Goal: Transaction & Acquisition: Purchase product/service

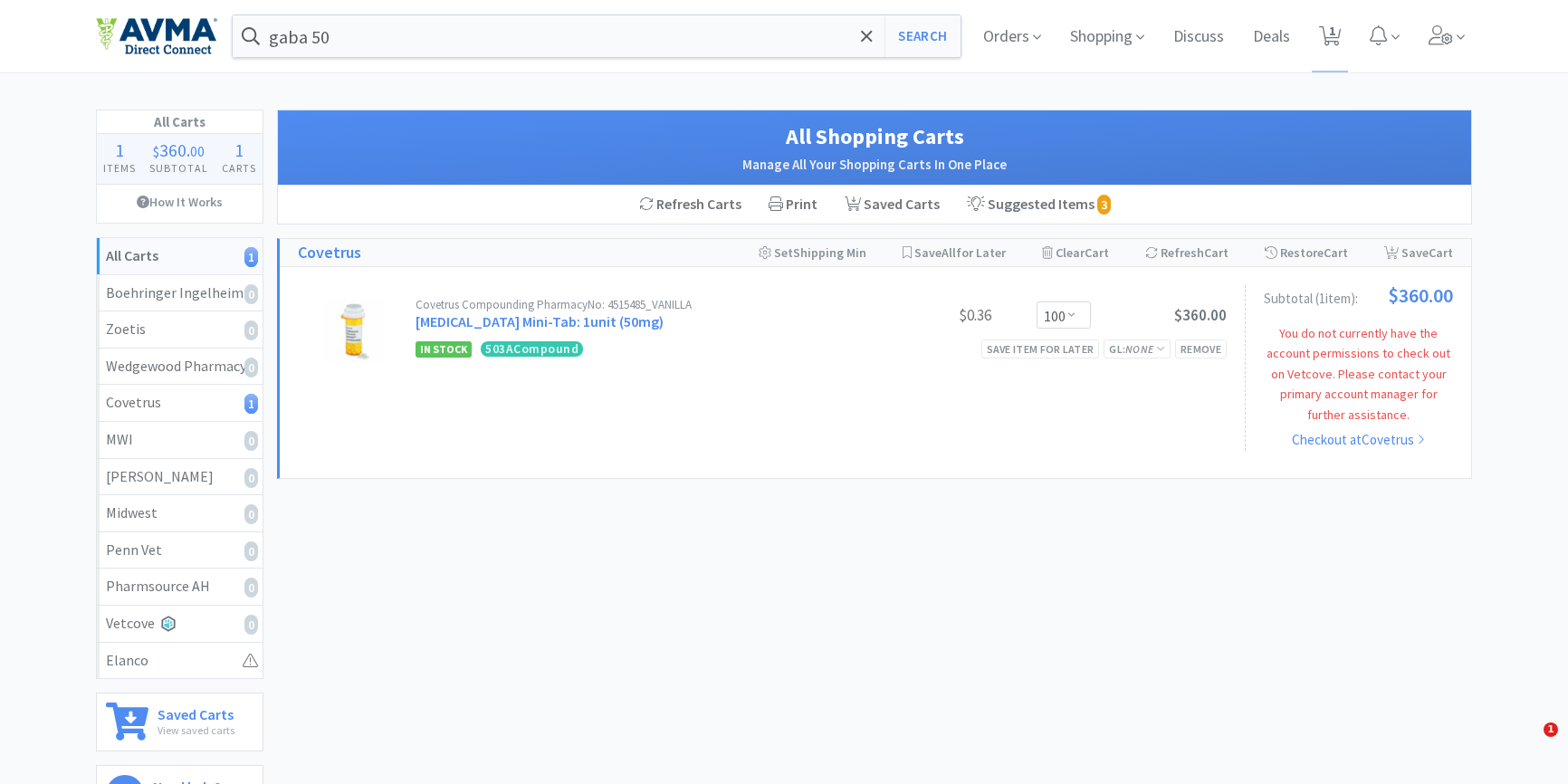
select select "1000"
click at [407, 37] on input "gaba 50" at bounding box center [597, 36] width 728 height 41
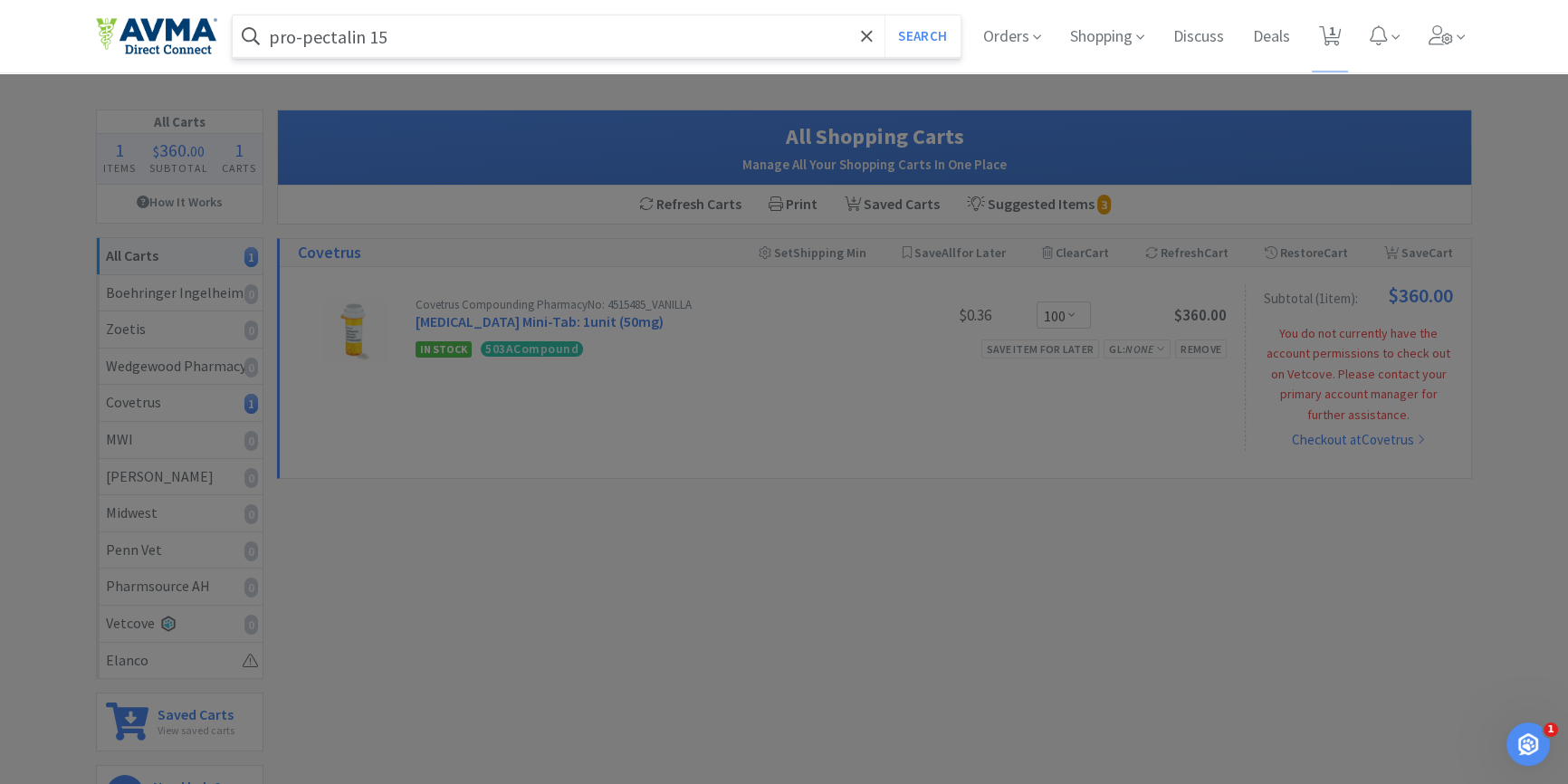
type input "pro-pectalin 15"
click at [885, 15] on button "Search" at bounding box center [922, 36] width 75 height 41
select select "1000"
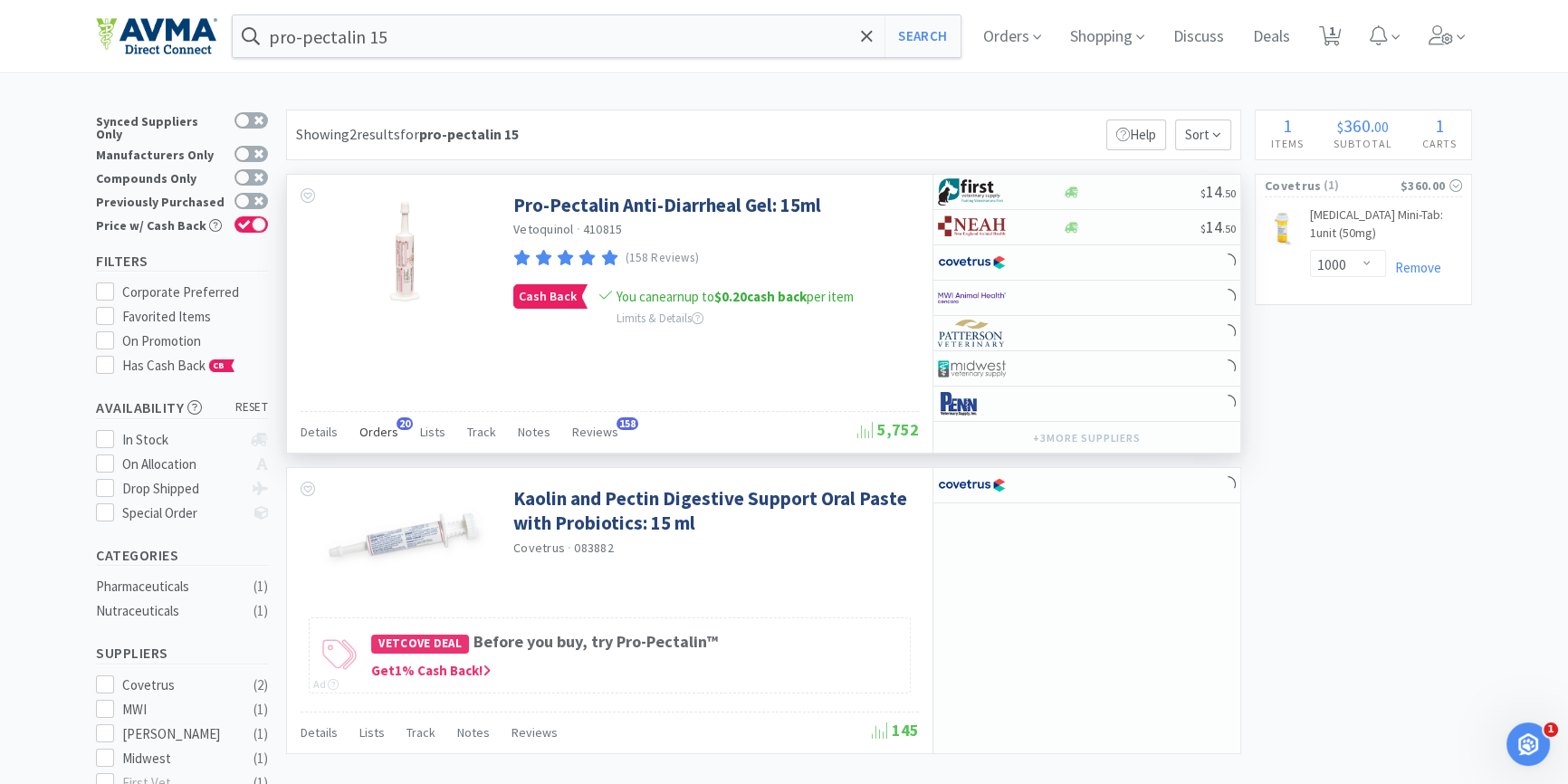
click at [393, 438] on span "Orders" at bounding box center [378, 432] width 38 height 16
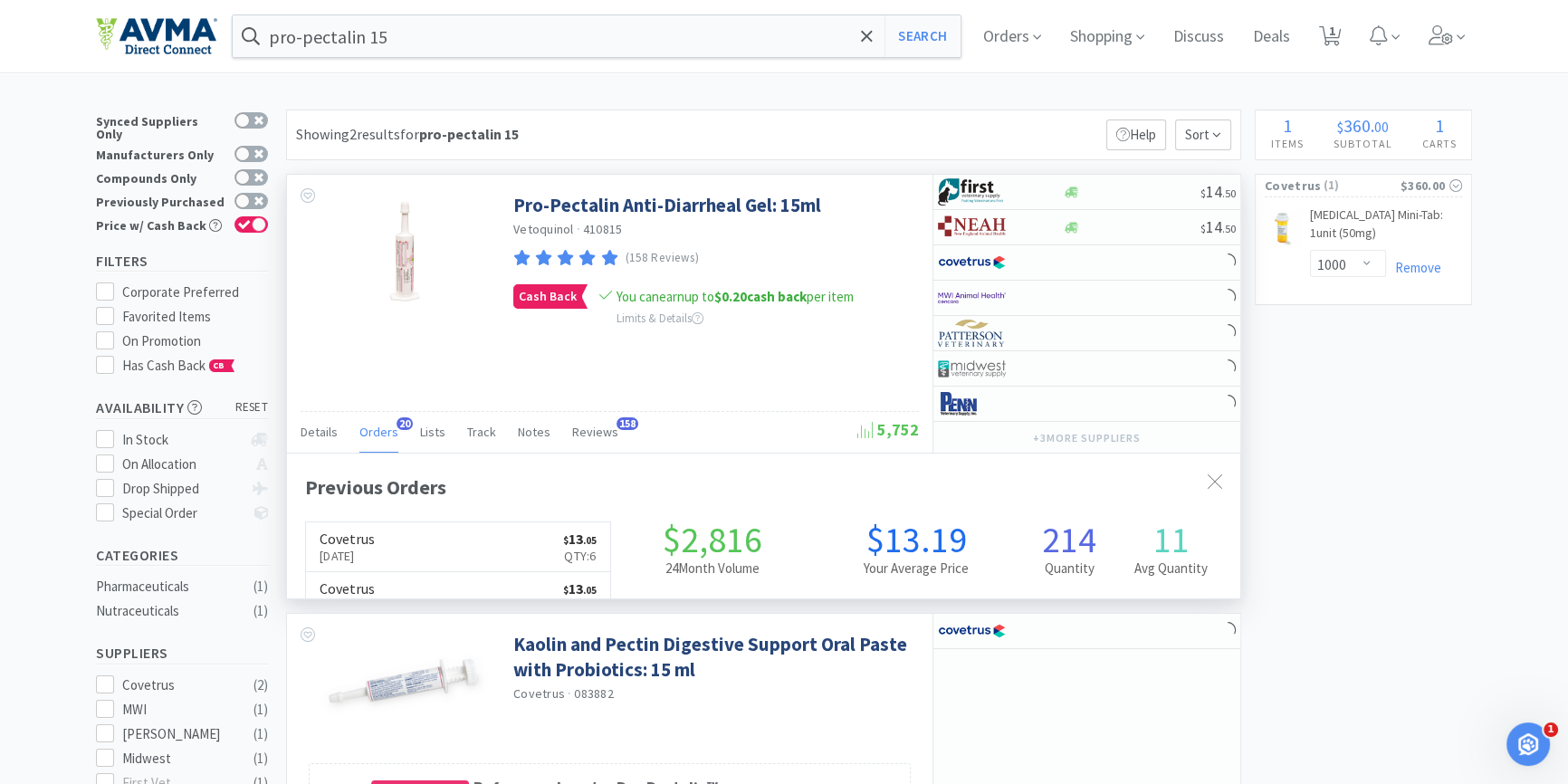
scroll to position [484, 952]
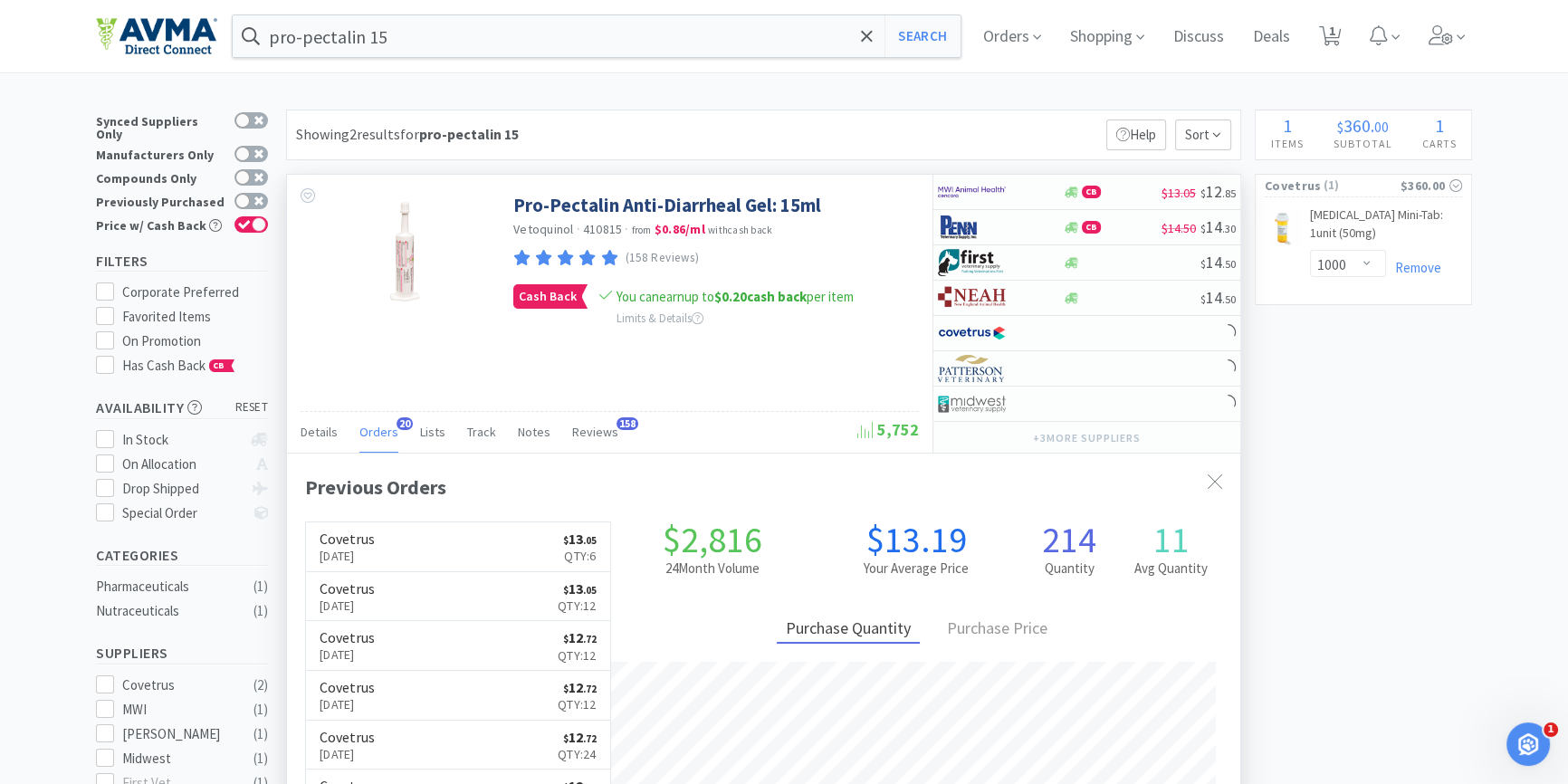
click at [391, 440] on div "Orders 20" at bounding box center [378, 435] width 38 height 35
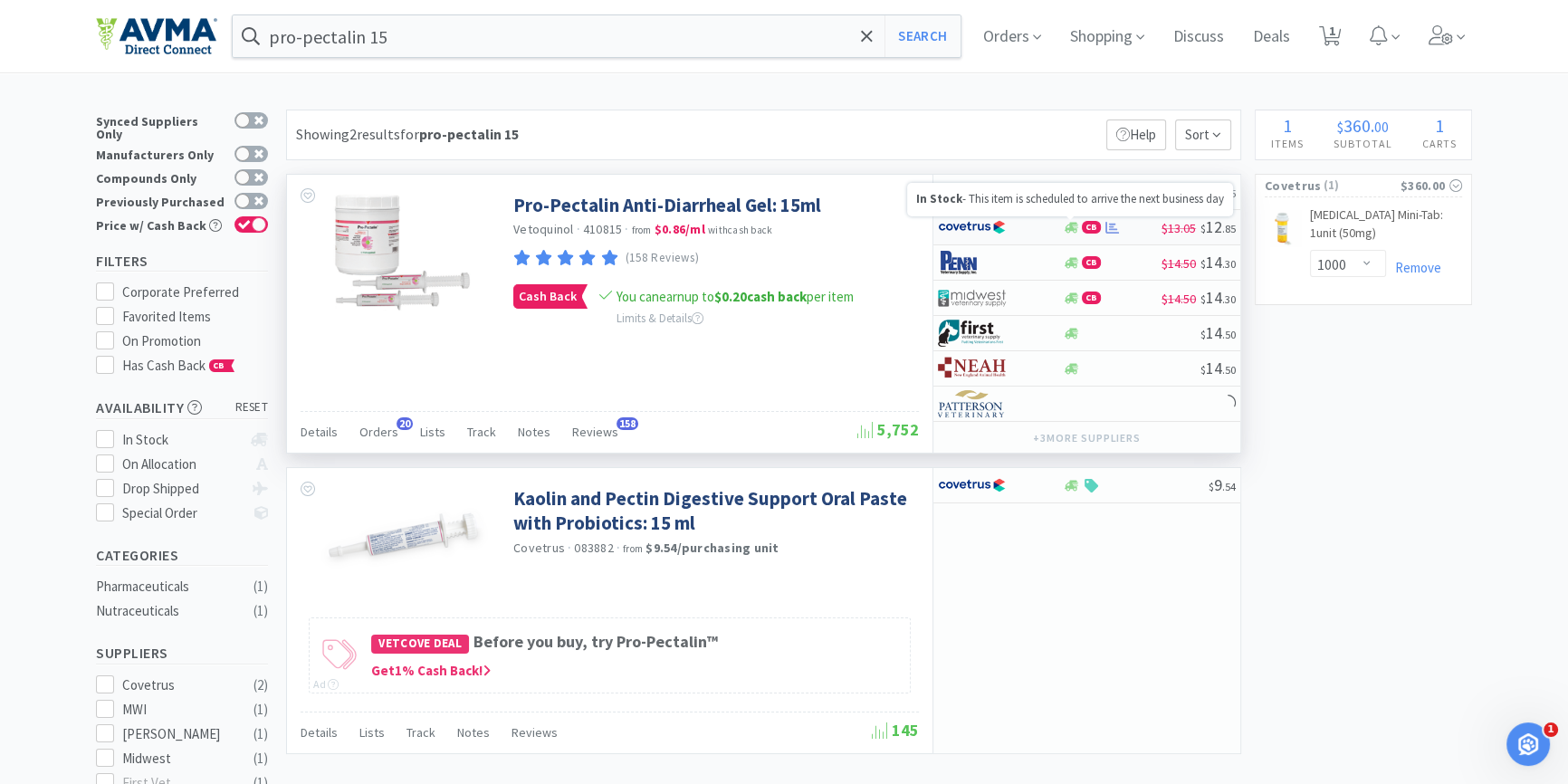
click at [1070, 225] on icon at bounding box center [1072, 227] width 13 height 11
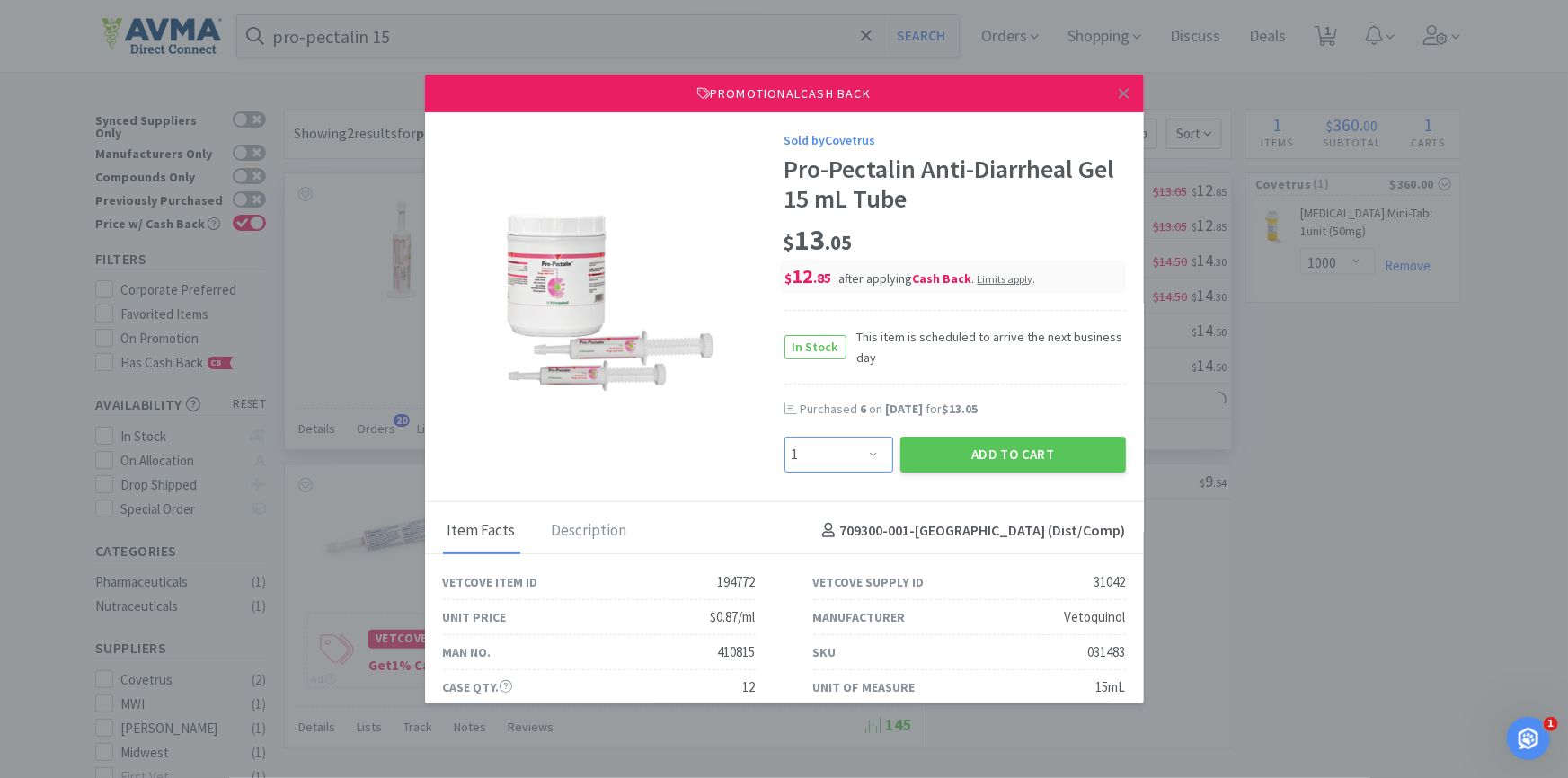
click at [843, 453] on select "Enter Quantity 1 2 3 4 5 6 7 8 9 10 11 12 13 14 15 16 17 18 19 20 Enter Quantity" at bounding box center [839, 455] width 109 height 36
select select "6"
click at [784, 437] on select "Enter Quantity 1 2 3 4 5 6 7 8 9 10 11 12 13 14 15 16 17 18 19 20 Enter Quantity" at bounding box center [839, 455] width 109 height 36
click at [966, 455] on button "Add to Cart" at bounding box center [1014, 455] width 225 height 36
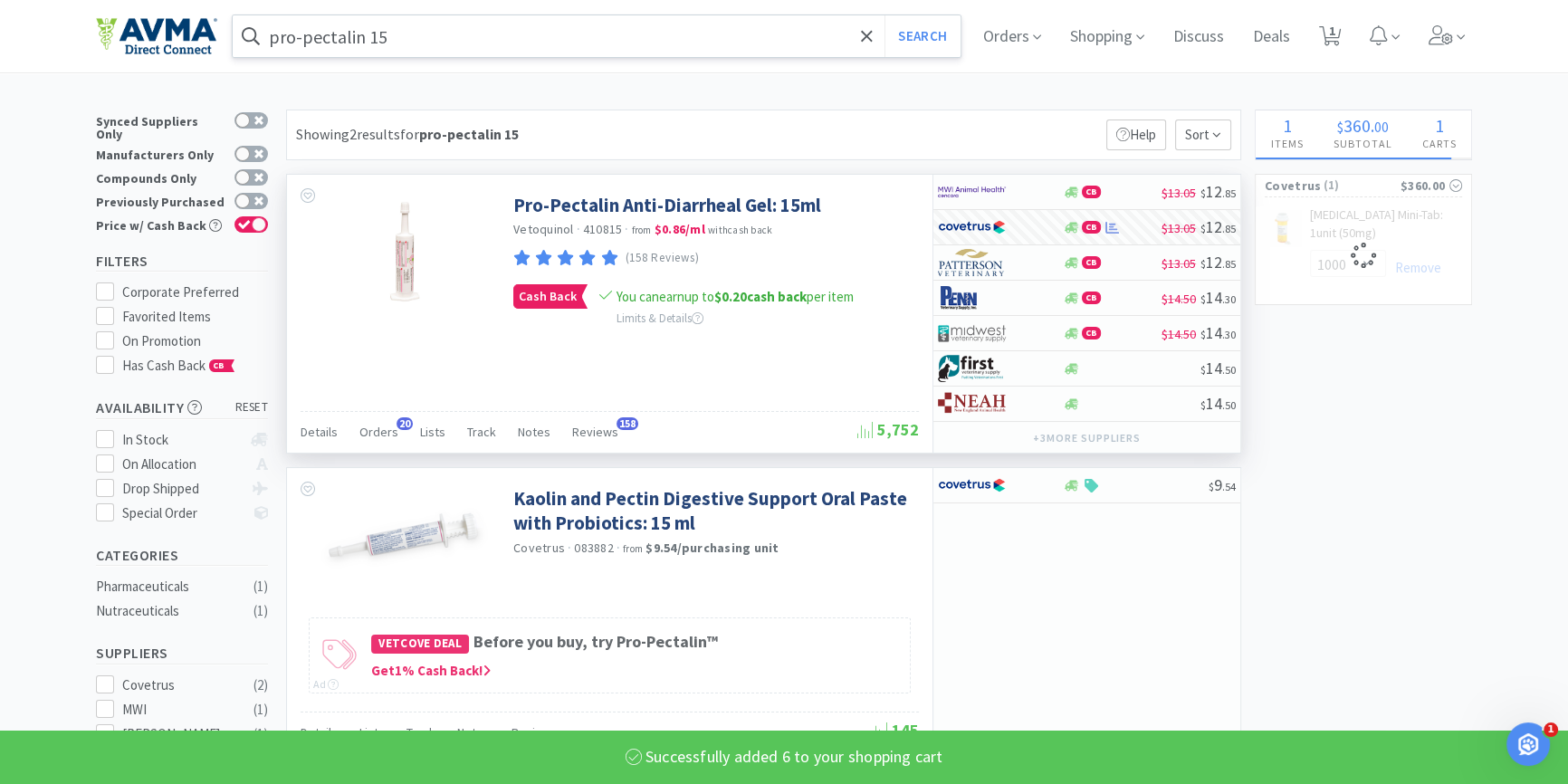
select select "6"
click at [475, 32] on input "pro-pectalin 15" at bounding box center [597, 36] width 728 height 41
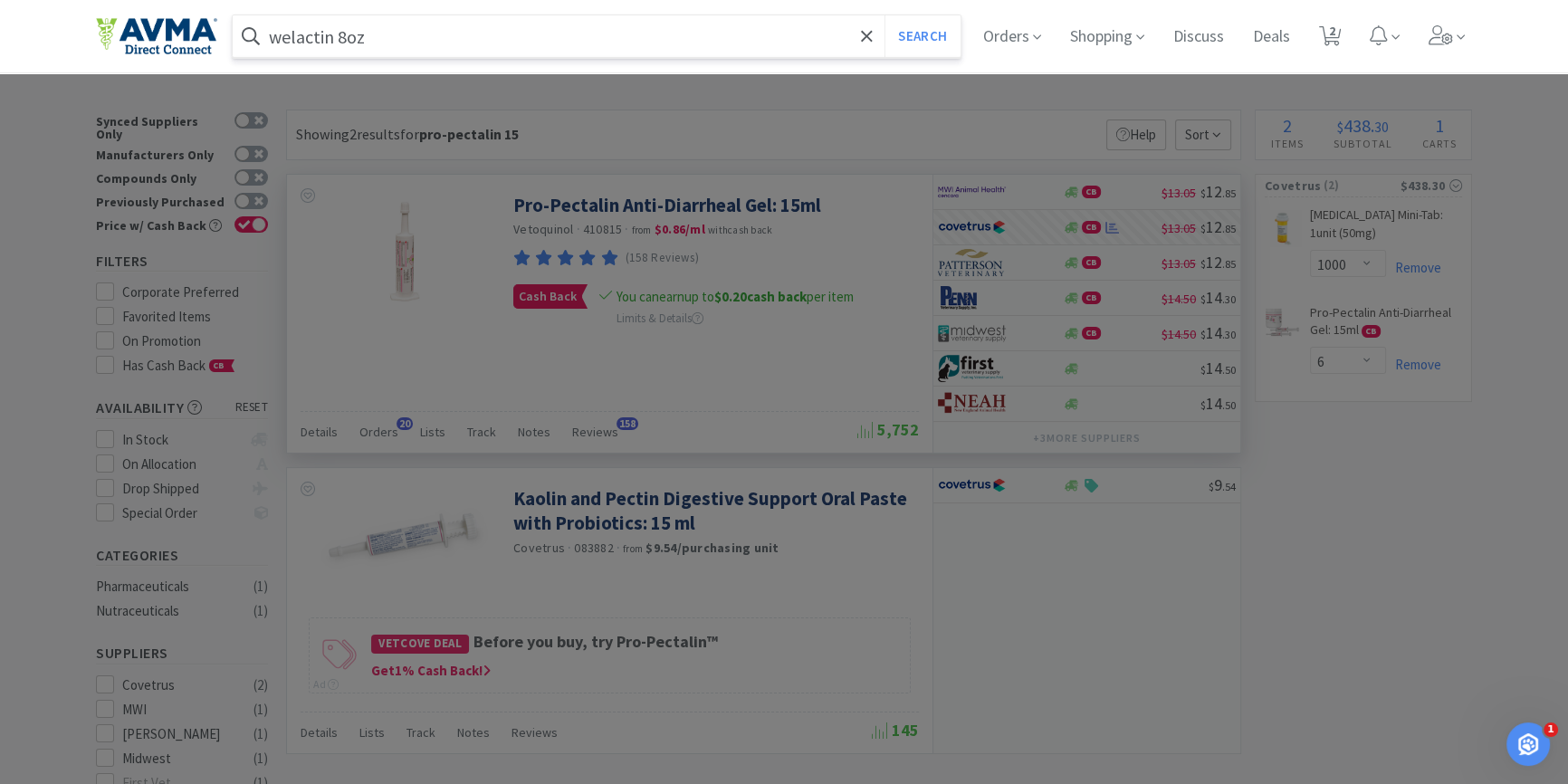
type input "welactin 8oz"
click at [885, 15] on button "Search" at bounding box center [922, 36] width 75 height 41
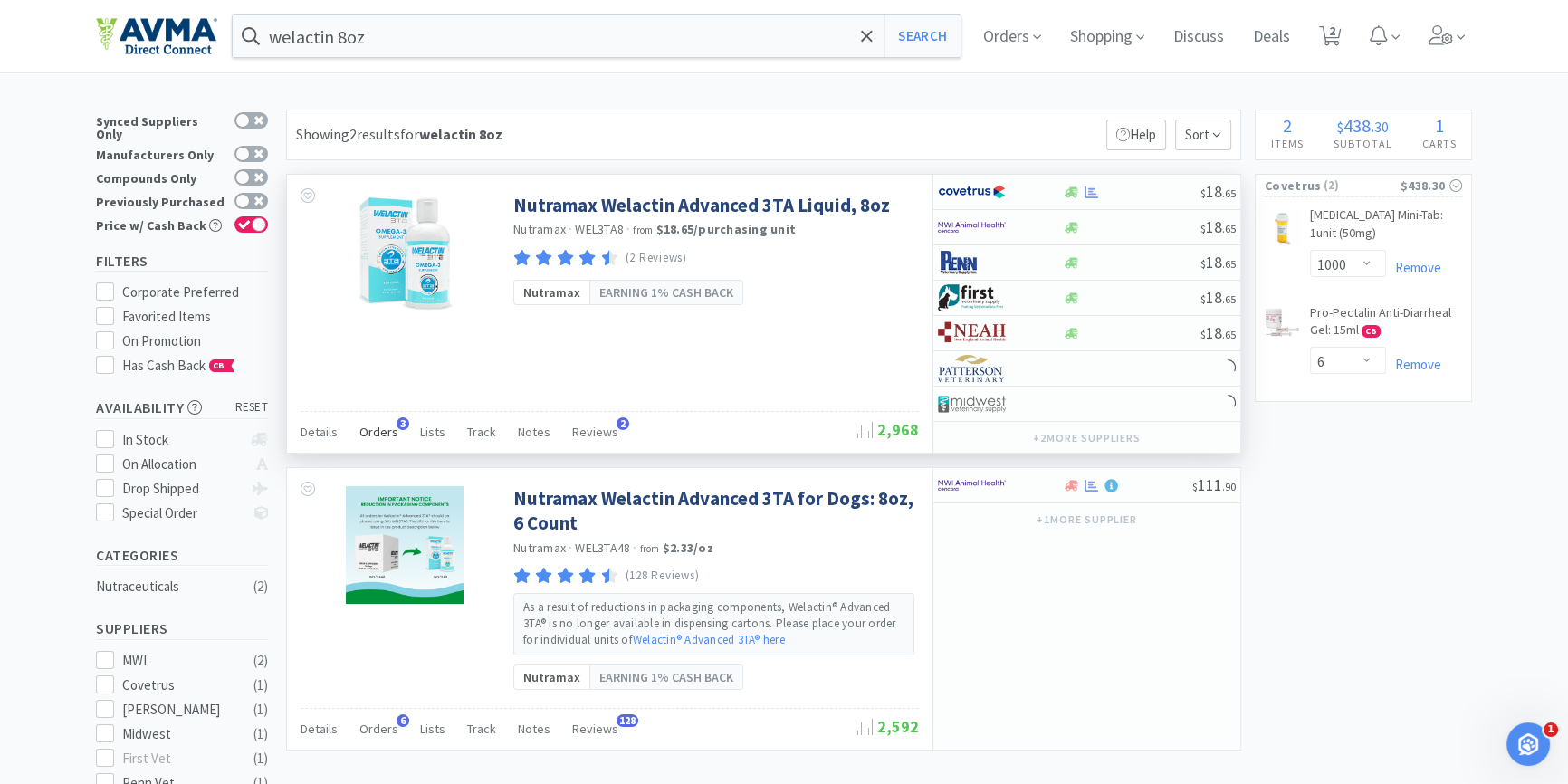
click at [381, 434] on span "Orders" at bounding box center [378, 432] width 38 height 16
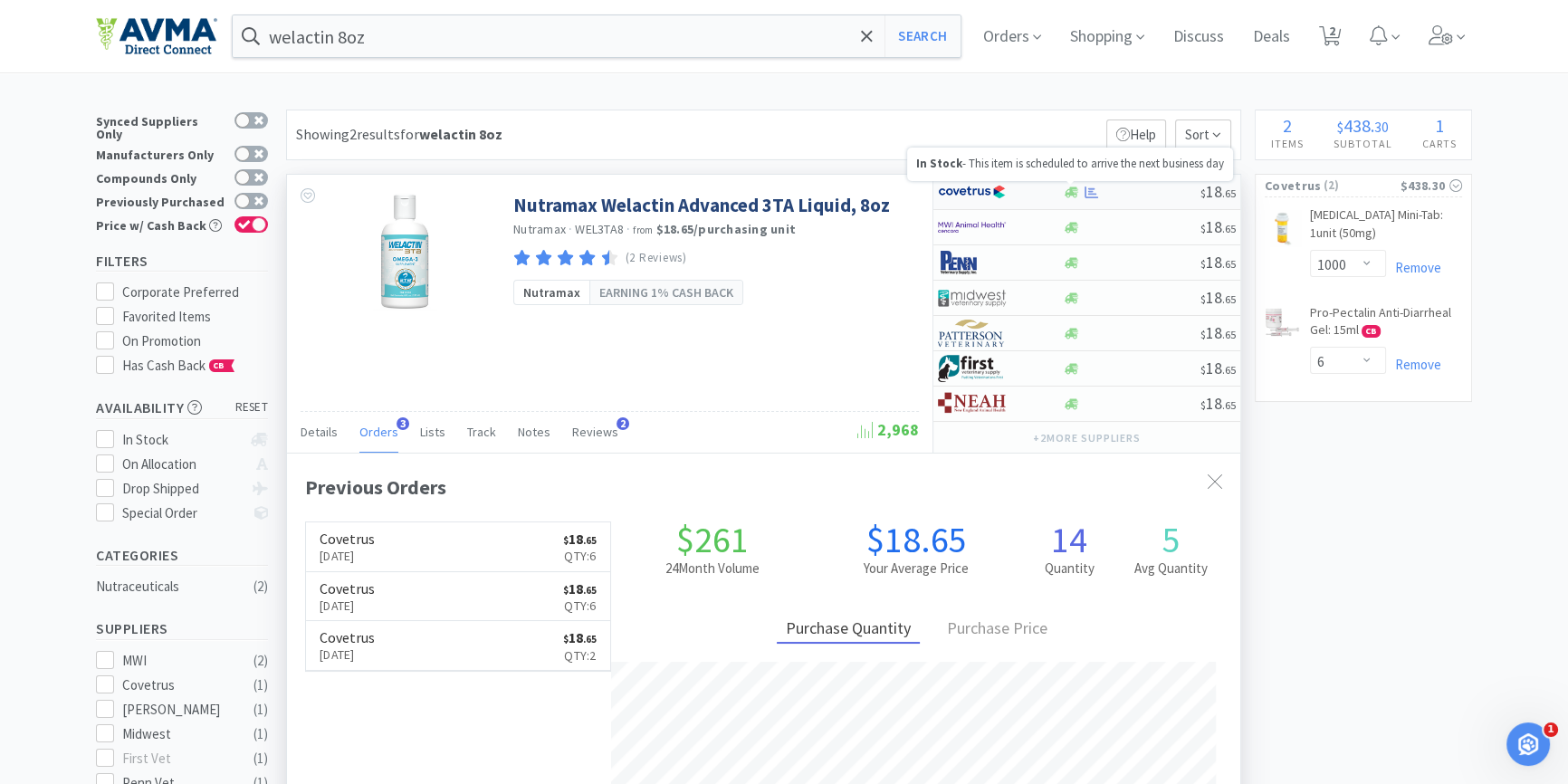
click at [1068, 192] on icon at bounding box center [1072, 192] width 13 height 11
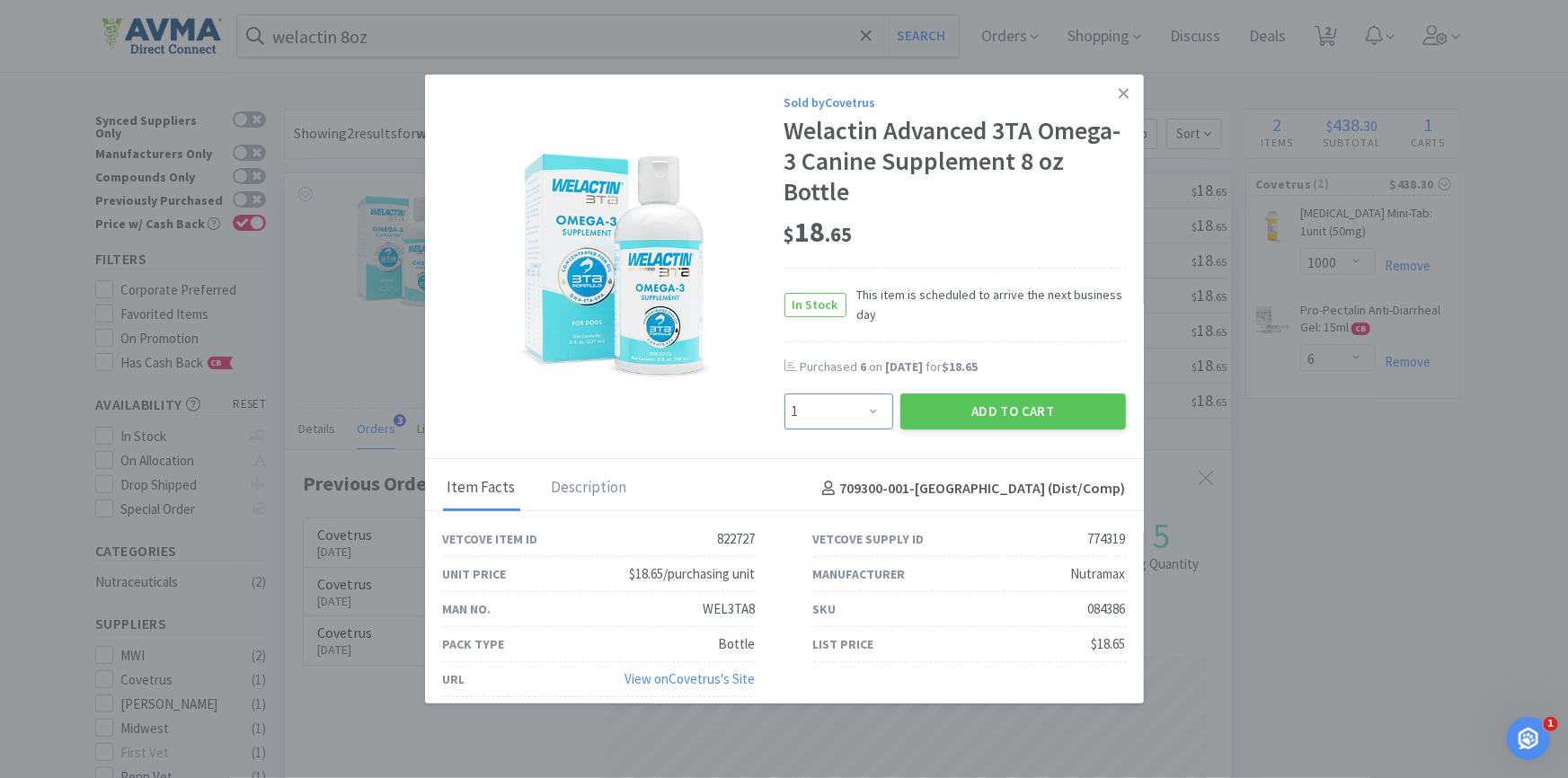
click at [851, 420] on select "Enter Quantity 1 2 3 4 5 6 7 8 9 10 11 12 13 14 15 16 17 18 19 20 Enter Quantity" at bounding box center [839, 412] width 109 height 36
select select "4"
click at [784, 394] on select "Enter Quantity 1 2 3 4 5 6 7 8 9 10 11 12 13 14 15 16 17 18 19 20 Enter Quantity" at bounding box center [839, 412] width 109 height 36
click at [1011, 421] on button "Add to Cart" at bounding box center [1014, 412] width 225 height 36
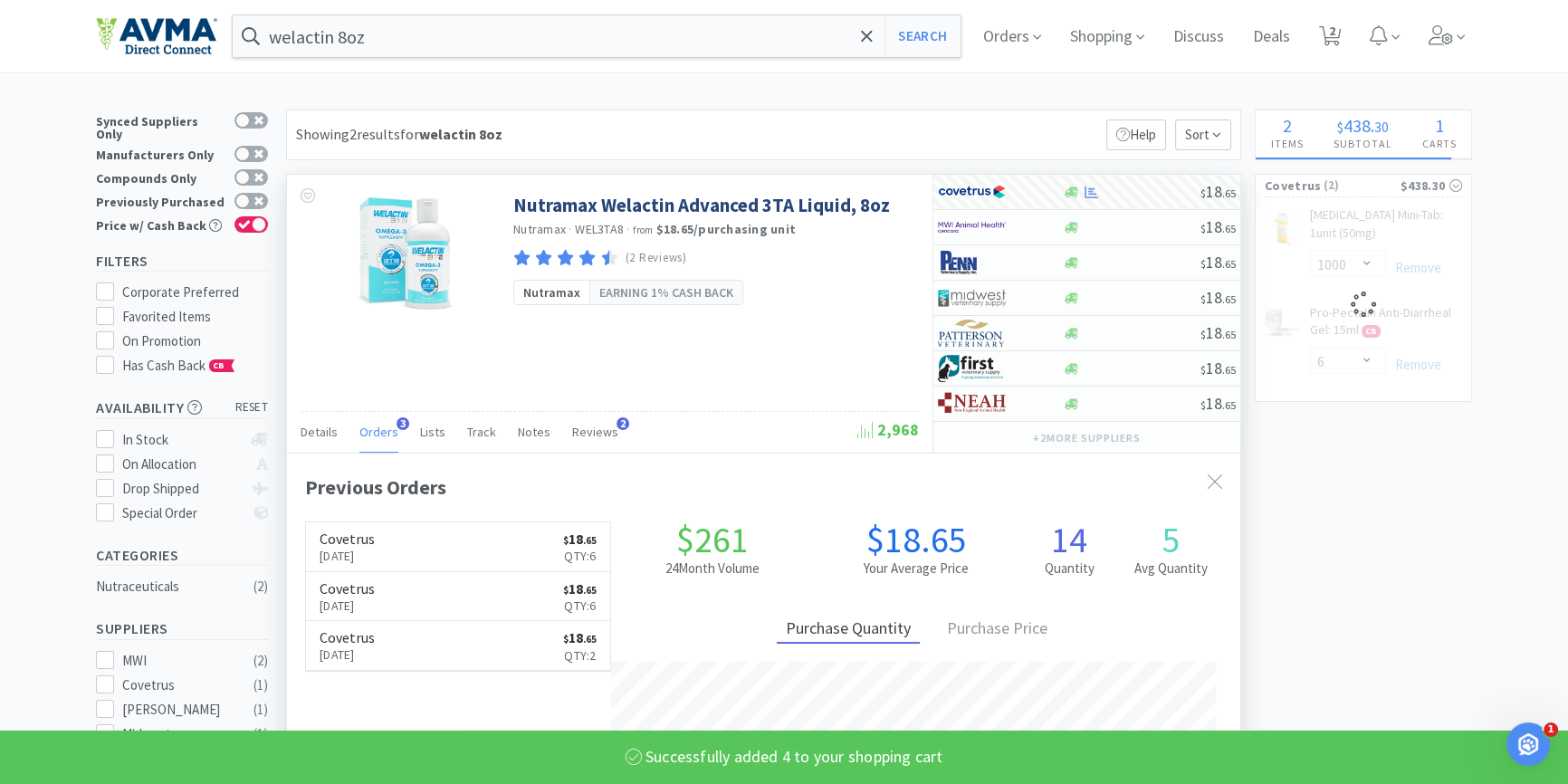
select select "4"
select select "6"
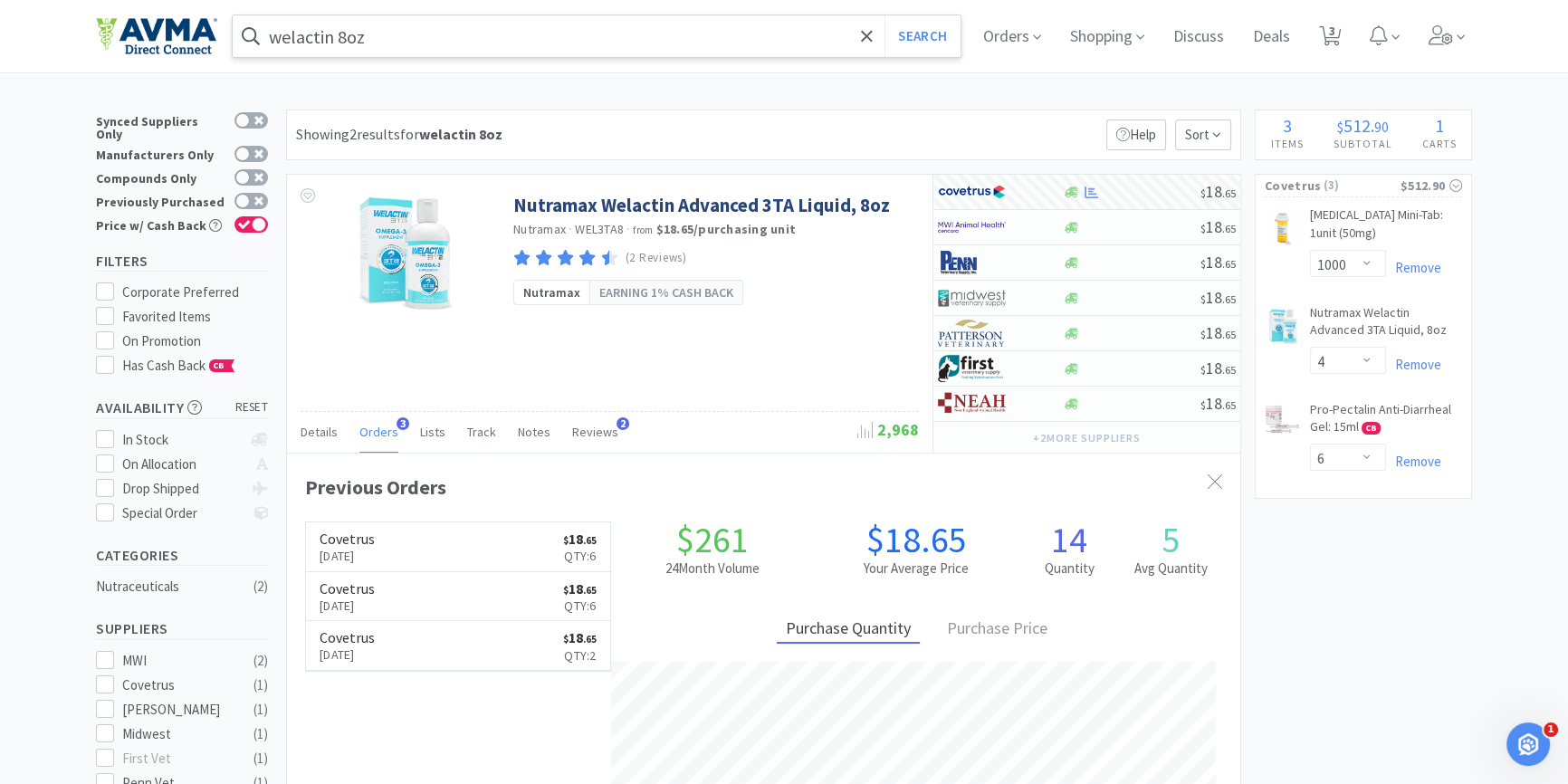
click at [506, 38] on input "welactin 8oz" at bounding box center [597, 36] width 728 height 41
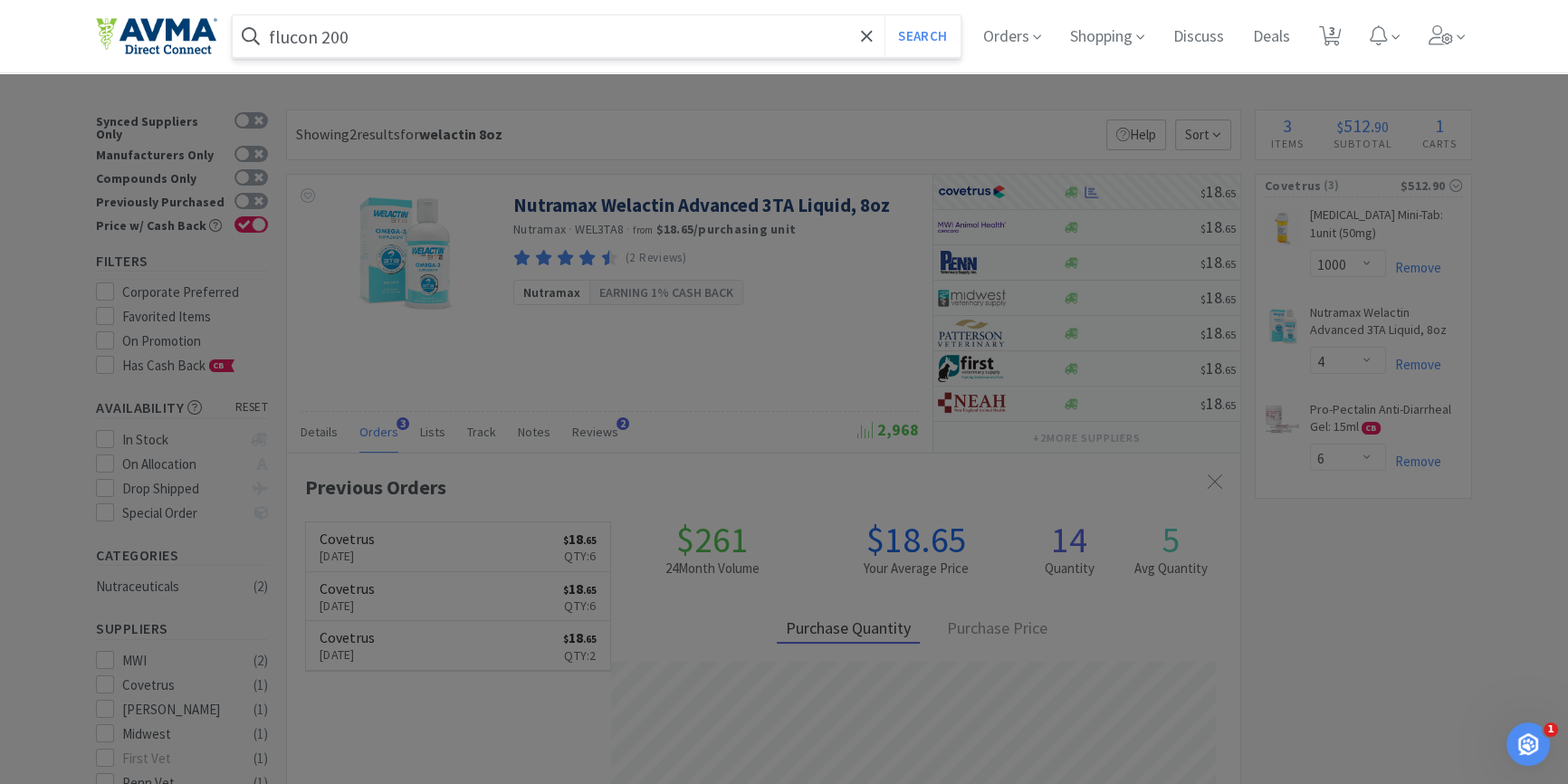
type input "flucon 200"
click at [885, 15] on button "Search" at bounding box center [922, 36] width 75 height 41
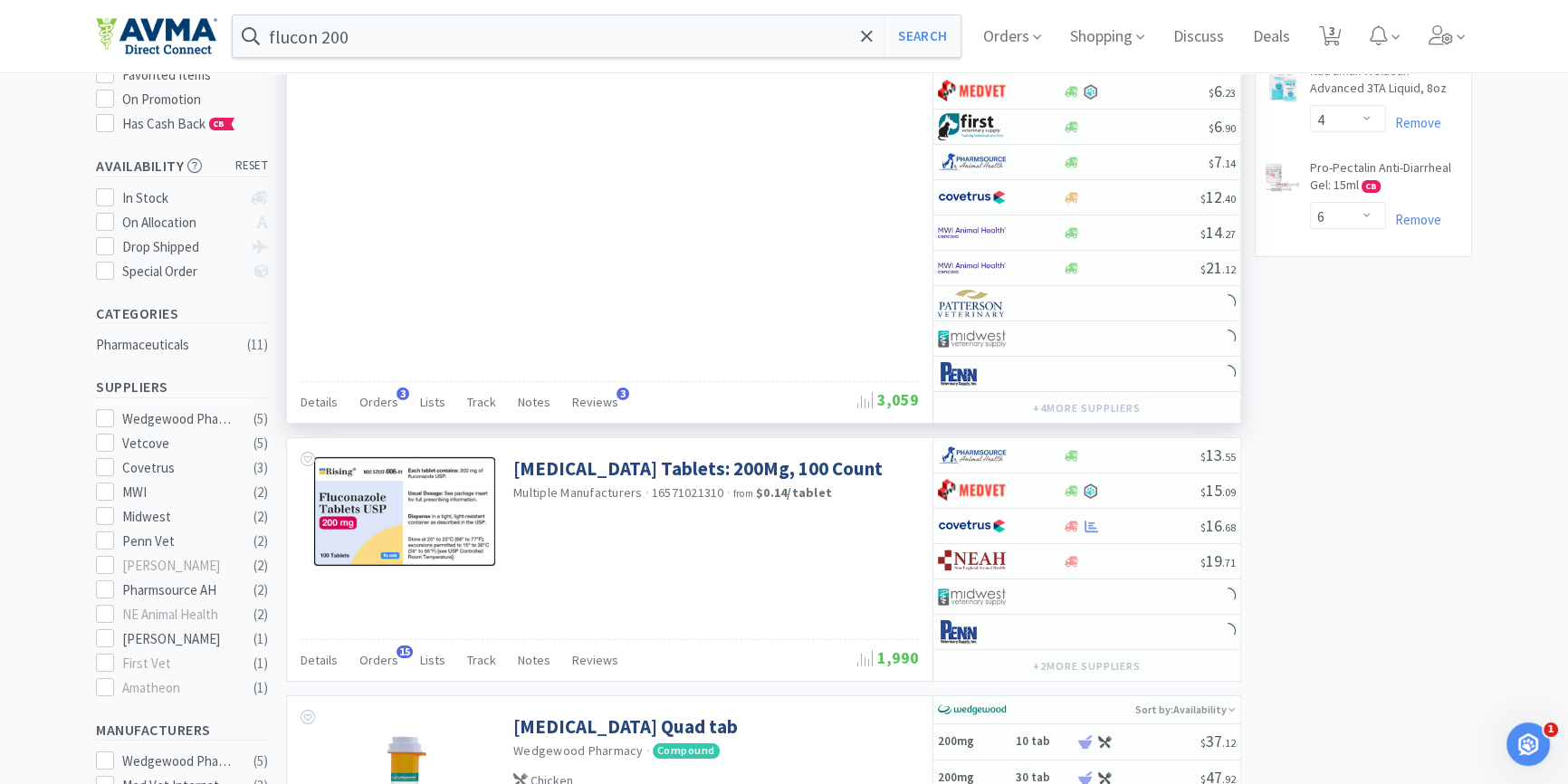
scroll to position [411, 0]
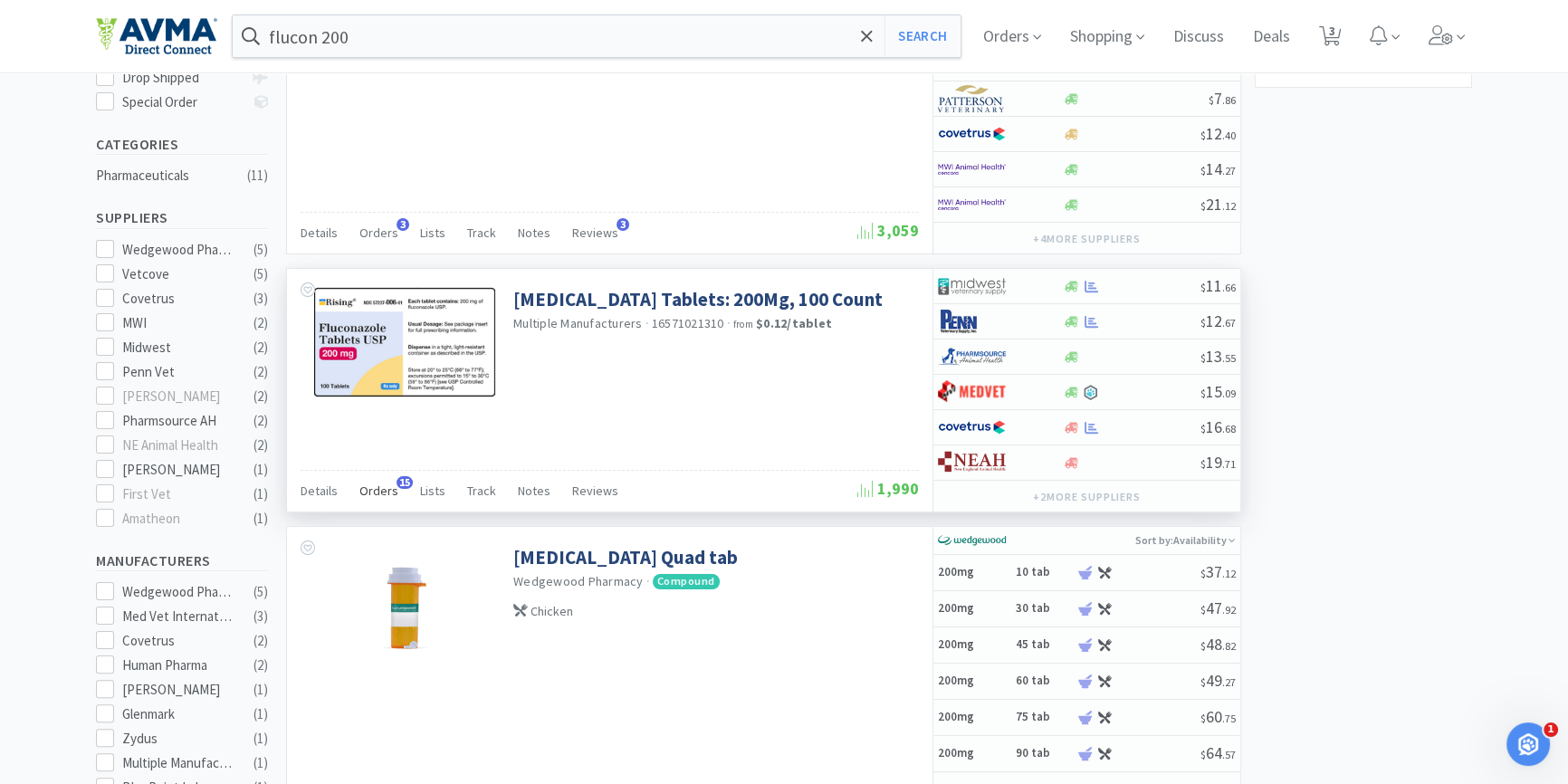
click at [373, 489] on span "Orders" at bounding box center [378, 490] width 38 height 16
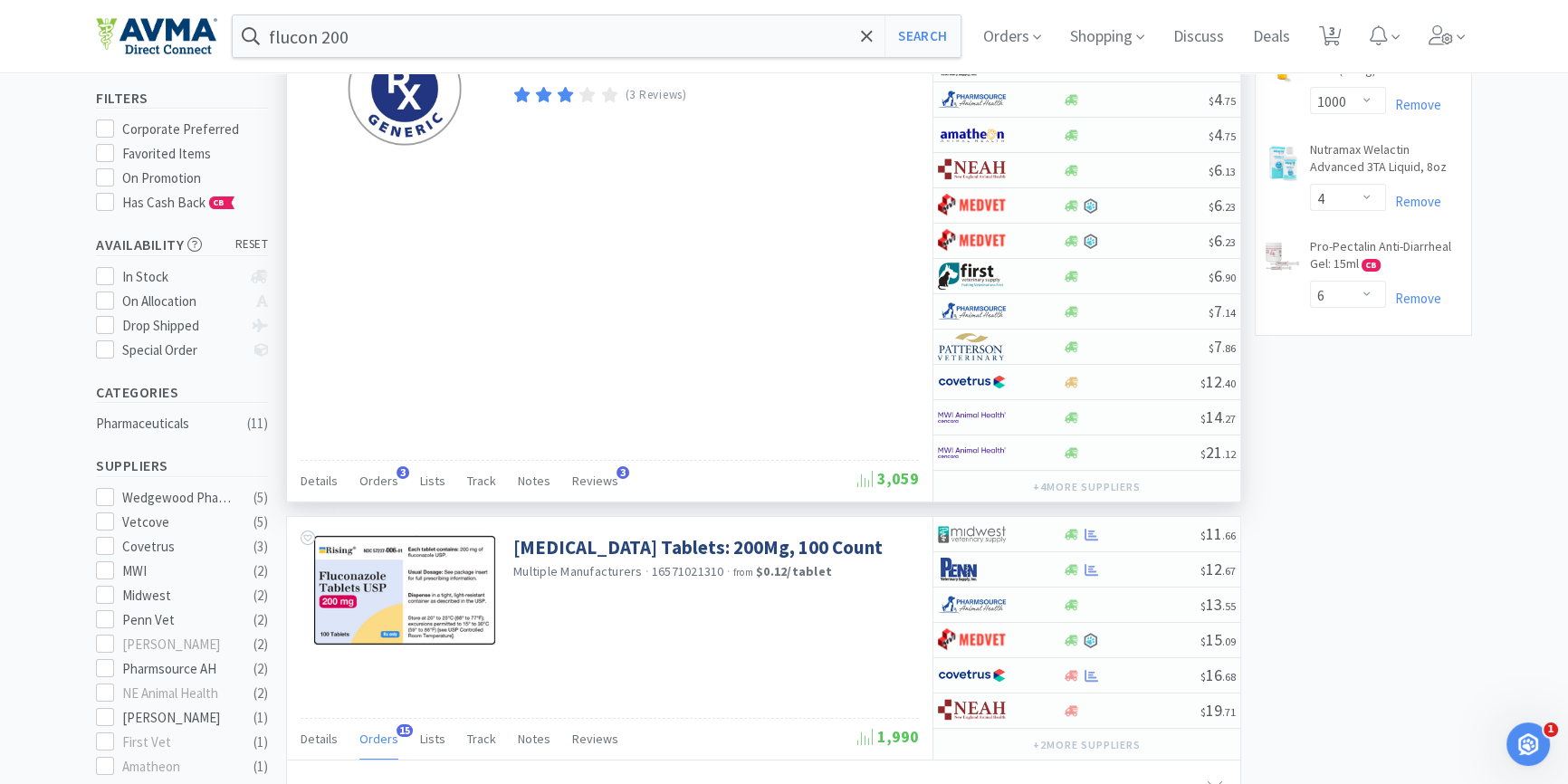
scroll to position [494, 0]
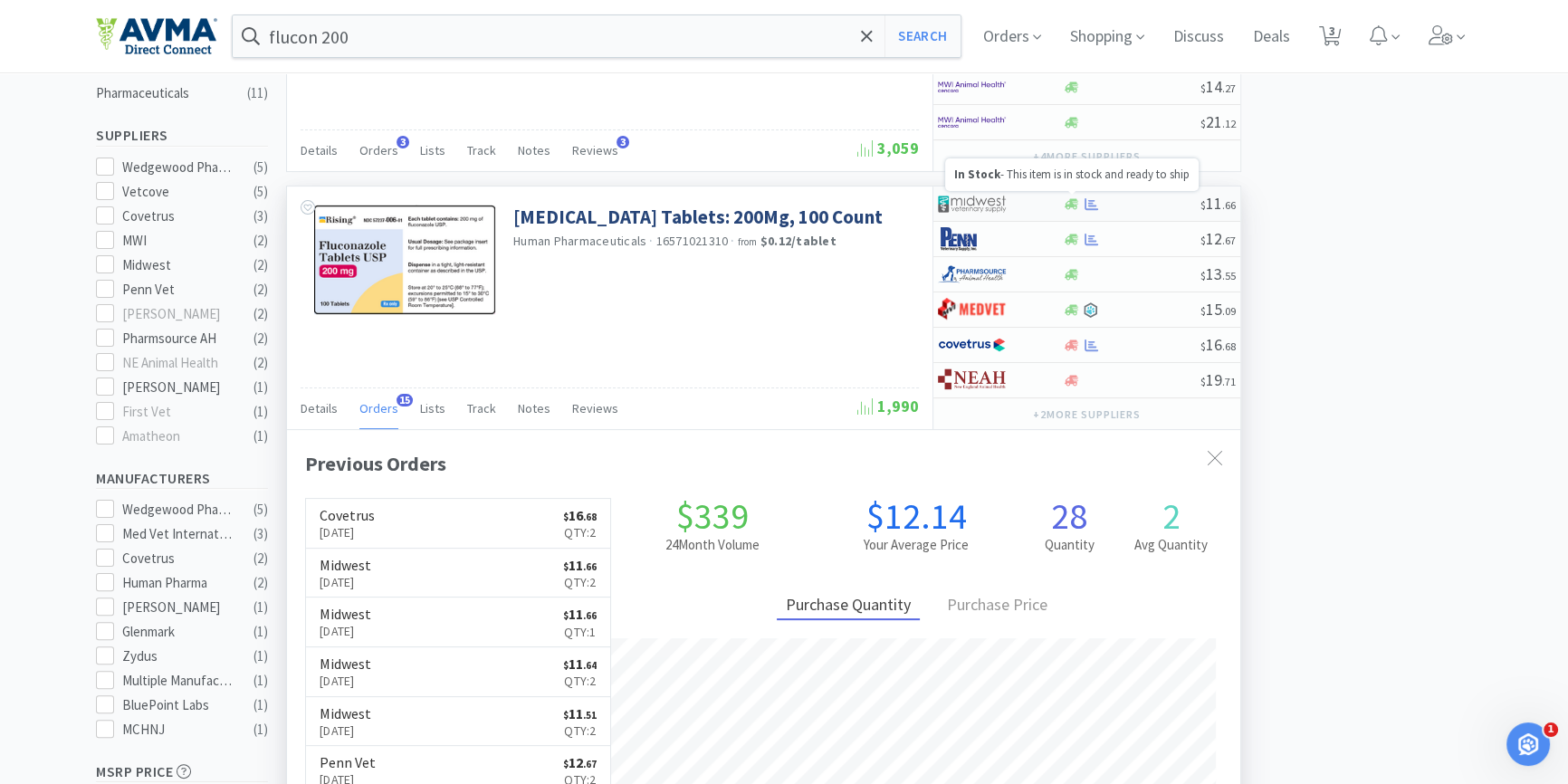
click at [1070, 198] on icon at bounding box center [1072, 204] width 13 height 11
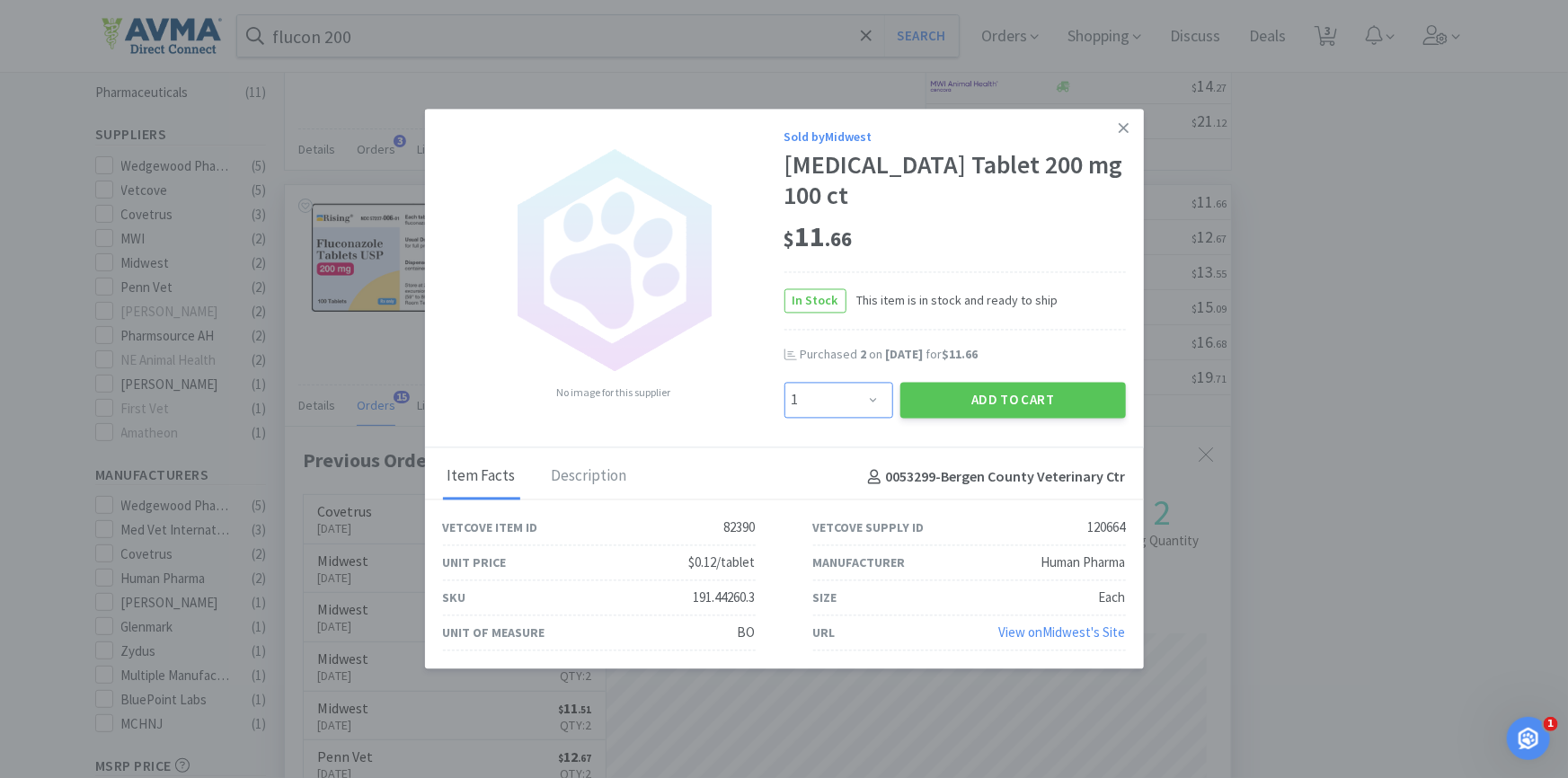
click at [847, 412] on select "Enter Quantity 1 2 3 4 5 6 7 8 9 10 11 12 13 14 15 16 17 18 19 20 Enter Quantity" at bounding box center [839, 400] width 109 height 36
select select "2"
click at [784, 382] on select "Enter Quantity 1 2 3 4 5 6 7 8 9 10 11 12 13 14 15 16 17 18 19 20 Enter Quantity" at bounding box center [839, 400] width 109 height 36
click at [969, 398] on button "Add to Cart" at bounding box center [1014, 400] width 225 height 36
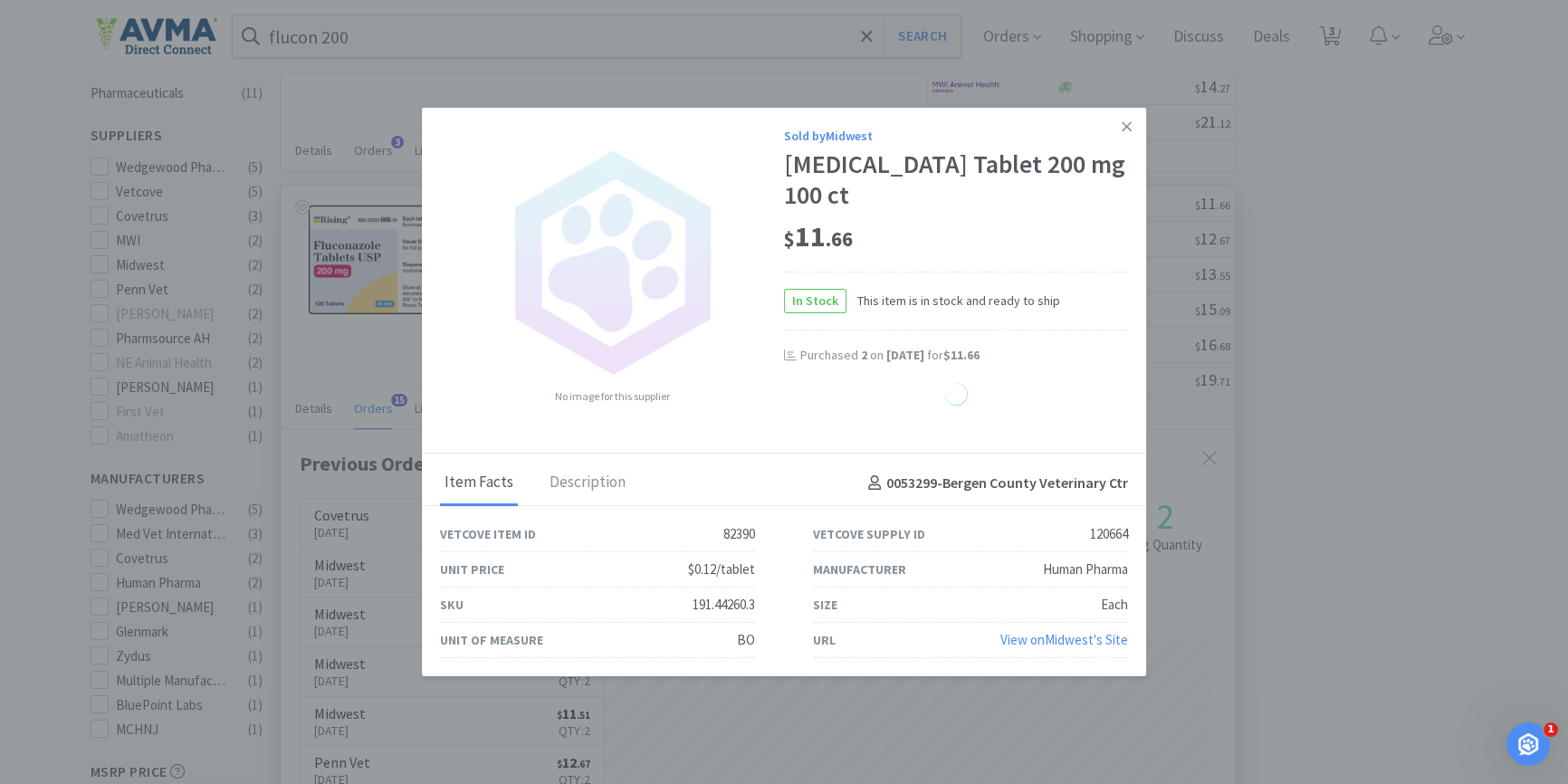
select select "2"
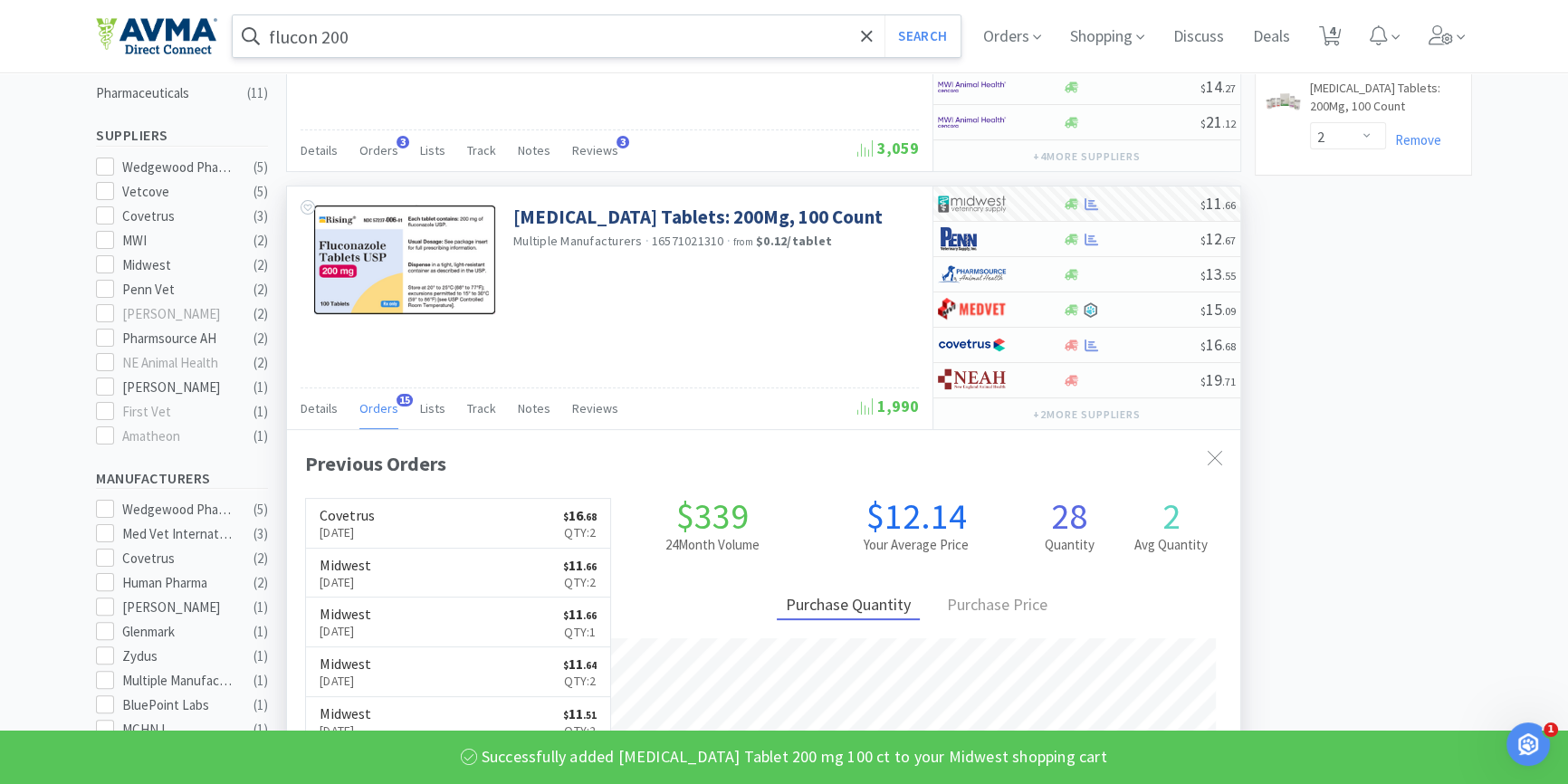
click at [447, 37] on input "flucon 200" at bounding box center [597, 36] width 728 height 41
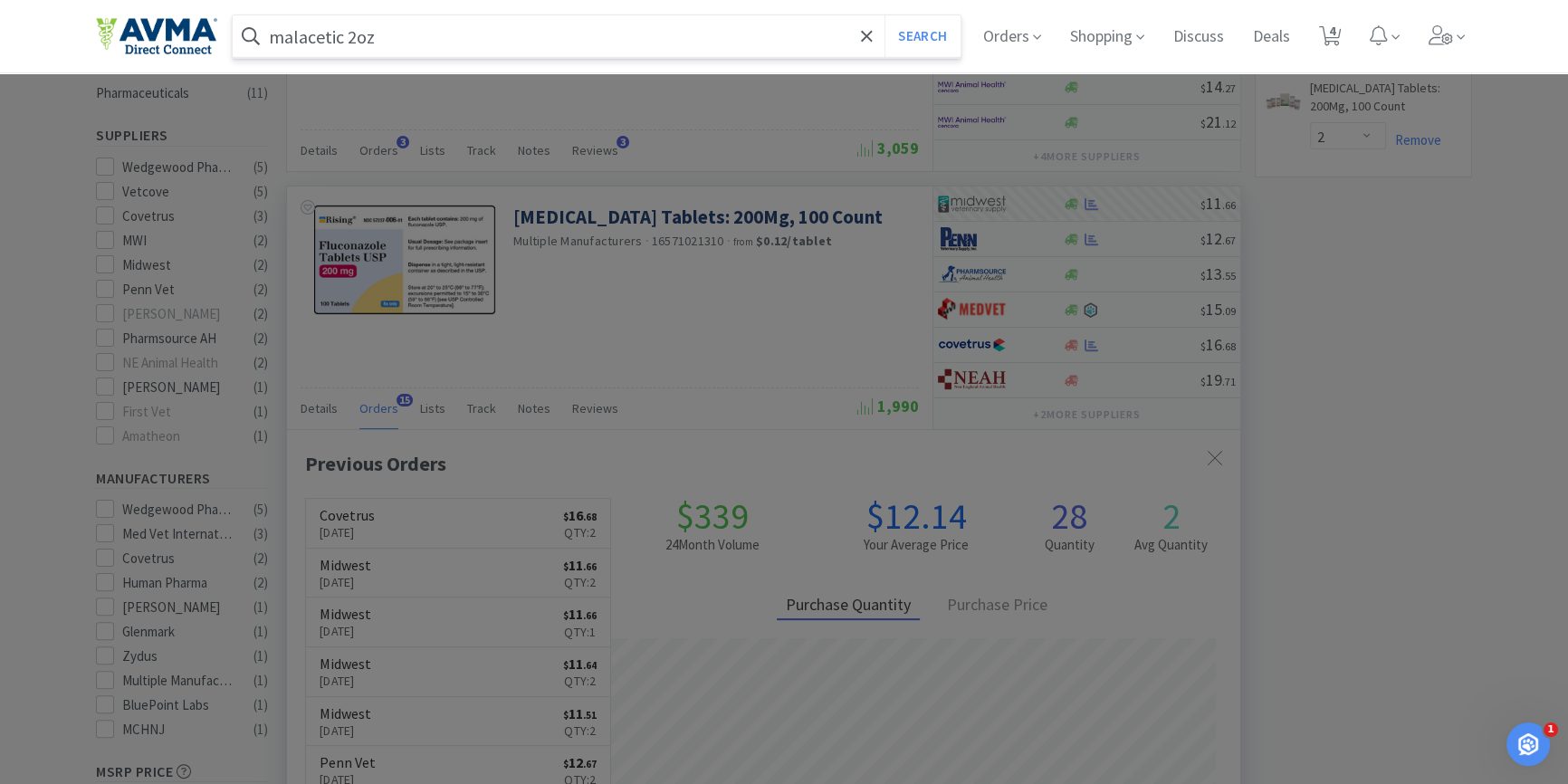
type input "malacetic 2oz"
click at [885, 15] on button "Search" at bounding box center [922, 36] width 75 height 41
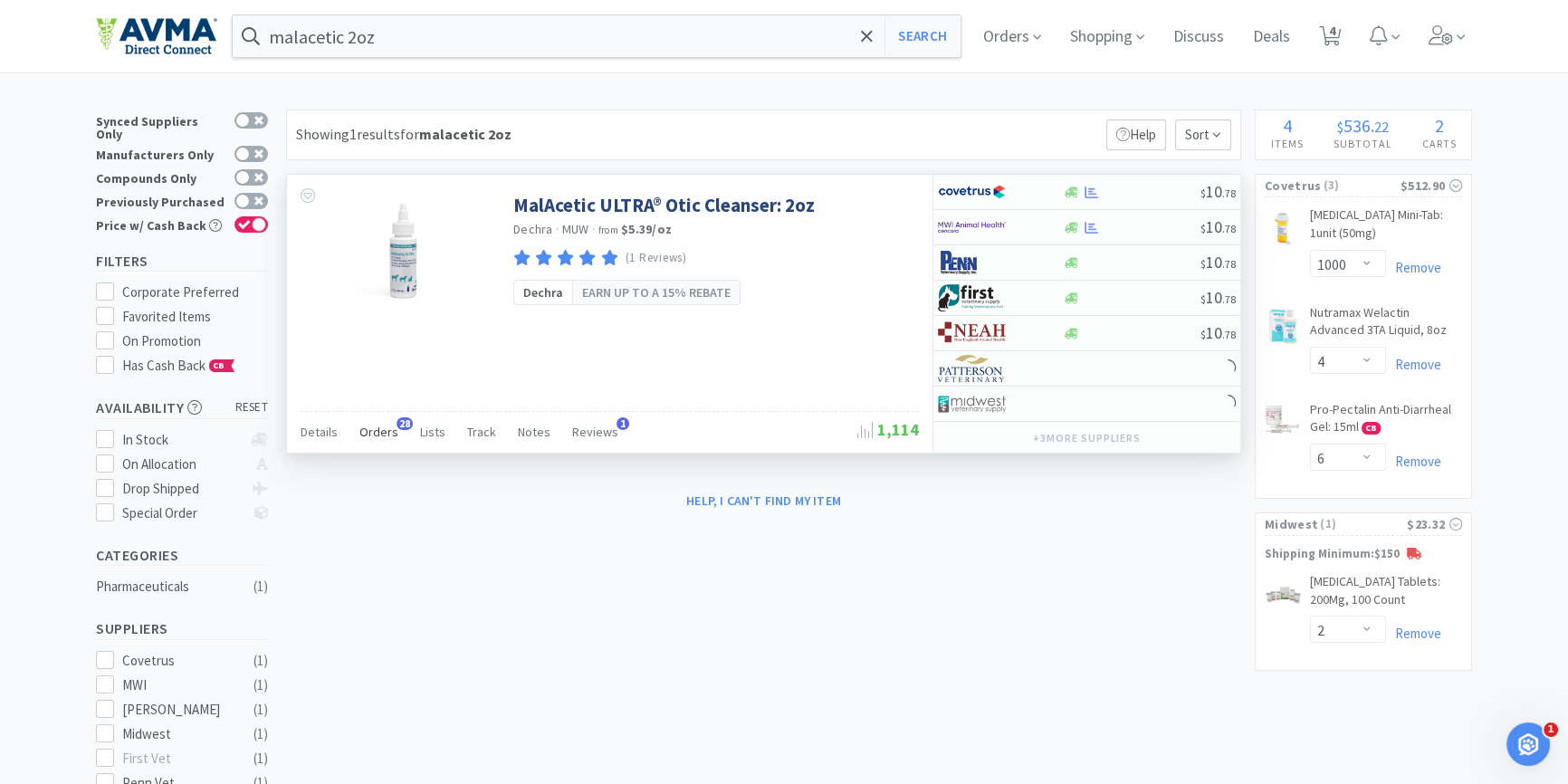
click at [372, 434] on span "Orders" at bounding box center [378, 432] width 38 height 16
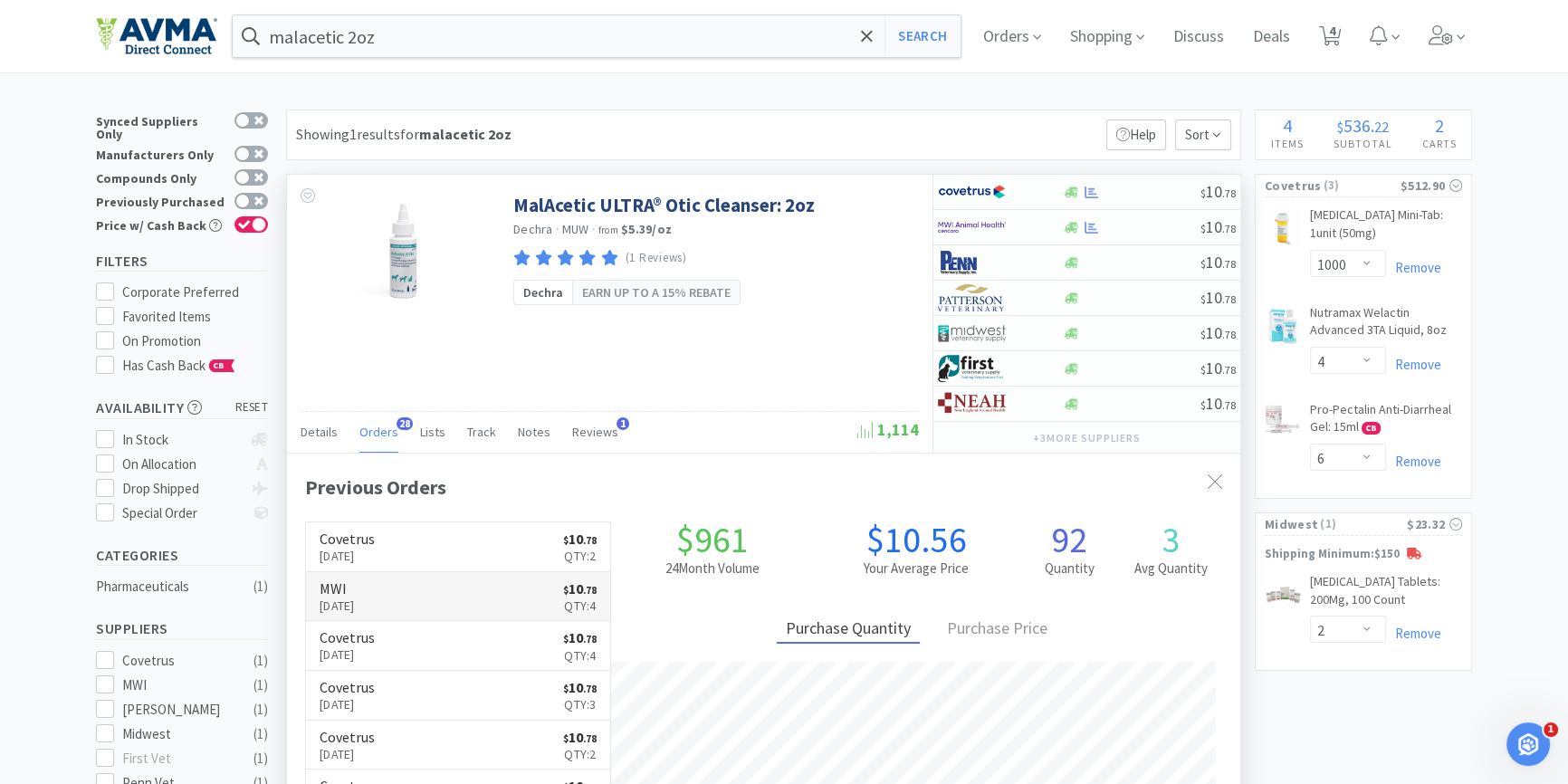
scroll to position [484, 952]
click at [1072, 192] on icon at bounding box center [1072, 192] width 13 height 11
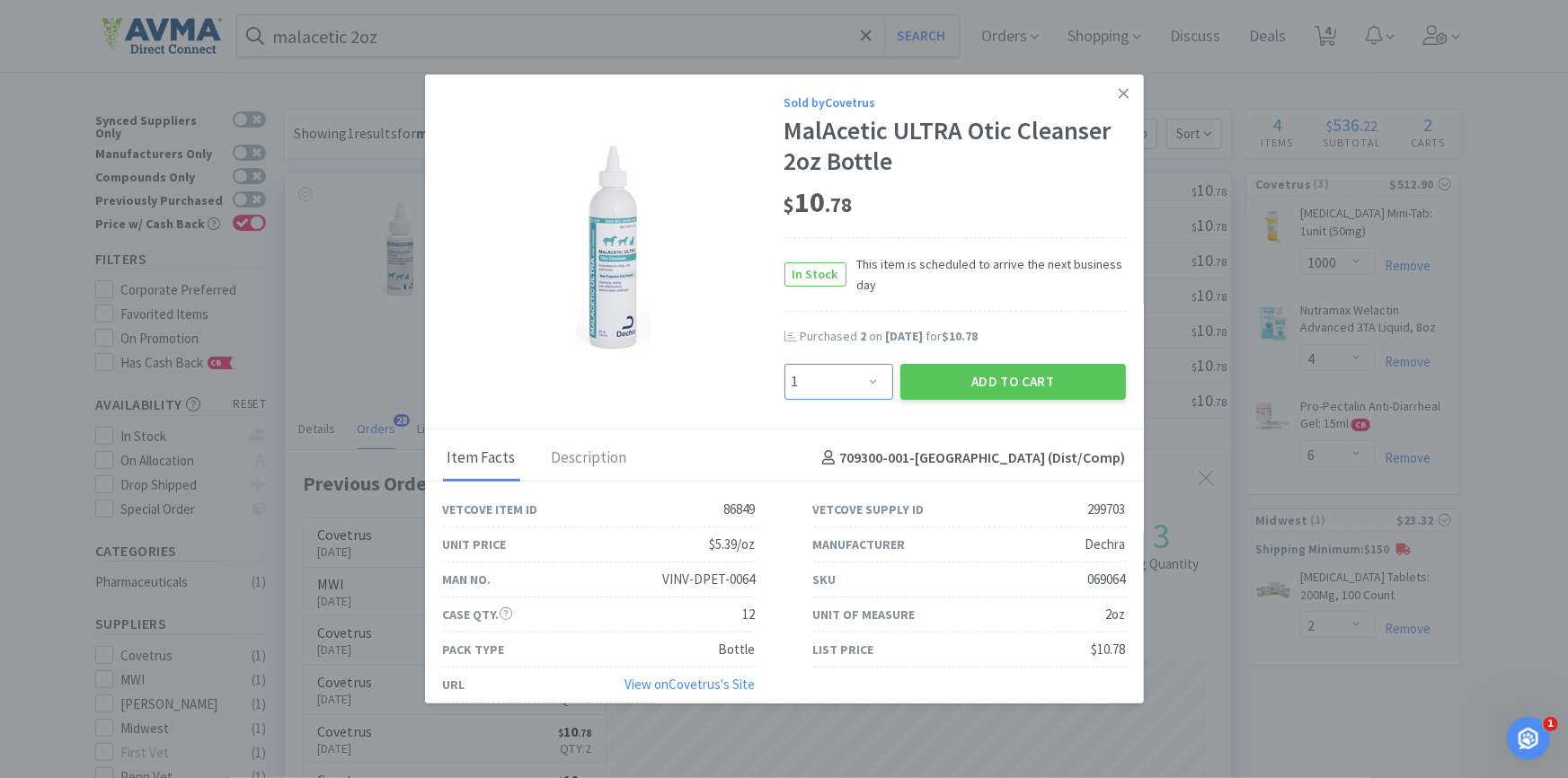
drag, startPoint x: 874, startPoint y: 389, endPoint x: 861, endPoint y: 363, distance: 29.1
click at [874, 389] on select "Enter Quantity 1 2 3 4 5 6 7 8 9 10 11 12 13 14 15 16 17 18 19 20 Enter Quantity" at bounding box center [839, 382] width 109 height 36
select select "2"
click at [784, 364] on select "Enter Quantity 1 2 3 4 5 6 7 8 9 10 11 12 13 14 15 16 17 18 19 20 Enter Quantity" at bounding box center [839, 382] width 109 height 36
click at [991, 369] on button "Add to Cart" at bounding box center [1014, 382] width 225 height 36
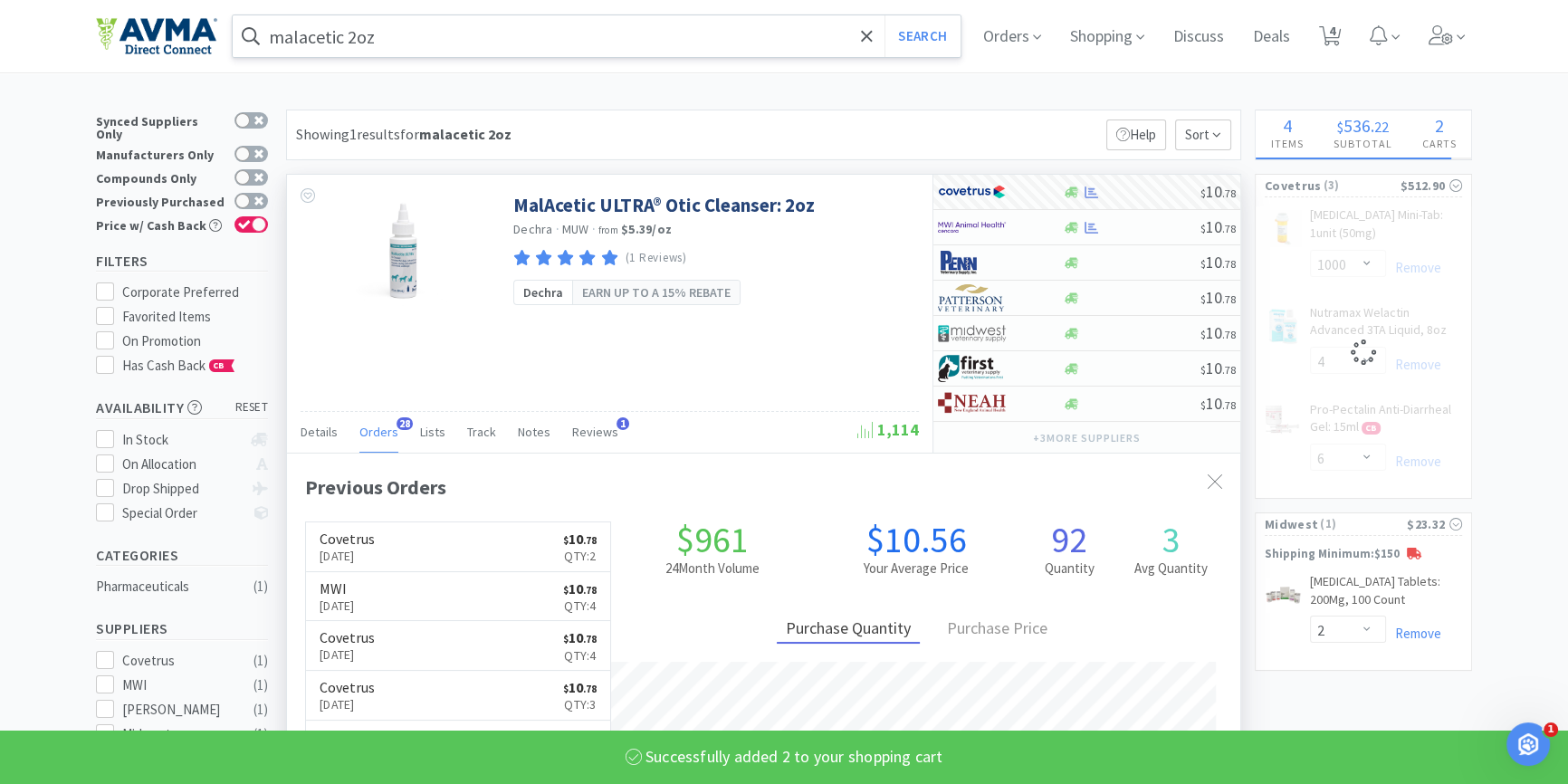
select select "2"
select select "4"
select select "6"
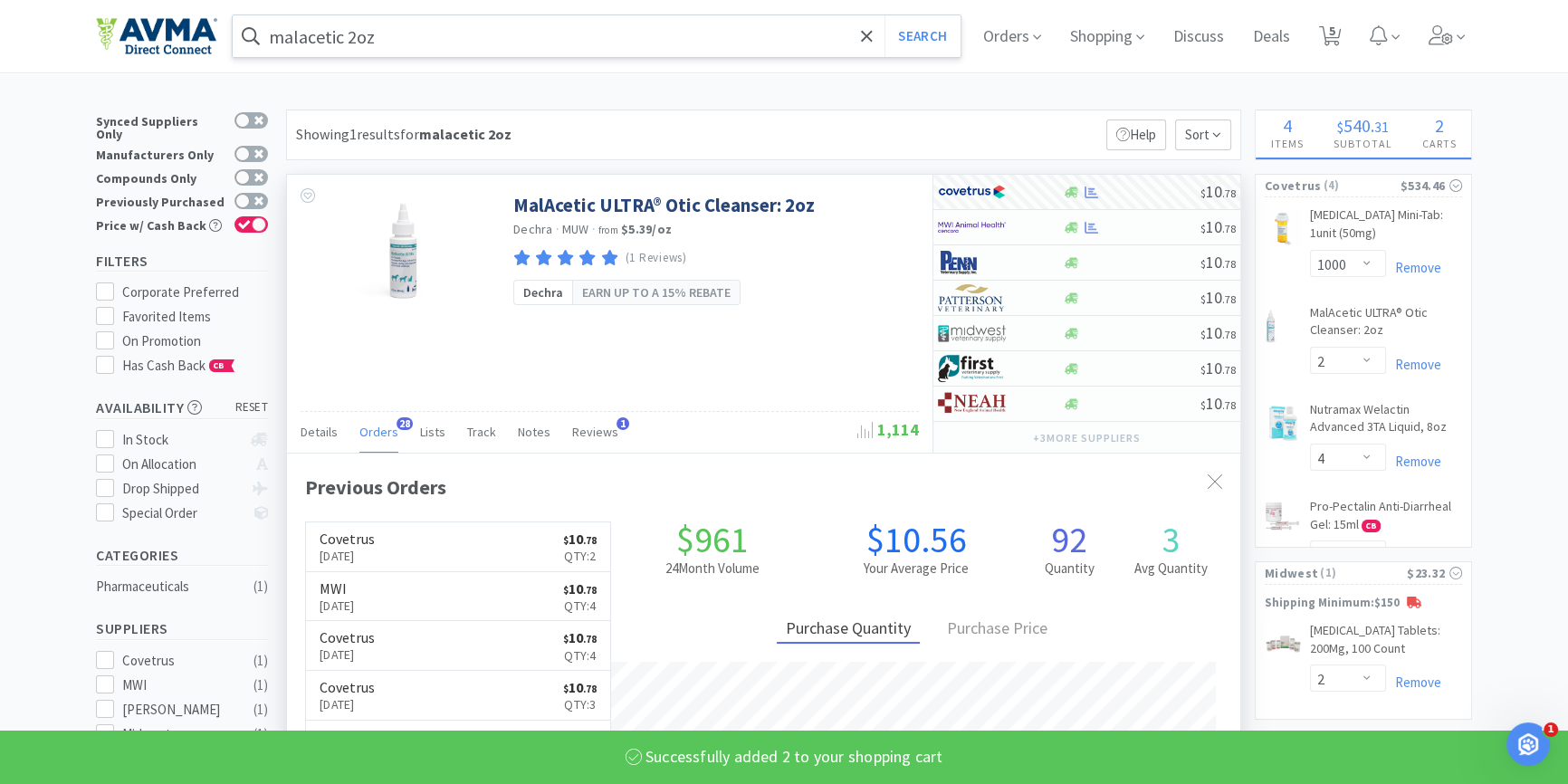
click at [525, 56] on div "malacetic 2oz Search" at bounding box center [597, 36] width 728 height 41
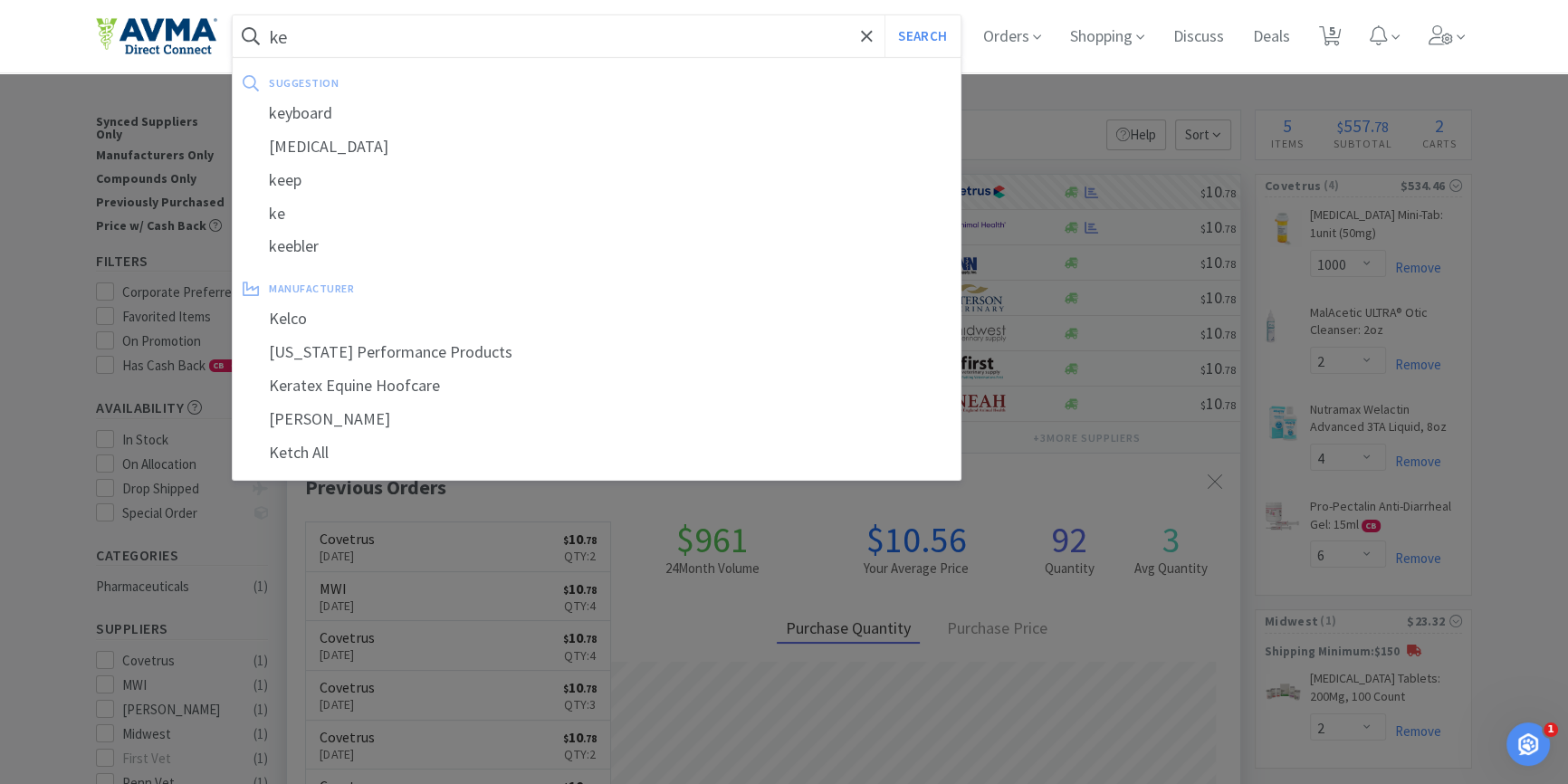
type input "k"
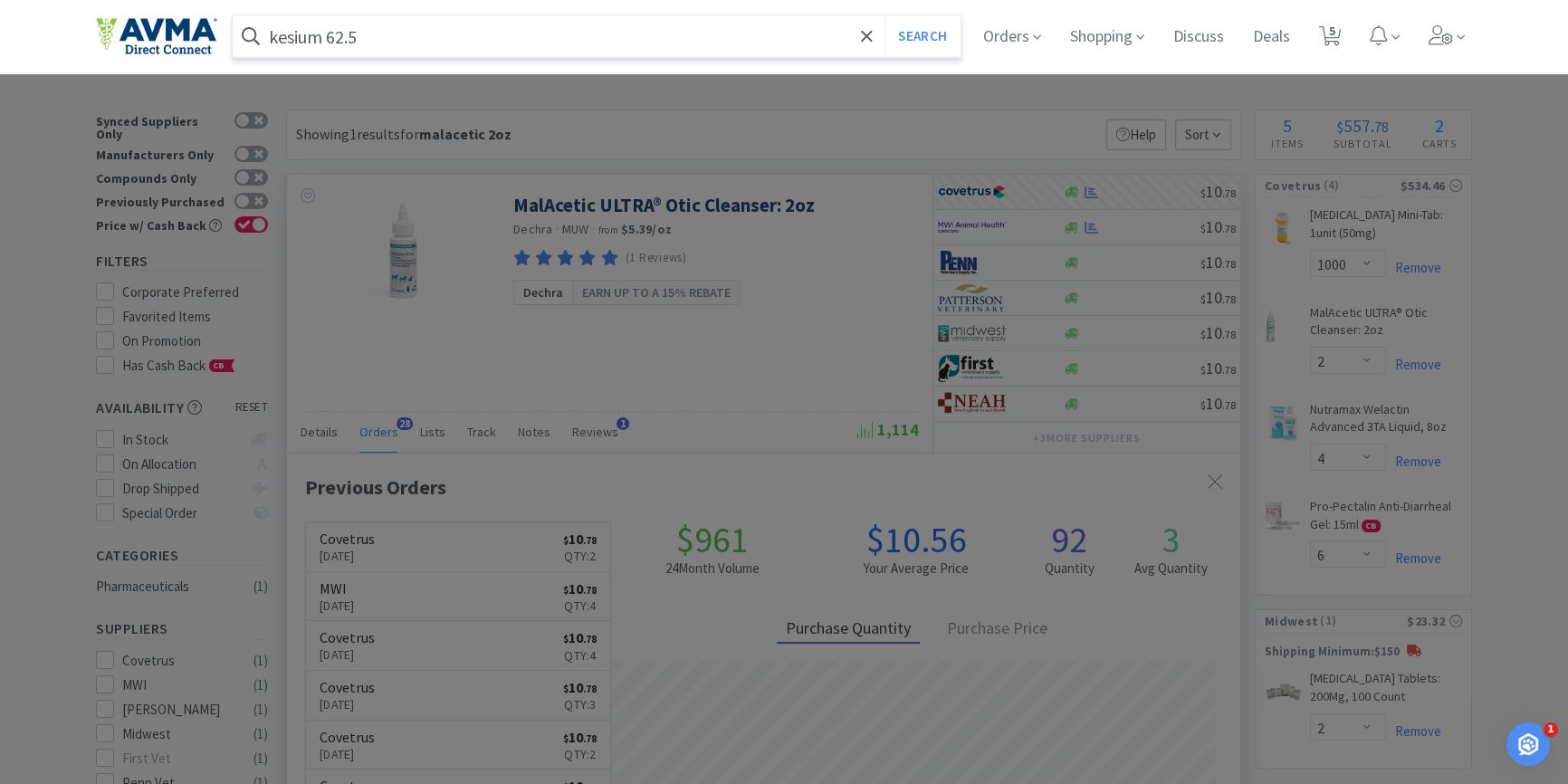
click at [885, 15] on button "Search" at bounding box center [922, 36] width 75 height 41
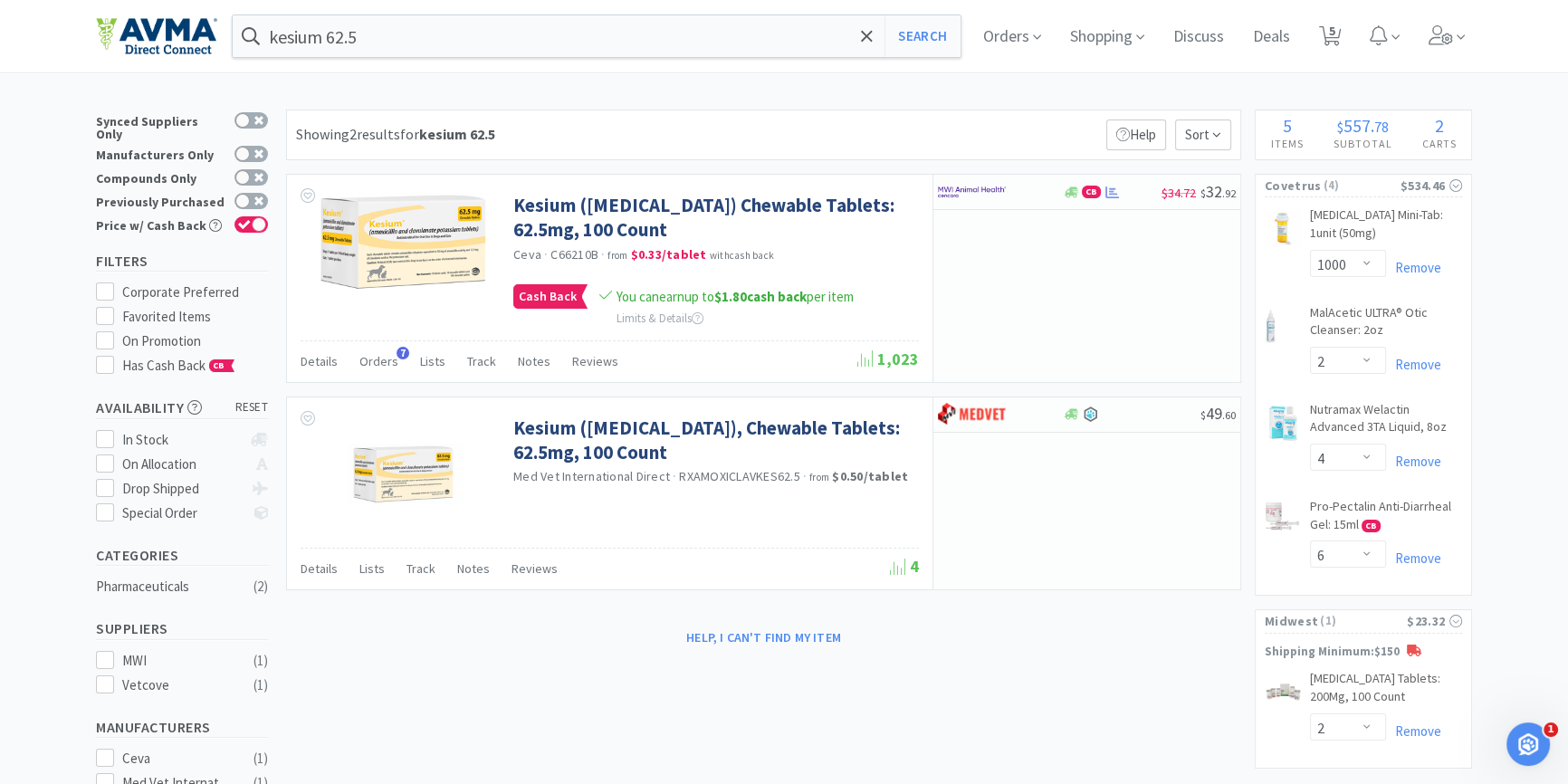
click at [552, 59] on div "kesium 62.5 Search Orders Shopping Discuss Discuss Deals Deals 5 5" at bounding box center [784, 36] width 1376 height 72
click at [552, 44] on input "kesium 62.5" at bounding box center [597, 36] width 728 height 41
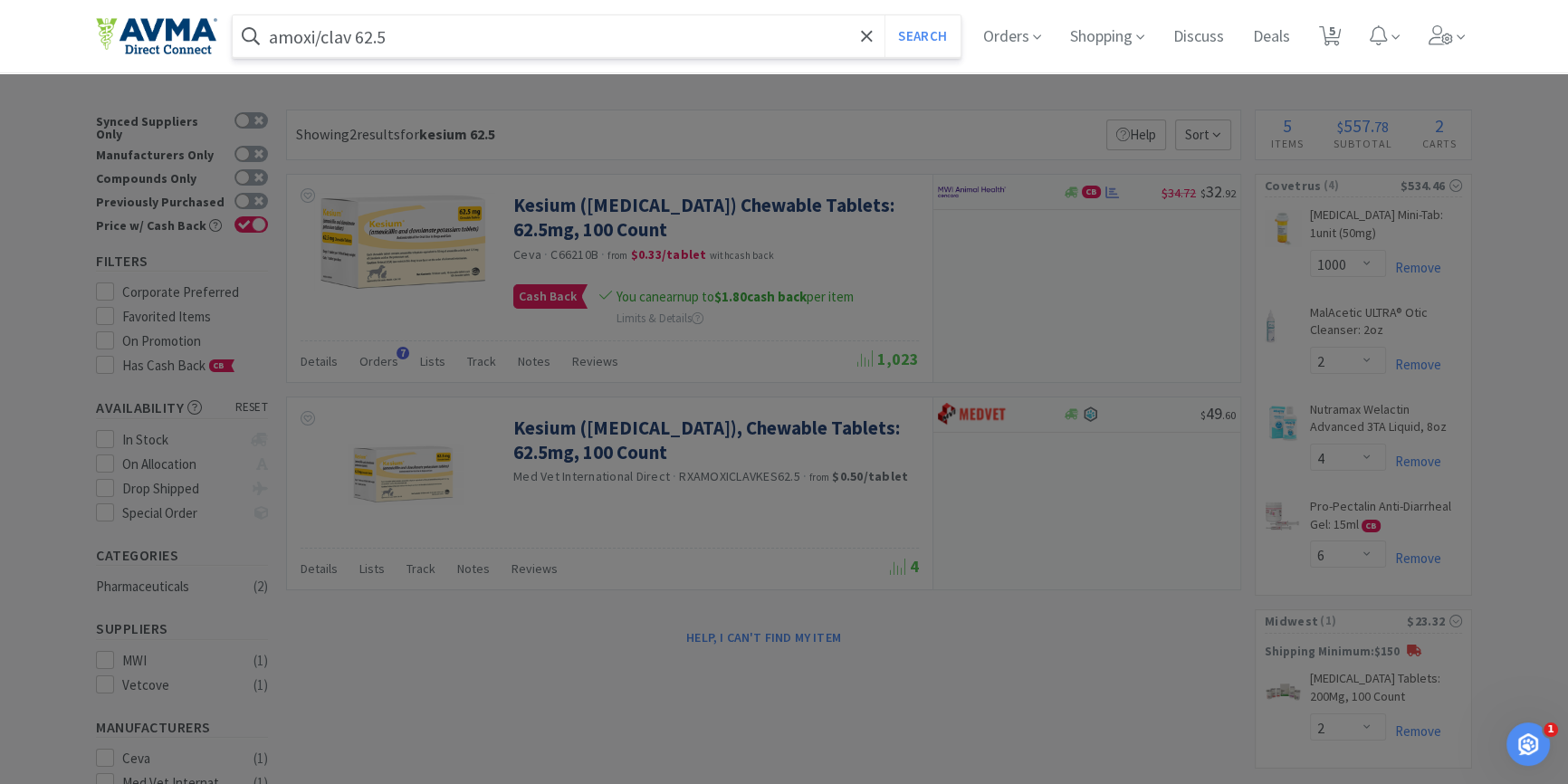
click at [885, 15] on button "Search" at bounding box center [922, 36] width 75 height 41
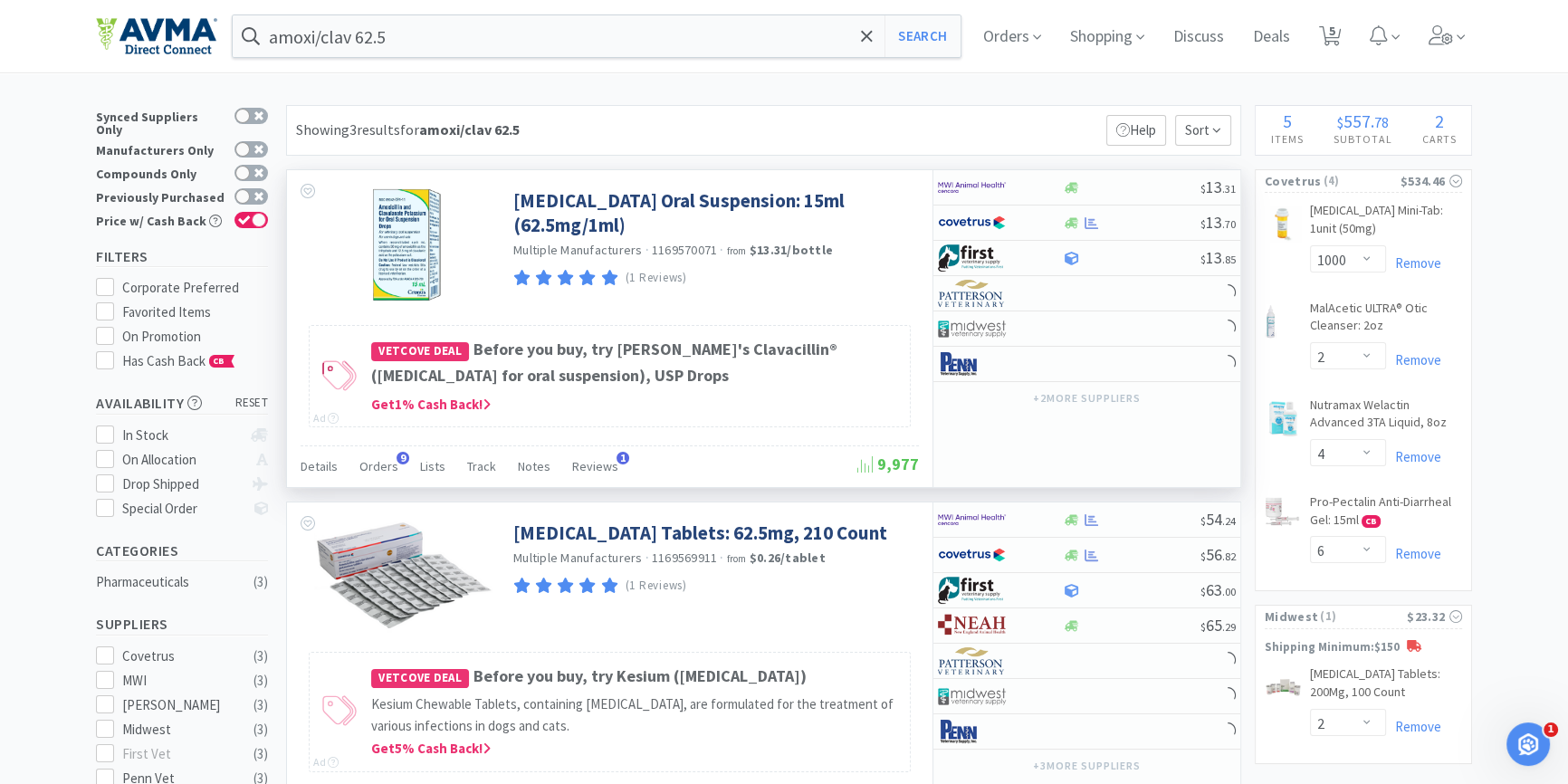
scroll to position [411, 0]
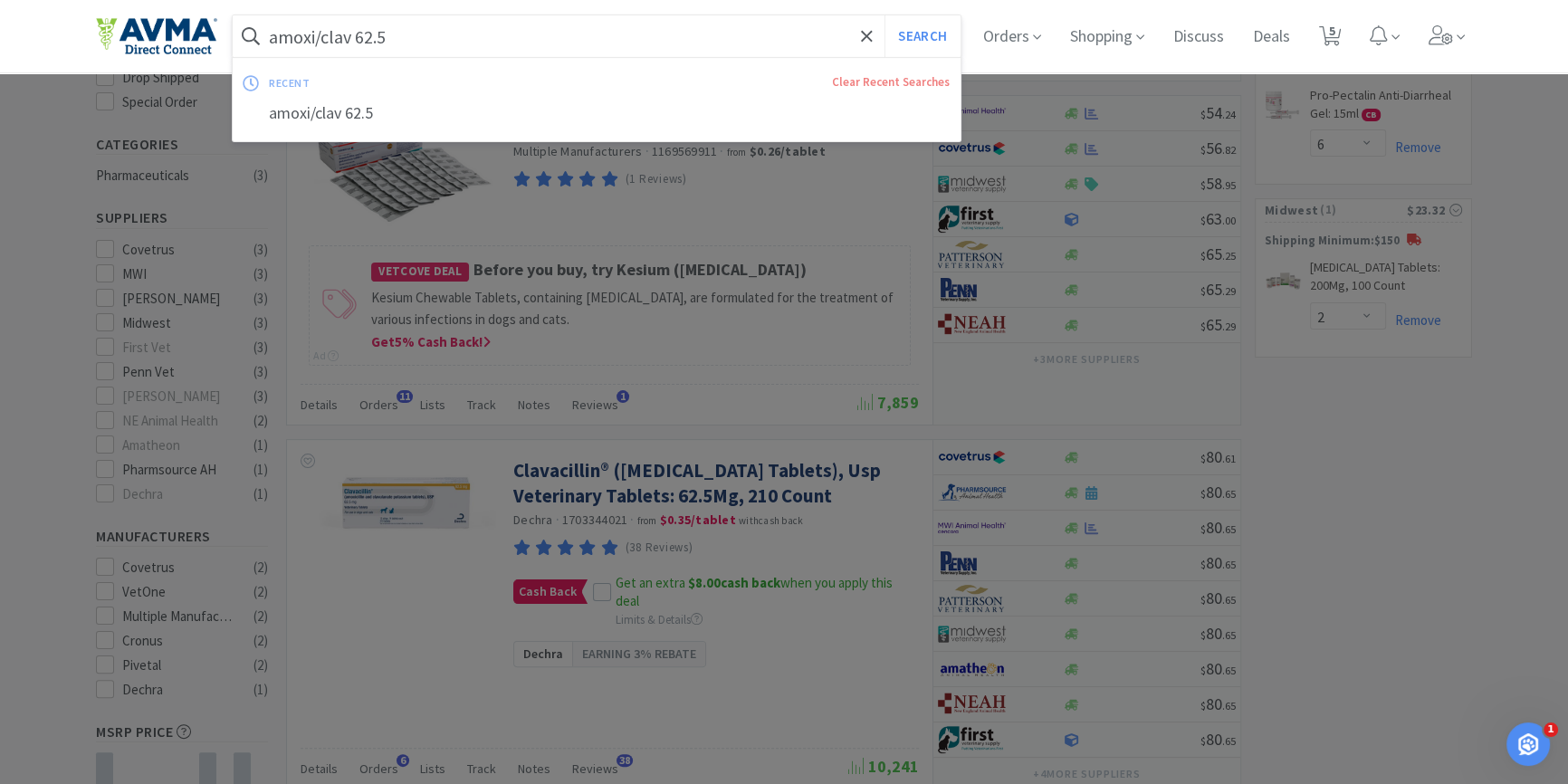
click at [351, 41] on input "amoxi/clav 62.5" at bounding box center [597, 36] width 728 height 41
click at [352, 40] on input "amoxi/clav 62.5" at bounding box center [597, 36] width 728 height 41
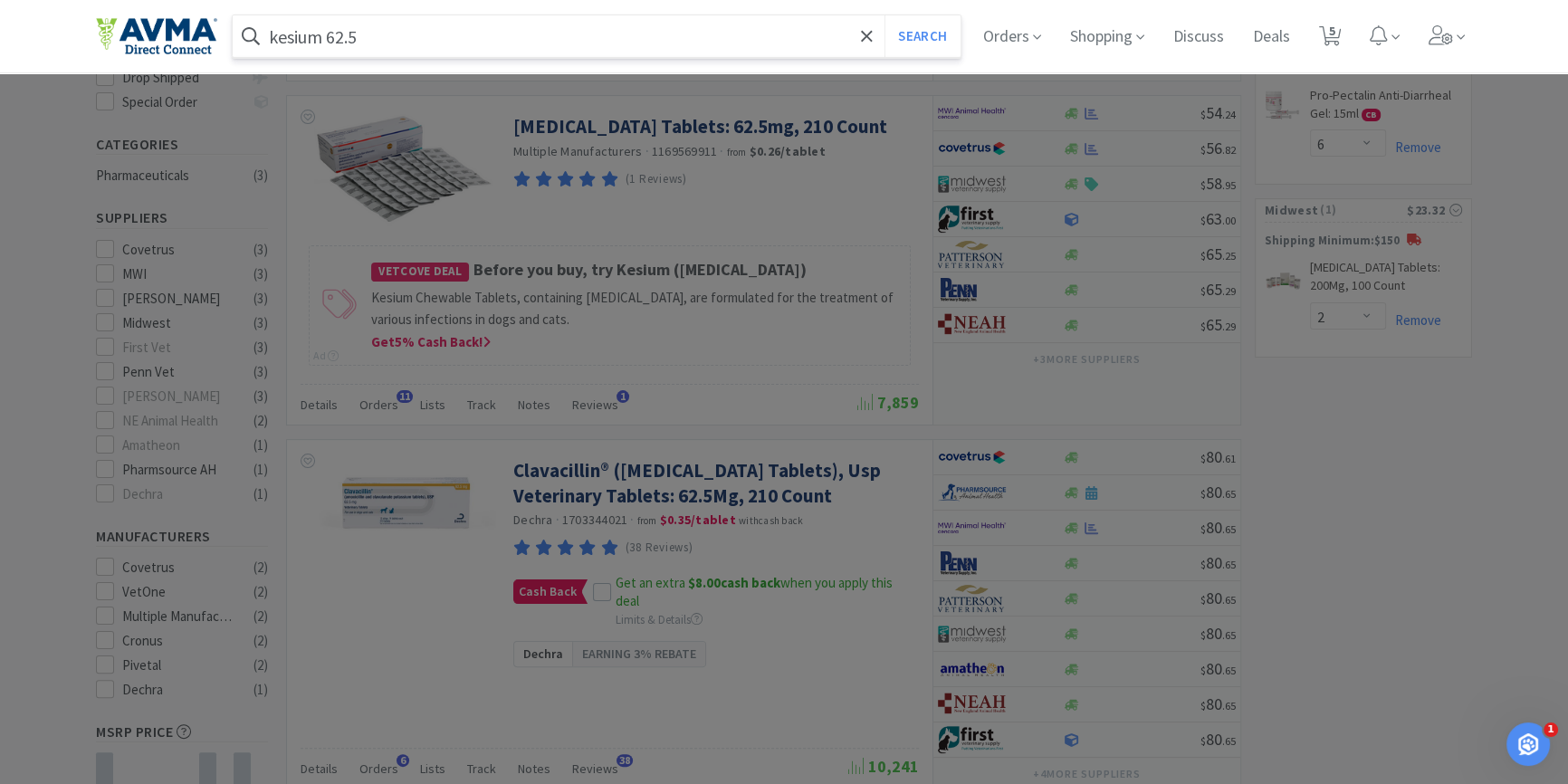
type input "kesium 62.5"
click at [885, 15] on button "Search" at bounding box center [922, 36] width 75 height 41
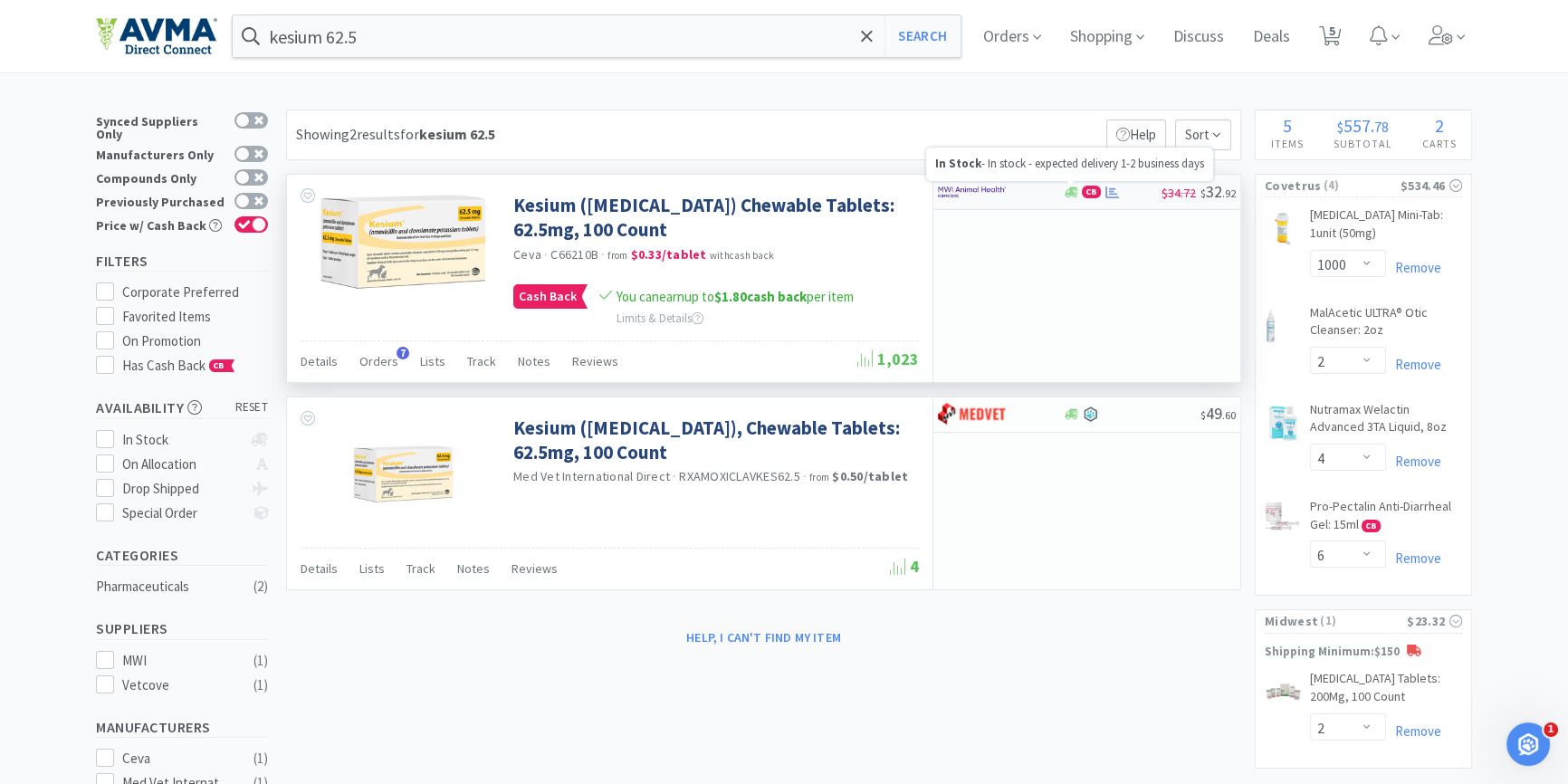
click at [1071, 192] on icon at bounding box center [1072, 192] width 13 height 11
select select "1"
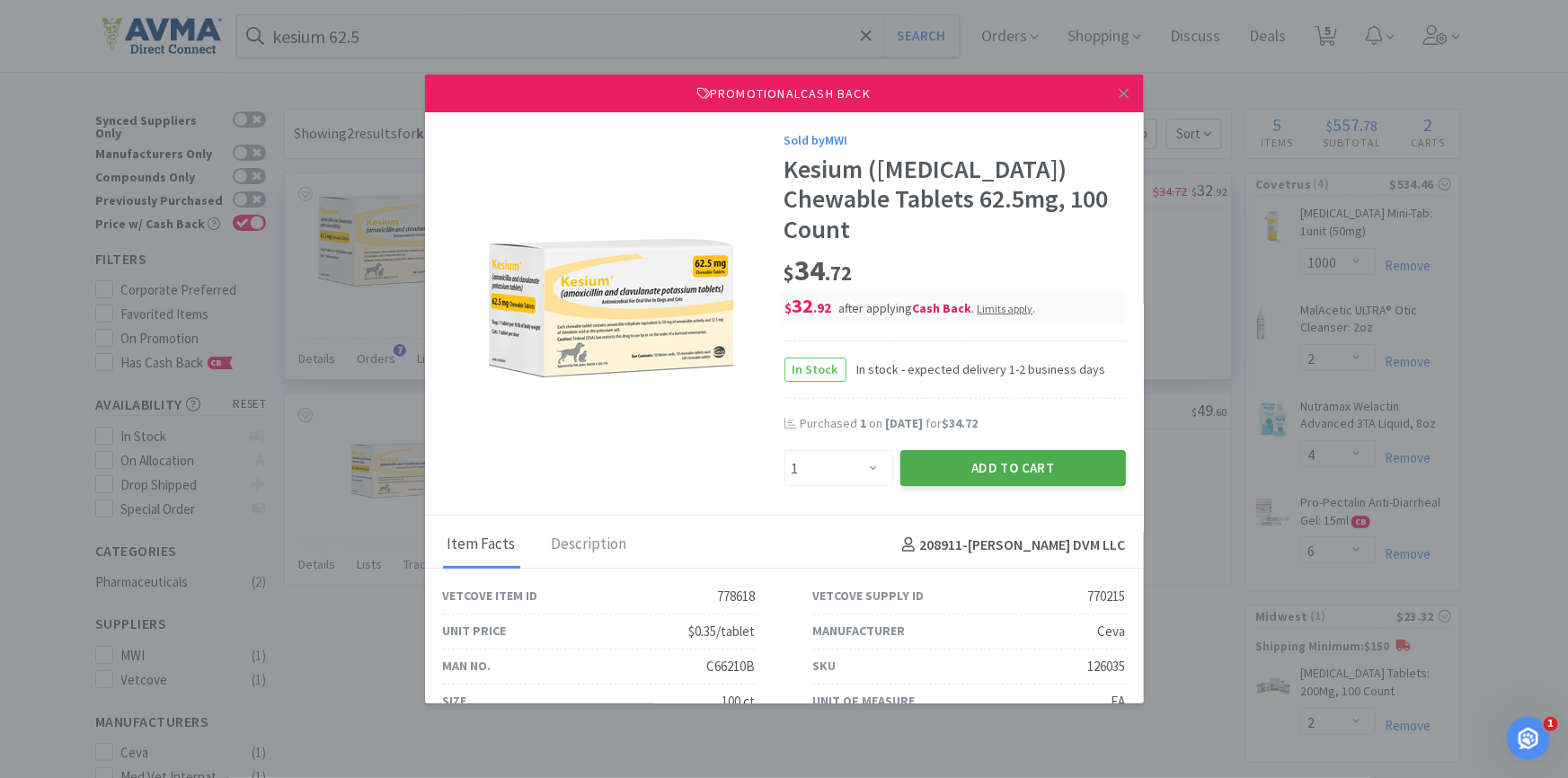
click at [962, 486] on button "Add to Cart" at bounding box center [1014, 468] width 225 height 36
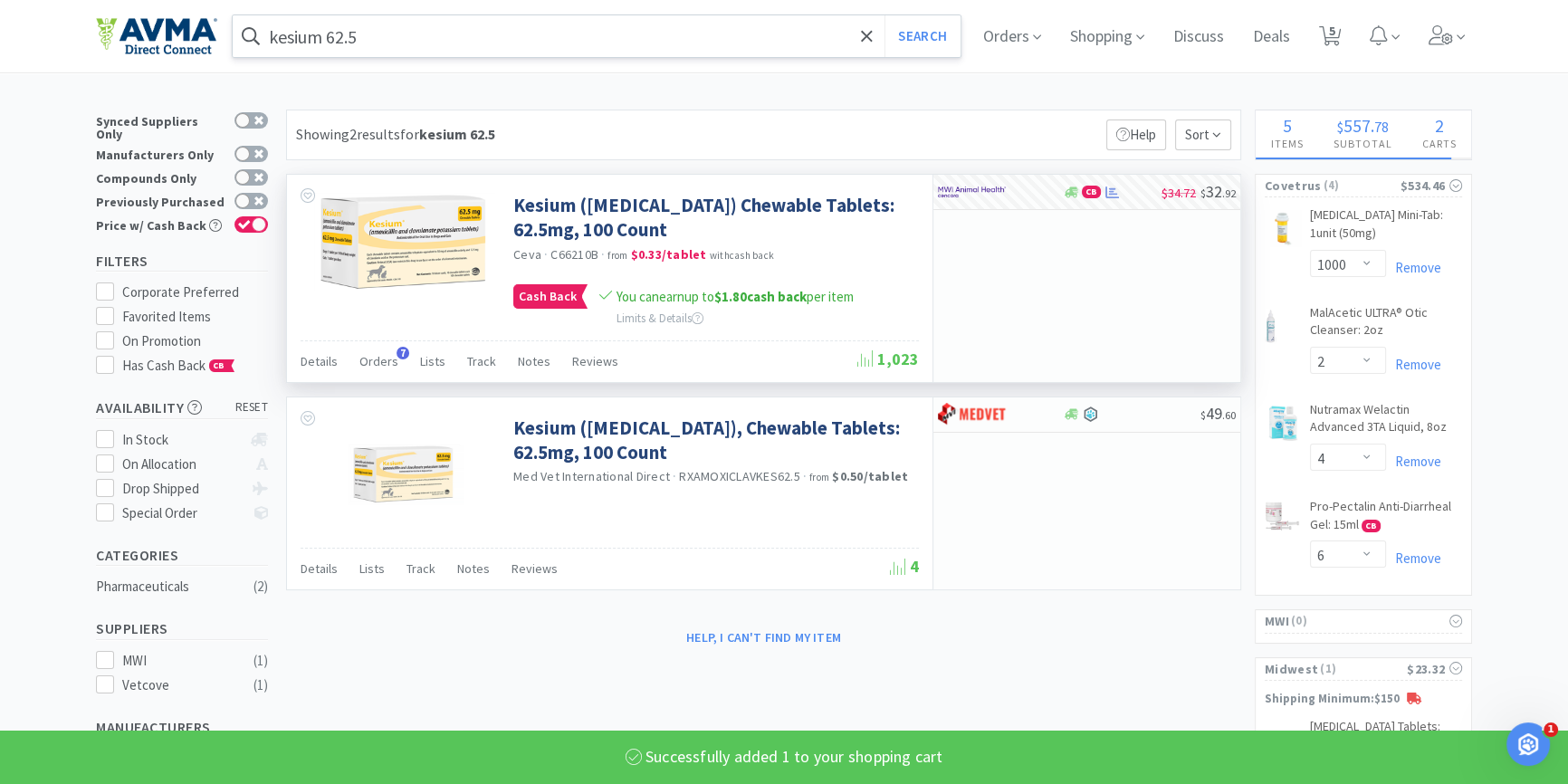
click at [397, 14] on div "kesium 62.5 Search" at bounding box center [597, 36] width 730 height 43
click at [393, 48] on input "kesium 62.5" at bounding box center [597, 36] width 728 height 41
select select "1"
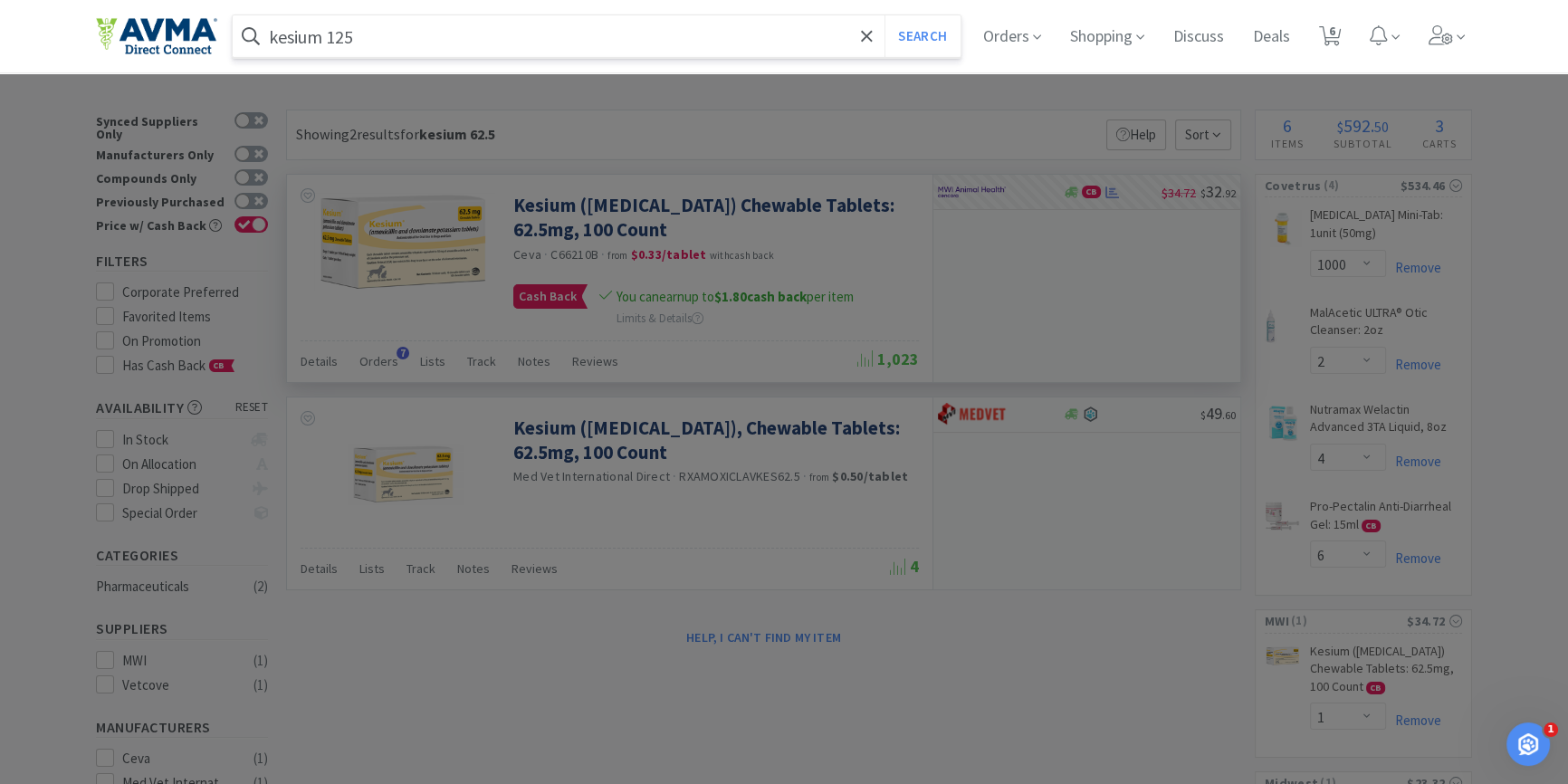
click at [885, 15] on button "Search" at bounding box center [922, 36] width 75 height 41
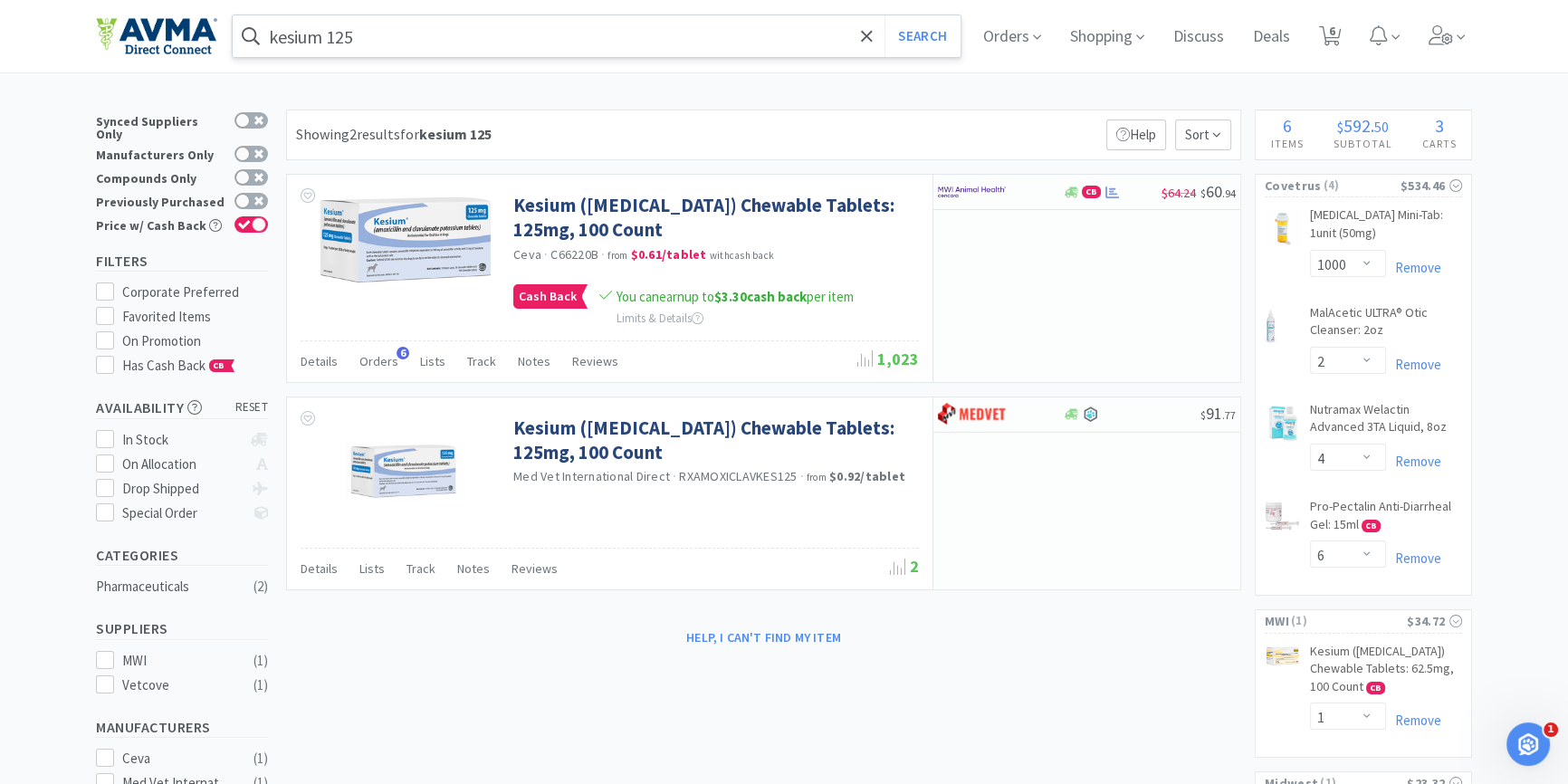
click at [419, 29] on input "kesium 125" at bounding box center [597, 36] width 728 height 41
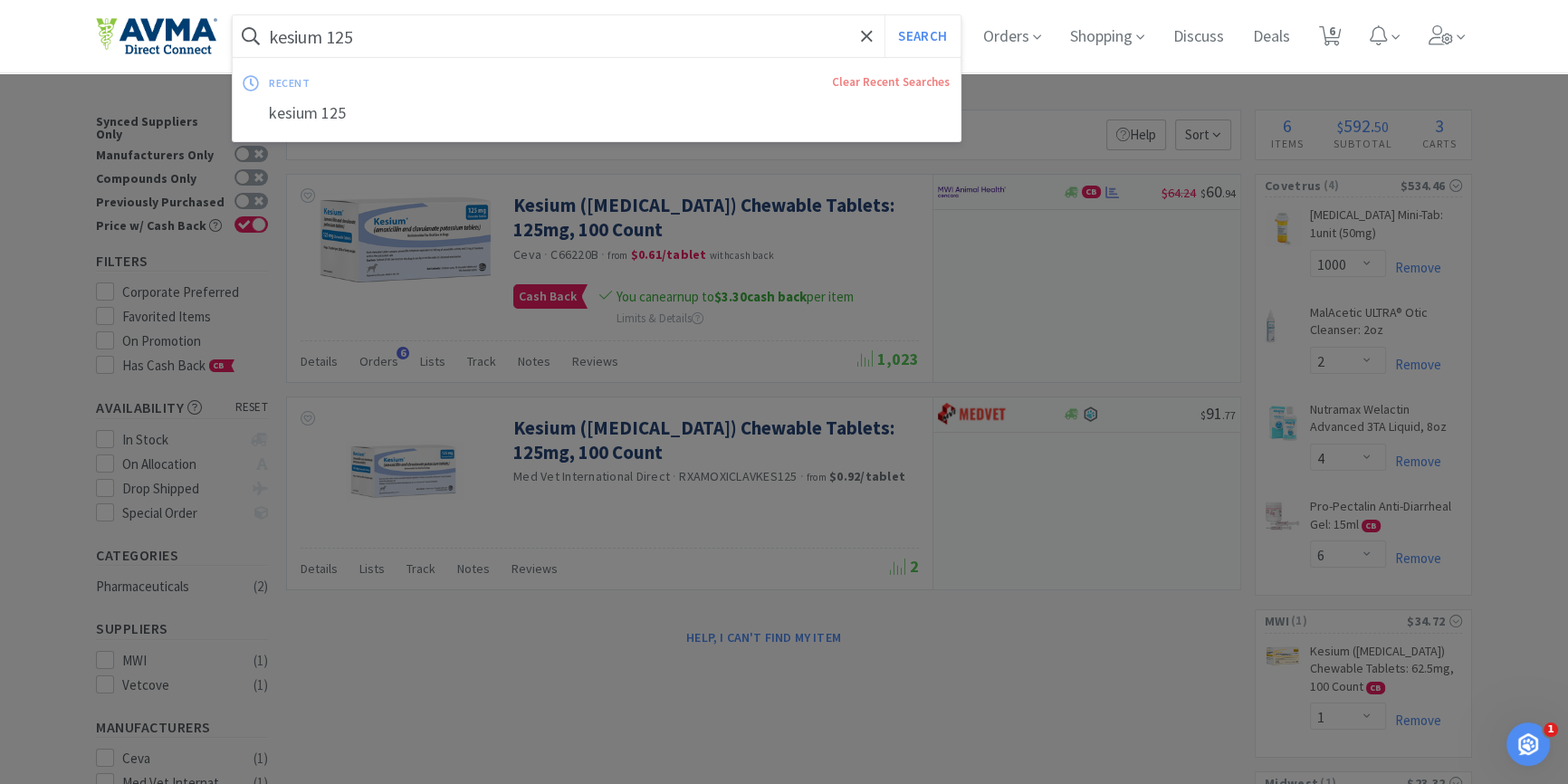
click at [312, 45] on input "kesium 125" at bounding box center [597, 36] width 728 height 41
click at [335, 38] on input "kesium 125" at bounding box center [597, 36] width 728 height 41
click at [326, 41] on input "kesium 125" at bounding box center [597, 36] width 728 height 41
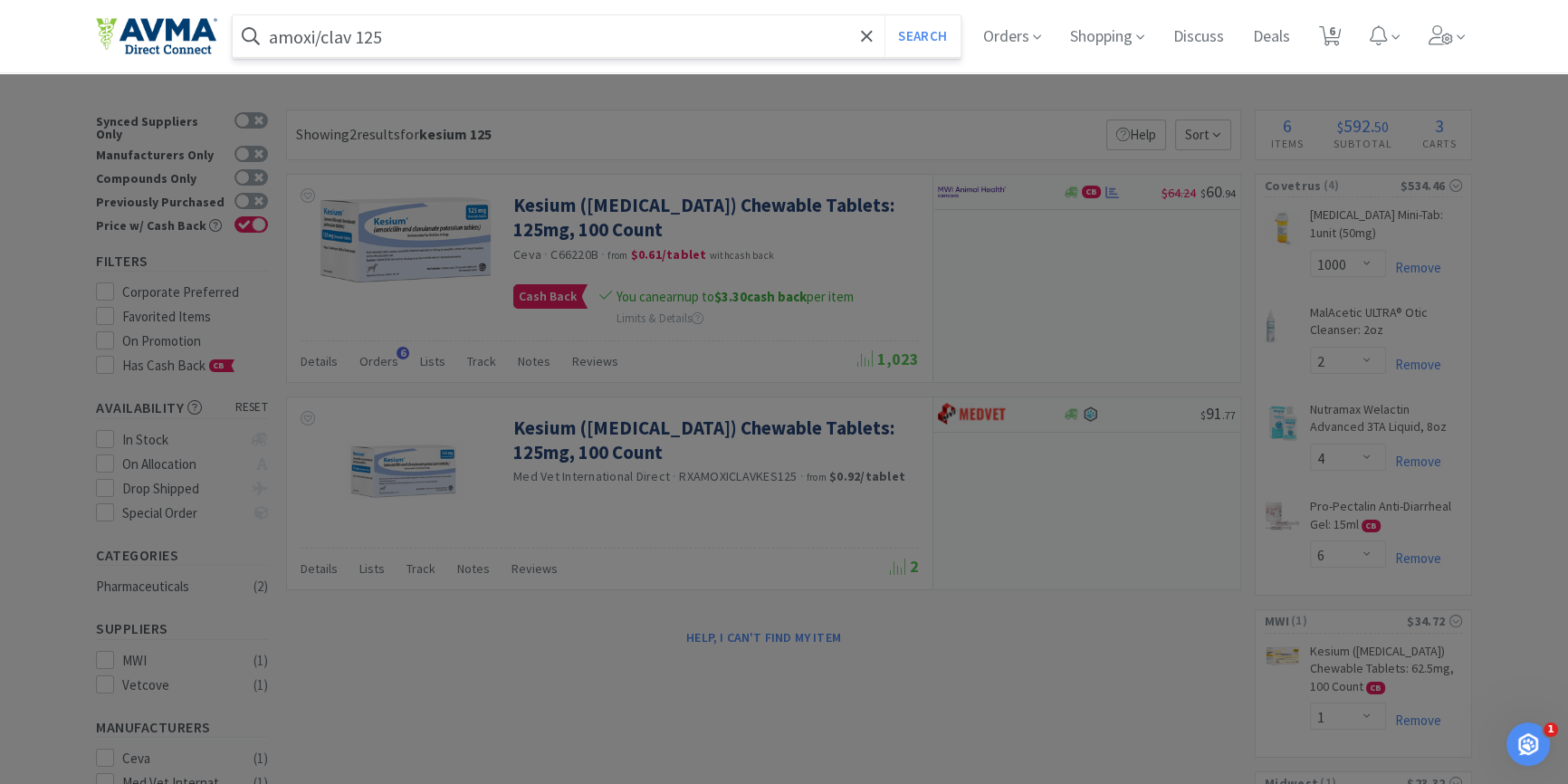
type input "amoxi/clav 125"
click at [885, 15] on button "Search" at bounding box center [922, 36] width 75 height 41
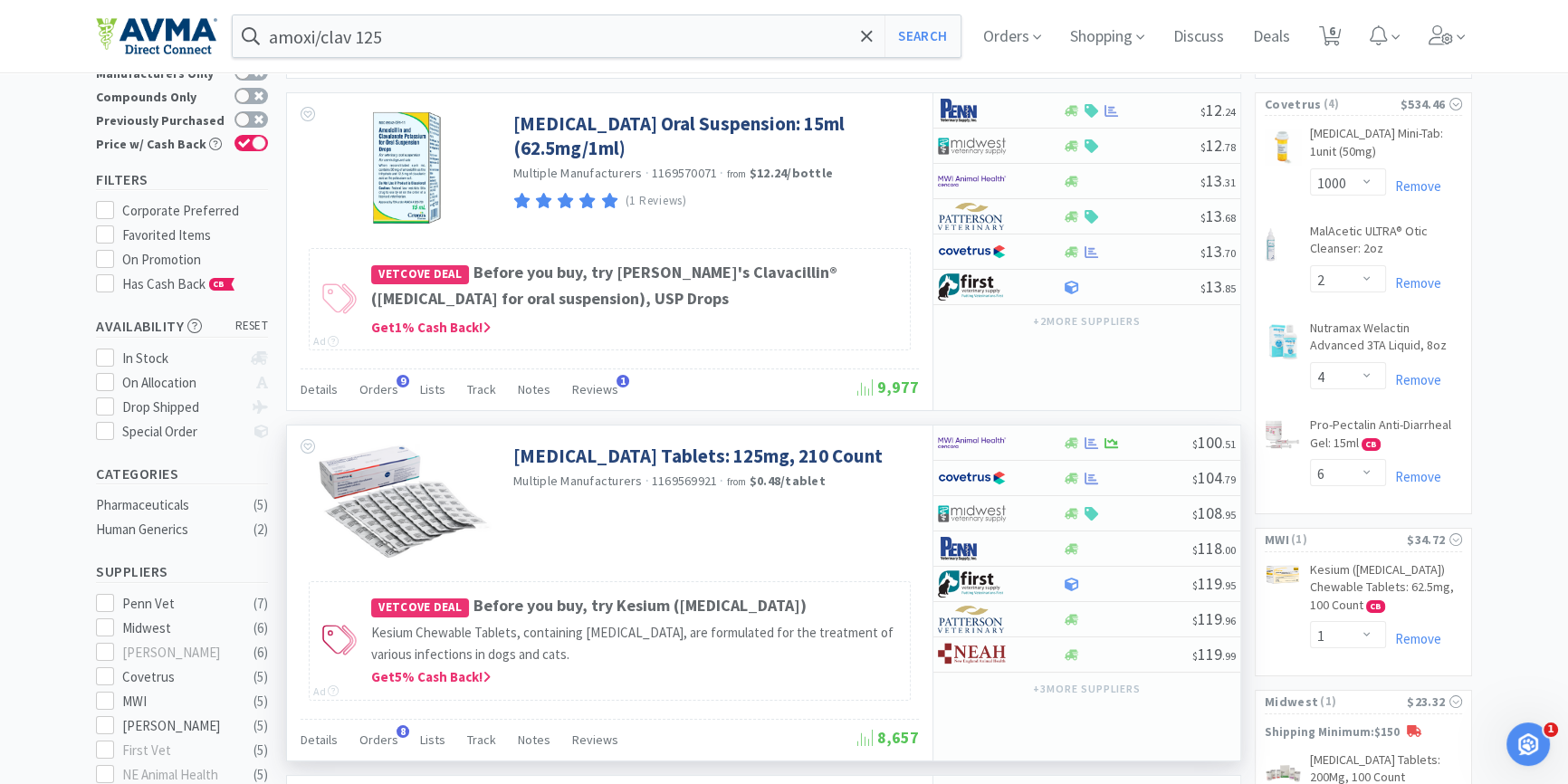
scroll to position [82, 0]
click at [1068, 478] on icon at bounding box center [1072, 479] width 13 height 11
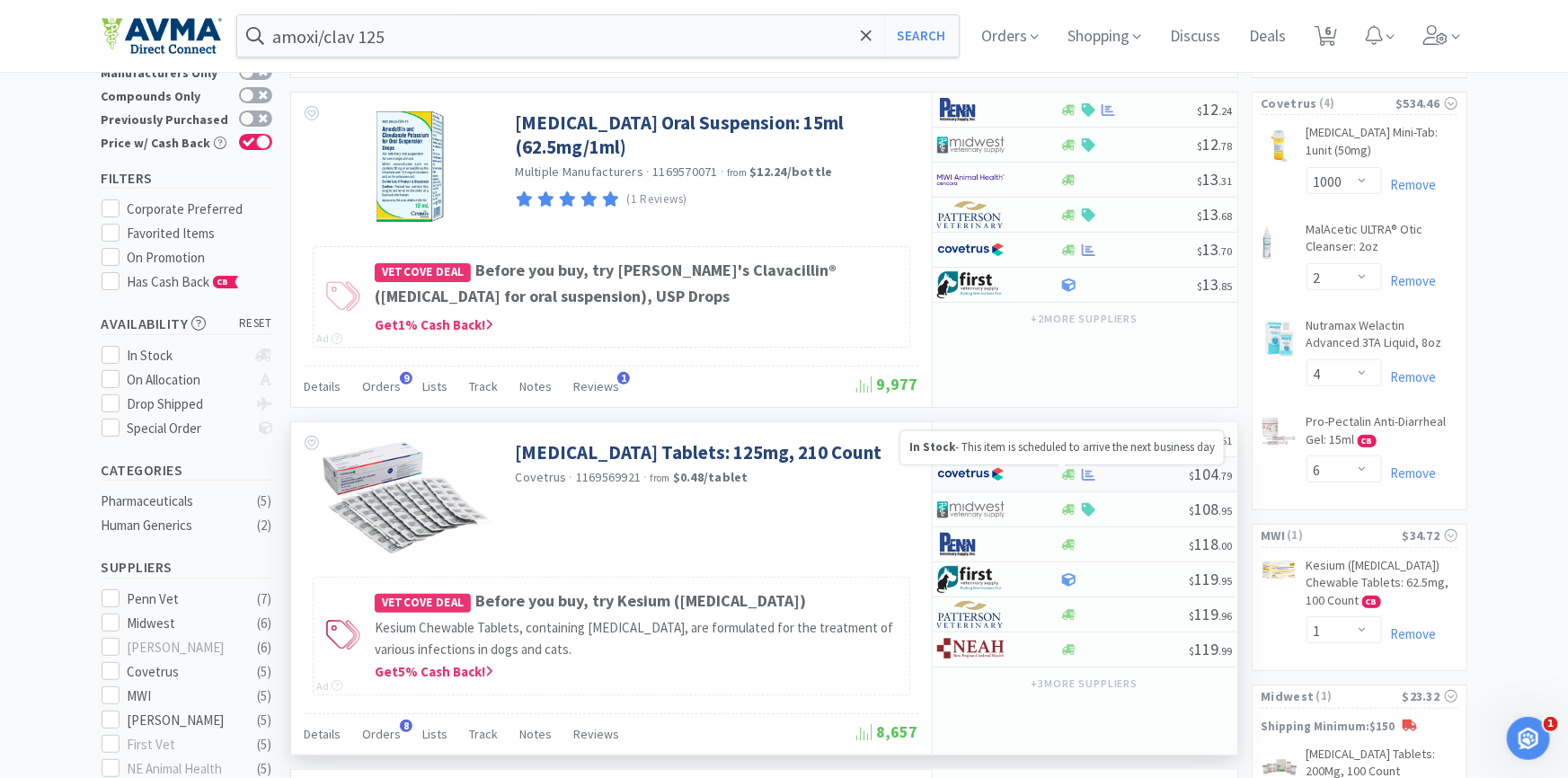
select select "1"
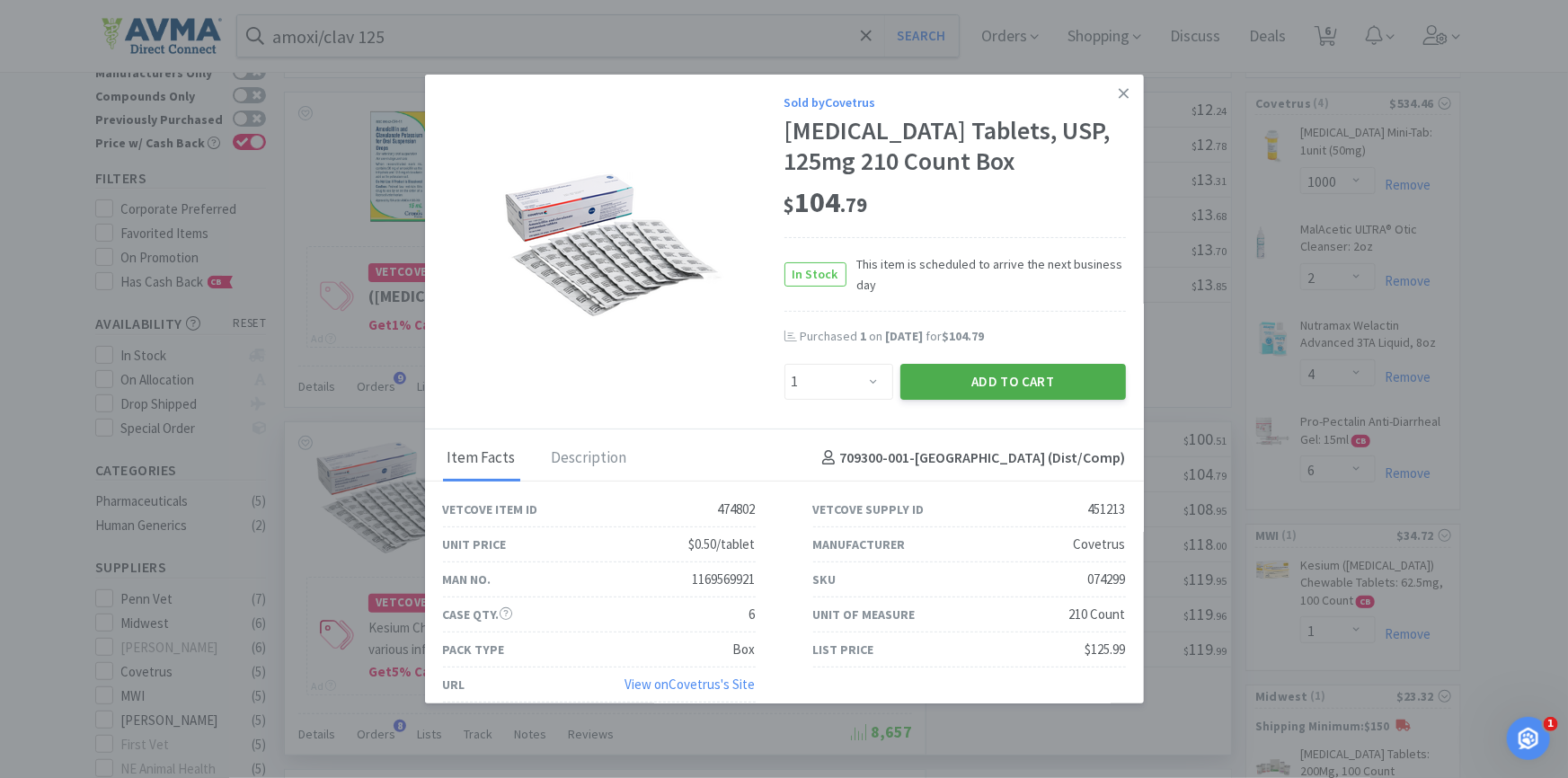
click at [1039, 400] on button "Add to Cart" at bounding box center [1014, 382] width 225 height 36
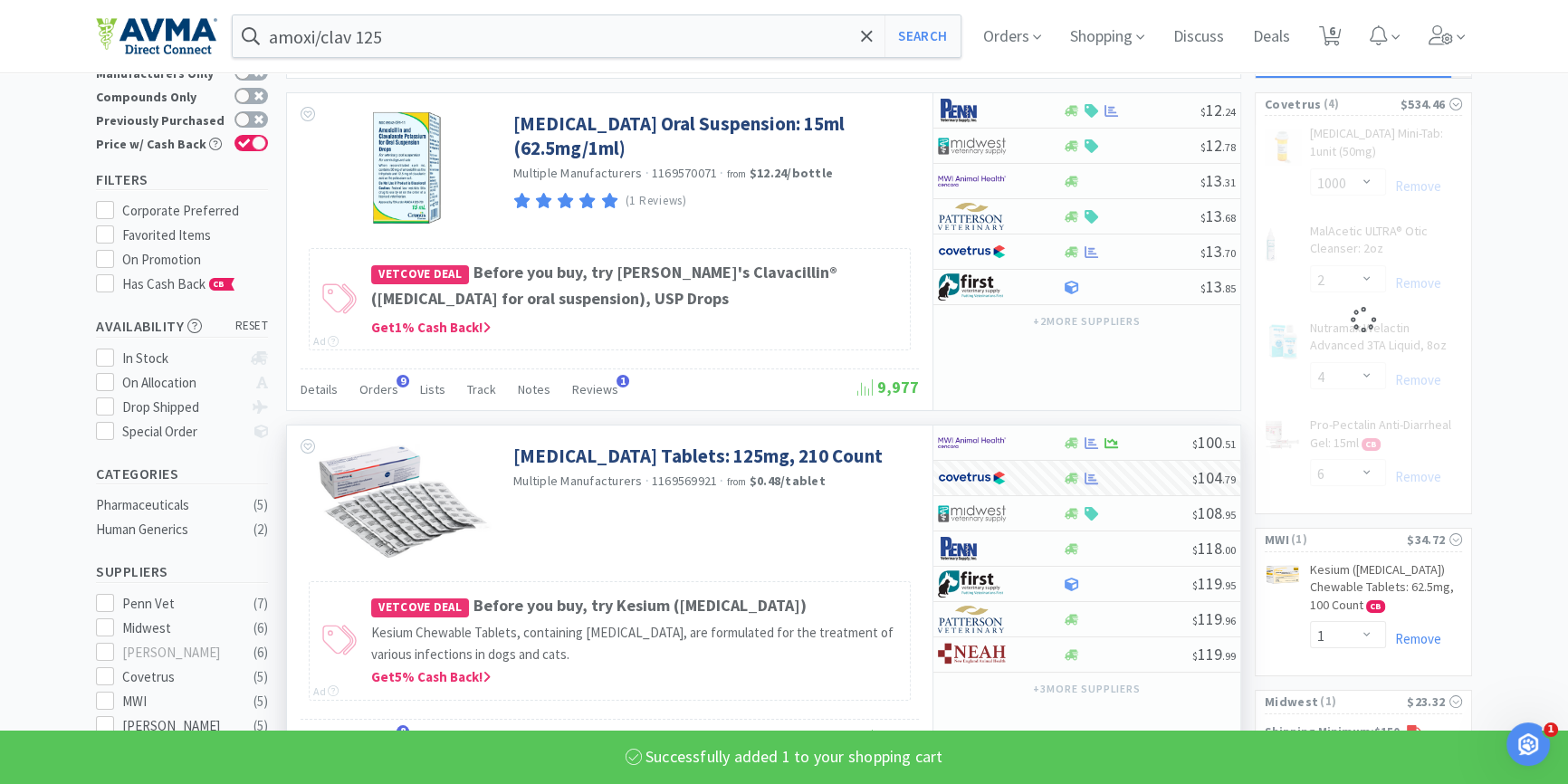
select select "1"
select select "2"
select select "4"
select select "1000"
select select "6"
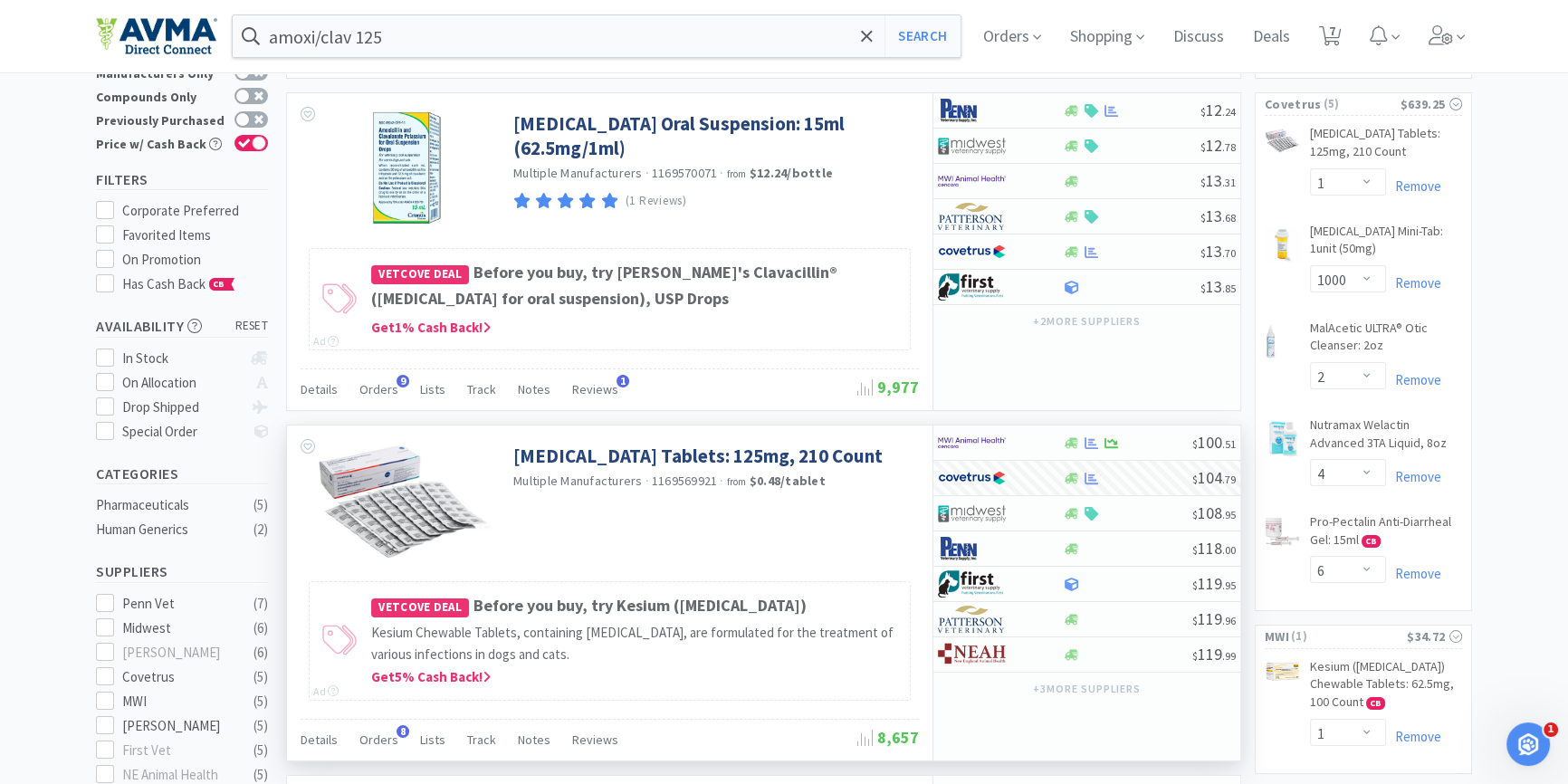
click at [414, 9] on div "amoxi/clav 125 Search Orders Shopping Discuss Discuss Deals Deals 7 7" at bounding box center [784, 36] width 1376 height 72
click at [419, 24] on input "amoxi/clav 125" at bounding box center [597, 36] width 728 height 41
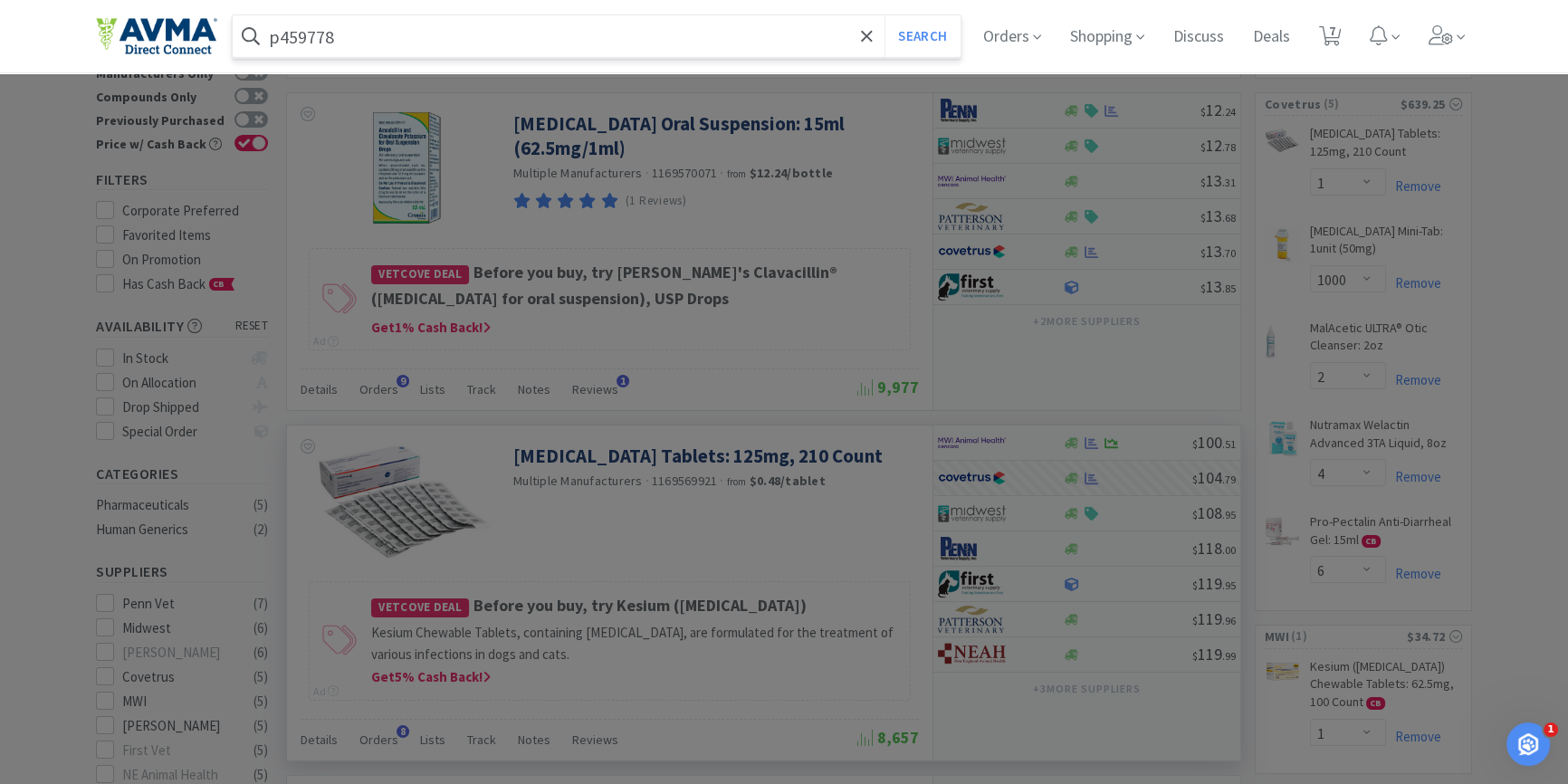
type input "p459778"
click at [885, 15] on button "Search" at bounding box center [922, 36] width 75 height 41
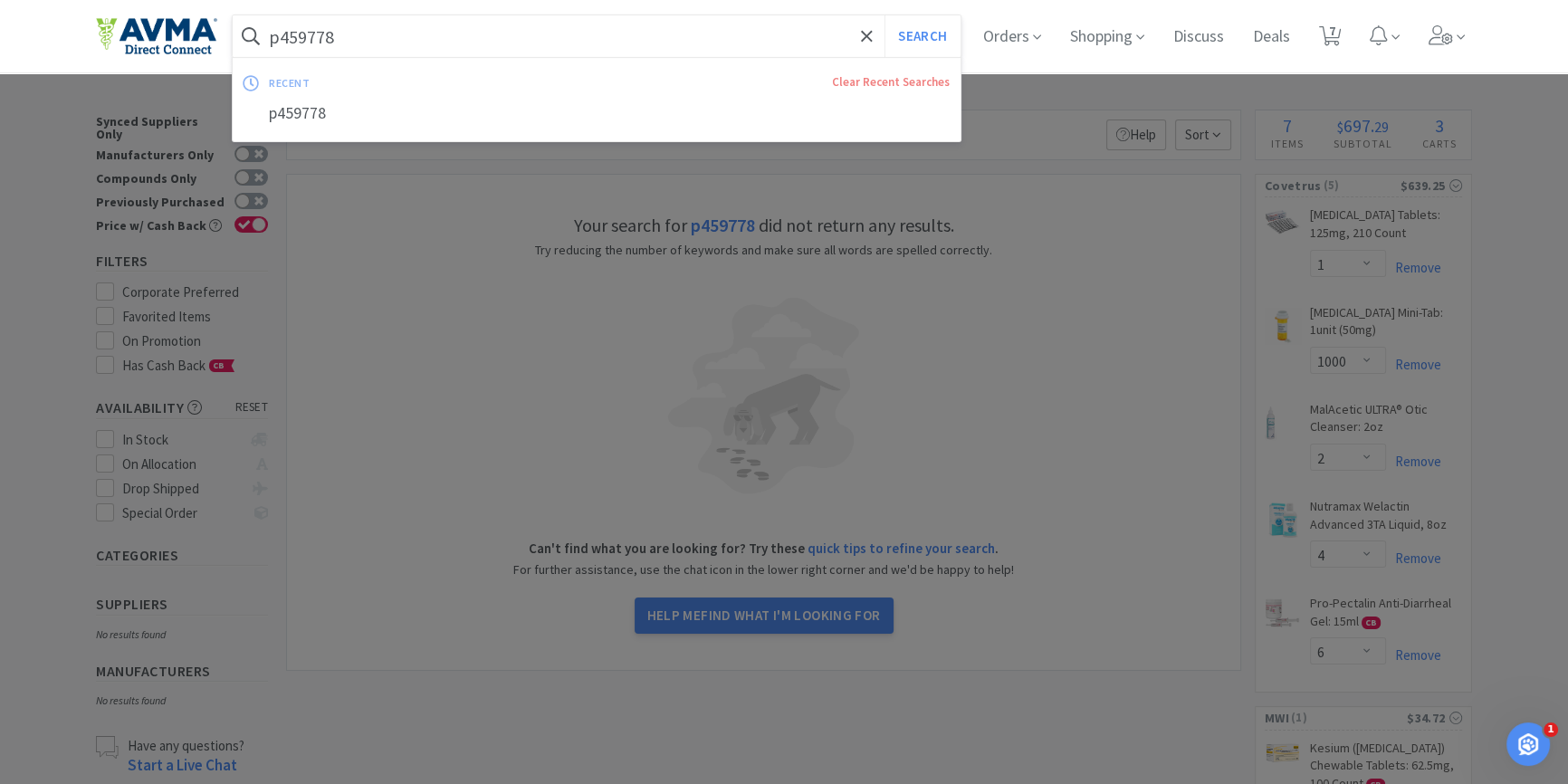
click at [416, 48] on input "p459778" at bounding box center [597, 36] width 728 height 41
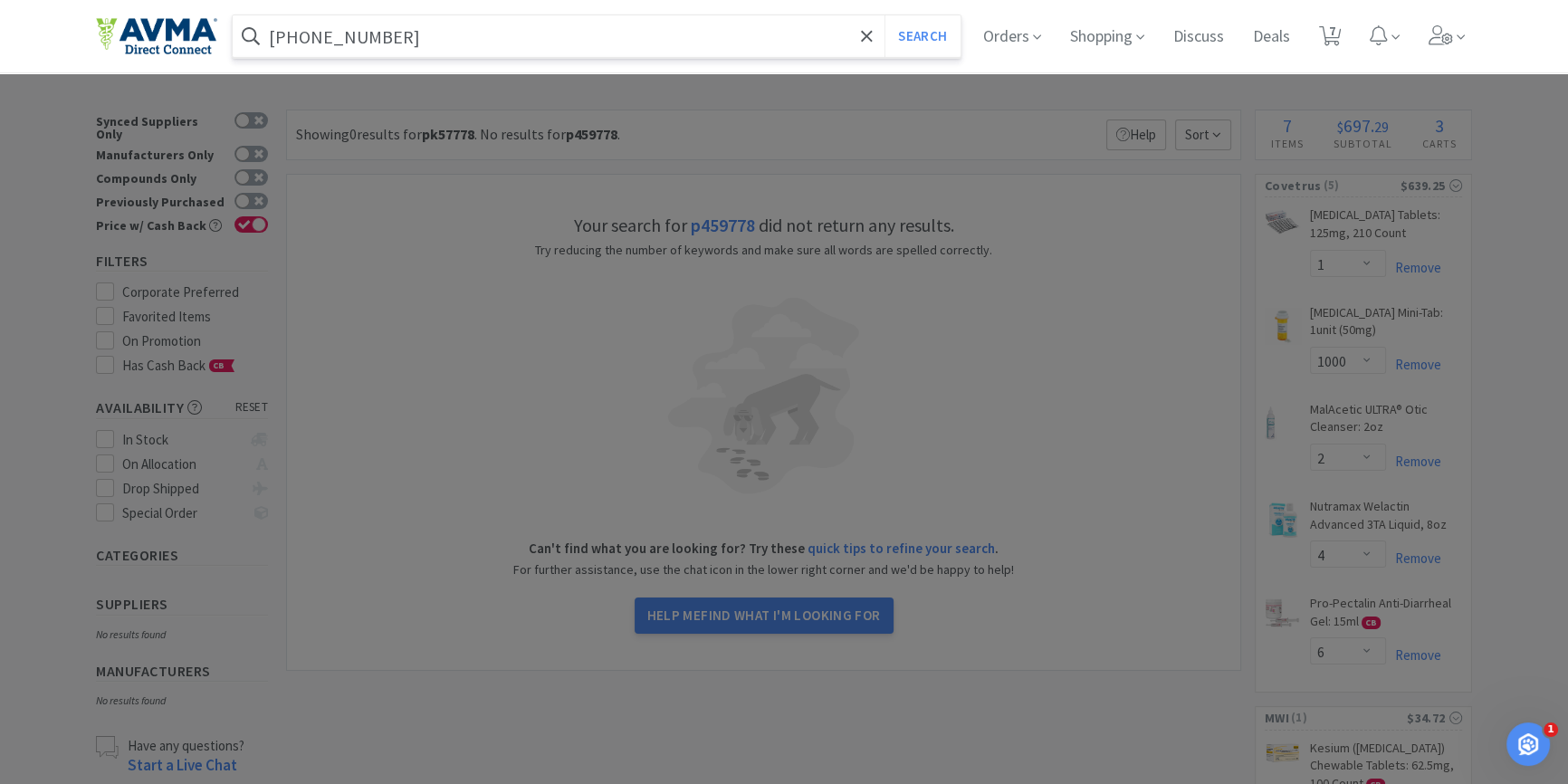
click at [885, 15] on button "Search" at bounding box center [922, 36] width 75 height 41
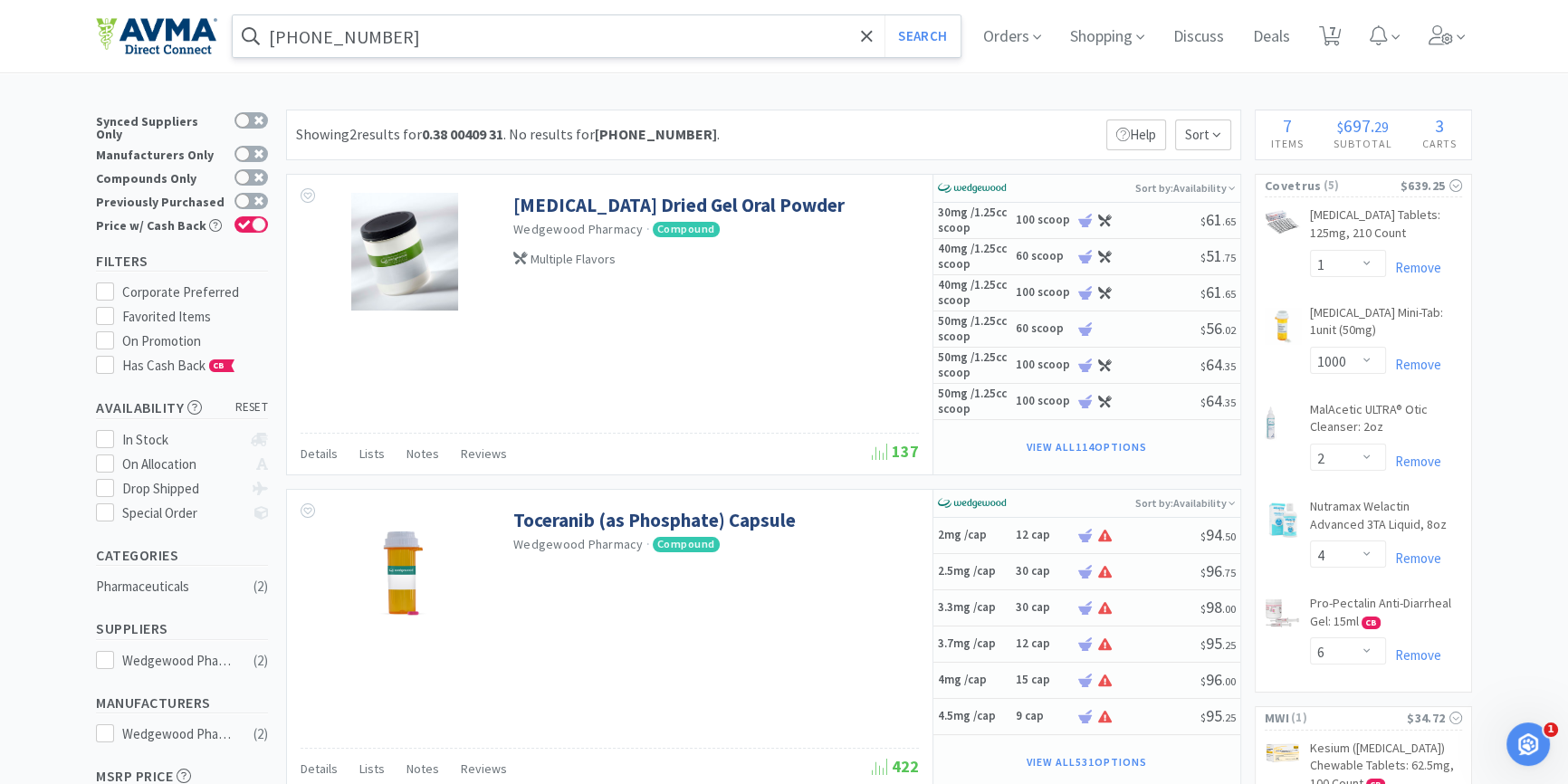
click at [505, 20] on div "[PHONE_NUMBER] Search Orders Shopping Discuss Discuss Deals Deals 7 7" at bounding box center [784, 36] width 1376 height 72
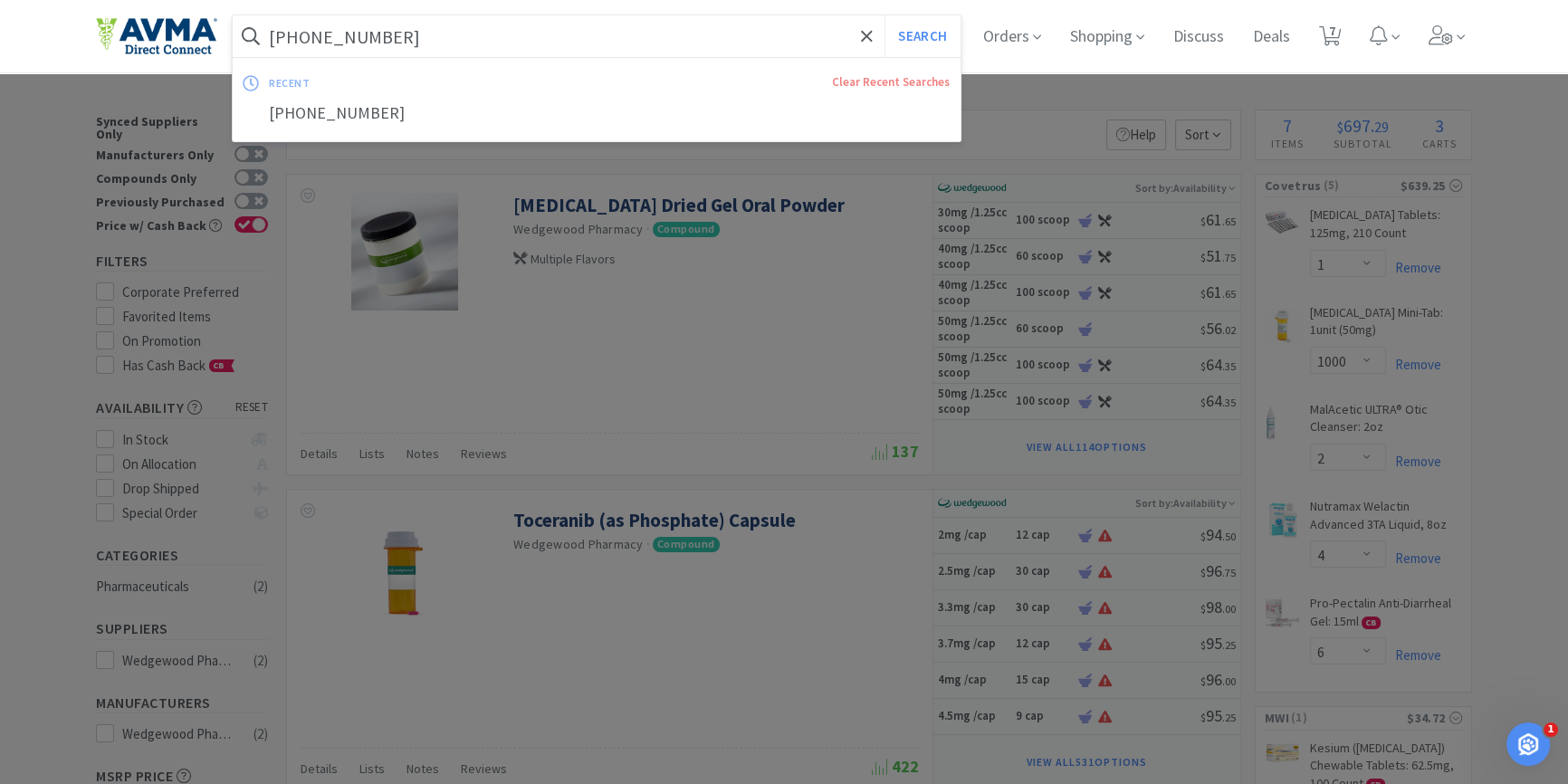
click at [491, 45] on input "[PHONE_NUMBER]" at bounding box center [597, 36] width 728 height 41
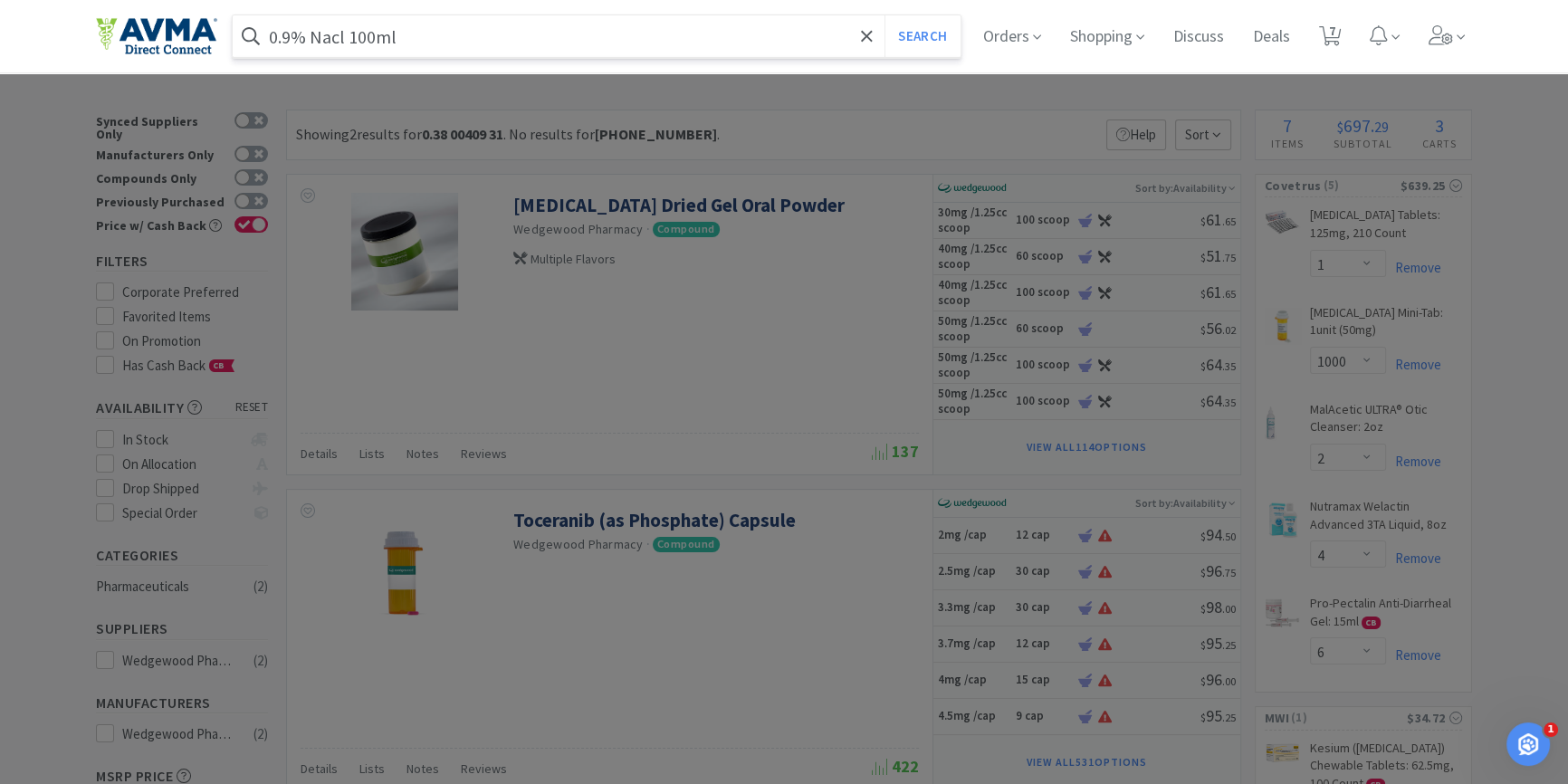
type input "0.9% Nacl 100ml"
click at [885, 15] on button "Search" at bounding box center [922, 36] width 75 height 41
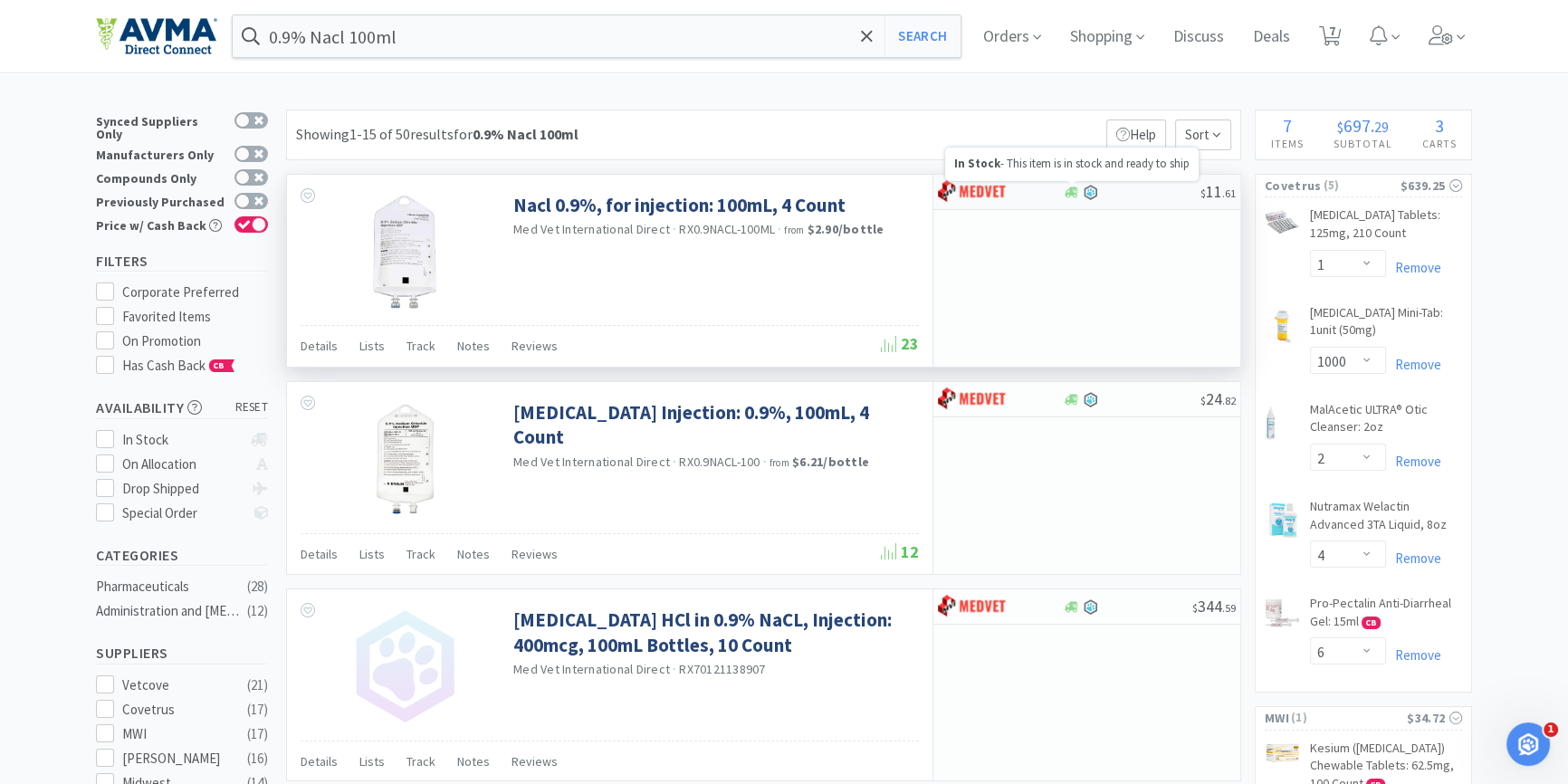
click at [1074, 191] on icon at bounding box center [1072, 192] width 13 height 11
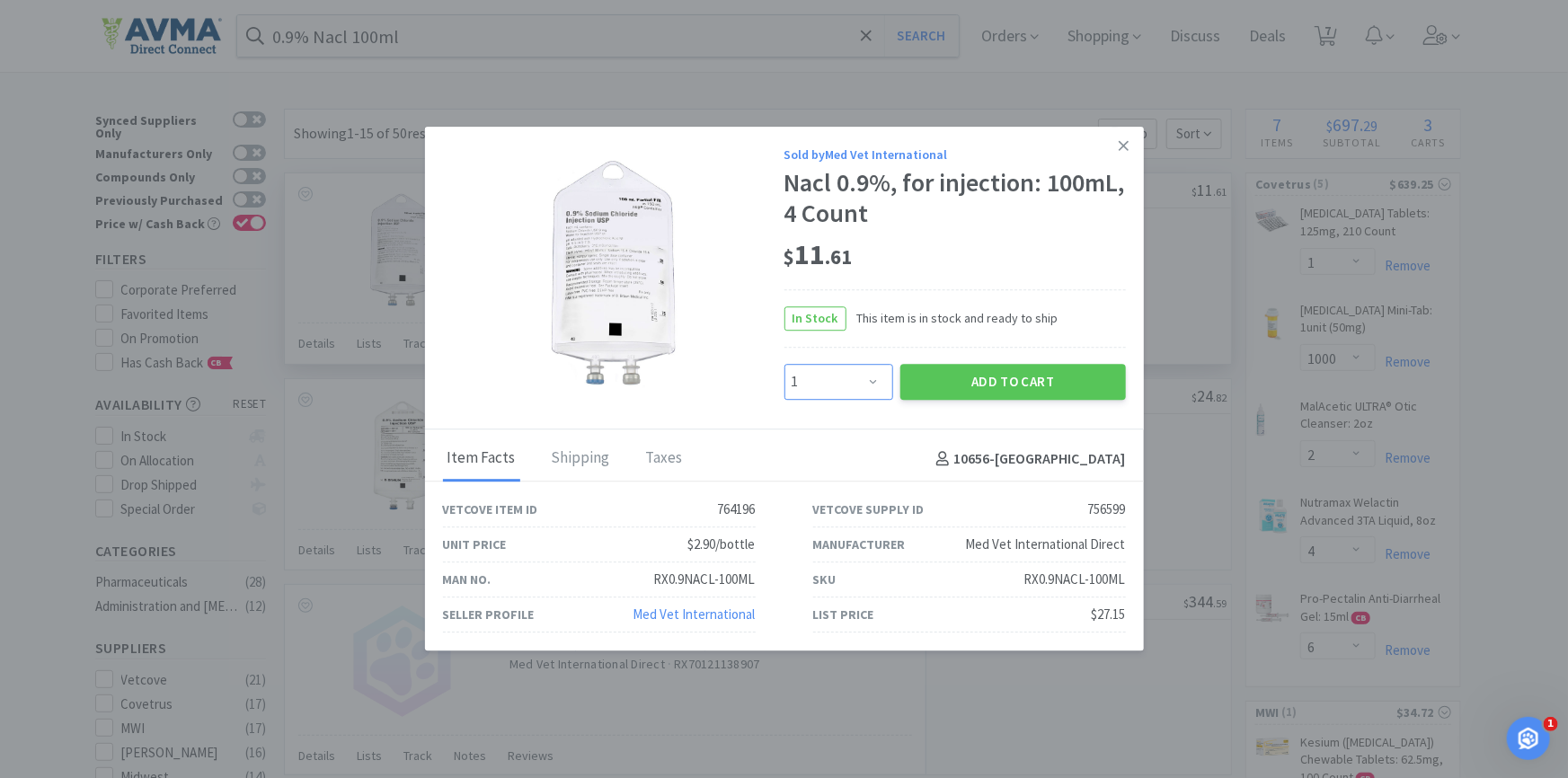
click at [814, 389] on select "Enter Quantity 1 2 3 4 5 6 7 8 9 10 11 12 13 14 15 16 17 18 19 20 Enter Quantity" at bounding box center [839, 382] width 109 height 36
select select "5"
click at [784, 364] on select "Enter Quantity 1 2 3 4 5 6 7 8 9 10 11 12 13 14 15 16 17 18 19 20 Enter Quantity" at bounding box center [839, 382] width 109 height 36
click at [1048, 379] on button "Add to Cart" at bounding box center [1014, 382] width 225 height 36
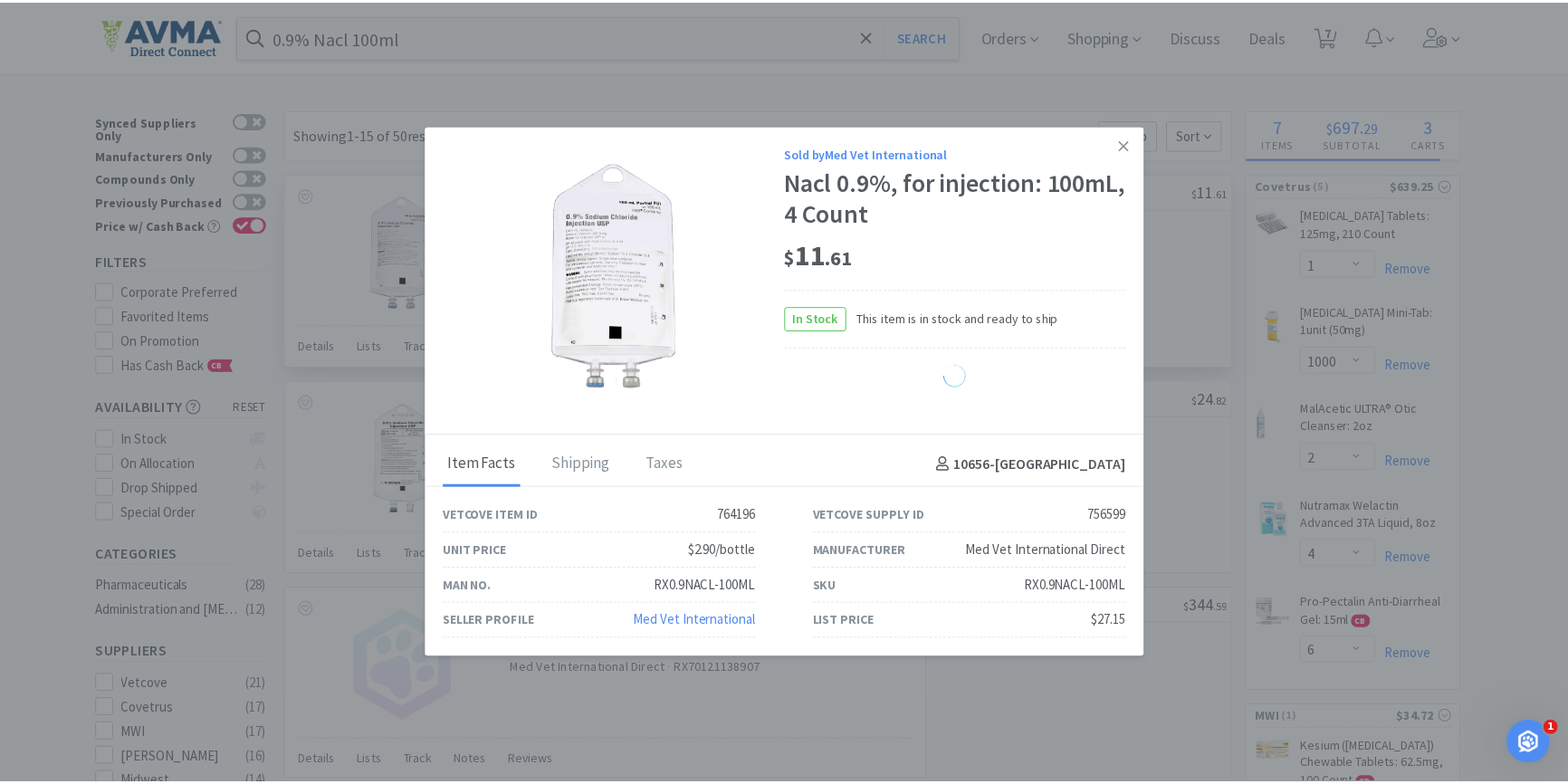
select select "5"
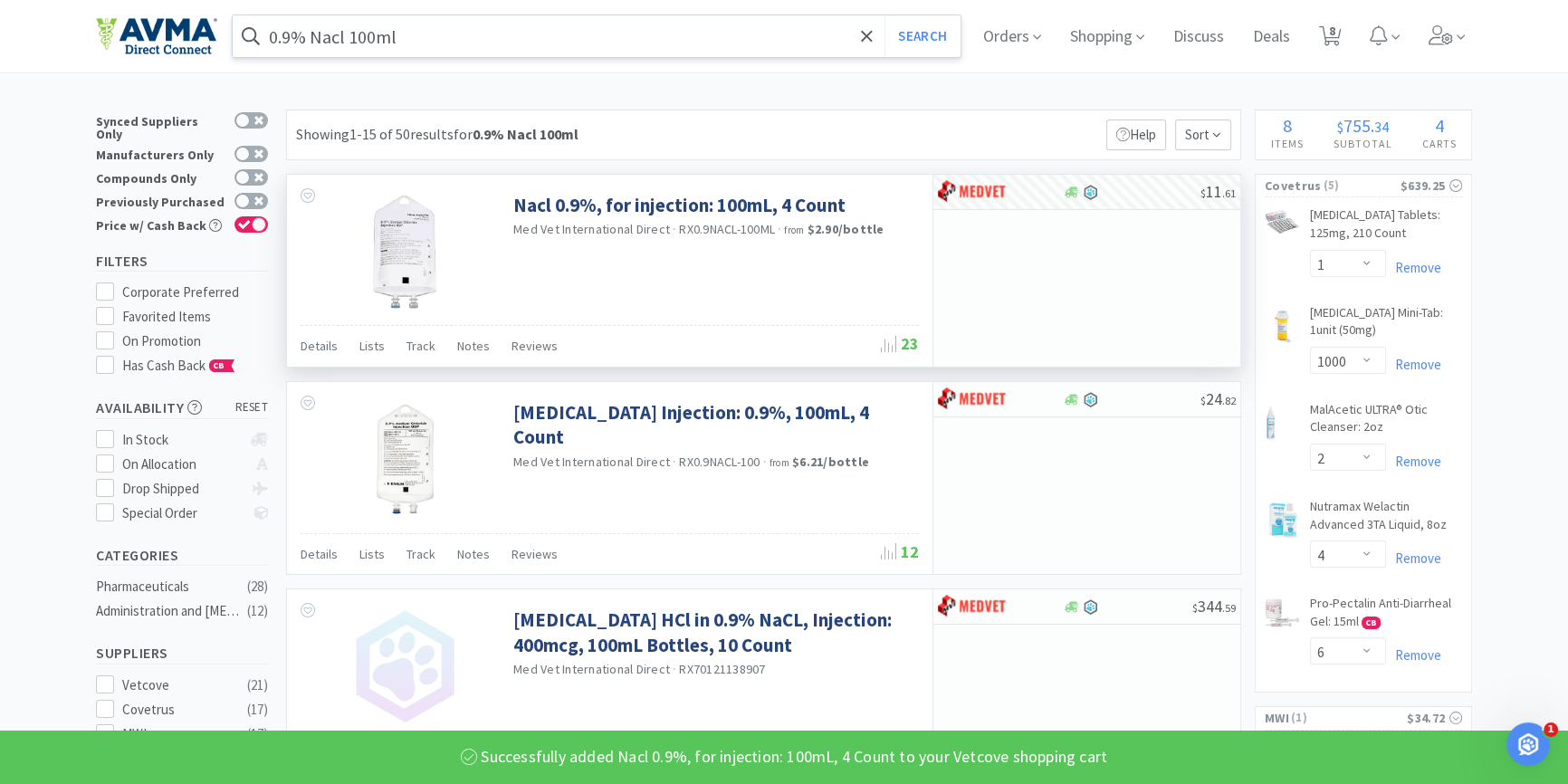
click at [383, 40] on input "0.9% Nacl 100ml" at bounding box center [597, 36] width 728 height 41
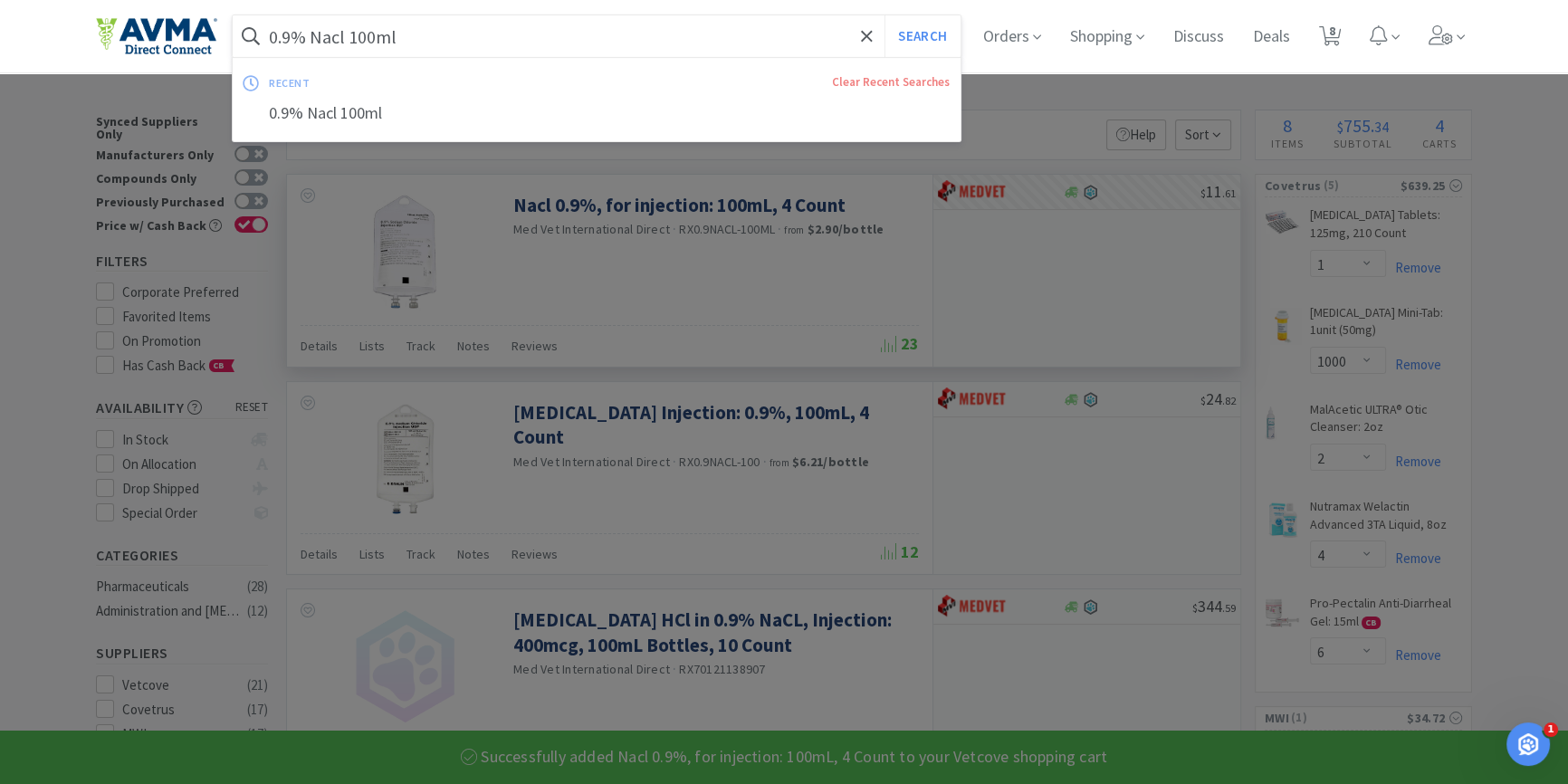
click at [375, 39] on input "0.9% Nacl 100ml" at bounding box center [597, 36] width 728 height 41
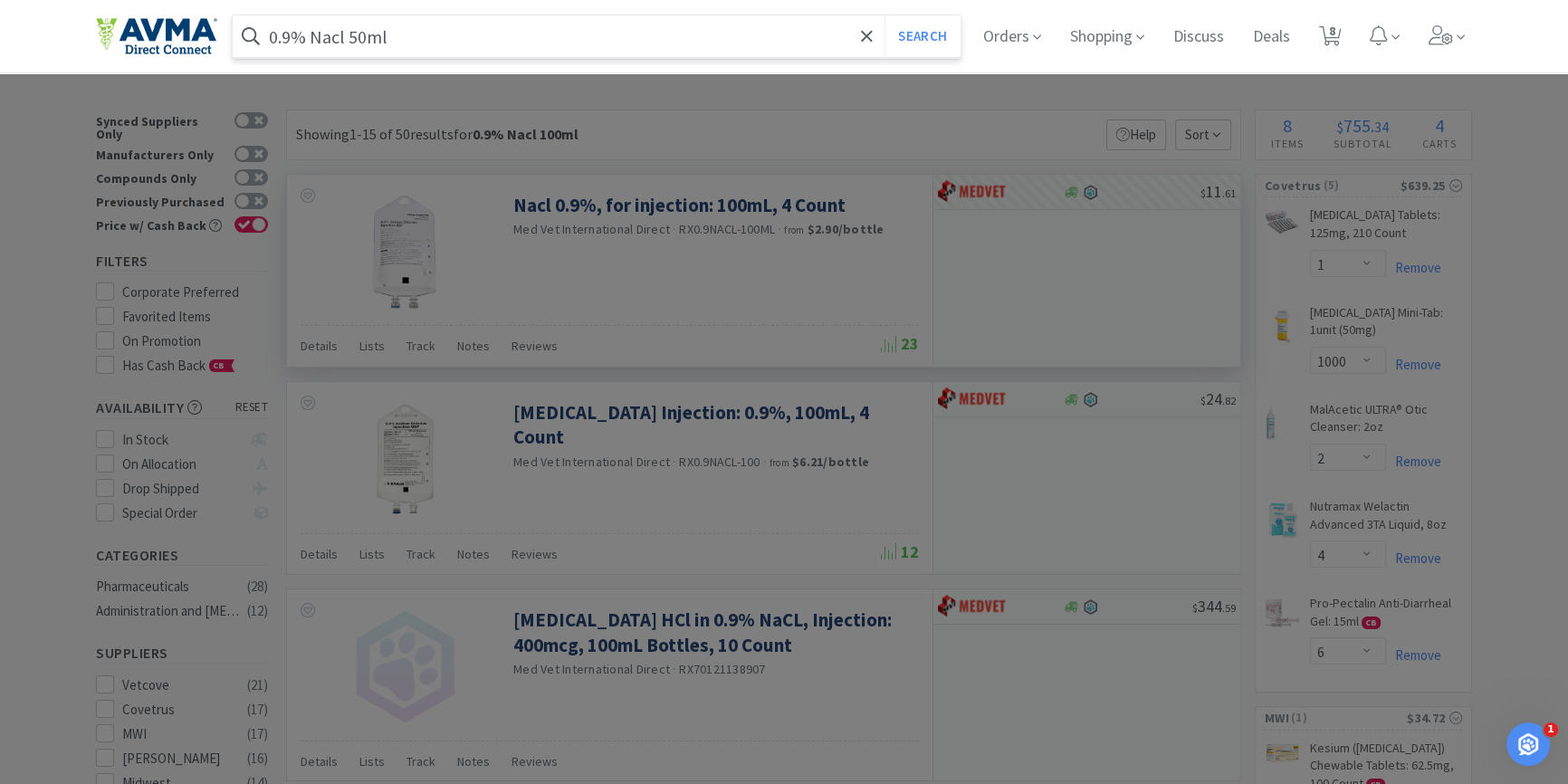
type input "0.9% Nacl 50ml"
click at [885, 15] on button "Search" at bounding box center [922, 36] width 75 height 41
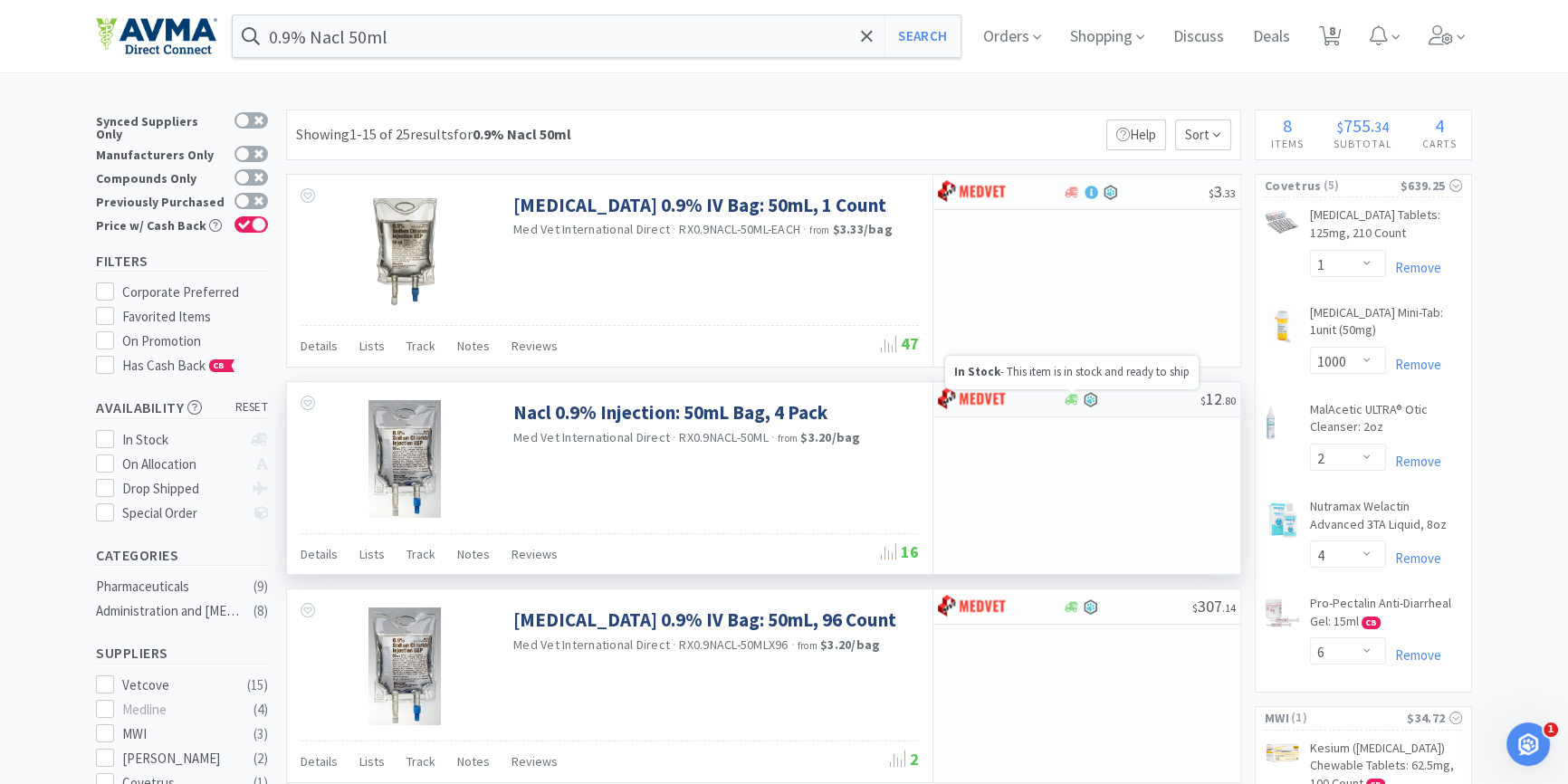
click at [1068, 402] on icon at bounding box center [1072, 400] width 13 height 13
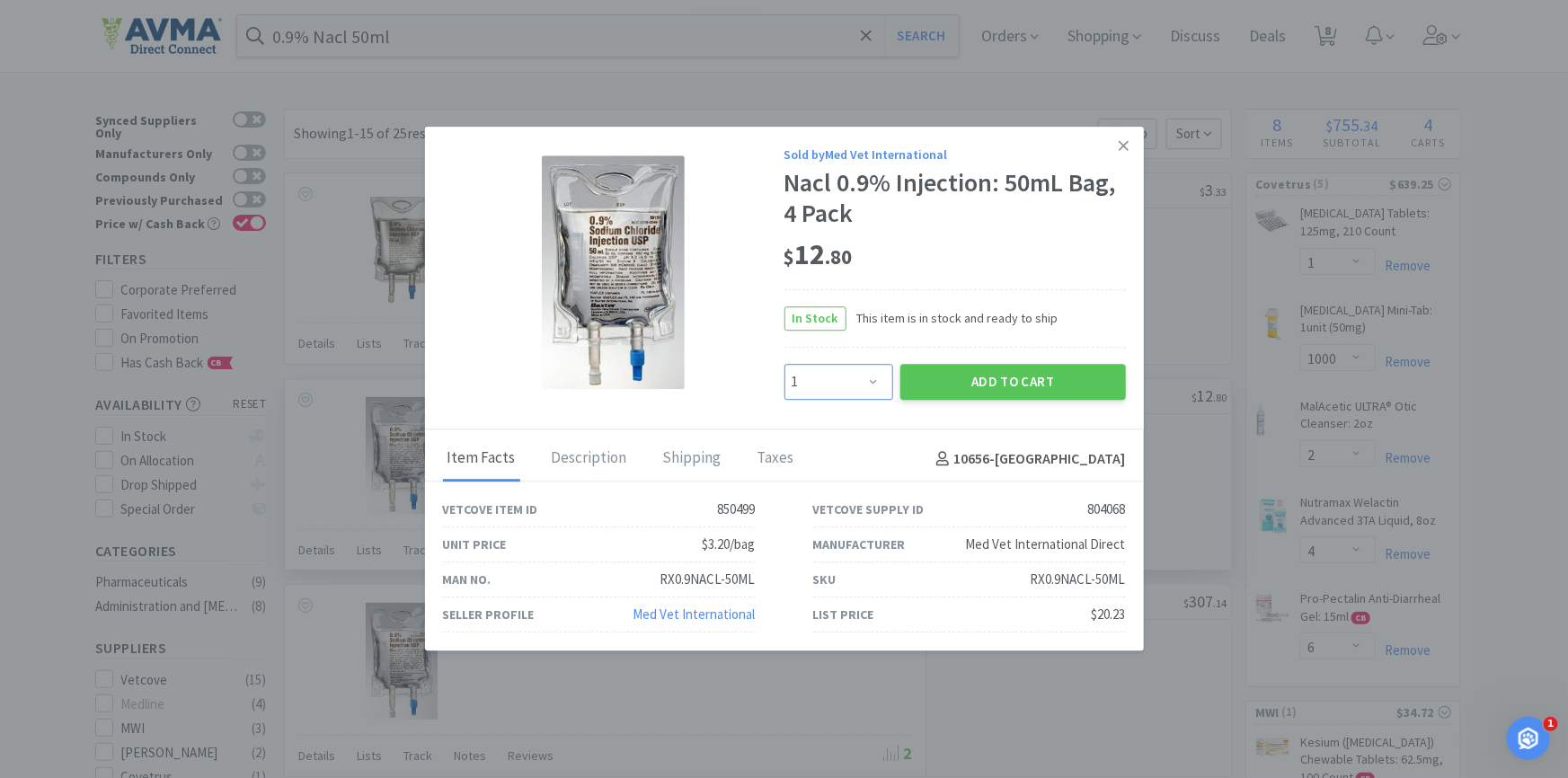
click at [831, 399] on select "Enter Quantity 1 2 3 4 5 6 7 8 9 10 11 12 13 14 15 16 17 18 19 20 Enter Quantity" at bounding box center [839, 382] width 109 height 36
select select "3"
click at [784, 364] on select "Enter Quantity 1 2 3 4 5 6 7 8 9 10 11 12 13 14 15 16 17 18 19 20 Enter Quantity" at bounding box center [839, 382] width 109 height 36
click at [1002, 377] on button "Add to Cart" at bounding box center [1014, 382] width 225 height 36
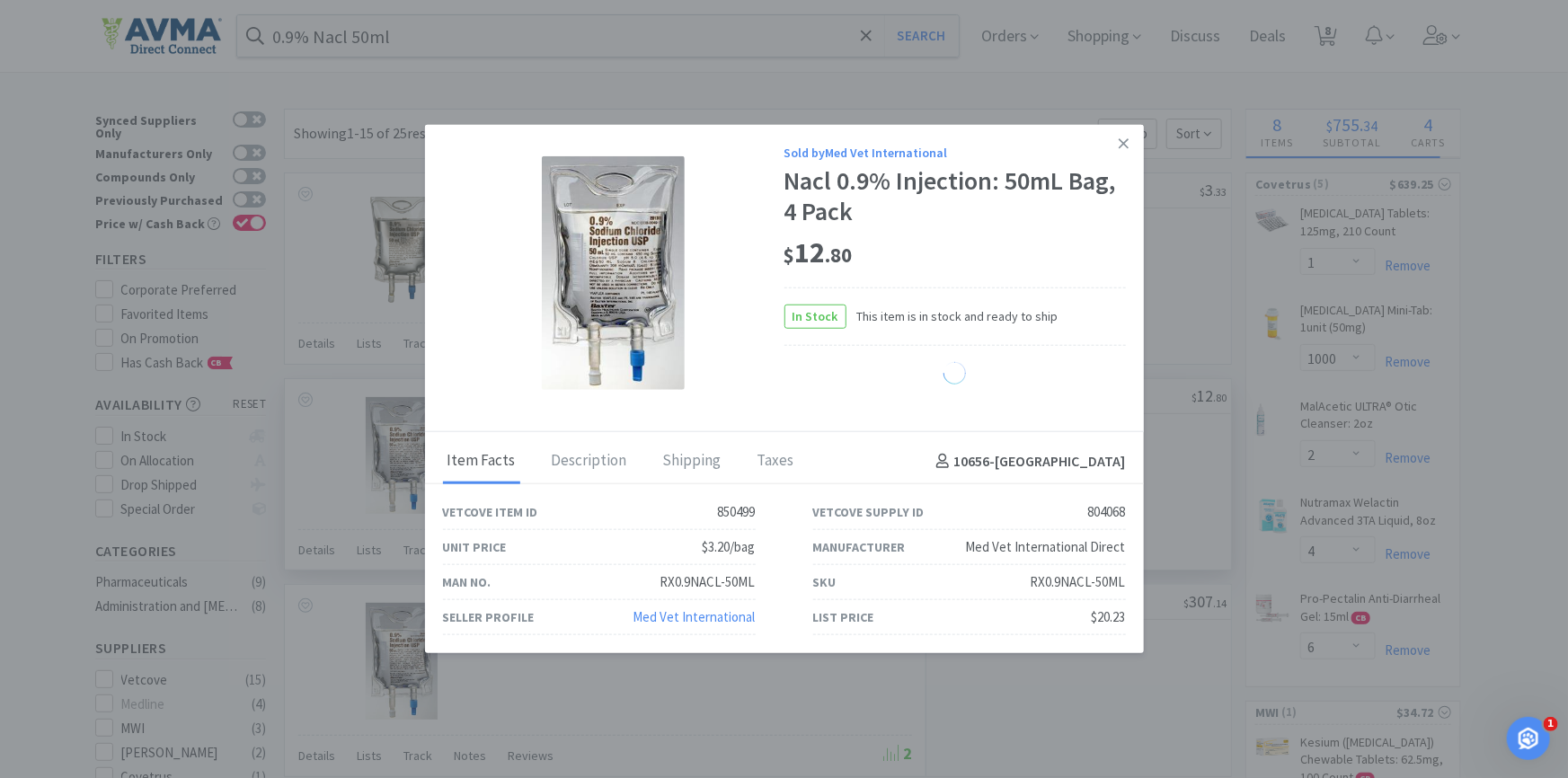
select select "3"
select select "5"
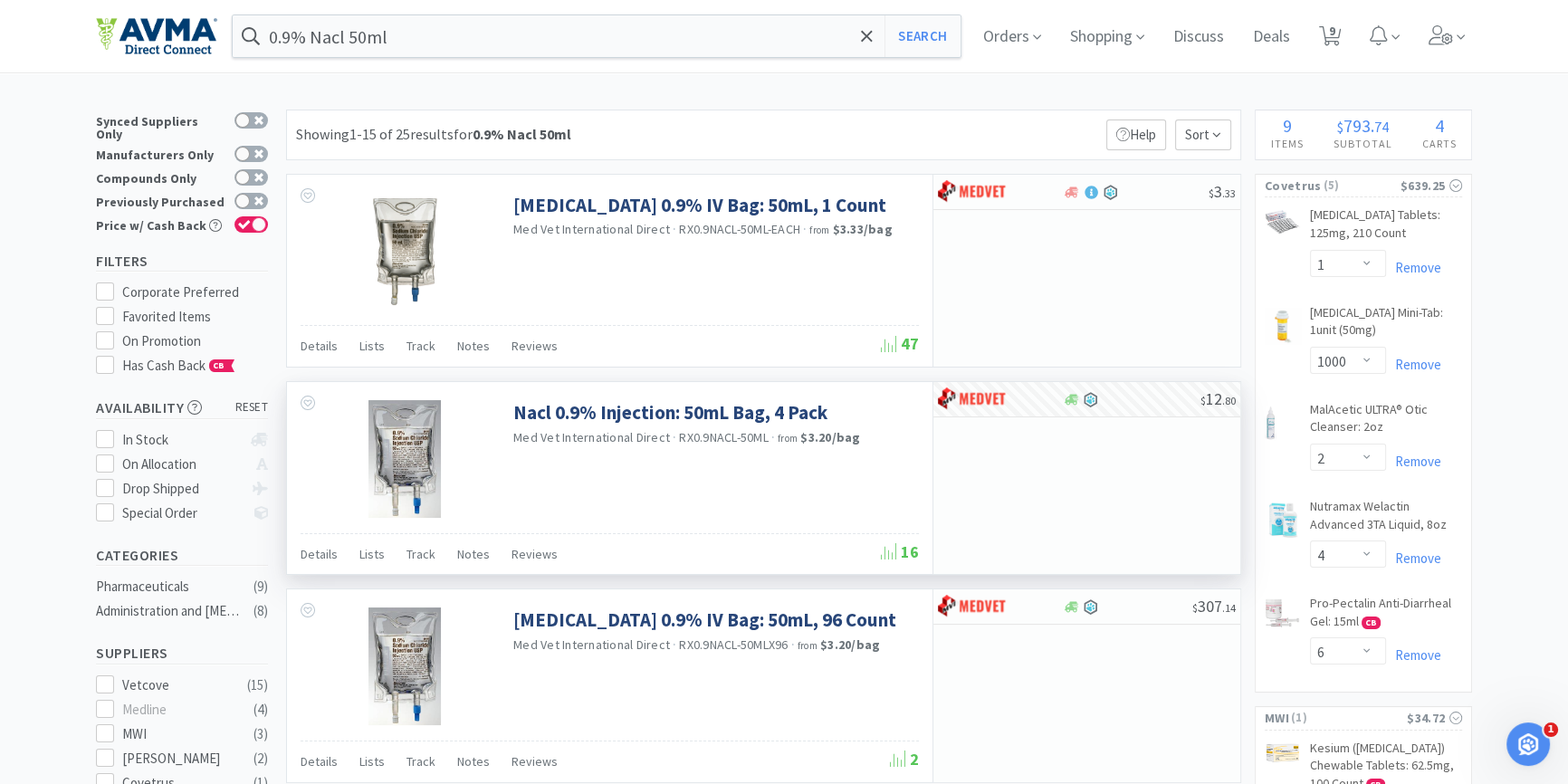
click at [415, 10] on div "0.9% Nacl 50ml Search Orders Shopping Discuss Discuss Deals Deals 9 9" at bounding box center [784, 36] width 1376 height 72
click at [415, 19] on input "0.9% Nacl 50ml" at bounding box center [597, 36] width 728 height 41
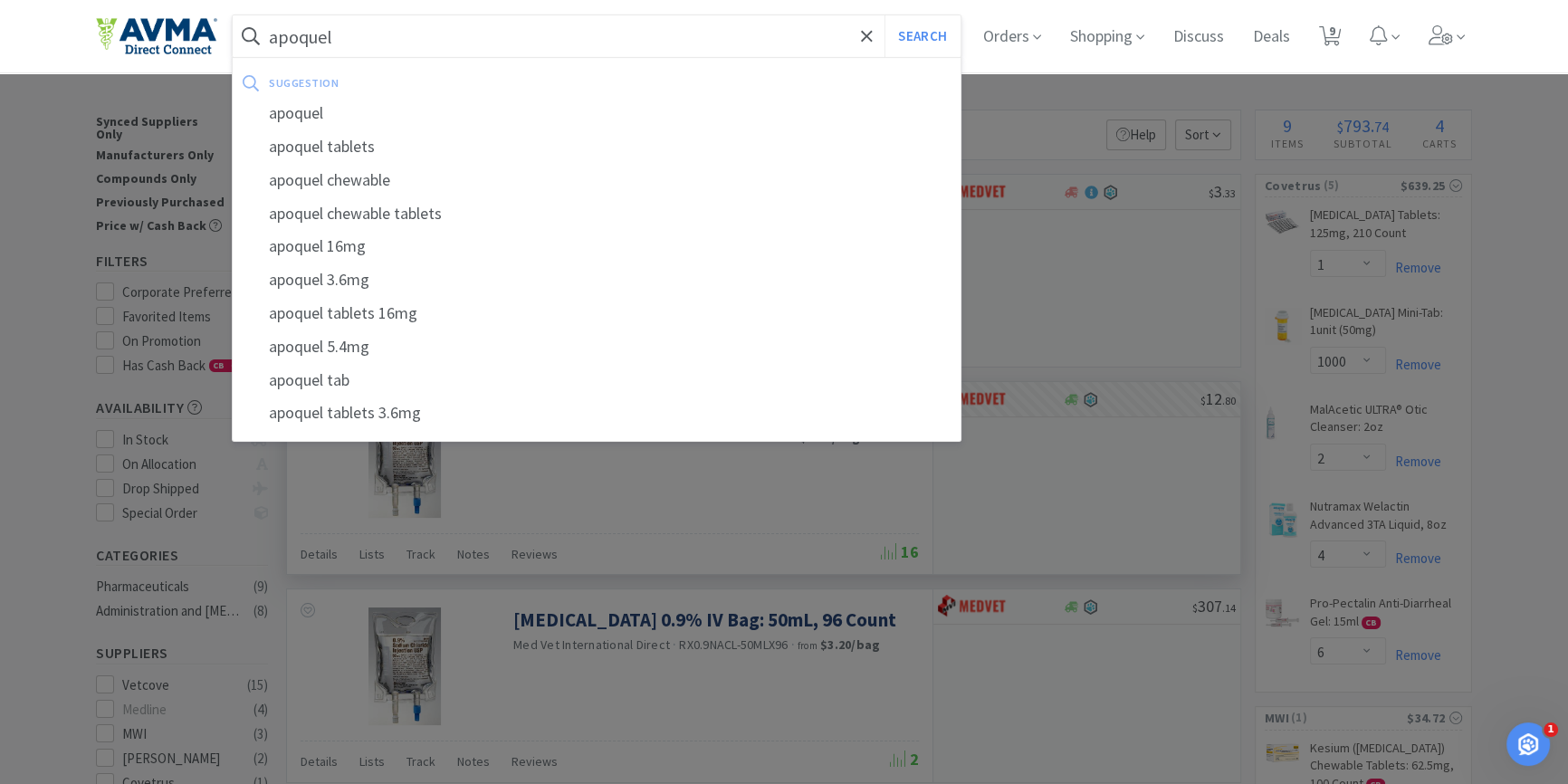
click at [885, 15] on button "Search" at bounding box center [922, 36] width 75 height 41
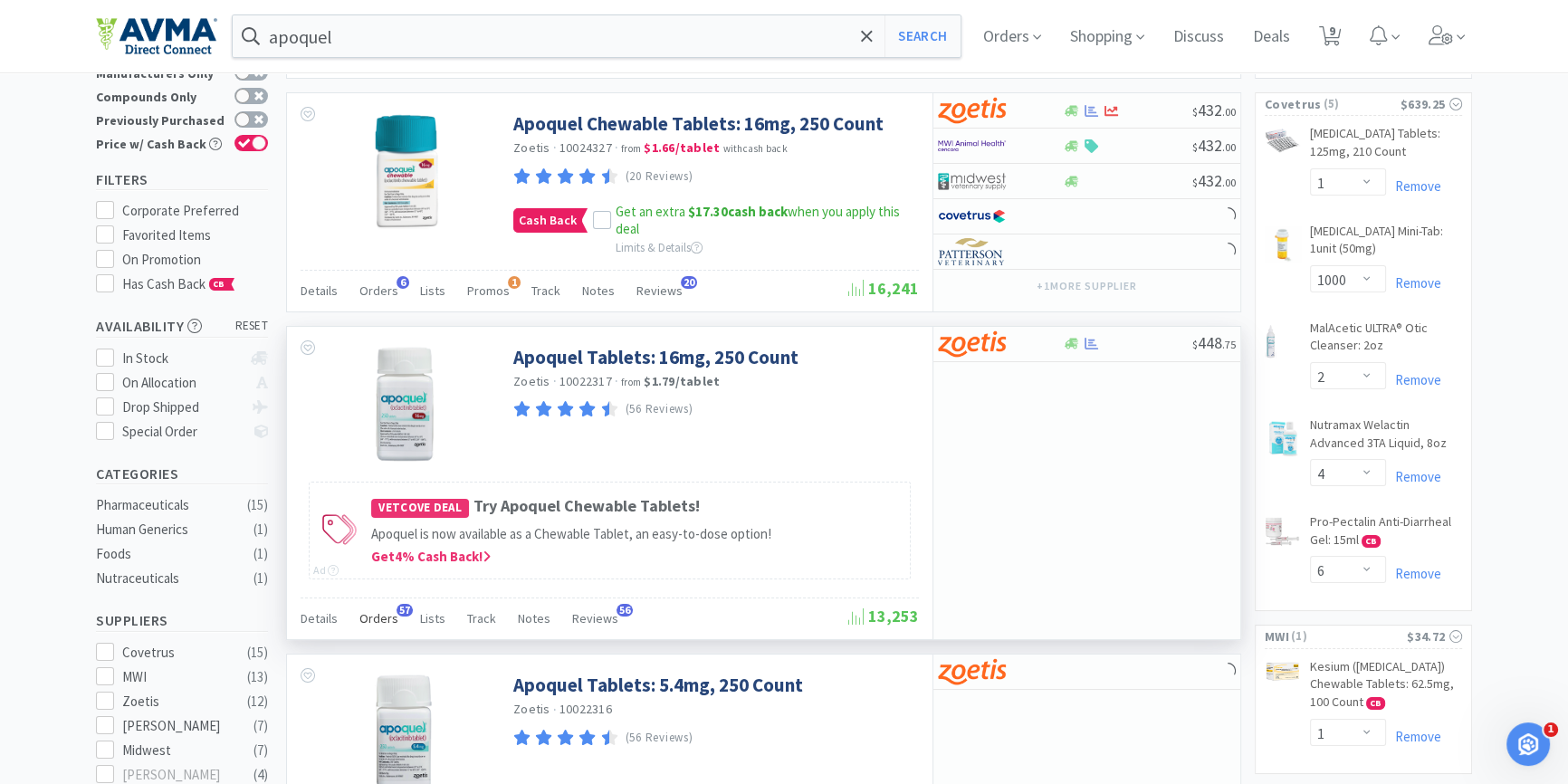
click at [397, 612] on span "57" at bounding box center [404, 610] width 16 height 13
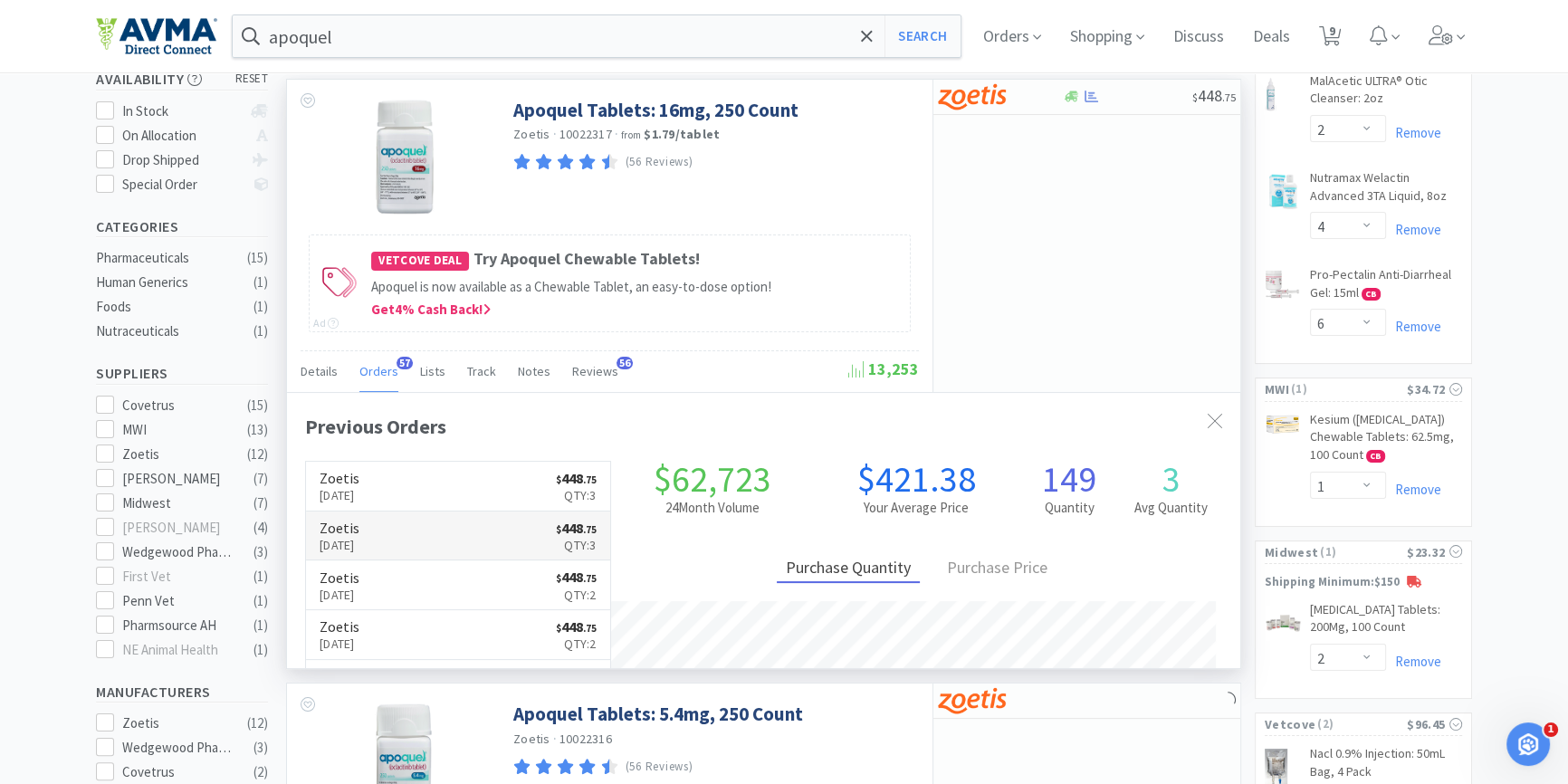
scroll to position [484, 952]
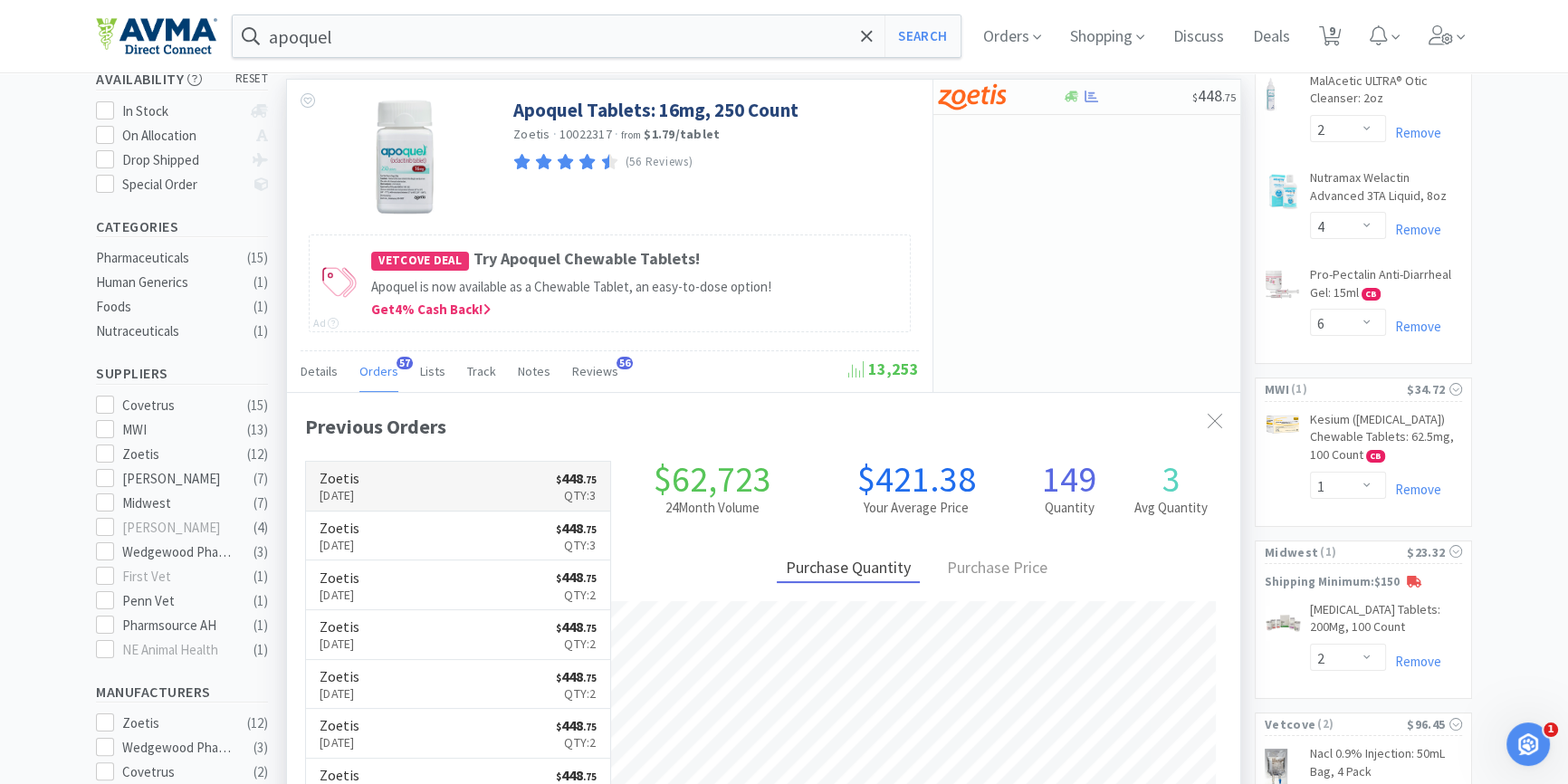
click at [421, 482] on link "Zoetis [DATE] $ 448 . 75 Qty: 3" at bounding box center [458, 486] width 304 height 50
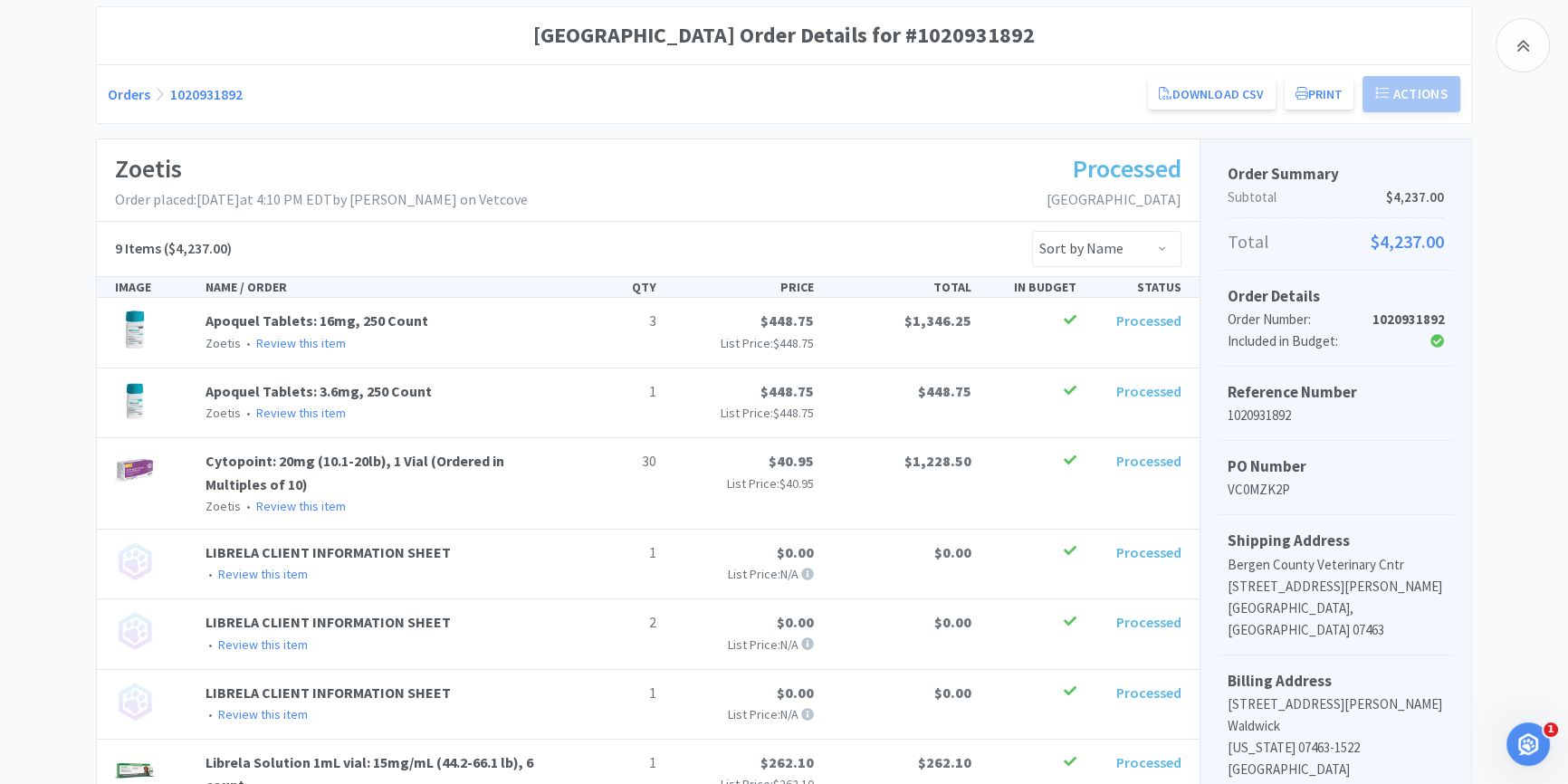
scroll to position [157, 0]
click at [750, 167] on div "Zoetis Order placed: [DATE] 4:10 PM EDT by [PERSON_NAME] on Vetcove Processed […" at bounding box center [647, 183] width 1103 height 83
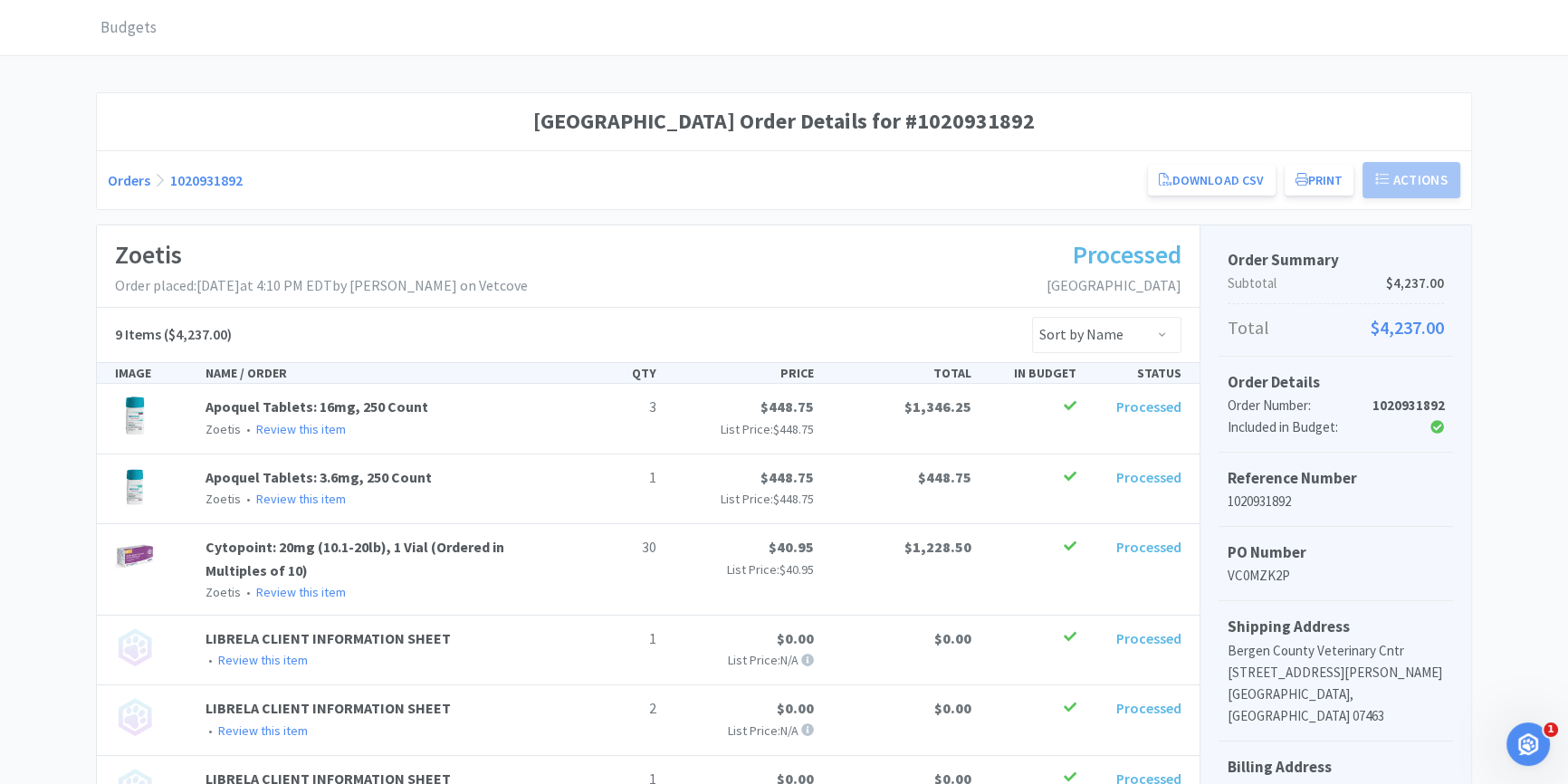
scroll to position [0, 0]
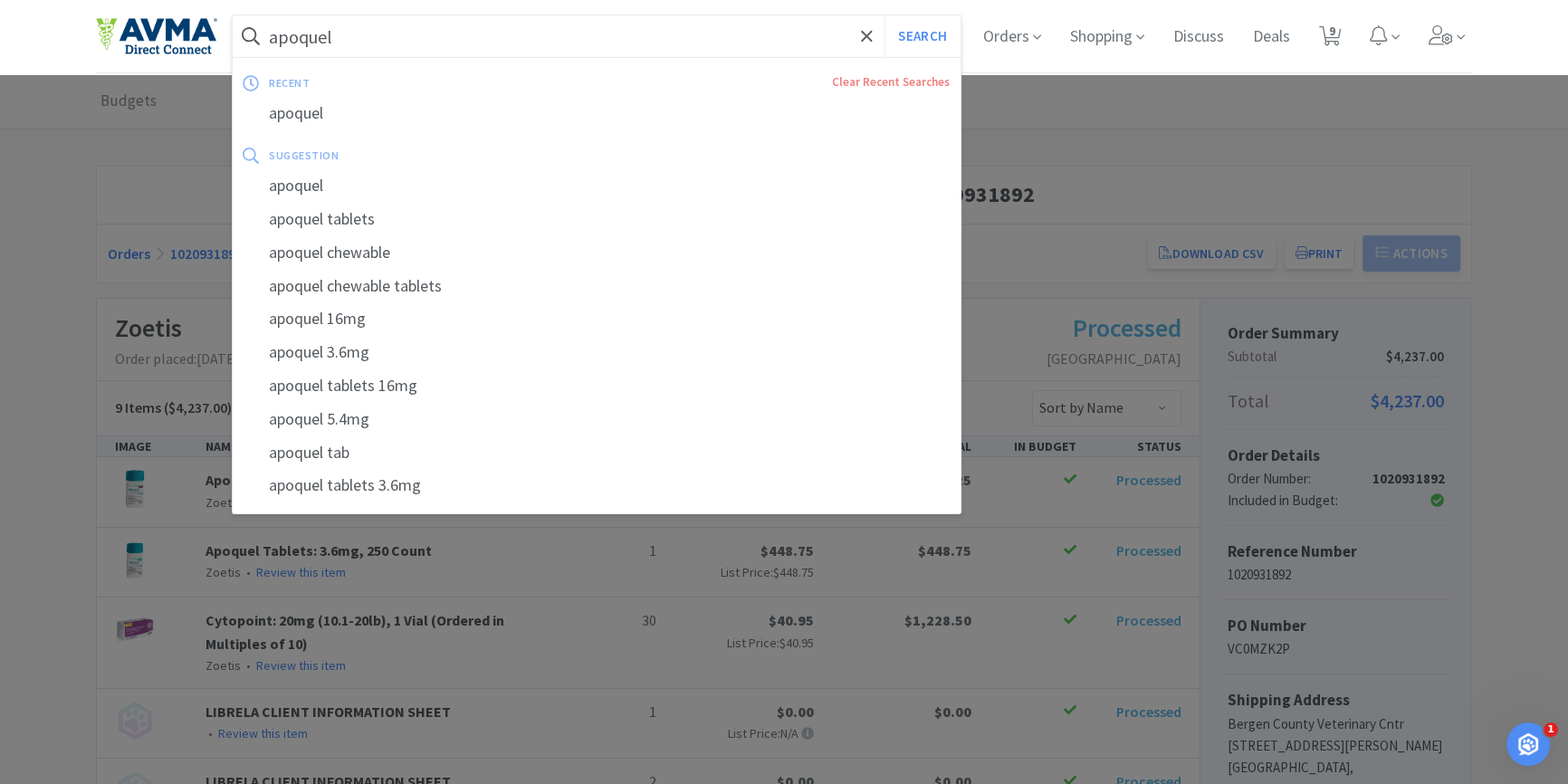
click at [578, 40] on input "apoquel" at bounding box center [597, 36] width 728 height 41
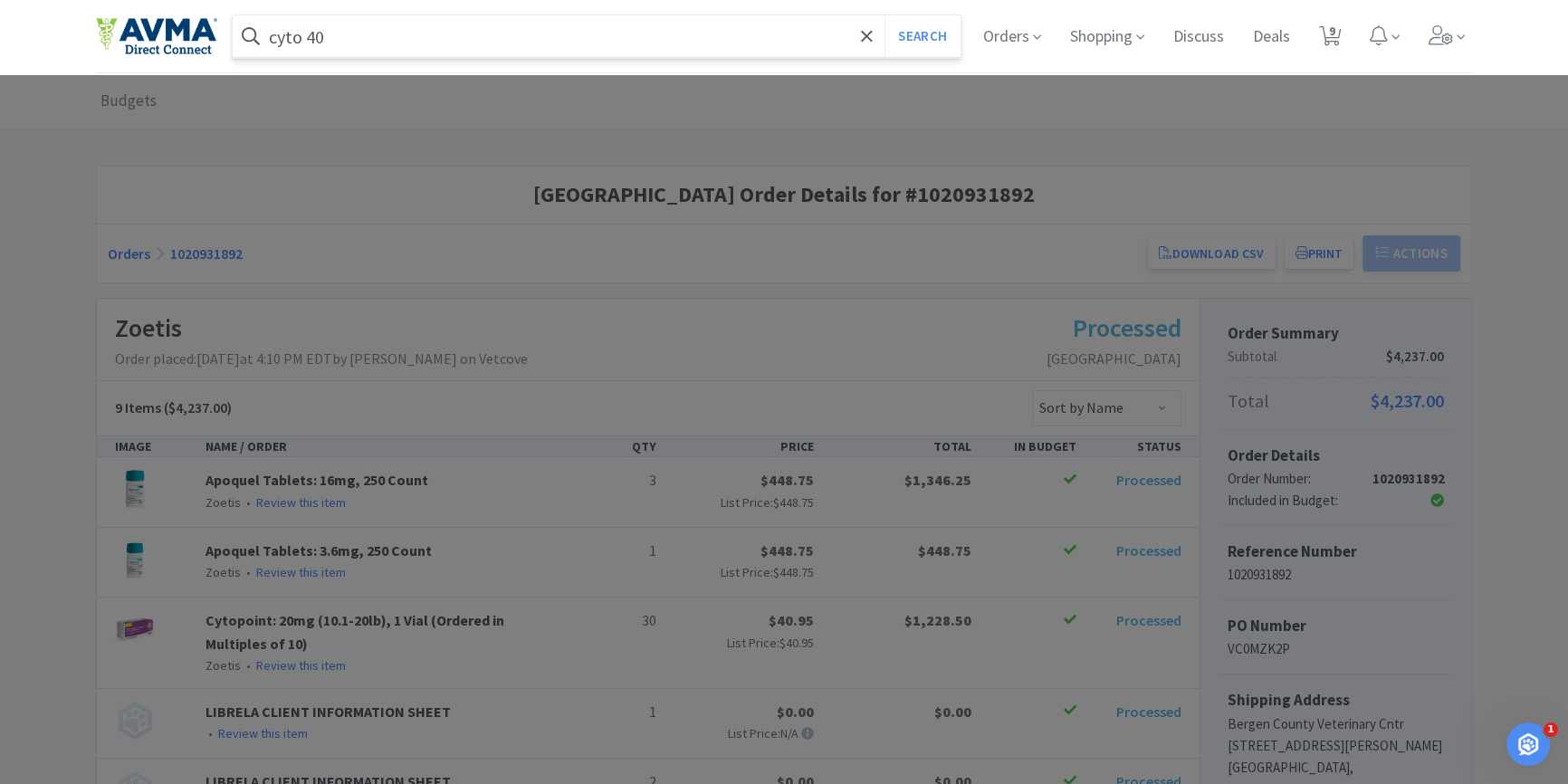
type input "cyto 40"
click at [885, 15] on button "Search" at bounding box center [922, 36] width 75 height 41
select select "1"
select select "1000"
select select "2"
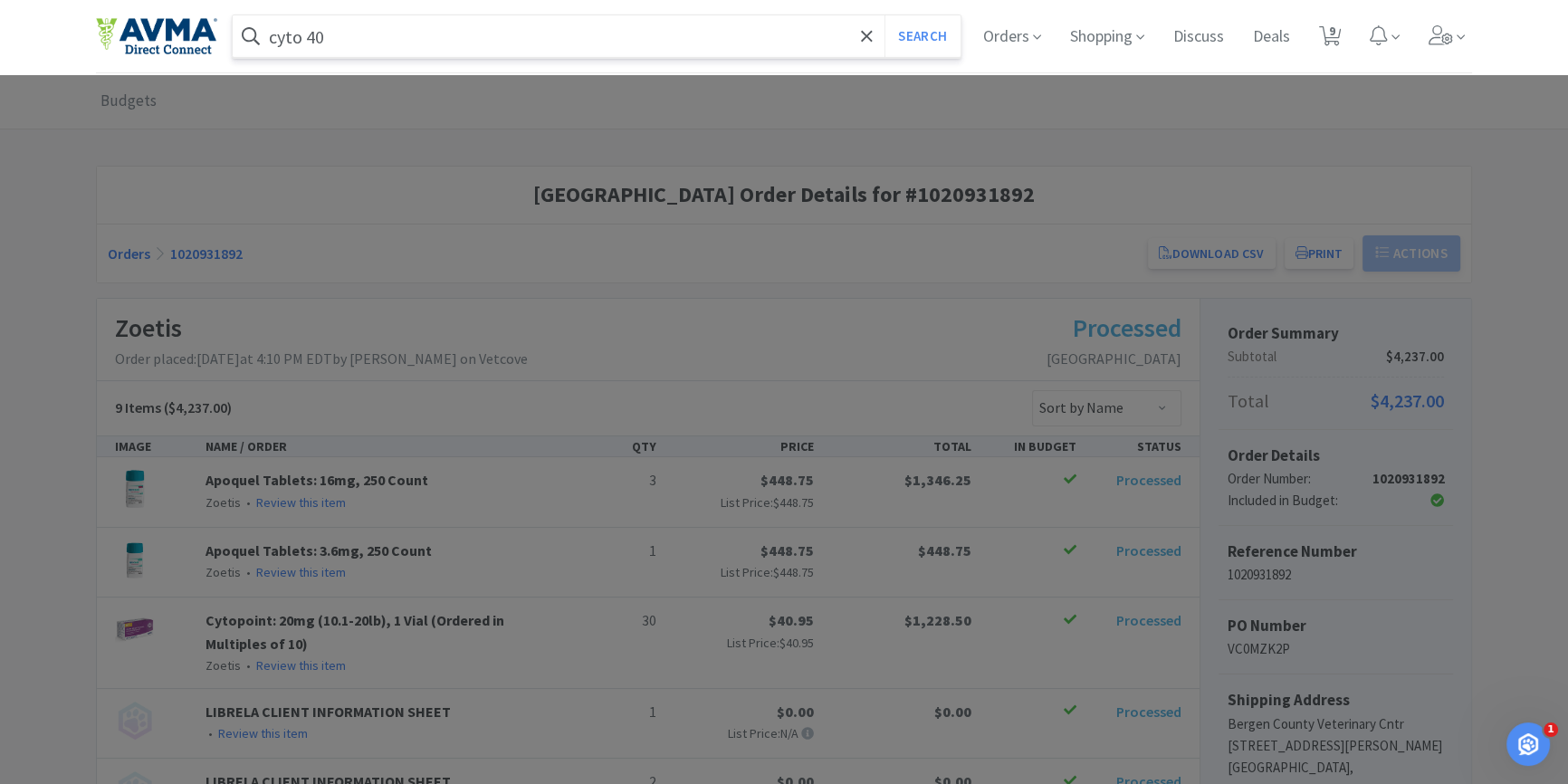
select select "4"
select select "6"
select select "1"
select select "2"
select select "3"
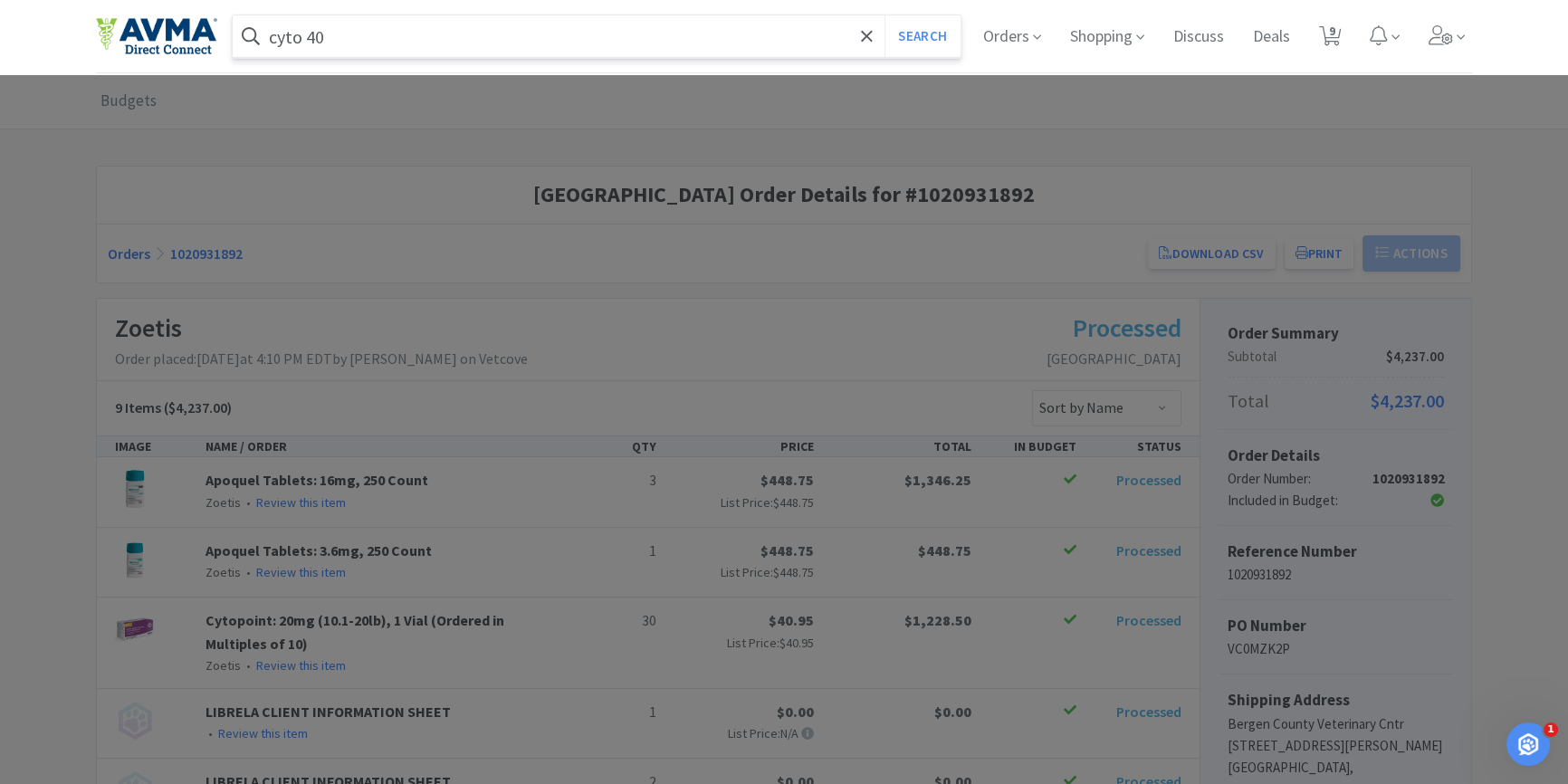
select select "5"
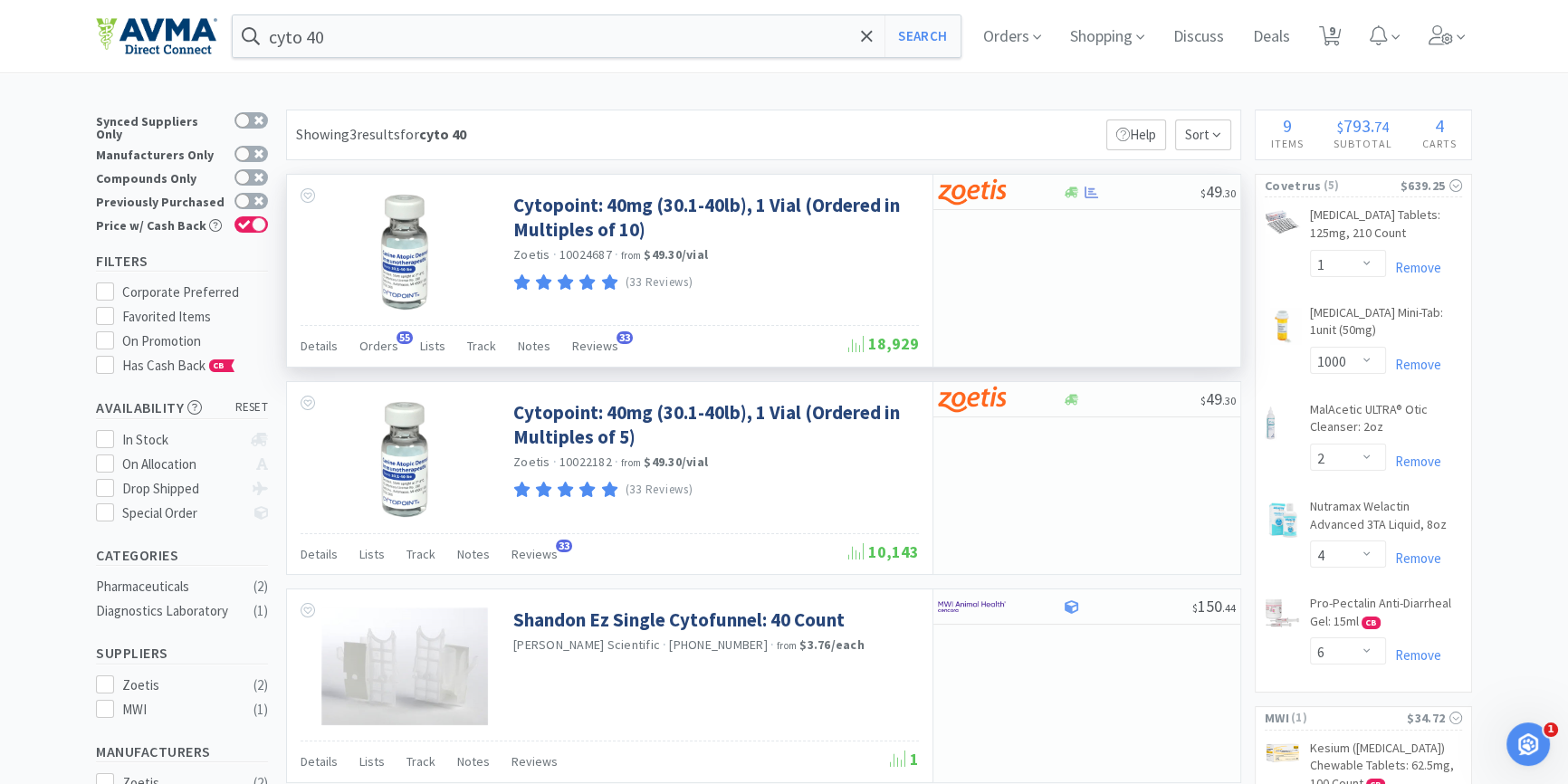
click at [399, 350] on div "Details Orders 55 Lists Track Notes Reviews 33" at bounding box center [574, 348] width 548 height 35
click at [351, 339] on div "Details Orders 55 Lists Track Notes Reviews 33" at bounding box center [574, 348] width 548 height 35
drag, startPoint x: 373, startPoint y: 346, endPoint x: 474, endPoint y: 373, distance: 104.5
click at [374, 346] on span "Orders" at bounding box center [378, 346] width 38 height 16
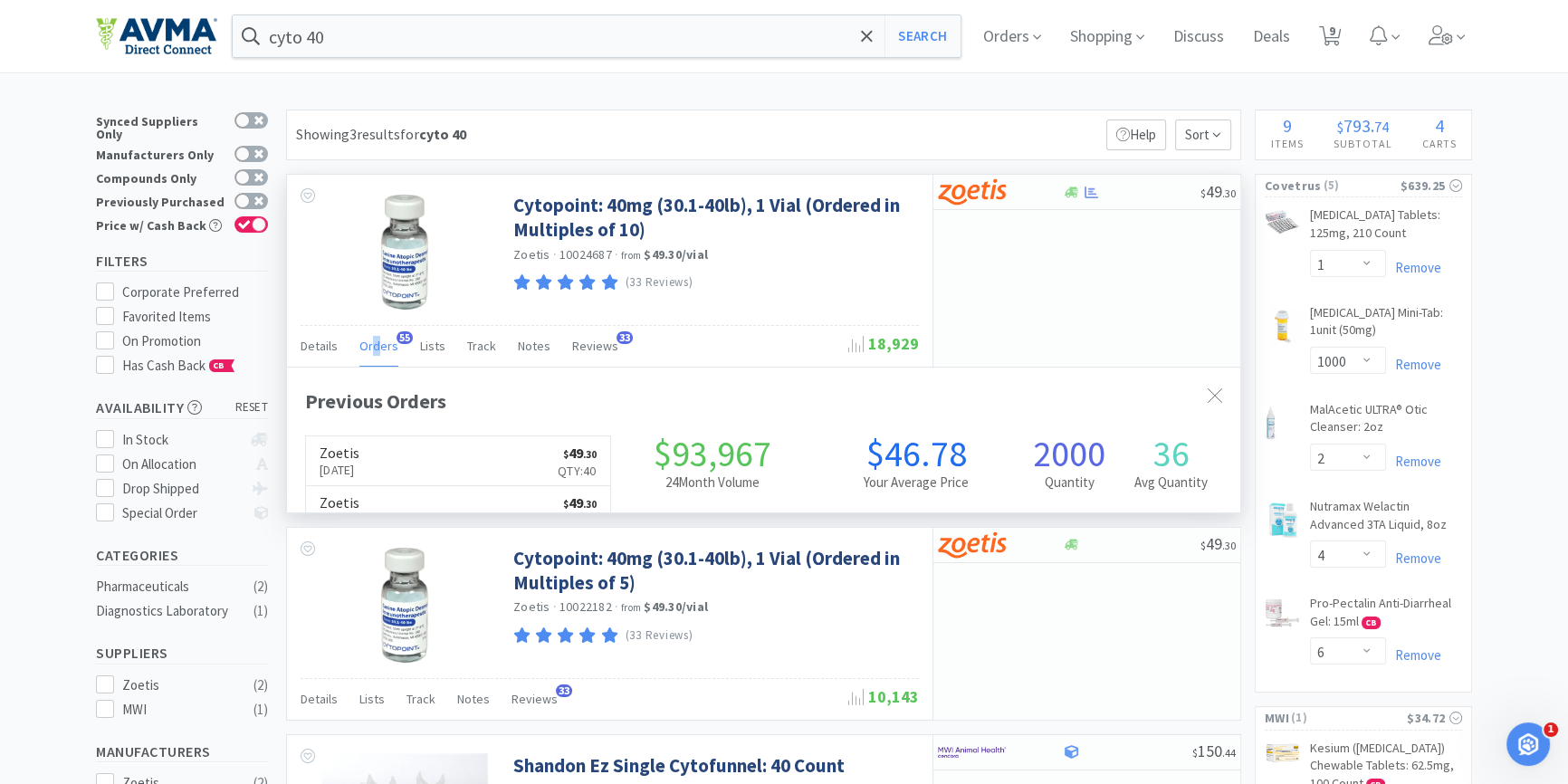
scroll to position [484, 952]
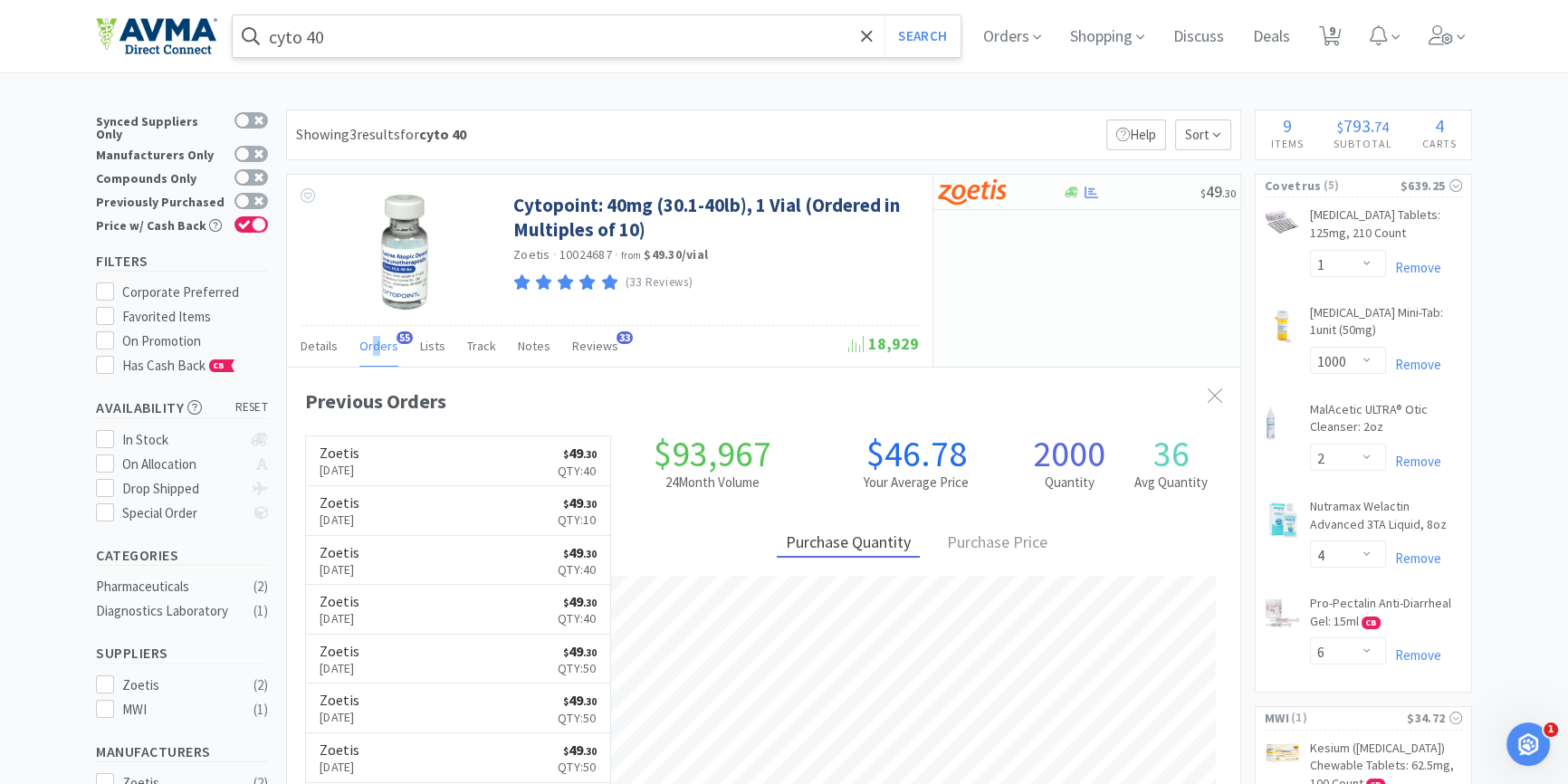
click at [406, 22] on input "cyto 40" at bounding box center [597, 36] width 728 height 41
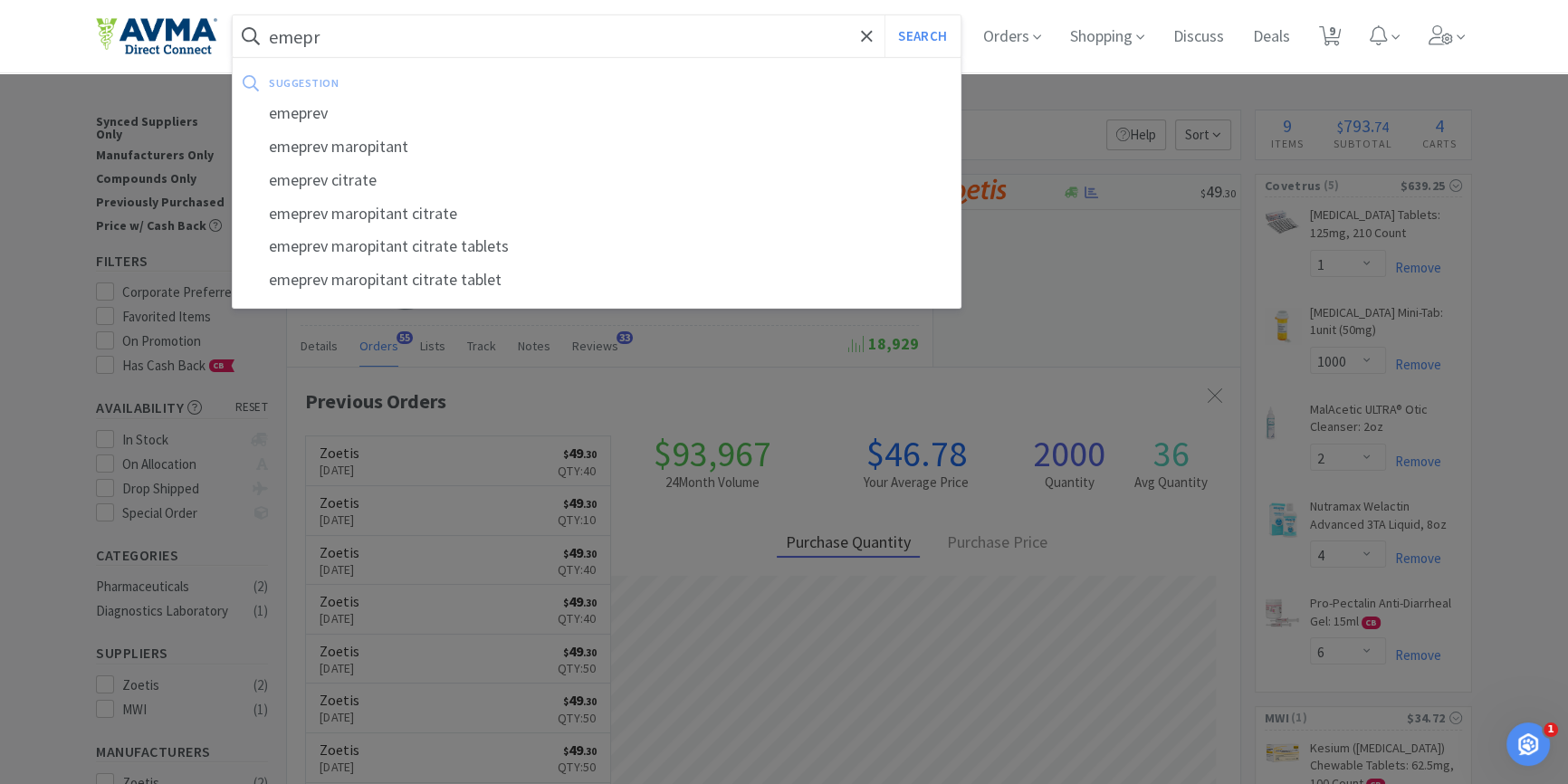
click at [885, 15] on button "Search" at bounding box center [922, 36] width 75 height 41
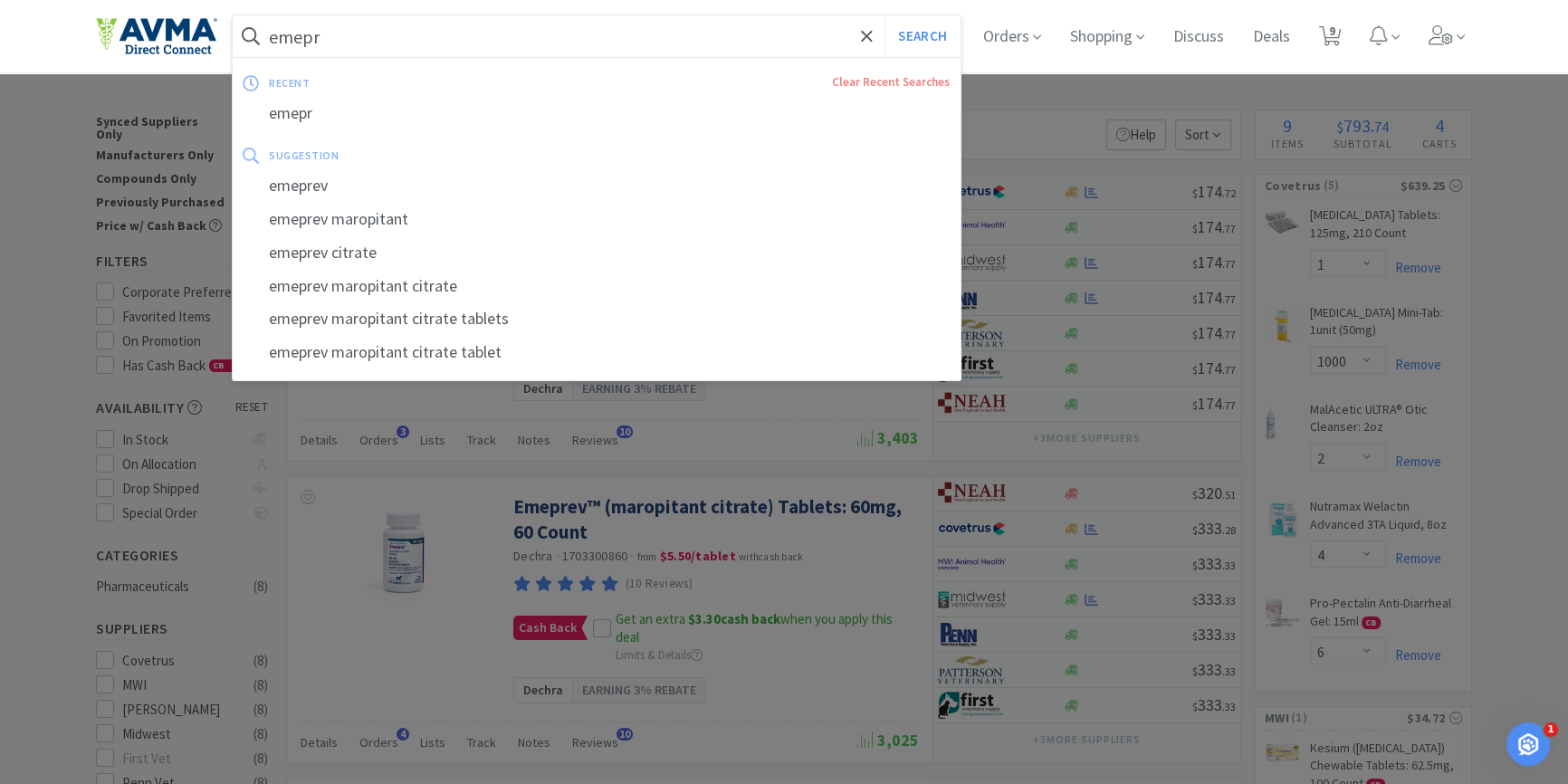
click at [405, 29] on input "emepr" at bounding box center [597, 36] width 728 height 41
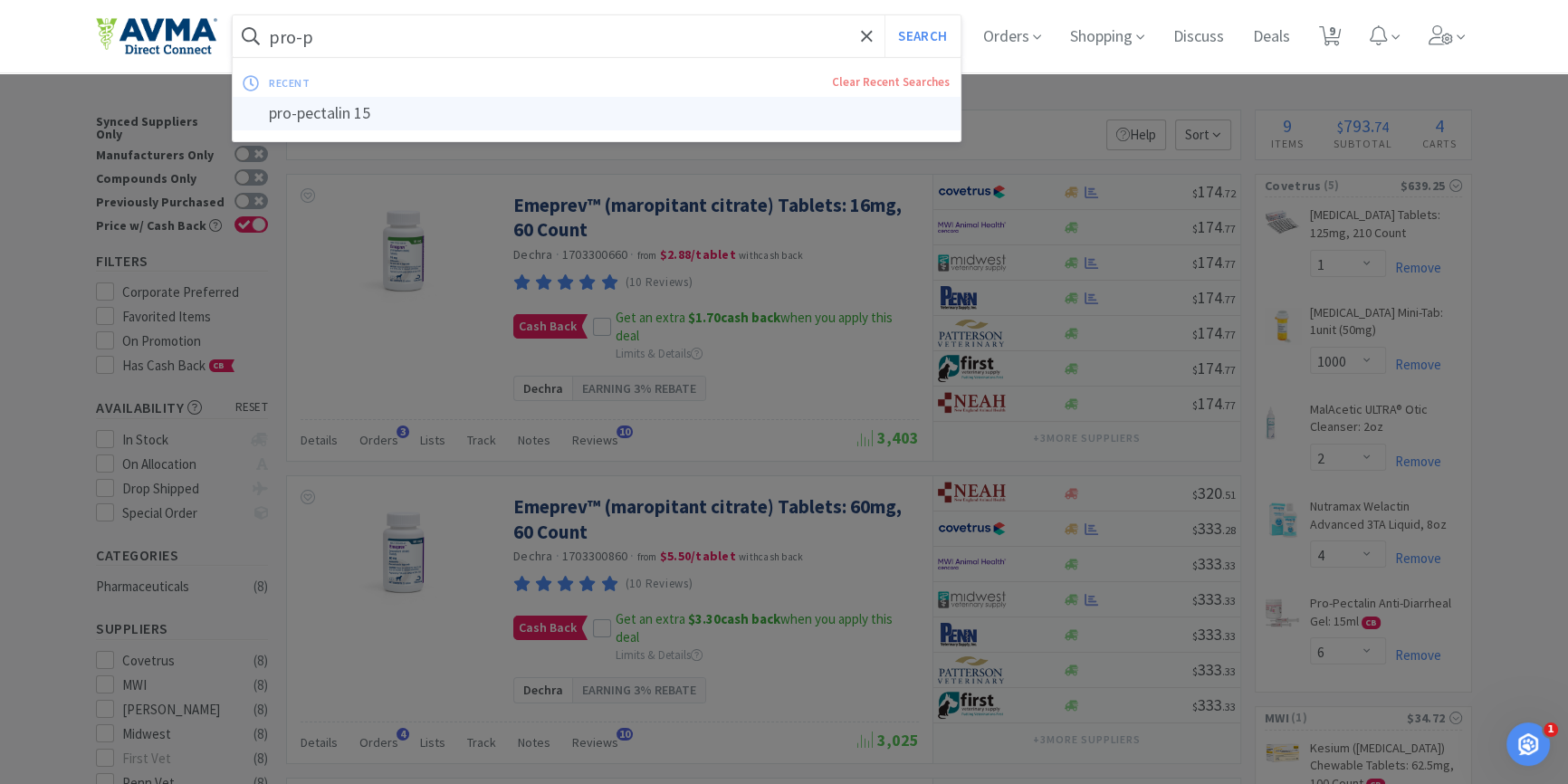
click at [473, 122] on div "pro-pectalin 15" at bounding box center [597, 114] width 728 height 34
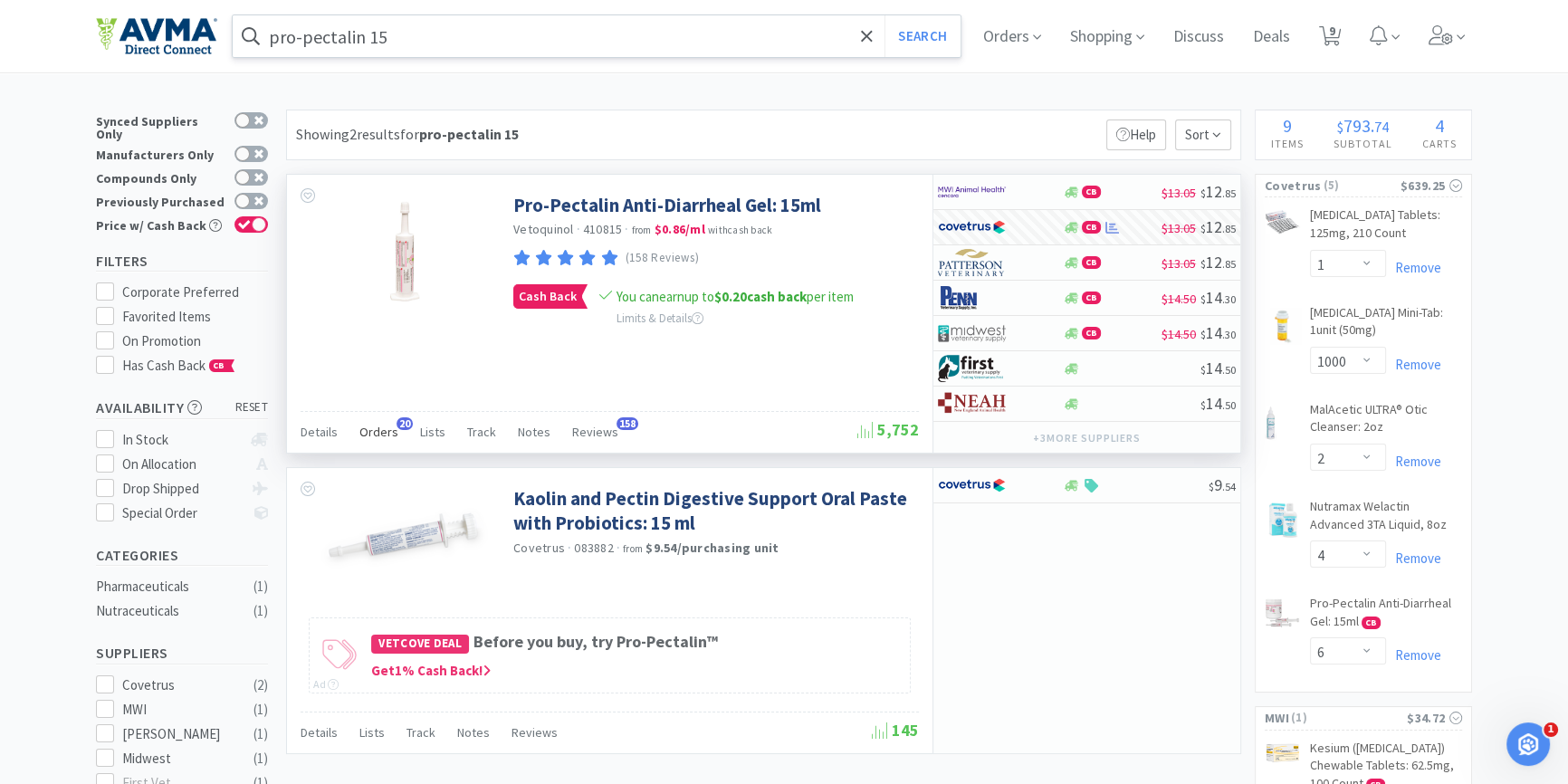
click at [390, 426] on span "Orders" at bounding box center [378, 432] width 38 height 16
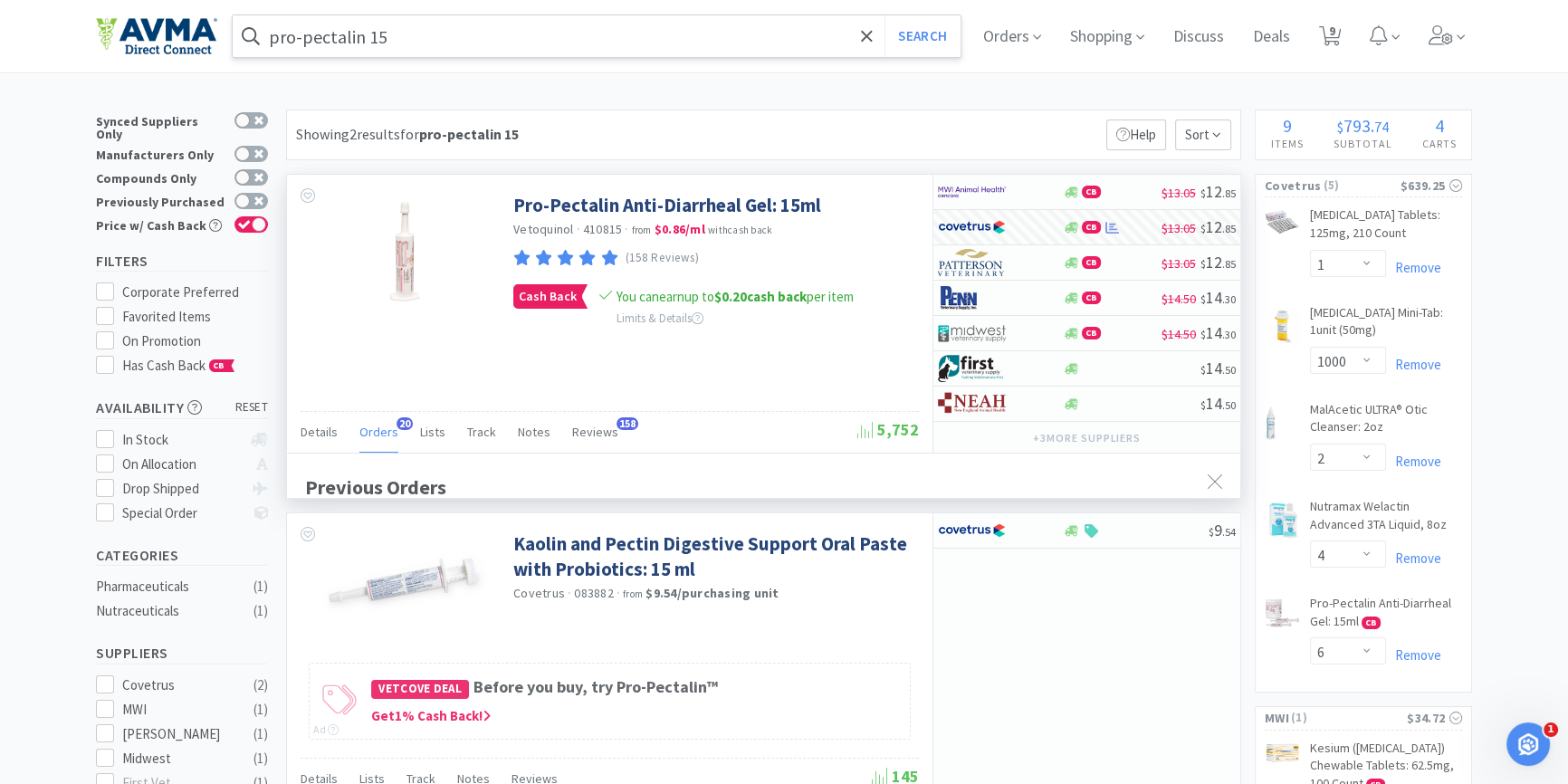
scroll to position [484, 952]
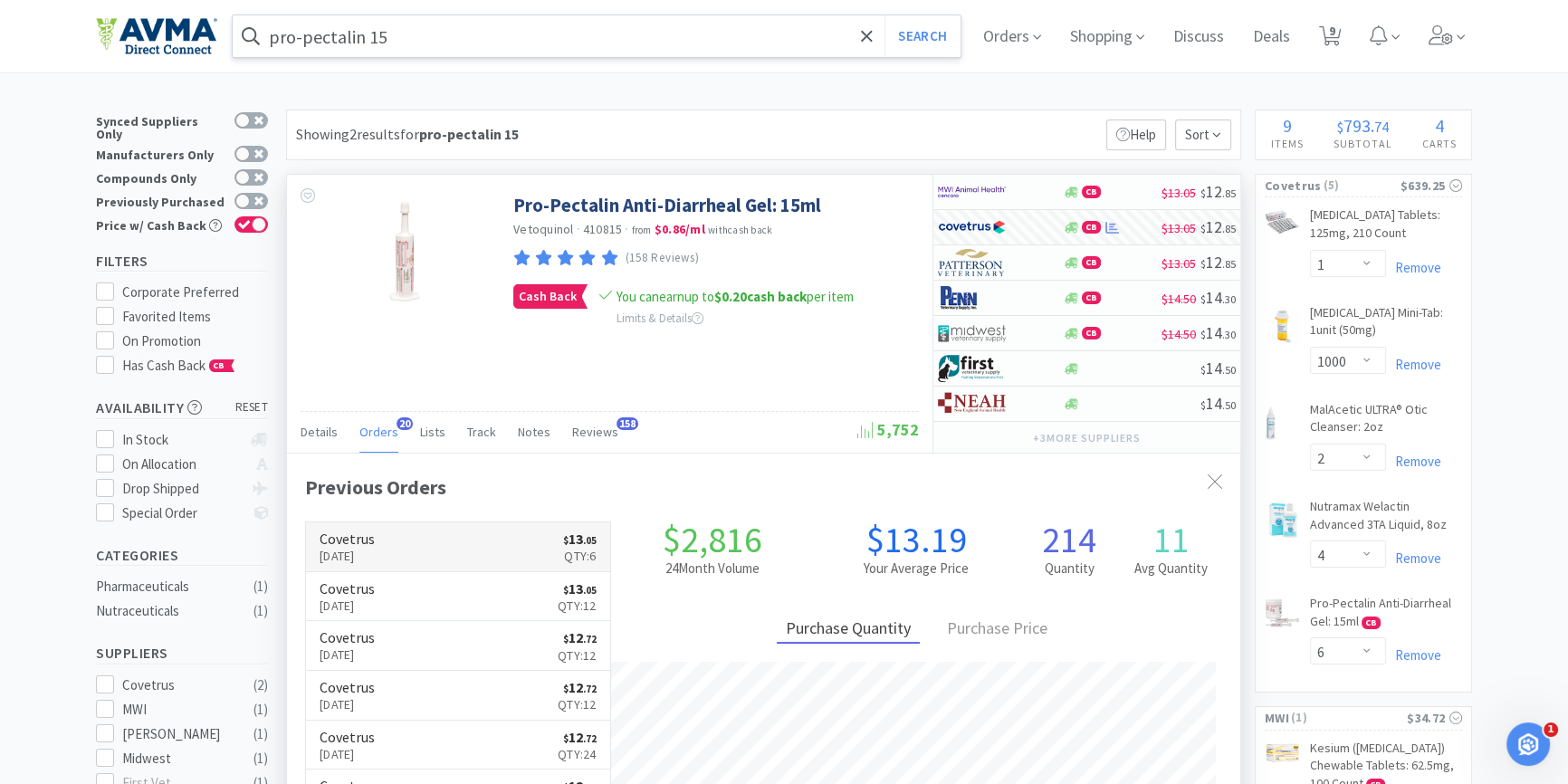
click at [374, 552] on p "[DATE]" at bounding box center [347, 556] width 55 height 20
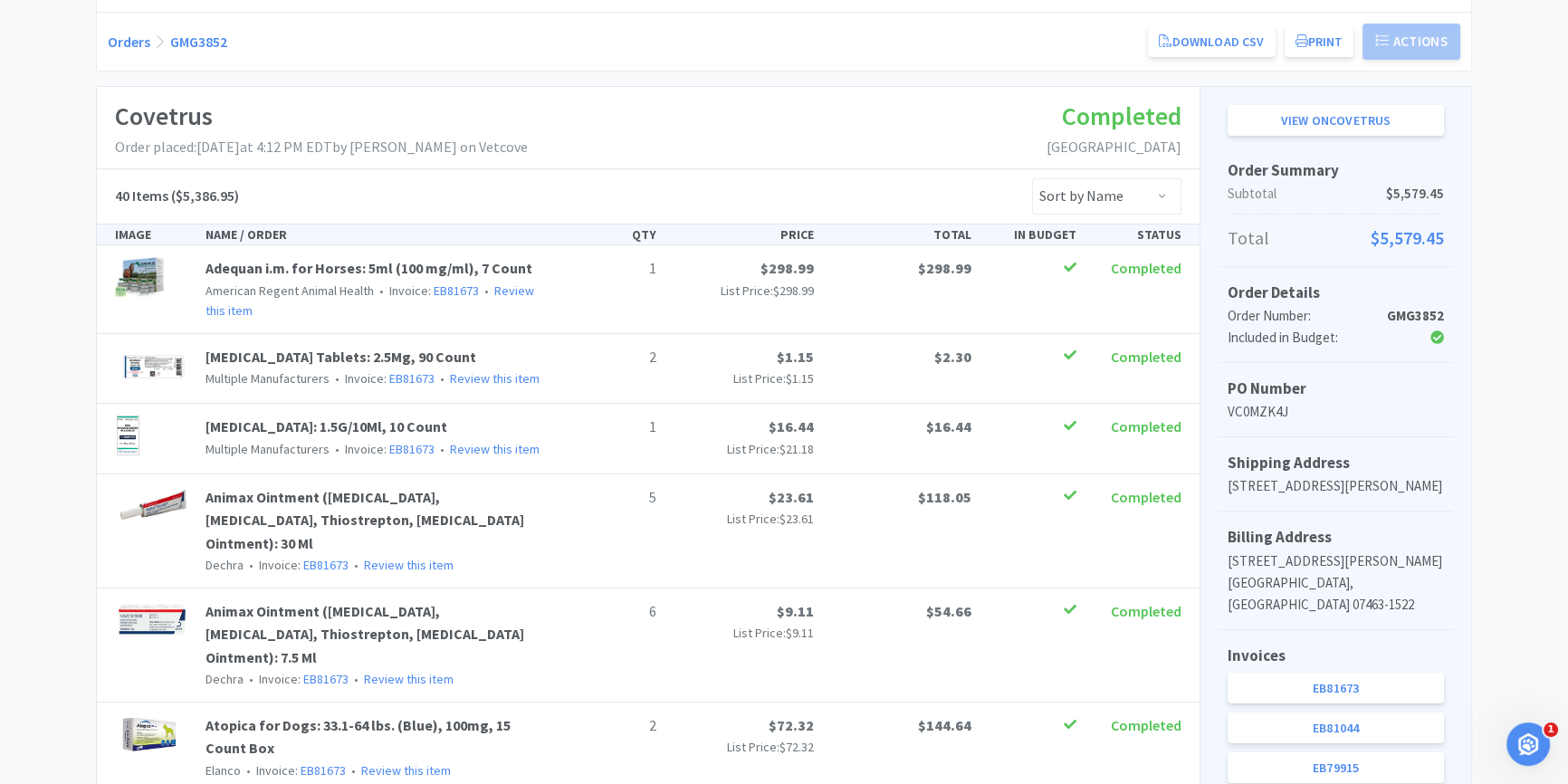
scroll to position [246, 0]
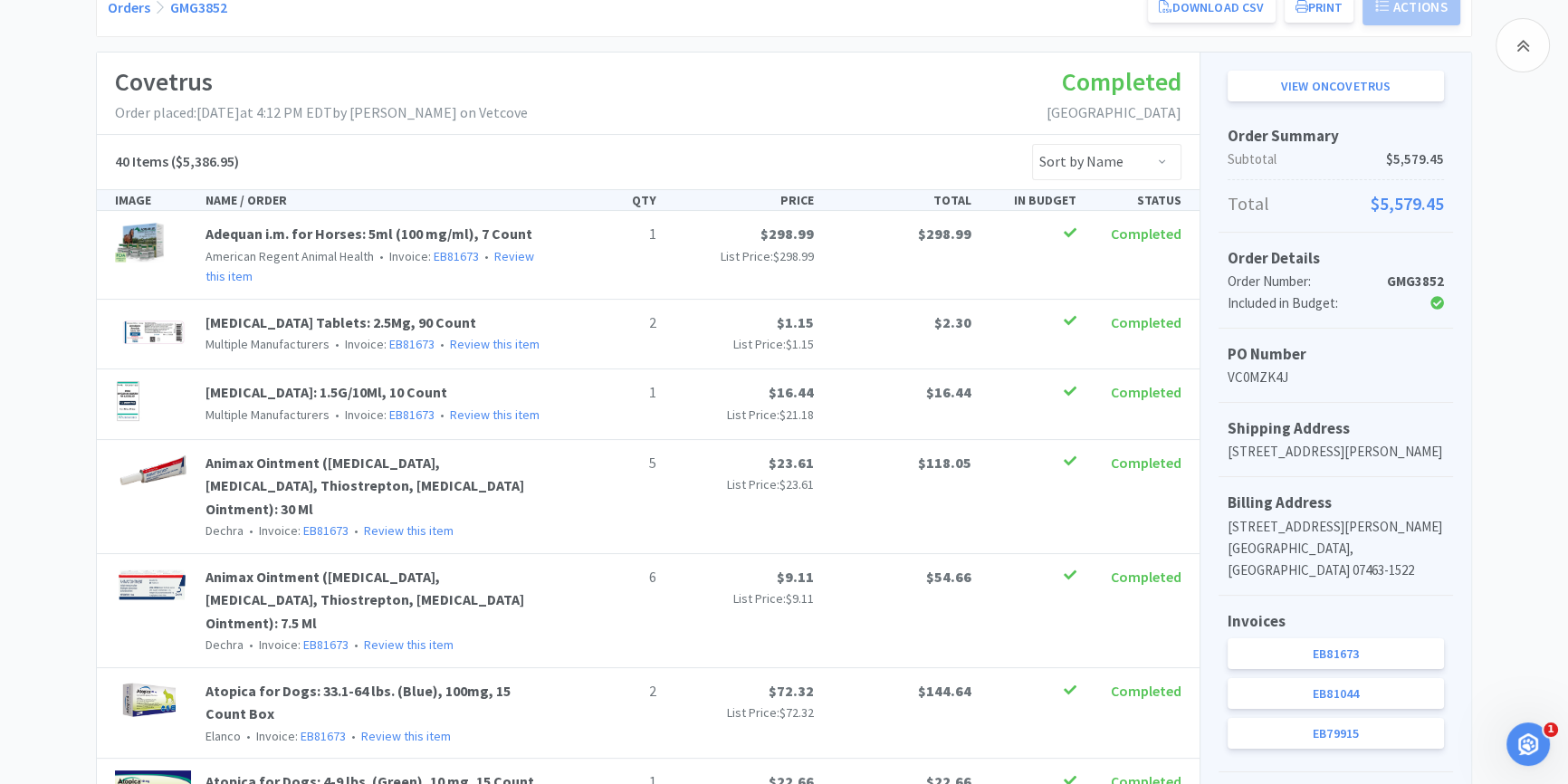
click at [1380, 634] on div "Invoices EB81673 EB81044 EB79915" at bounding box center [1336, 684] width 235 height 177
click at [1376, 643] on link "EB81673" at bounding box center [1335, 653] width 217 height 31
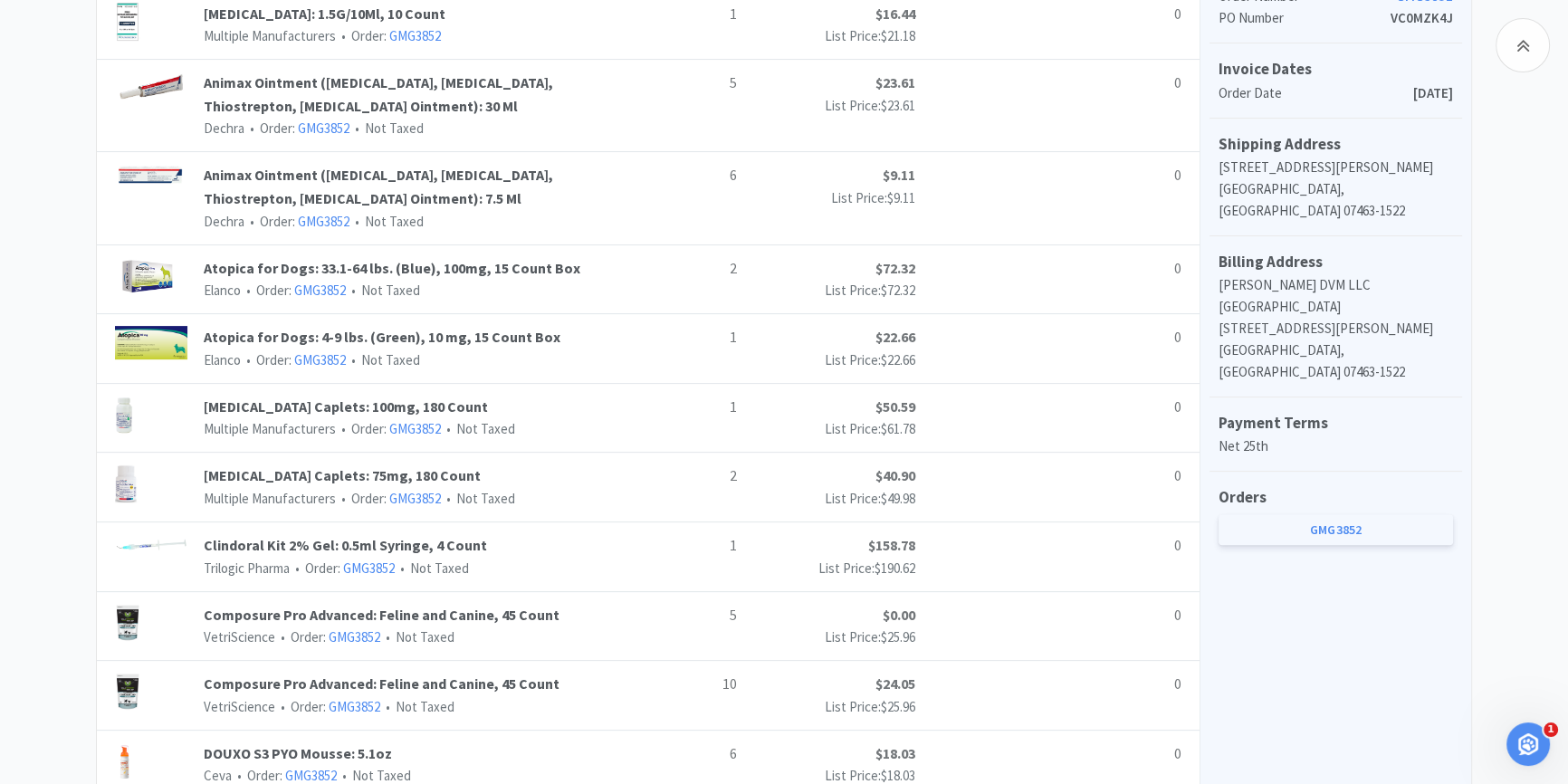
click at [1364, 515] on link "GMG3852" at bounding box center [1336, 530] width 235 height 31
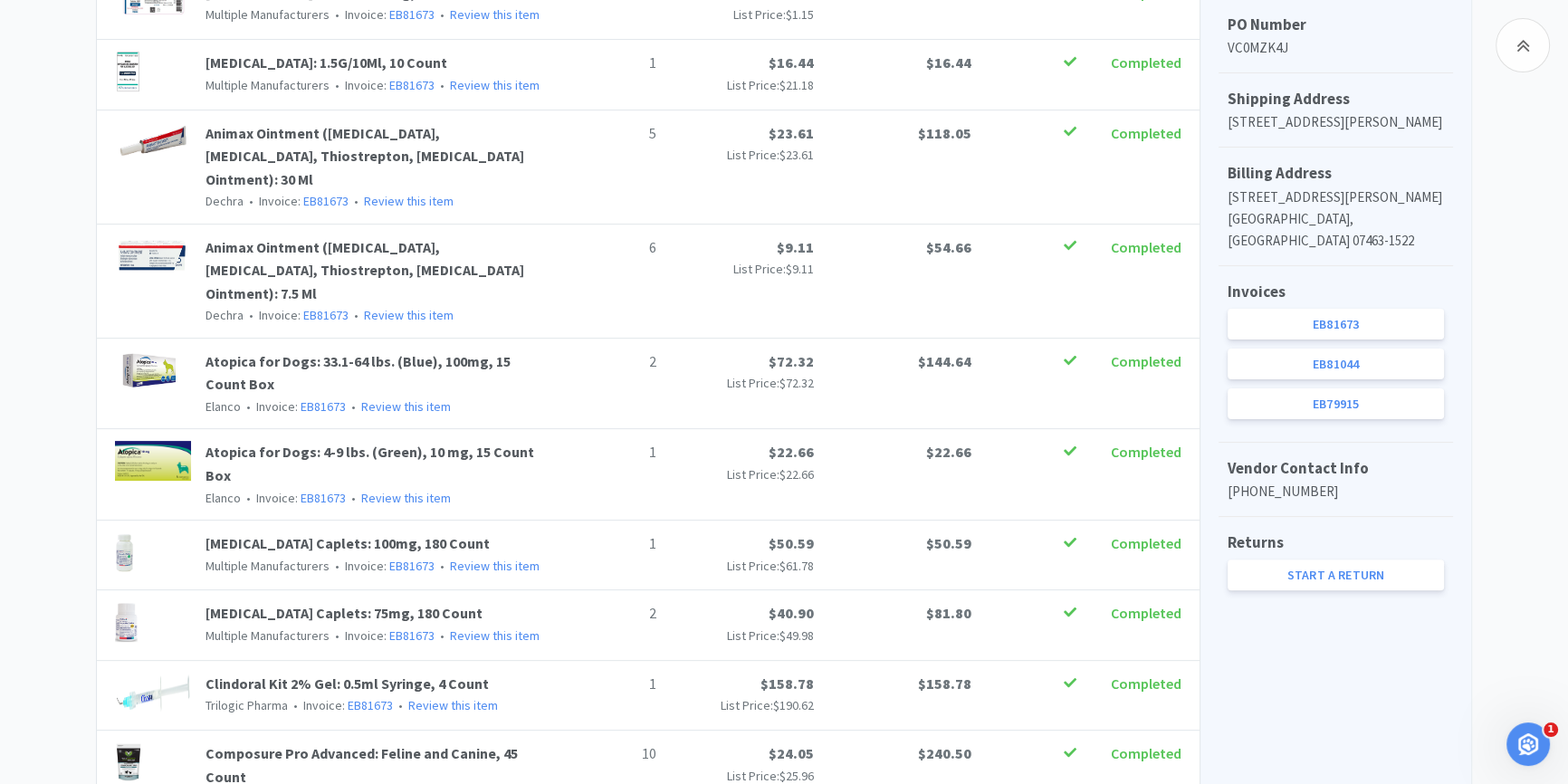
scroll to position [576, 0]
click at [1325, 321] on link "EB81673" at bounding box center [1335, 325] width 217 height 31
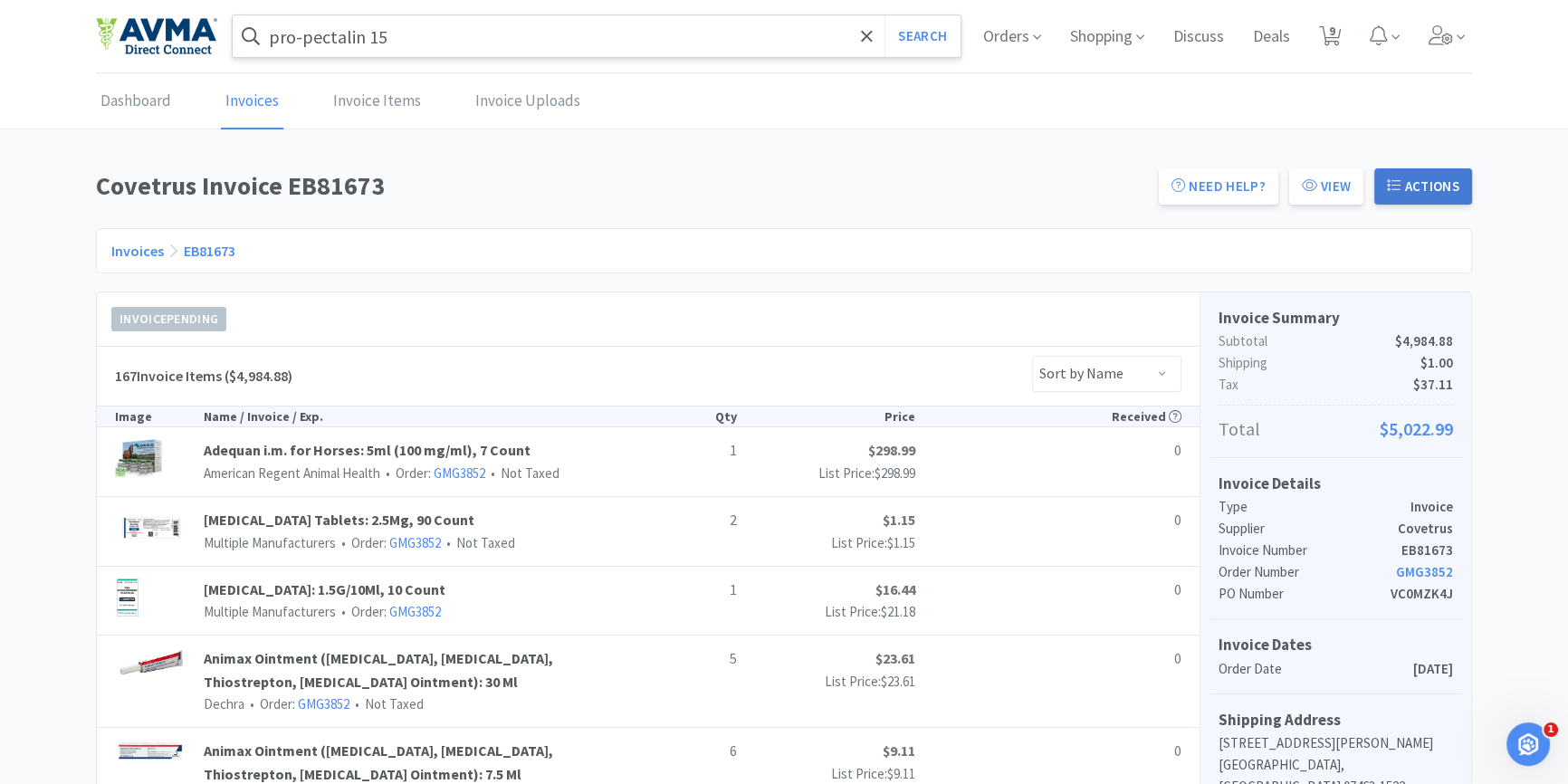
click at [1415, 190] on button "Actions" at bounding box center [1423, 186] width 98 height 37
click at [736, 187] on h1 "Covetrus Invoice EB81673" at bounding box center [621, 186] width 1052 height 40
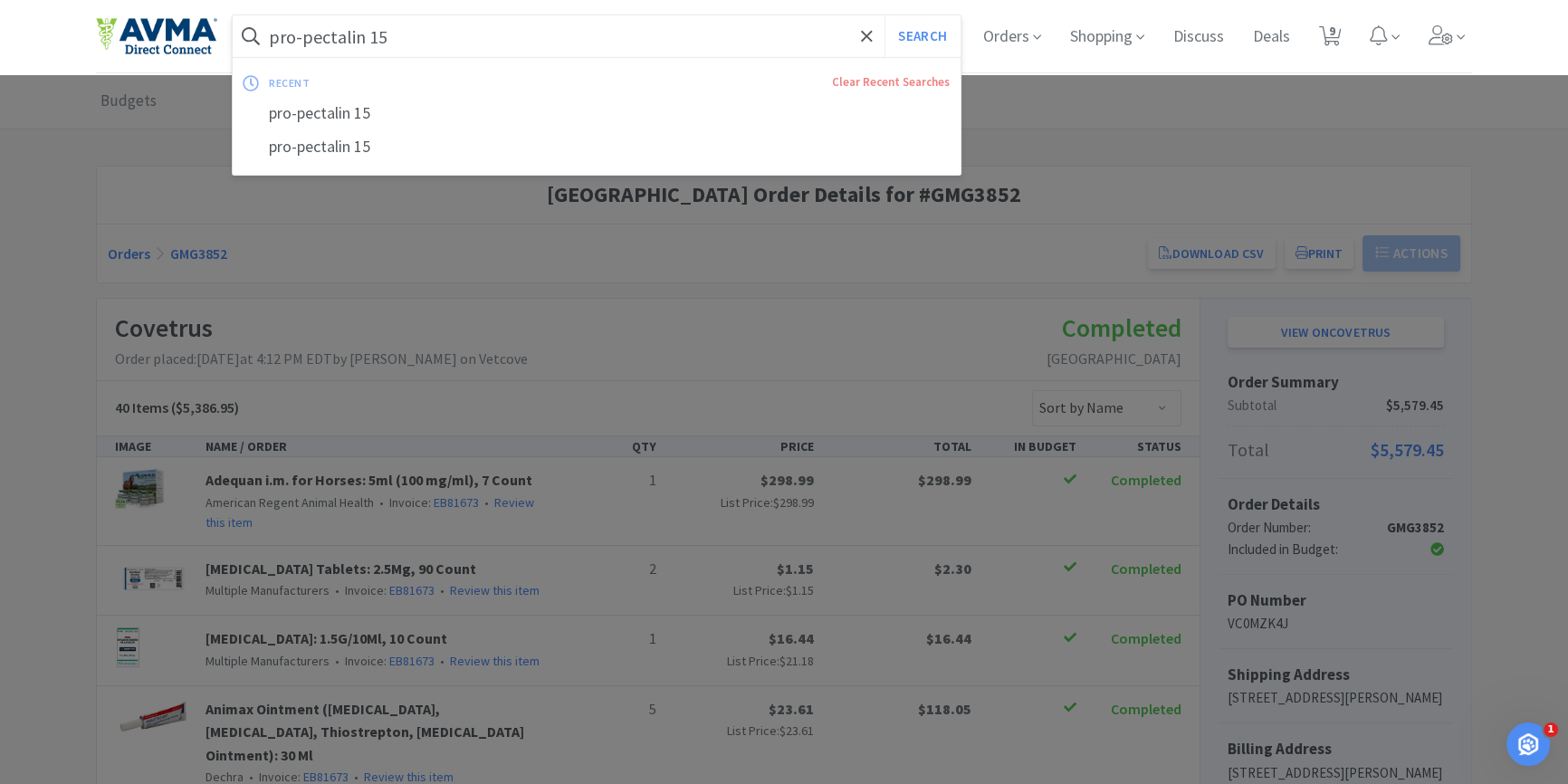
click at [446, 26] on input "pro-pectalin 15" at bounding box center [597, 36] width 728 height 41
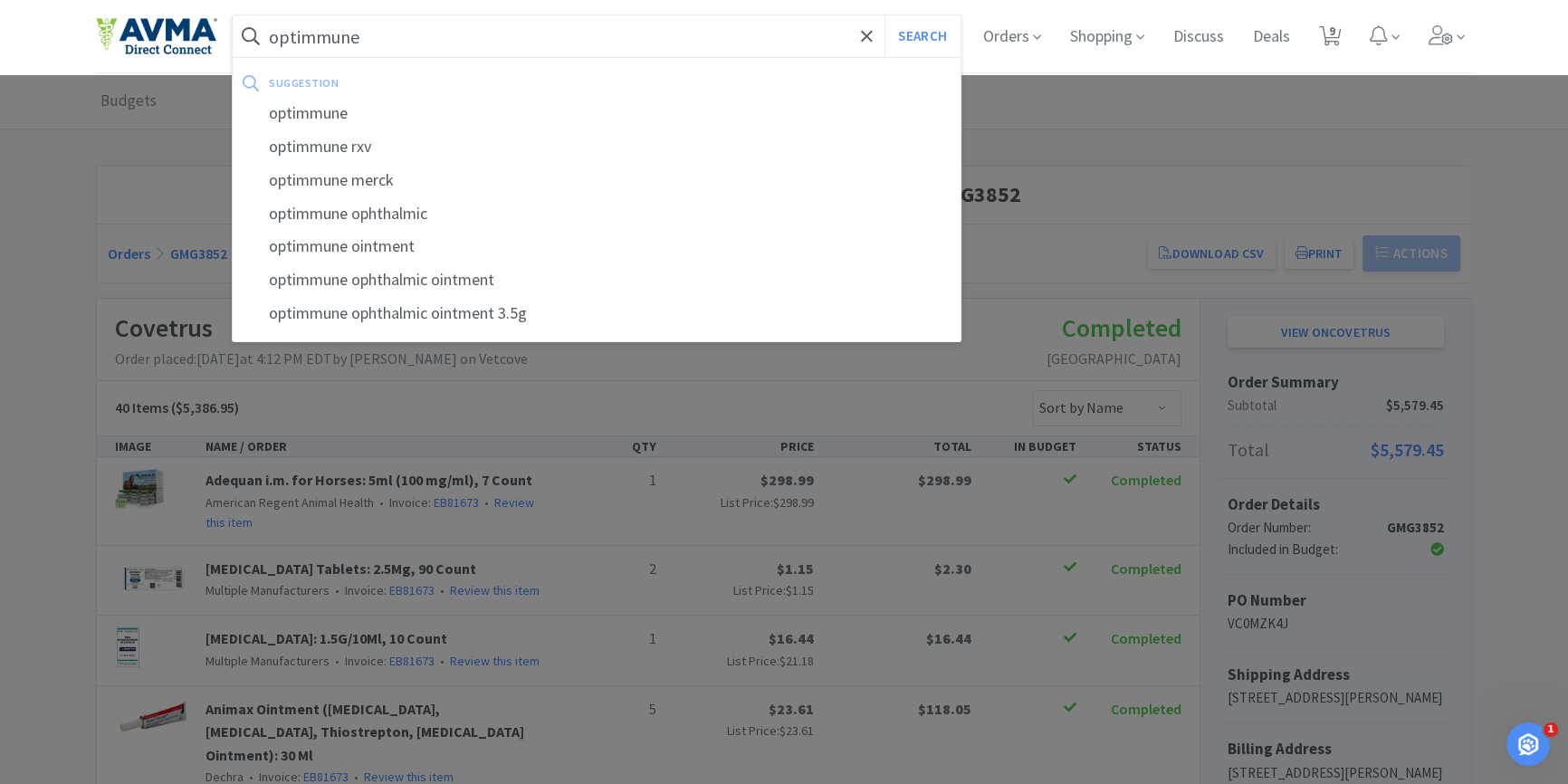
type input "optimmune"
click at [885, 15] on button "Search" at bounding box center [922, 36] width 75 height 41
select select "1"
select select "1000"
select select "2"
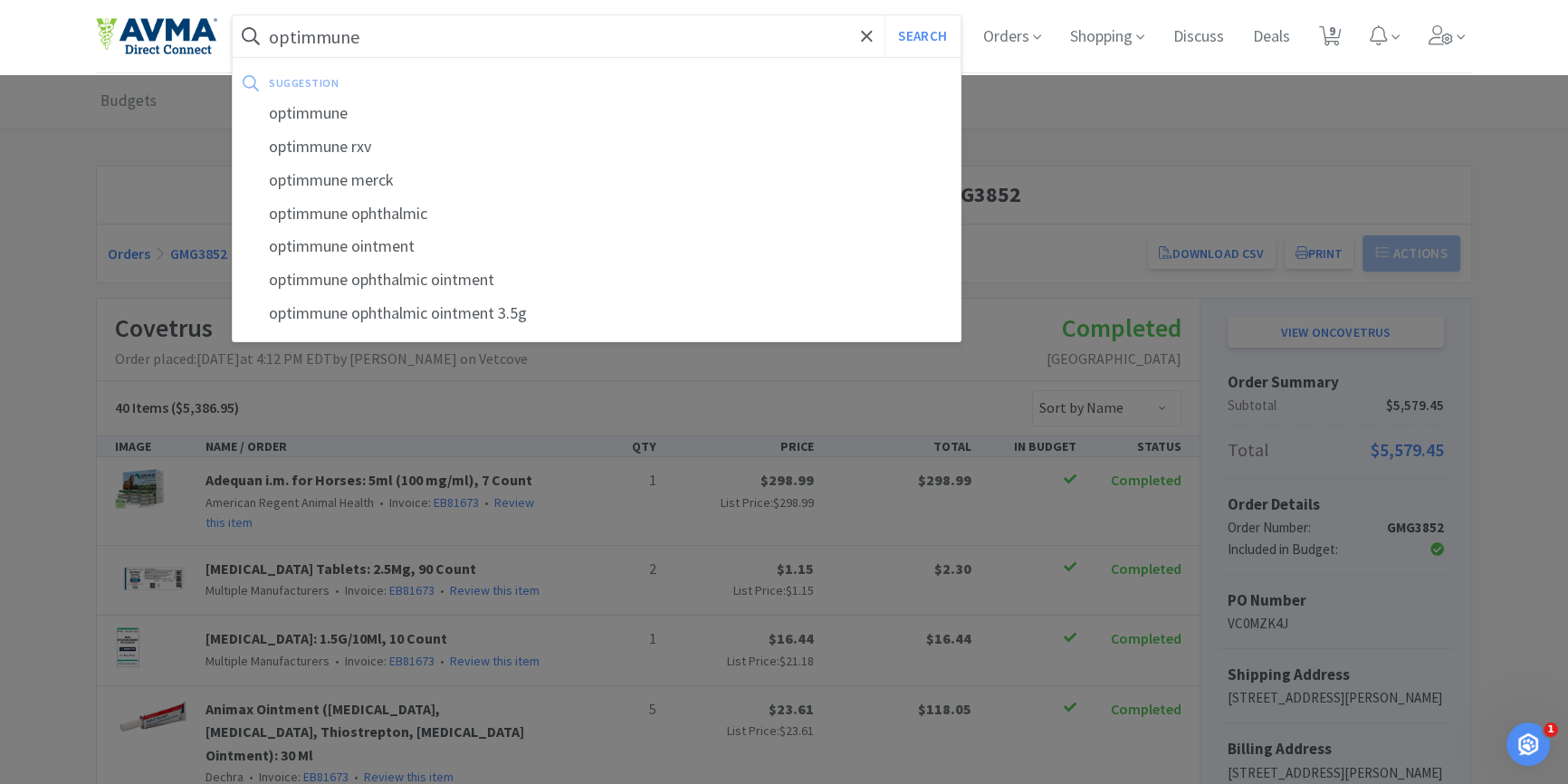
select select "4"
select select "6"
select select "1"
select select "2"
select select "3"
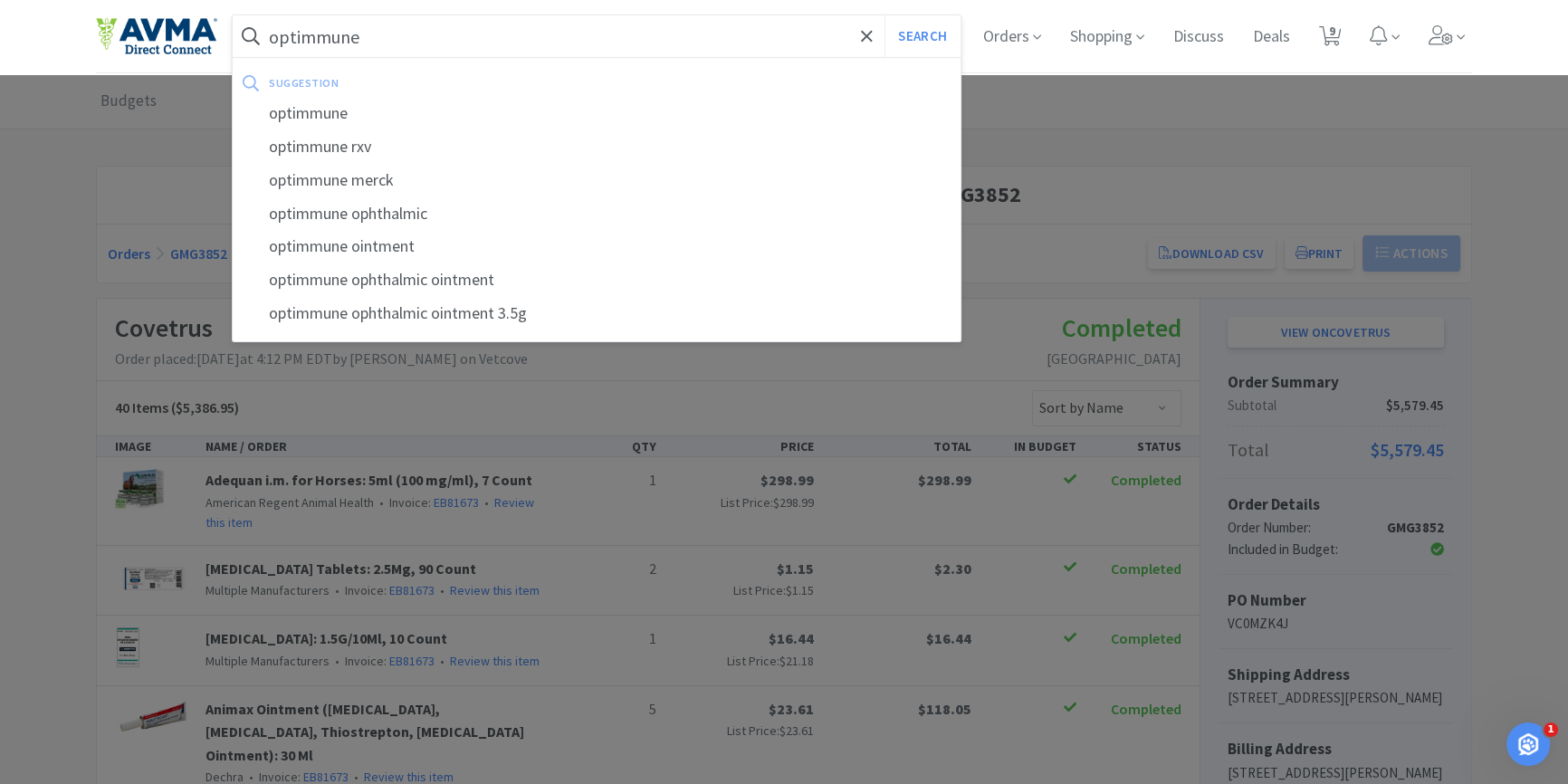
select select "5"
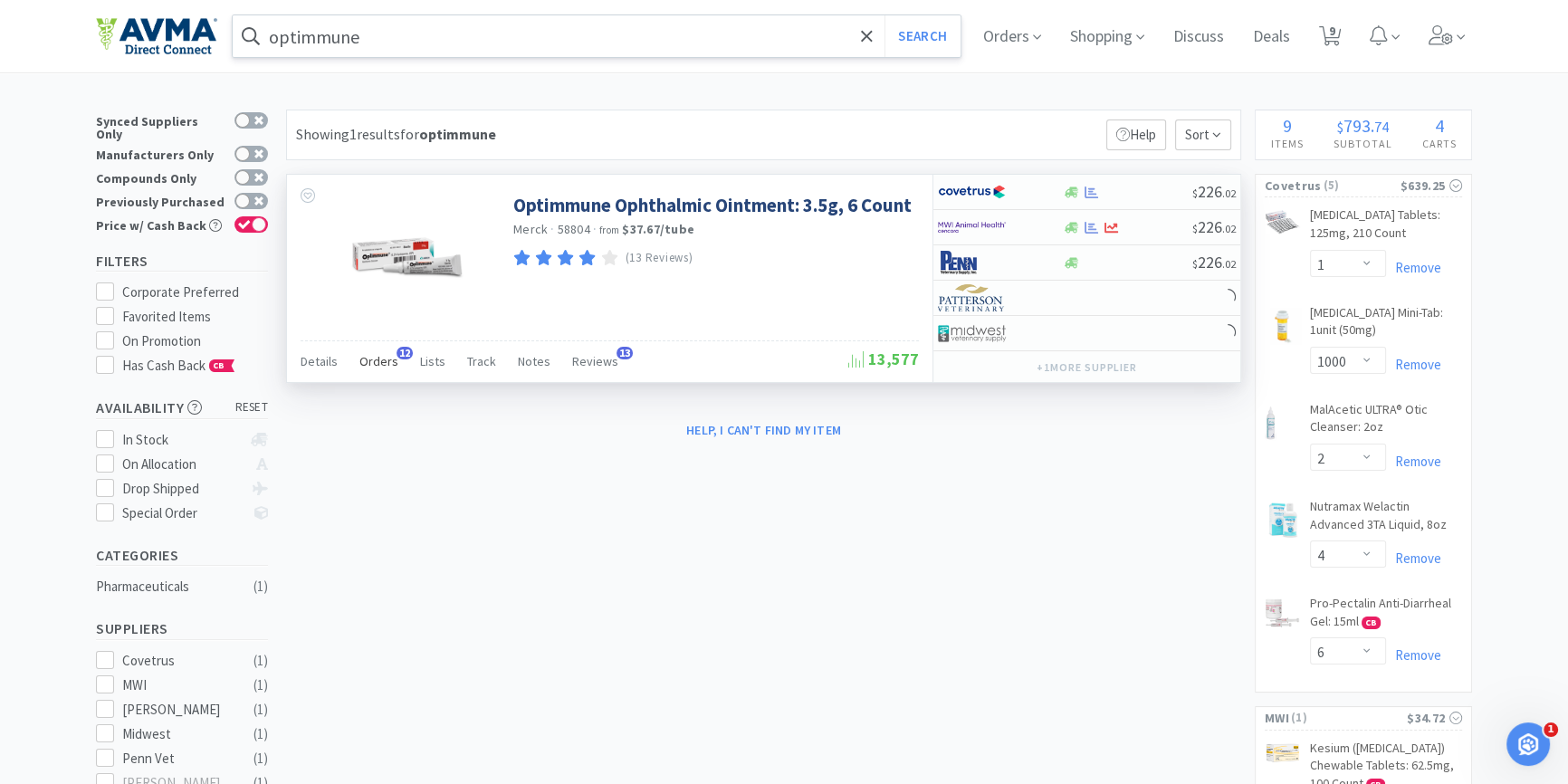
click at [378, 371] on div "Orders 12" at bounding box center [378, 364] width 38 height 35
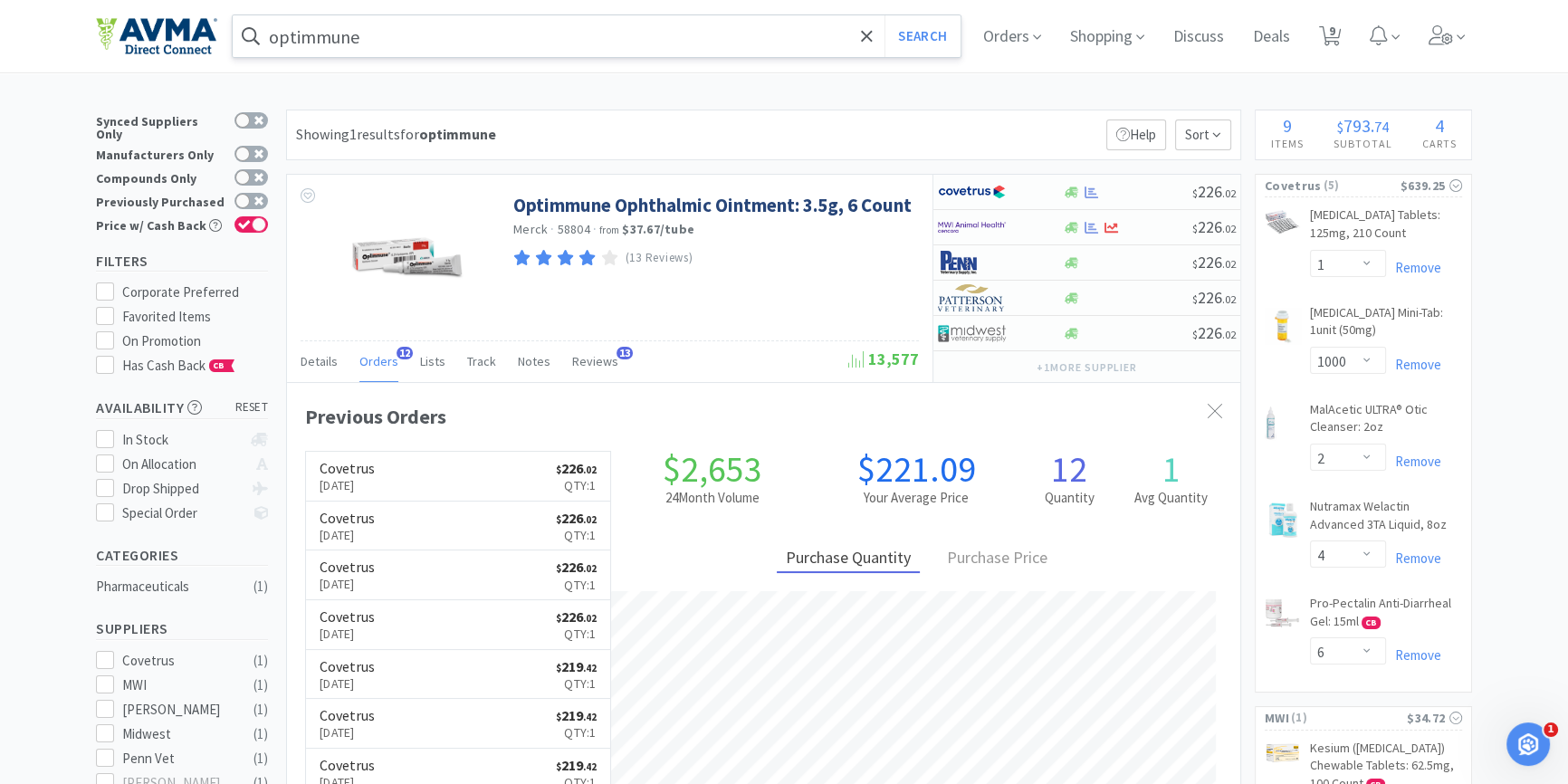
scroll to position [484, 952]
click at [1074, 196] on icon at bounding box center [1072, 192] width 13 height 11
select select "1"
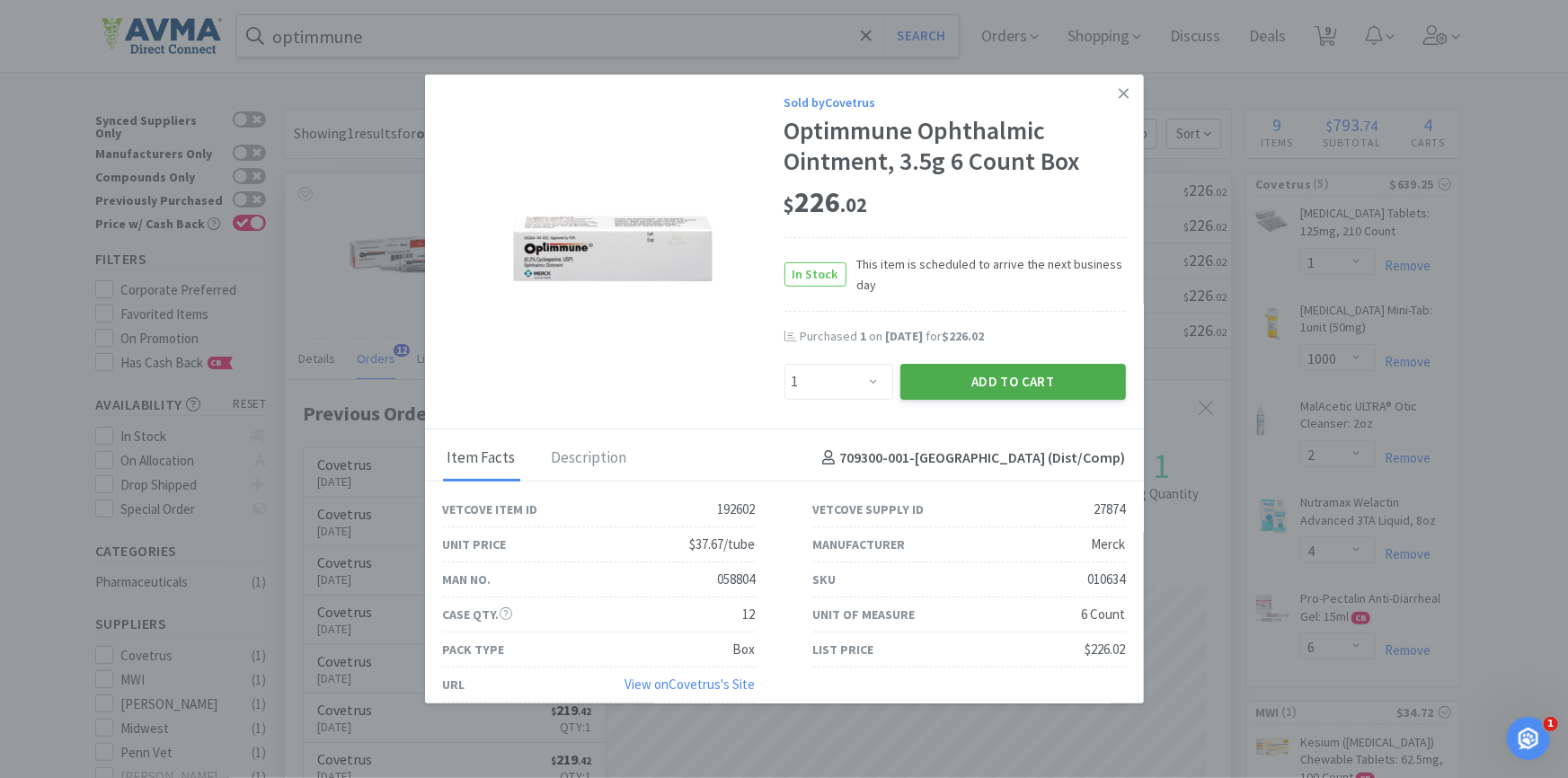
click at [1013, 372] on button "Add to Cart" at bounding box center [1014, 382] width 225 height 36
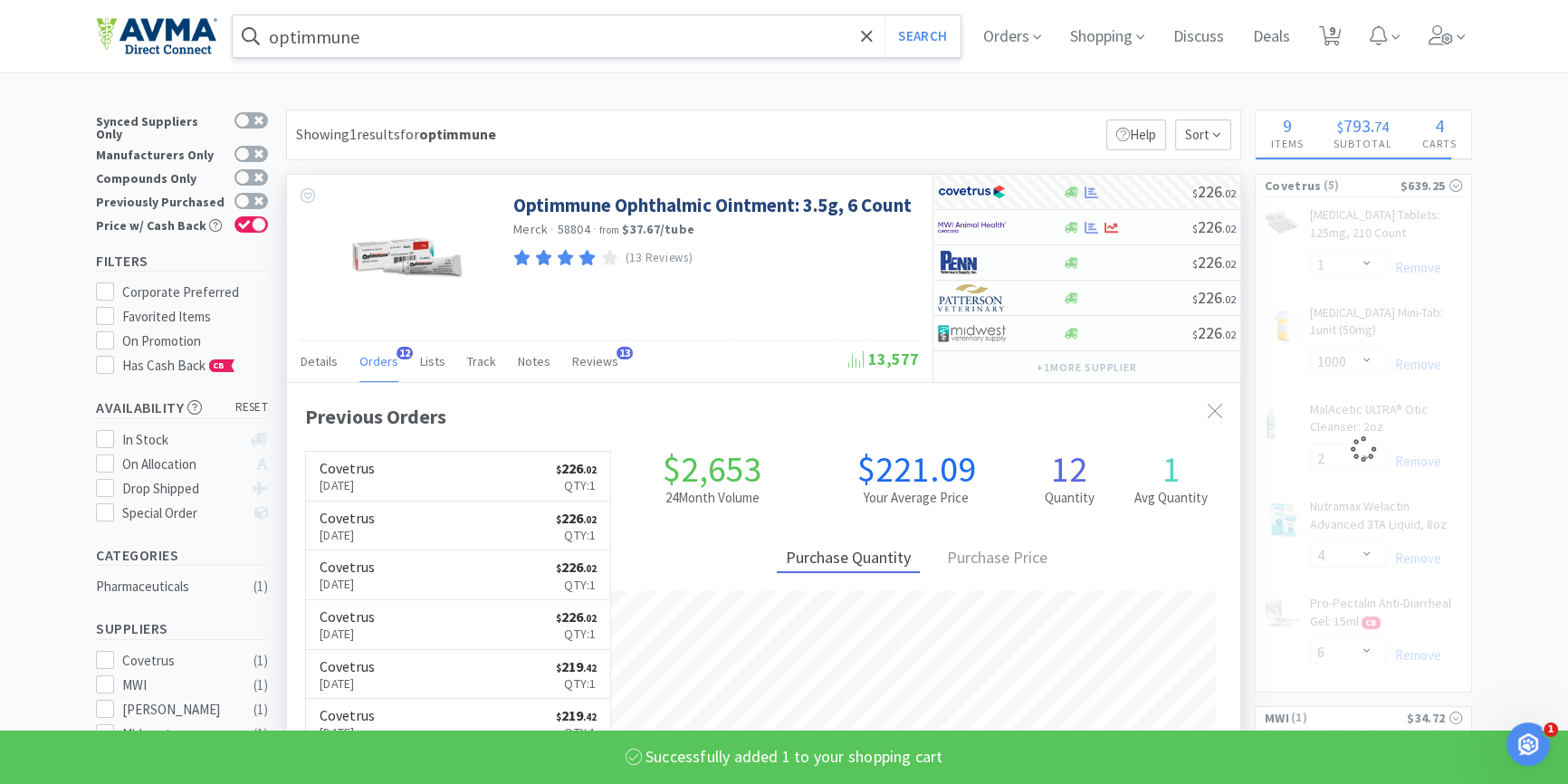
select select "1"
select select "6"
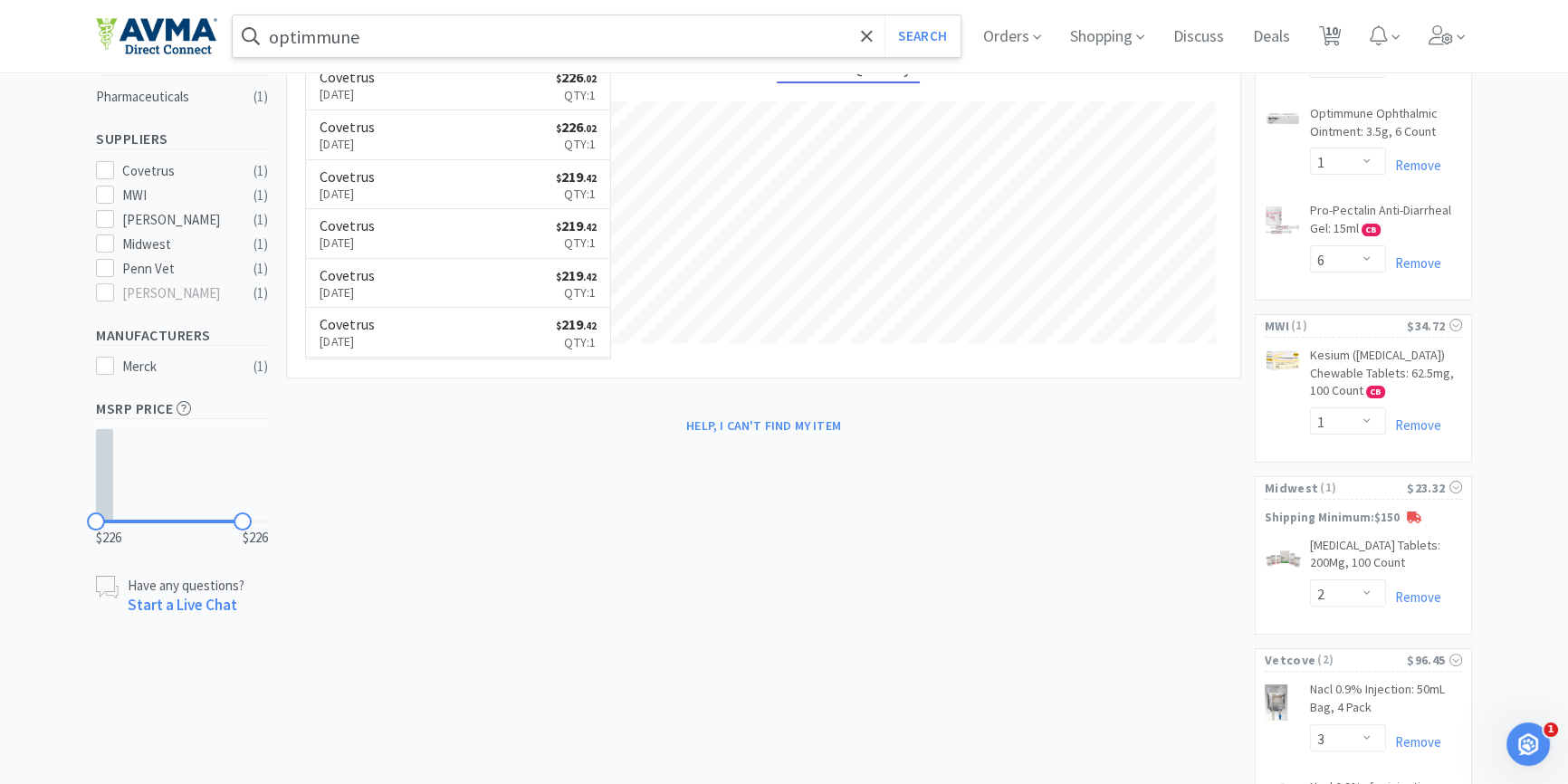
scroll to position [684, 0]
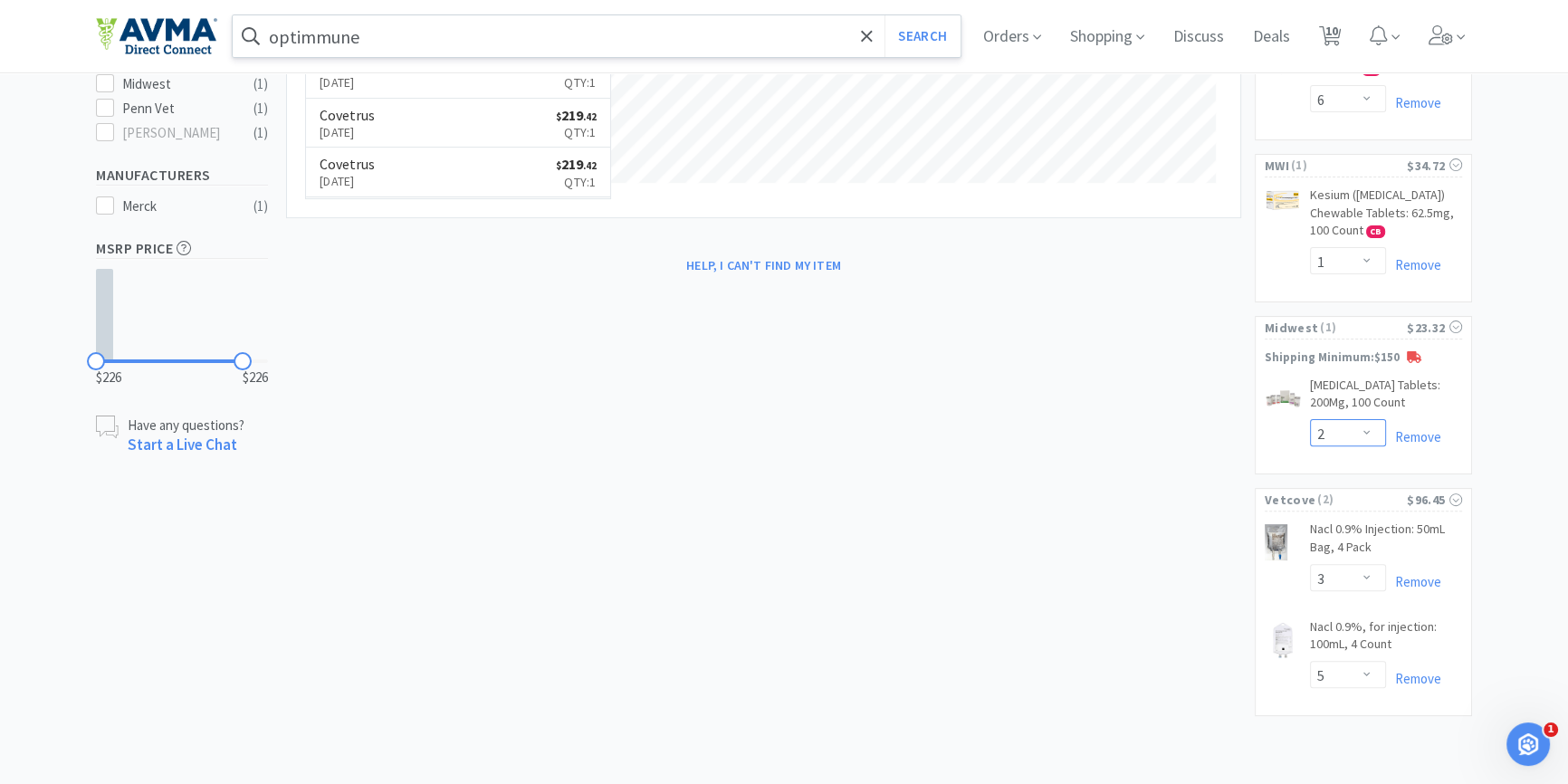
click at [1357, 440] on select "Enter Quantity 1 2 3 4 5 6 7 8 9 10 11 12 13 14 15 16 17 18 19 20 Enter Quantity" at bounding box center [1347, 433] width 76 height 27
click at [1310, 421] on select "Enter Quantity 1 2 3 4 5 6 7 8 9 10 11 12 13 14 15 16 17 18 19 20 Enter Quantity" at bounding box center [1347, 433] width 76 height 27
click at [942, 431] on div "× Filter Results Synced Suppliers Only Manufacturers Only Compounds Only Previo…" at bounding box center [784, 95] width 1376 height 1271
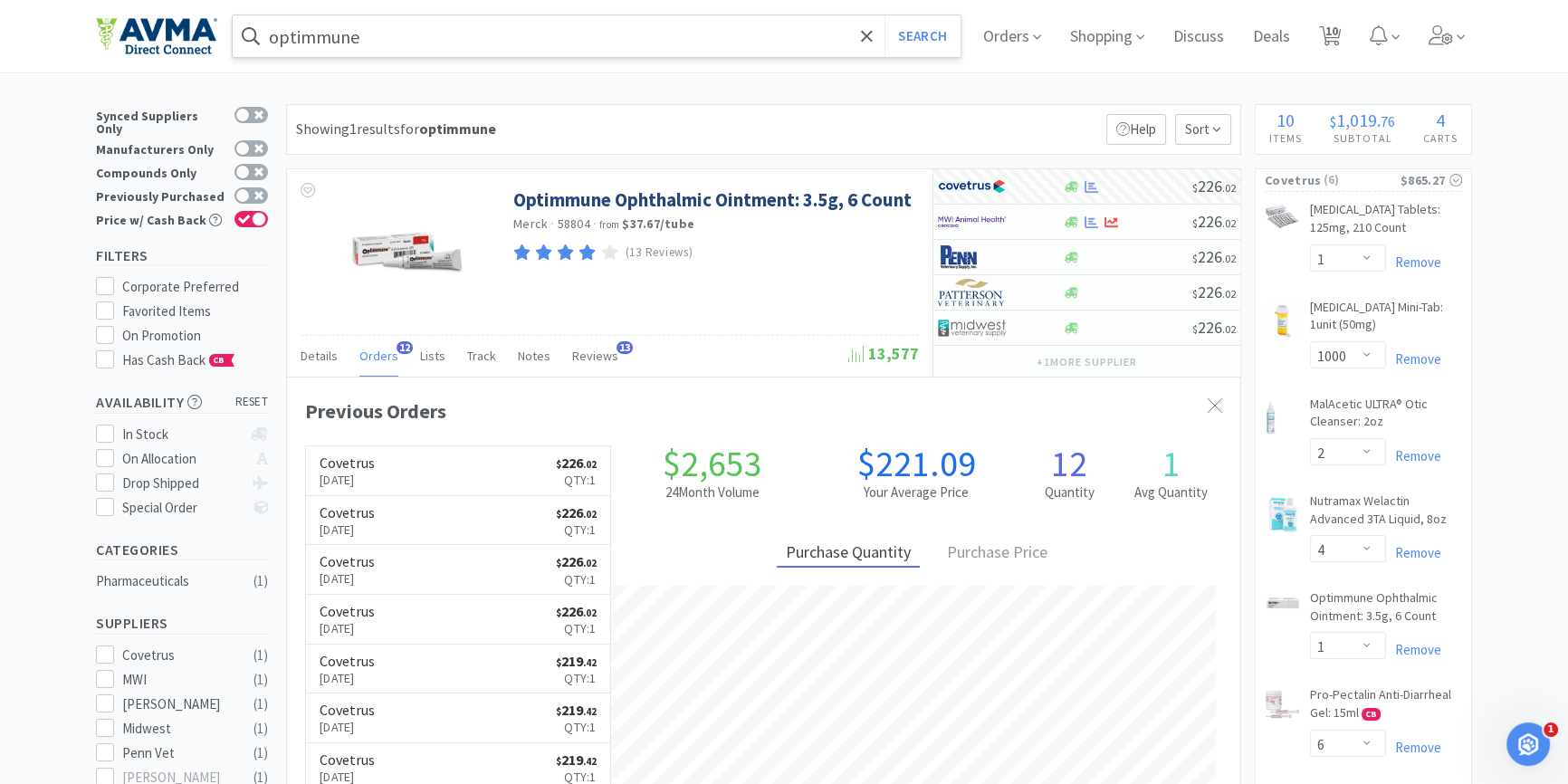
scroll to position [0, 0]
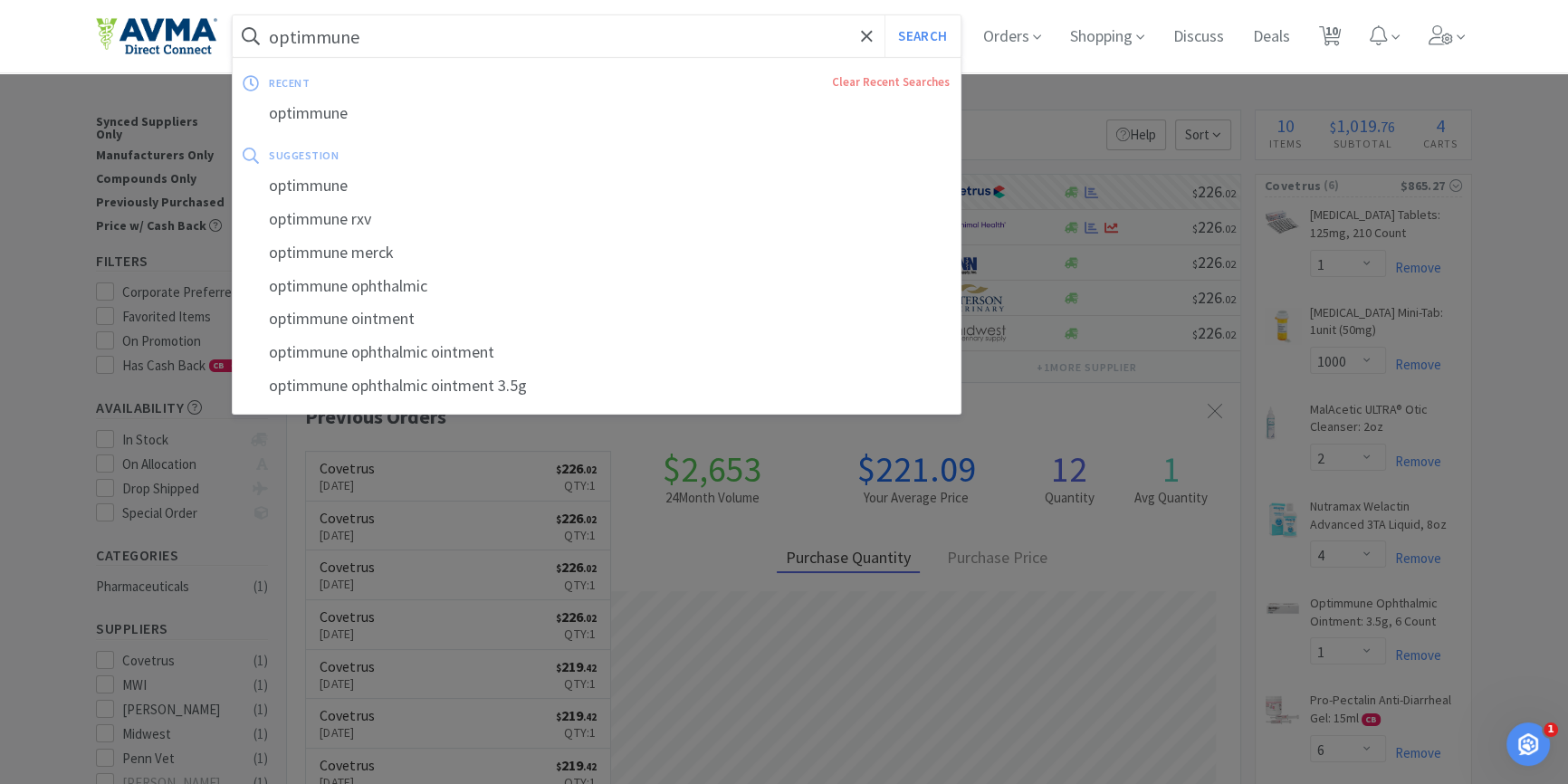
click at [486, 38] on input "optimmune" at bounding box center [597, 36] width 728 height 41
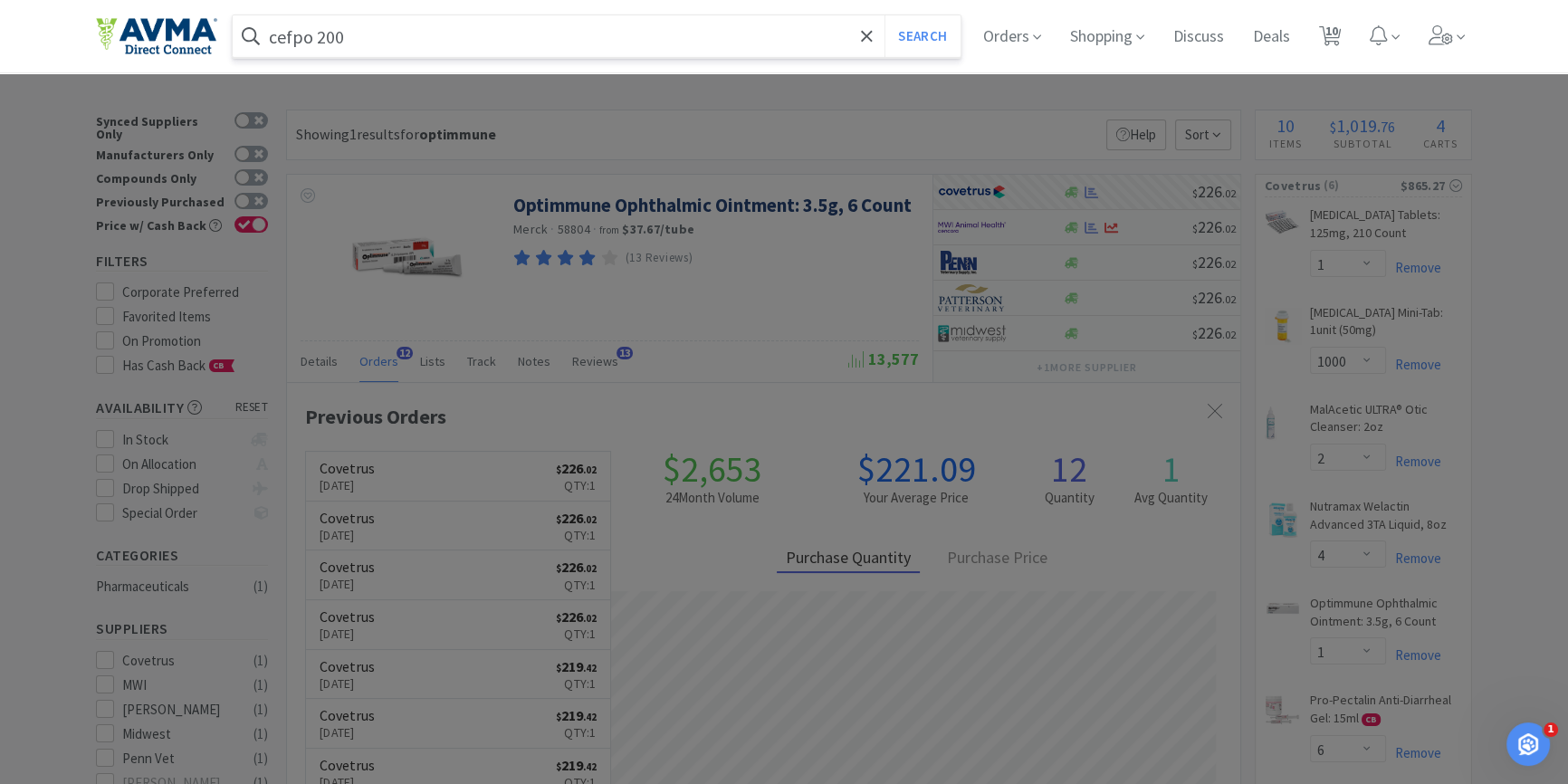
type input "cefpo 200"
click at [885, 15] on button "Search" at bounding box center [922, 36] width 75 height 41
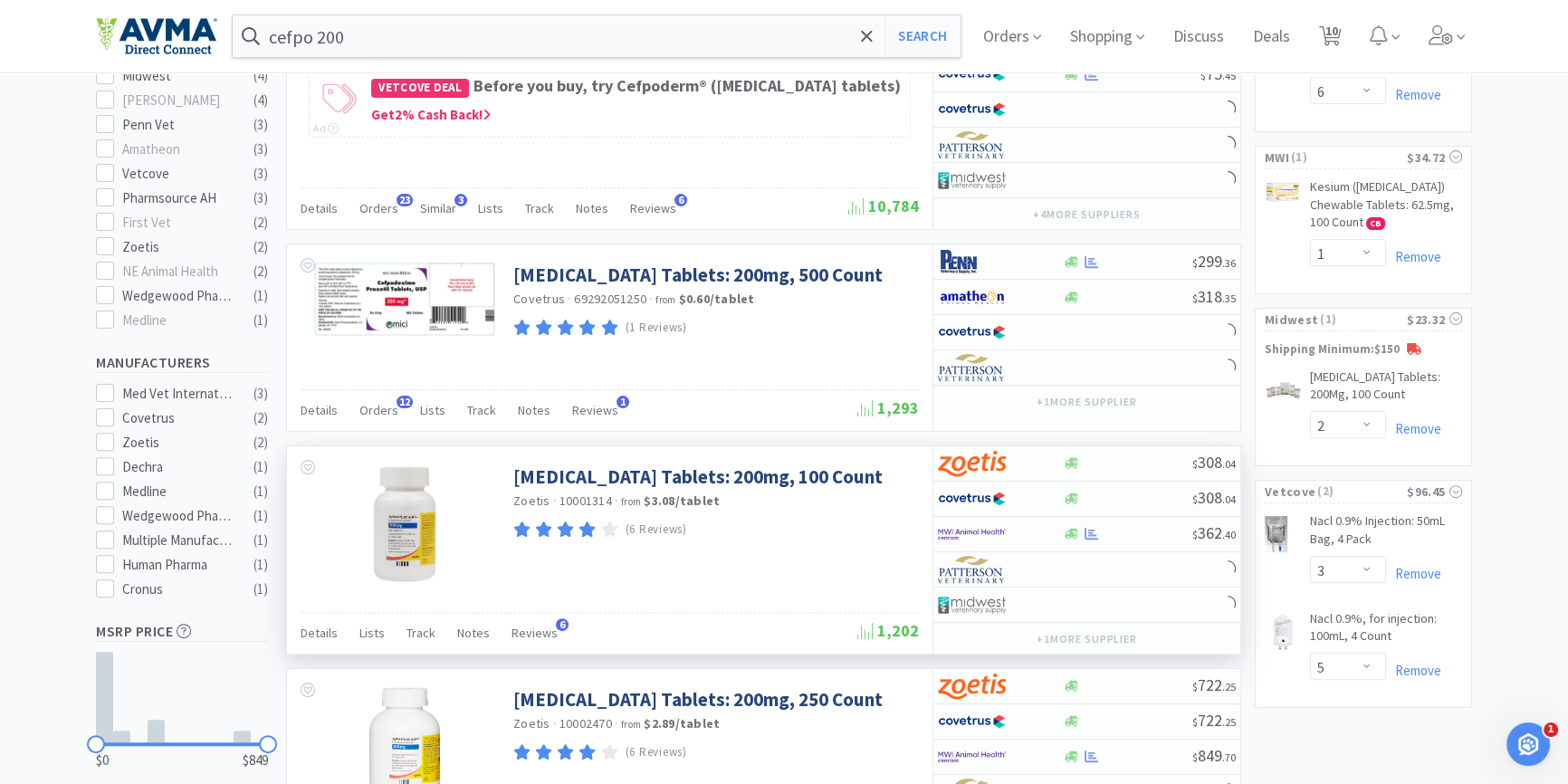
scroll to position [576, 0]
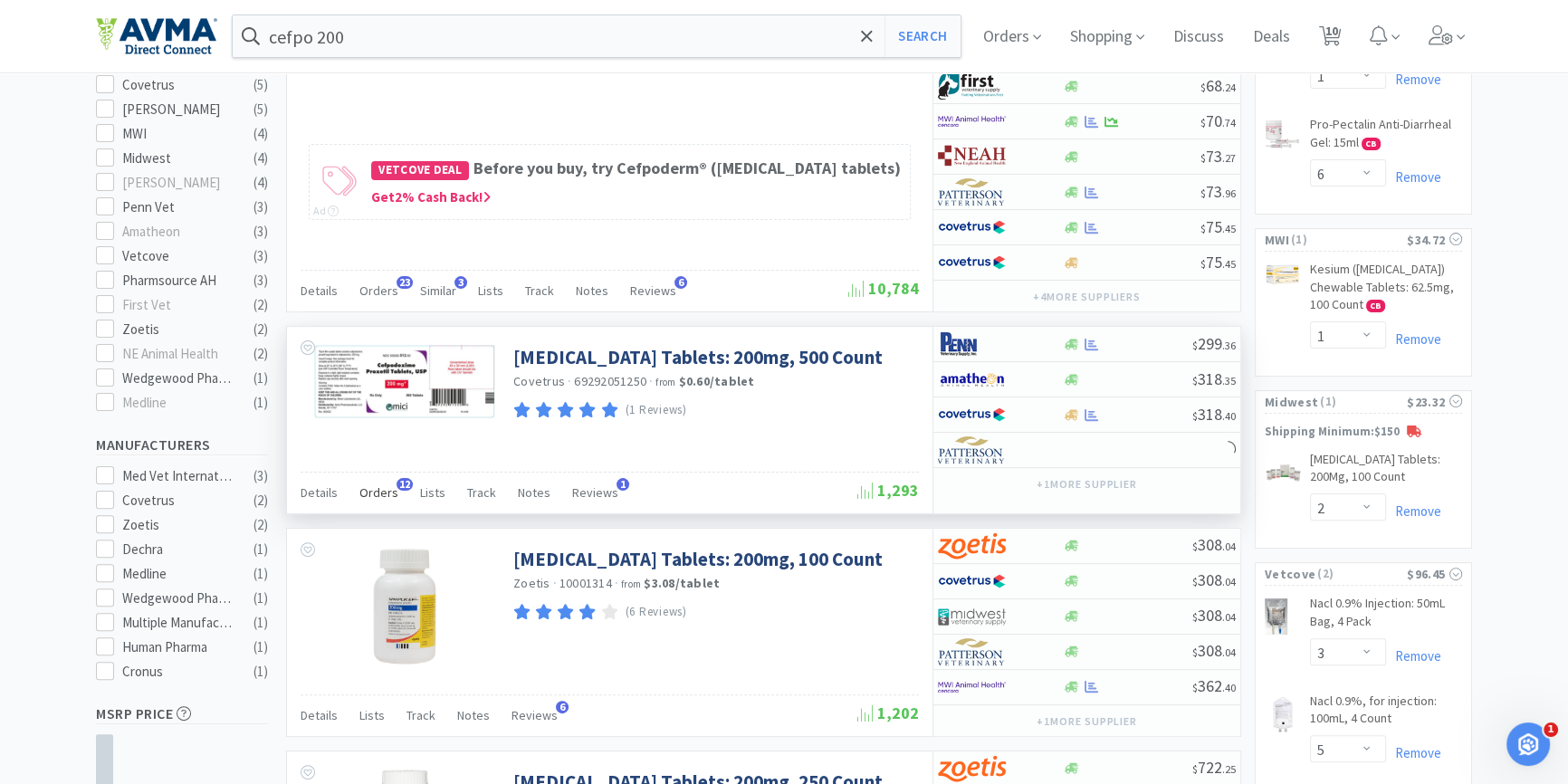
click at [390, 484] on span "Orders" at bounding box center [378, 492] width 38 height 16
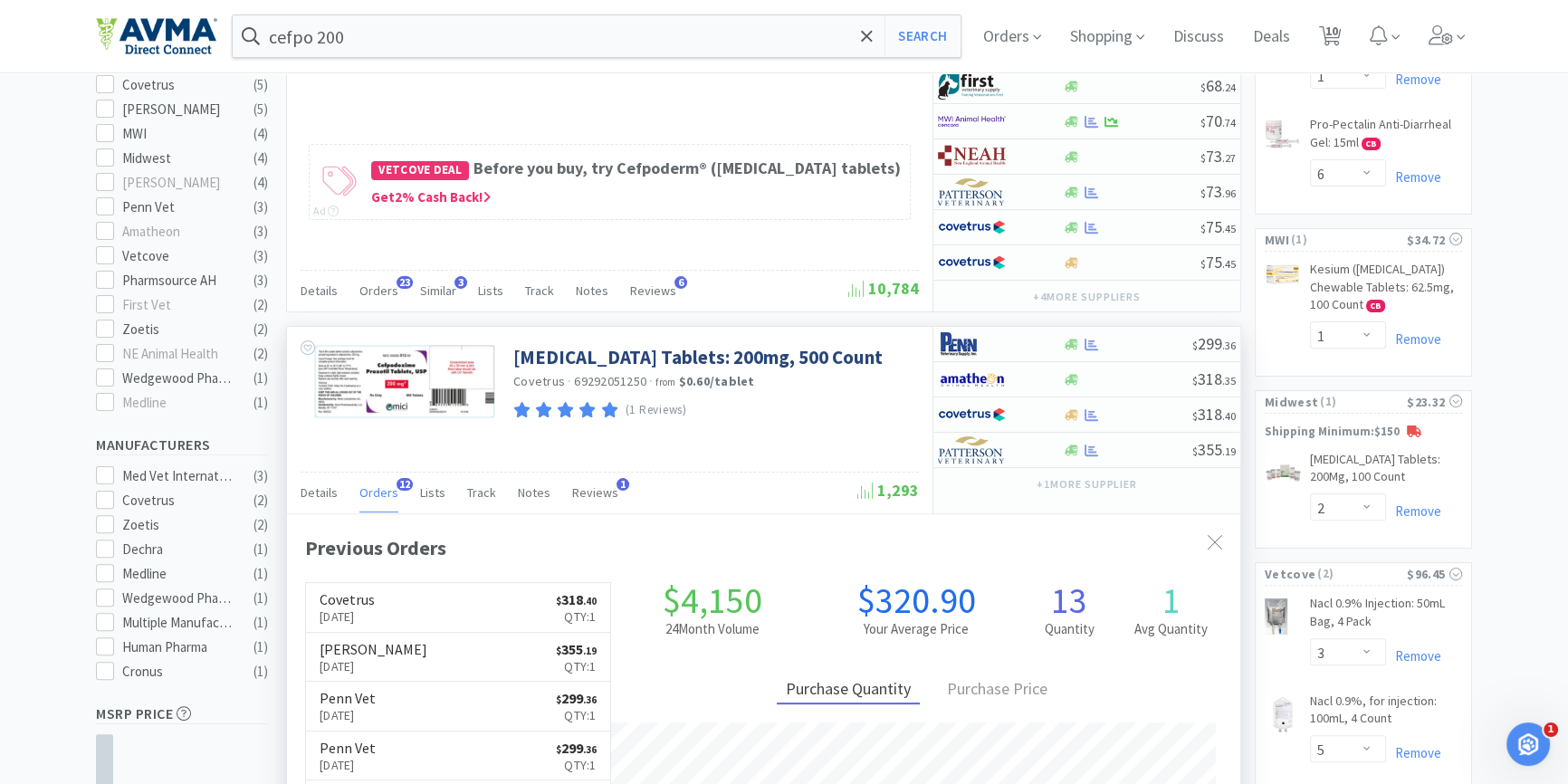
scroll to position [484, 952]
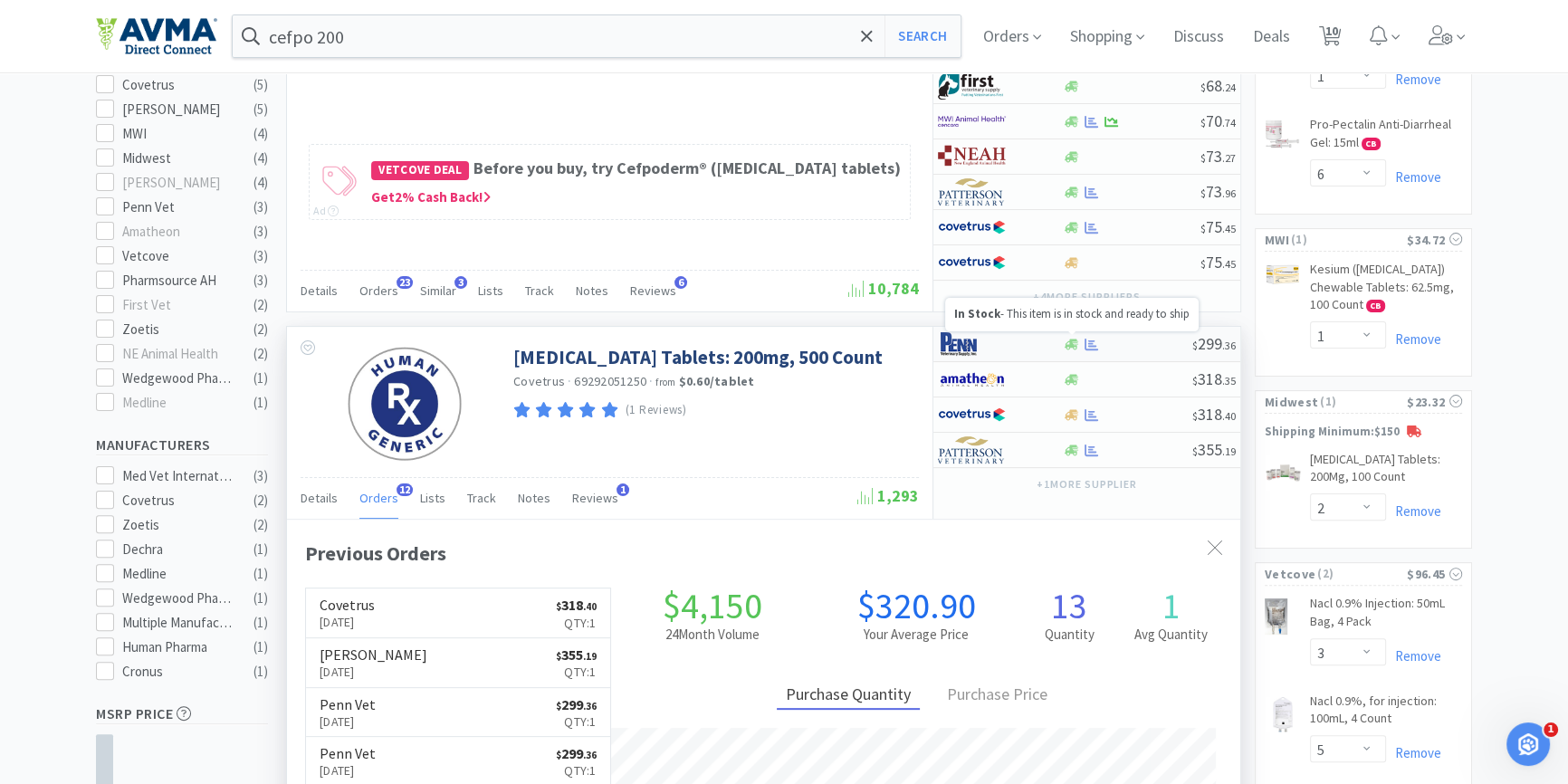
click at [1068, 345] on icon at bounding box center [1072, 345] width 13 height 13
select select "1"
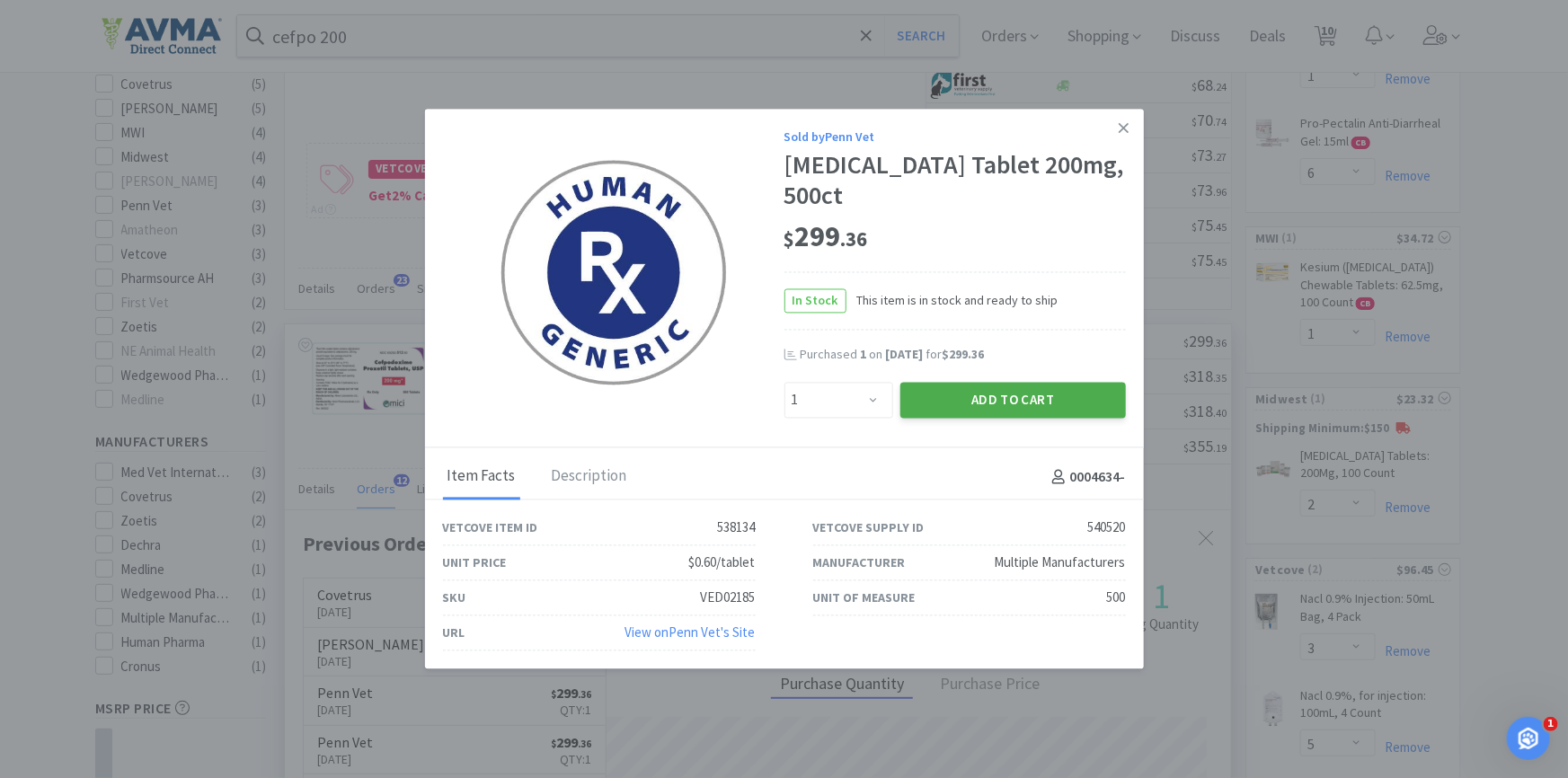
click at [1058, 414] on button "Add to Cart" at bounding box center [1014, 400] width 225 height 36
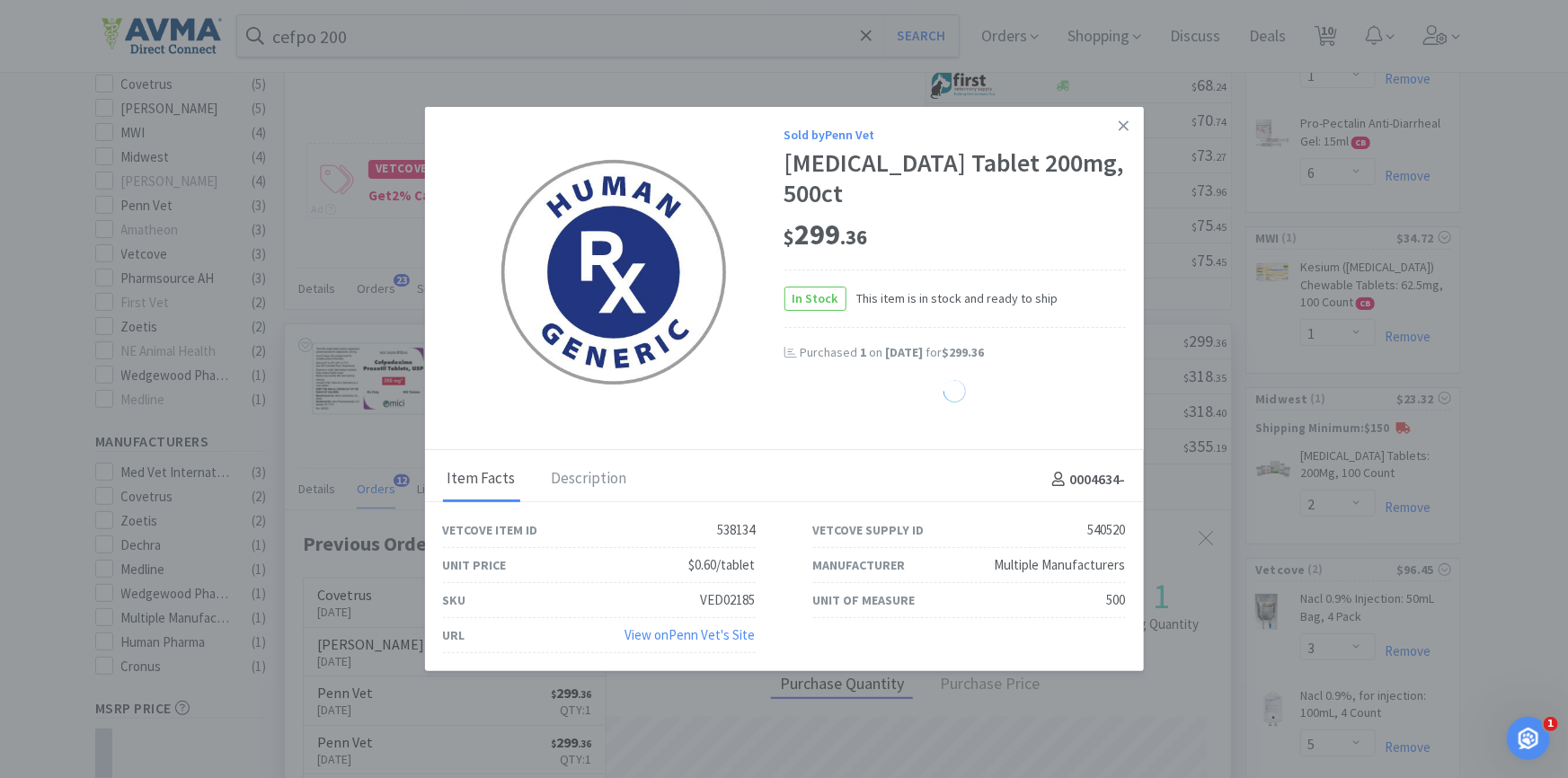
select select "1"
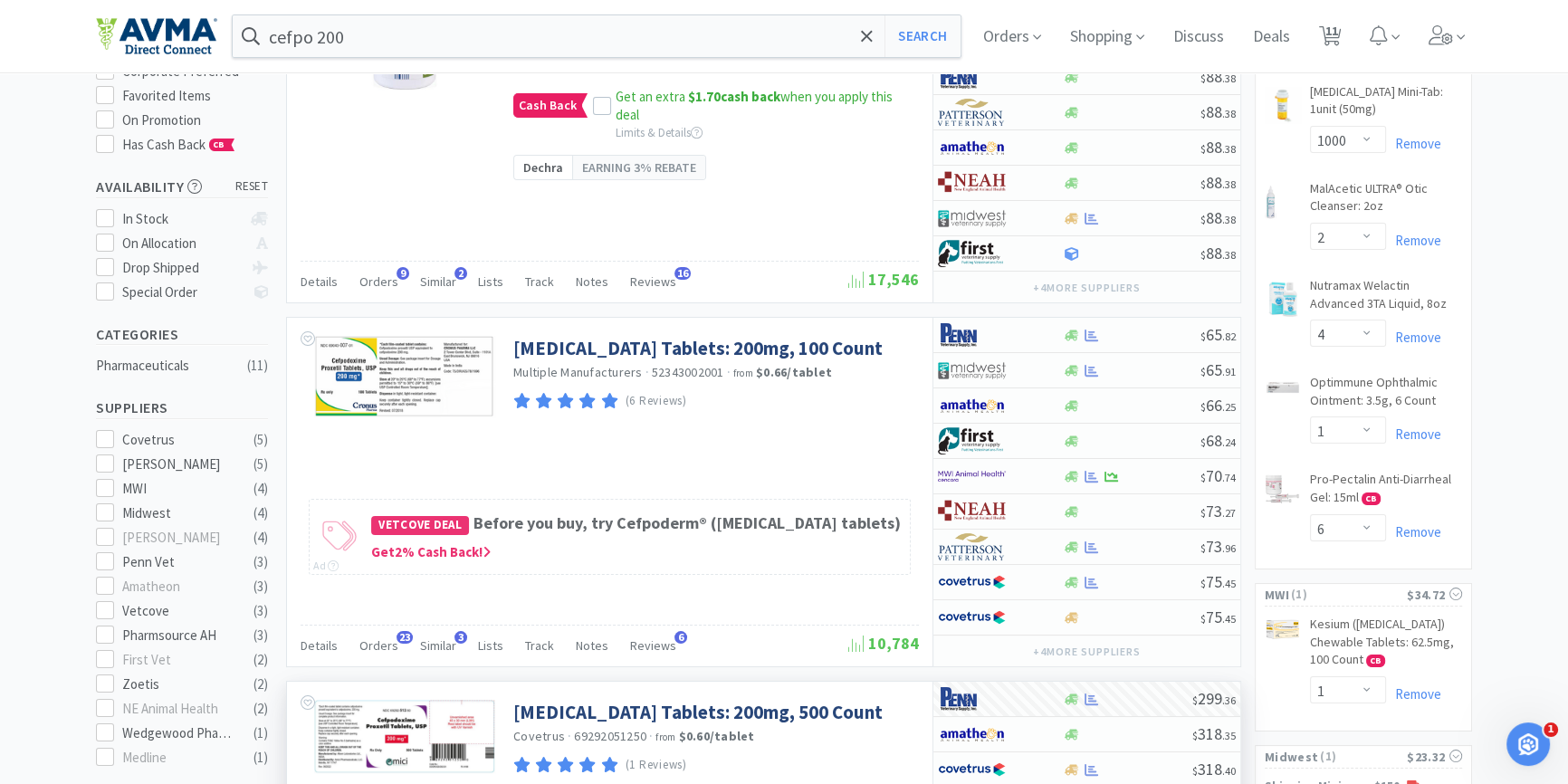
scroll to position [0, 0]
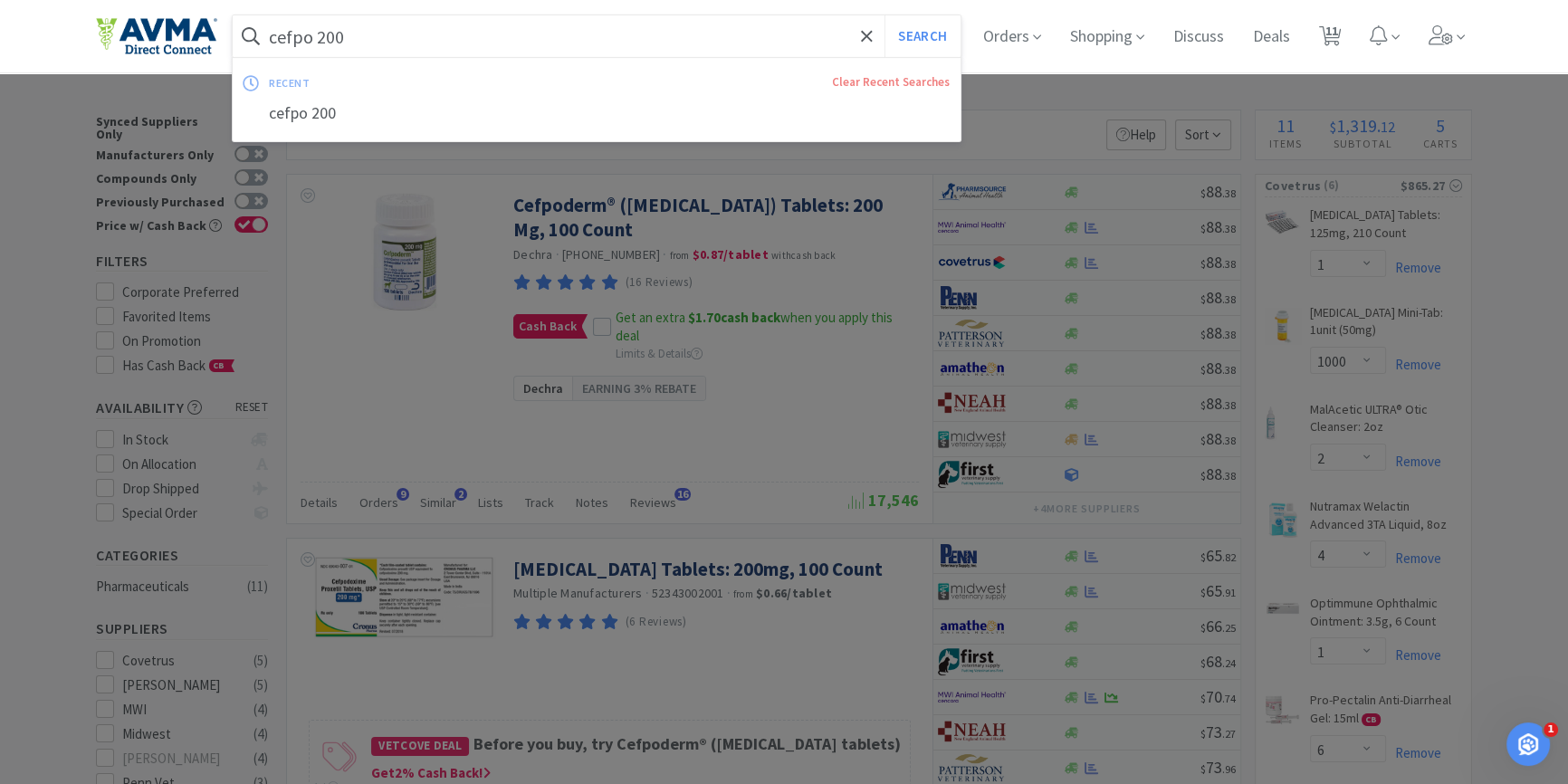
click at [597, 39] on input "cefpo 200" at bounding box center [597, 36] width 728 height 41
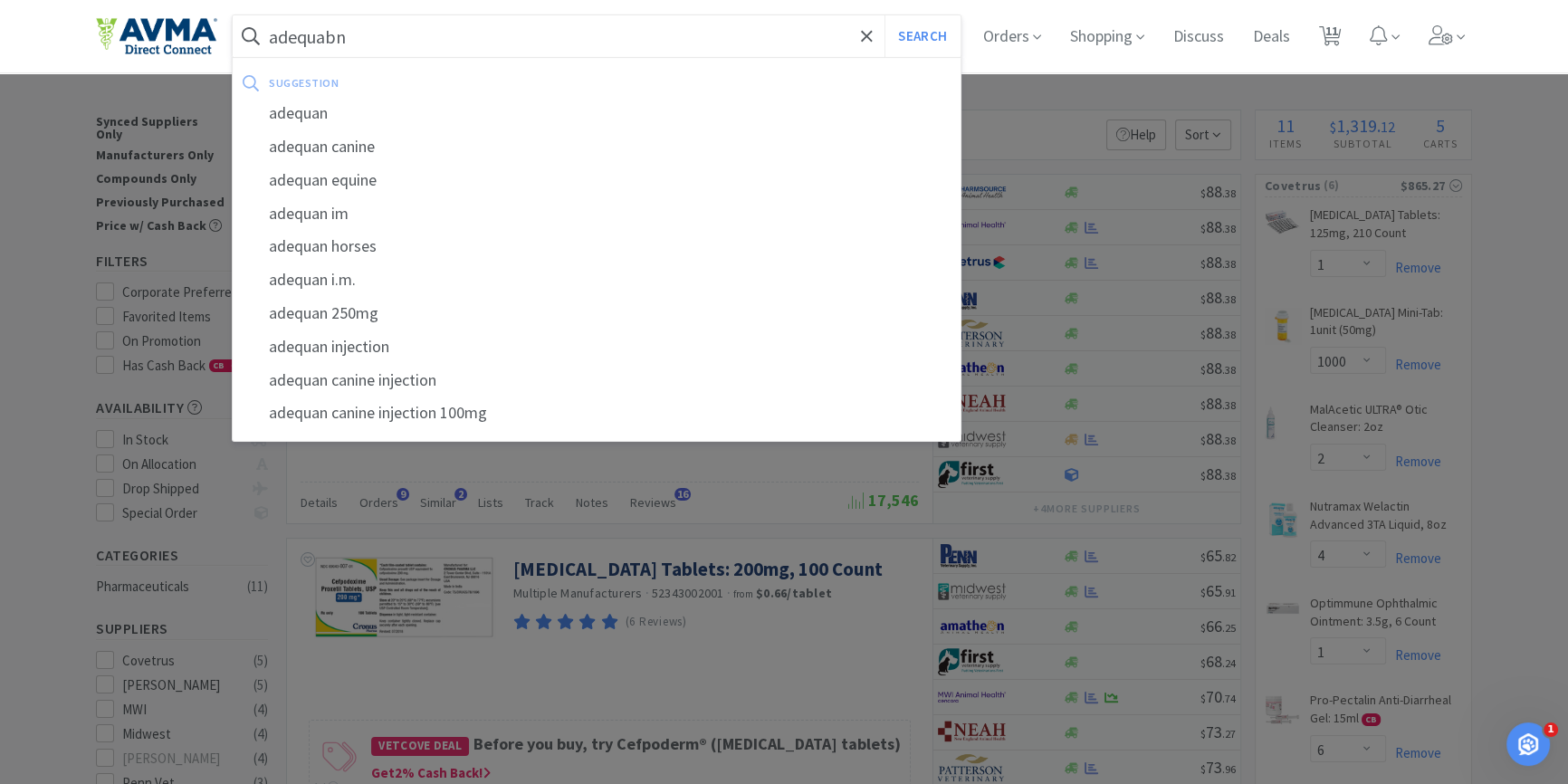
click at [885, 15] on button "Search" at bounding box center [922, 36] width 75 height 41
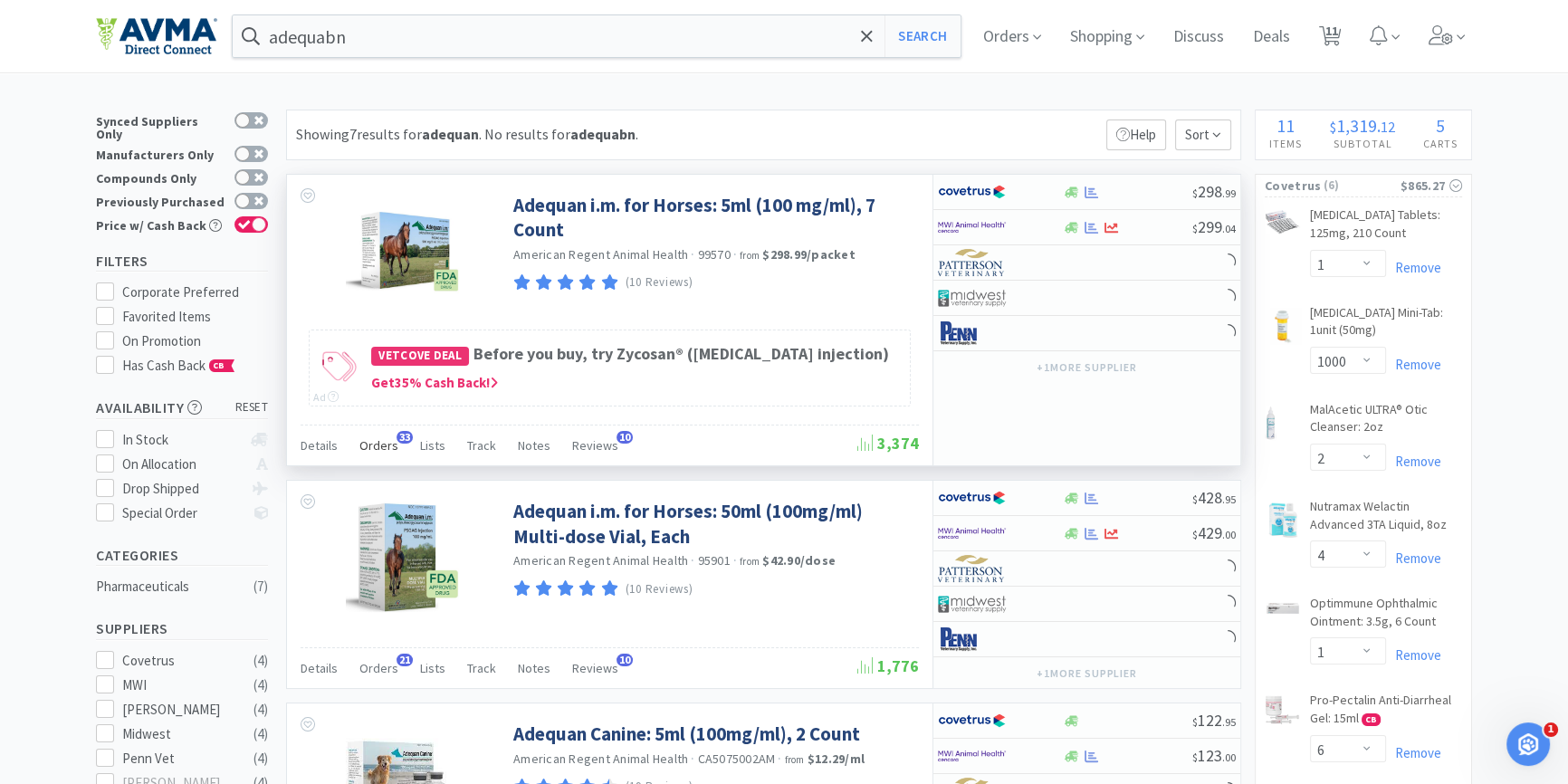
click at [378, 466] on div "Orders 33" at bounding box center [378, 448] width 38 height 35
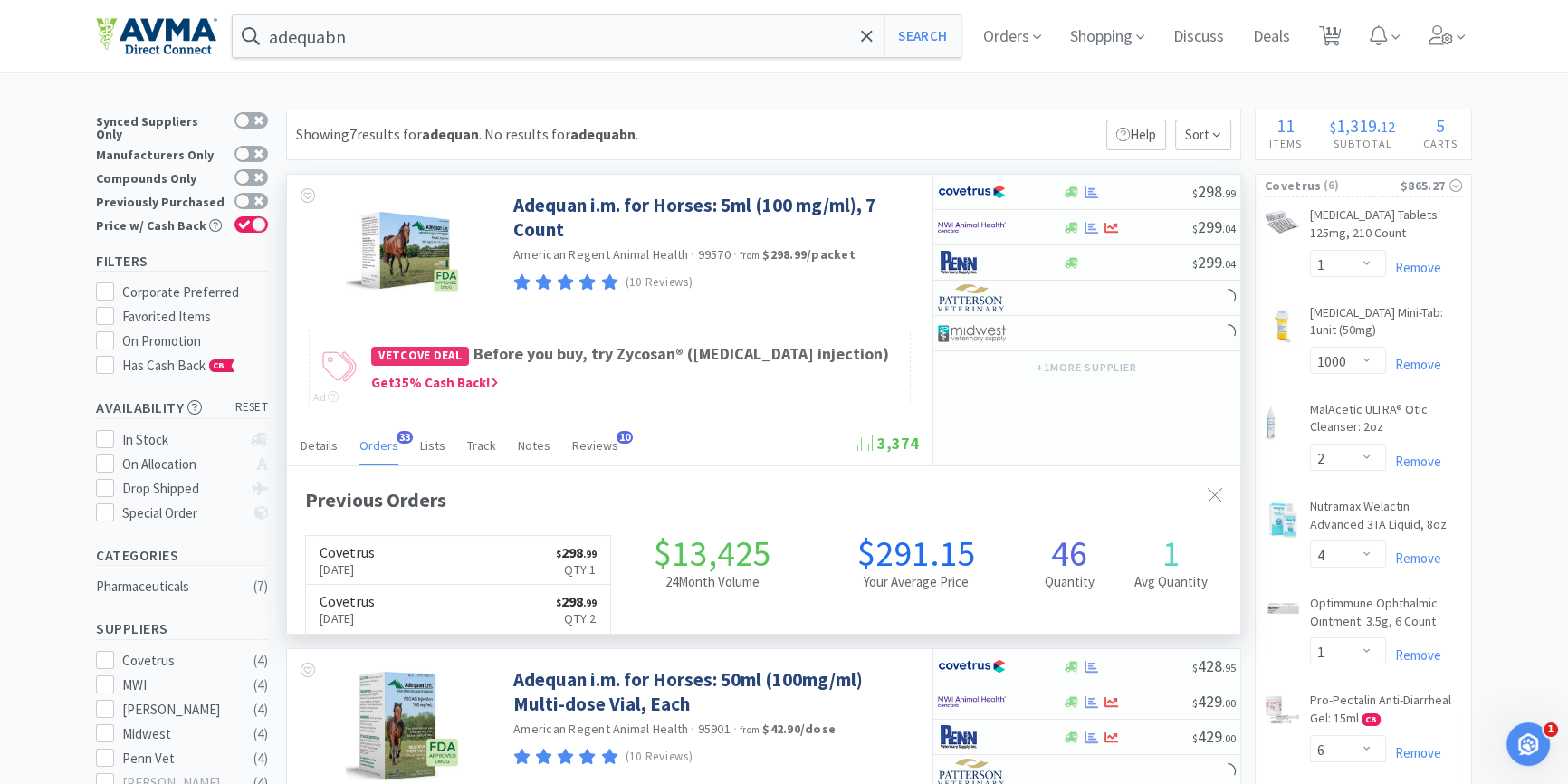
click at [387, 545] on div "Previous Orders Covetrus [DATE] $ 298 . 99 Qty: 1 Covetrus [DATE] $ 298 . 99 Qt…" at bounding box center [763, 709] width 917 height 449
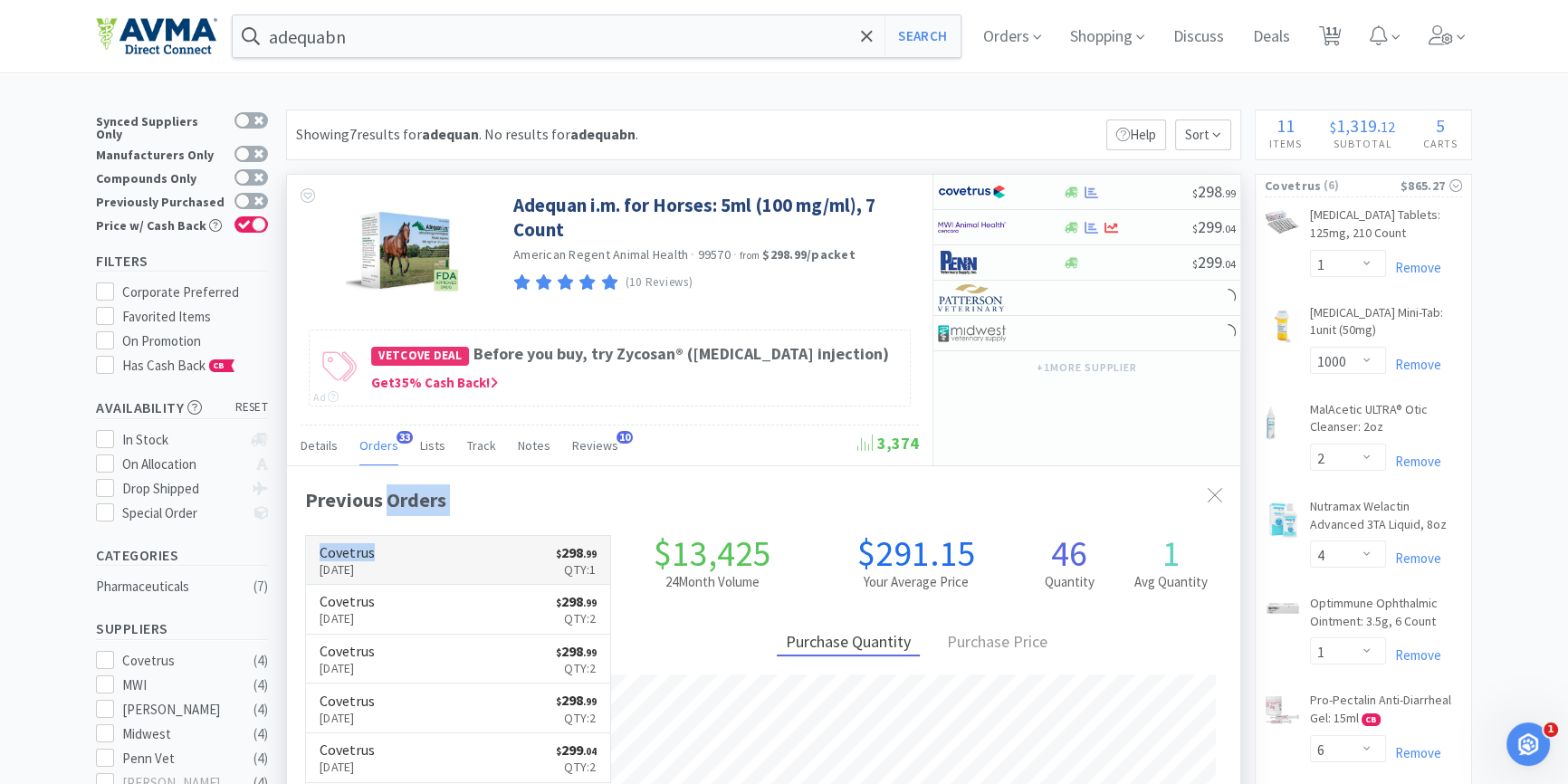
click at [374, 560] on h6 "Covetrus" at bounding box center [347, 552] width 55 height 14
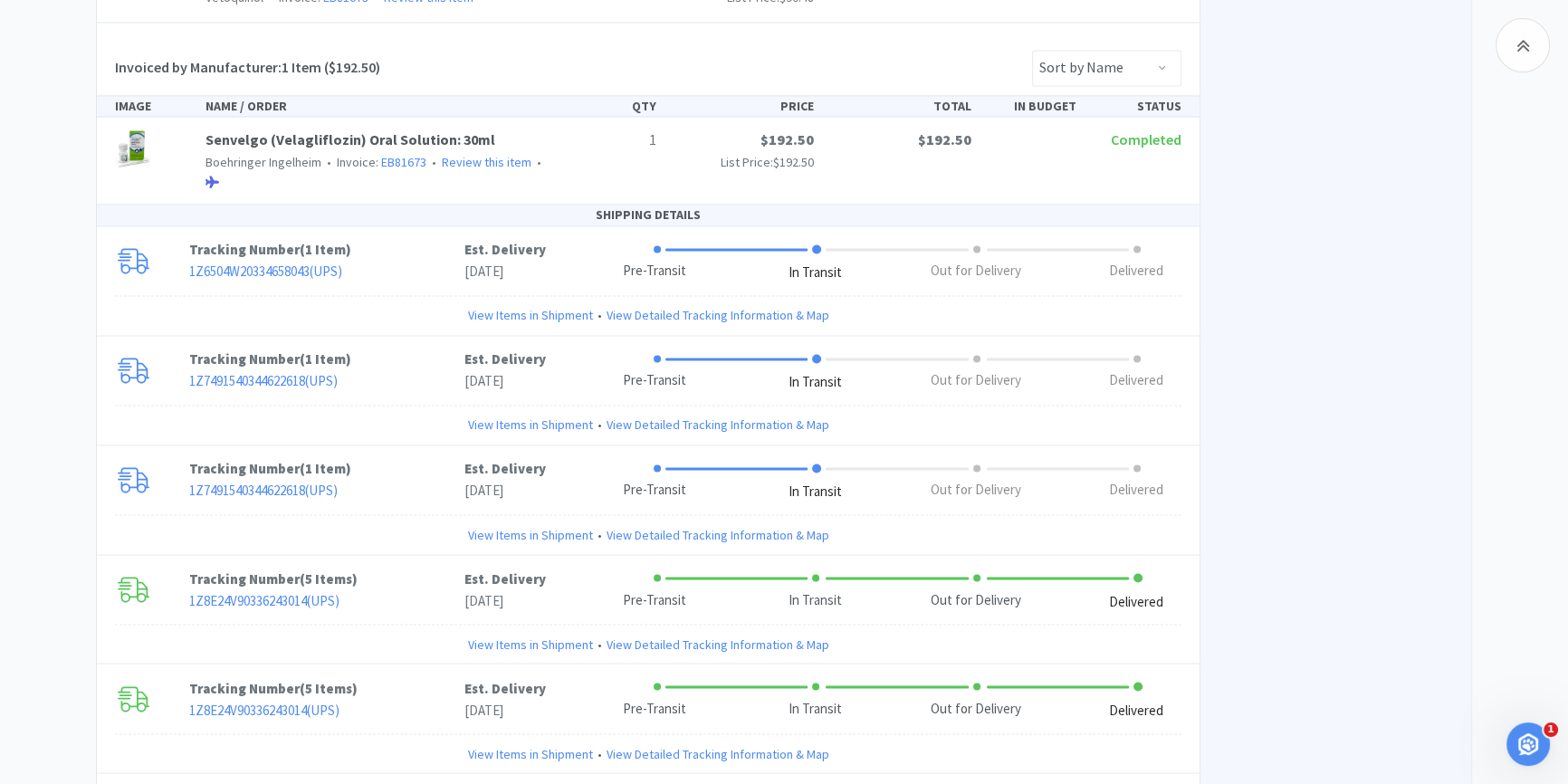
scroll to position [3623, 0]
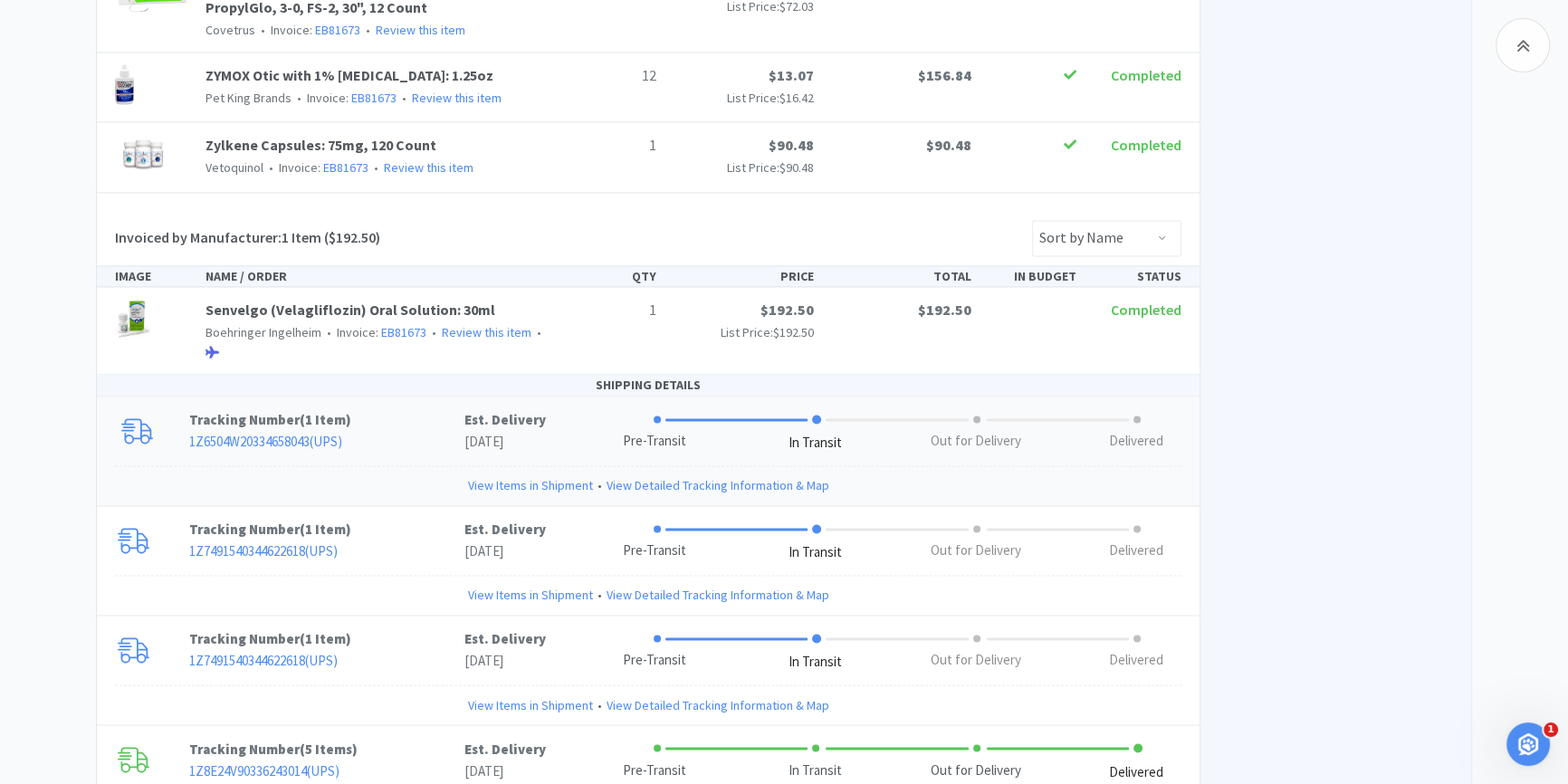
click at [528, 475] on link "View Items in Shipment" at bounding box center [530, 484] width 125 height 20
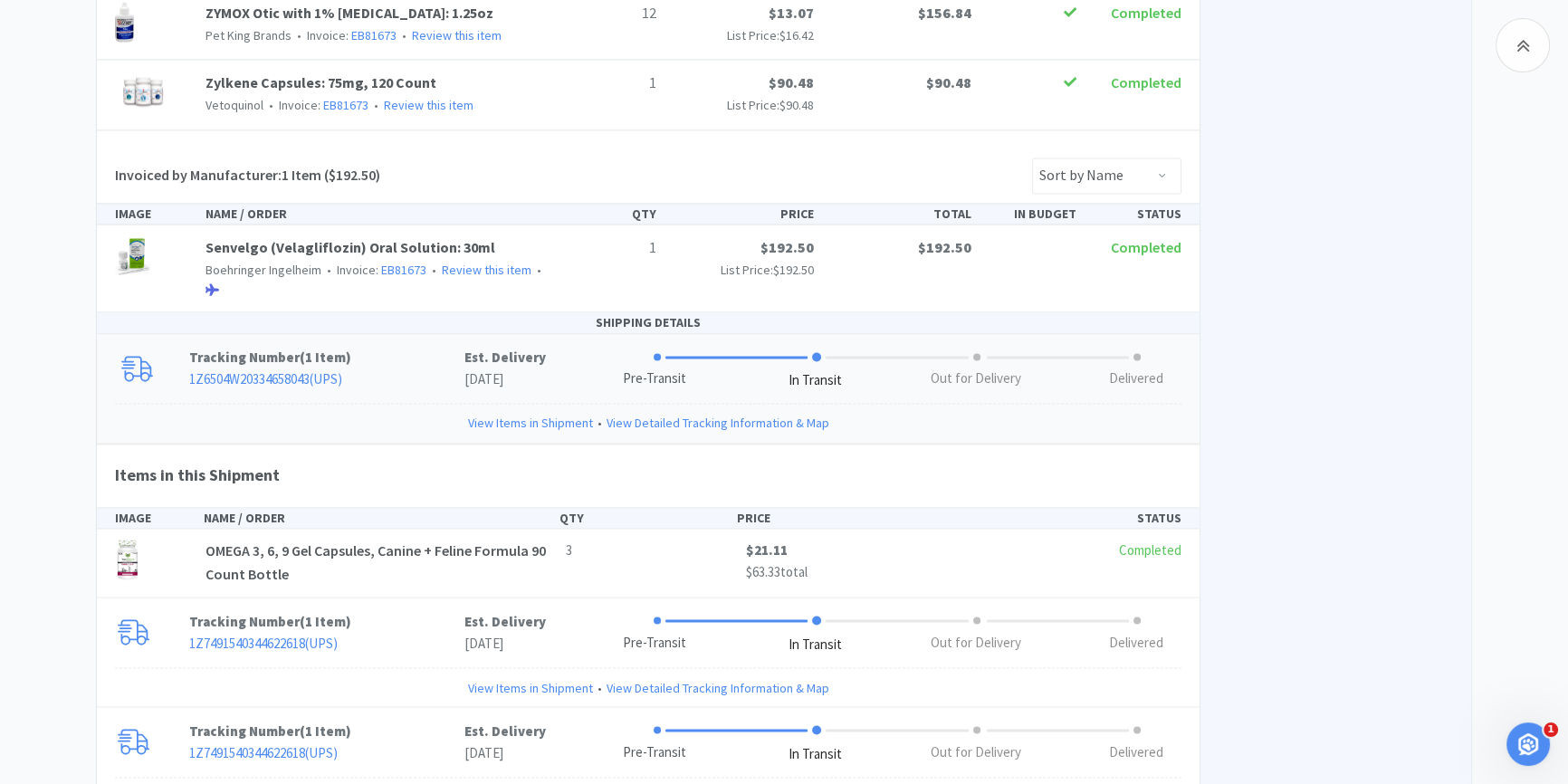
scroll to position [3788, 0]
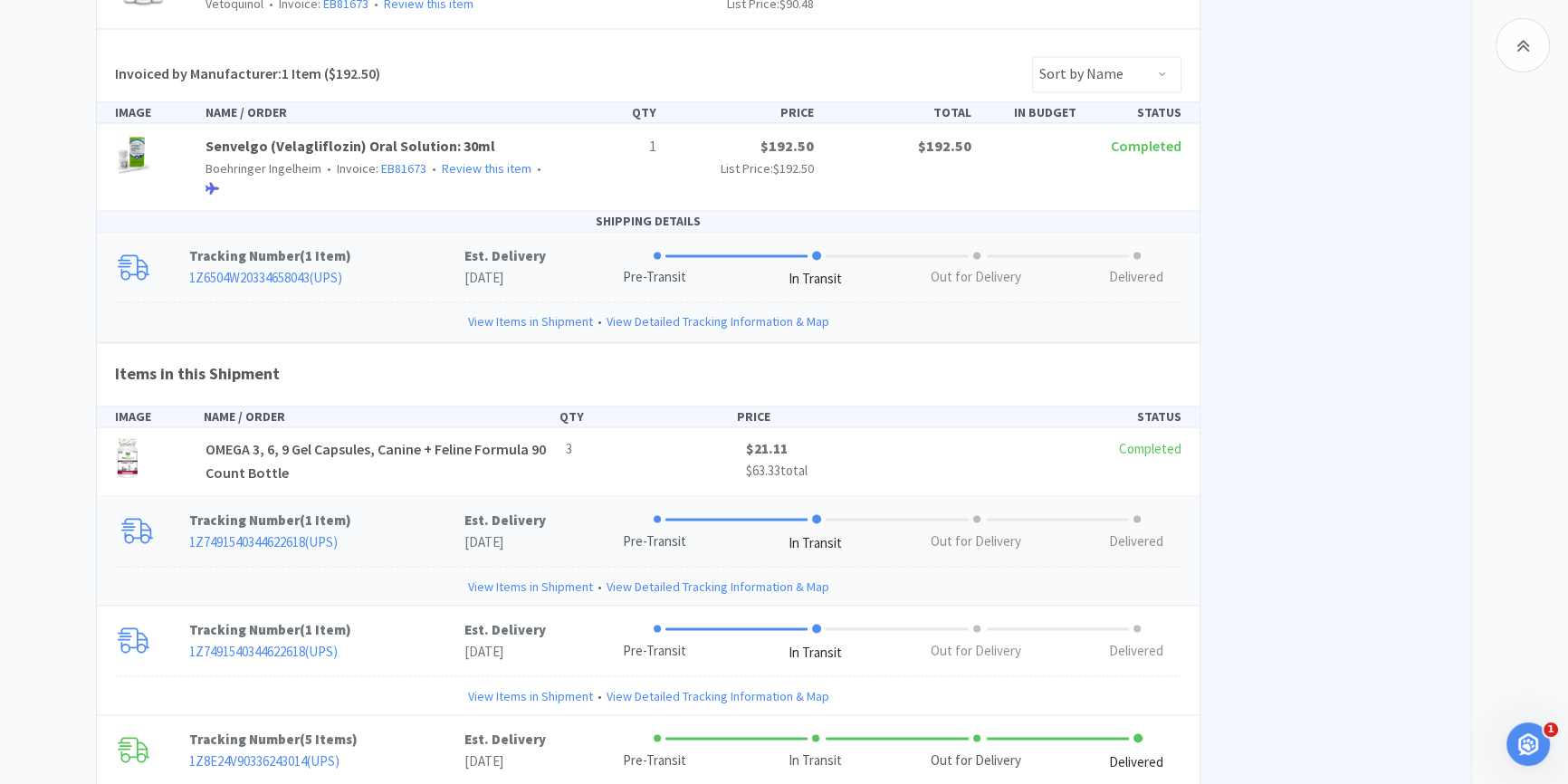
click at [534, 576] on link "View Items in Shipment" at bounding box center [530, 586] width 125 height 20
click at [540, 576] on link "View Items in Shipment" at bounding box center [530, 586] width 125 height 20
click at [542, 576] on link "View Items in Shipment" at bounding box center [530, 586] width 125 height 20
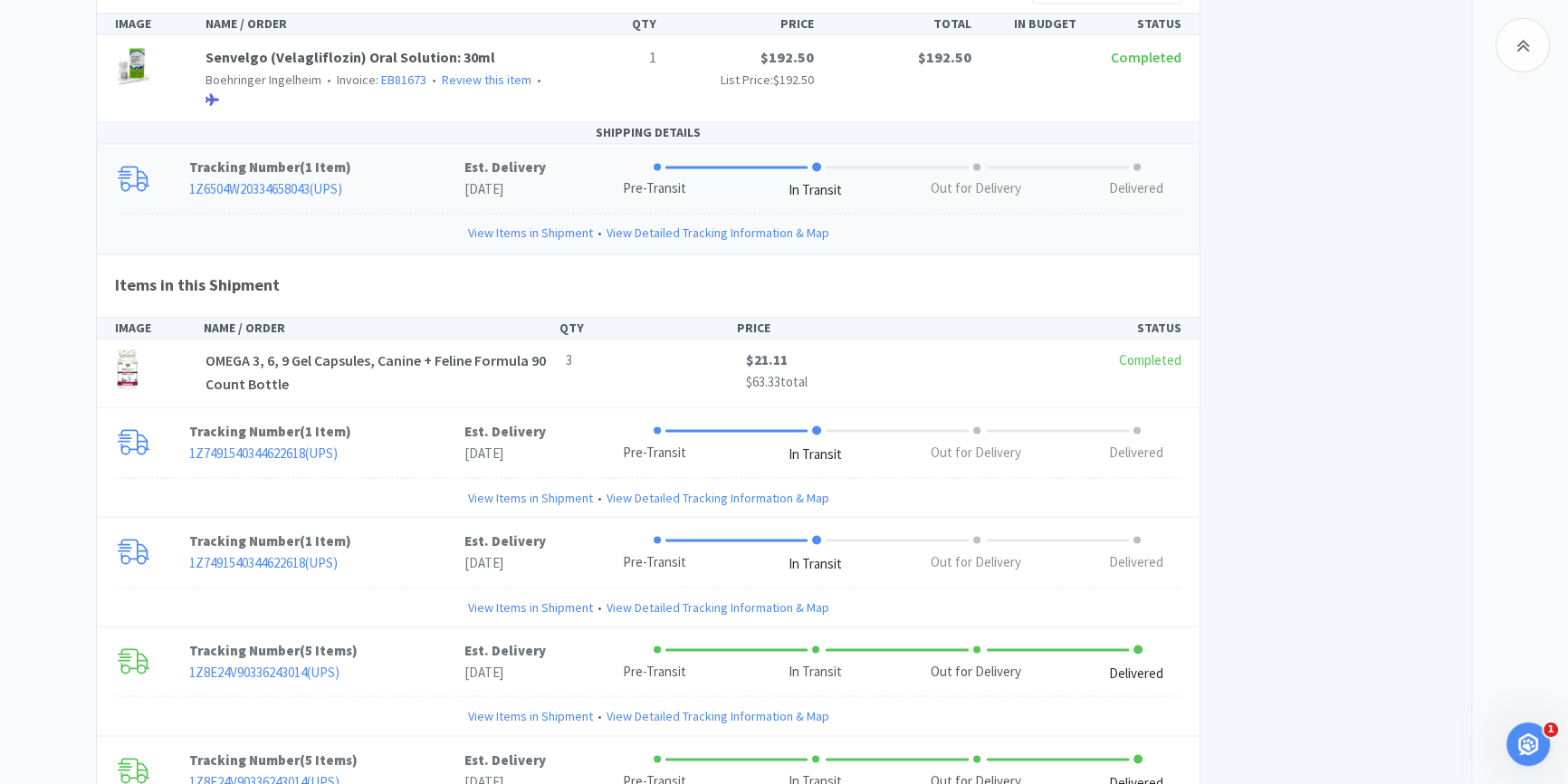
scroll to position [3869, 0]
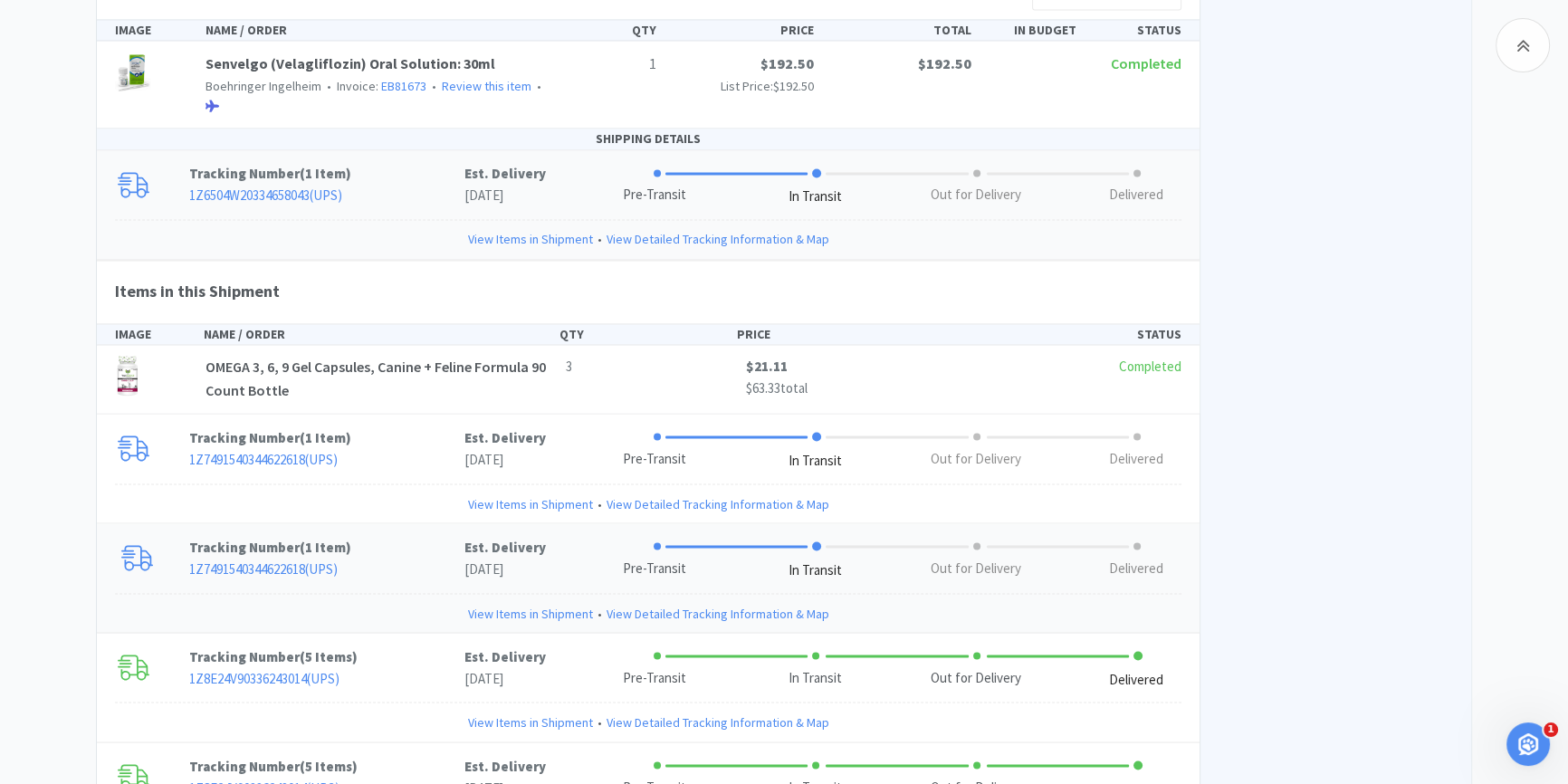
click at [530, 604] on link "View Items in Shipment" at bounding box center [530, 613] width 125 height 20
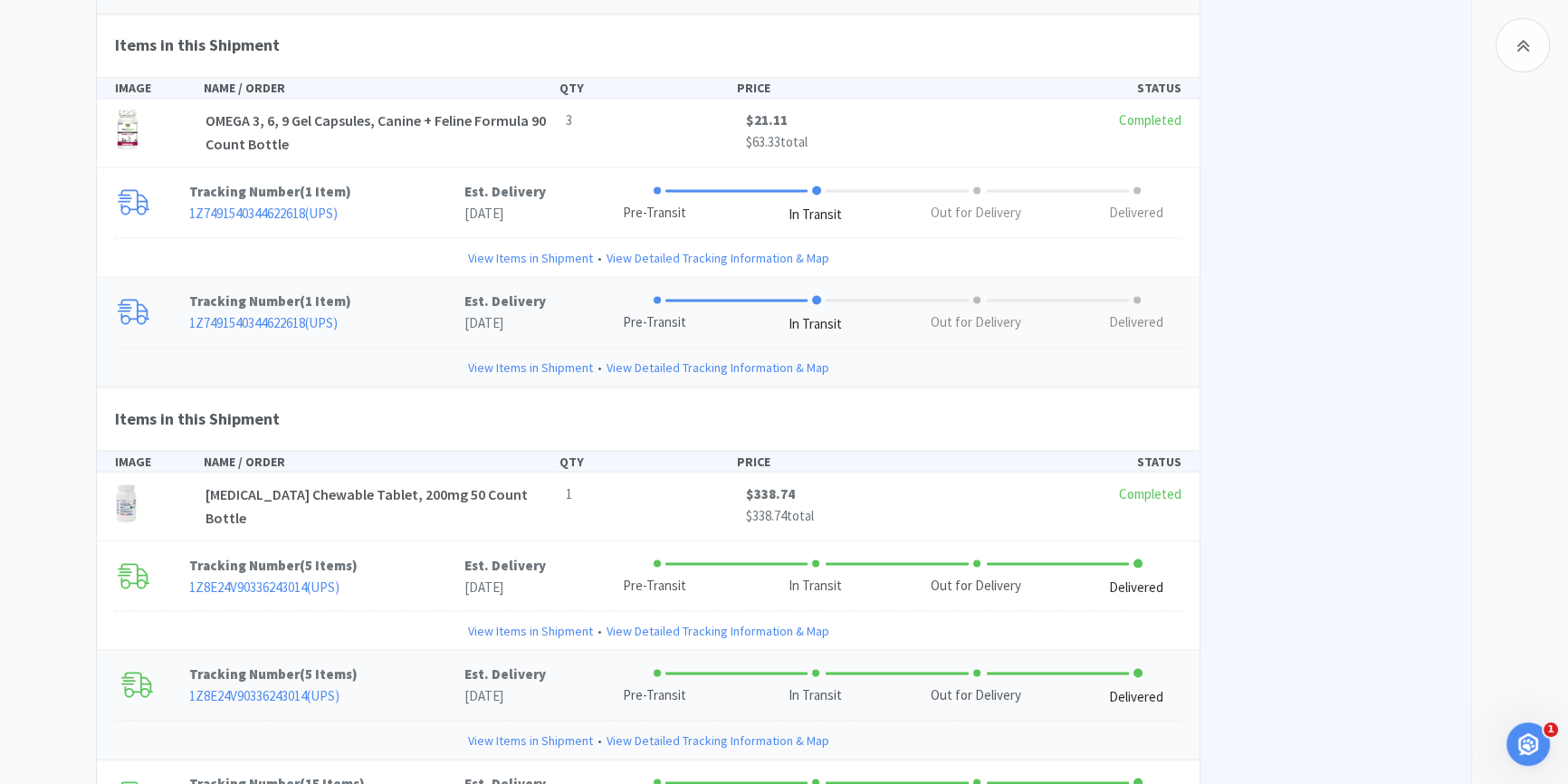
scroll to position [4117, 0]
click at [525, 620] on link "View Items in Shipment" at bounding box center [530, 629] width 125 height 20
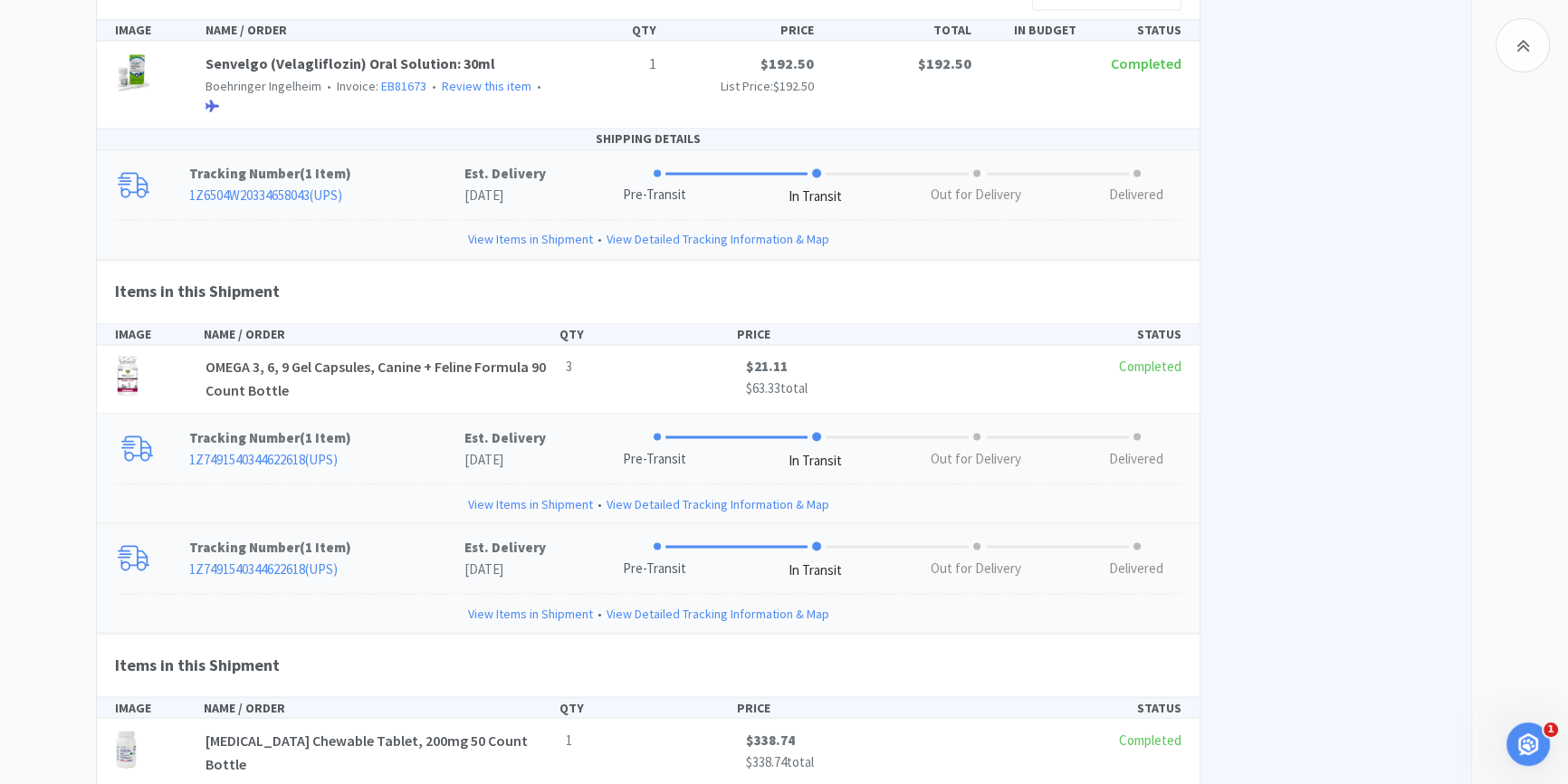
click at [498, 494] on link "View Items in Shipment" at bounding box center [530, 503] width 125 height 20
click at [297, 450] on link "1Z7491540344622618 ( UPS )" at bounding box center [264, 458] width 148 height 17
click at [577, 494] on link "View Items in Shipment" at bounding box center [530, 503] width 125 height 20
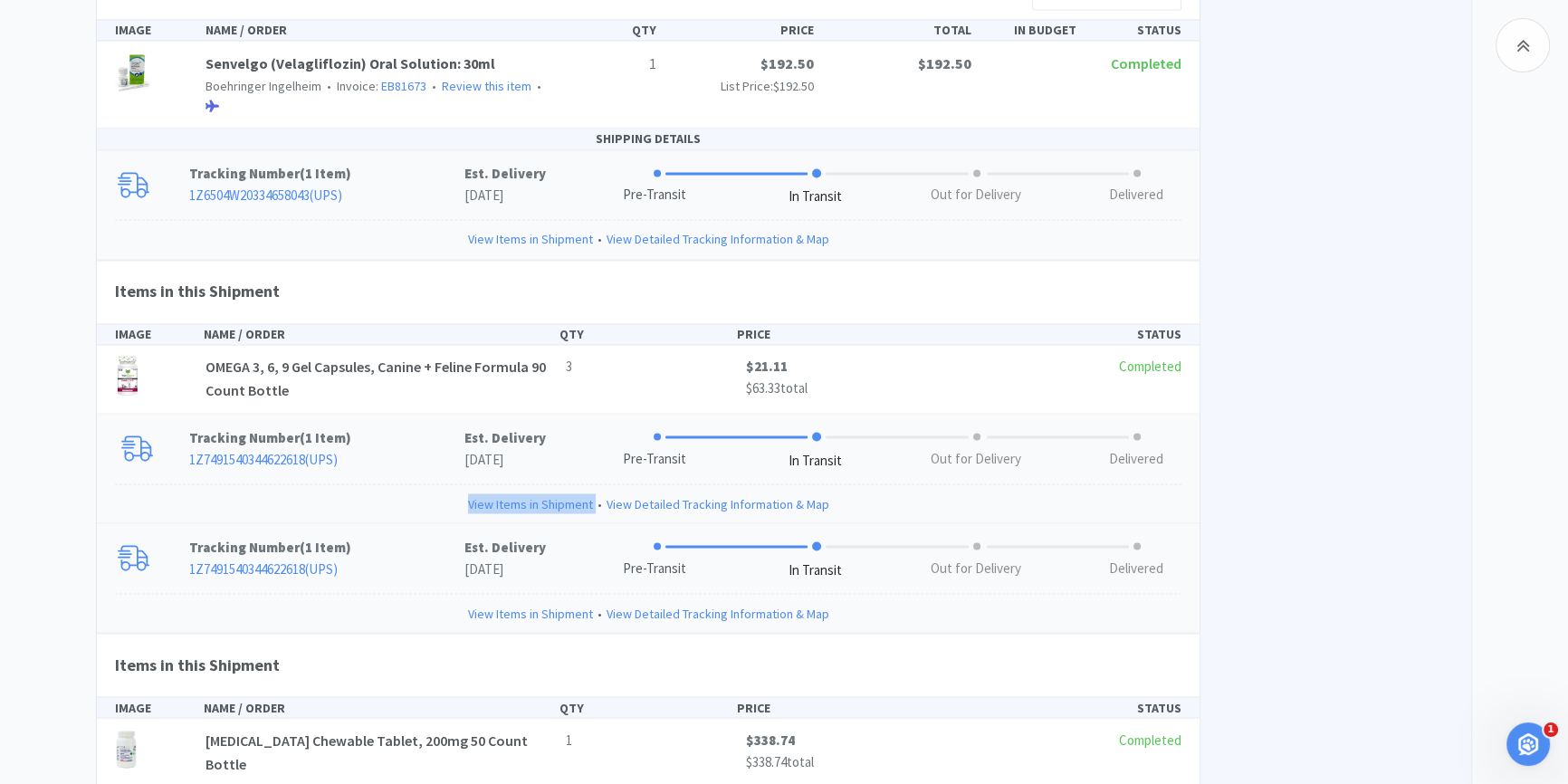
click at [577, 494] on link "View Items in Shipment" at bounding box center [530, 503] width 125 height 20
click at [544, 494] on link "View Items in Shipment" at bounding box center [530, 503] width 125 height 20
click at [539, 494] on link "View Items in Shipment" at bounding box center [530, 503] width 125 height 20
click at [536, 494] on link "View Items in Shipment" at bounding box center [530, 503] width 125 height 20
click at [534, 494] on link "View Items in Shipment" at bounding box center [530, 503] width 125 height 20
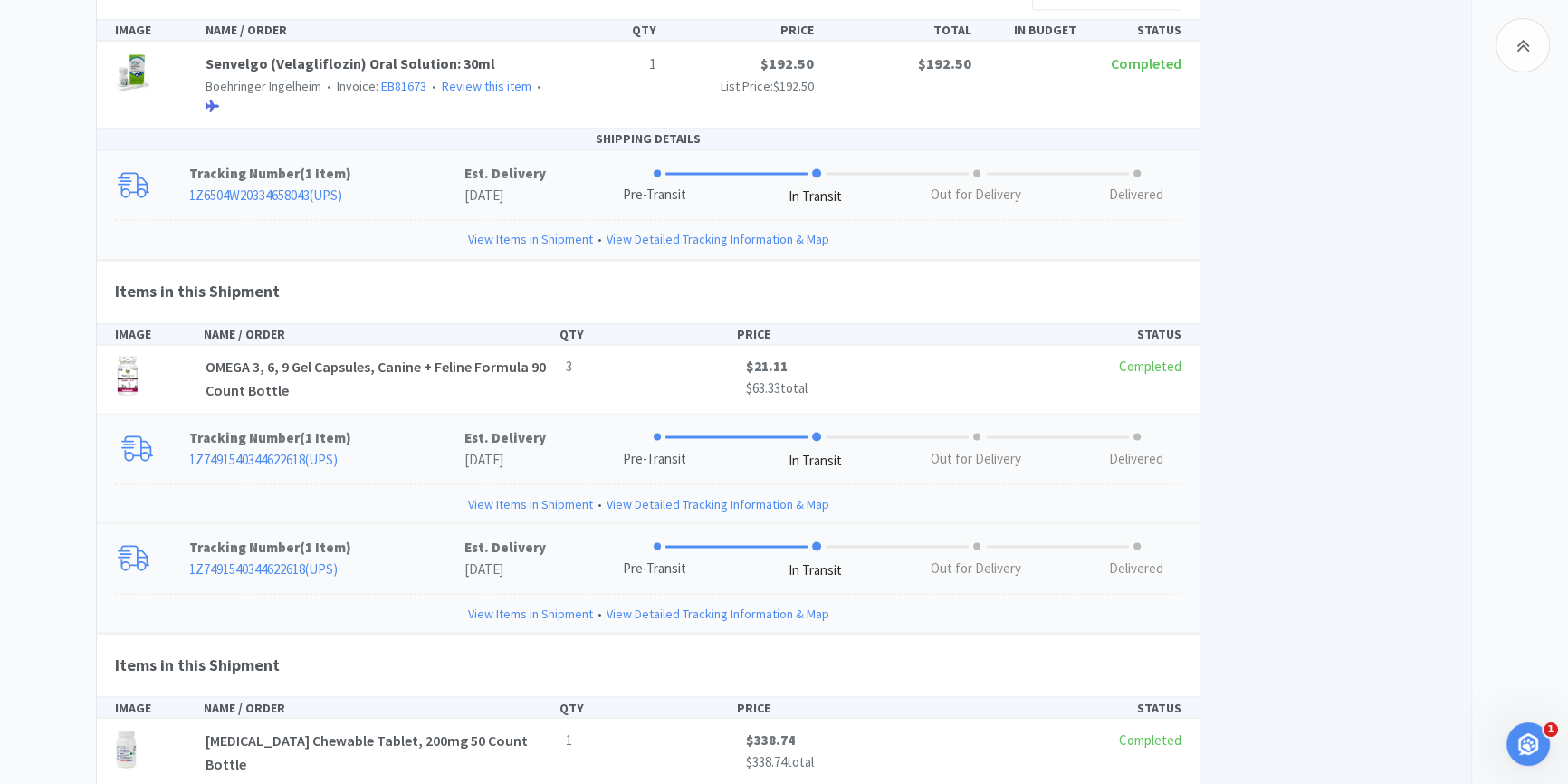
click at [628, 414] on div "Tracking Number ( 1 Item ) 1Z7491540344622618 ( UPS ) Est. Delivery [DATE] Pre-…" at bounding box center [647, 449] width 1103 height 69
click at [654, 433] on span at bounding box center [658, 437] width 8 height 8
drag, startPoint x: 705, startPoint y: 324, endPoint x: 573, endPoint y: 398, distance: 151.3
click at [706, 426] on div "Pre-Transit In Transit Out for Delivery Delivered" at bounding box center [895, 448] width 608 height 44
click at [573, 494] on link "View Items in Shipment" at bounding box center [530, 503] width 125 height 20
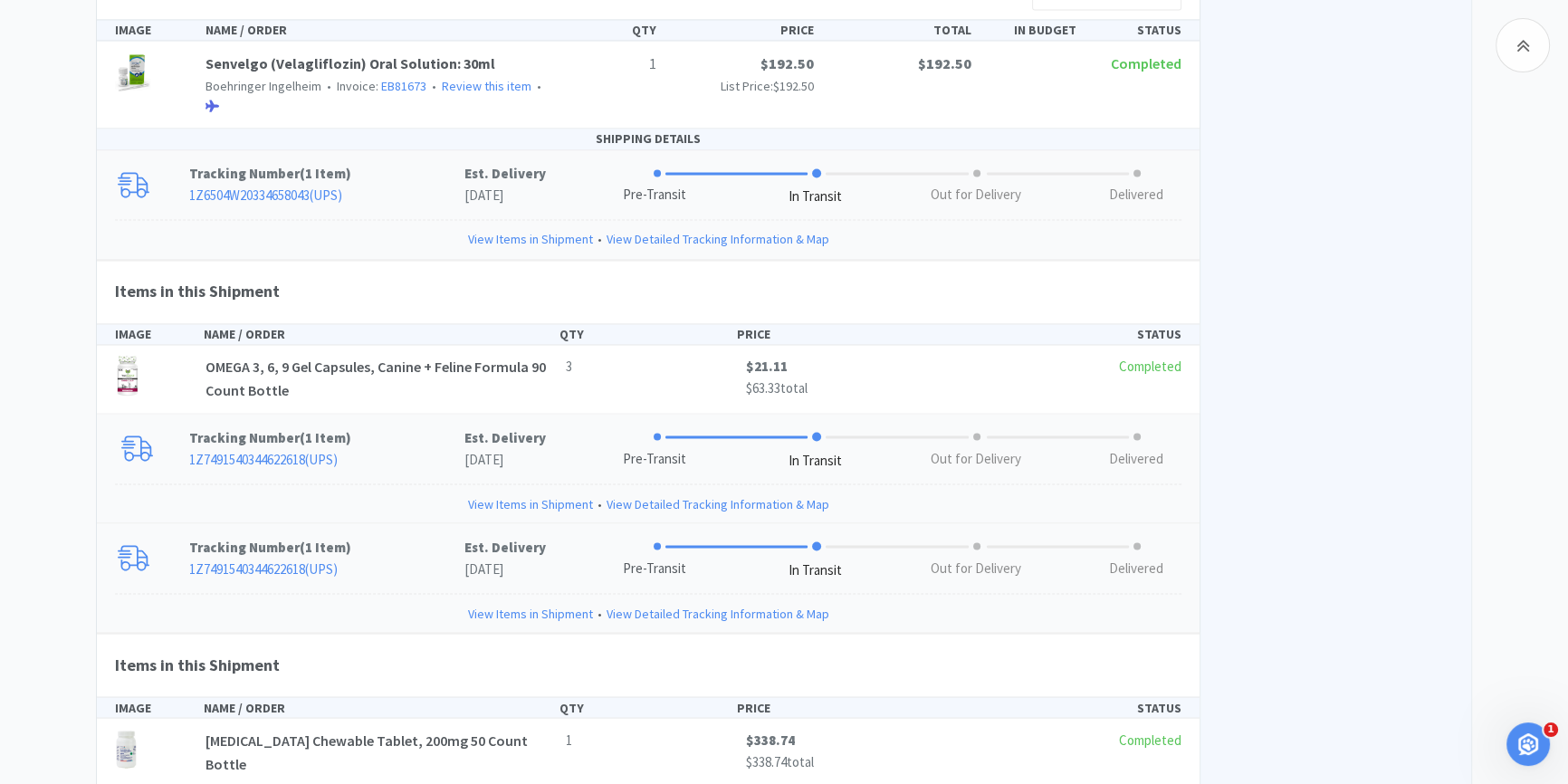
click at [522, 494] on link "View Items in Shipment" at bounding box center [530, 503] width 125 height 20
click at [519, 494] on link "View Items in Shipment" at bounding box center [530, 503] width 125 height 20
drag, startPoint x: 521, startPoint y: 316, endPoint x: 507, endPoint y: 378, distance: 63.6
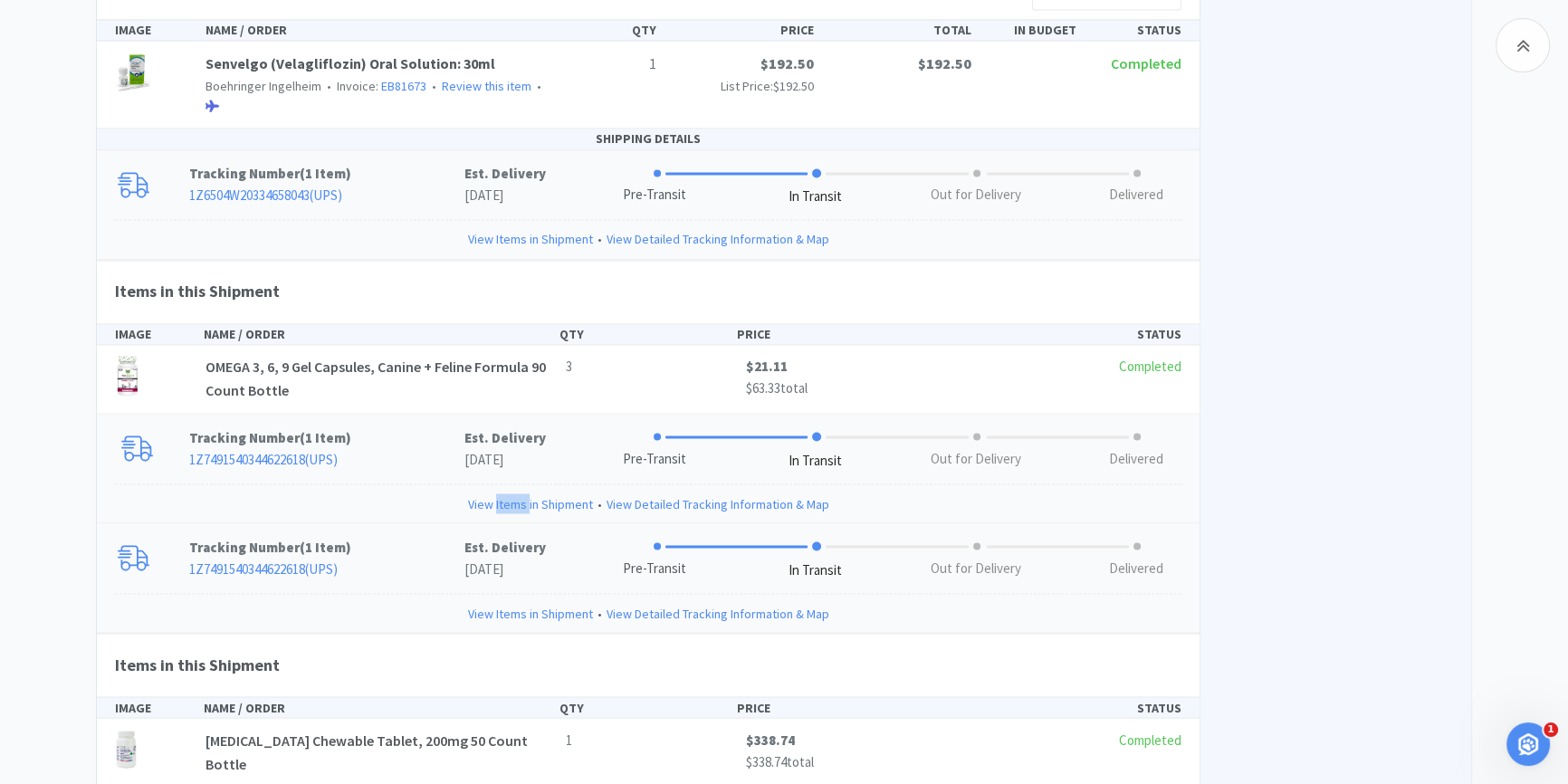
click at [519, 414] on div "Tracking Number ( 1 Item ) 1Z7491540344622618 ( UPS ) Est. Delivery [DATE] Pre-…" at bounding box center [647, 449] width 1103 height 69
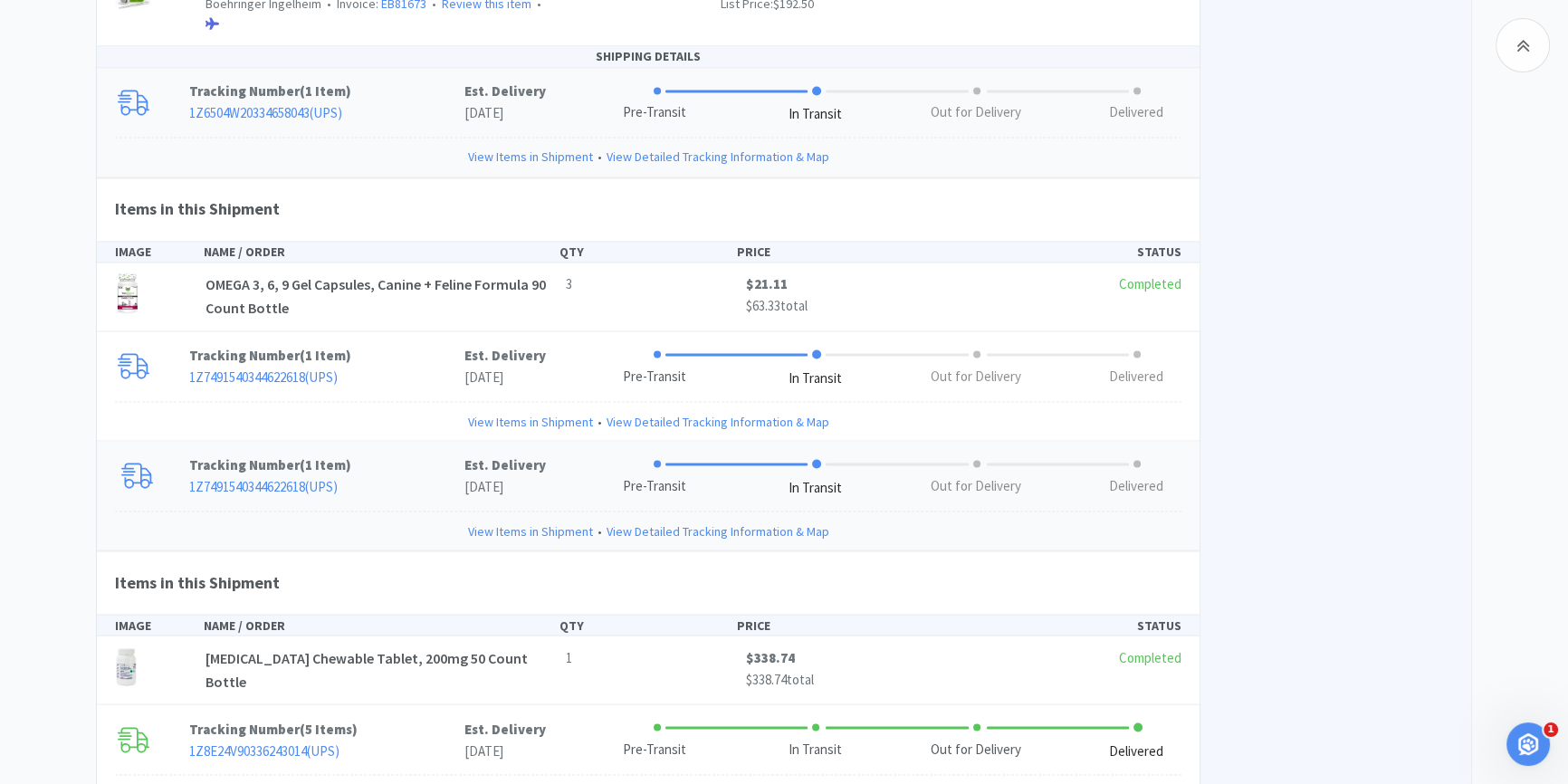
click at [543, 521] on link "View Items in Shipment" at bounding box center [530, 530] width 125 height 20
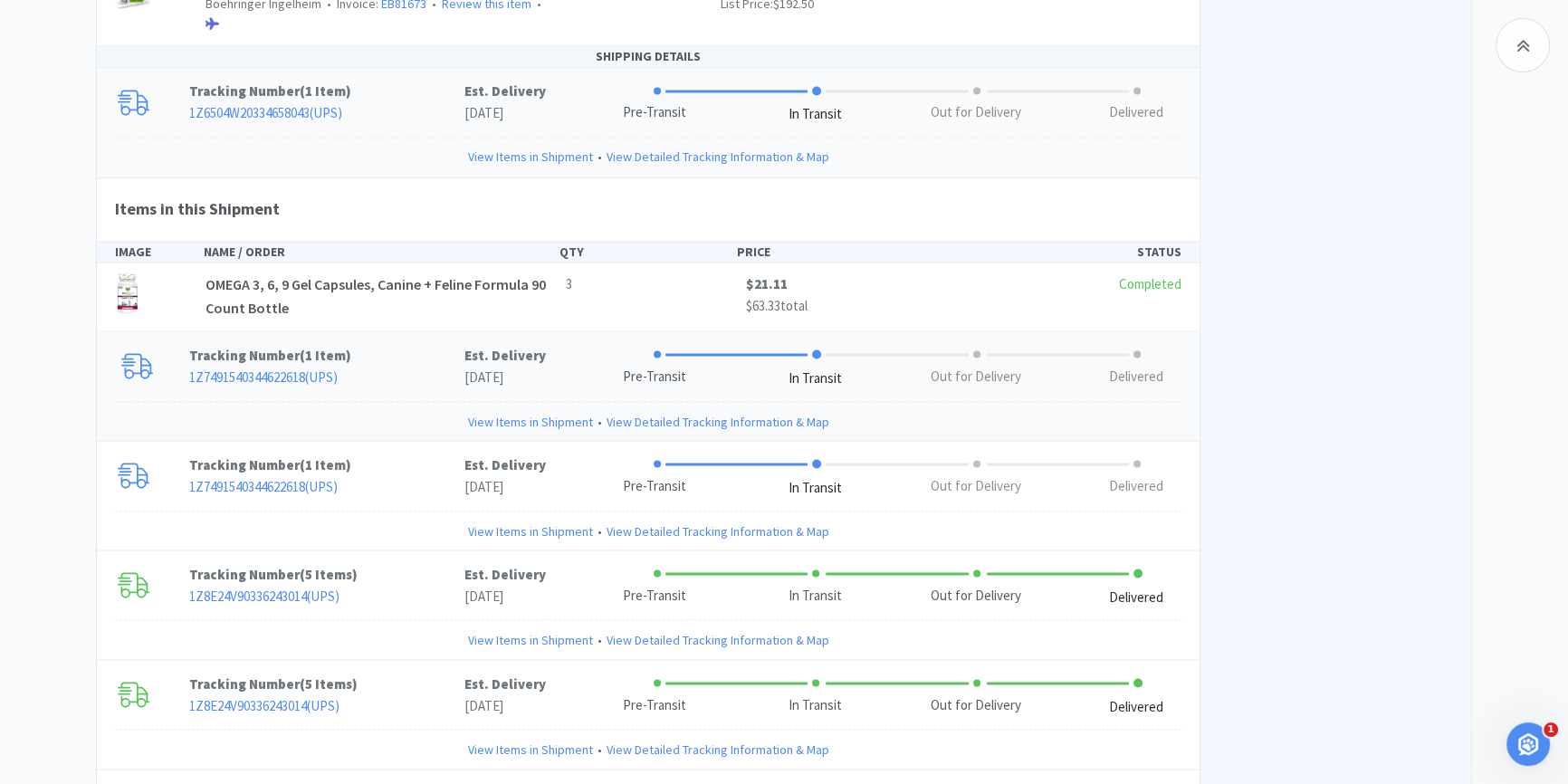
click at [540, 411] on link "View Items in Shipment" at bounding box center [530, 421] width 125 height 20
click at [539, 411] on link "View Items in Shipment" at bounding box center [530, 421] width 125 height 20
click at [540, 411] on link "View Items in Shipment" at bounding box center [530, 421] width 125 height 20
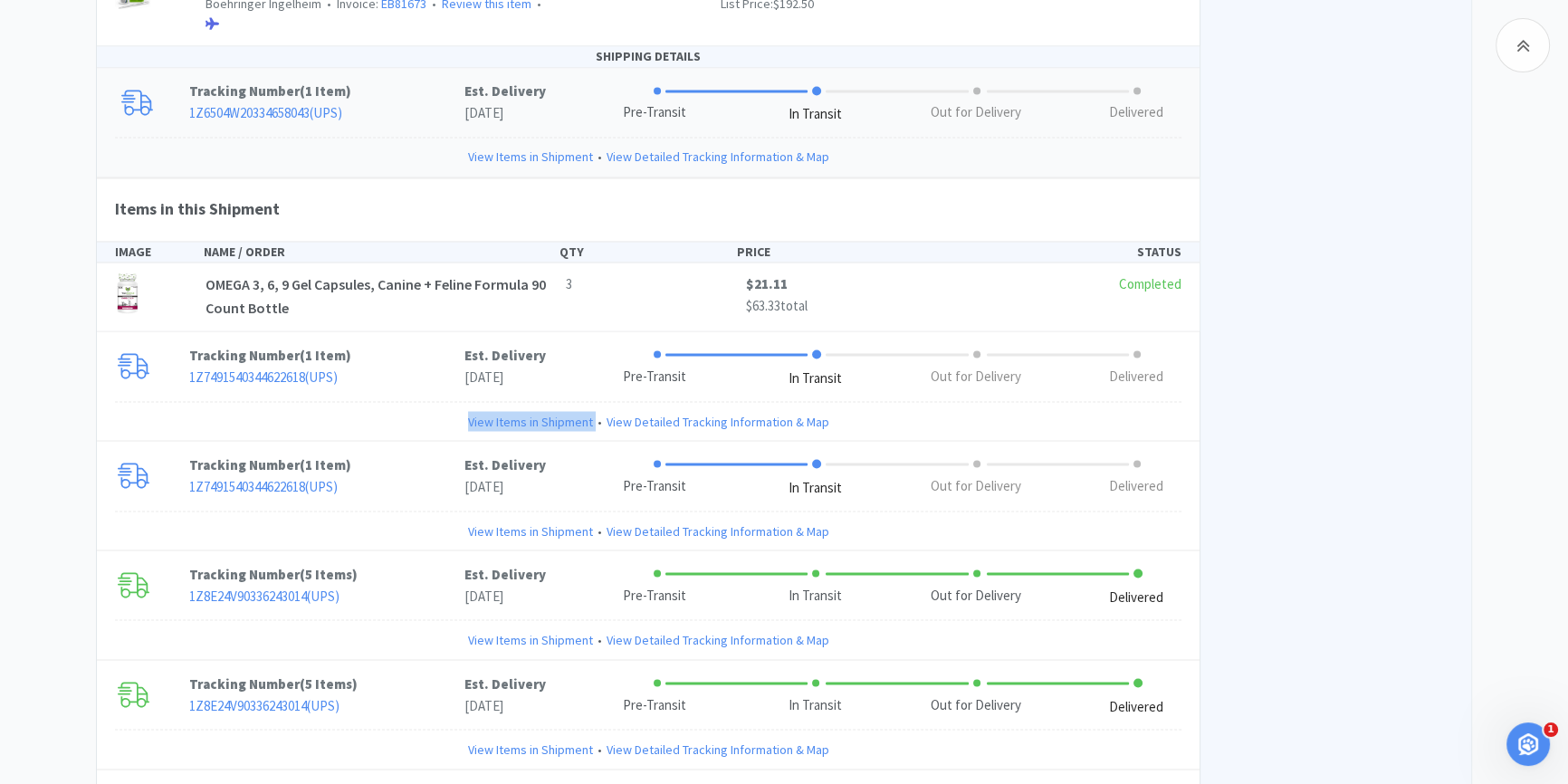
click at [554, 146] on link "View Items in Shipment" at bounding box center [530, 156] width 125 height 20
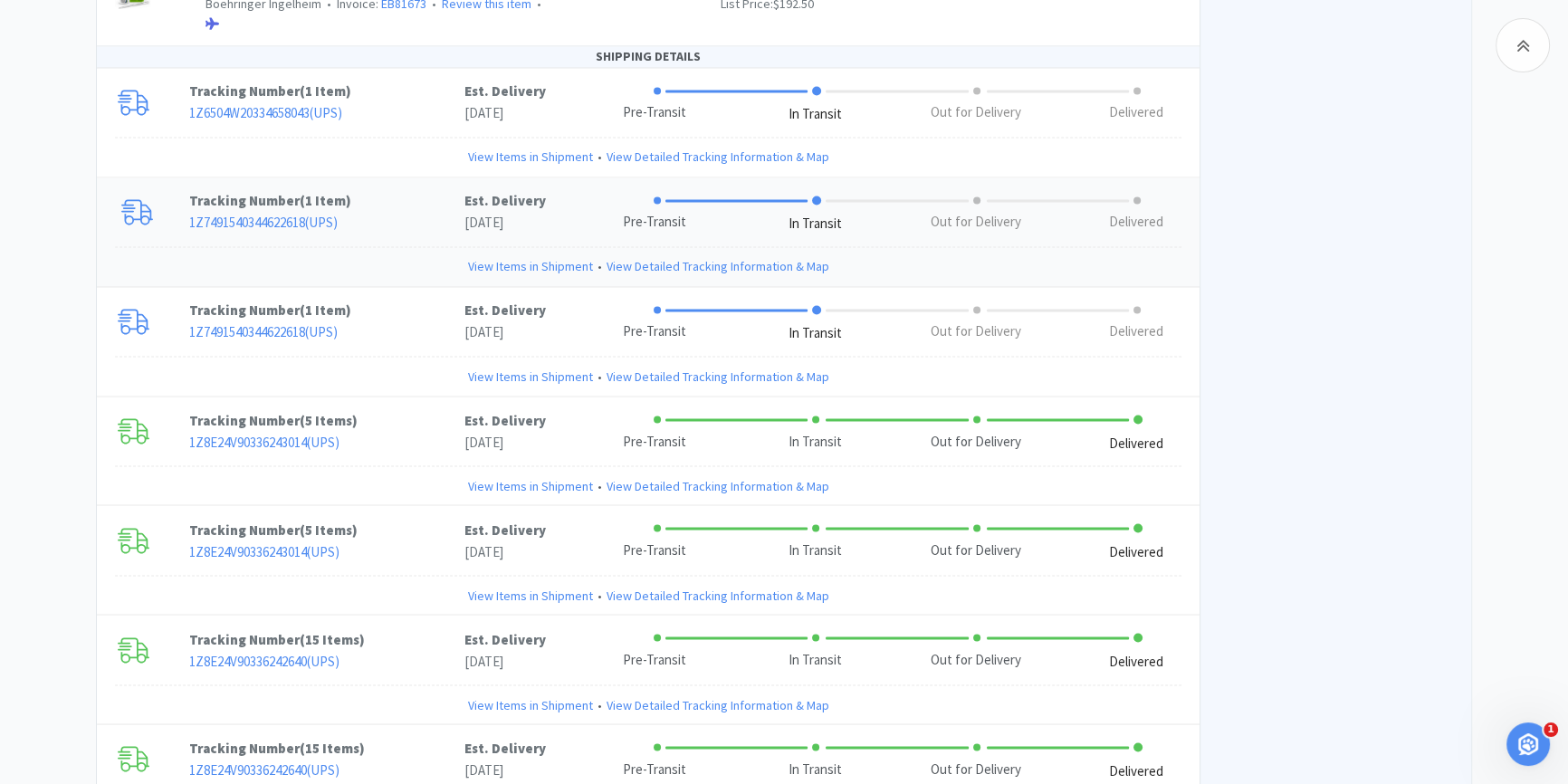
click at [496, 256] on link "View Items in Shipment" at bounding box center [530, 266] width 125 height 20
click at [738, 256] on link "View Detailed Tracking Information & Map" at bounding box center [717, 266] width 222 height 20
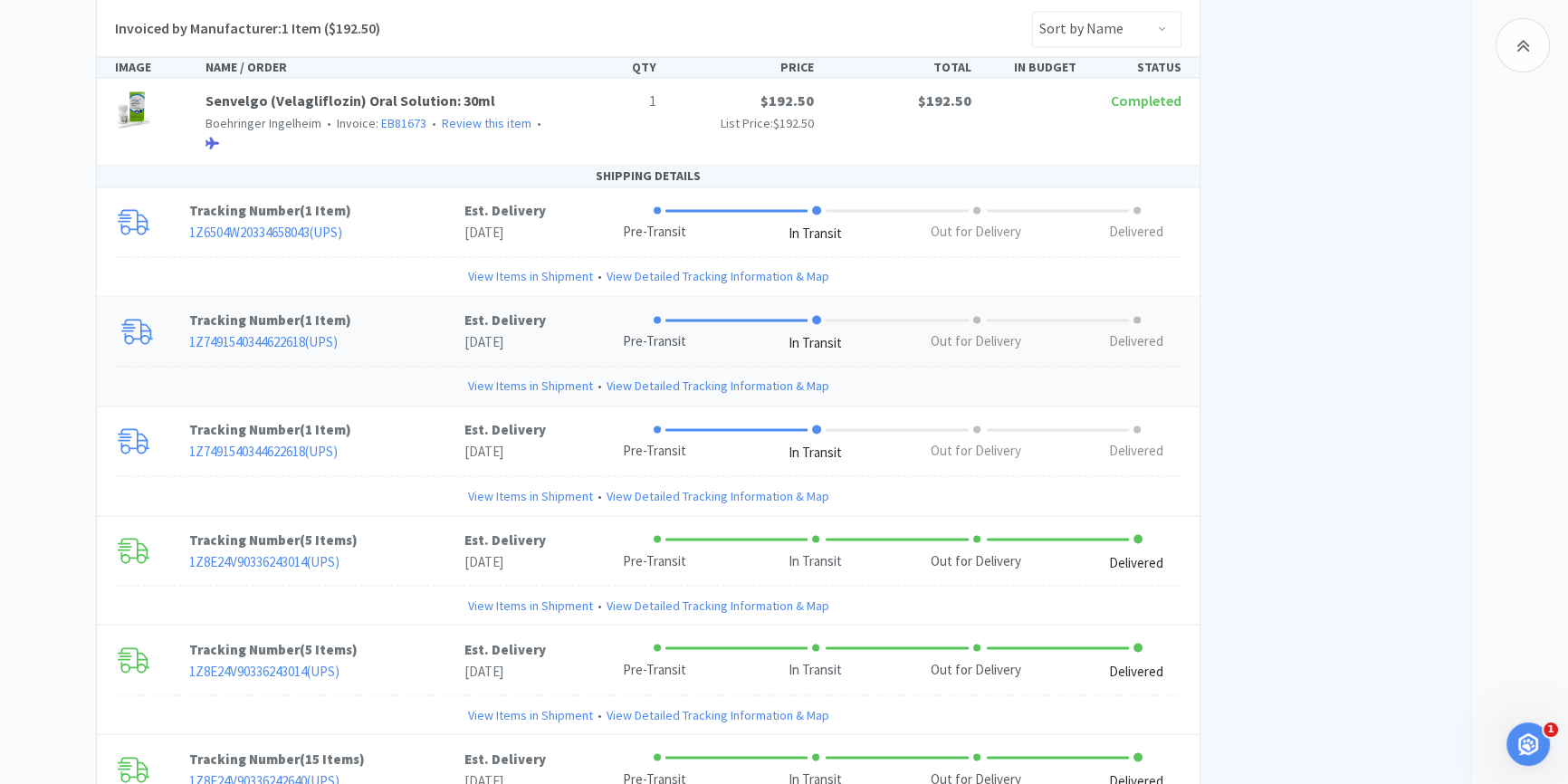
scroll to position [3943, 0]
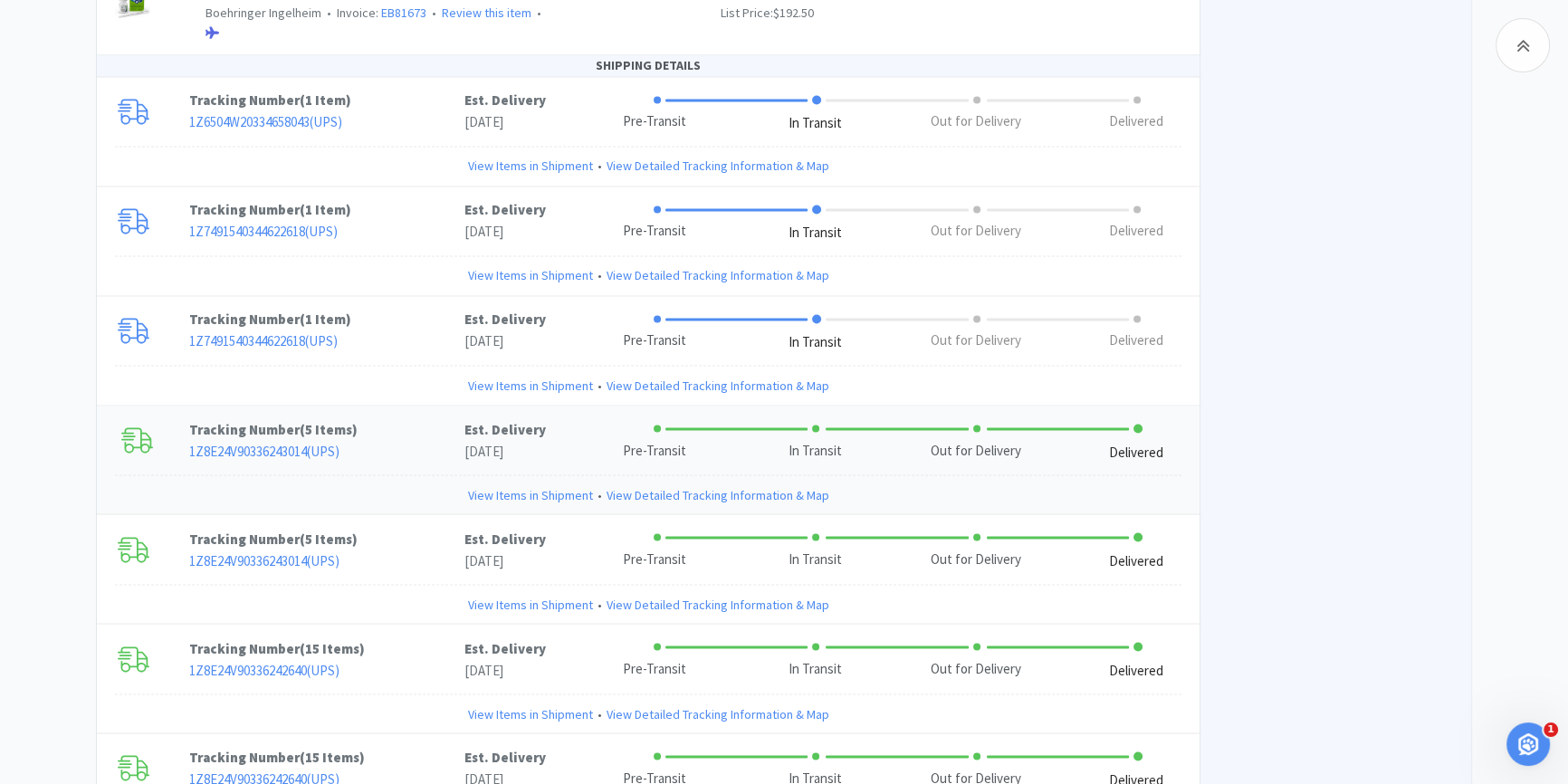
click at [517, 484] on link "View Items in Shipment" at bounding box center [530, 494] width 125 height 20
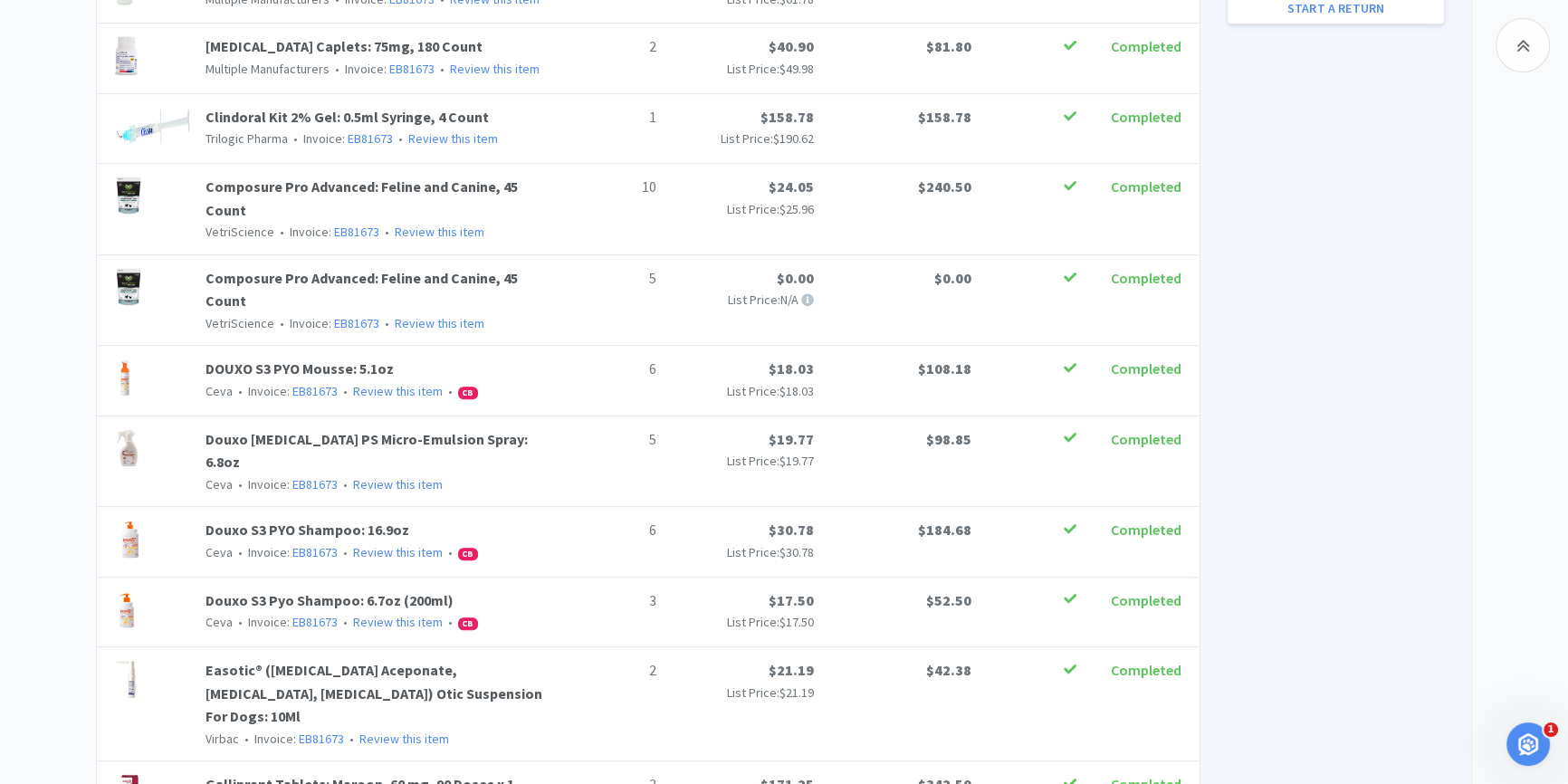
scroll to position [650, 0]
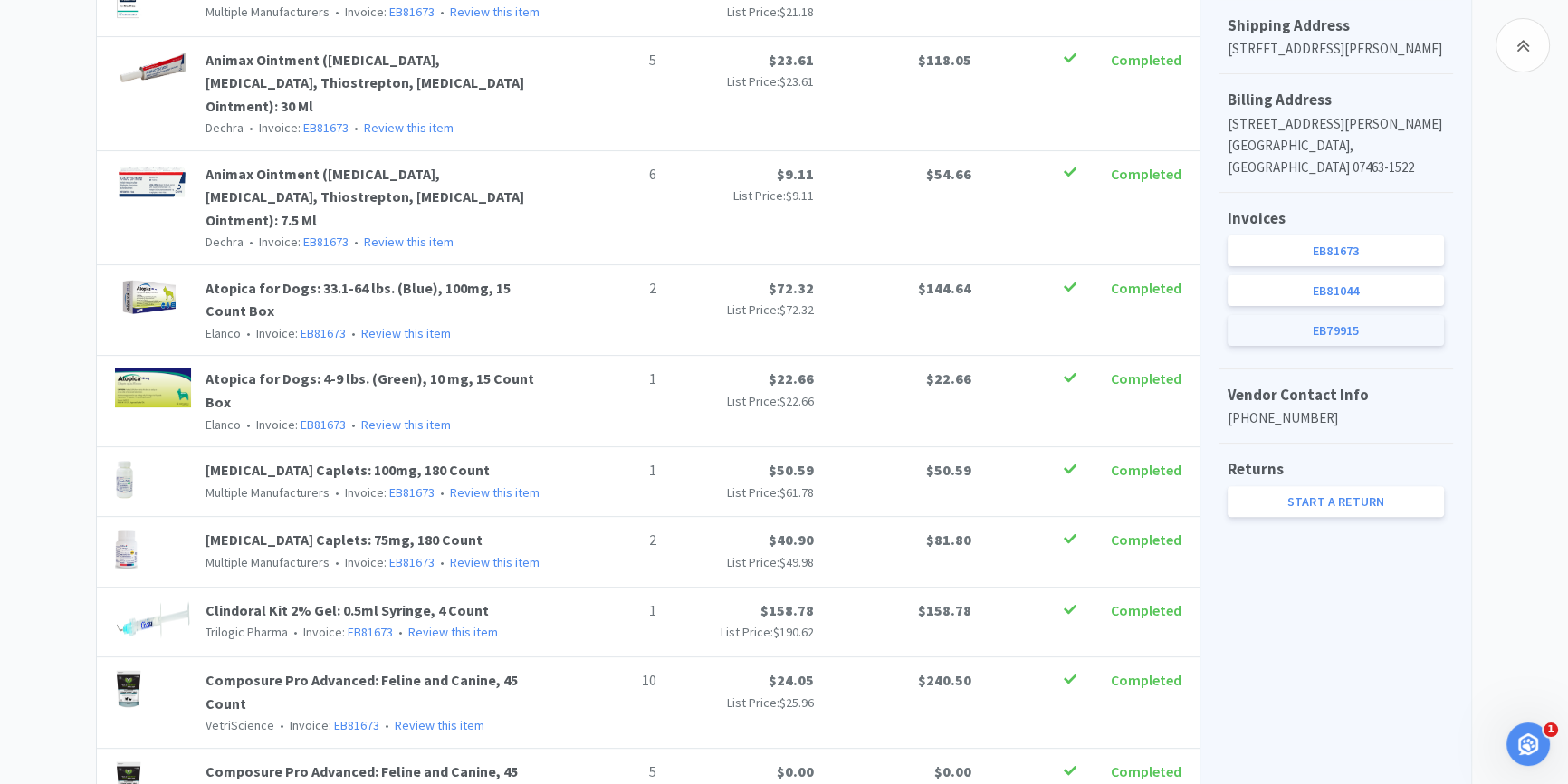
click at [1323, 331] on link "EB79915" at bounding box center [1335, 331] width 217 height 31
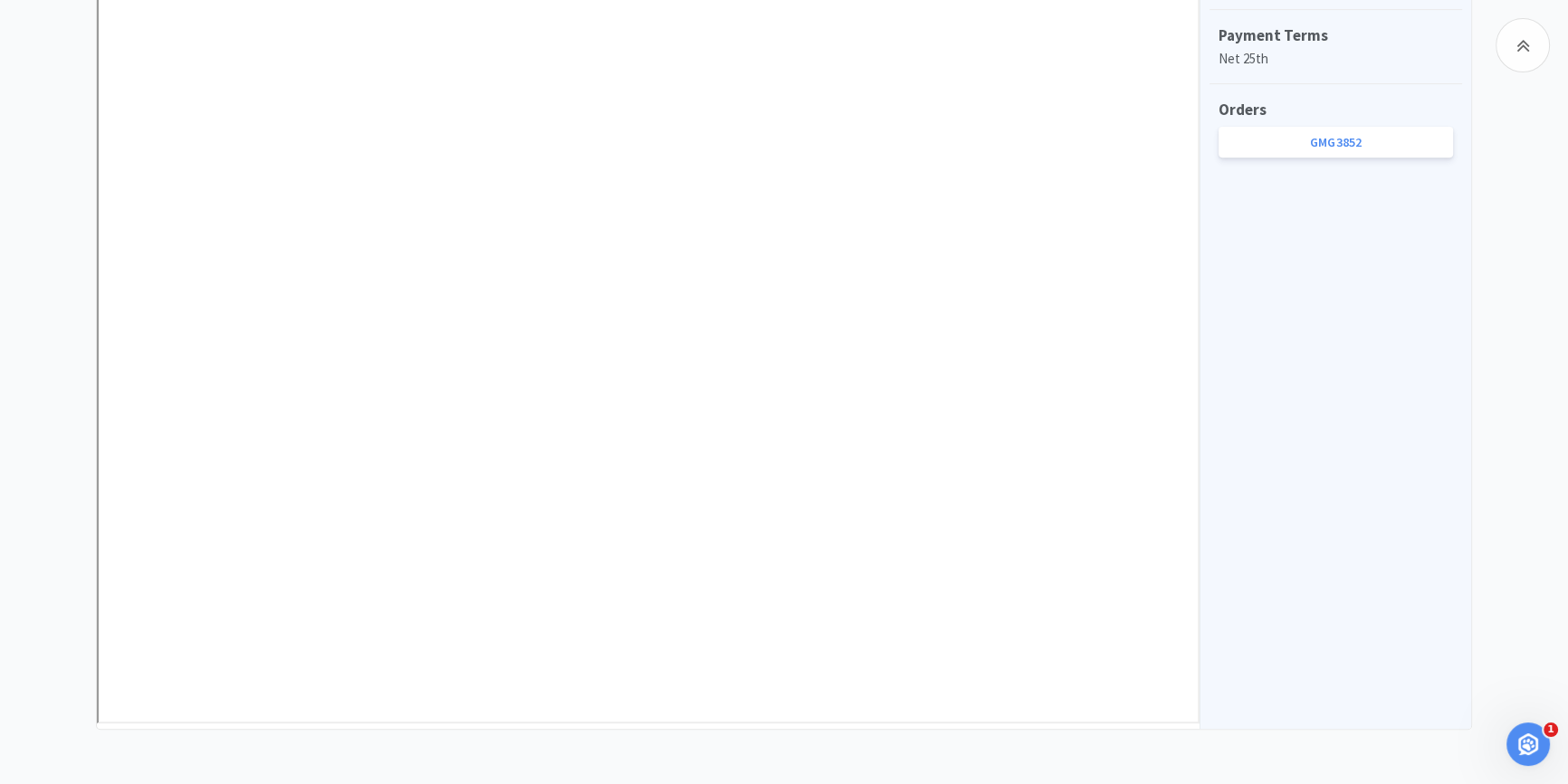
scroll to position [425, 0]
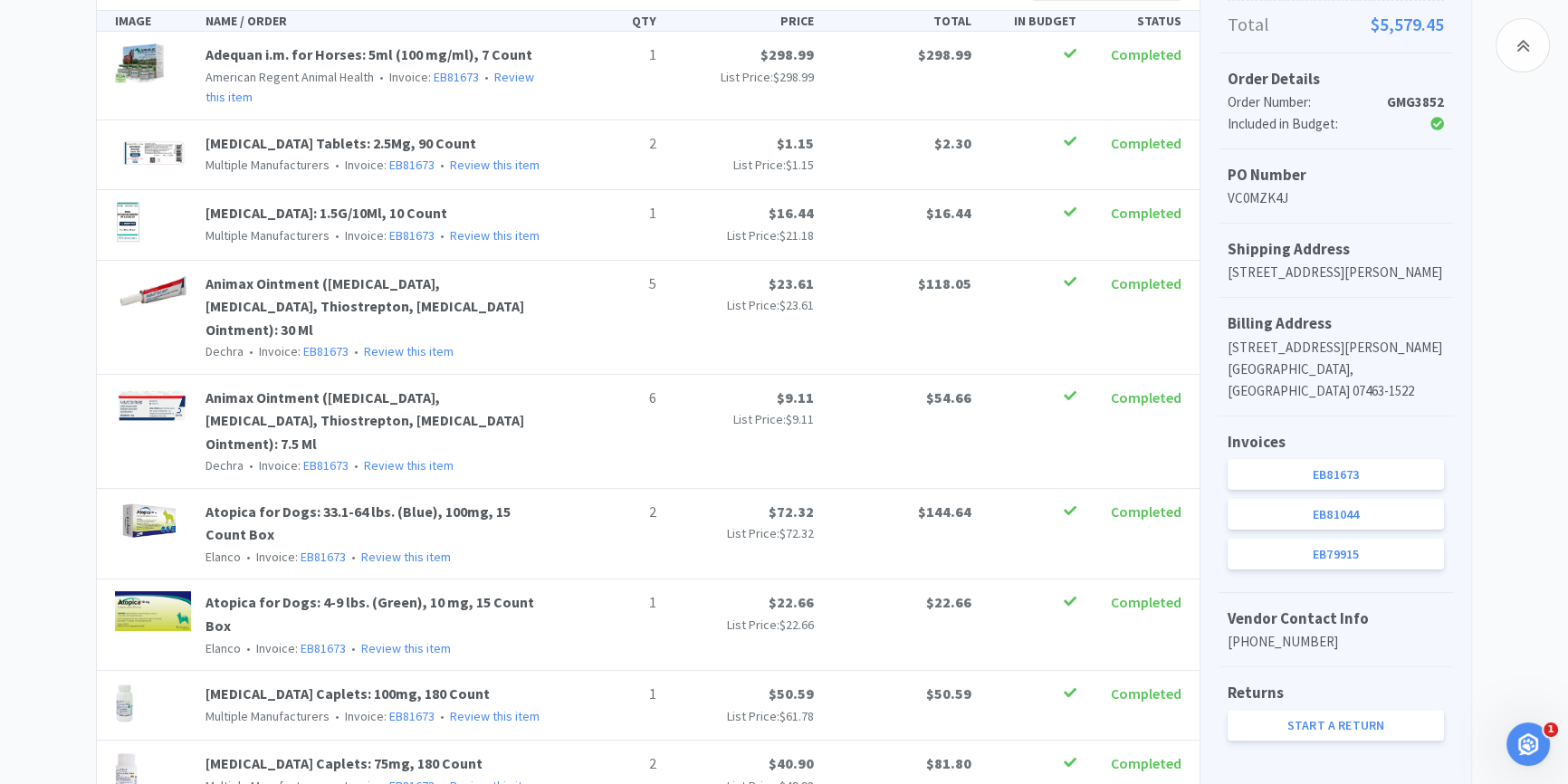
scroll to position [650, 0]
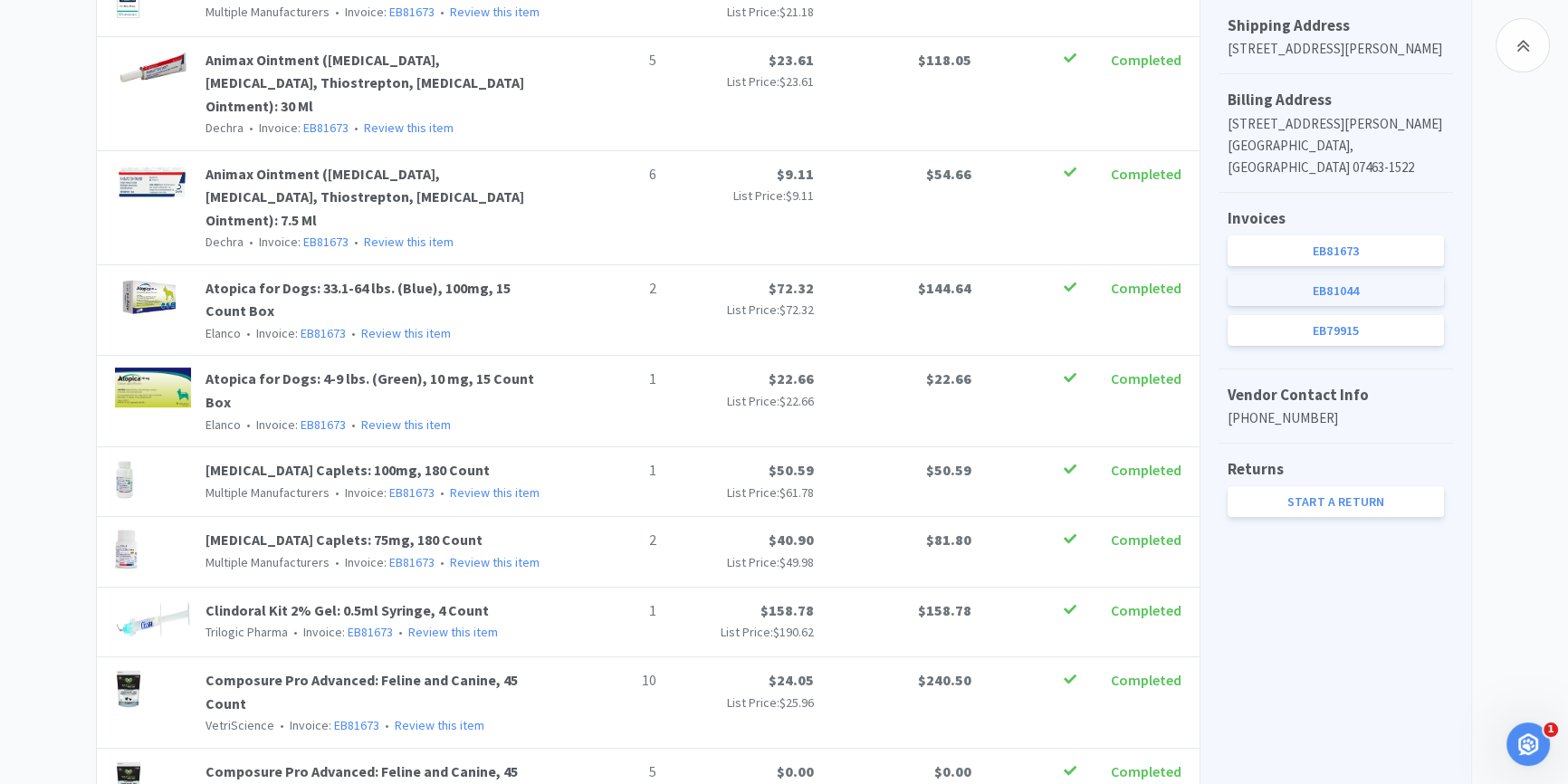
click at [1342, 284] on link "EB81044" at bounding box center [1335, 290] width 217 height 31
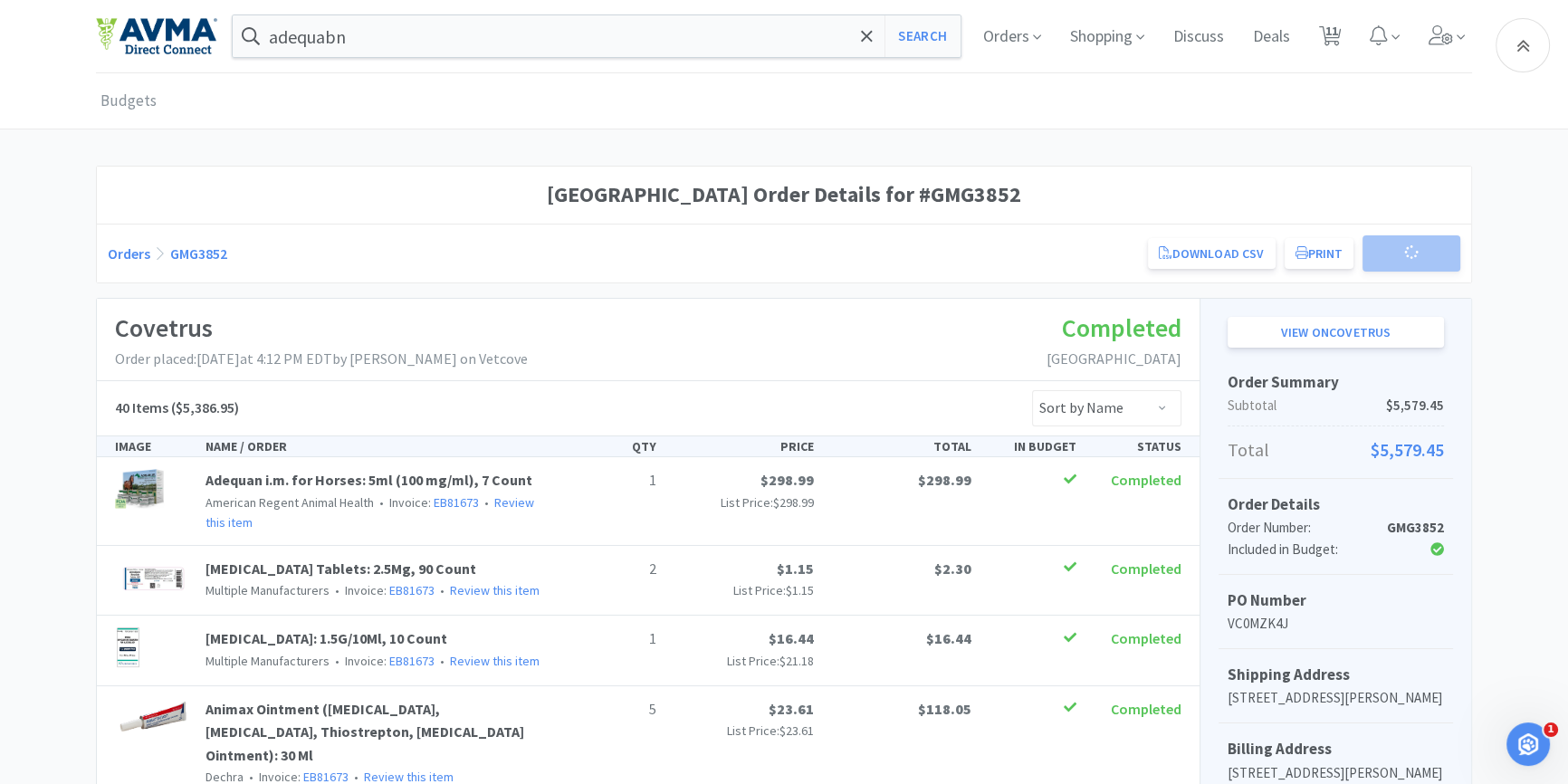
scroll to position [650, 0]
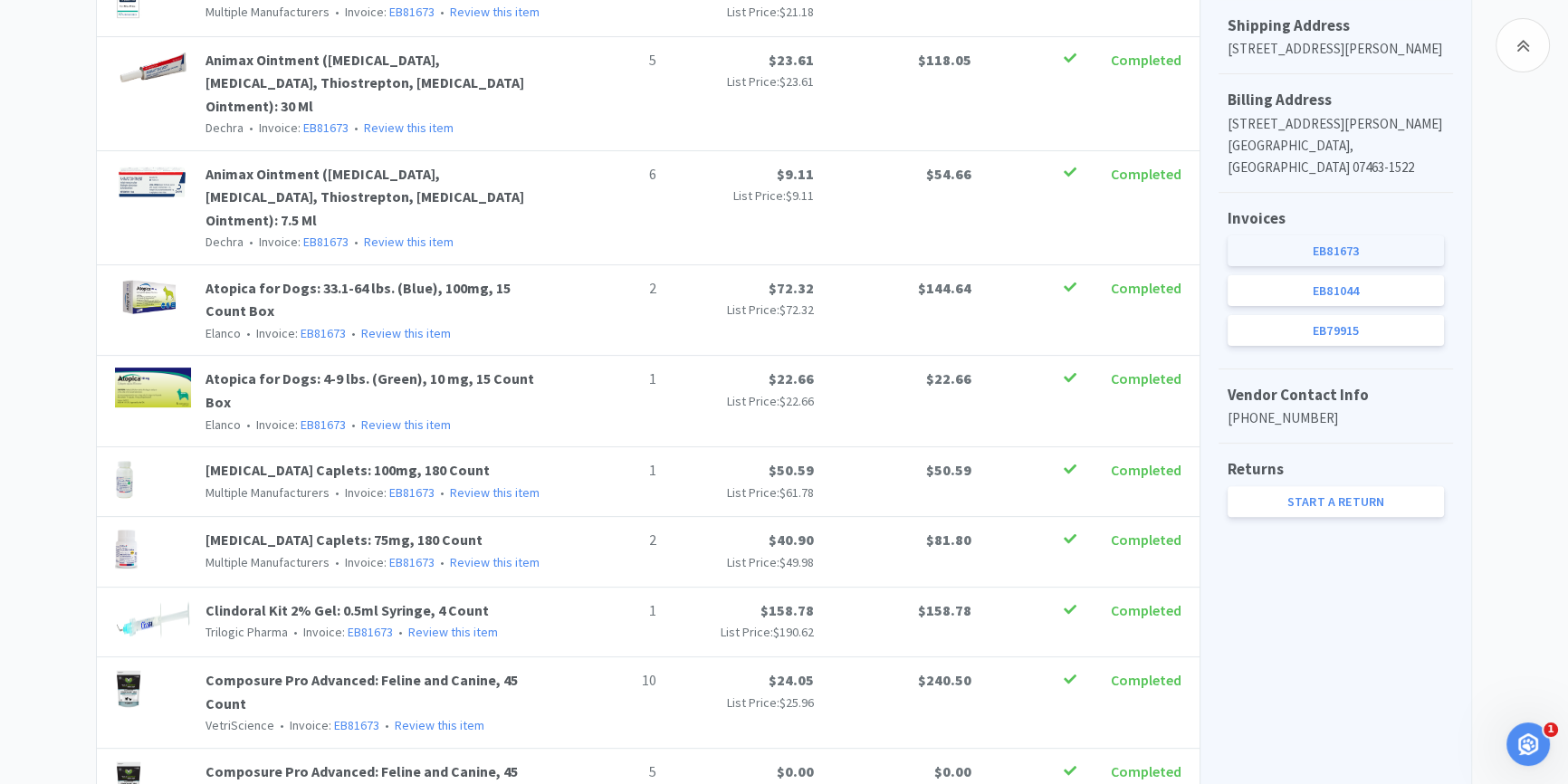
click at [1248, 248] on link "EB81673" at bounding box center [1335, 251] width 217 height 31
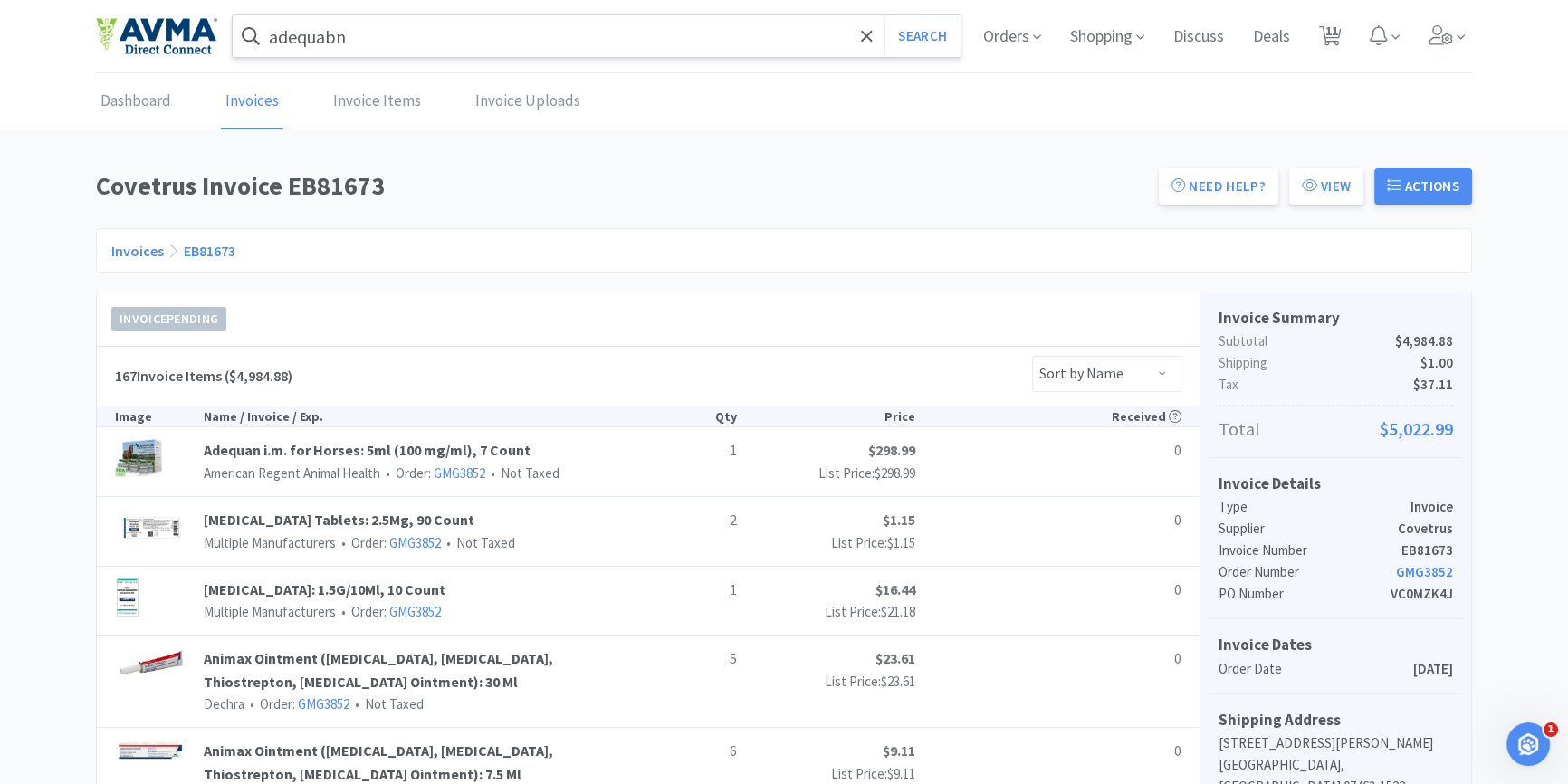
click at [407, 46] on input "adequabn" at bounding box center [597, 36] width 728 height 41
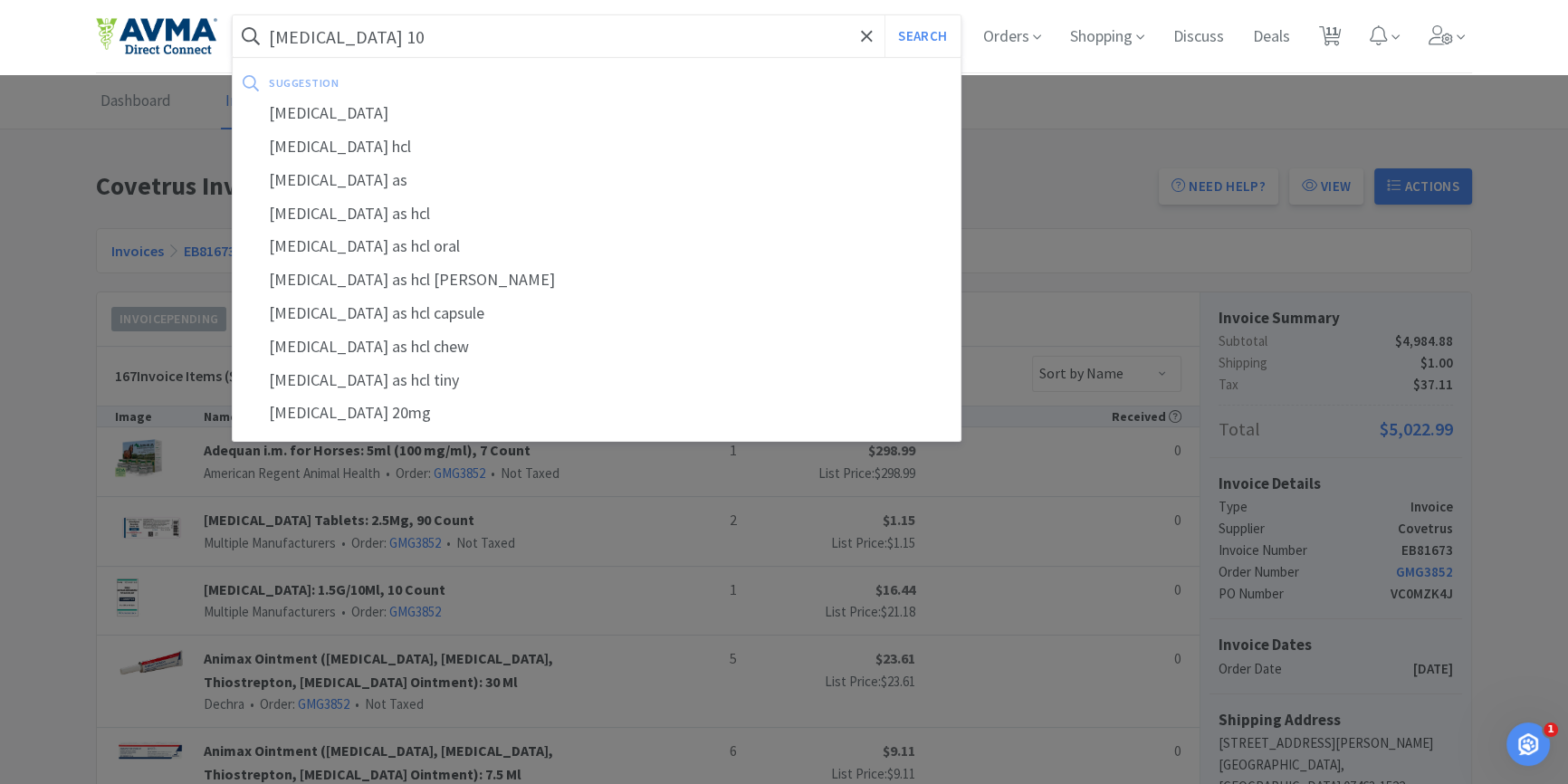
type input "[MEDICAL_DATA] 10"
click at [885, 15] on button "Search" at bounding box center [922, 36] width 75 height 41
select select "1"
select select "1000"
select select "2"
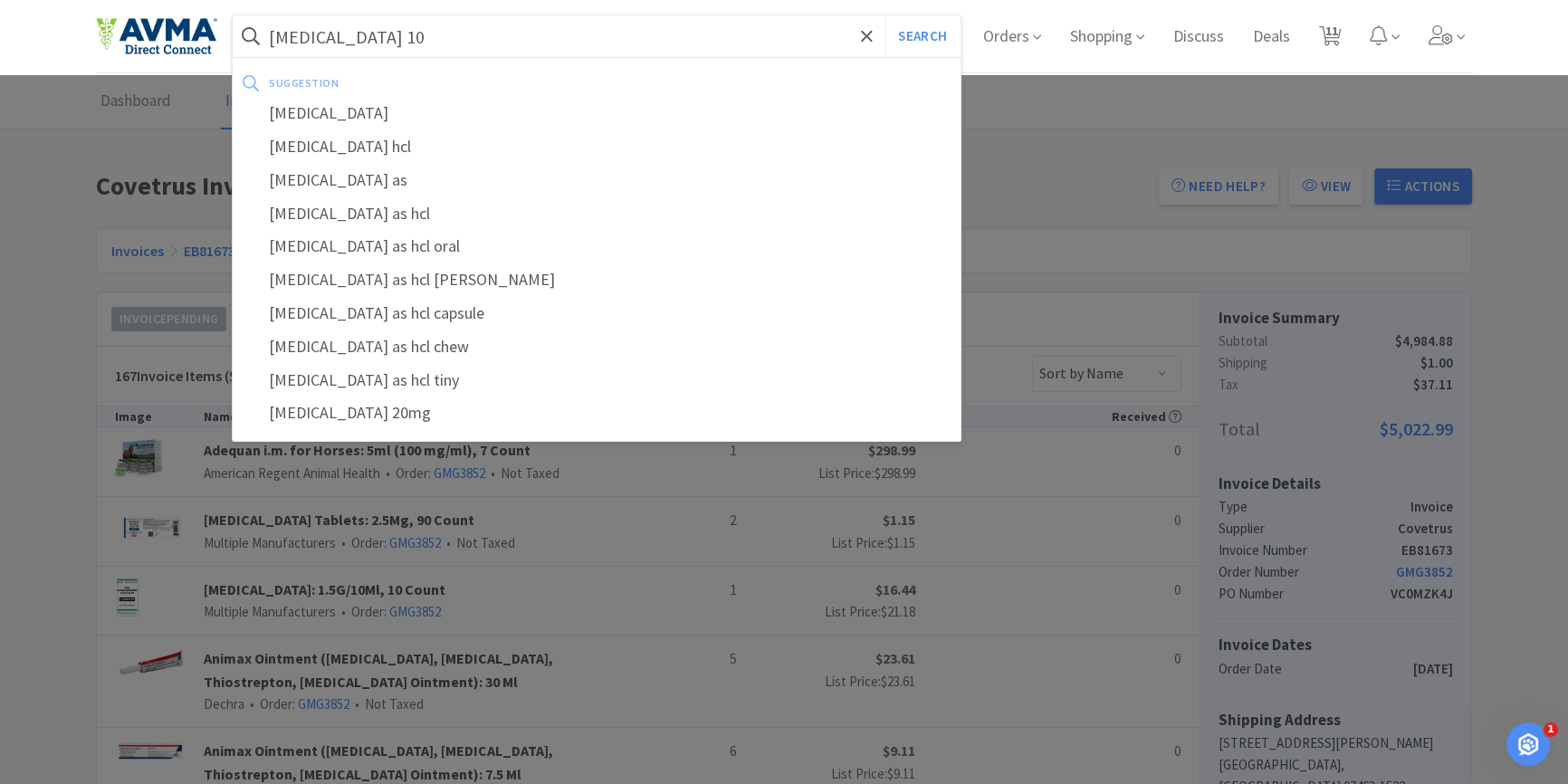
select select "4"
select select "1"
select select "6"
select select "1"
select select "2"
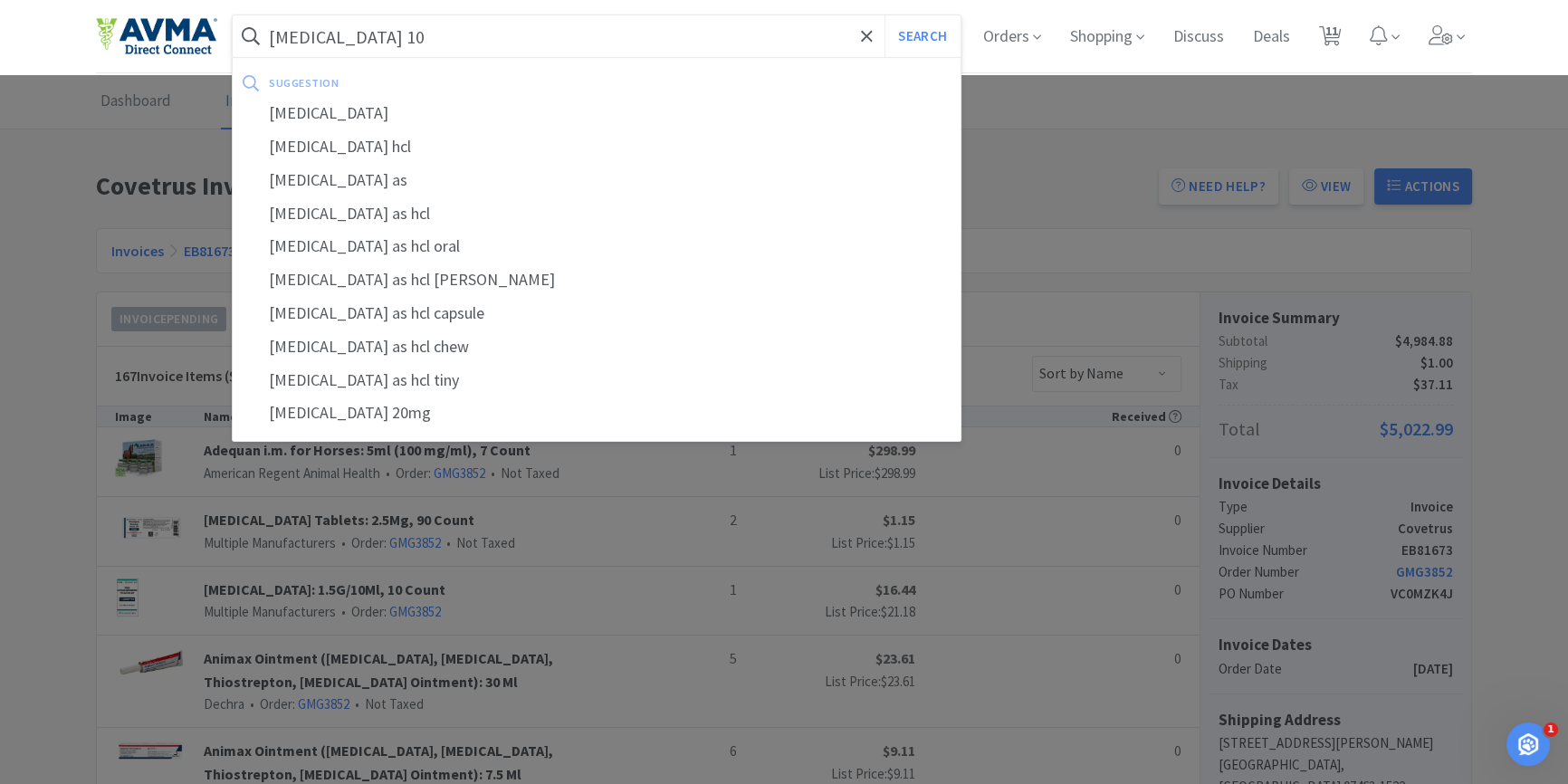
select select "1"
select select "3"
select select "5"
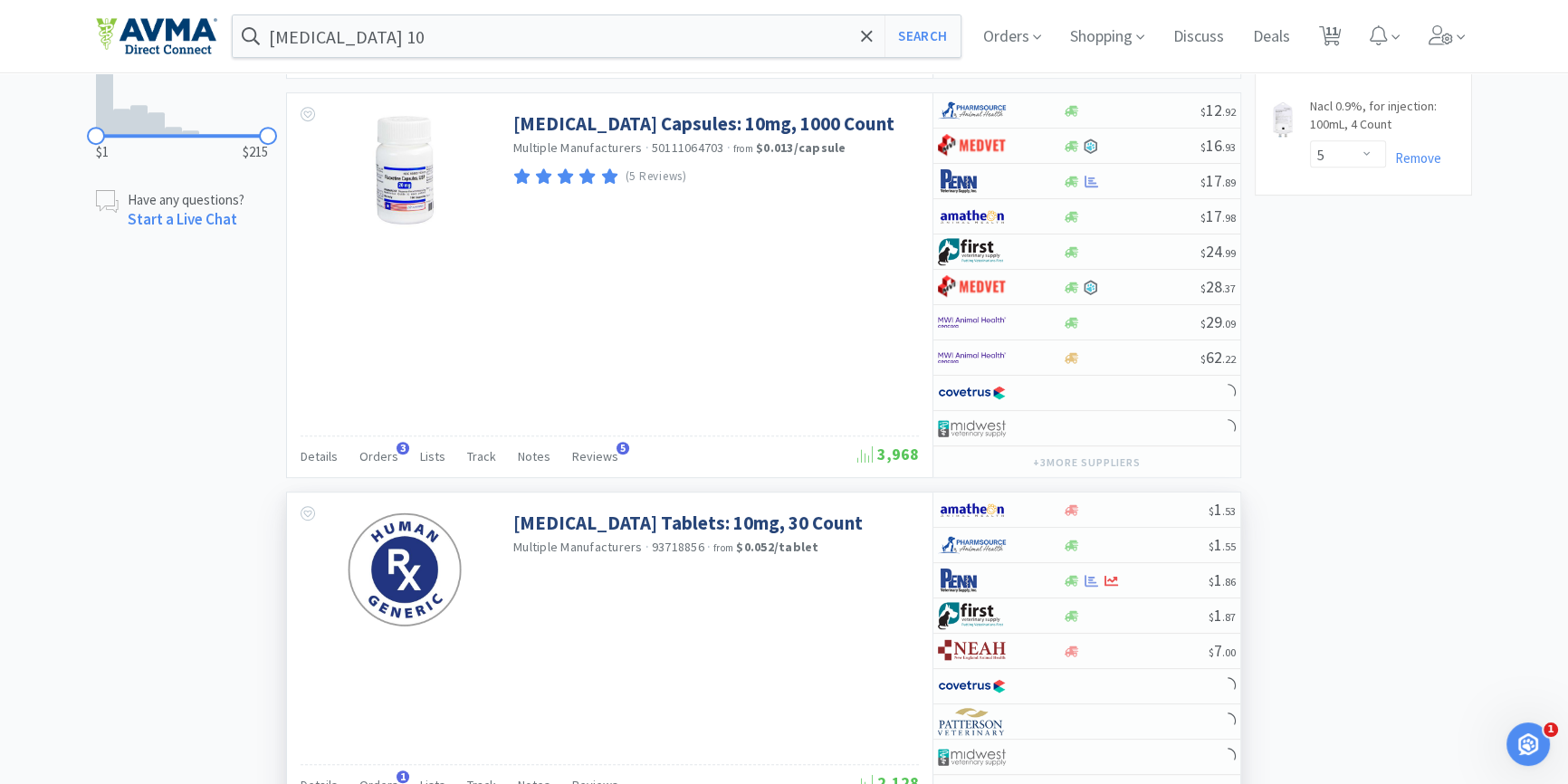
scroll to position [1317, 0]
click at [383, 448] on span "Orders" at bounding box center [378, 454] width 38 height 16
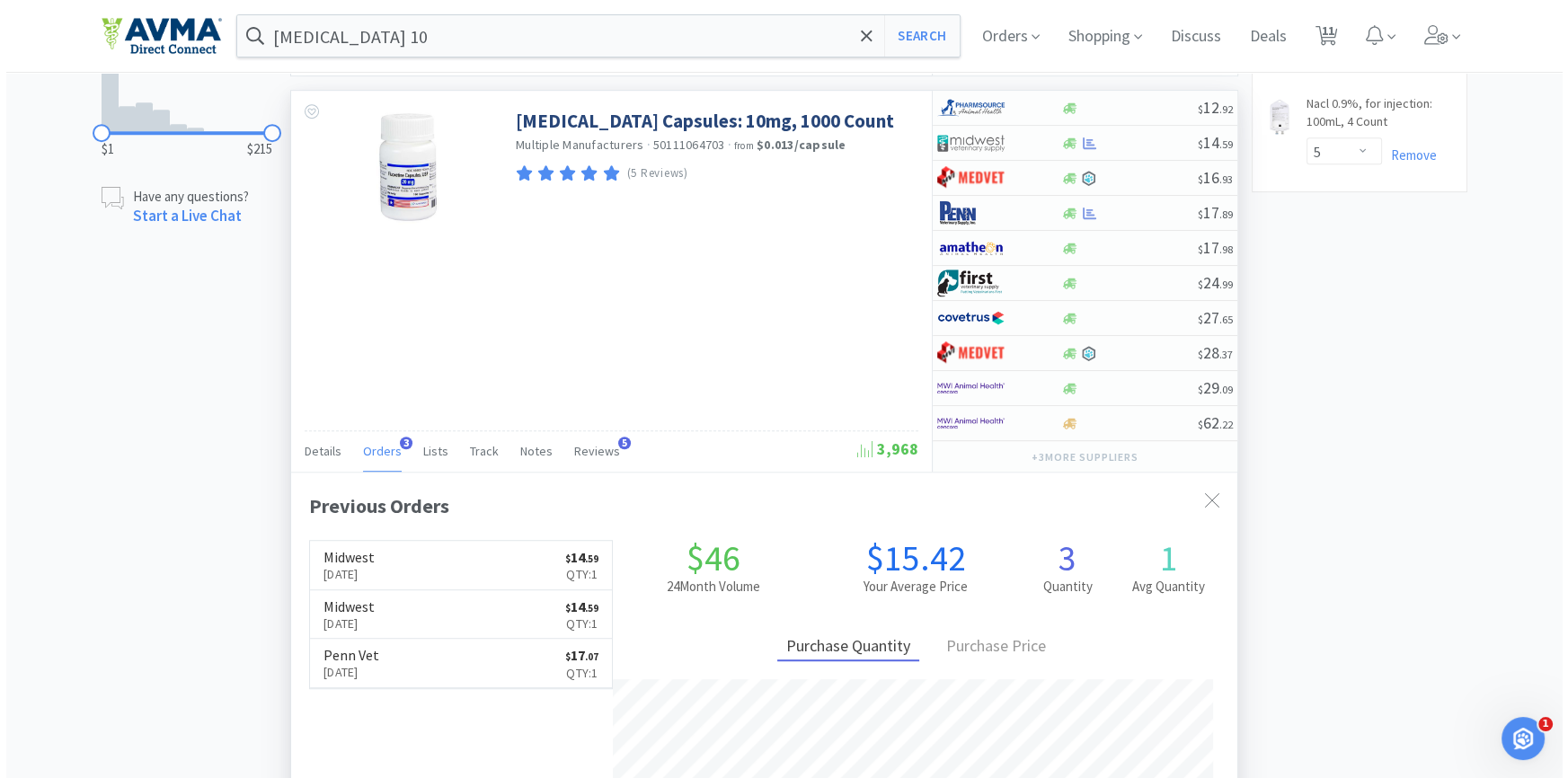
scroll to position [466, 946]
click at [1057, 143] on icon at bounding box center [1064, 143] width 13 height 13
select select "1"
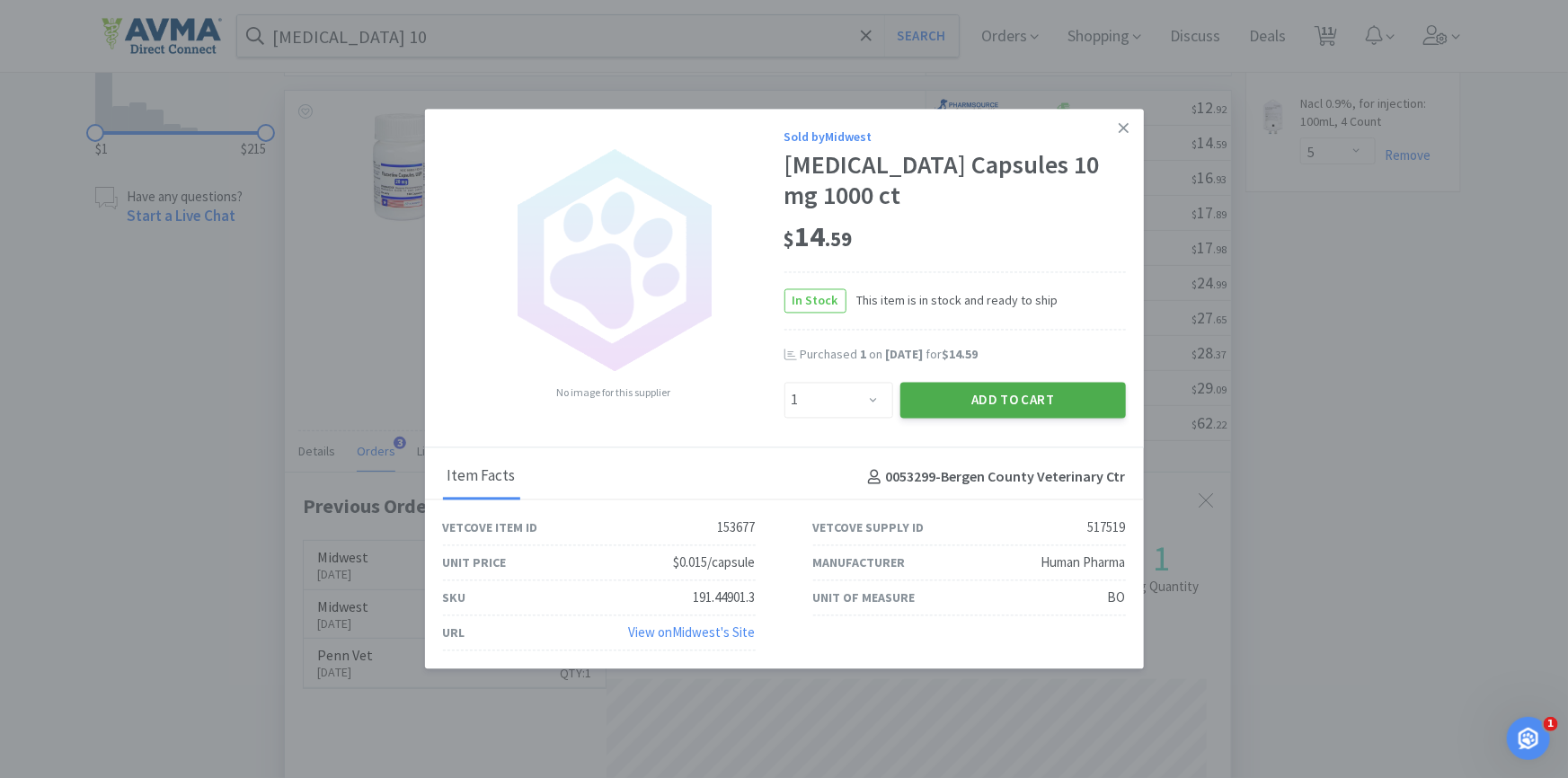
click at [954, 406] on button "Add to Cart" at bounding box center [1014, 400] width 225 height 36
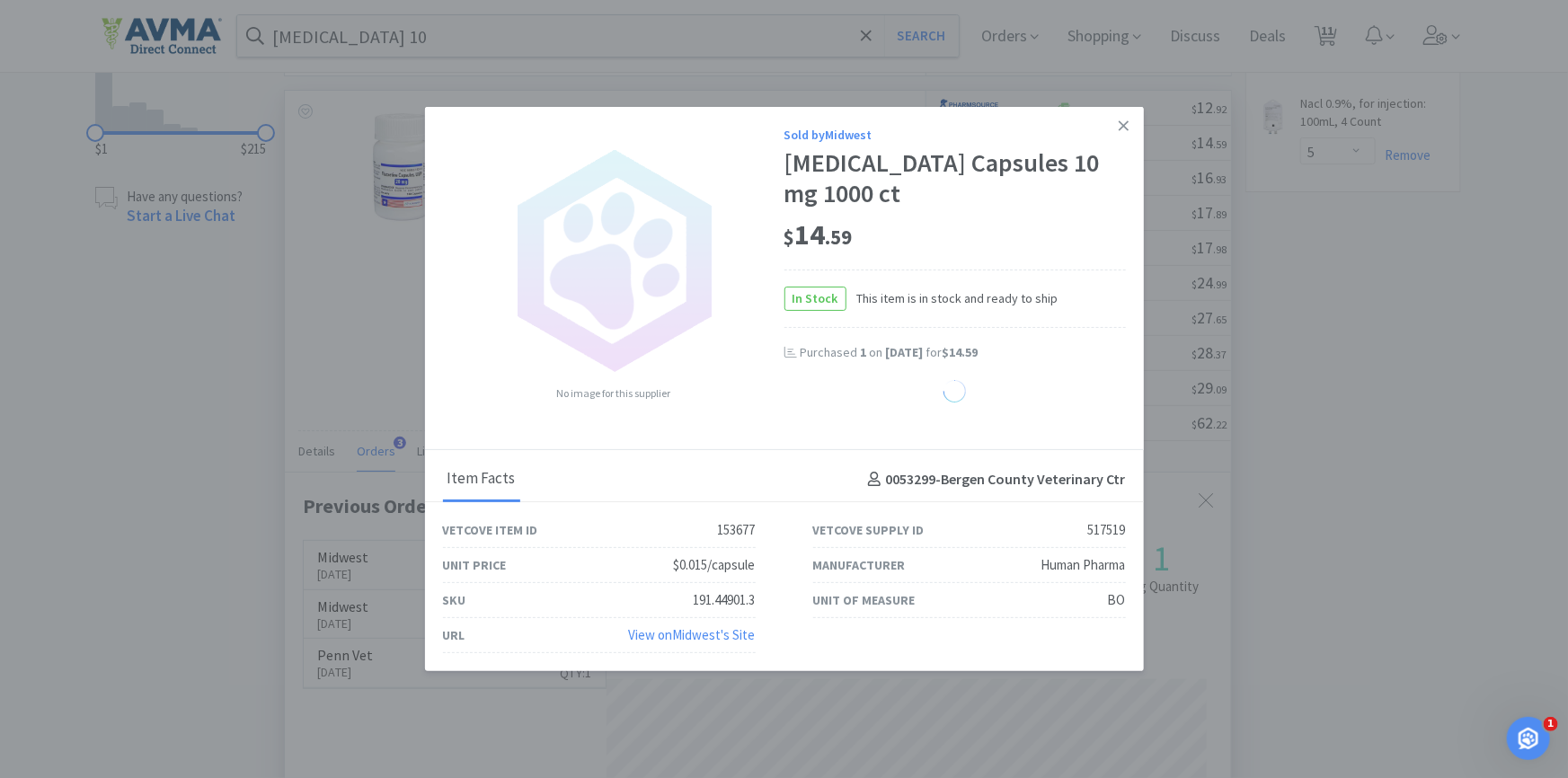
select select "1"
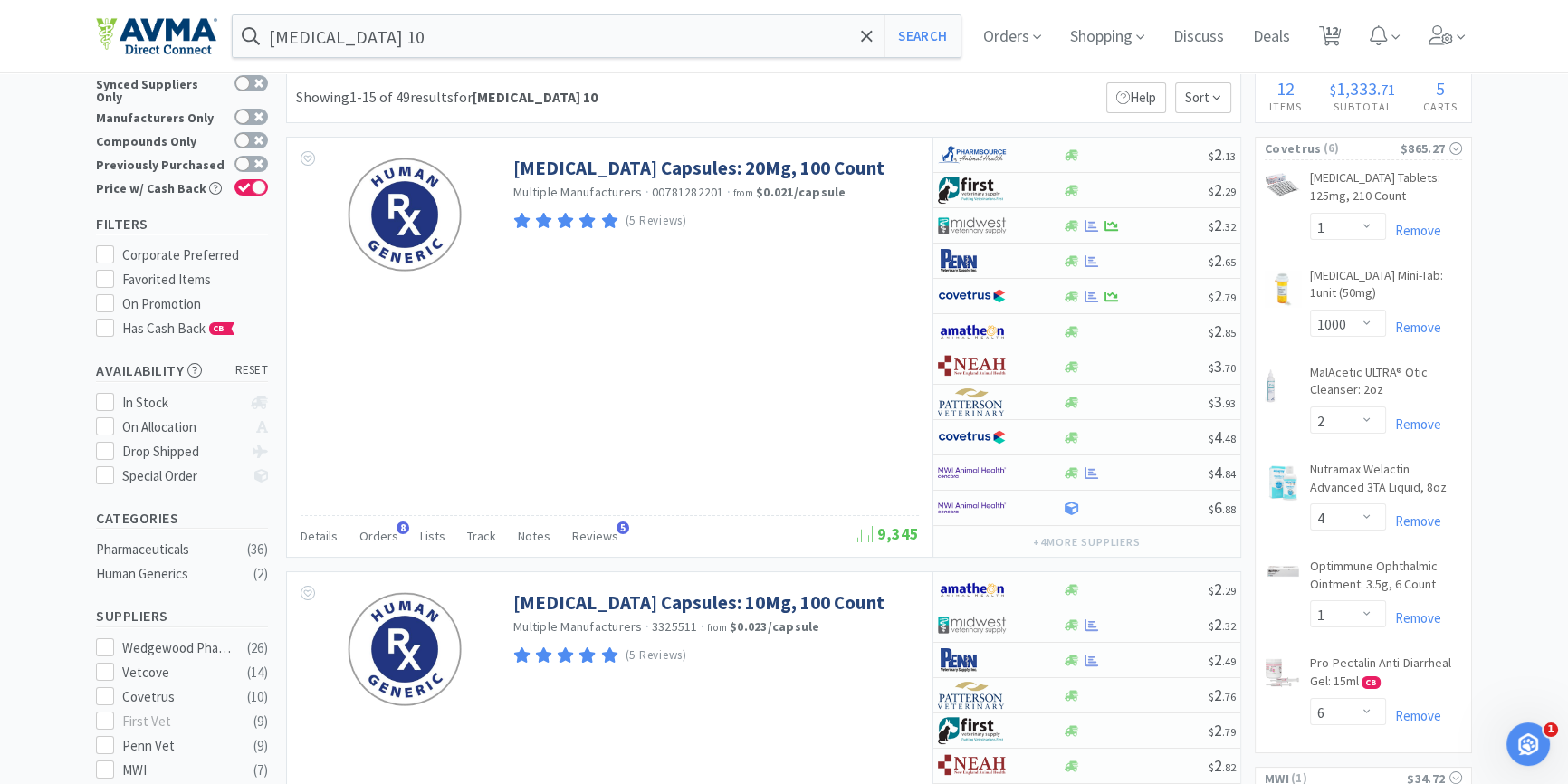
scroll to position [0, 0]
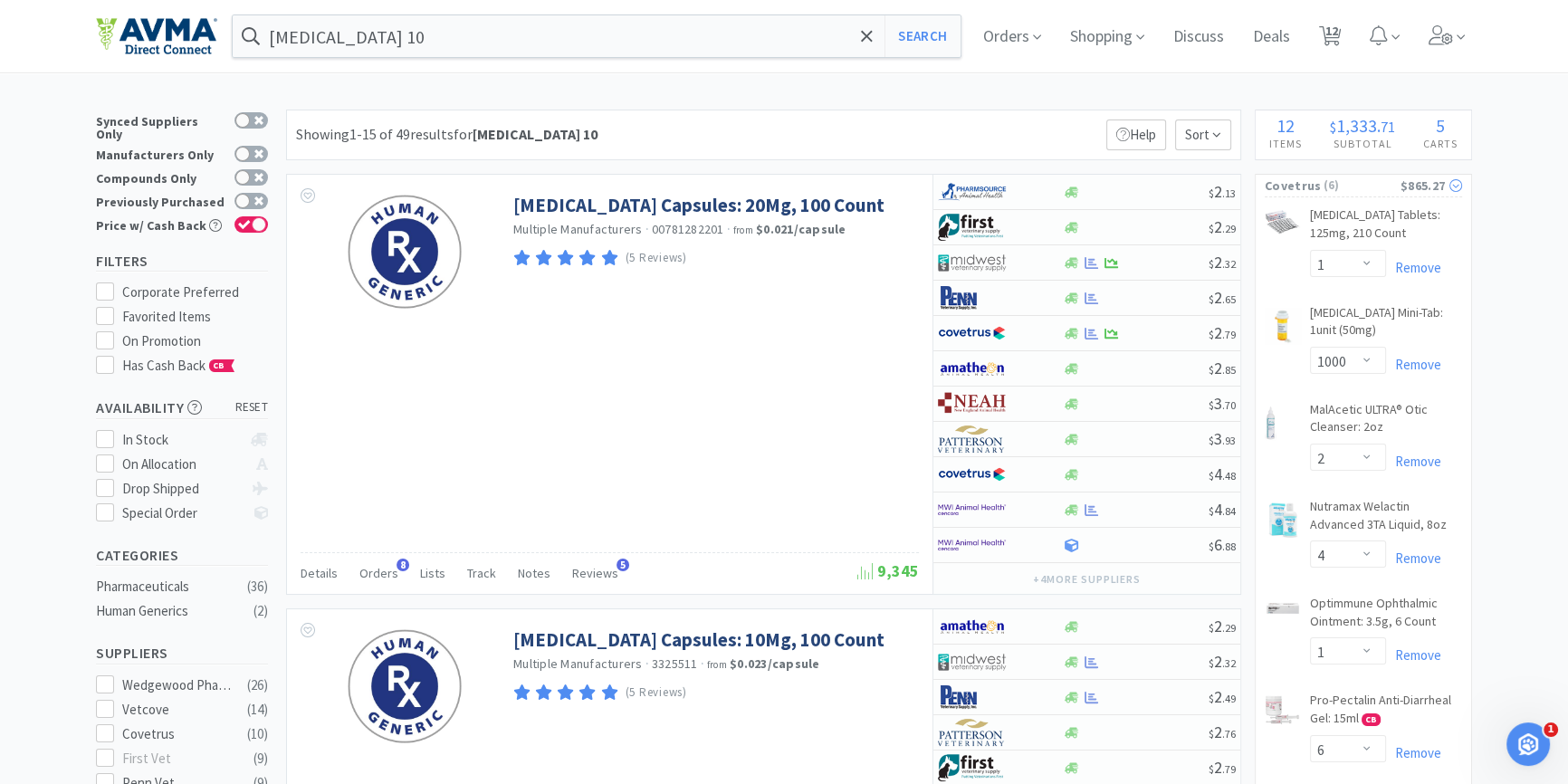
click at [1287, 194] on span "Covetrus" at bounding box center [1293, 185] width 56 height 20
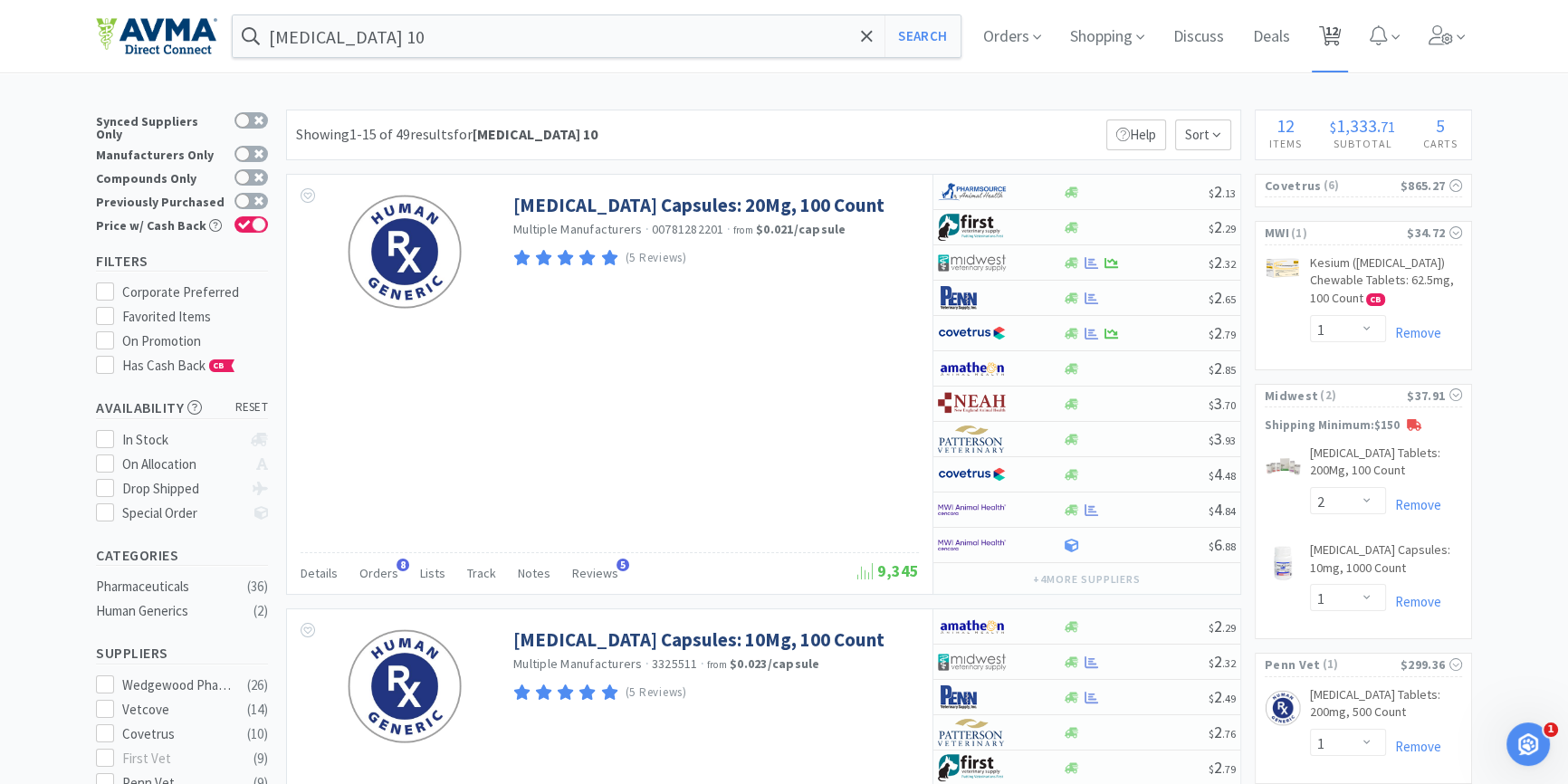
click at [1331, 14] on span "12" at bounding box center [1332, 30] width 13 height 72
select select "1"
select select "2"
select select "4"
select select "1"
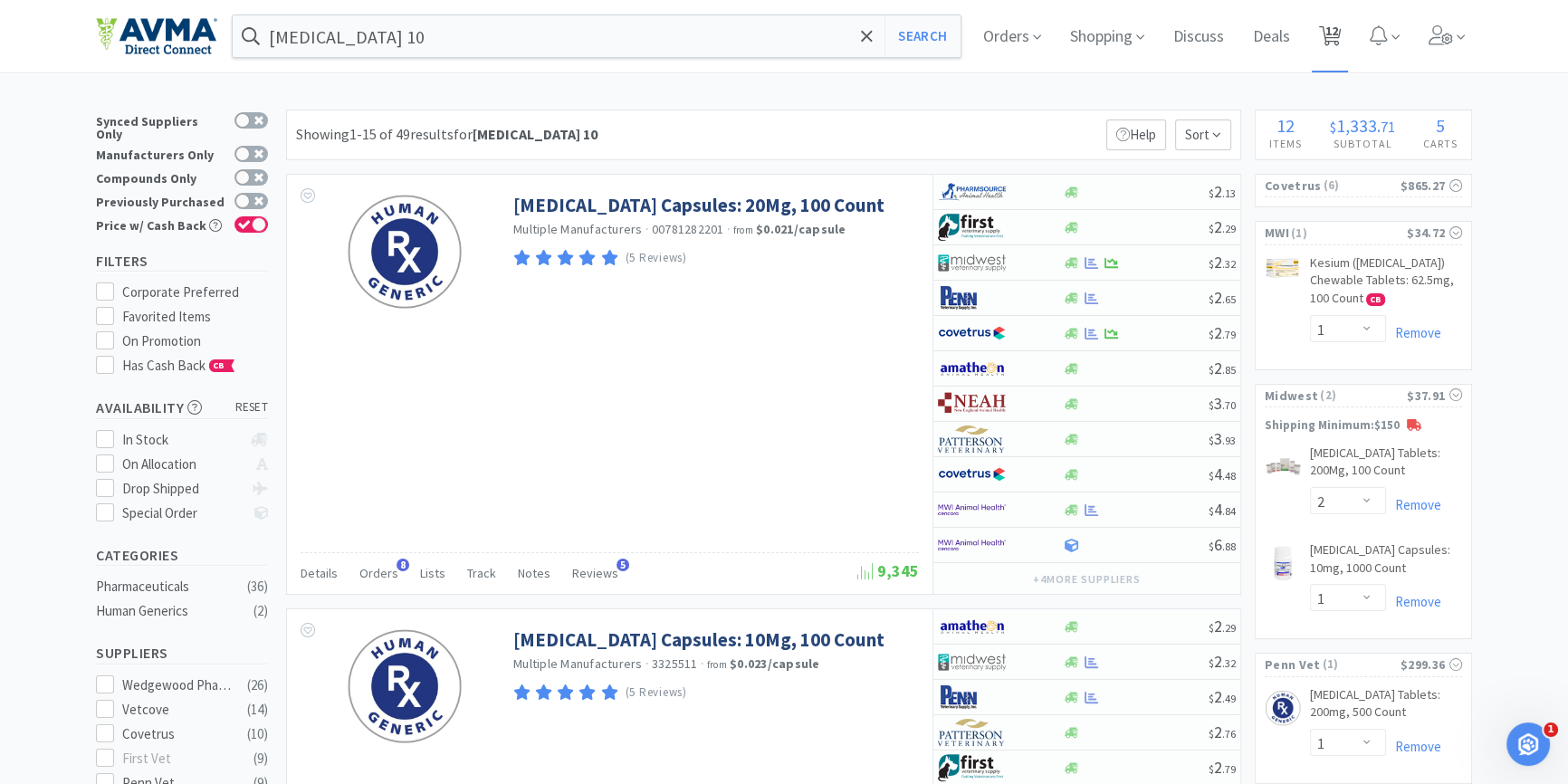
select select "6"
select select "1000"
select select "1"
select select "2"
select select "1"
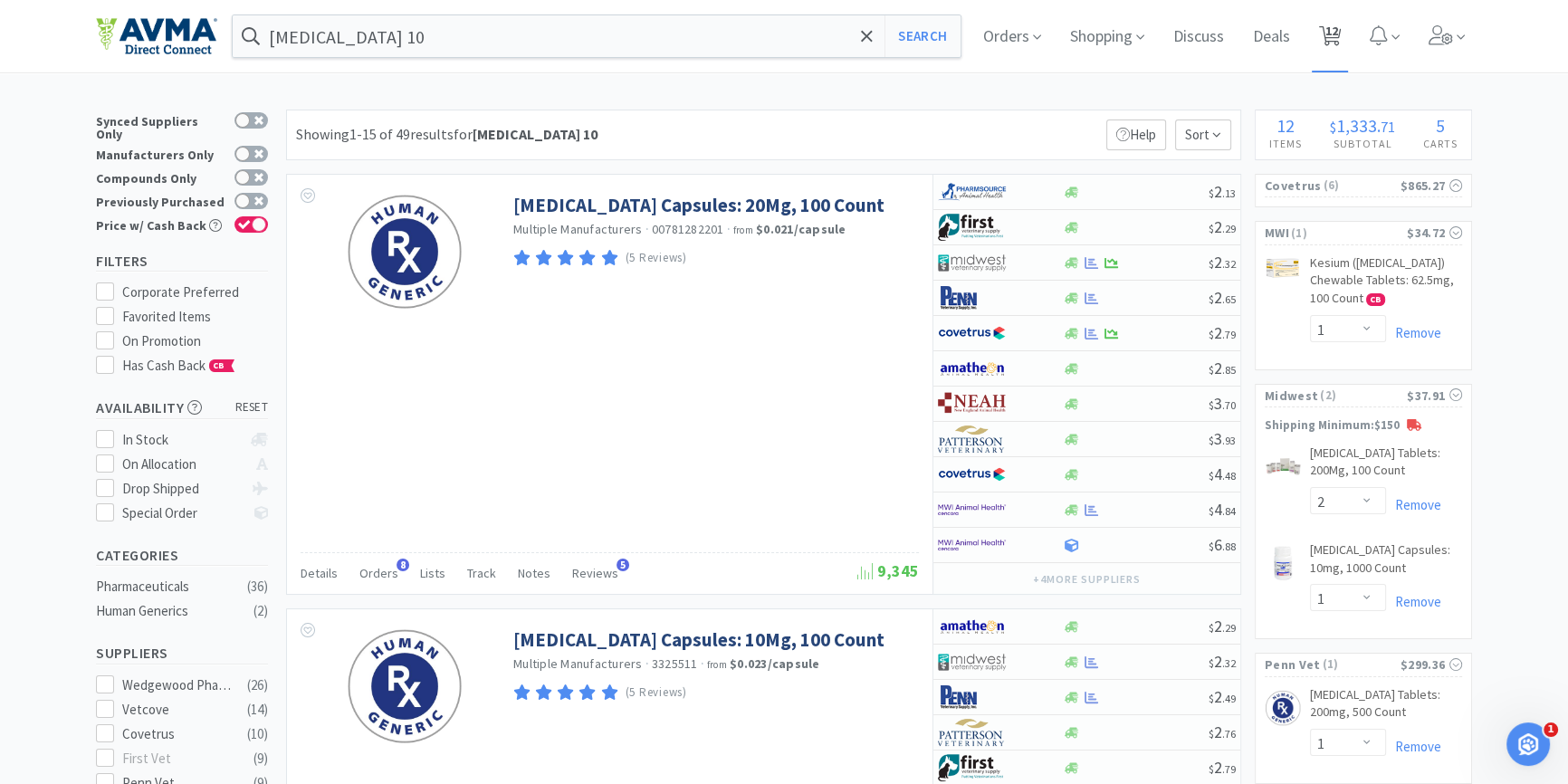
select select "1"
select select "3"
select select "5"
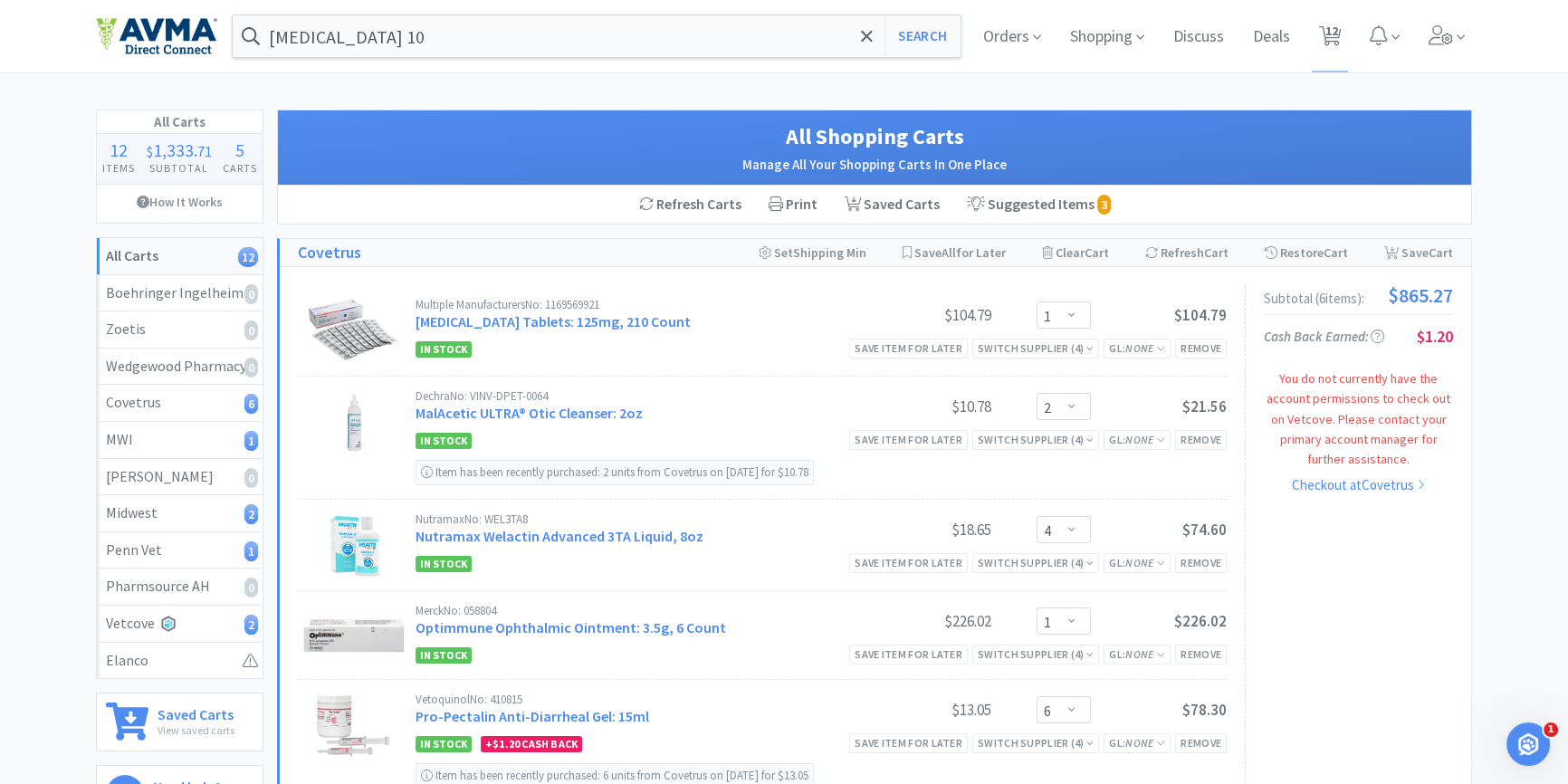
click at [337, 251] on h1 "Covetrus" at bounding box center [329, 254] width 64 height 26
select select "1"
select select "2"
select select "4"
select select "1"
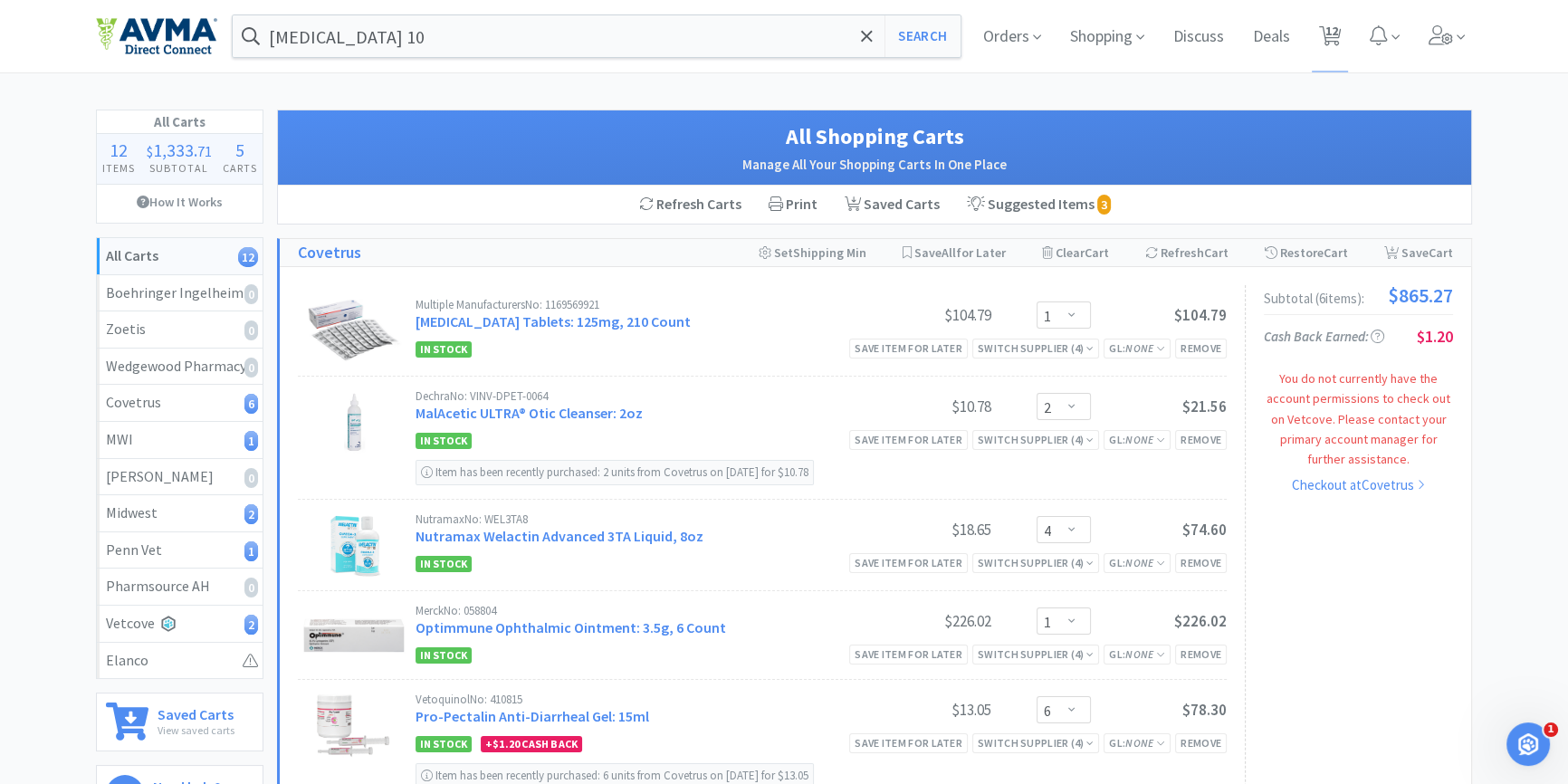
select select "6"
select select "1000"
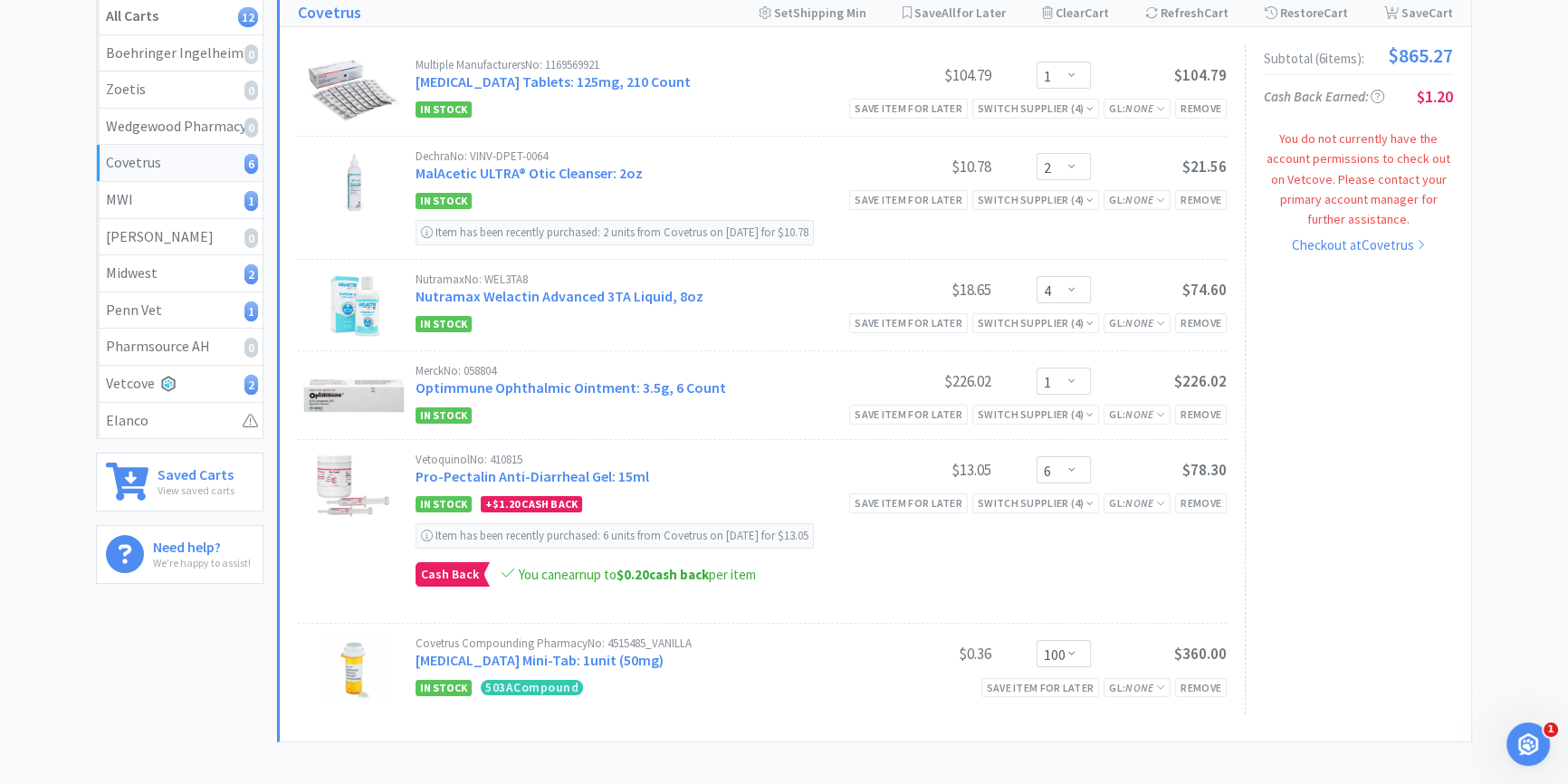
scroll to position [246, 0]
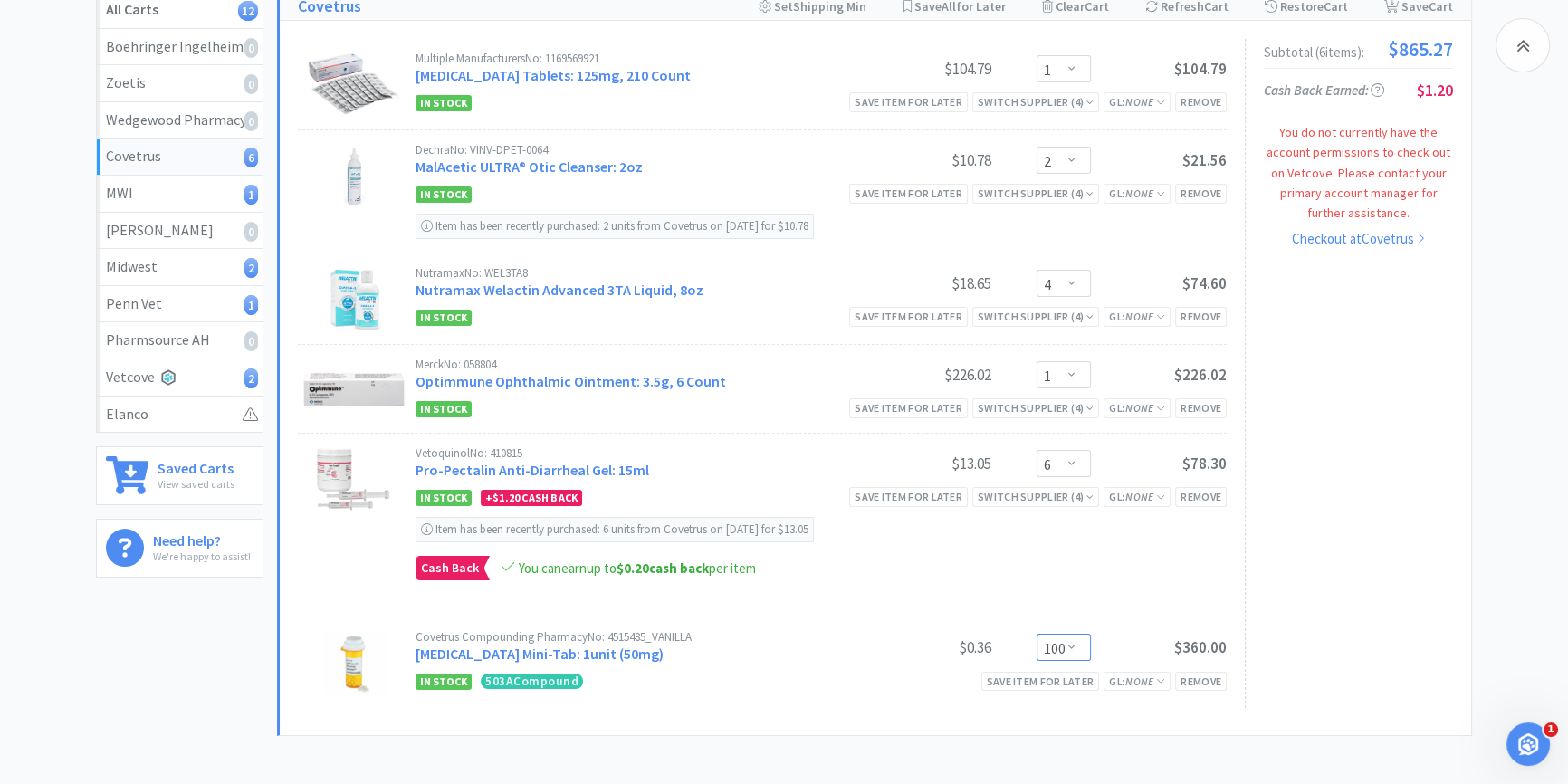
click at [1043, 645] on select "Enter Quantity 1 2 3 4 5 6 7 8 9 10 11 12 13 14 15 16 17 18 19 20 1000 Enter Qu…" at bounding box center [1064, 647] width 54 height 27
click at [880, 573] on div "You can earn up to $0.20 cash back per item" at bounding box center [873, 568] width 708 height 18
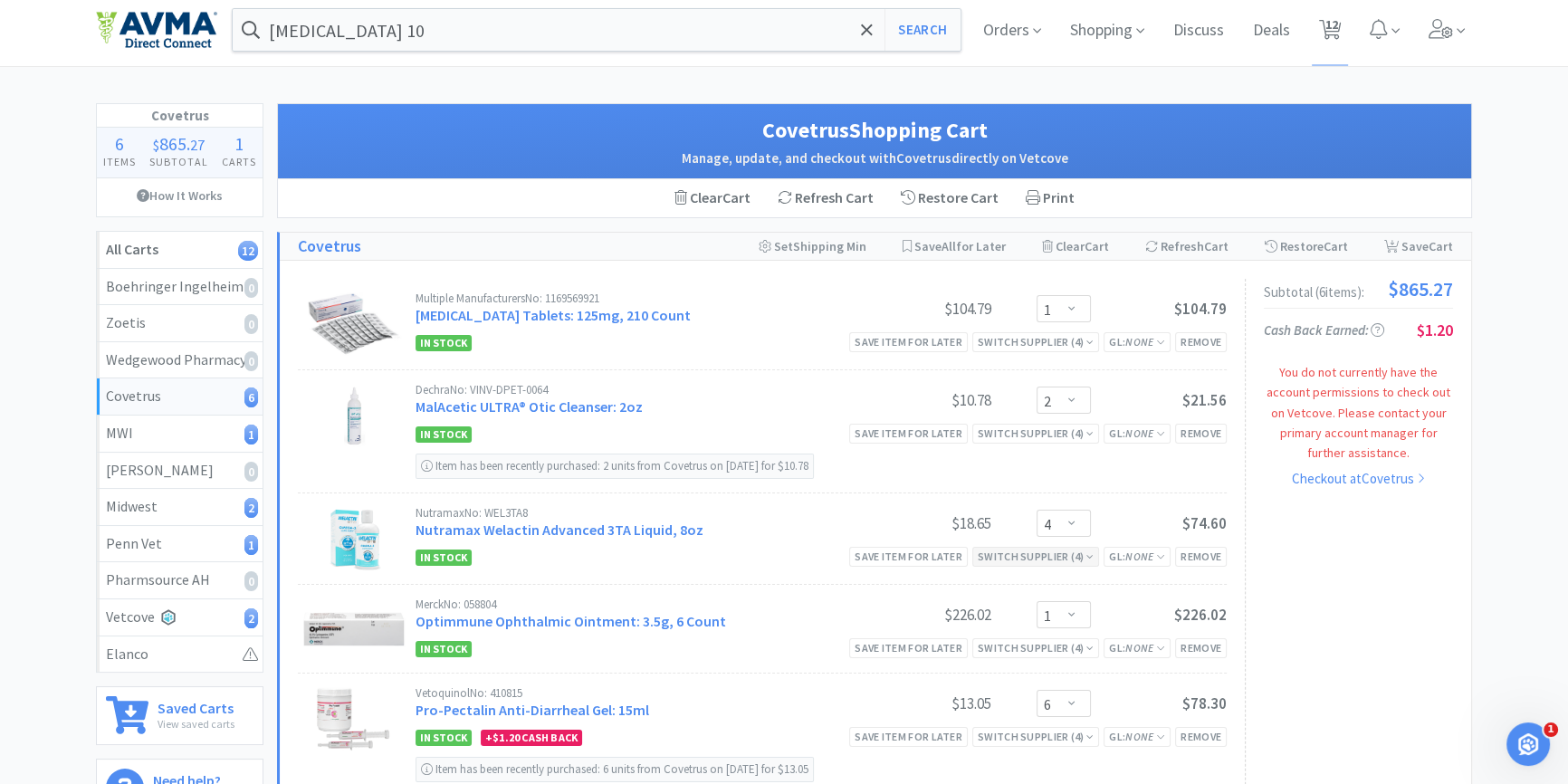
scroll to position [0, 0]
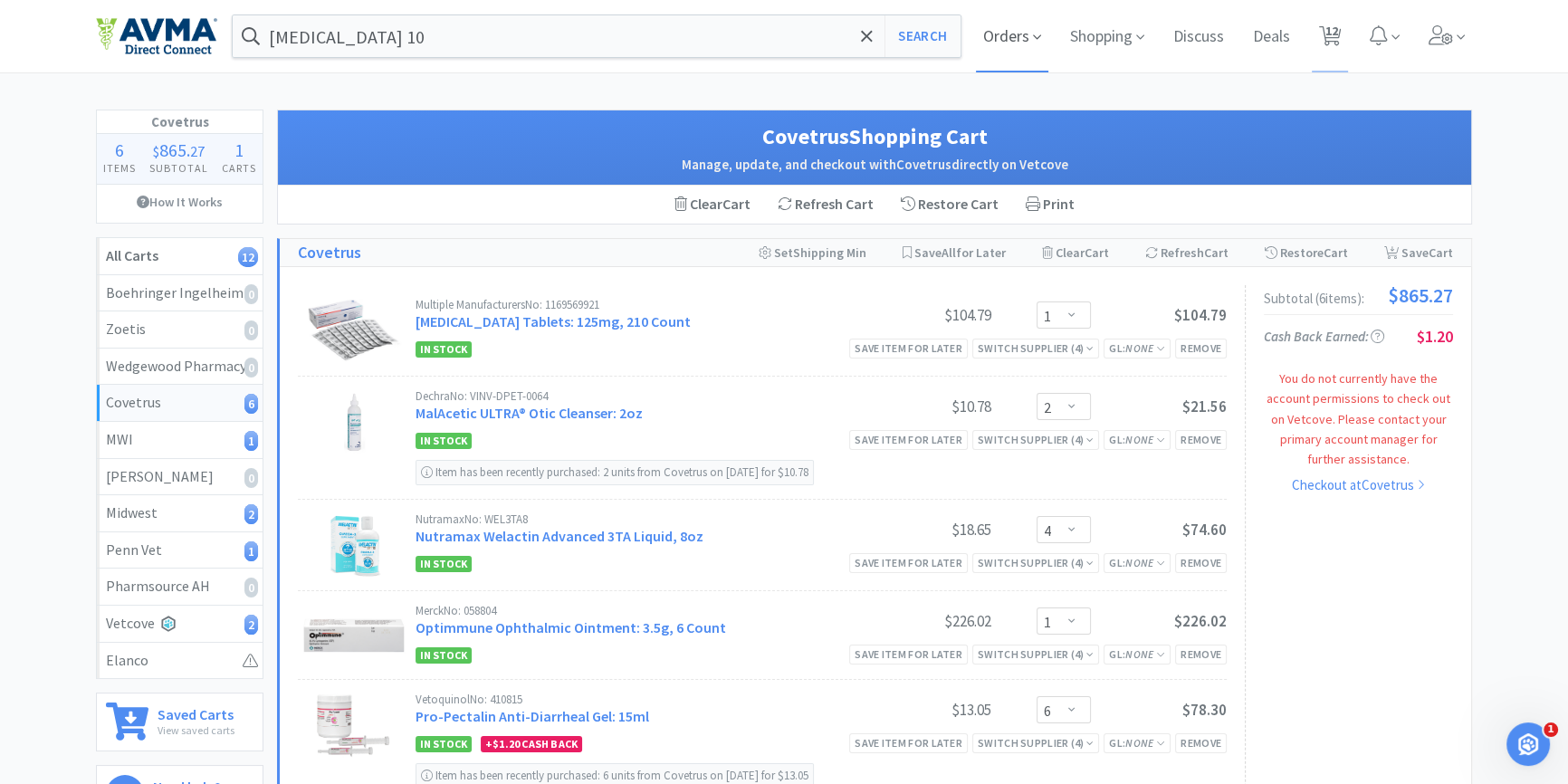
click at [1041, 29] on span "Orders" at bounding box center [1012, 36] width 72 height 72
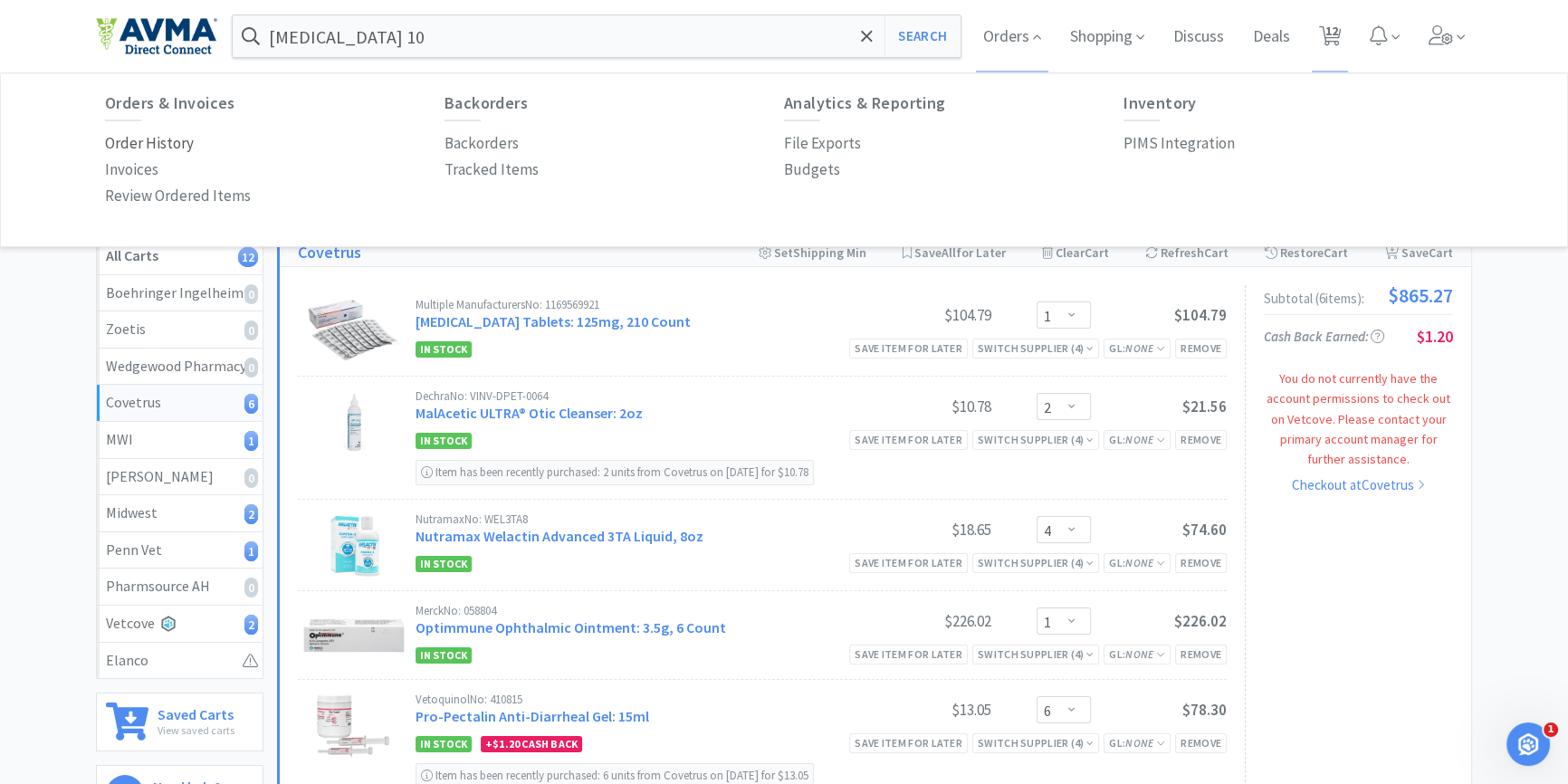
click at [142, 146] on p "Order History" at bounding box center [149, 144] width 89 height 24
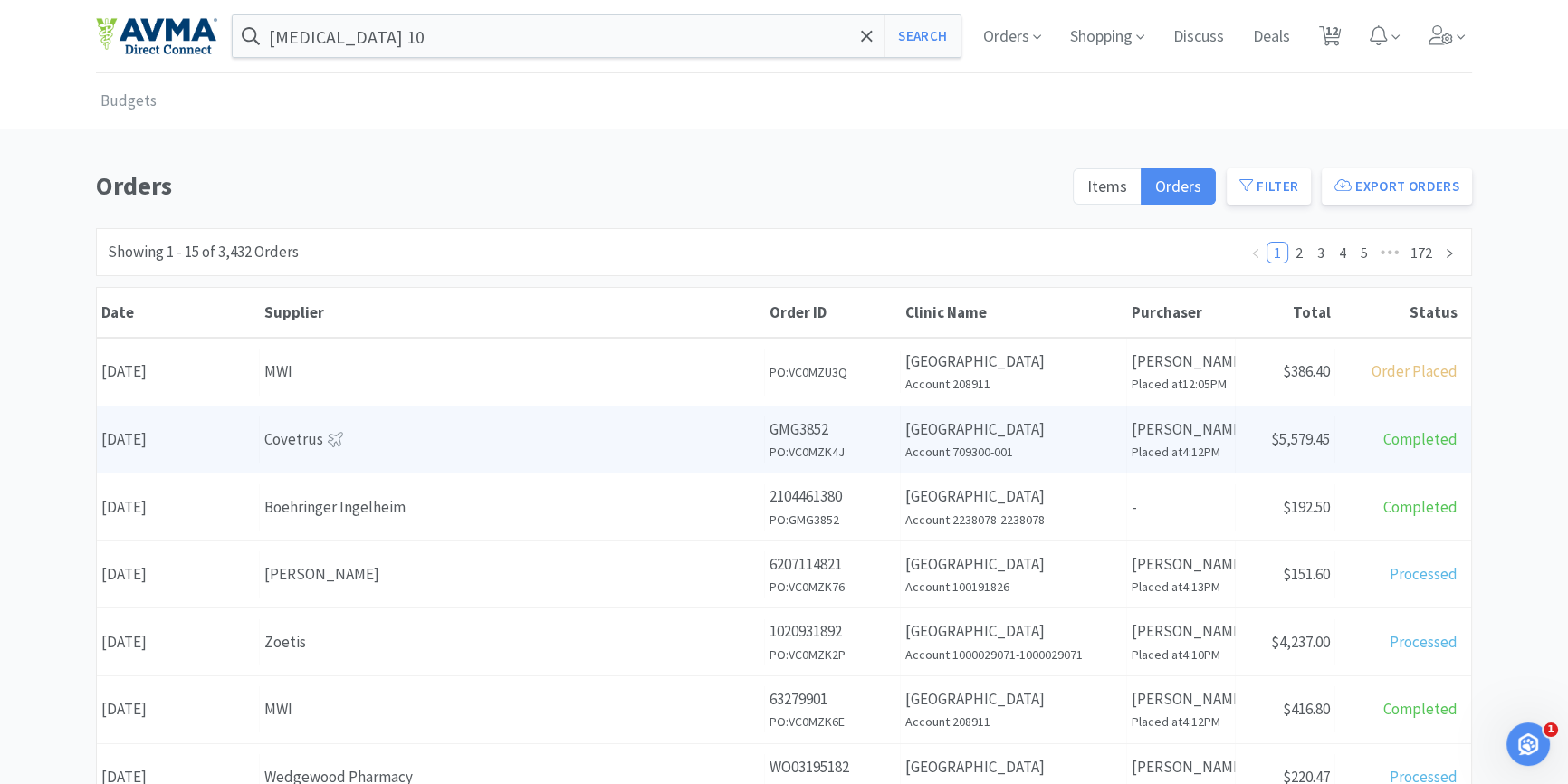
click at [661, 435] on div "Covetrus" at bounding box center [512, 439] width 495 height 24
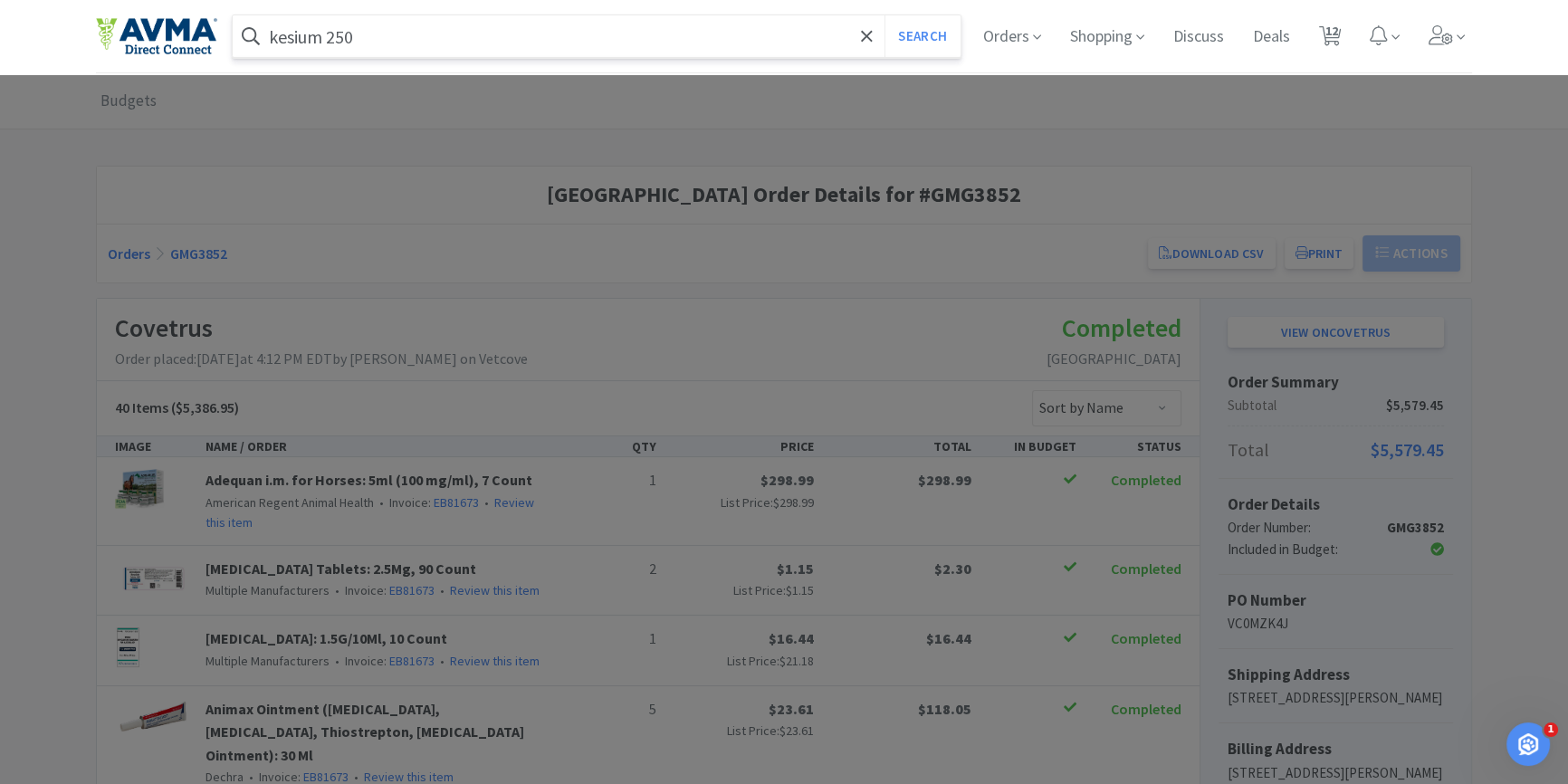
type input "kesium 250"
click at [885, 15] on button "Search" at bounding box center [922, 36] width 75 height 41
select select "1"
select select "1000"
select select "2"
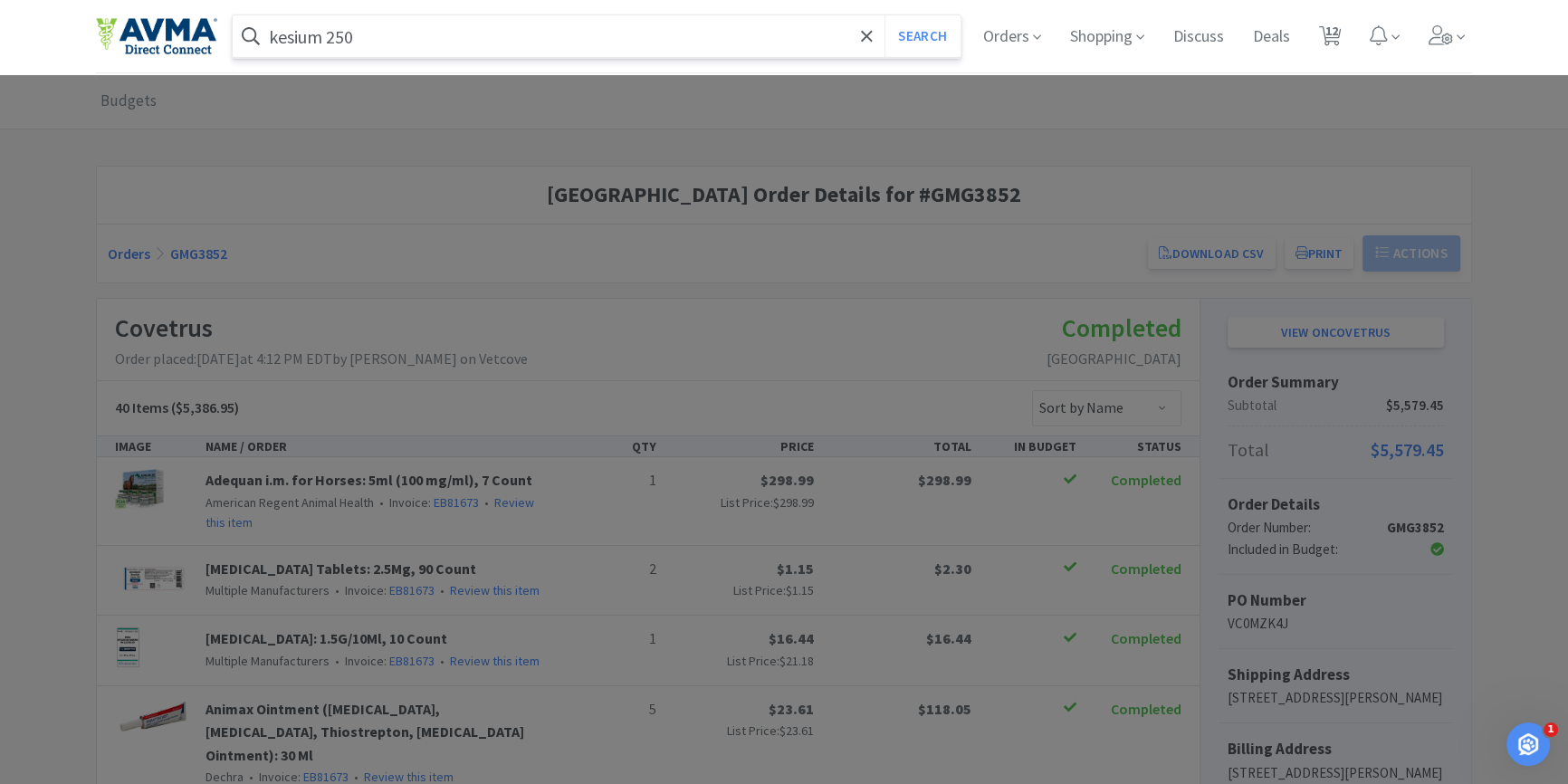
select select "4"
select select "1"
select select "6"
select select "1"
select select "2"
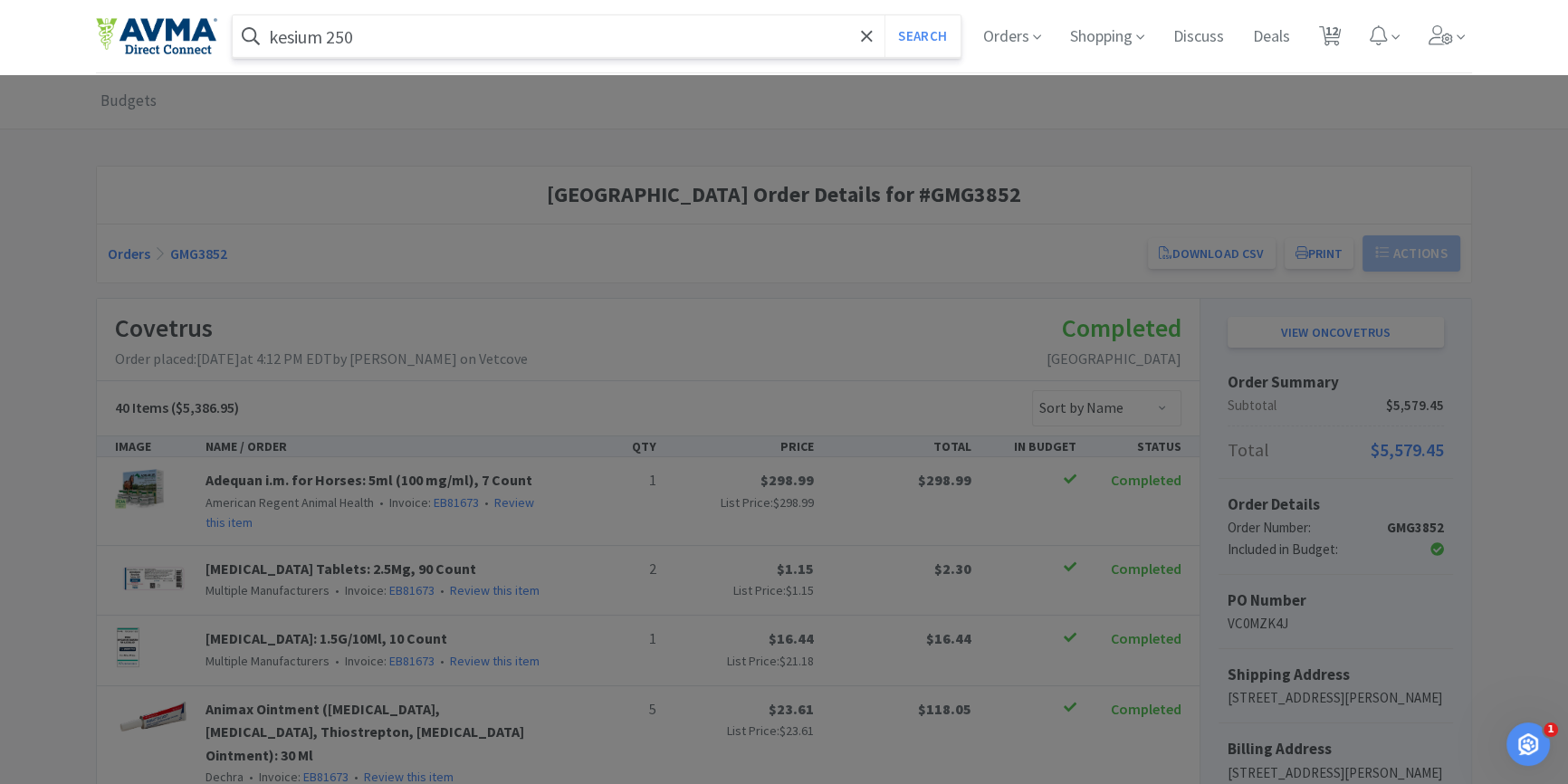
select select "1"
select select "3"
select select "5"
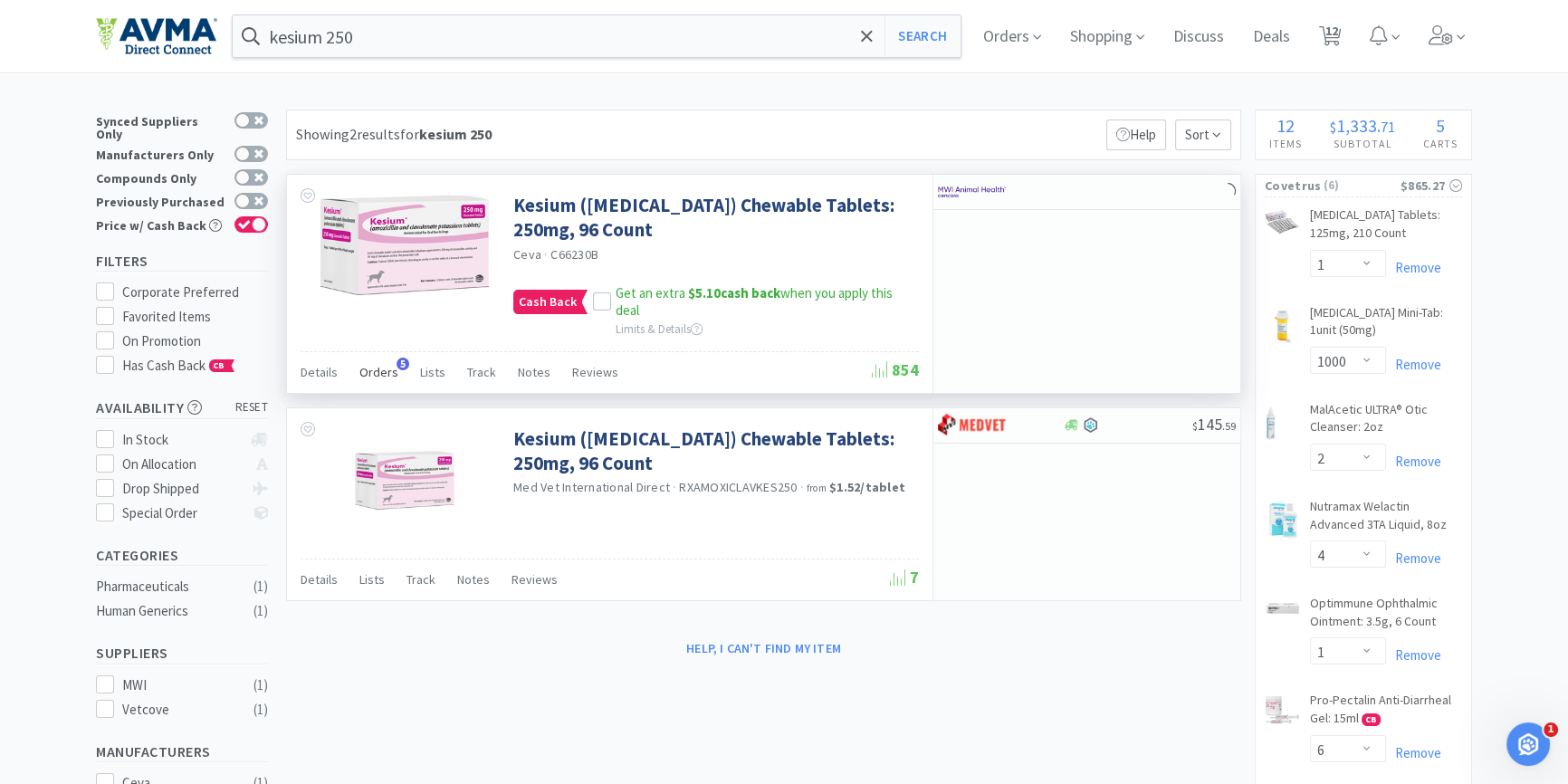
click at [386, 377] on span "Orders" at bounding box center [378, 372] width 38 height 16
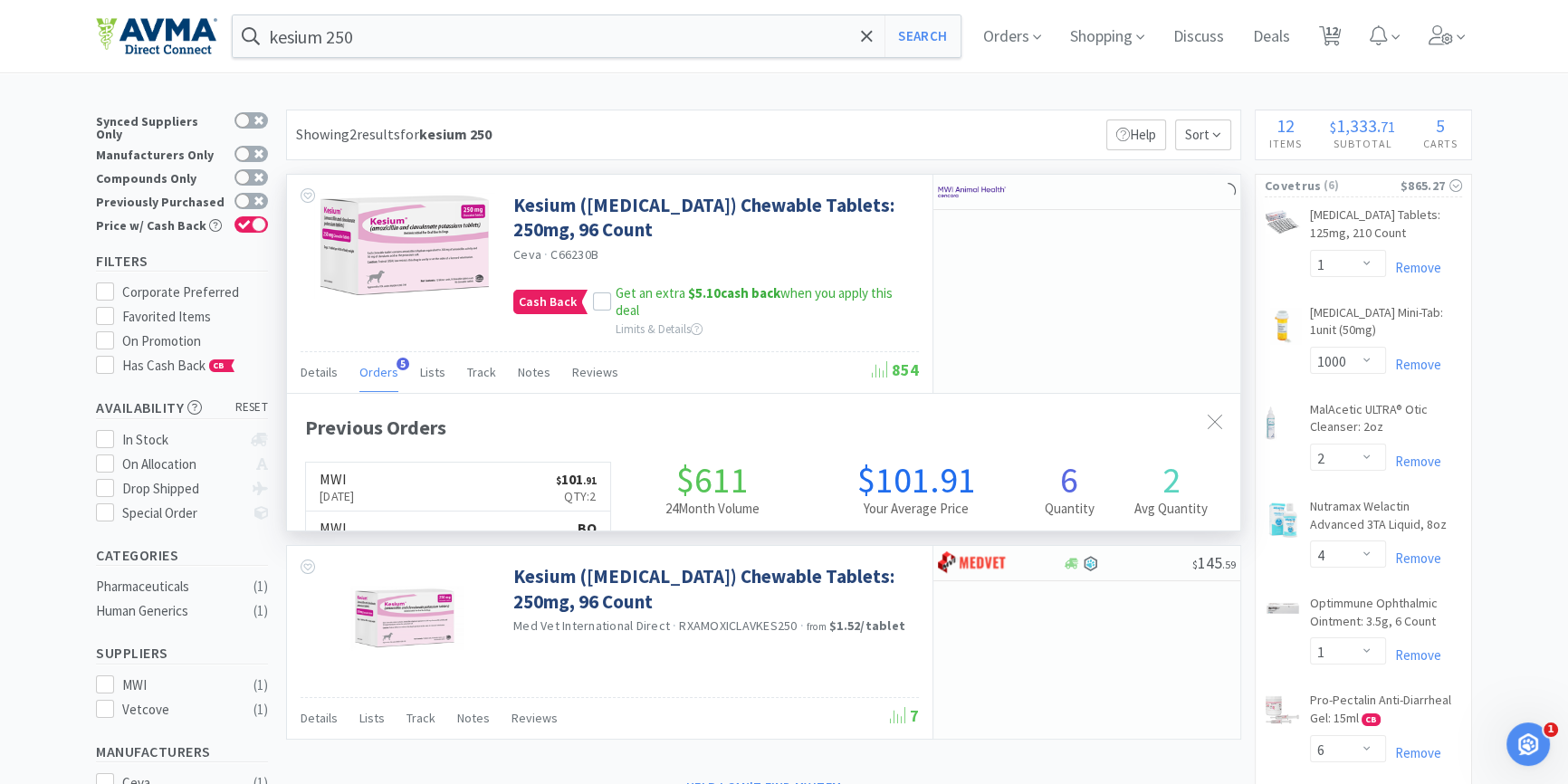
scroll to position [469, 952]
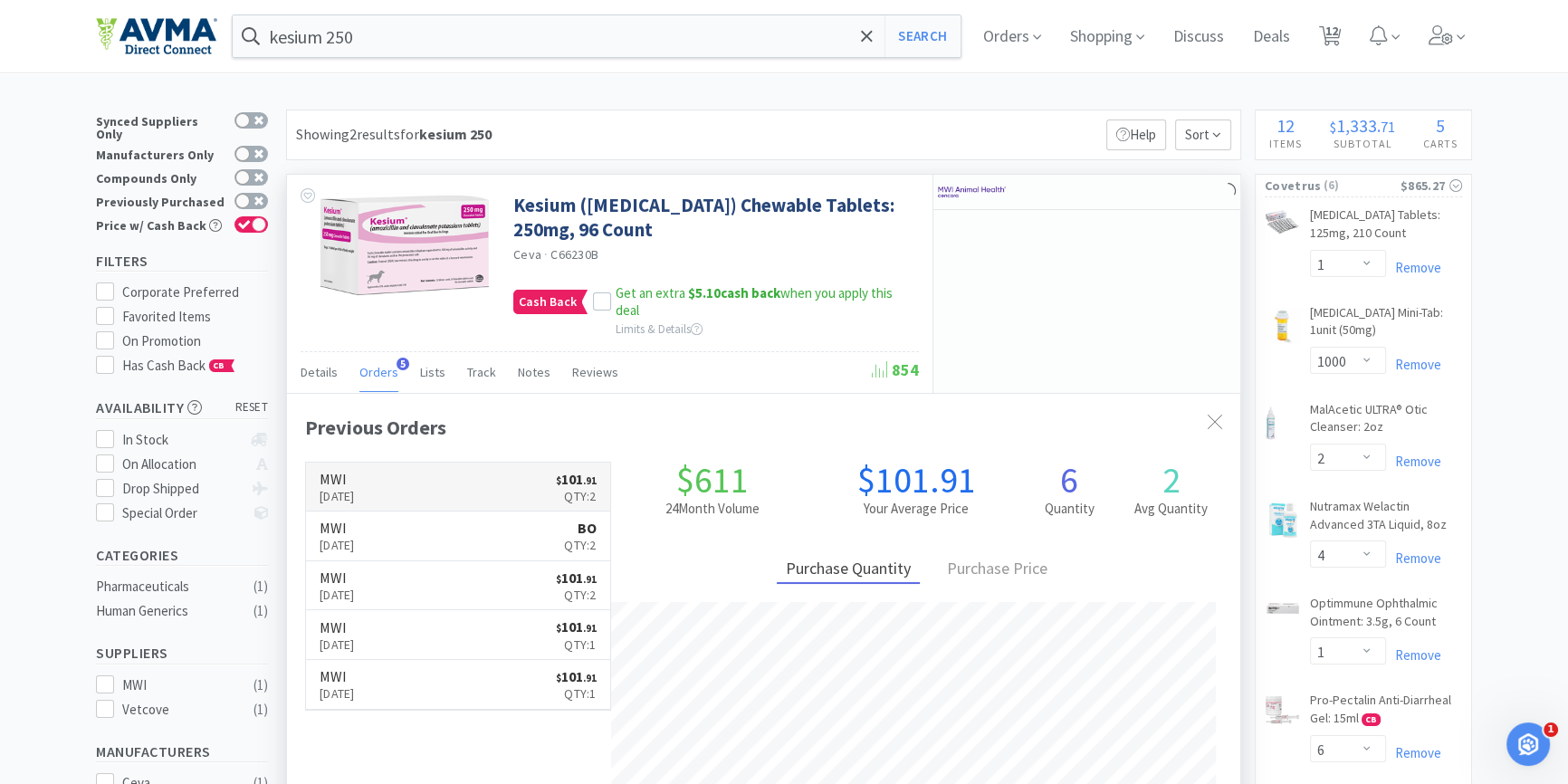
click at [426, 490] on link "MWI [DATE] $ 101 . 91 Qty: 2" at bounding box center [458, 487] width 304 height 50
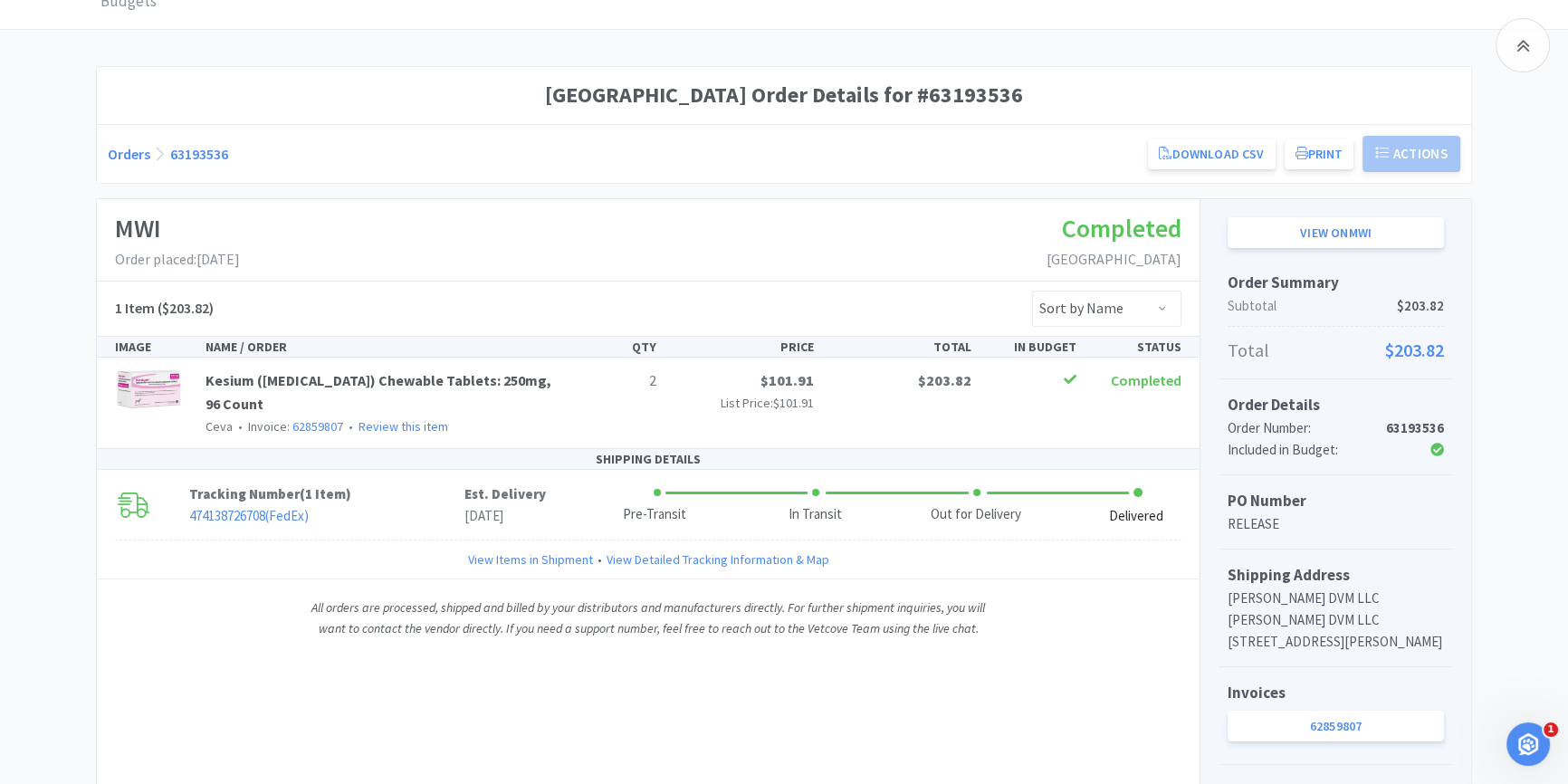
scroll to position [82, 0]
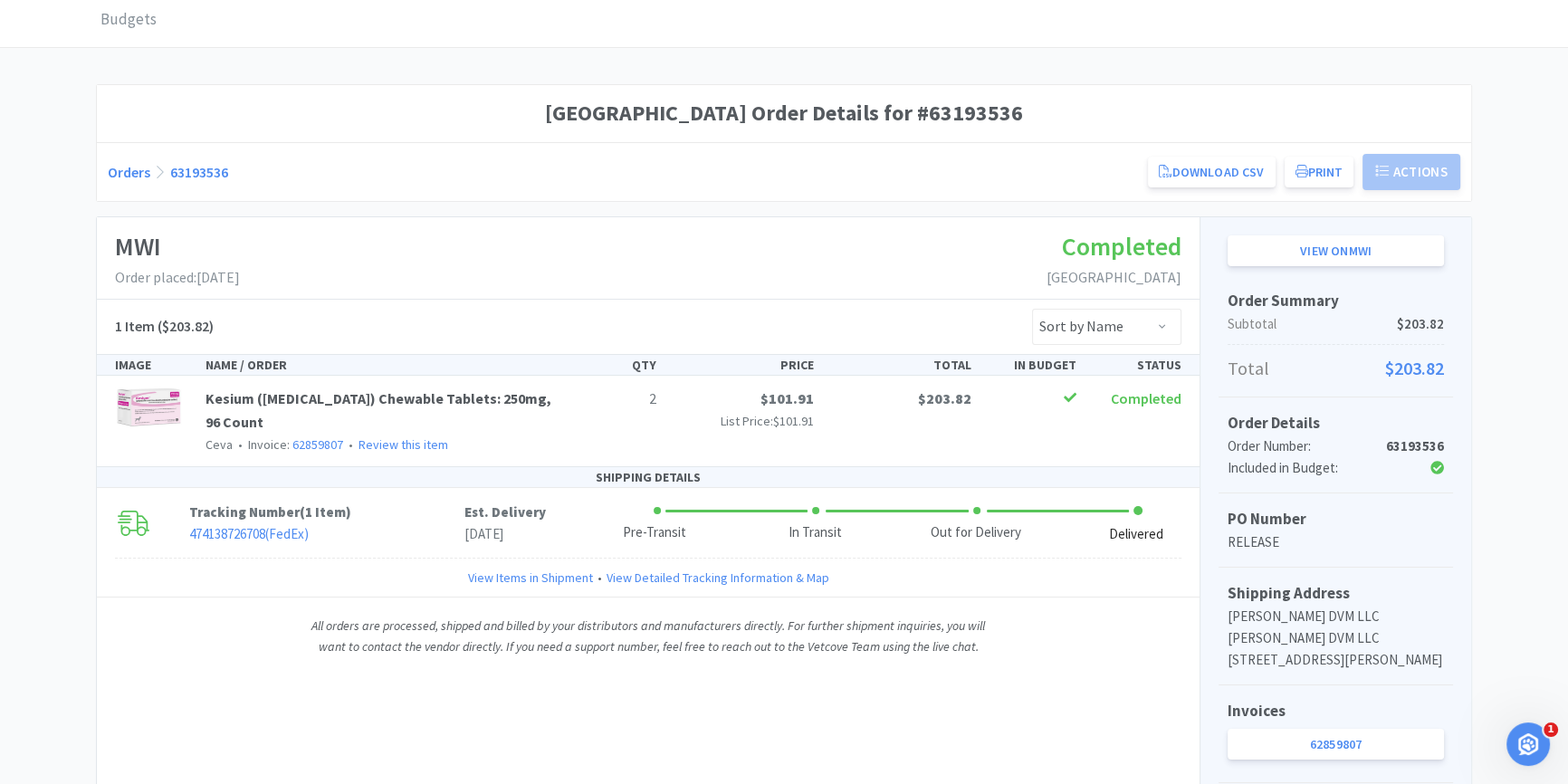
click at [1286, 730] on link "62859807" at bounding box center [1335, 745] width 217 height 31
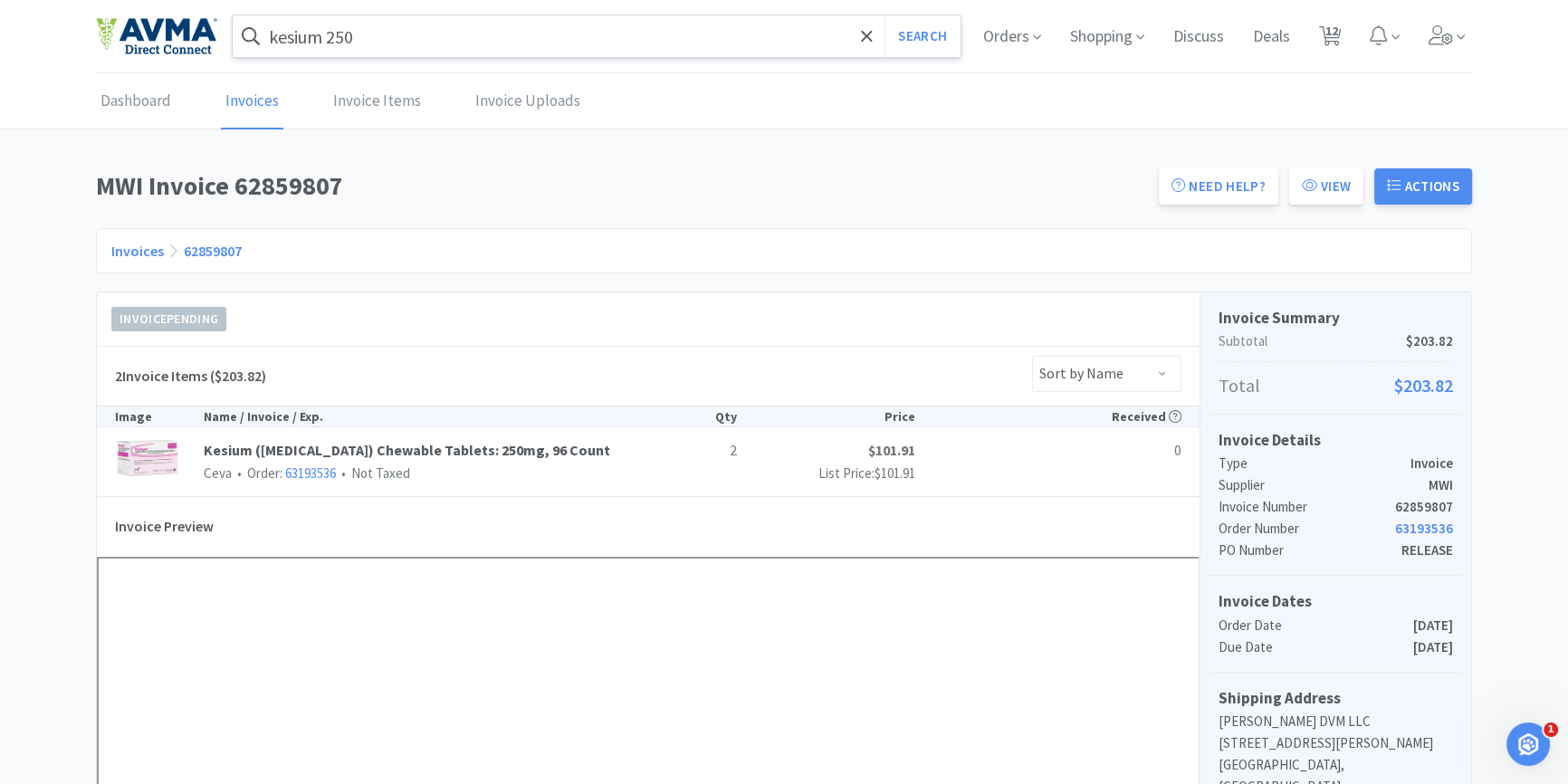
click at [391, 36] on input "kesium 250" at bounding box center [597, 36] width 728 height 41
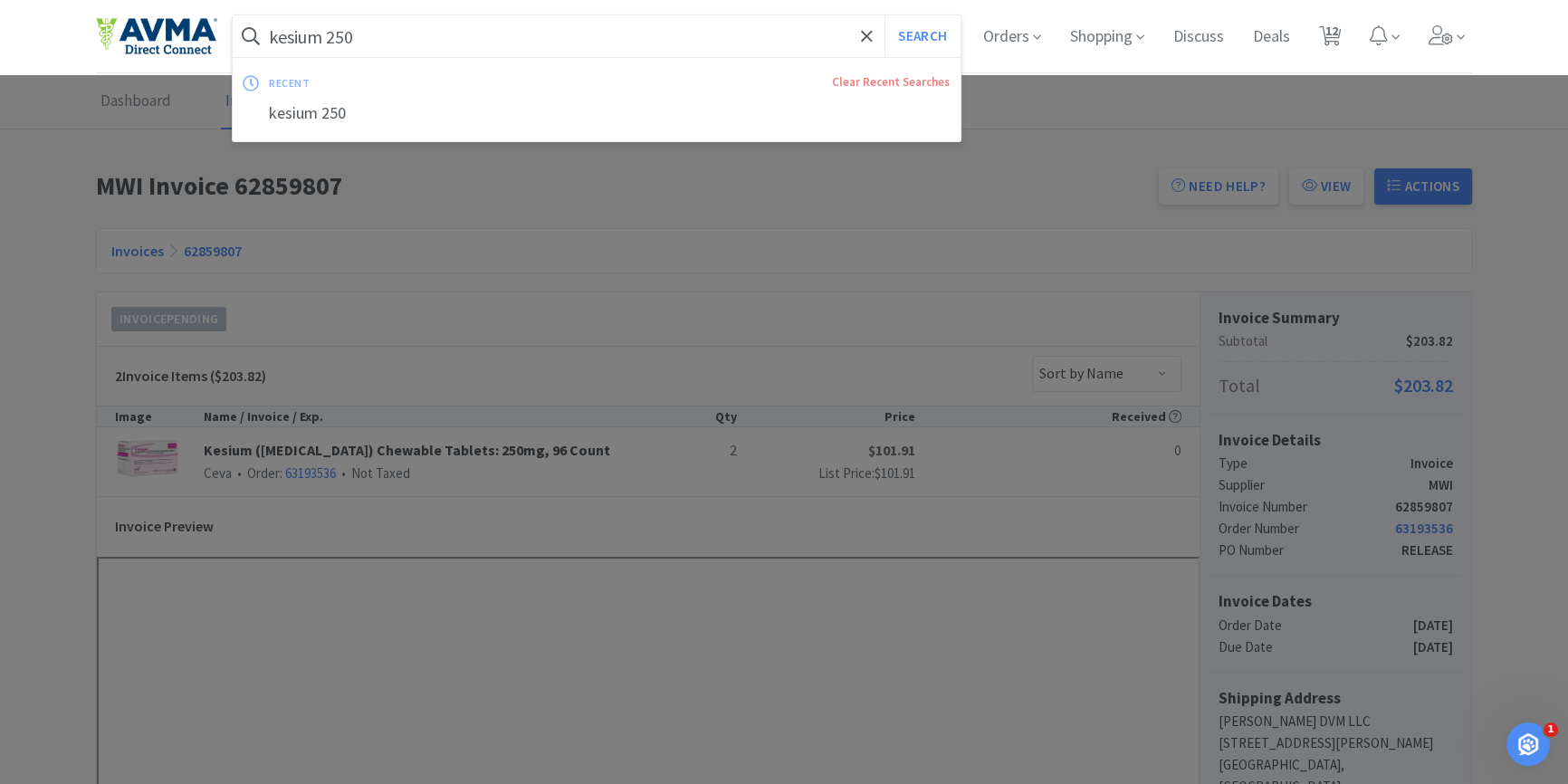
type input "g"
type input "dasuquin small"
click at [885, 15] on button "Search" at bounding box center [922, 36] width 75 height 41
select select "1"
select select "1000"
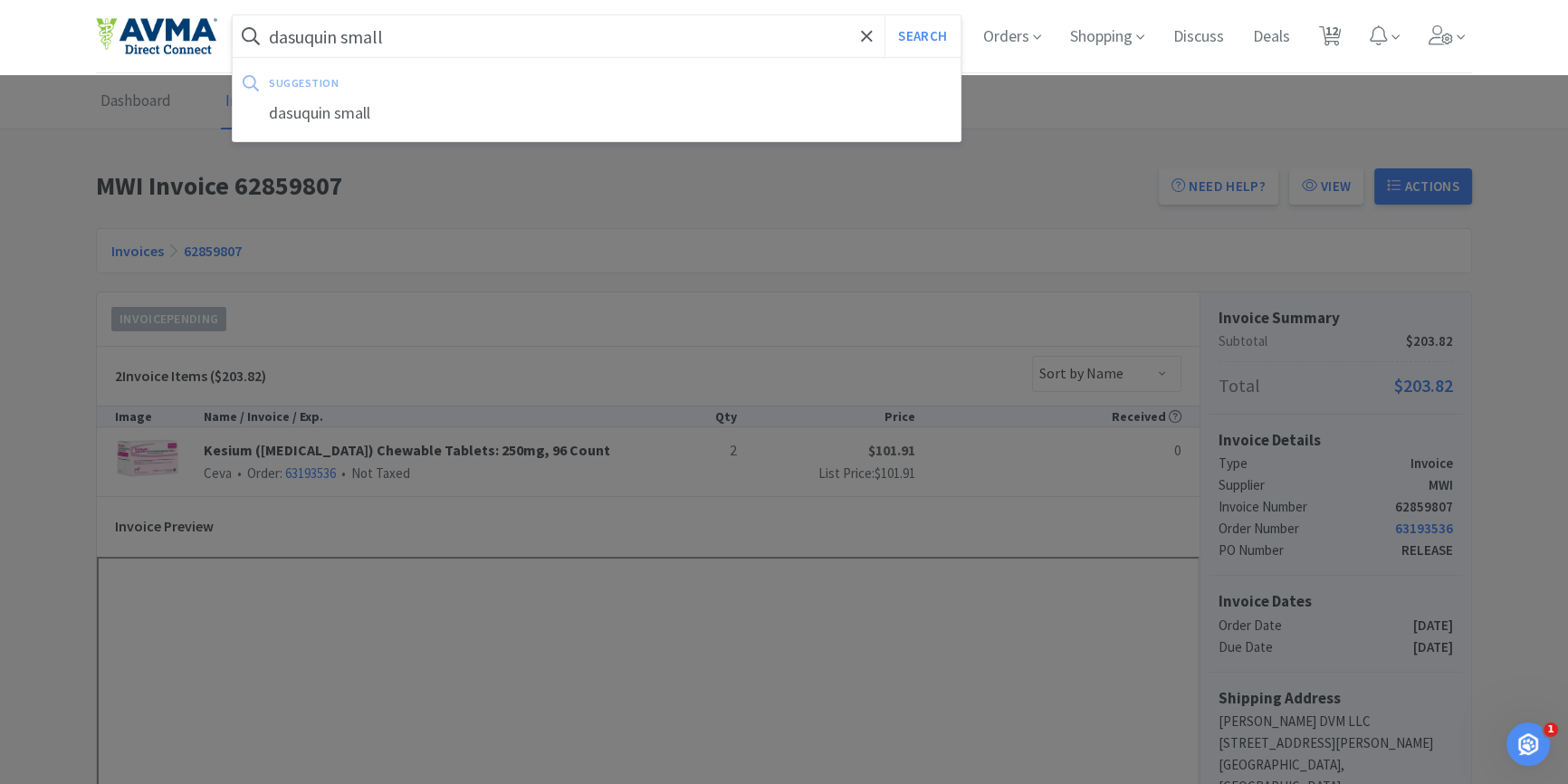
select select "2"
select select "4"
select select "1"
select select "6"
select select "1"
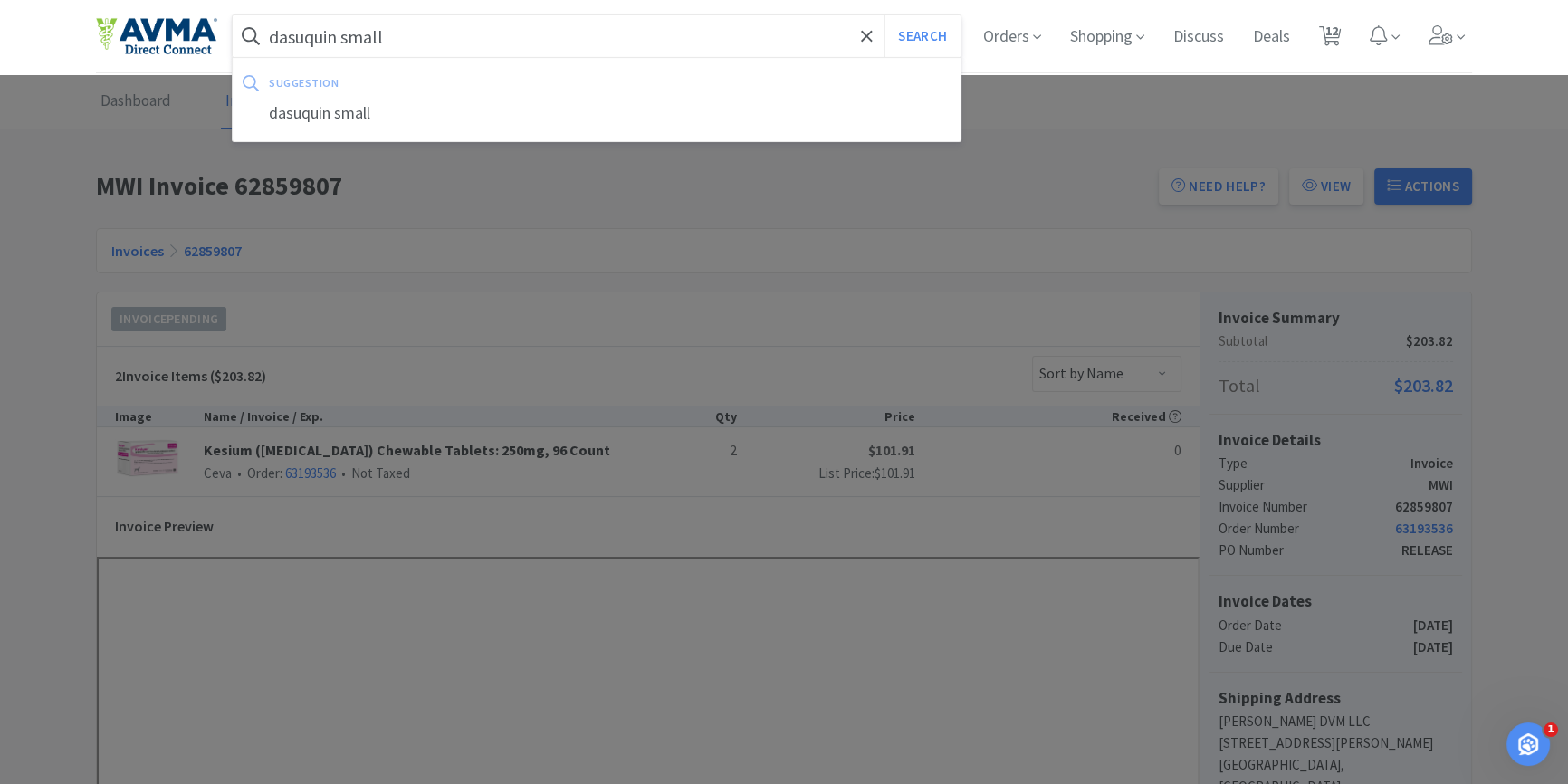
select select "2"
select select "1"
select select "3"
select select "5"
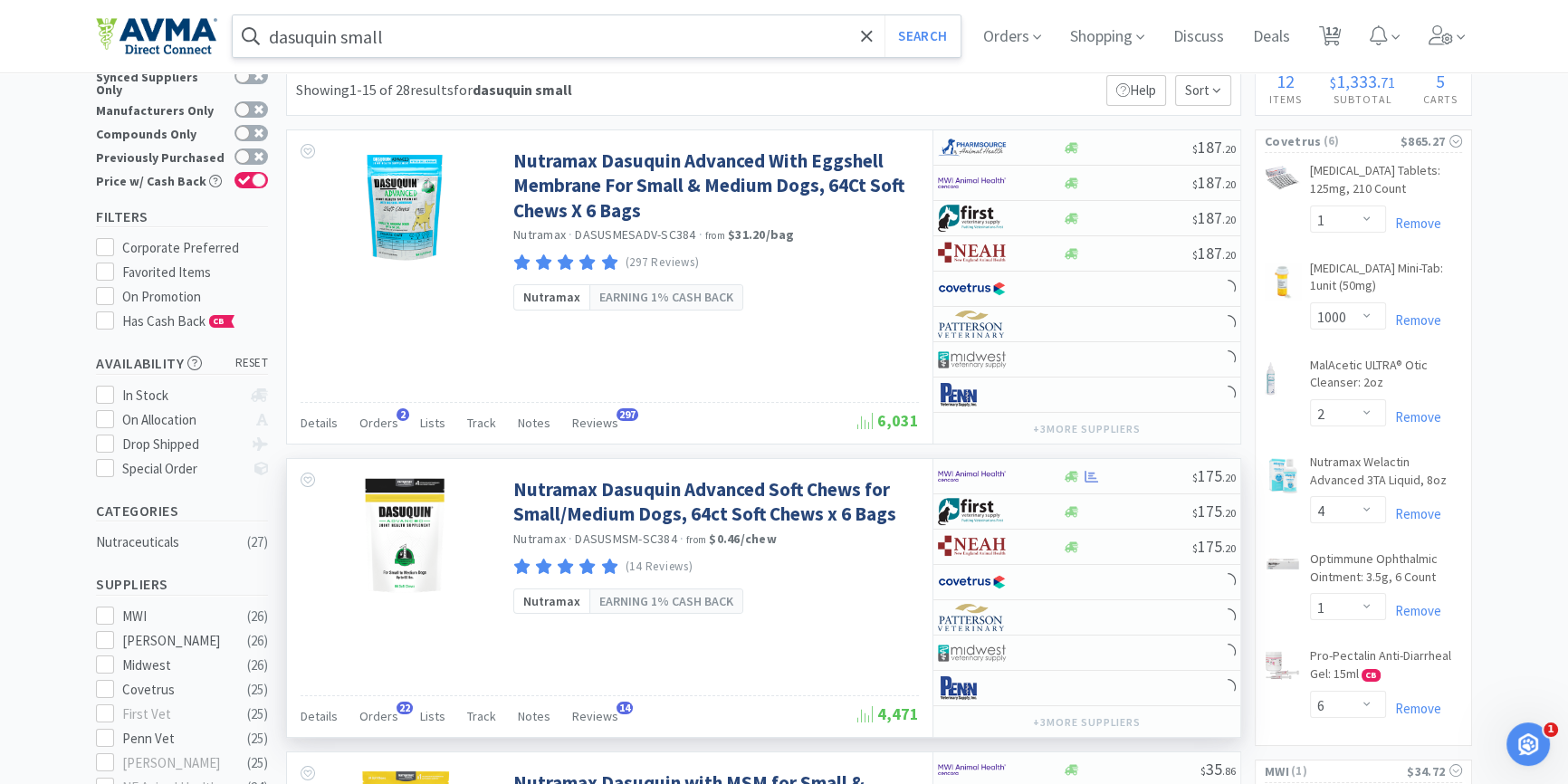
scroll to position [164, 0]
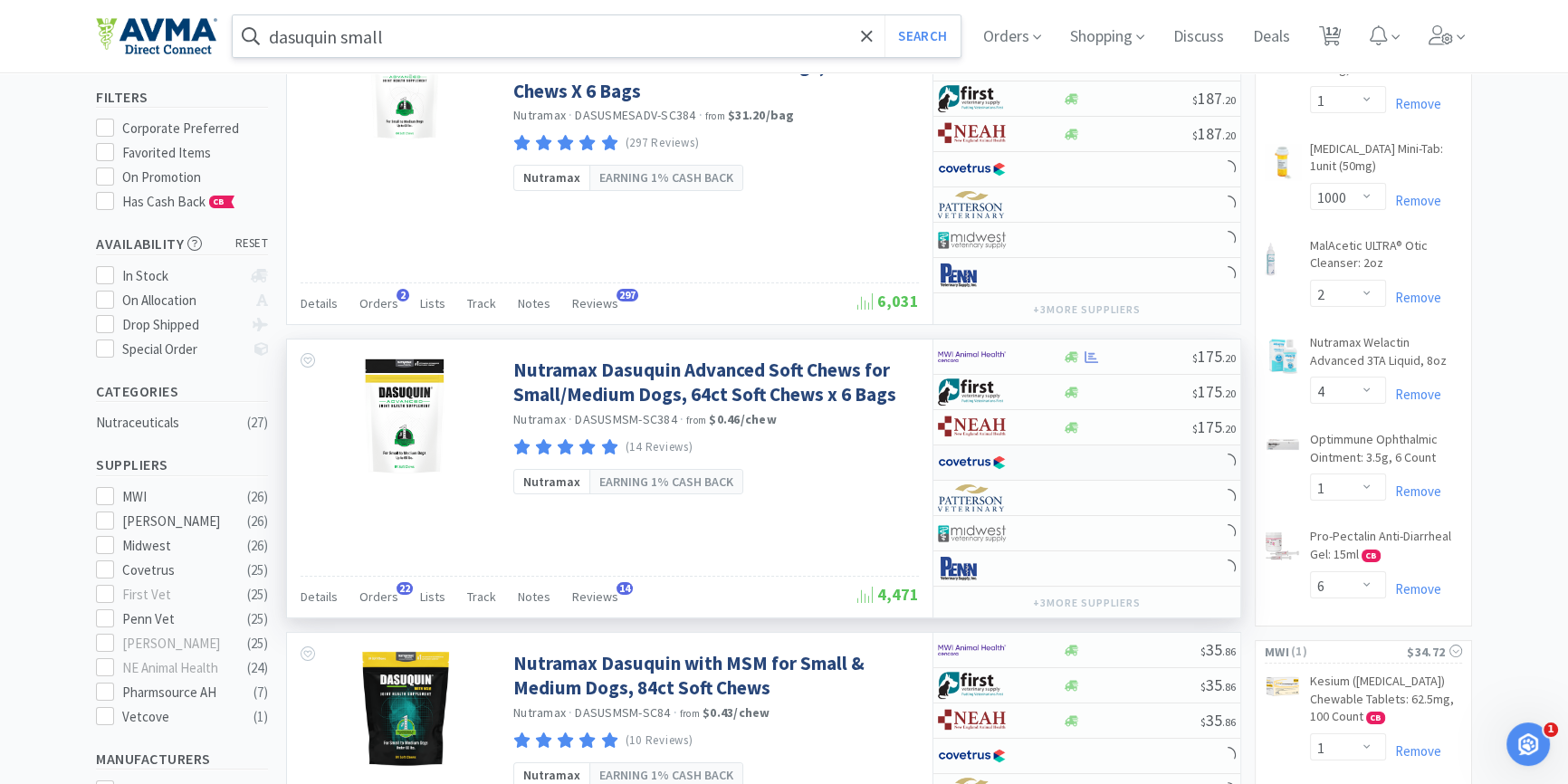
click at [1073, 462] on div at bounding box center [1087, 464] width 307 height 36
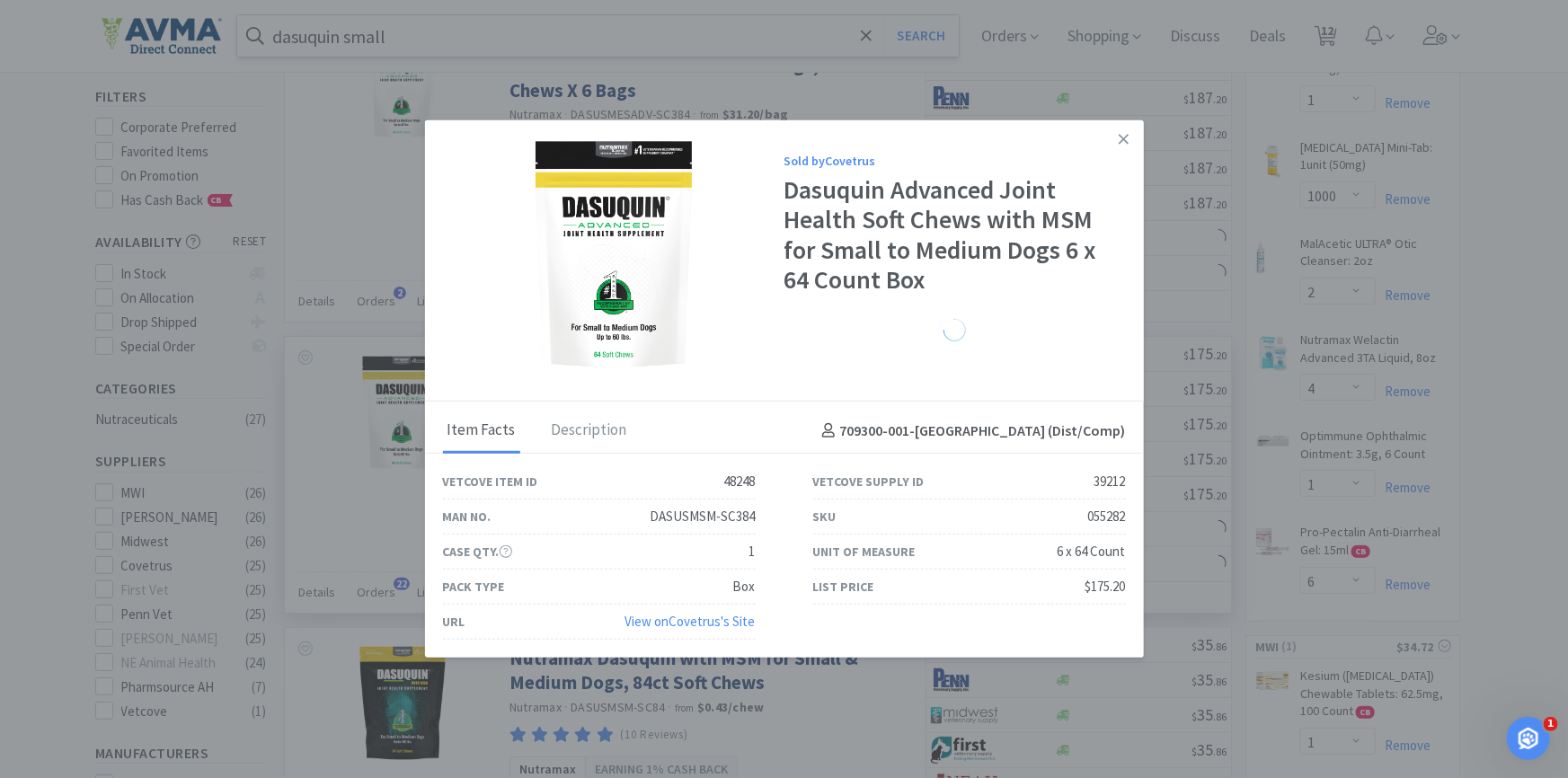
select select "1"
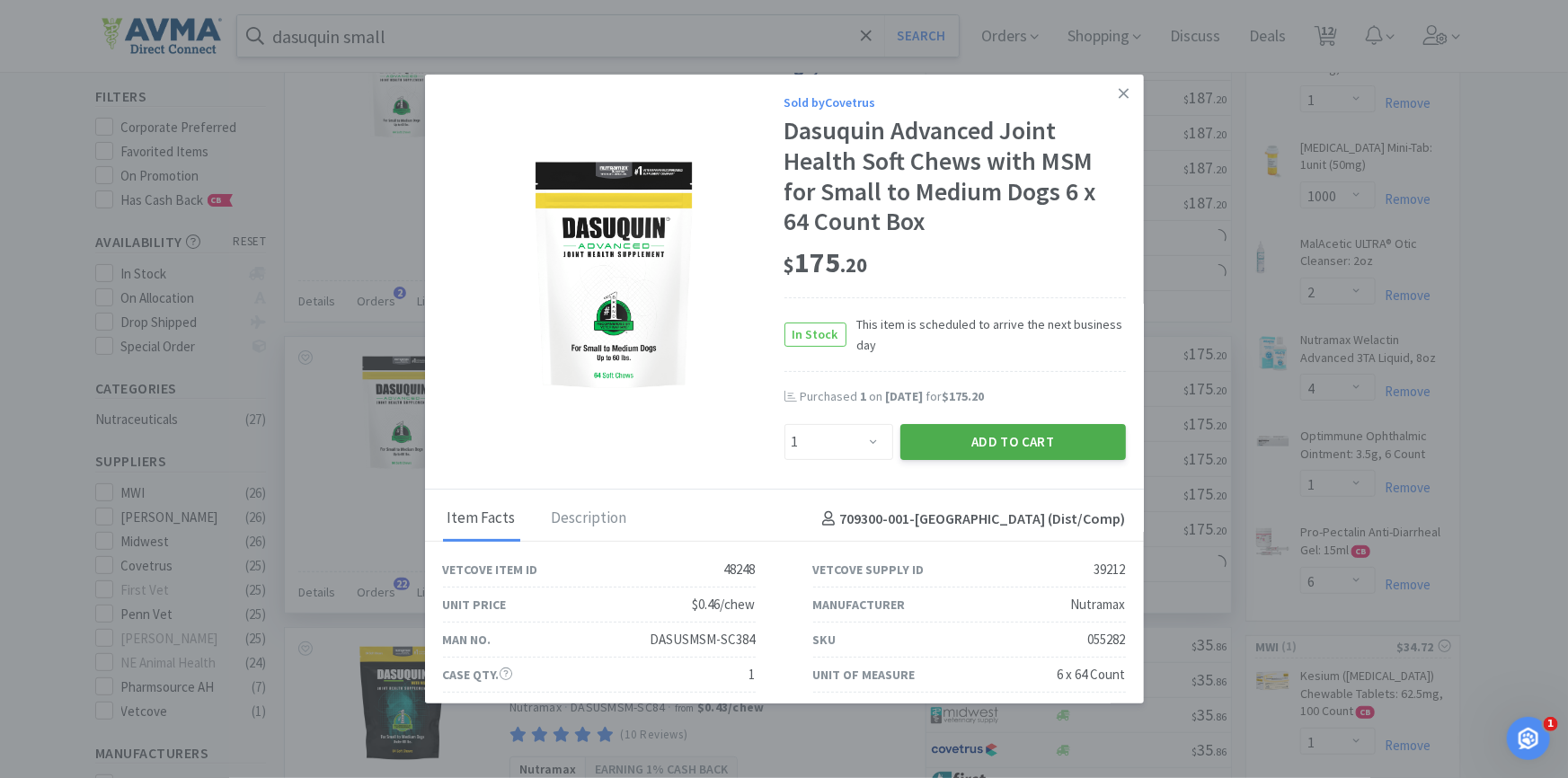
click at [971, 444] on button "Add to Cart" at bounding box center [1014, 442] width 225 height 36
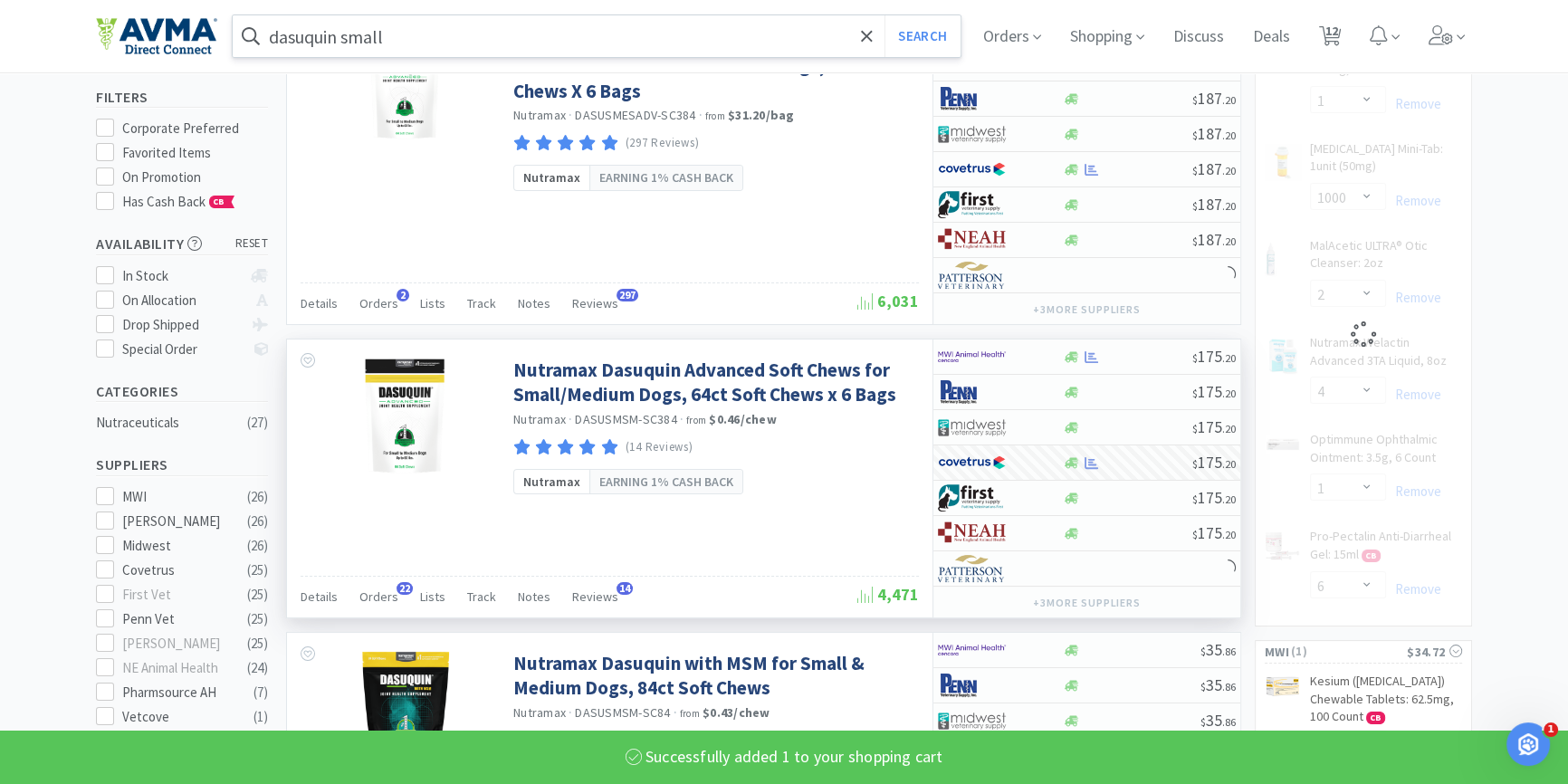
select select "1"
select select "4"
select select "1"
select select "6"
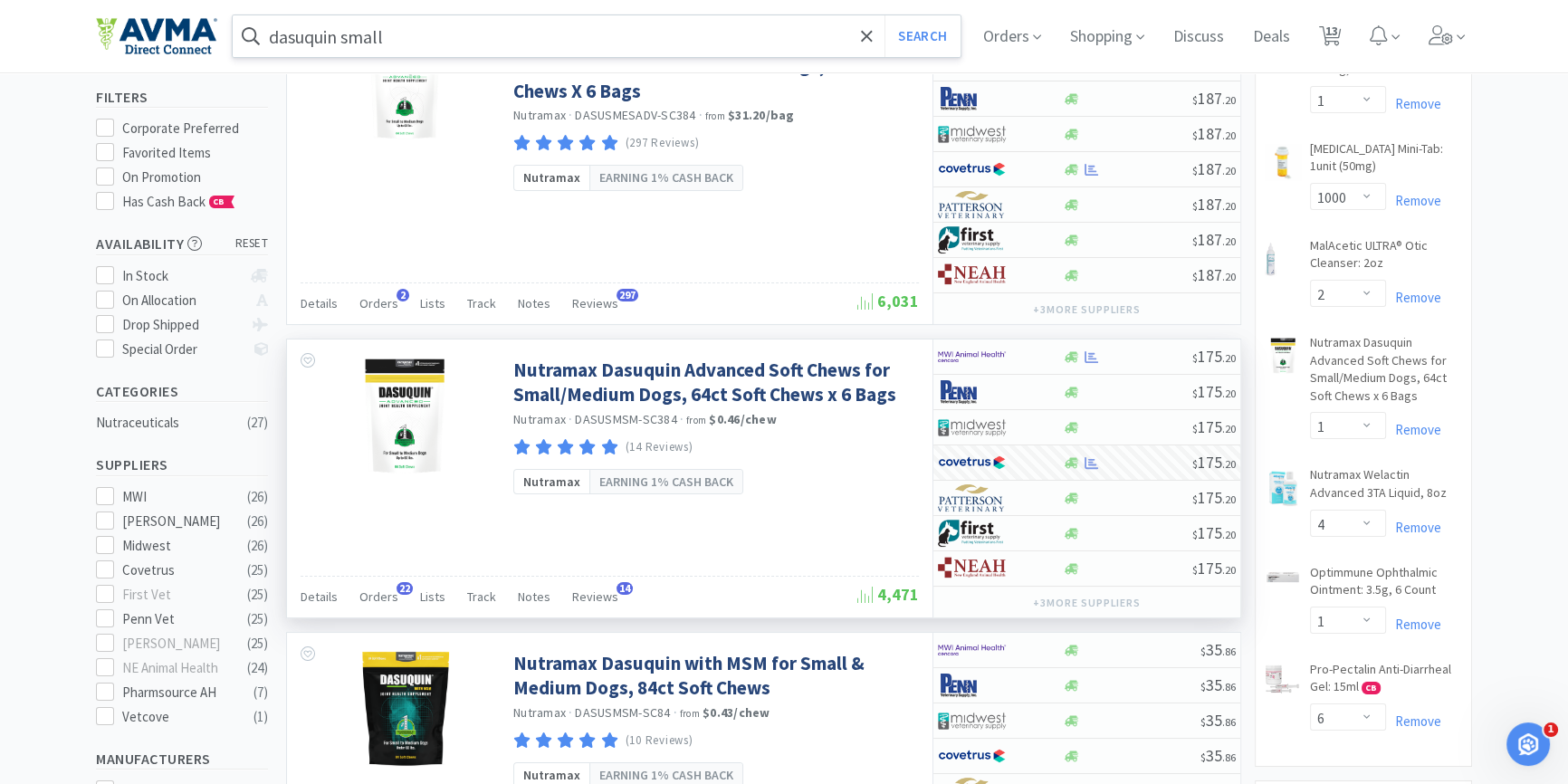
click at [406, 40] on input "dasuquin small" at bounding box center [597, 36] width 728 height 41
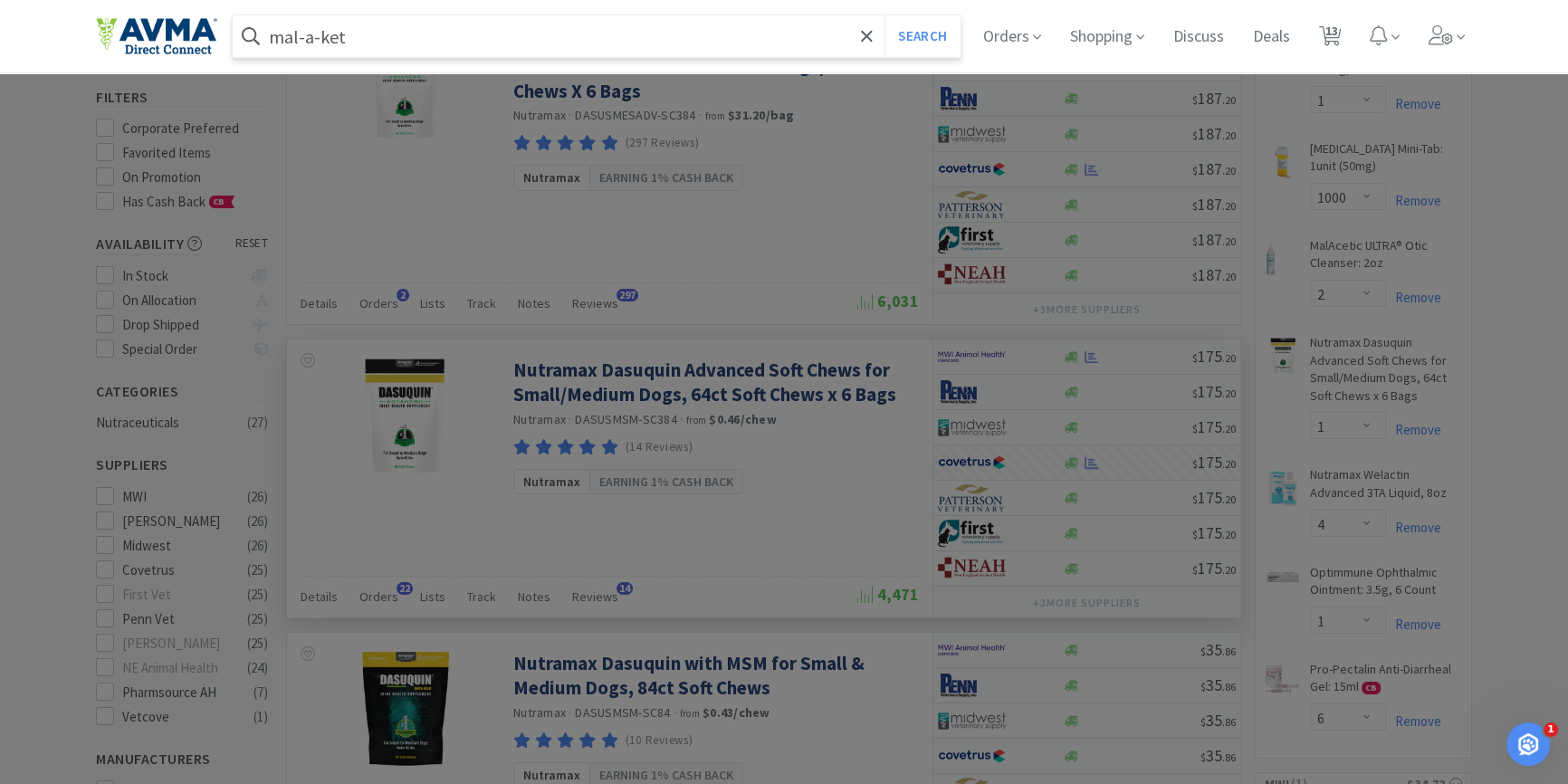
type input "mal-a-ket"
click at [885, 15] on button "Search" at bounding box center [922, 36] width 75 height 41
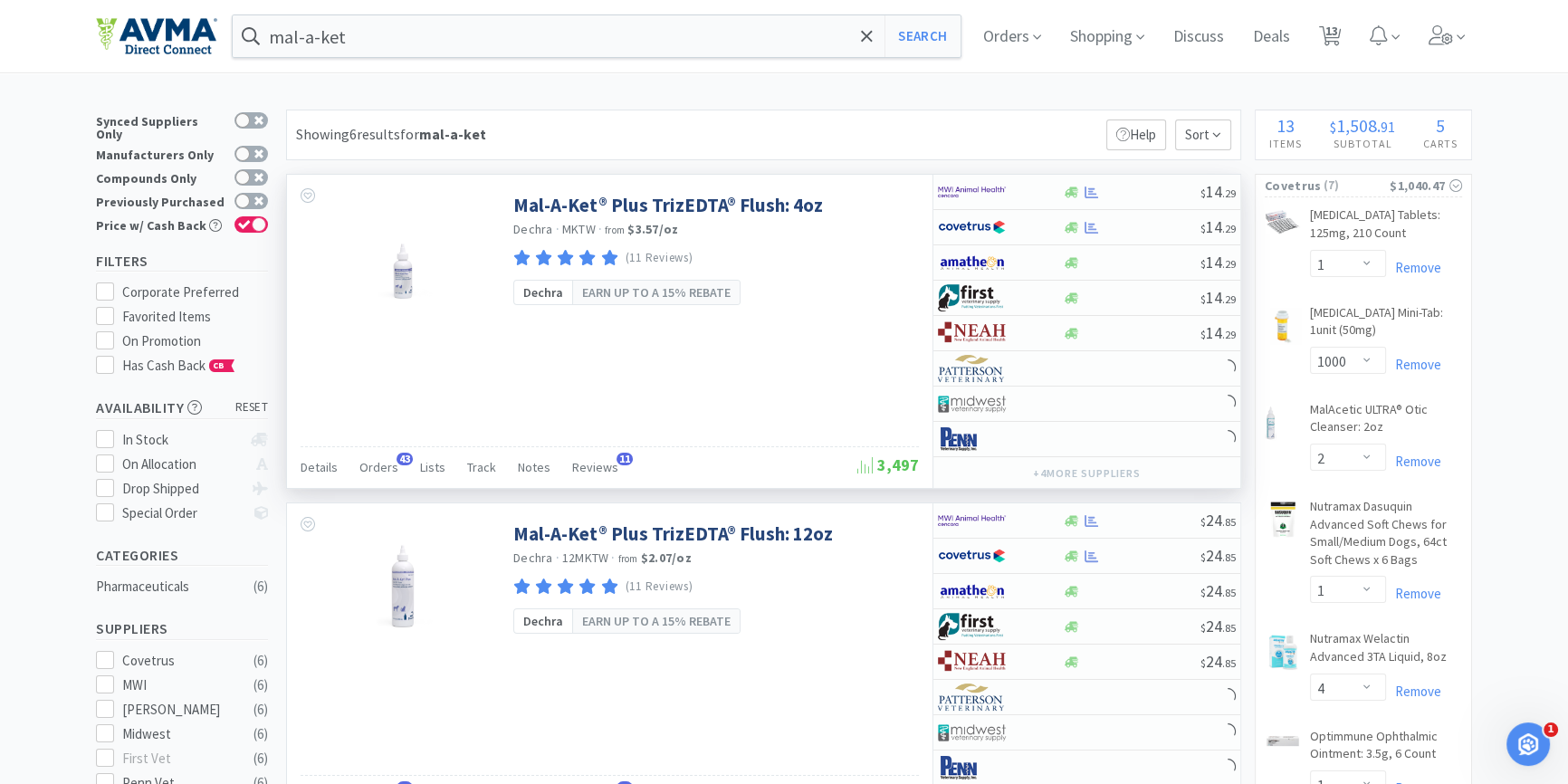
click at [343, 465] on div "Details Orders 43 Lists Track Notes Reviews 11" at bounding box center [578, 469] width 556 height 35
click at [371, 468] on span "Orders" at bounding box center [378, 467] width 38 height 16
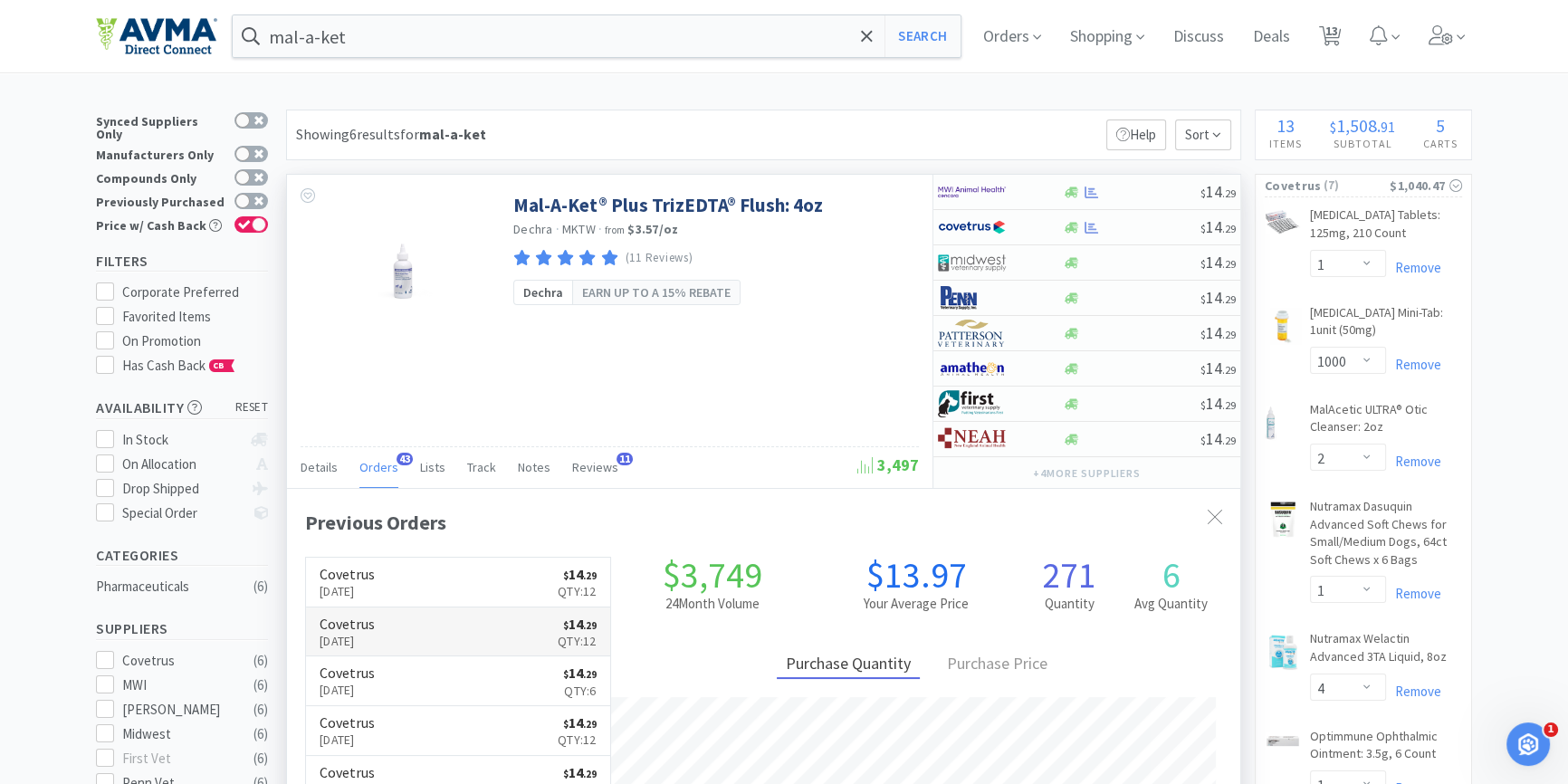
scroll to position [484, 952]
click at [1068, 225] on icon at bounding box center [1072, 227] width 13 height 13
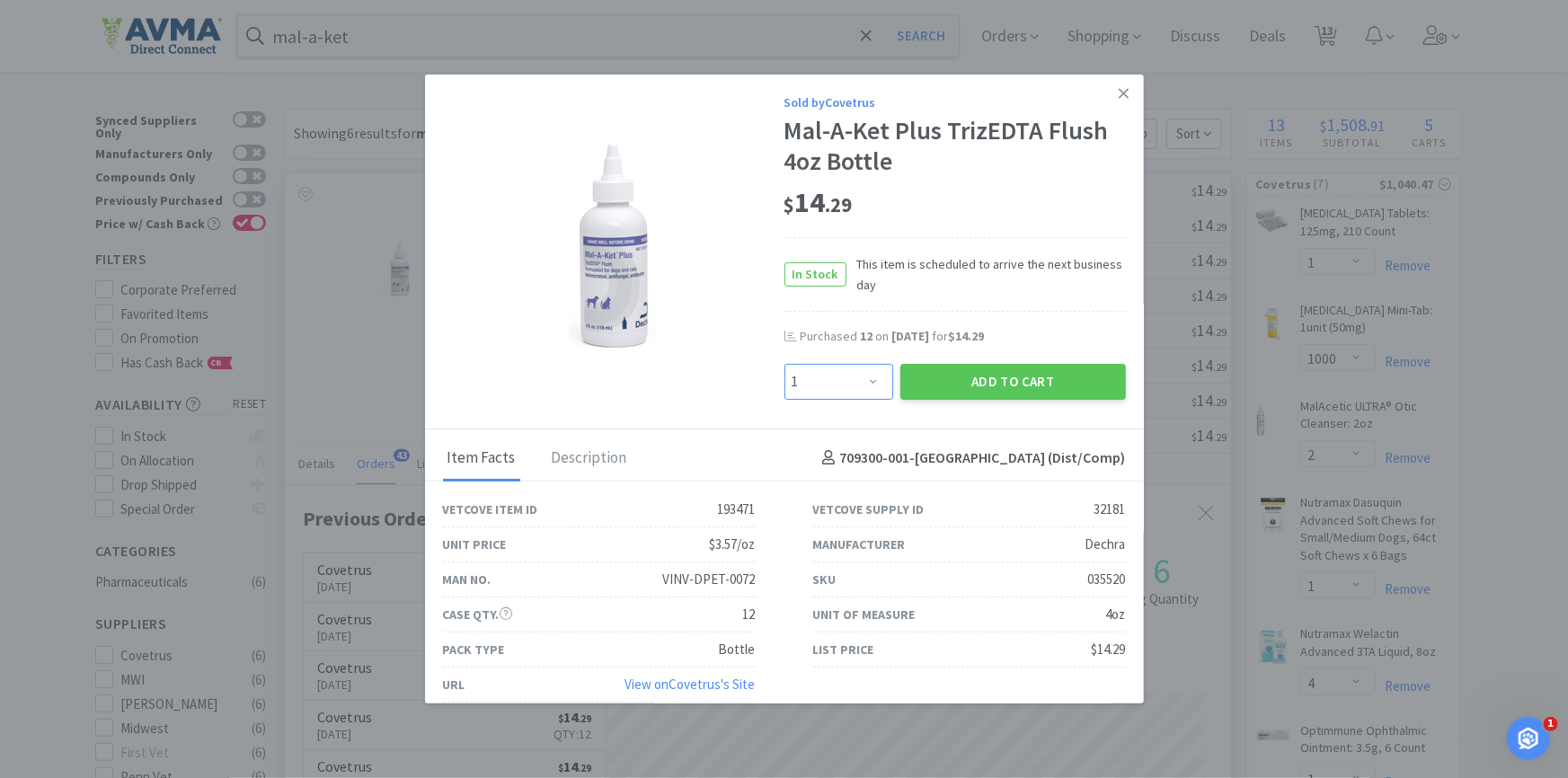
click at [805, 374] on select "Enter Quantity 1 2 3 4 5 6 7 8 9 10 11 12 13 14 15 16 17 18 19 20 Enter Quantity" at bounding box center [839, 382] width 109 height 36
click at [784, 364] on select "Enter Quantity 1 2 3 4 5 6 7 8 9 10 11 12 13 14 15 16 17 18 19 20 Enter Quantity" at bounding box center [839, 382] width 109 height 36
click at [827, 259] on div "In Stock This item is scheduled to arrive the next business day" at bounding box center [955, 275] width 342 height 75
click at [809, 388] on select "Enter Quantity 1 2 3 4 5 6 7 8 9 10 11 12 13 14 15 16 17 18 19 20 Enter Quantity" at bounding box center [839, 382] width 109 height 36
select select "12"
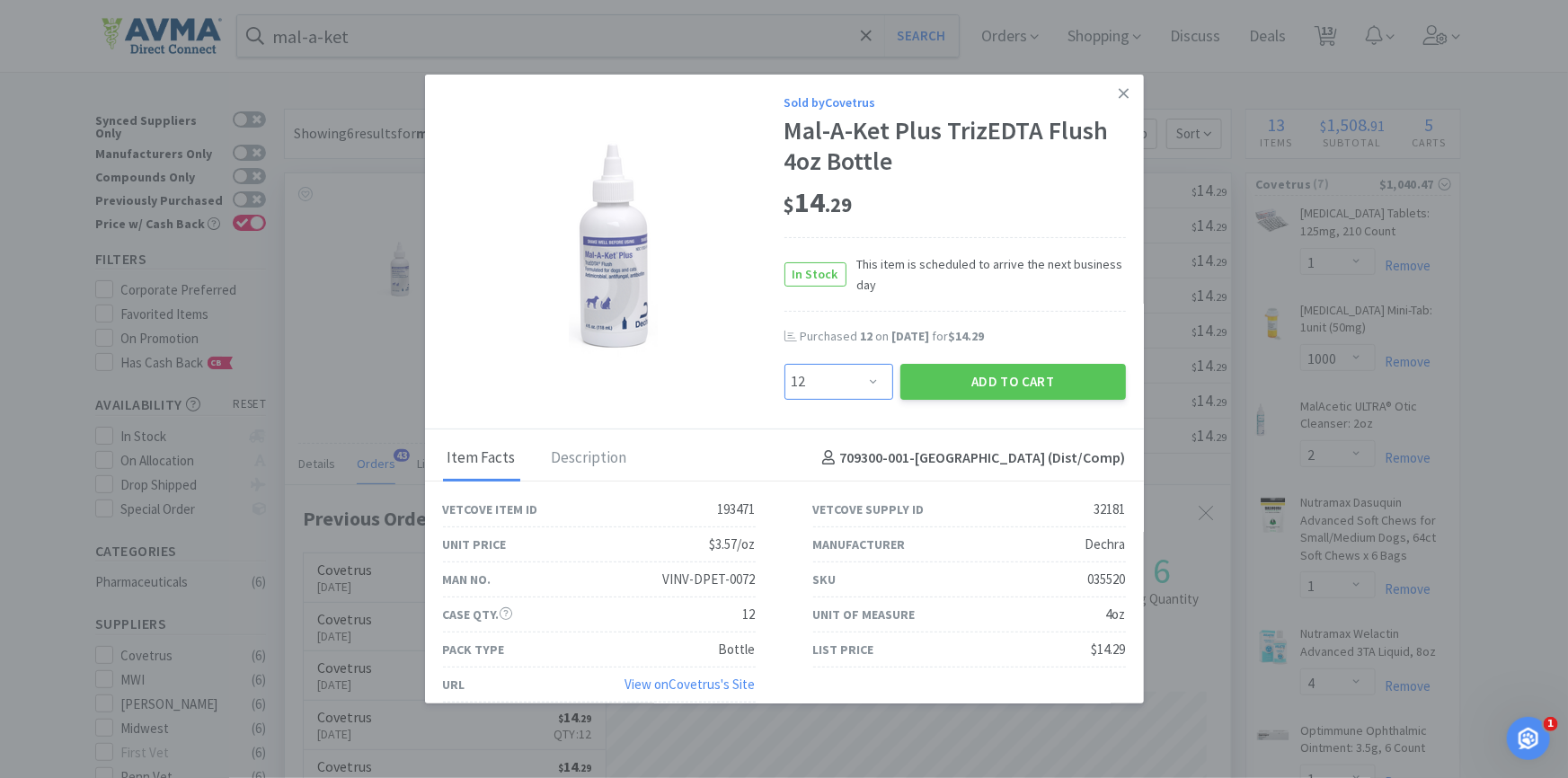
click at [784, 364] on select "Enter Quantity 1 2 3 4 5 6 7 8 9 10 11 12 13 14 15 16 17 18 19 20 Enter Quantity" at bounding box center [839, 382] width 109 height 36
click at [975, 371] on button "Add to Cart" at bounding box center [1014, 382] width 225 height 36
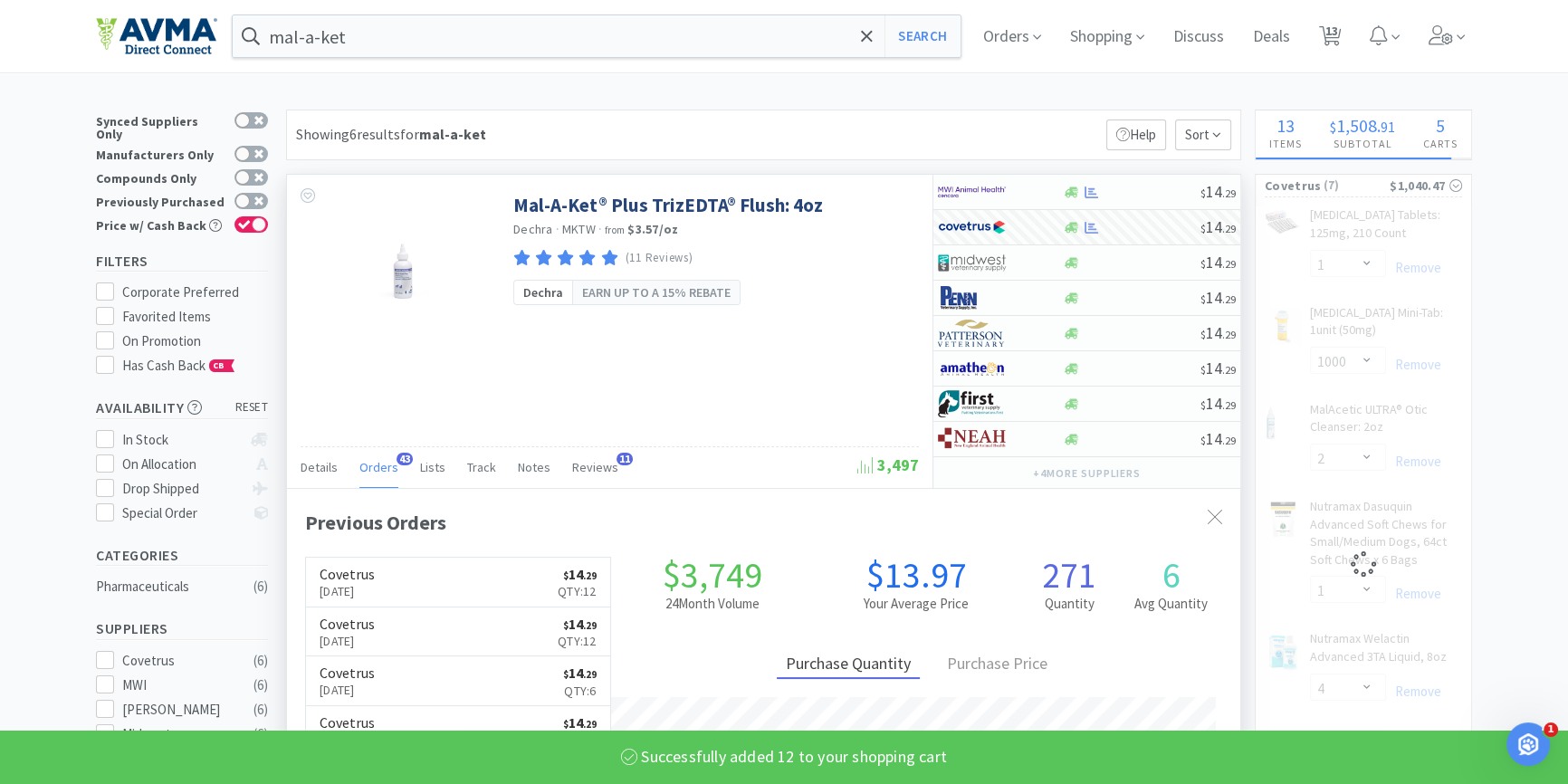
select select "12"
select select "2"
select select "1"
select select "4"
select select "1"
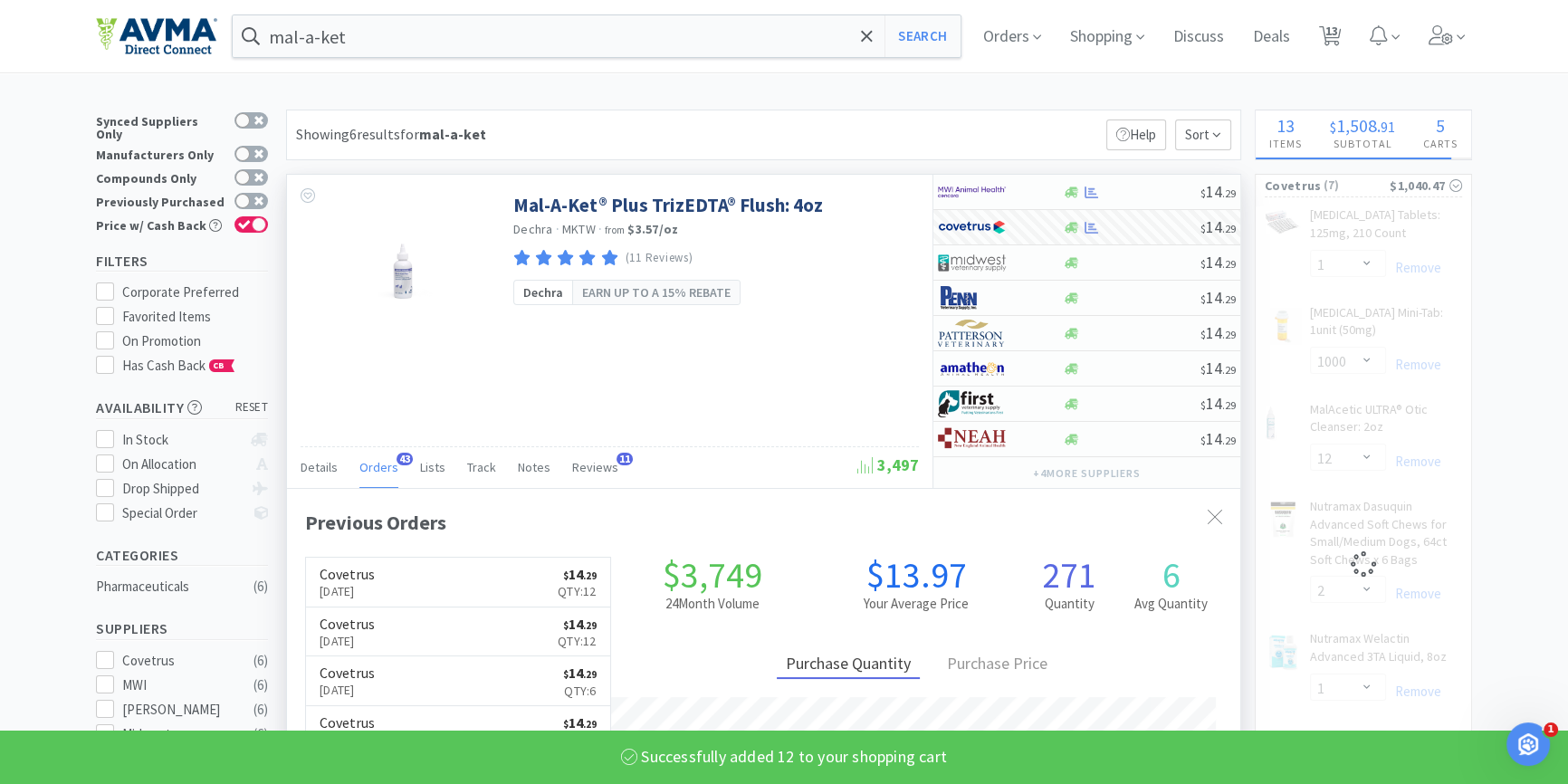
select select "6"
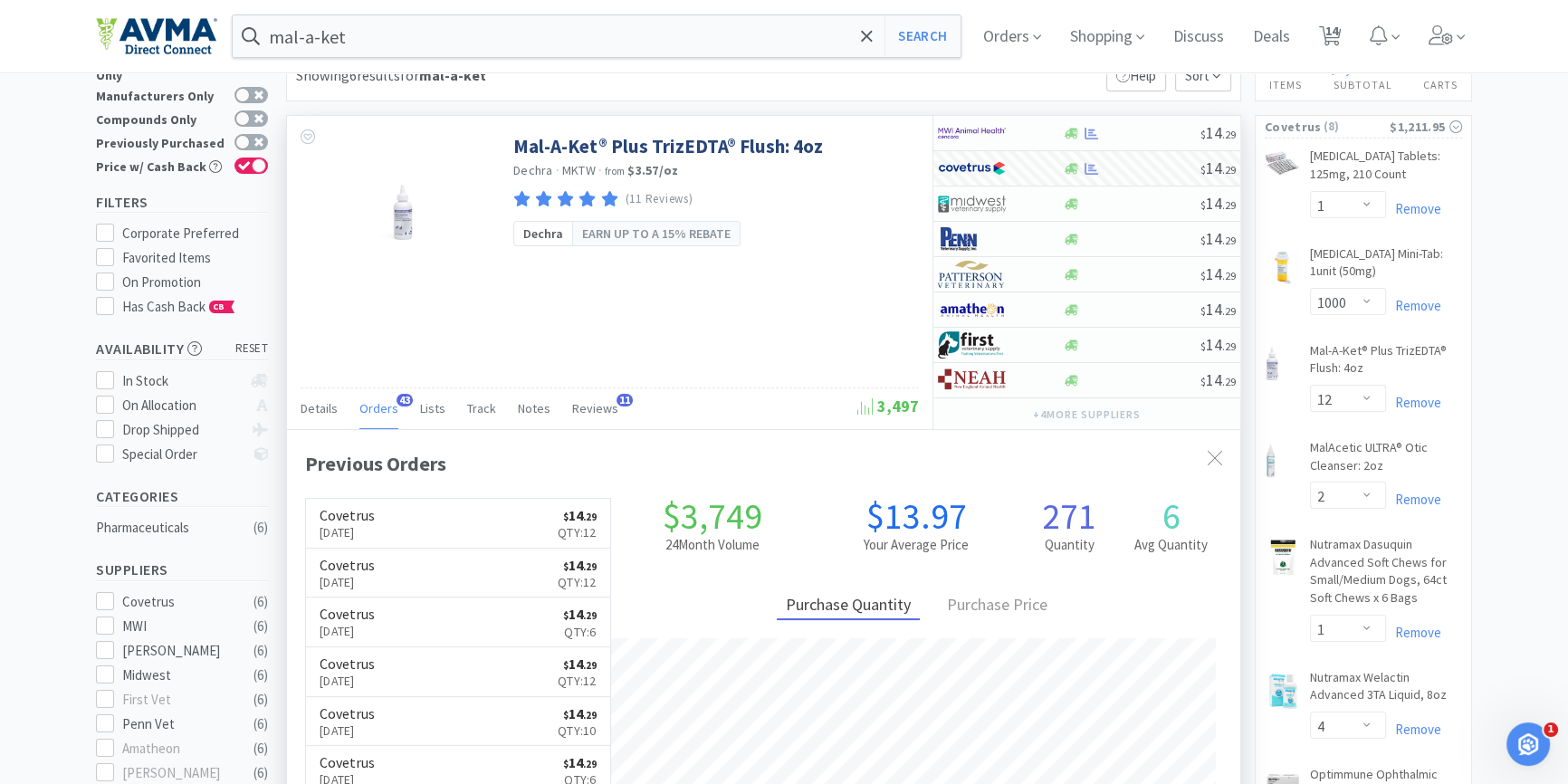
scroll to position [0, 0]
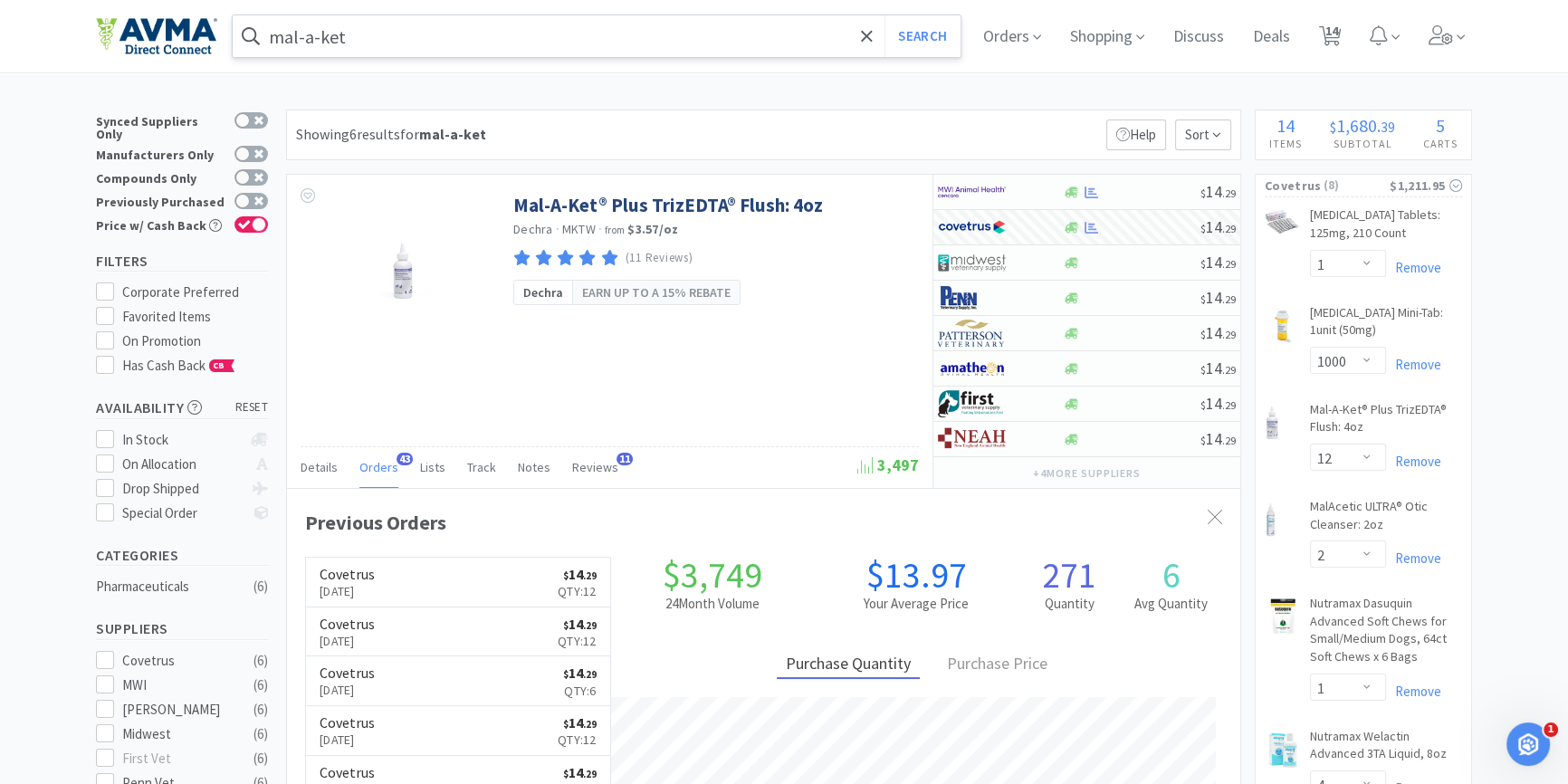
click at [424, 36] on input "mal-a-ket" at bounding box center [597, 36] width 728 height 41
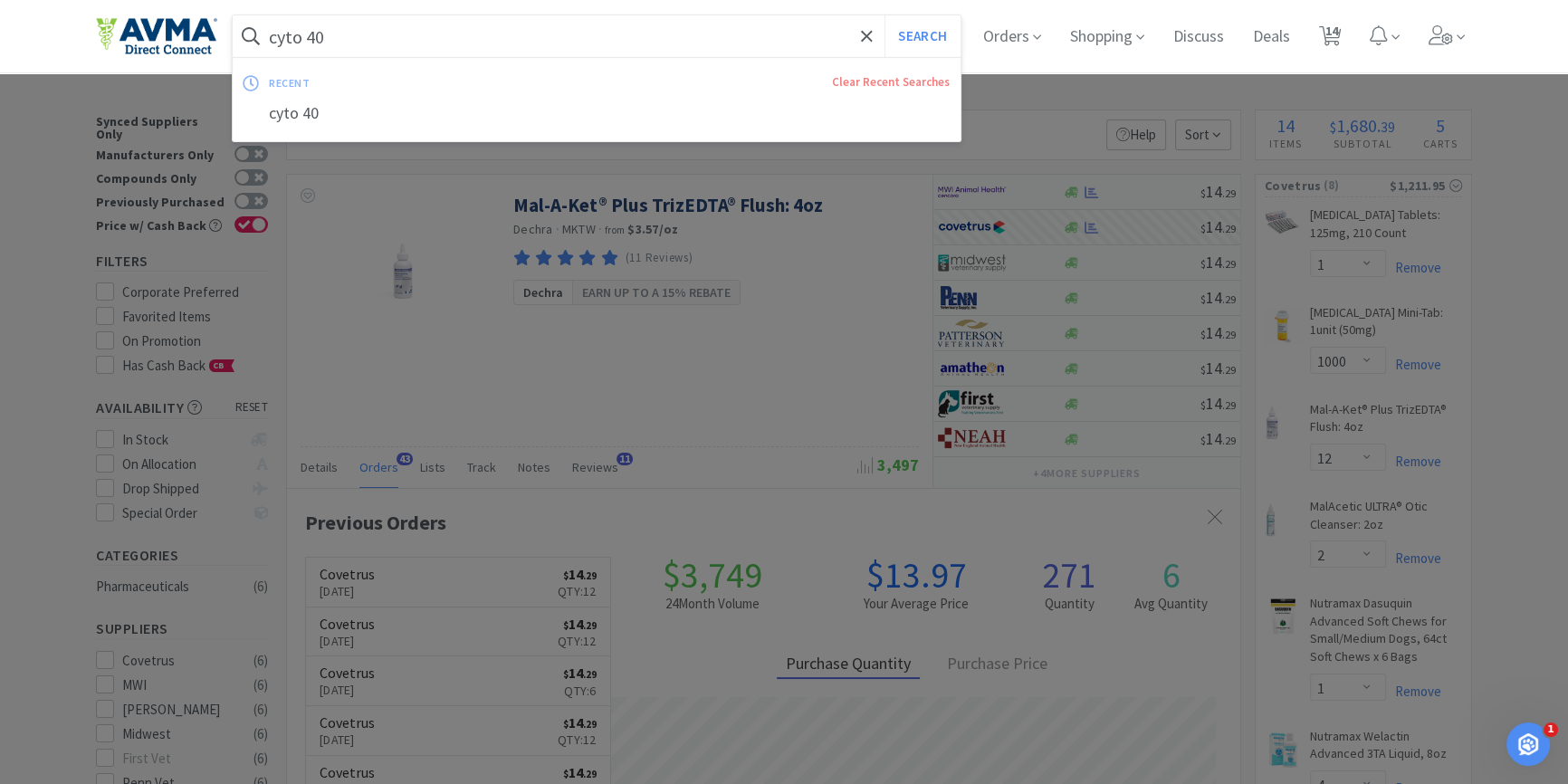
type input "cyto 40"
click at [885, 15] on button "Search" at bounding box center [922, 36] width 75 height 41
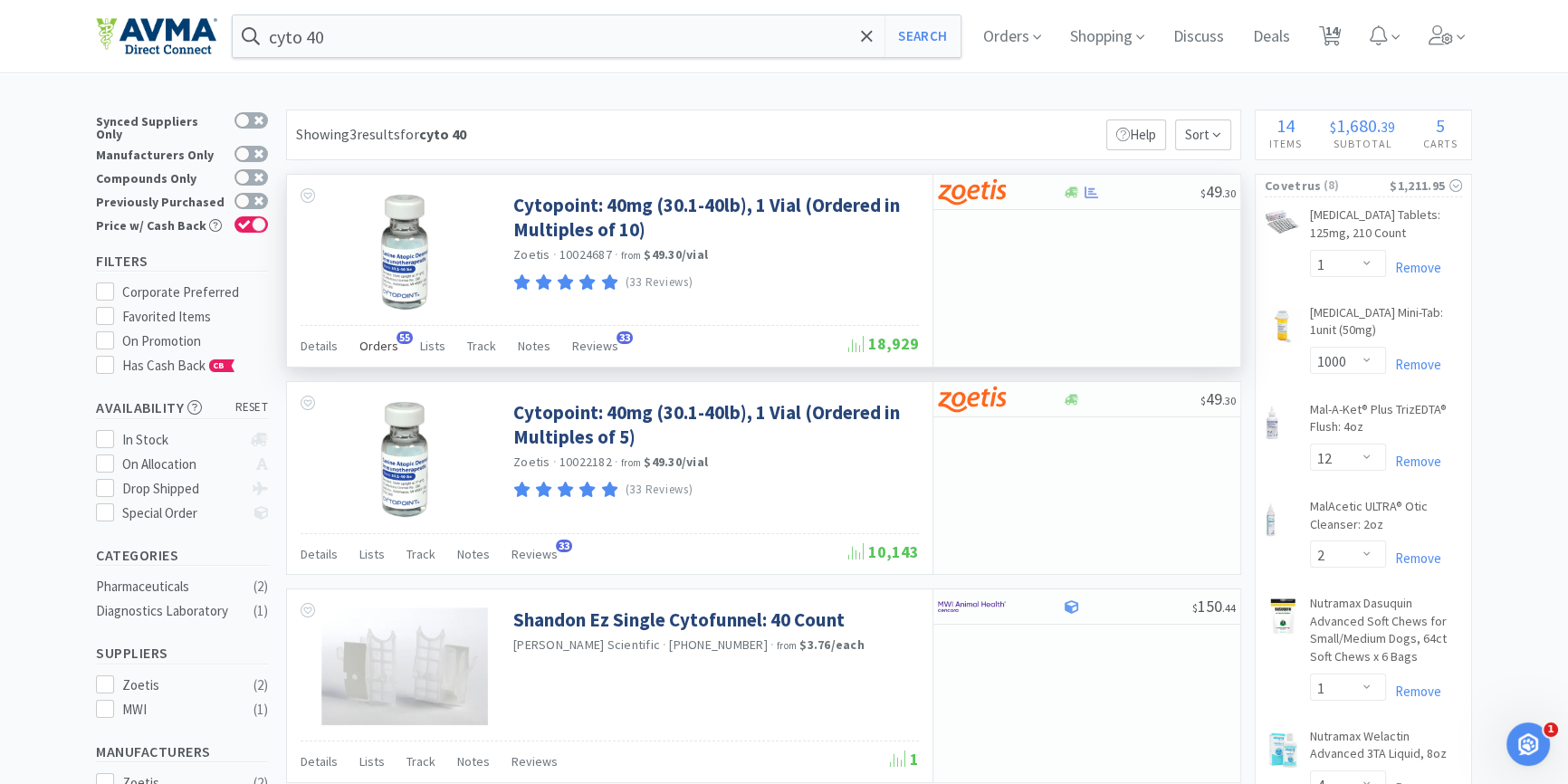
click at [388, 345] on span "Orders" at bounding box center [378, 346] width 38 height 16
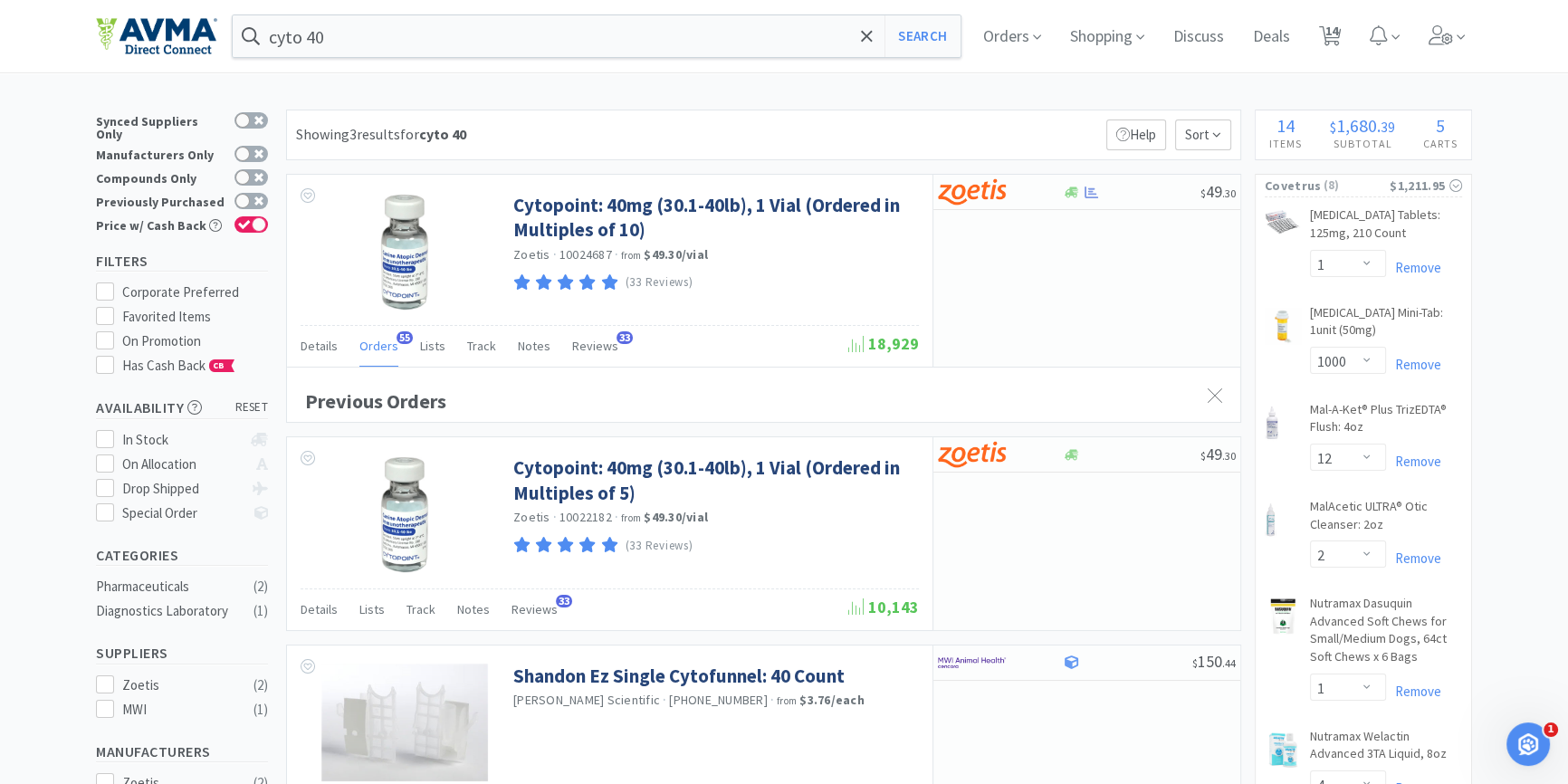
scroll to position [484, 952]
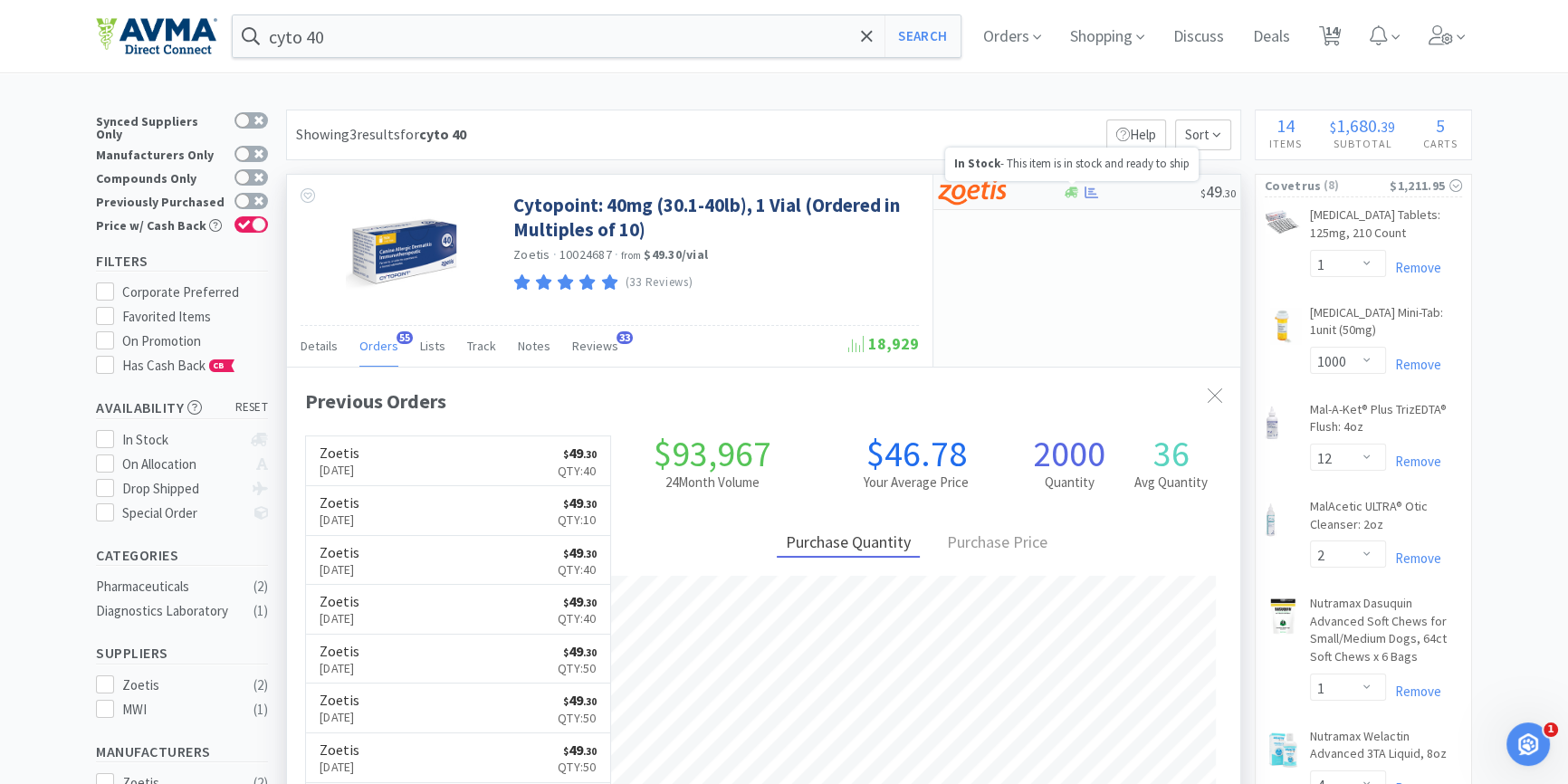
click at [1071, 191] on icon at bounding box center [1072, 192] width 13 height 11
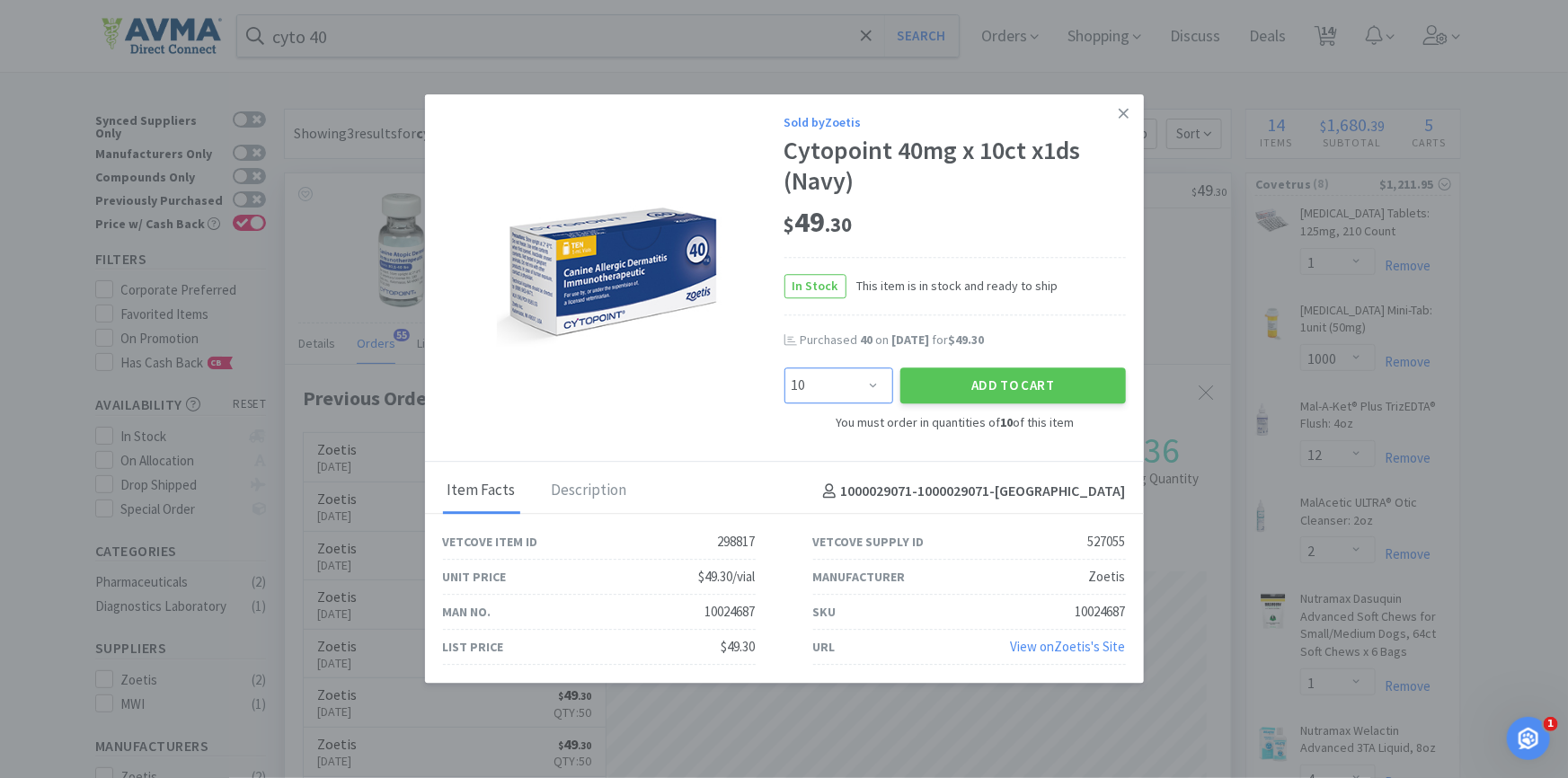
drag, startPoint x: 816, startPoint y: 385, endPoint x: 817, endPoint y: 375, distance: 10.0
click at [816, 385] on select "Enter Quantity 10 20 30 40 50 60 70 80 90 100 110 120 130 140 150 160 170 180 1…" at bounding box center [839, 386] width 109 height 36
select select "40"
click at [784, 368] on select "Enter Quantity 10 20 30 40 50 60 70 80 90 100 110 120 130 140 150 160 170 180 1…" at bounding box center [839, 386] width 109 height 36
click at [986, 399] on button "Add to Cart" at bounding box center [1014, 386] width 225 height 36
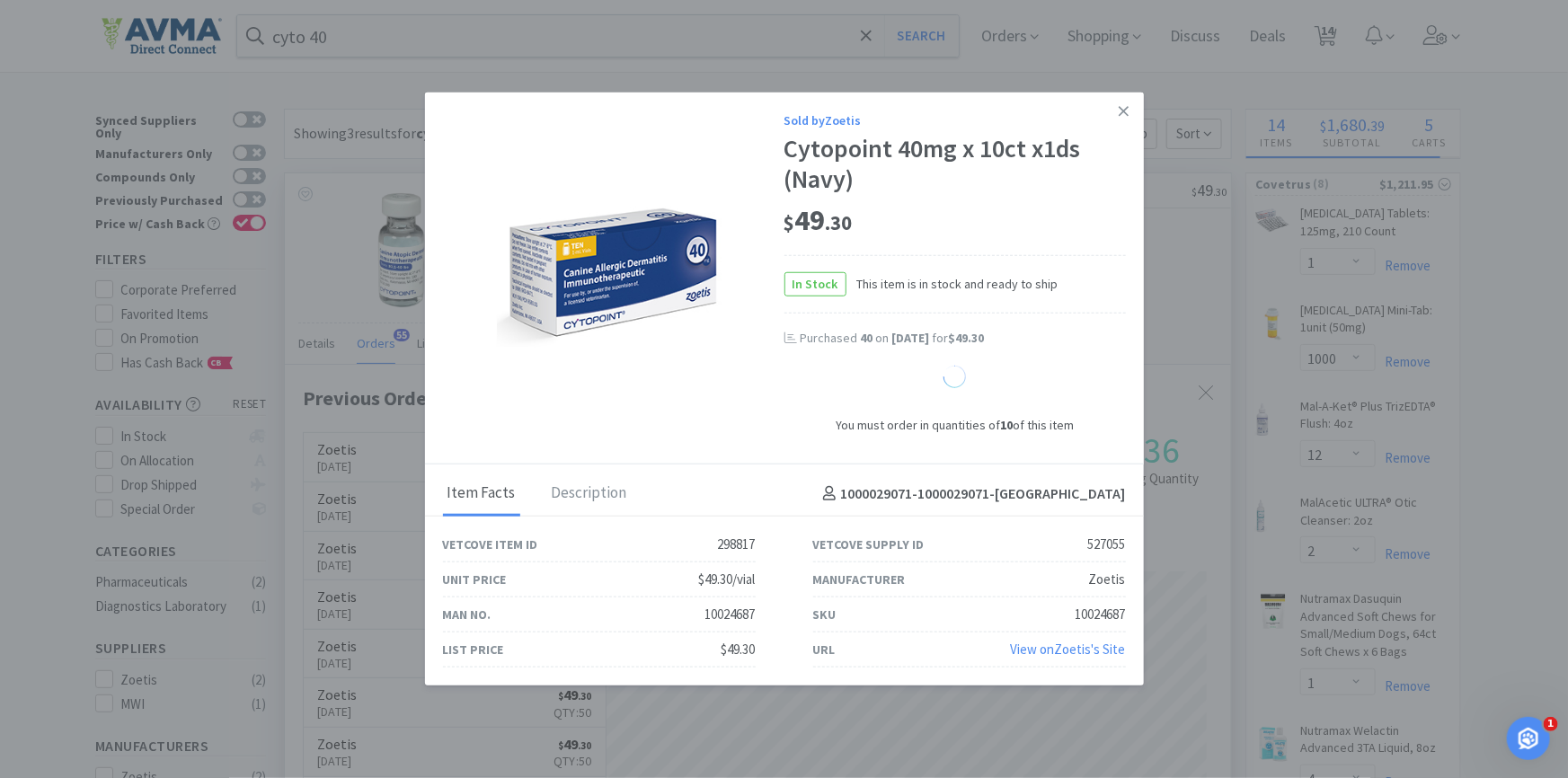
select select "40"
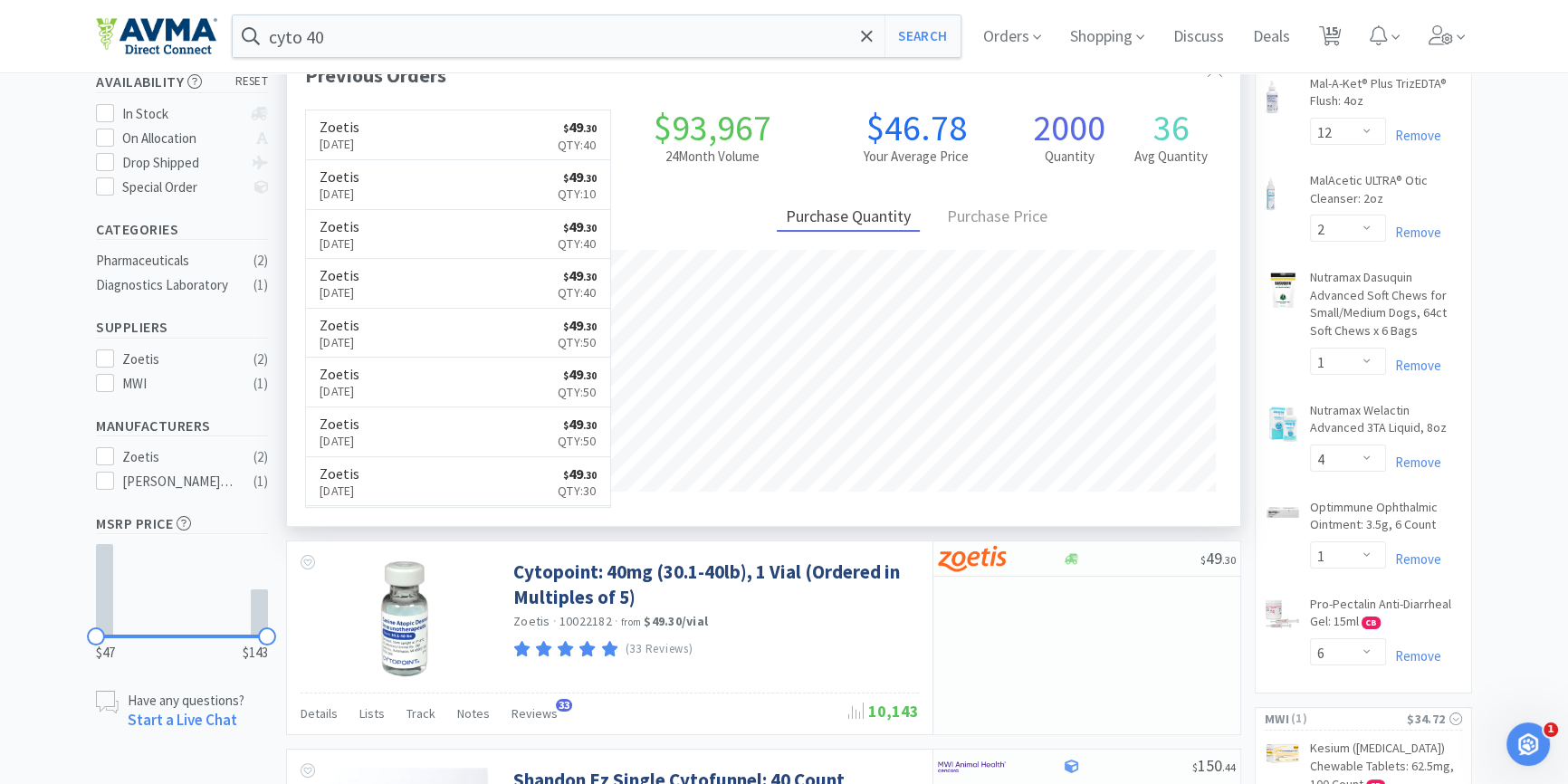
scroll to position [0, 0]
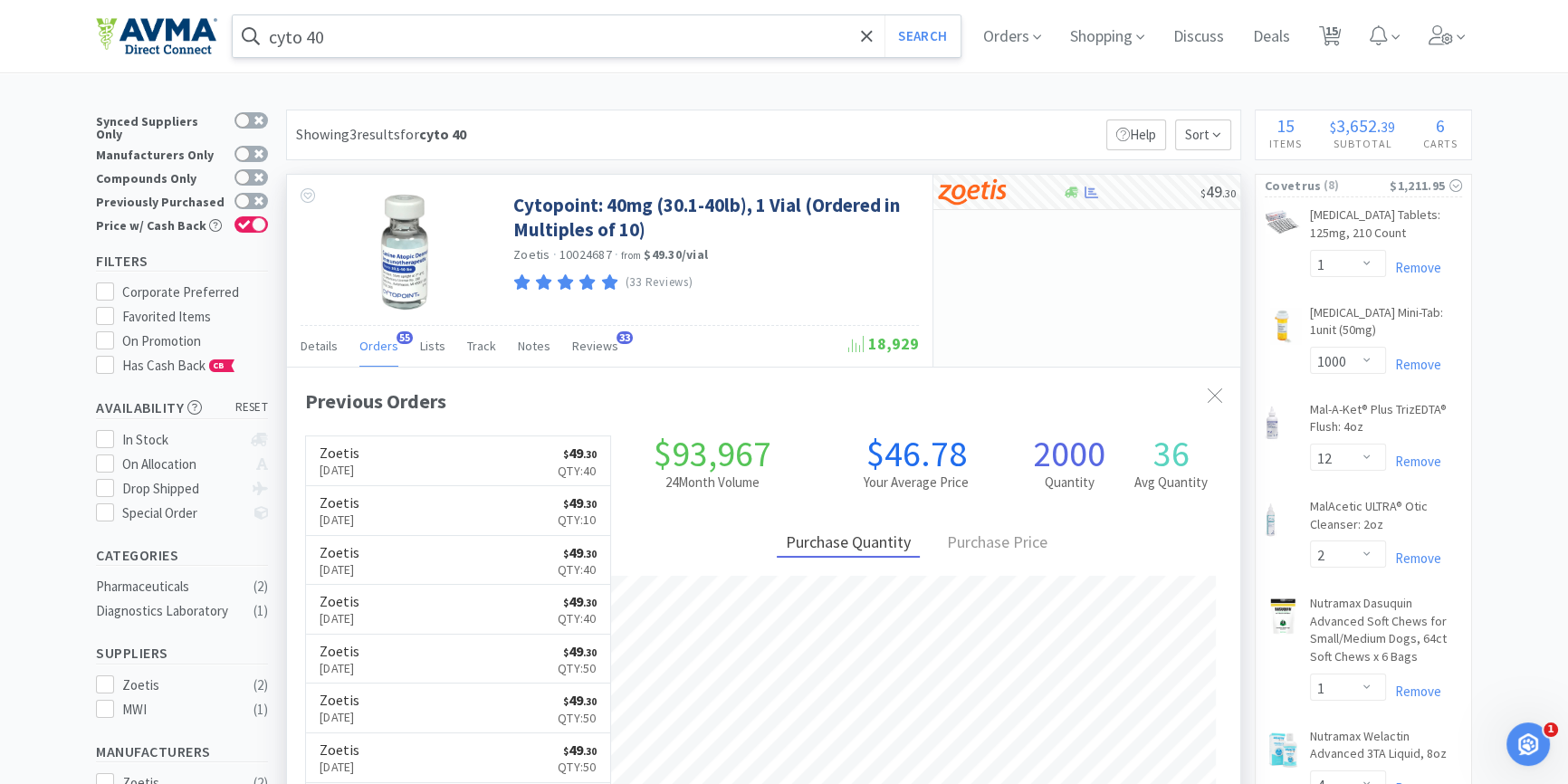
click at [348, 45] on input "cyto 40" at bounding box center [597, 36] width 728 height 41
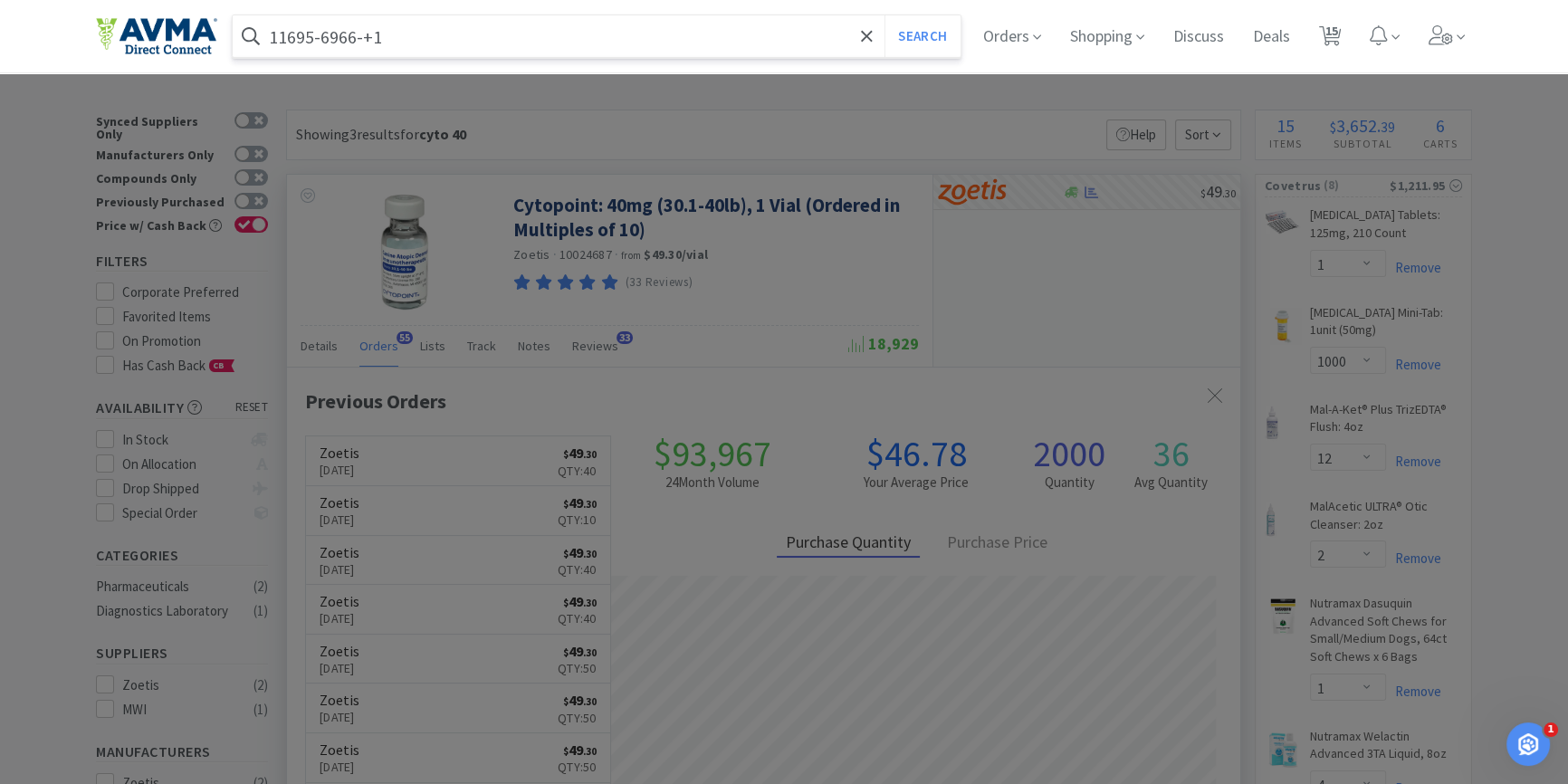
click at [885, 15] on button "Search" at bounding box center [922, 36] width 75 height 41
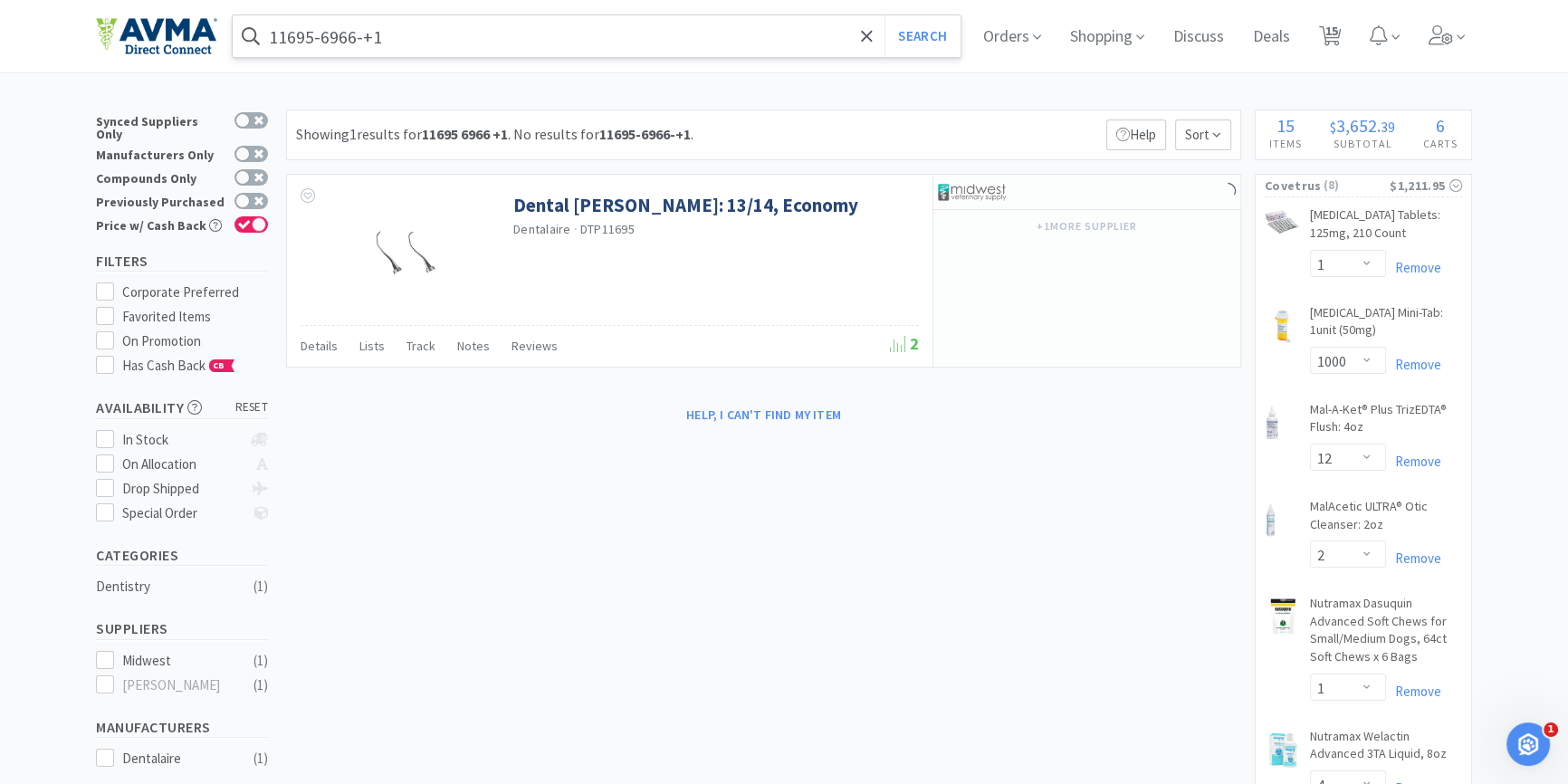
click at [376, 31] on input "11695-6966-+1" at bounding box center [597, 36] width 728 height 41
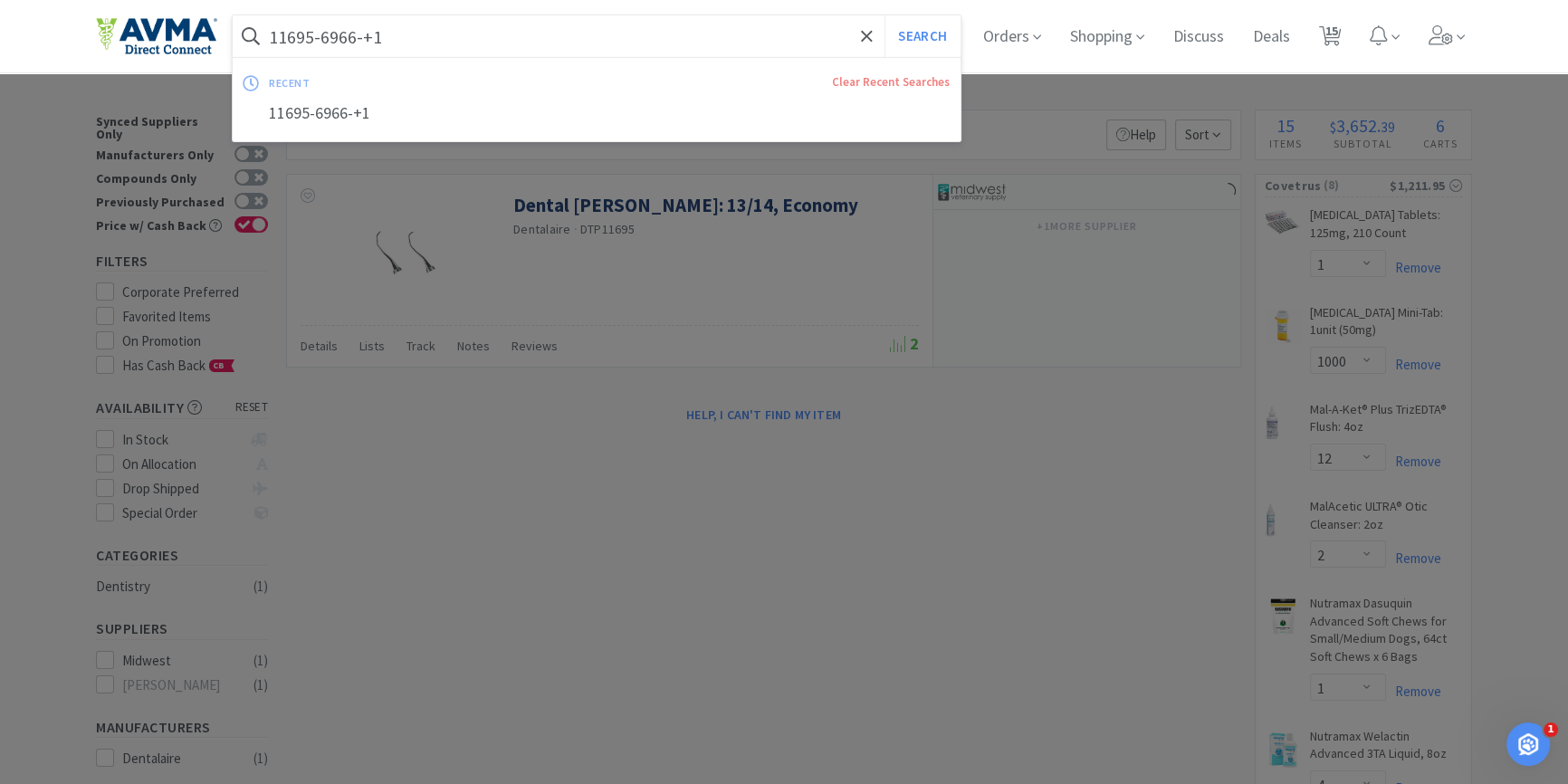
click at [376, 35] on input "11695-6966-+1" at bounding box center [597, 36] width 728 height 41
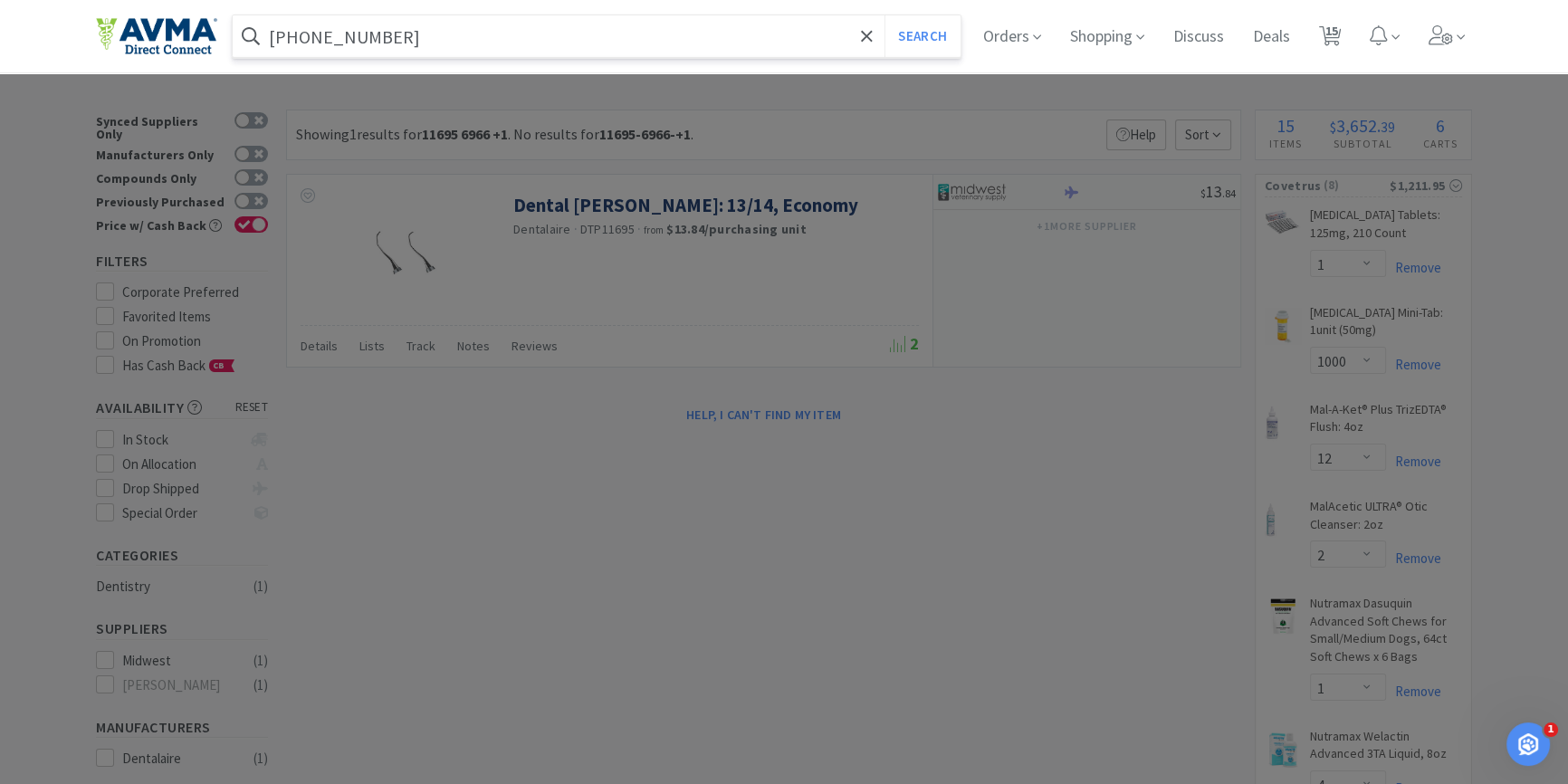
click at [885, 15] on button "Search" at bounding box center [922, 36] width 75 height 41
type input "072661"
click at [885, 15] on button "Search" at bounding box center [922, 36] width 75 height 41
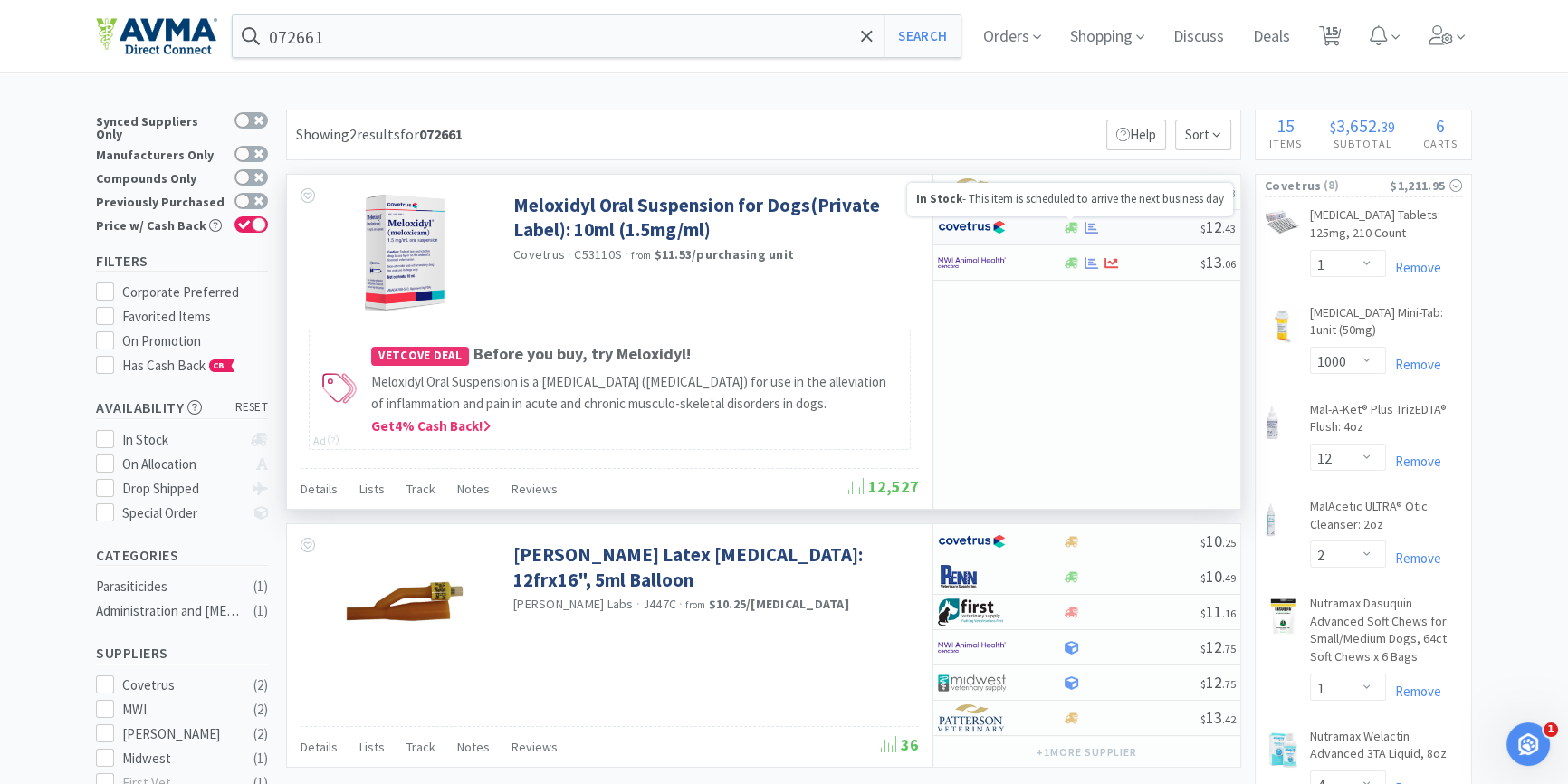
click at [1072, 222] on icon at bounding box center [1072, 227] width 13 height 11
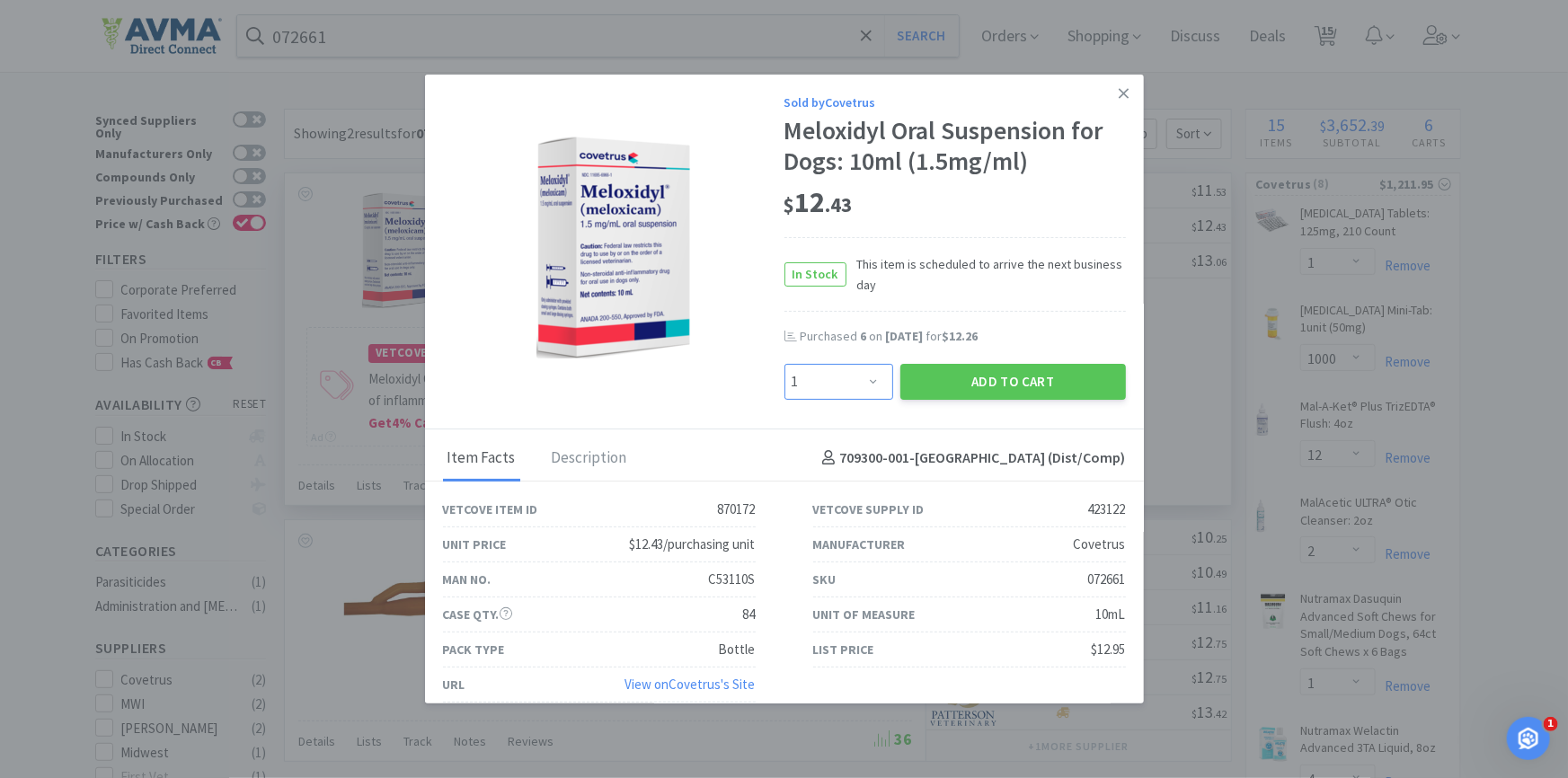
click at [834, 388] on select "Enter Quantity 1 2 3 4 5 6 7 8 9 10 11 12 13 14 15 16 17 18 19 20 Enter Quantity" at bounding box center [839, 382] width 109 height 36
select select "3"
click at [784, 364] on select "Enter Quantity 1 2 3 4 5 6 7 8 9 10 11 12 13 14 15 16 17 18 19 20 Enter Quantity" at bounding box center [839, 382] width 109 height 36
click at [1033, 386] on button "Add to Cart" at bounding box center [1014, 382] width 225 height 36
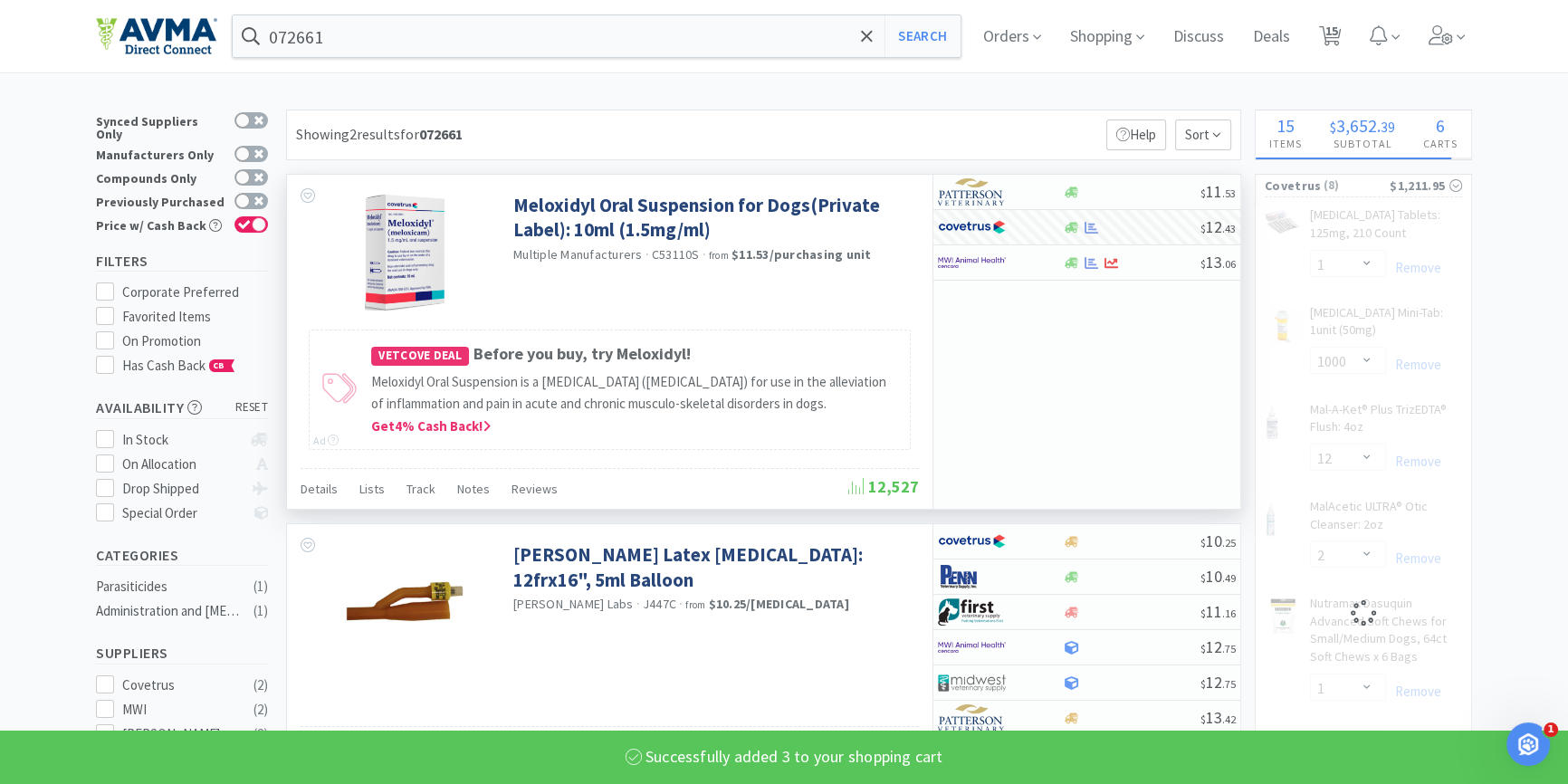
select select "3"
select select "1"
select select "4"
select select "1"
select select "6"
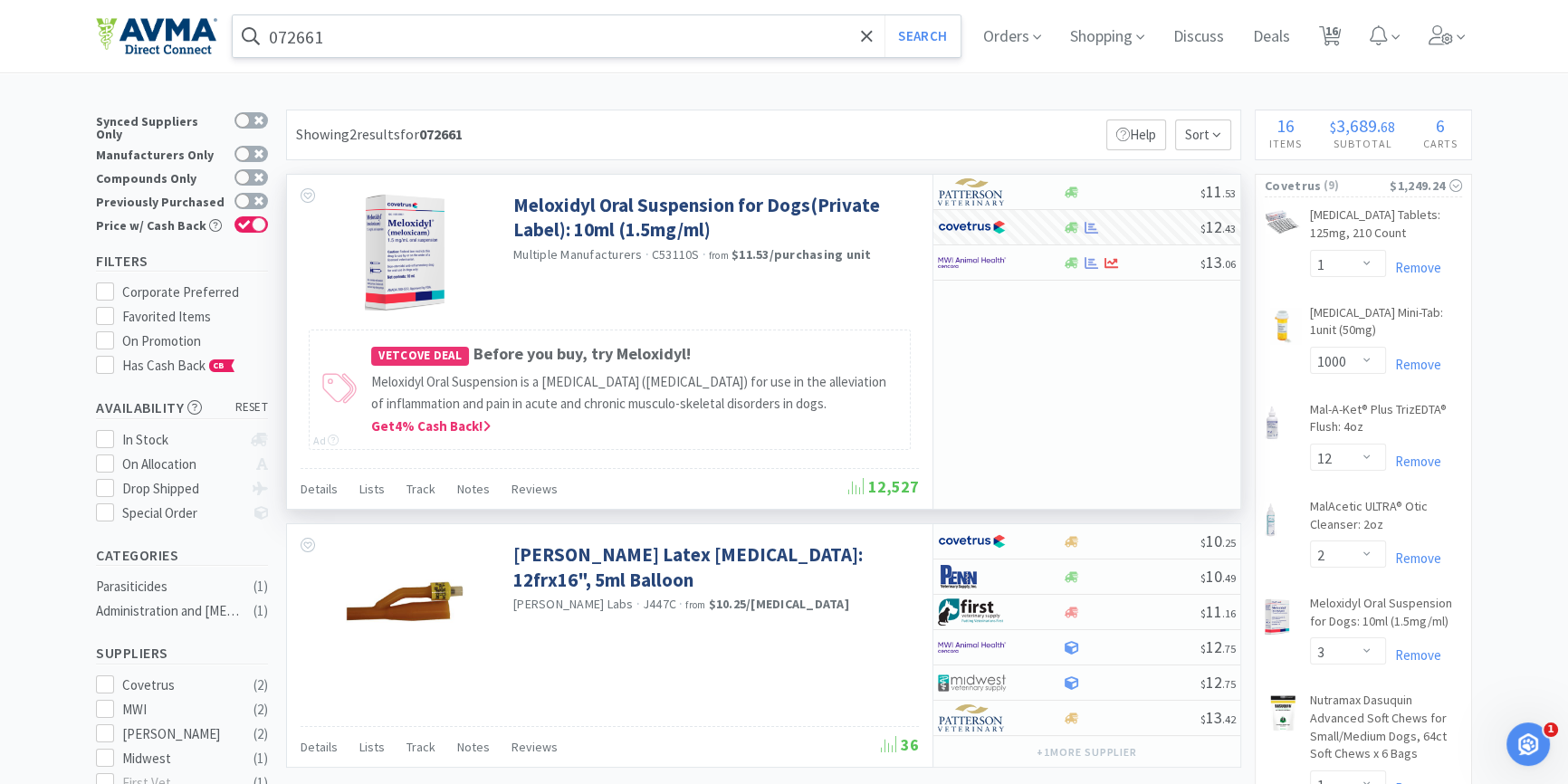
click at [424, 31] on input "072661" at bounding box center [597, 36] width 728 height 41
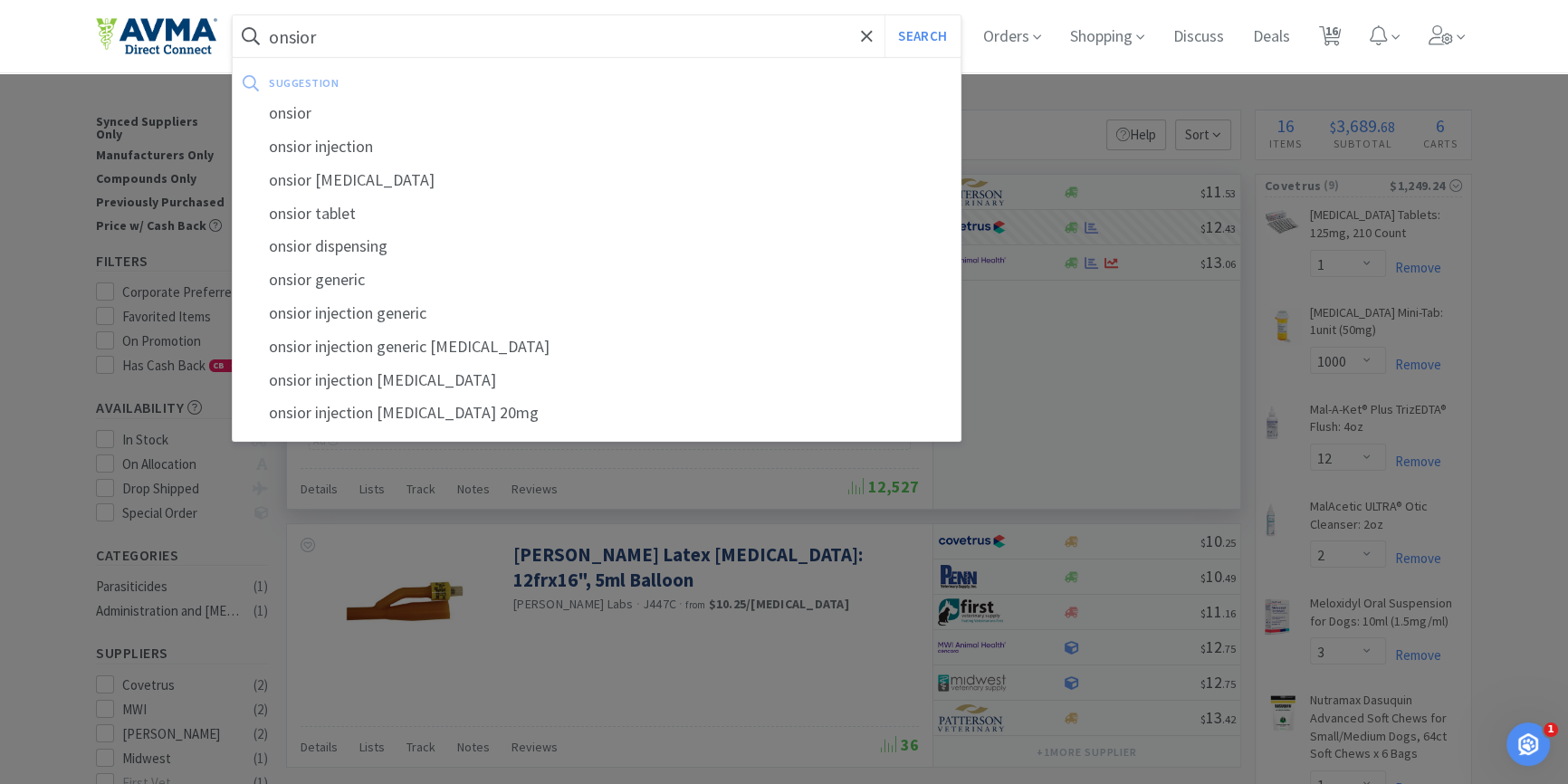
click at [885, 15] on button "Search" at bounding box center [922, 36] width 75 height 41
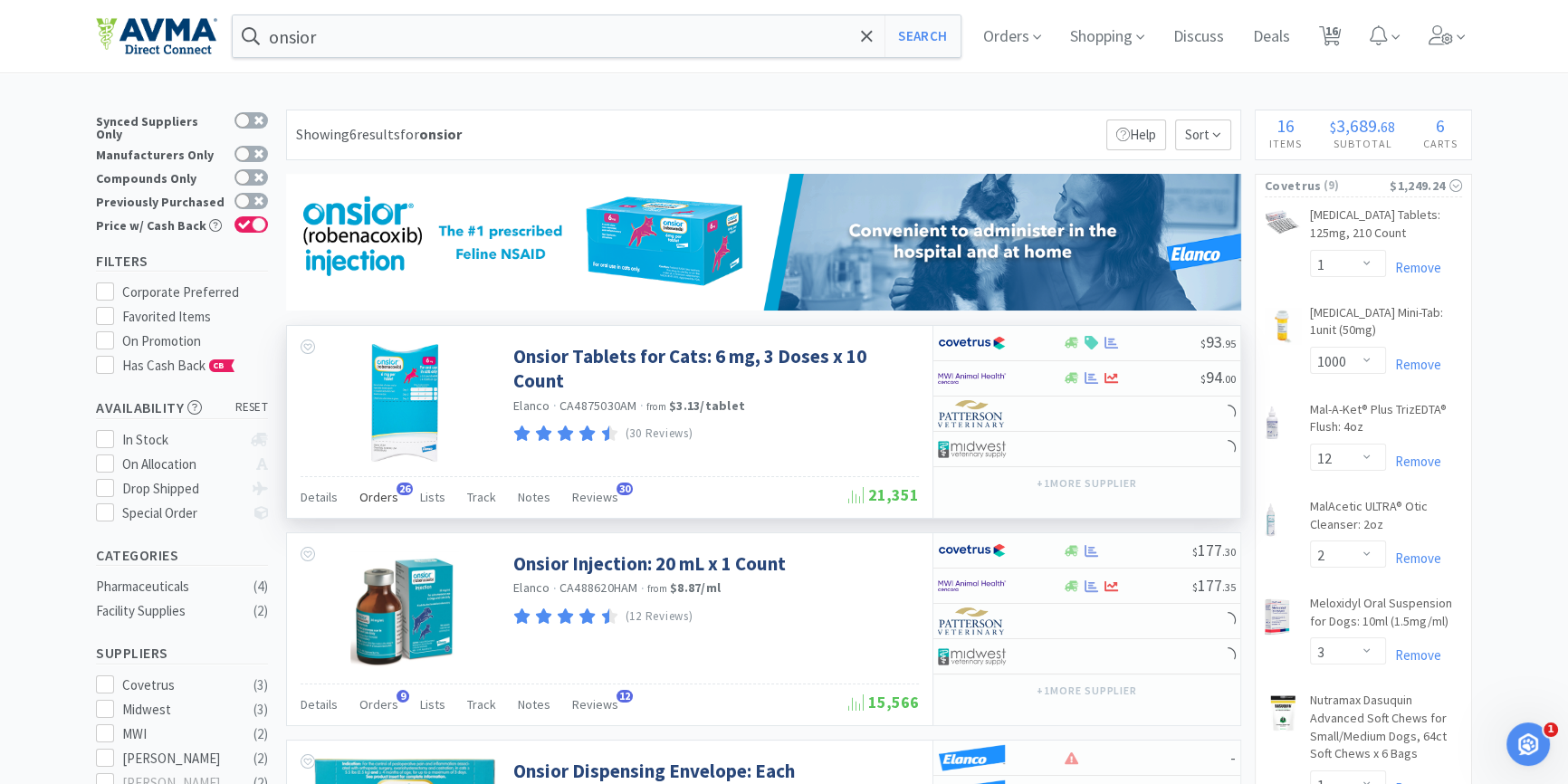
click at [390, 500] on span "Orders" at bounding box center [378, 497] width 38 height 16
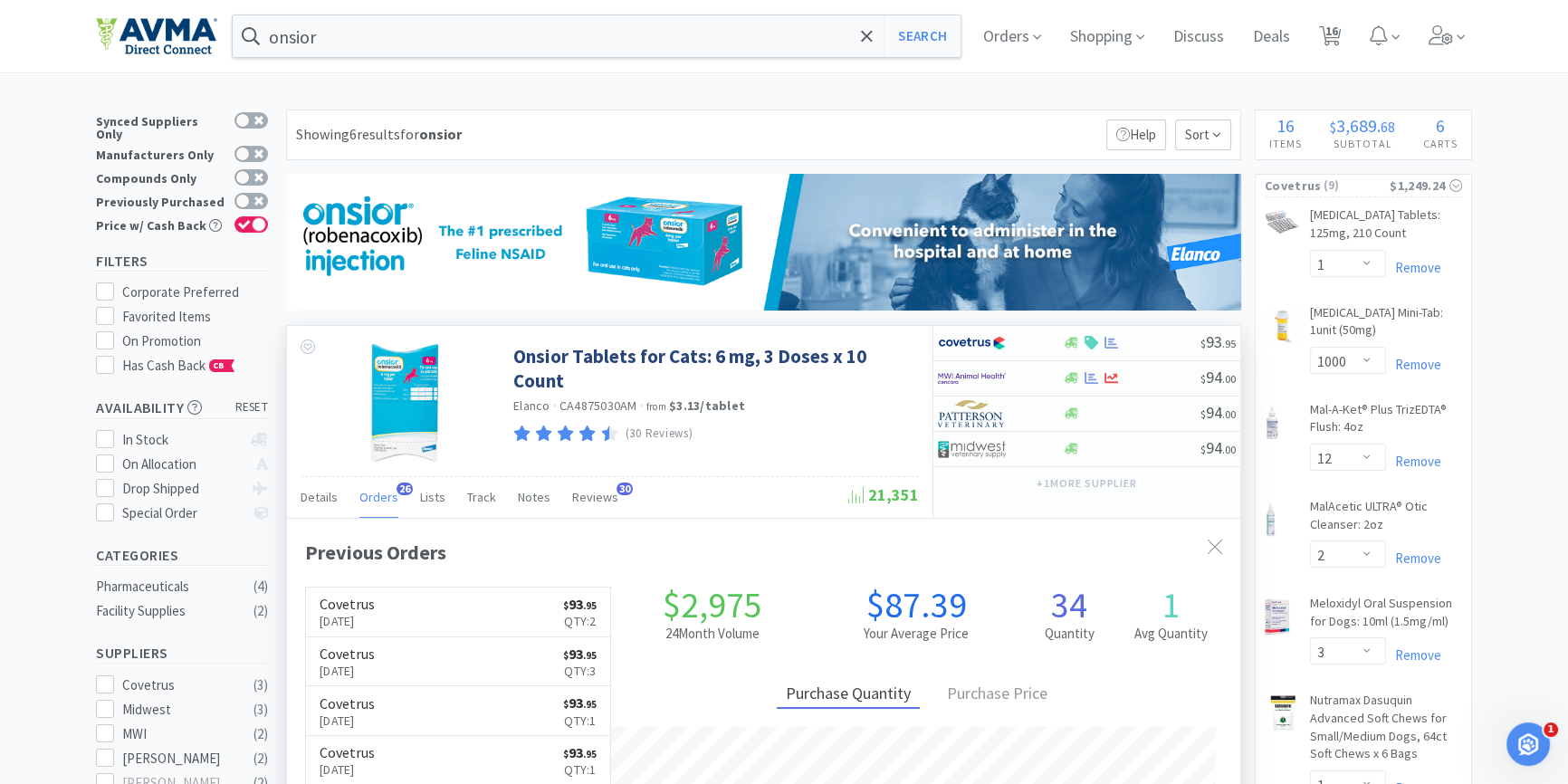
scroll to position [164, 0]
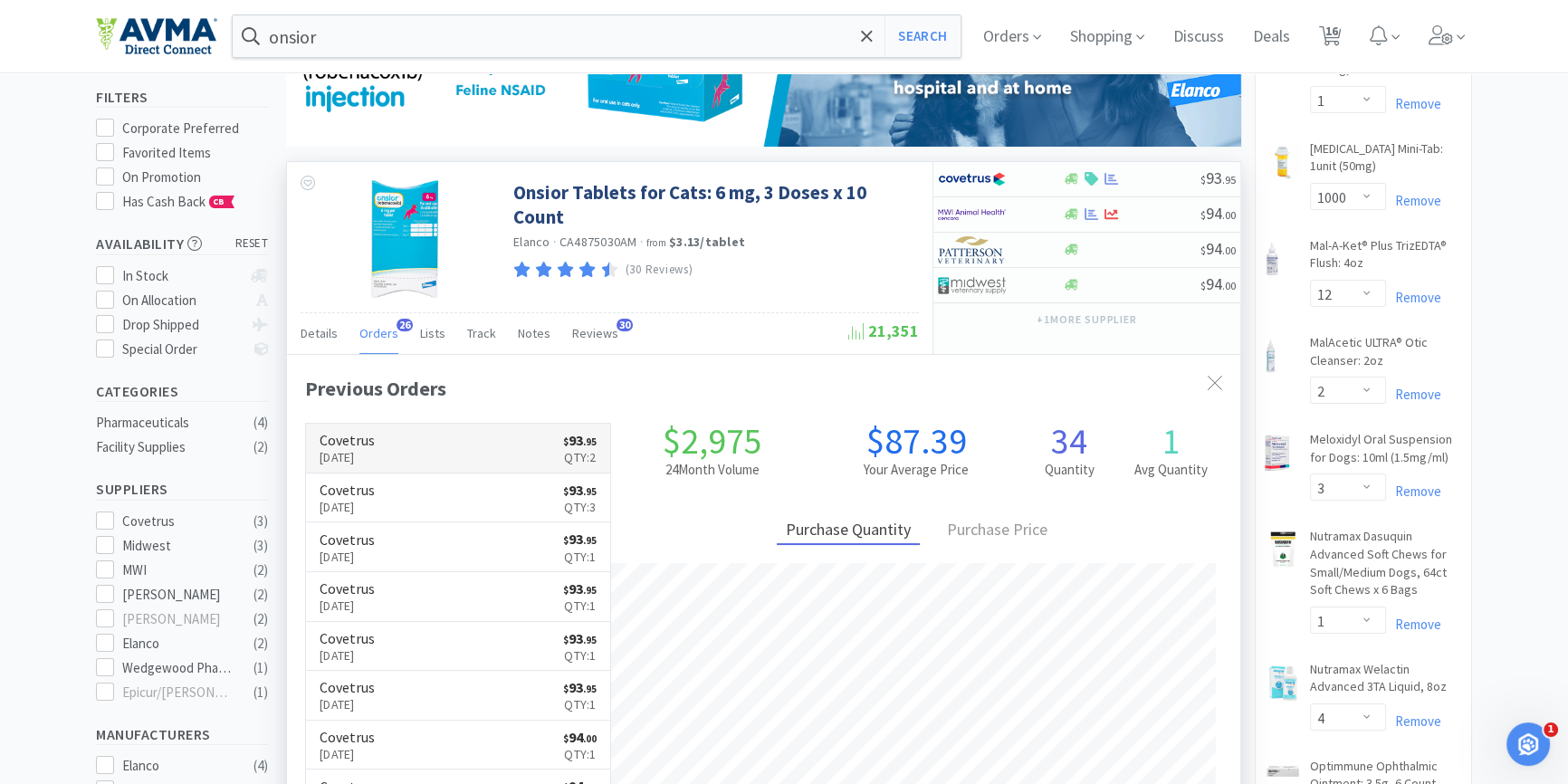
click at [461, 436] on link "Covetrus [DATE] $ 93 . 95 Qty: 2" at bounding box center [458, 449] width 304 height 50
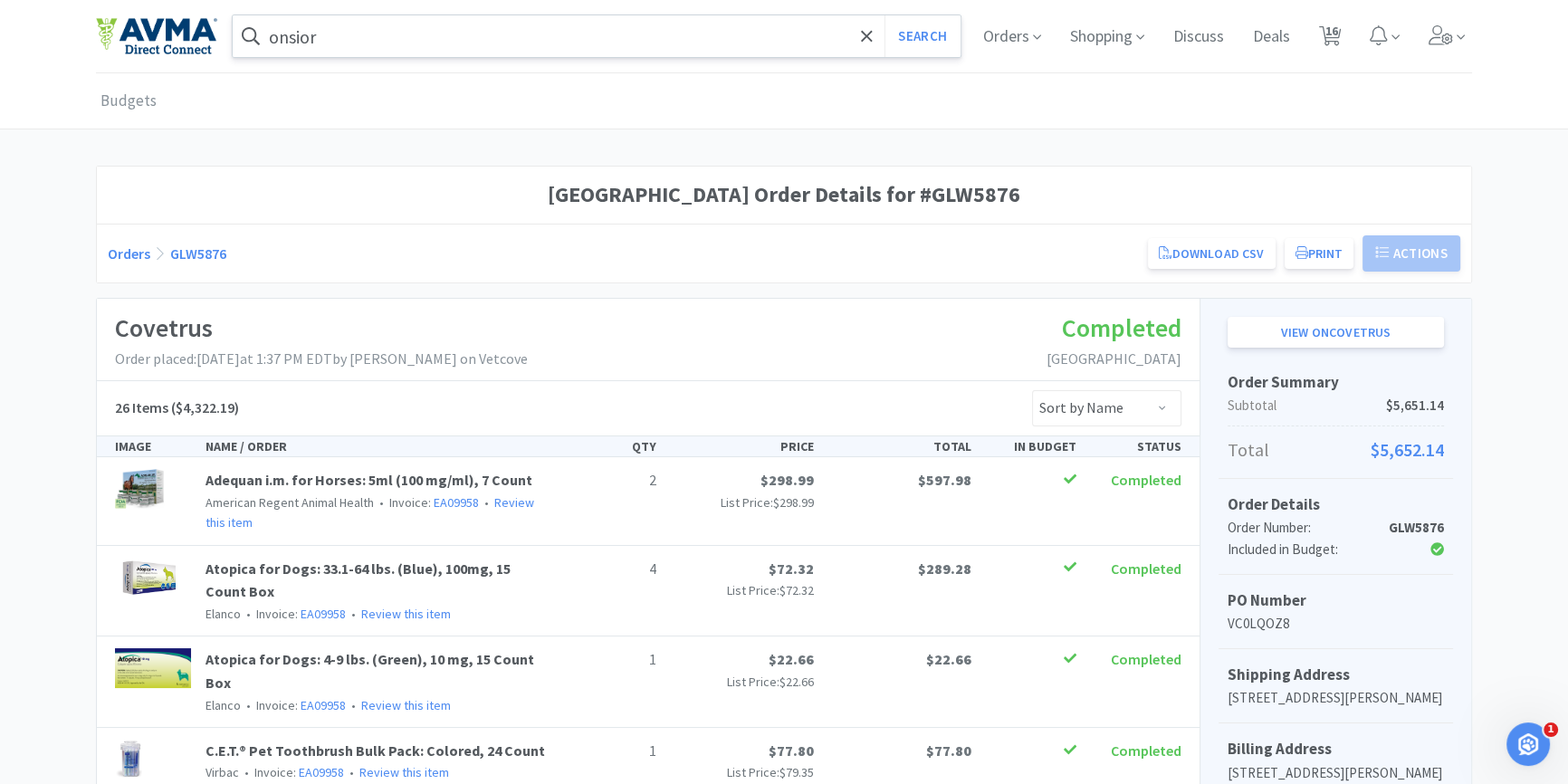
click at [362, 42] on input "onsior" at bounding box center [597, 36] width 728 height 41
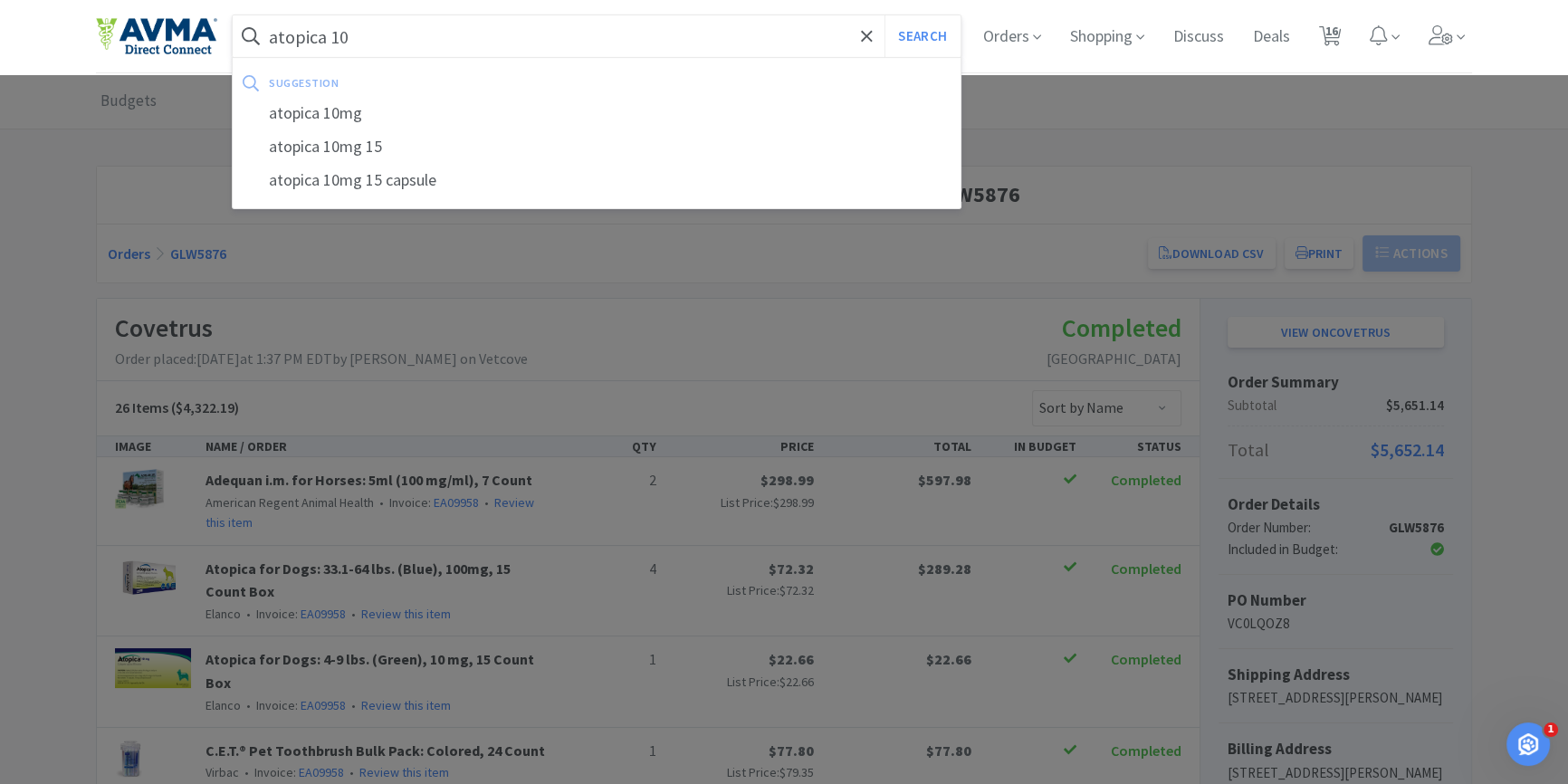
type input "atopica 10"
click at [885, 15] on button "Search" at bounding box center [922, 36] width 75 height 41
select select "1"
select select "1000"
select select "12"
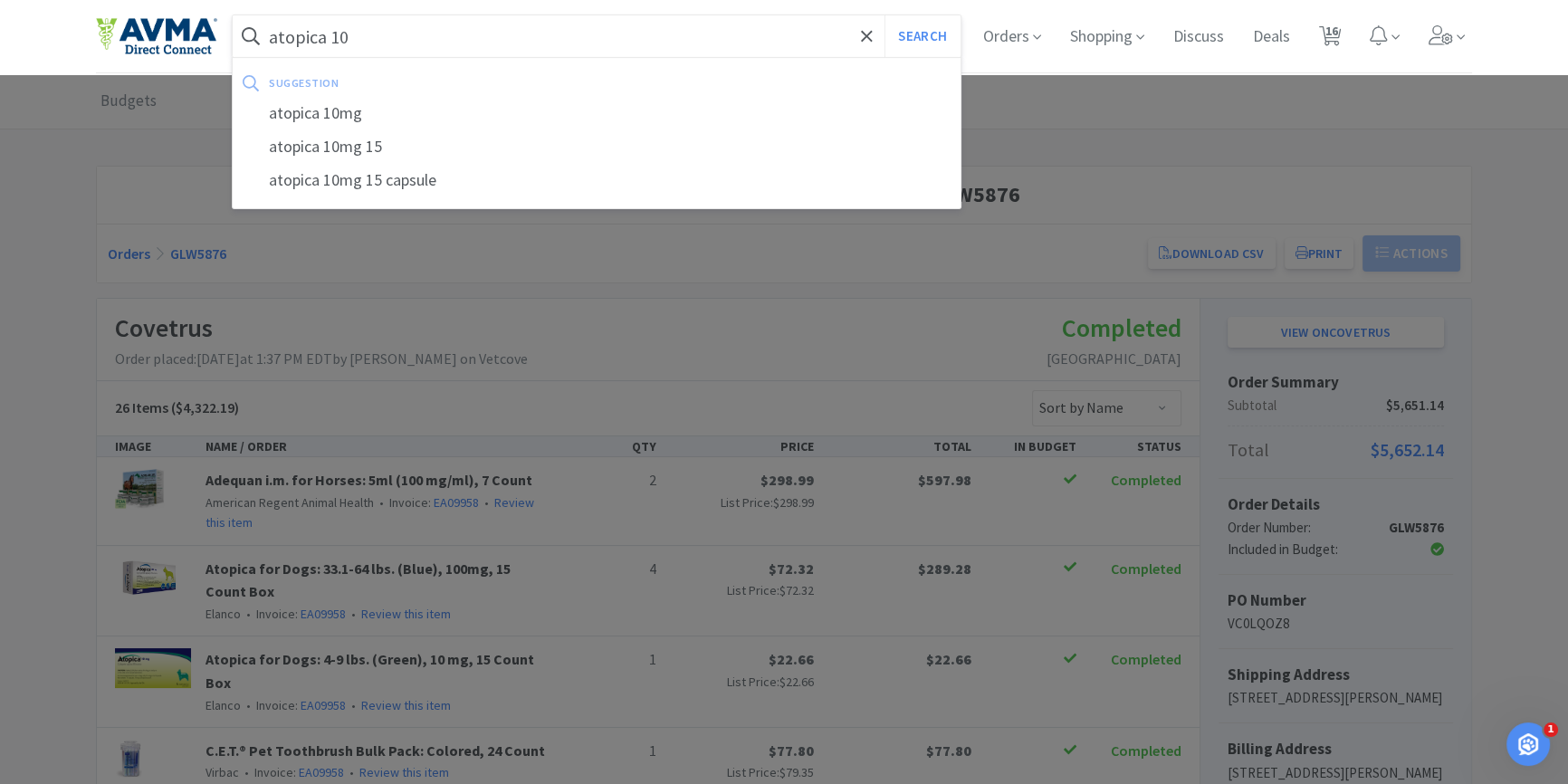
select select "2"
select select "3"
select select "1"
select select "4"
select select "1"
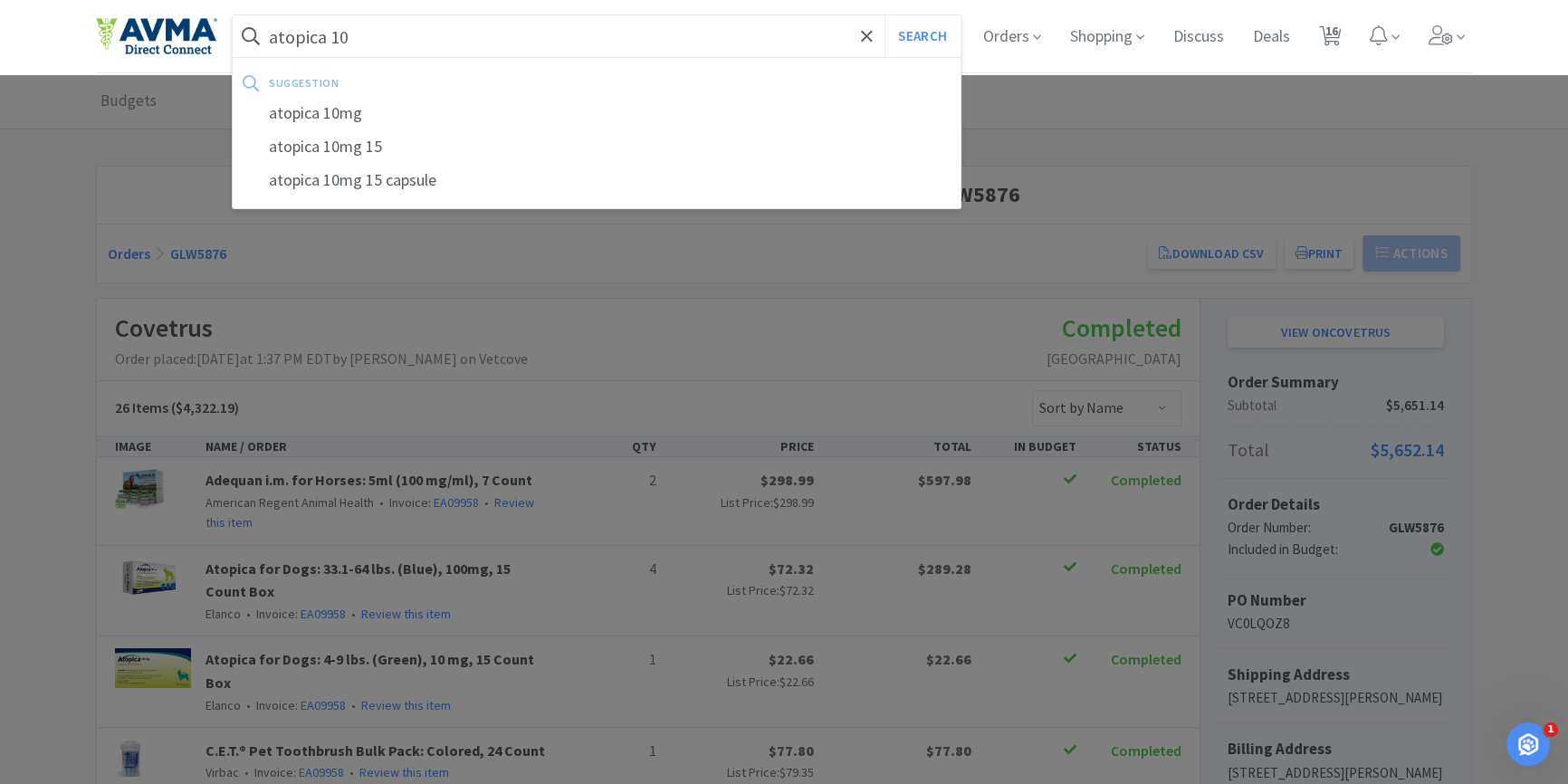
select select "6"
select select "1"
select select "2"
select select "1"
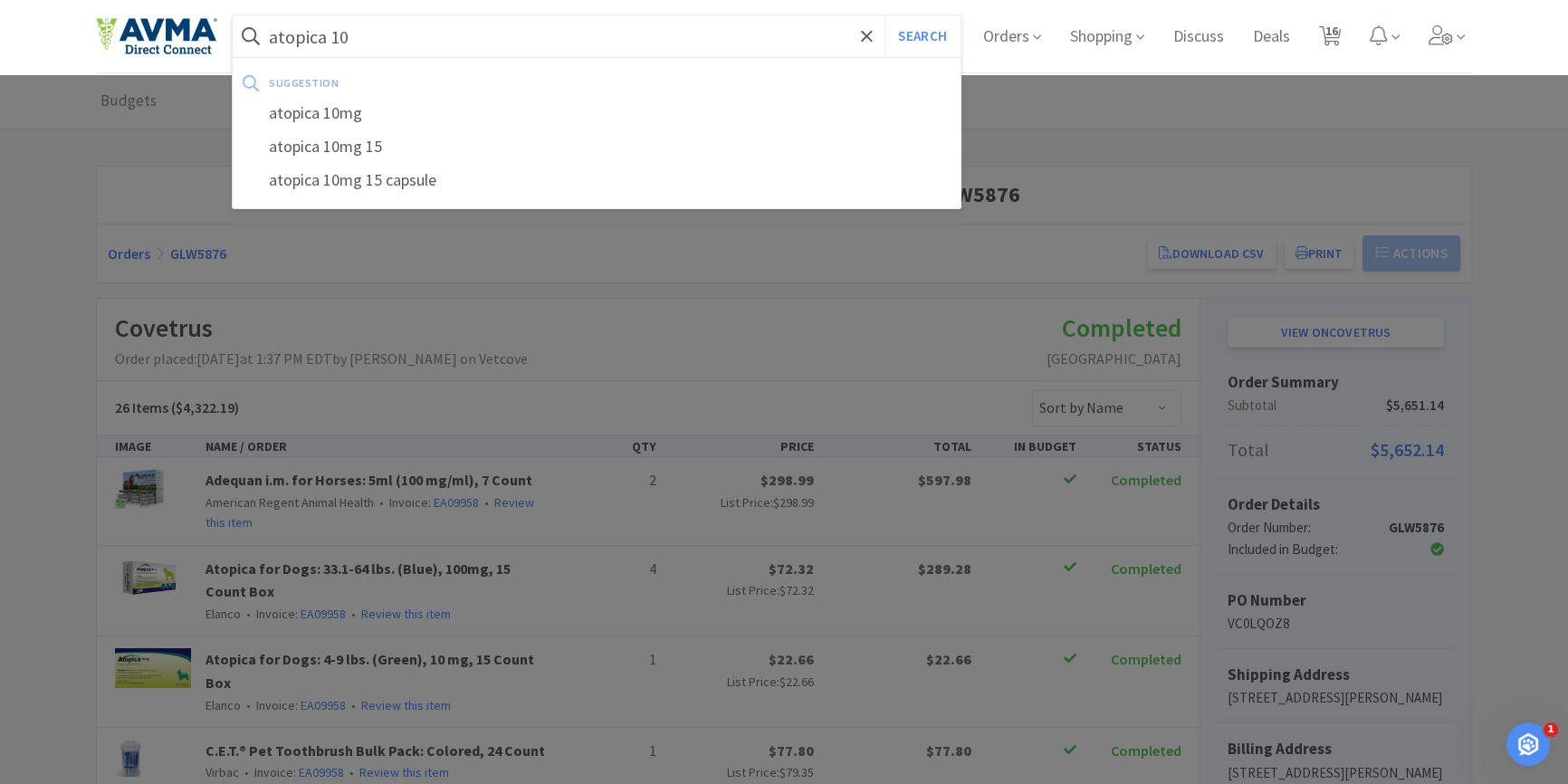
select select "3"
select select "5"
select select "40"
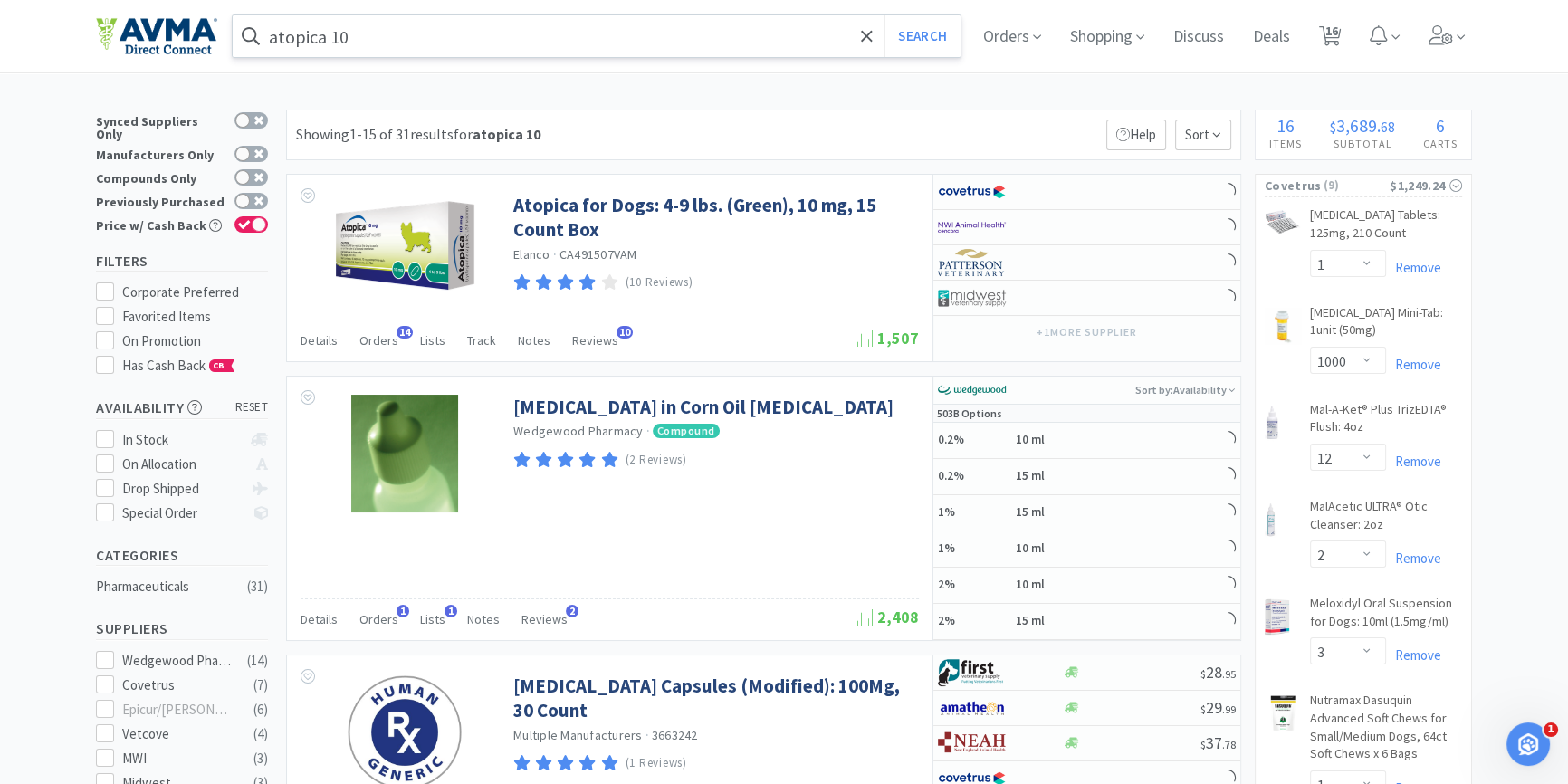
click at [372, 34] on input "atopica 10" at bounding box center [597, 36] width 728 height 41
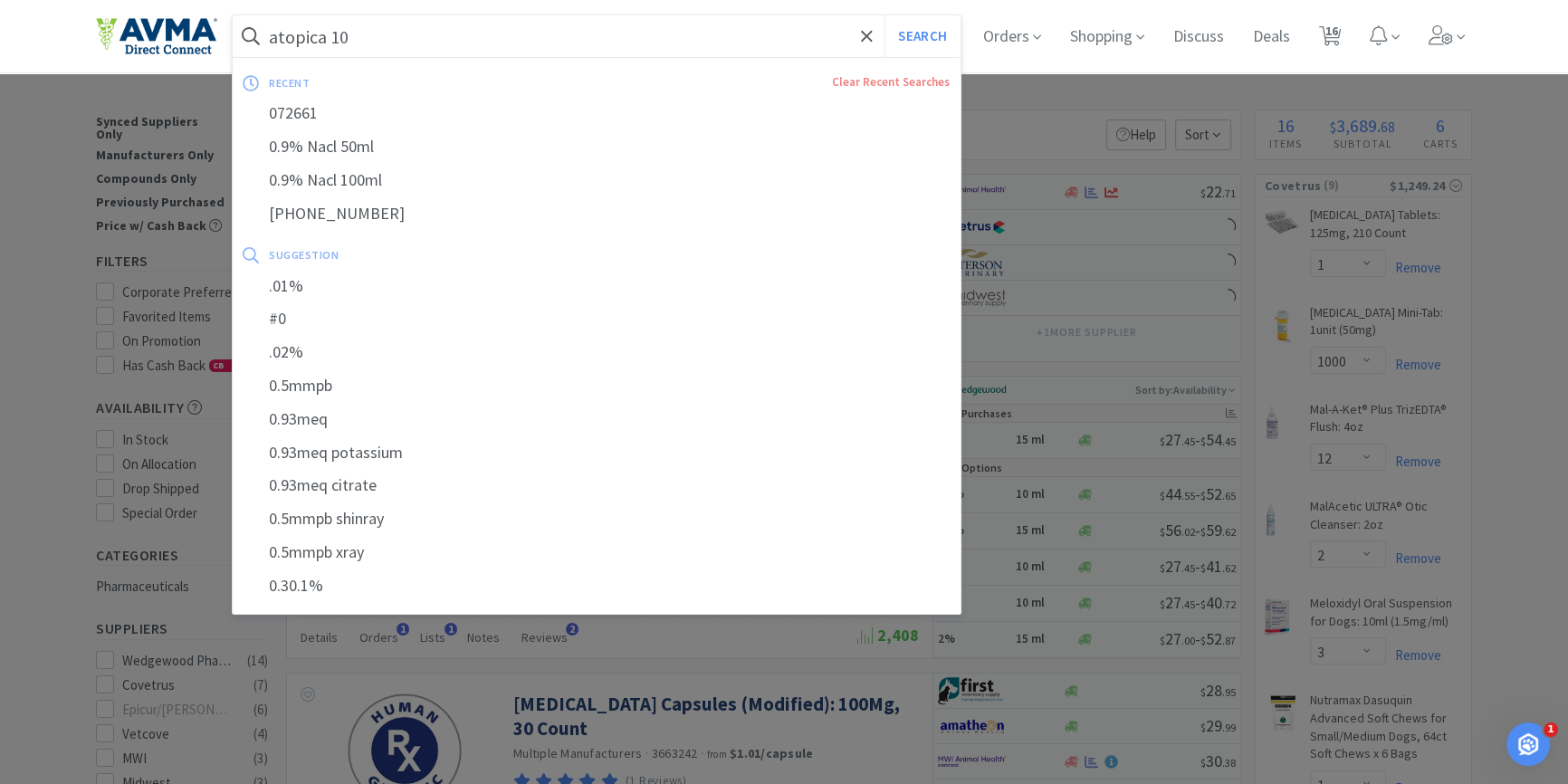
type input "0"
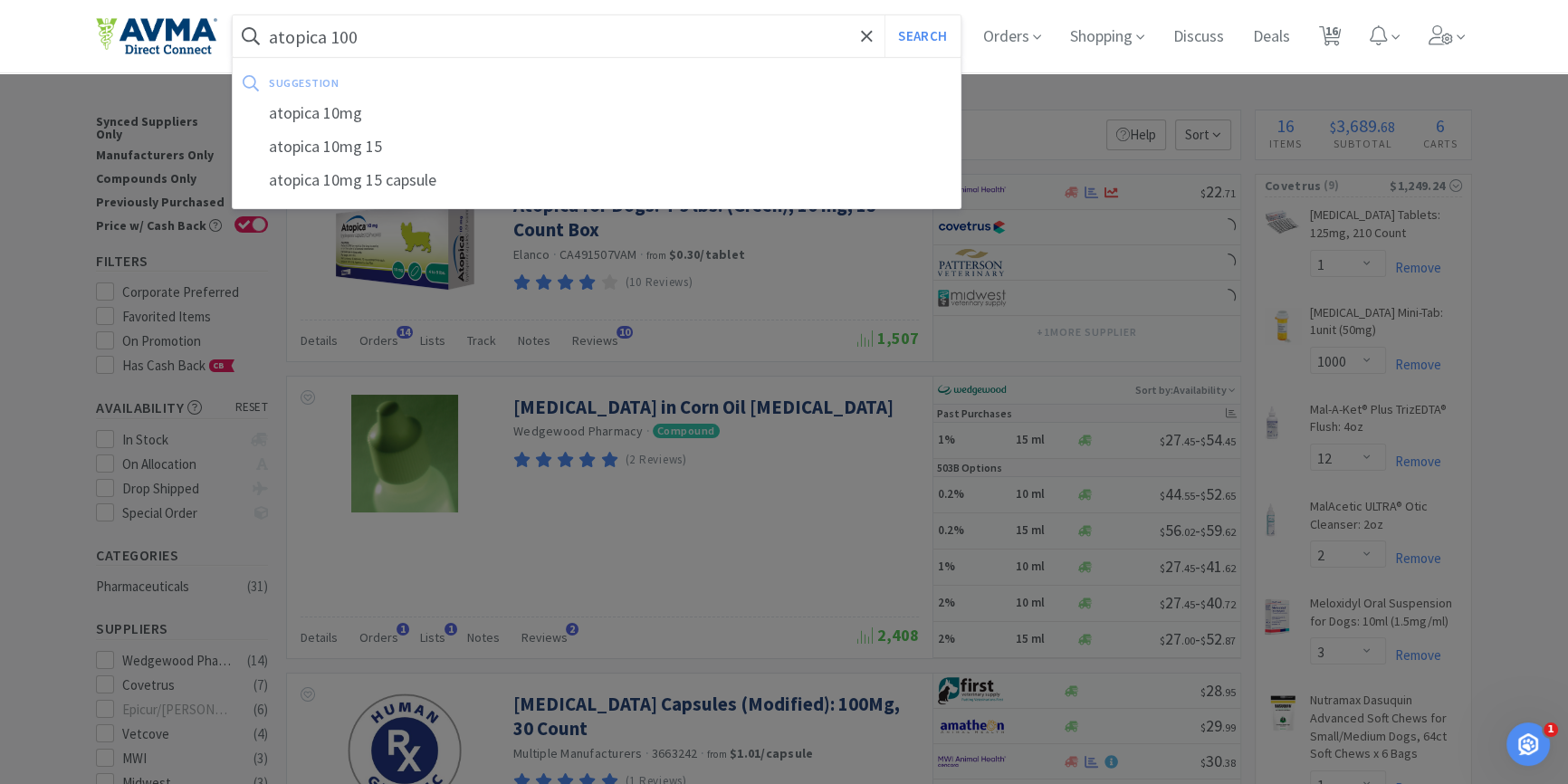
type input "atopica 100"
click at [885, 15] on button "Search" at bounding box center [922, 36] width 75 height 41
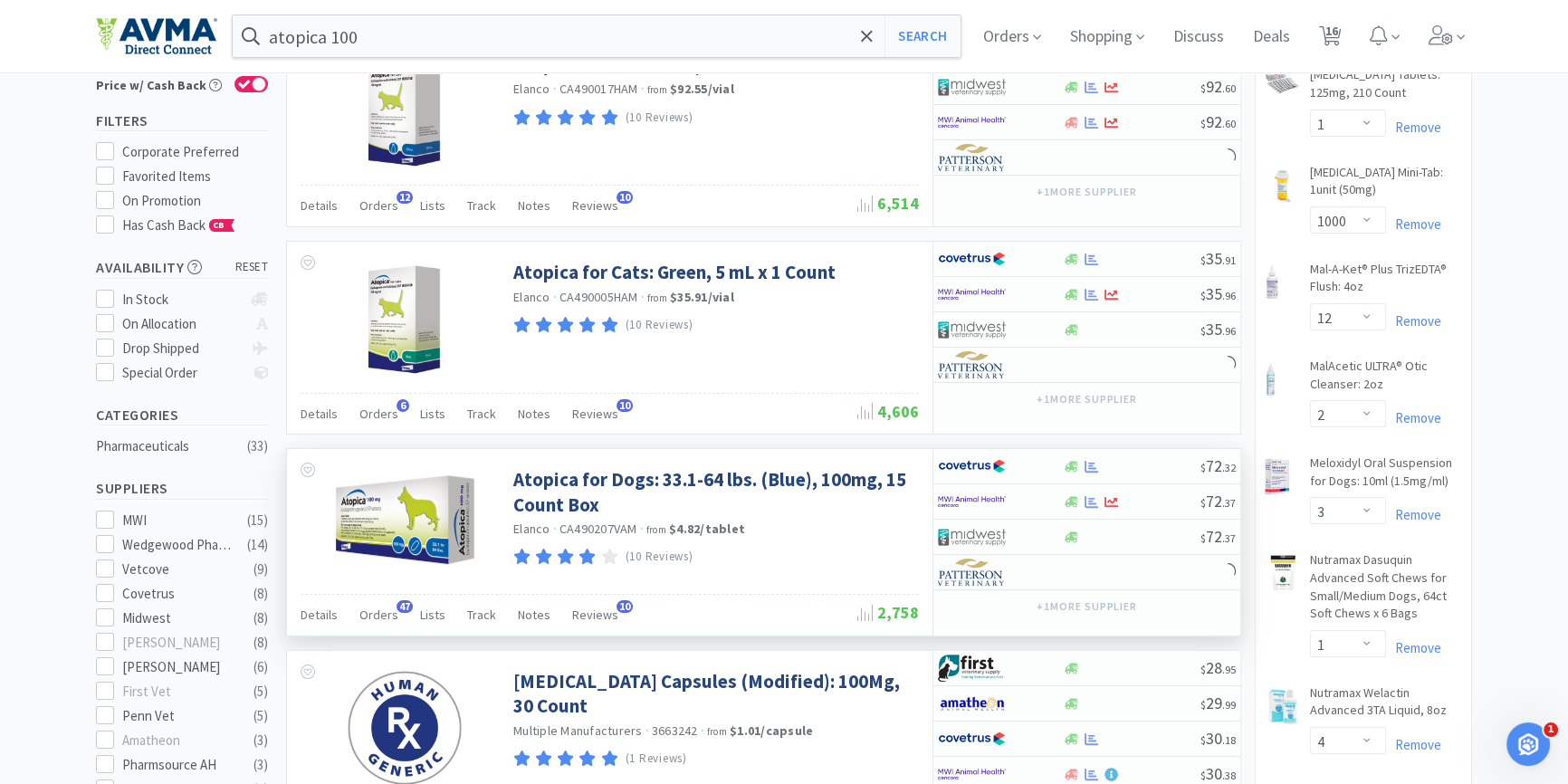
scroll to position [164, 0]
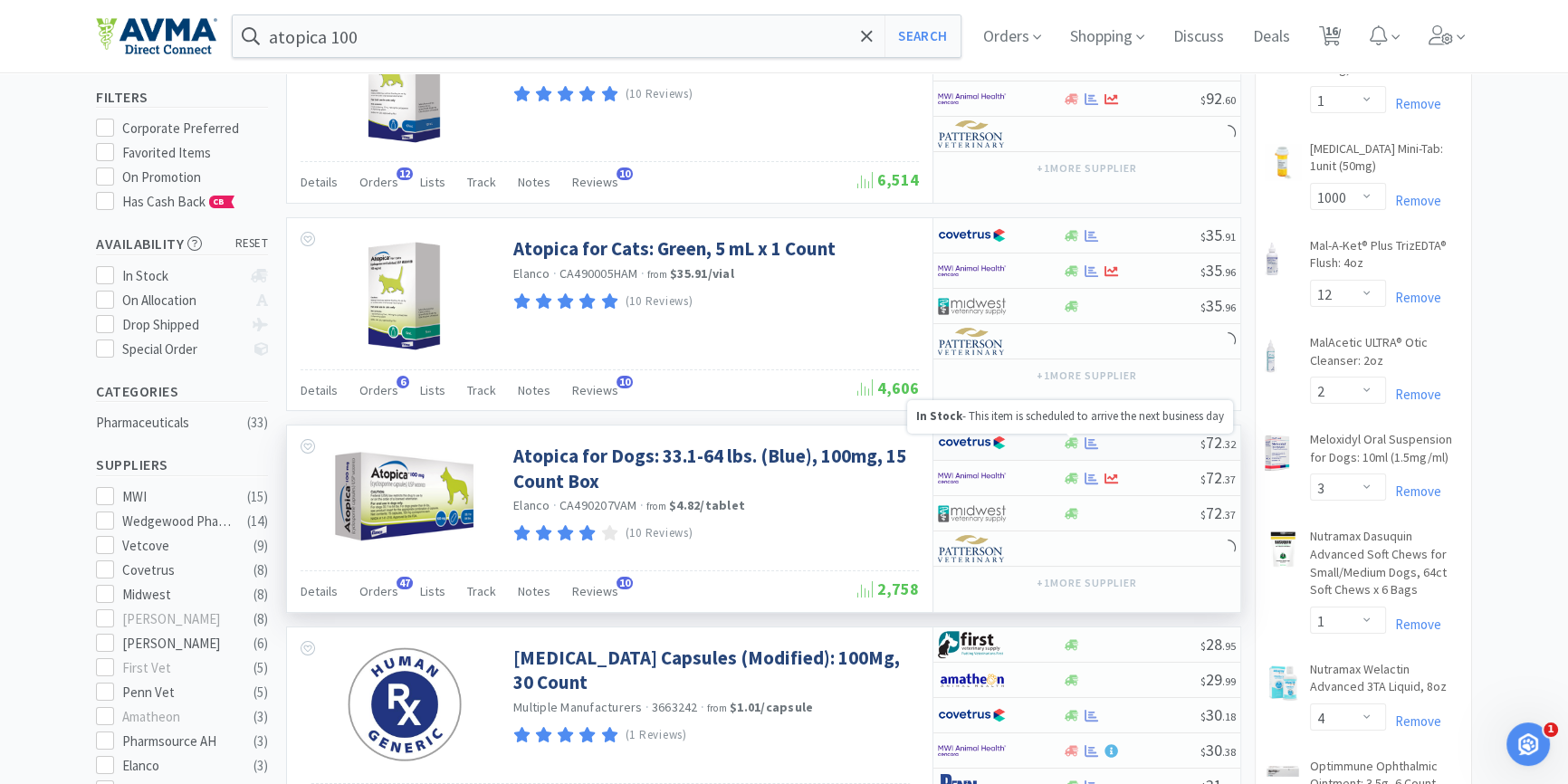
click at [1068, 446] on icon at bounding box center [1072, 443] width 13 height 11
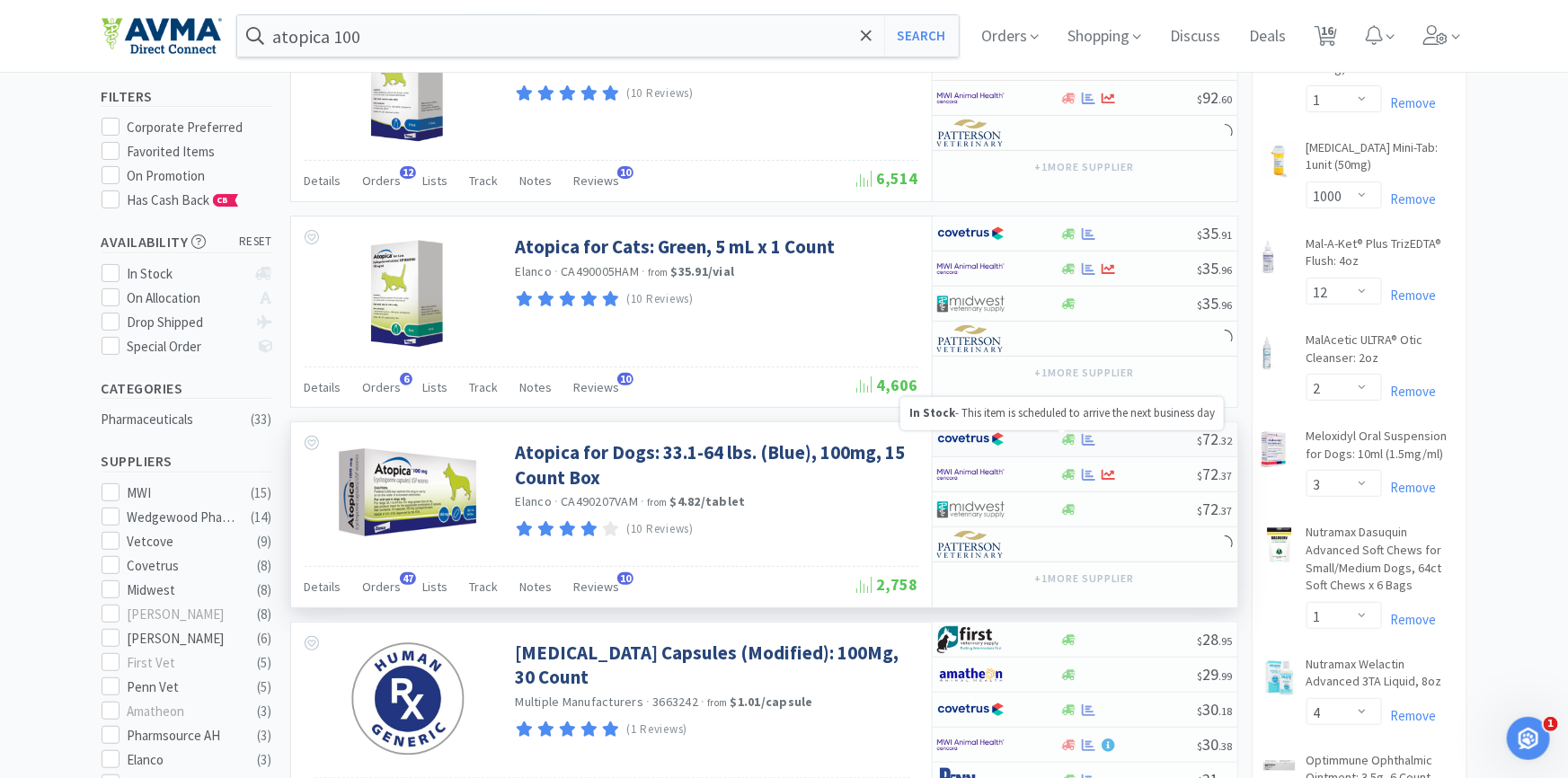
select select "1"
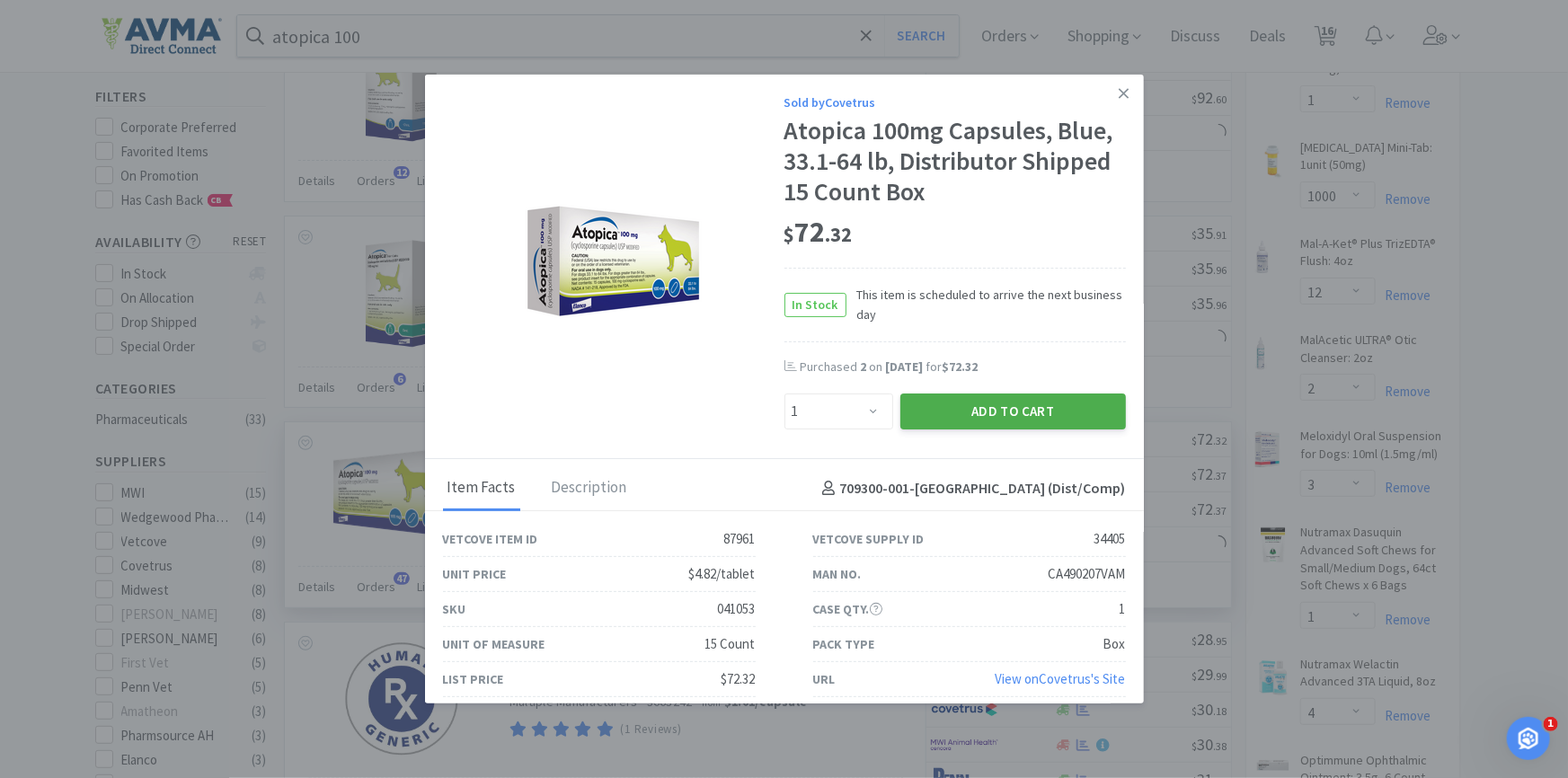
click at [947, 415] on button "Add to Cart" at bounding box center [1014, 412] width 225 height 36
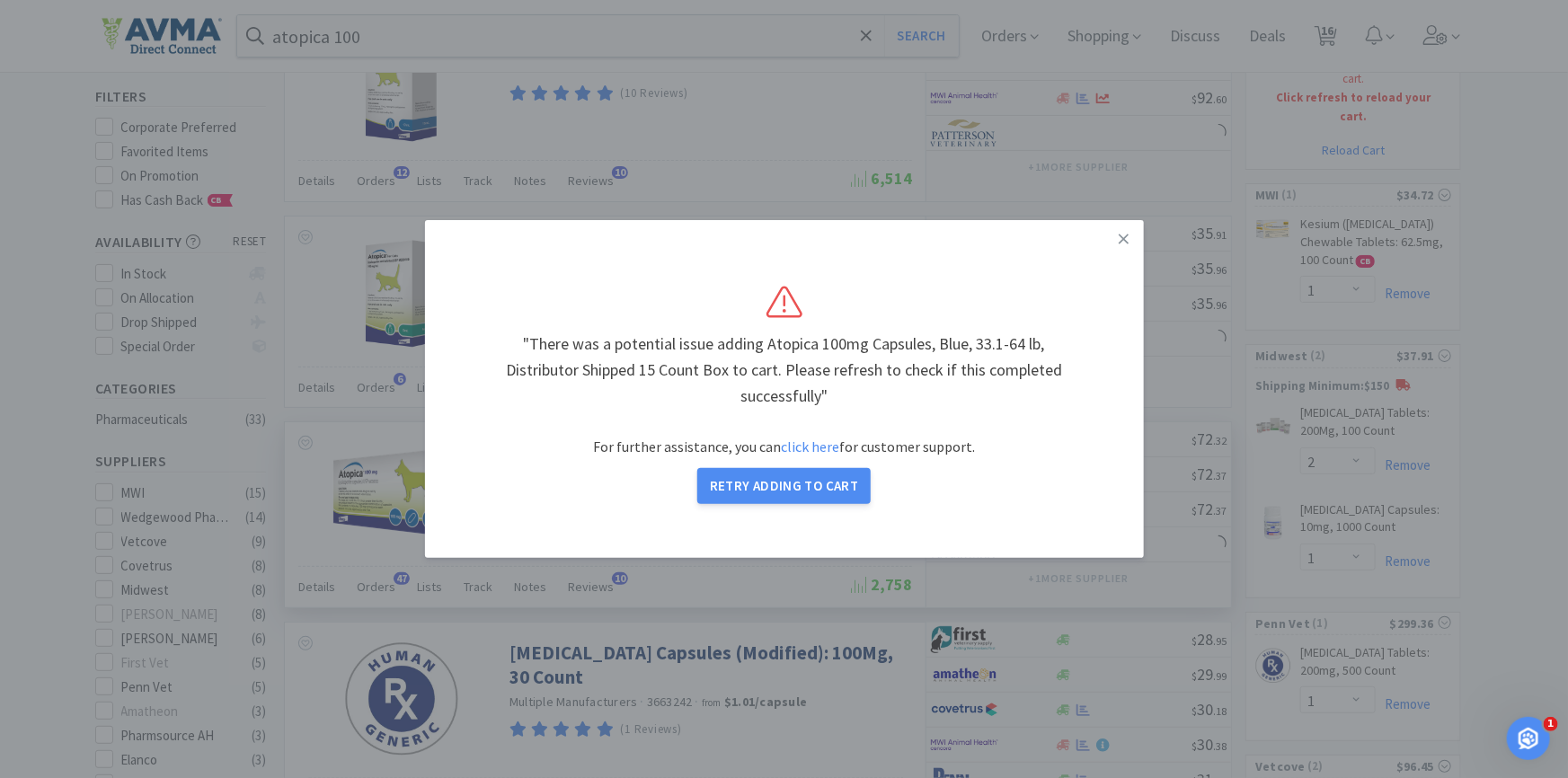
select select "1"
select select "1000"
select select "12"
select select "2"
select select "3"
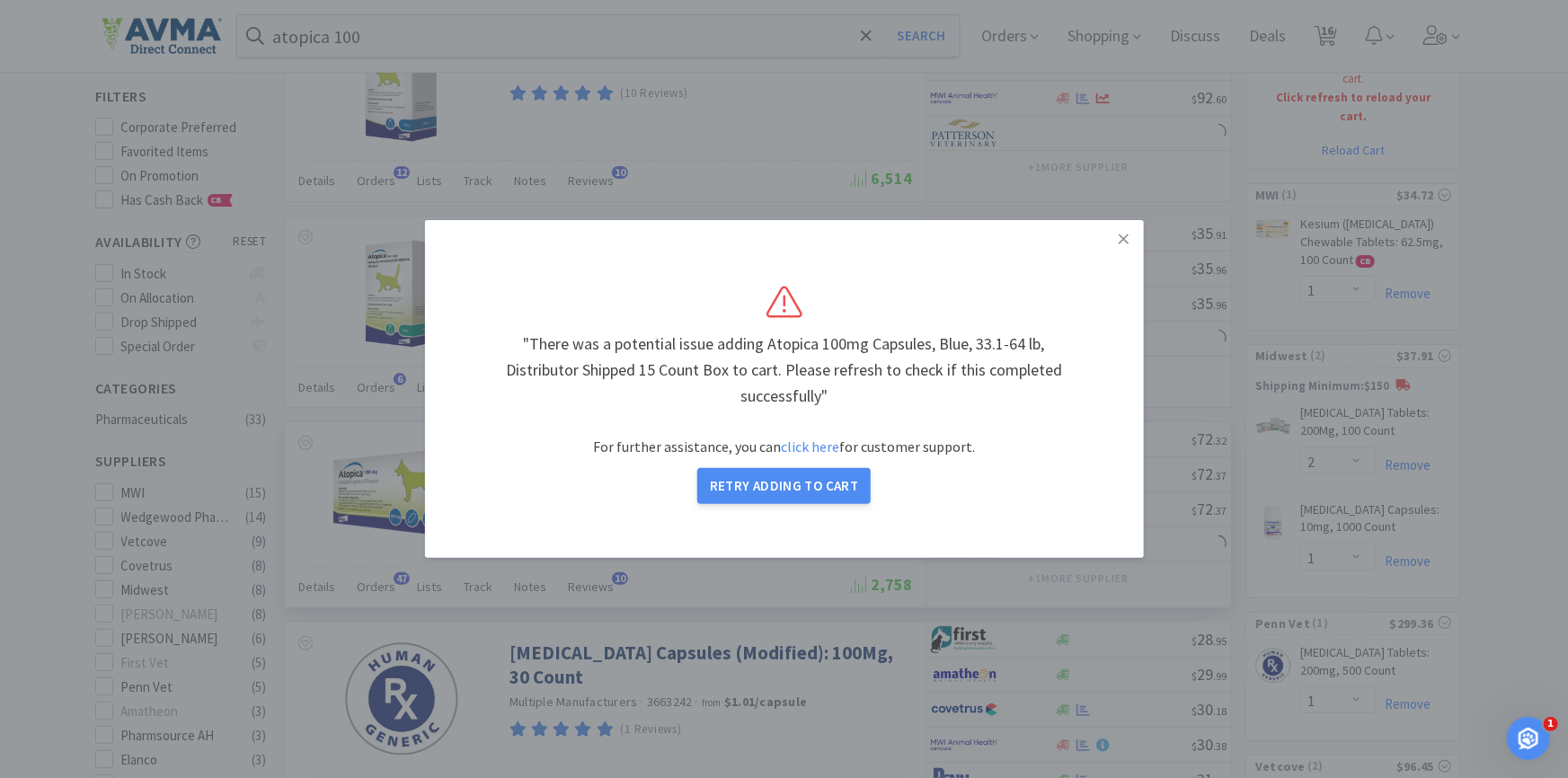
select select "1"
select select "4"
select select "1"
select select "6"
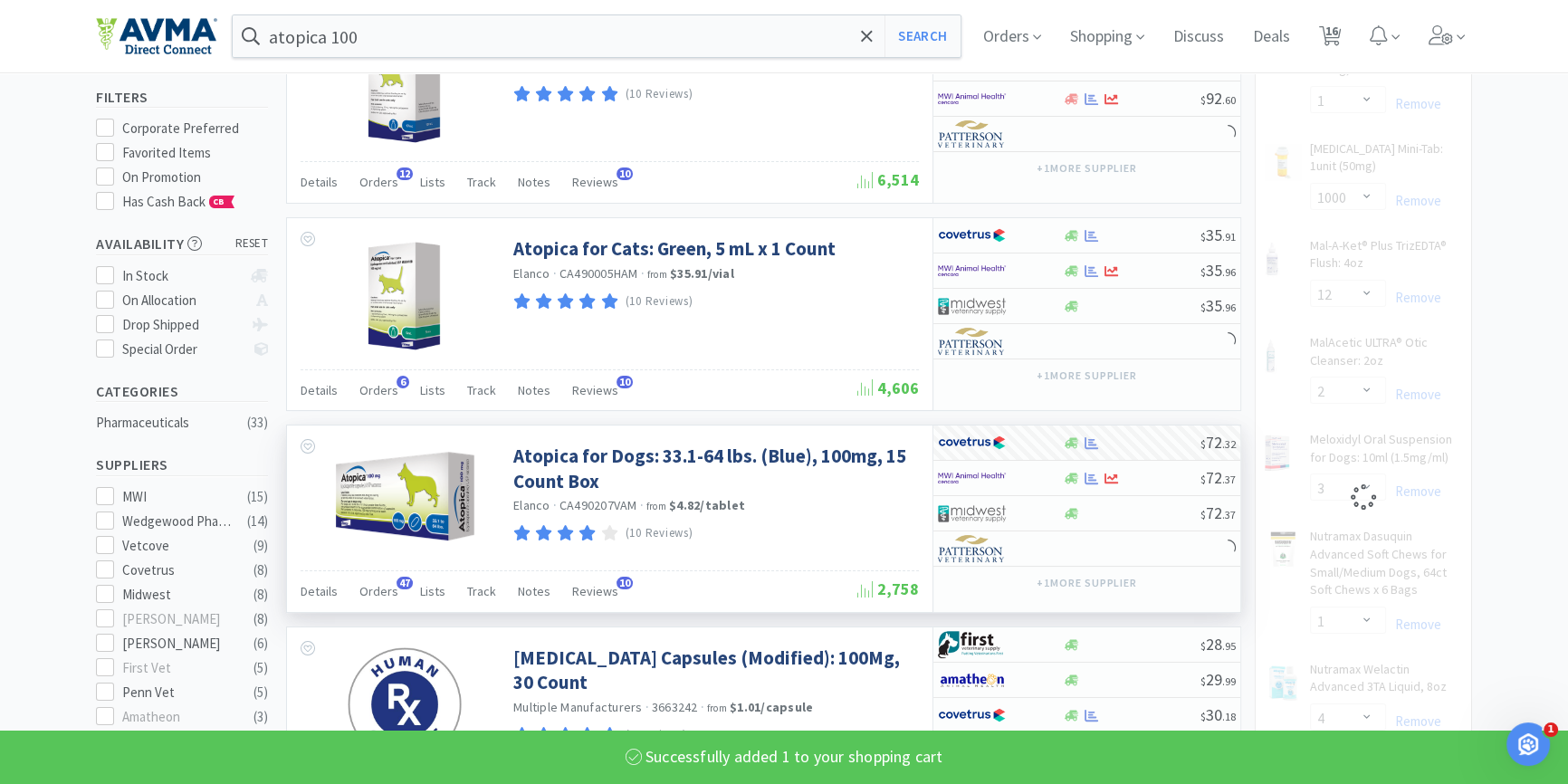
select select "1"
select select "12"
select select "2"
select select "3"
select select "1"
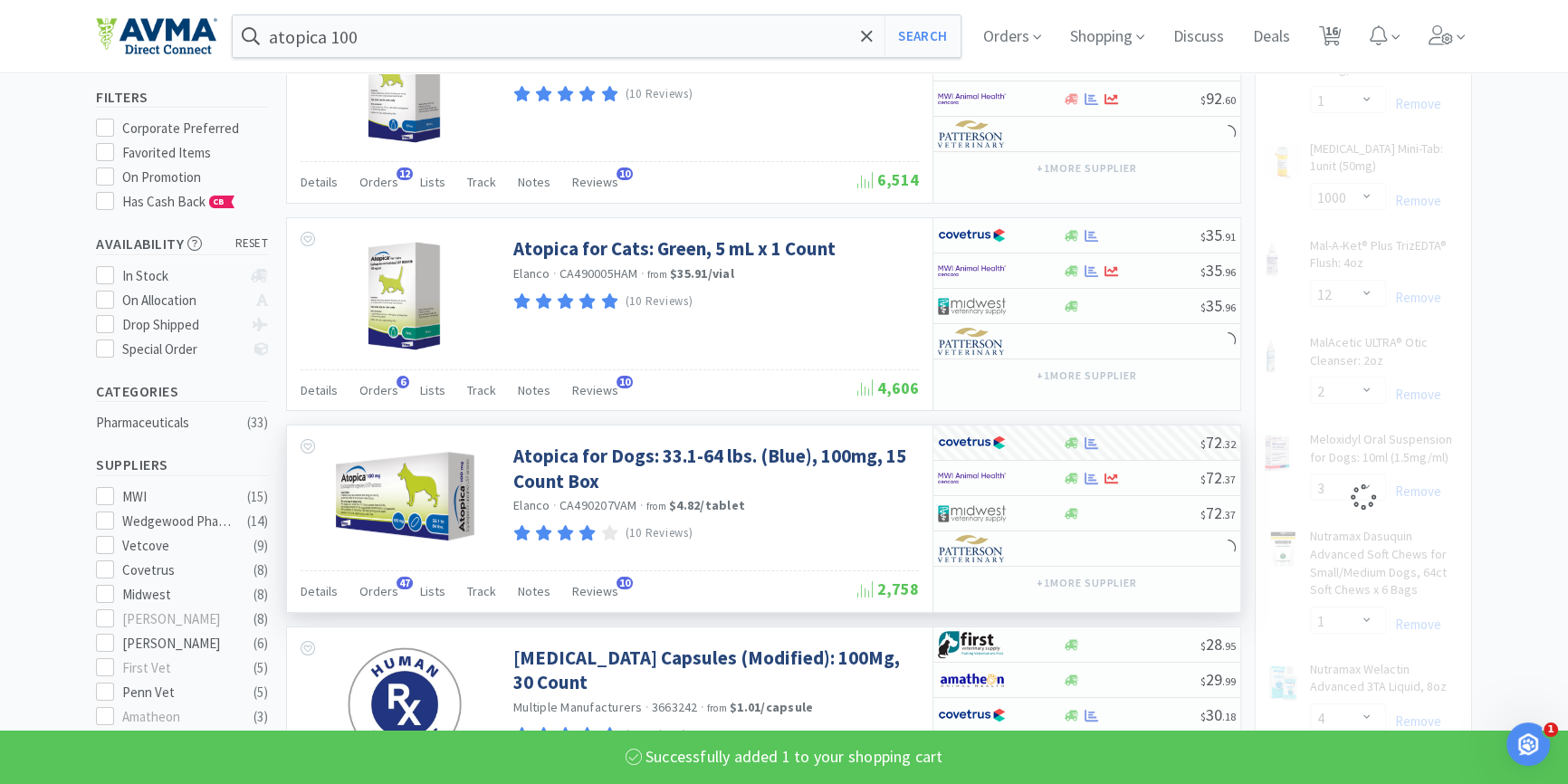
select select "4"
select select "1"
select select "1000"
select select "6"
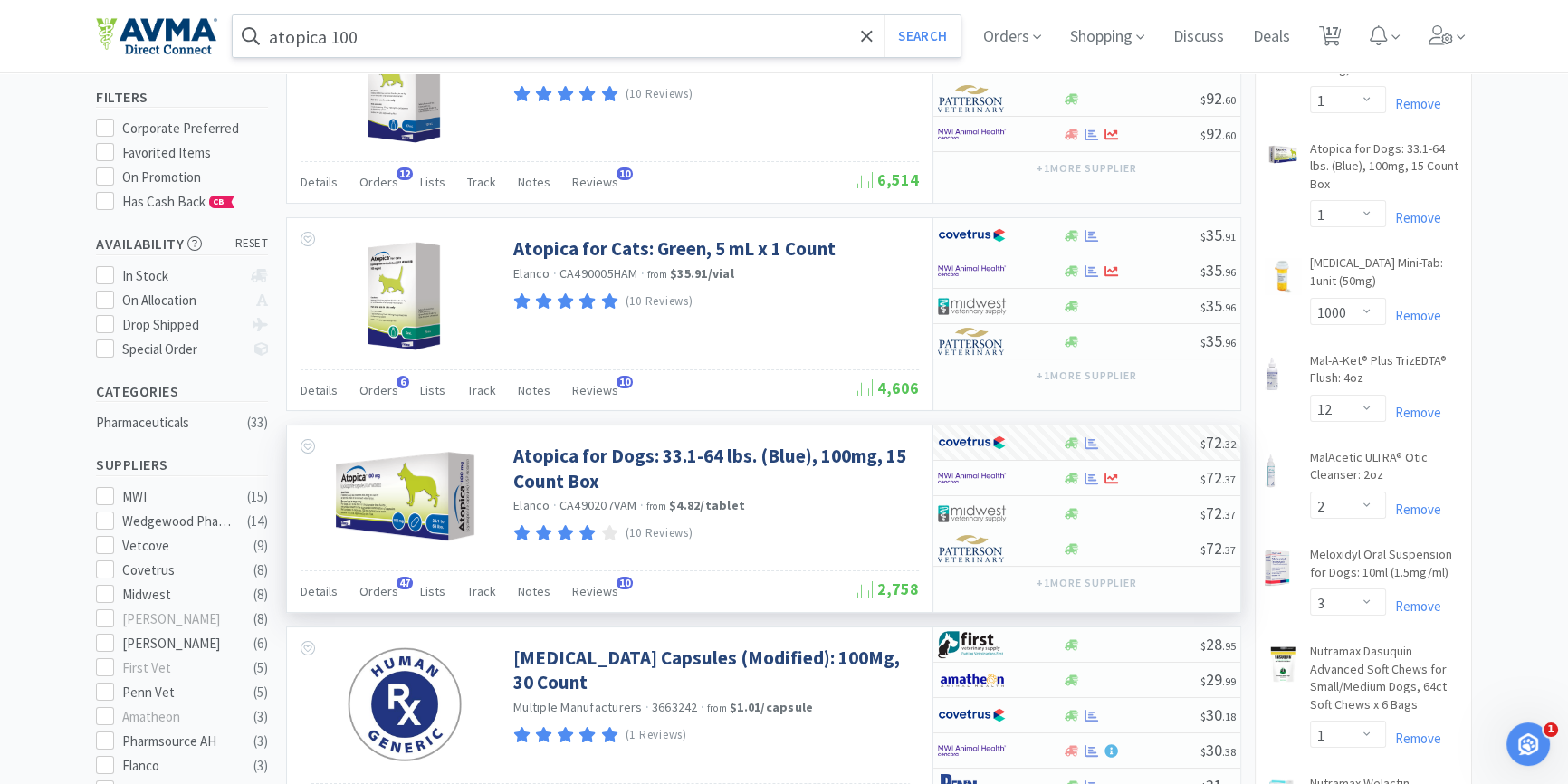
click at [540, 38] on input "atopica 100" at bounding box center [597, 36] width 728 height 41
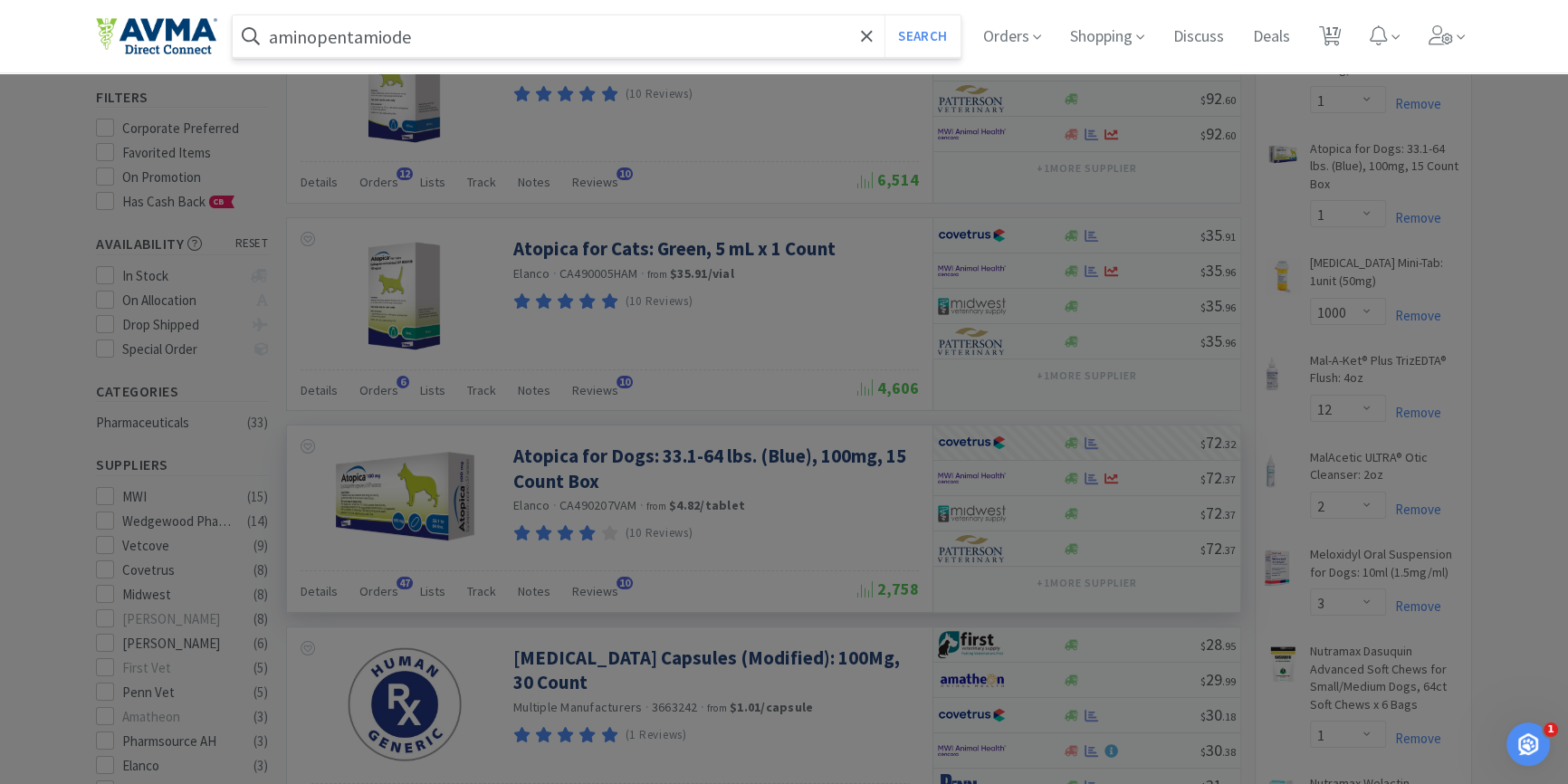
click at [885, 15] on button "Search" at bounding box center [922, 36] width 75 height 41
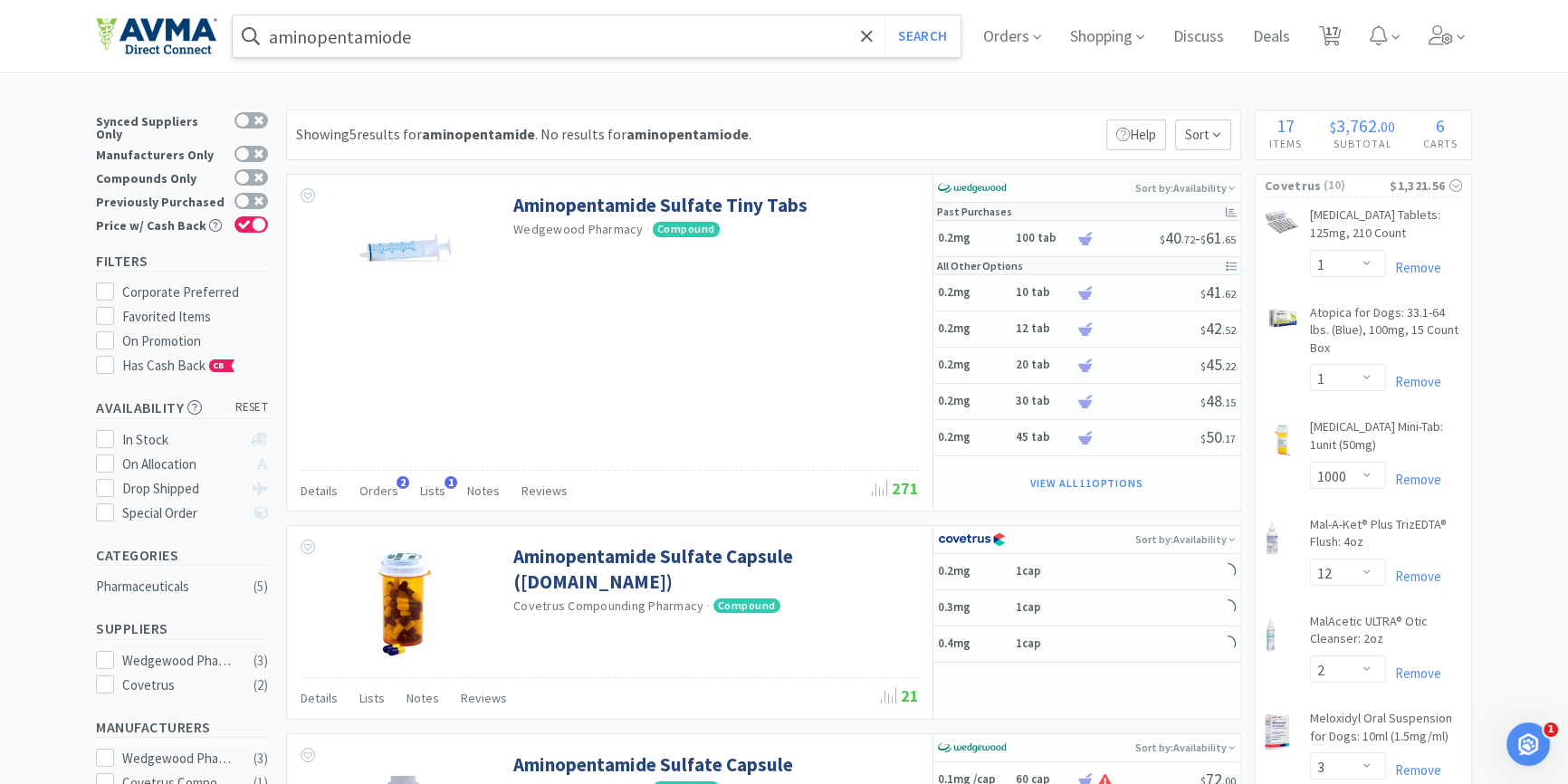
click at [396, 30] on input "aminopentamiode" at bounding box center [597, 36] width 728 height 41
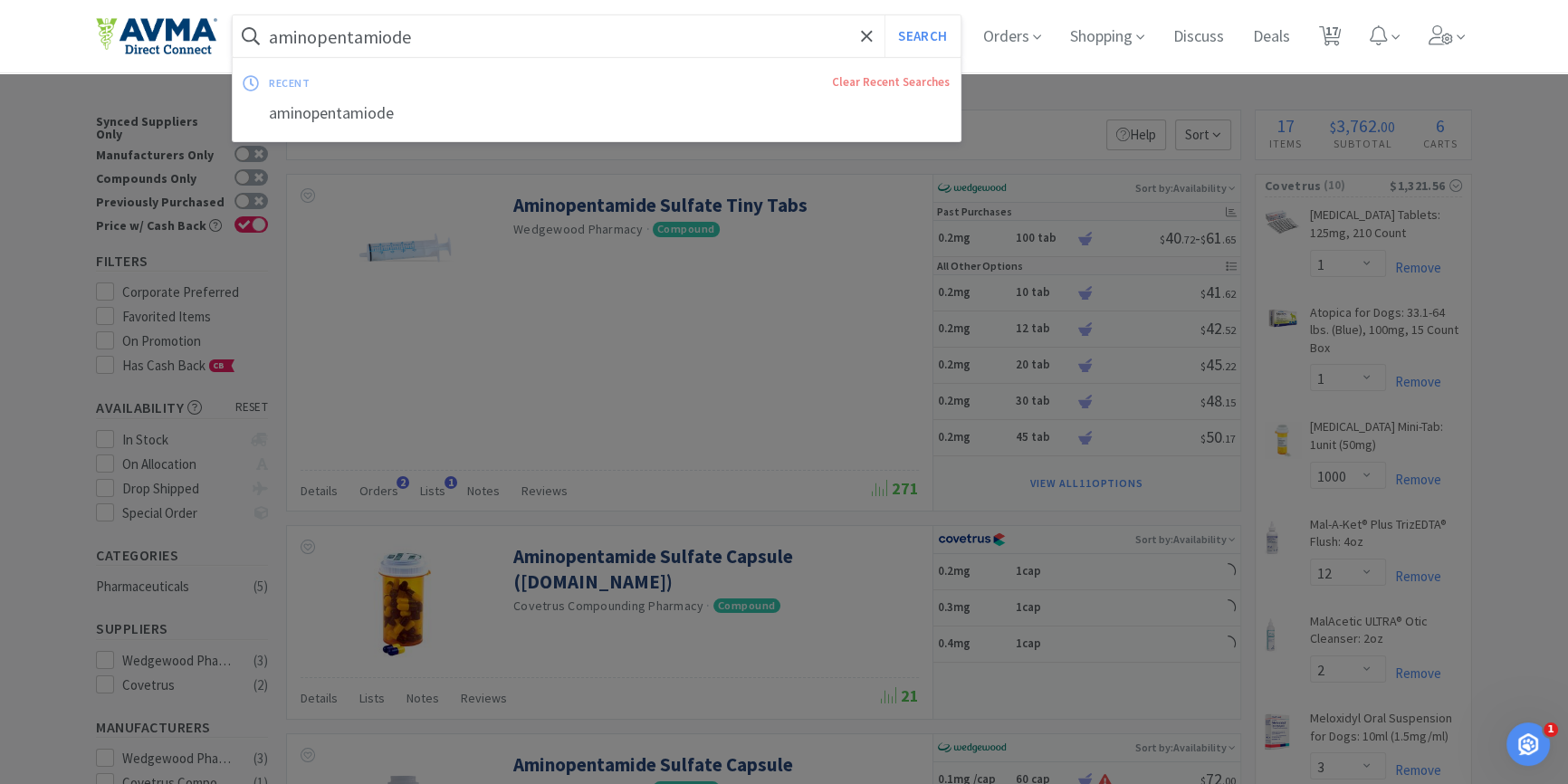
click at [392, 36] on input "aminopentamiode" at bounding box center [597, 36] width 728 height 41
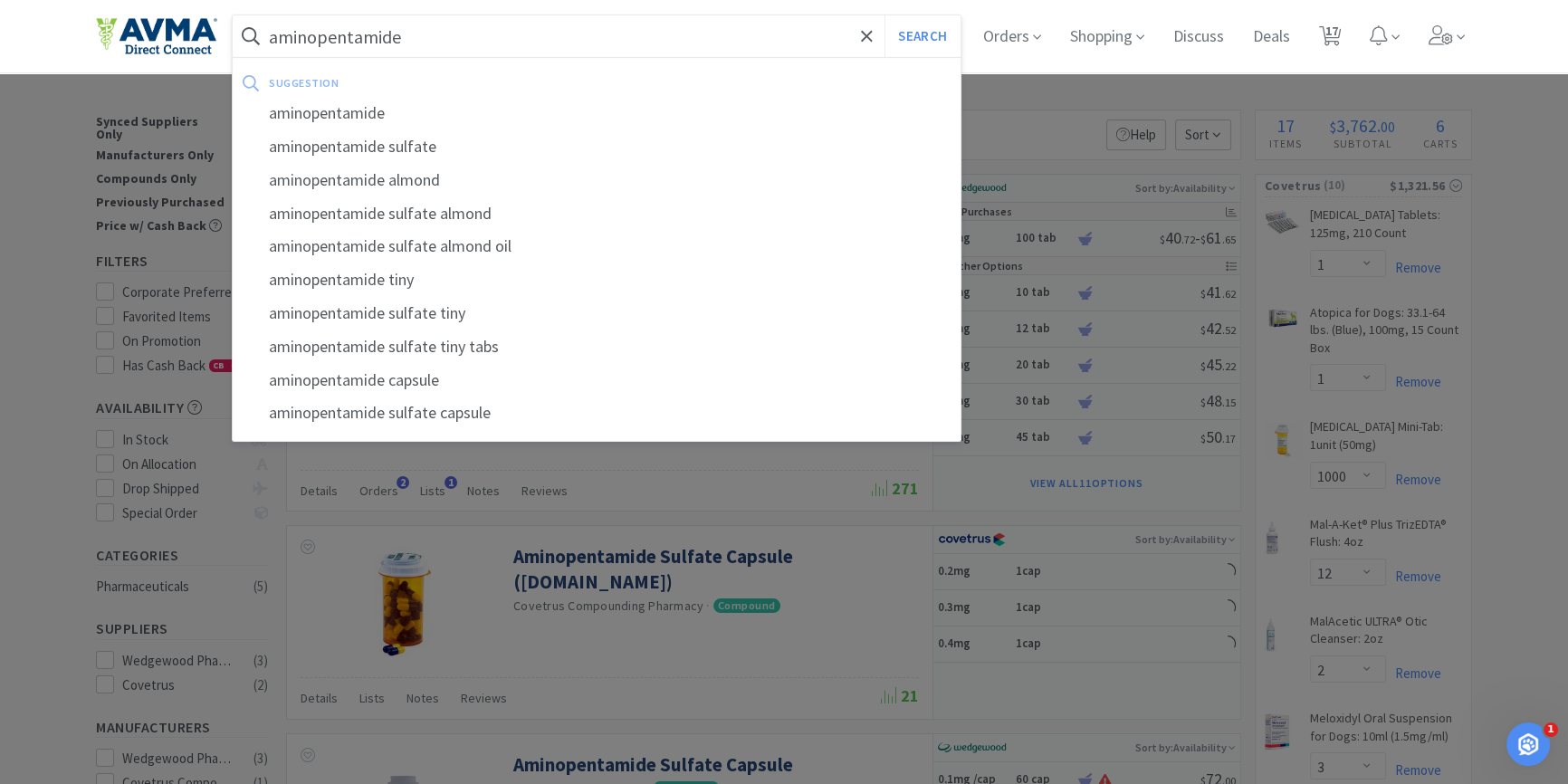
type input "aminopentamide"
click at [885, 15] on button "Search" at bounding box center [922, 36] width 75 height 41
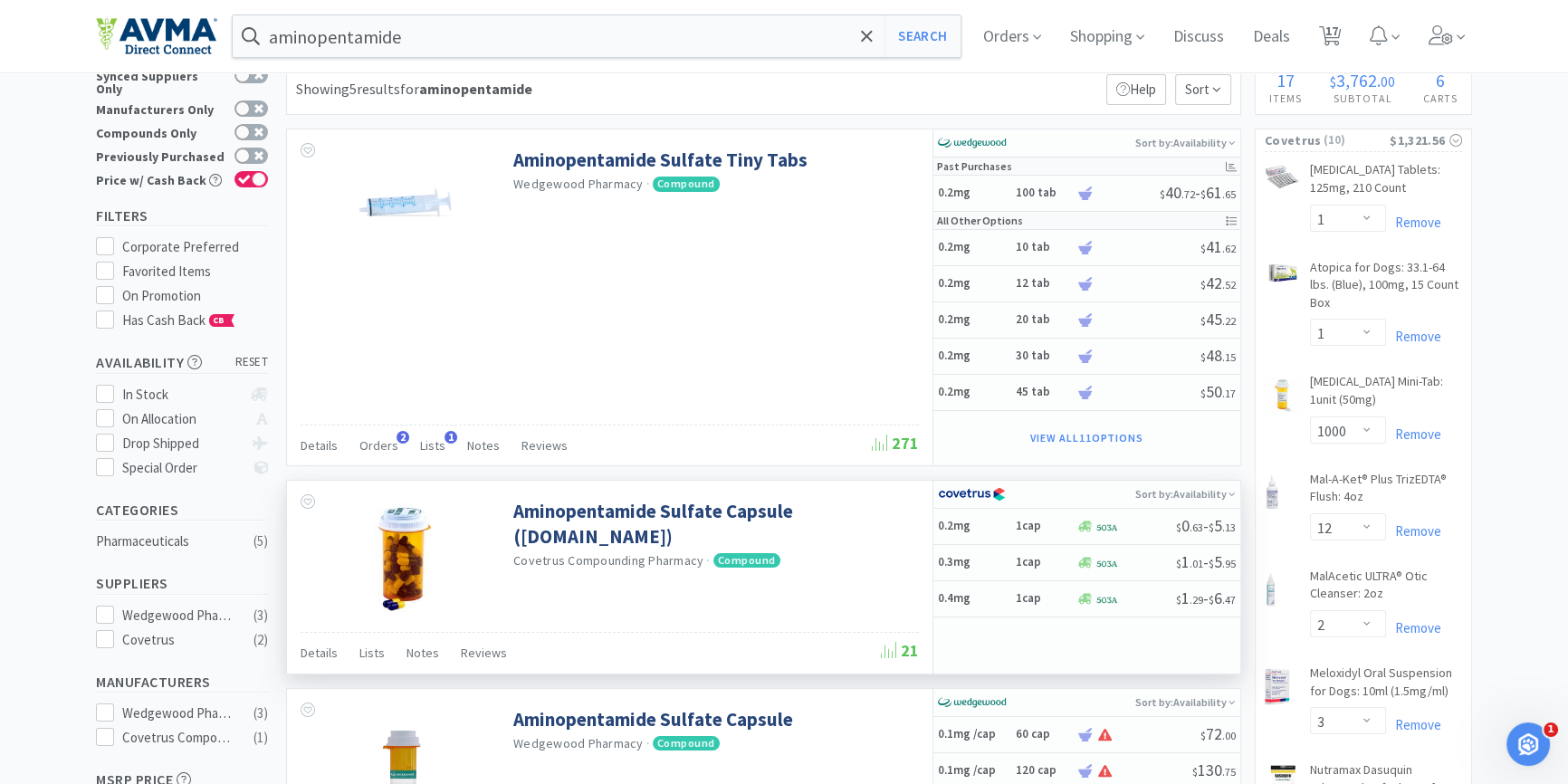
scroll to position [82, 0]
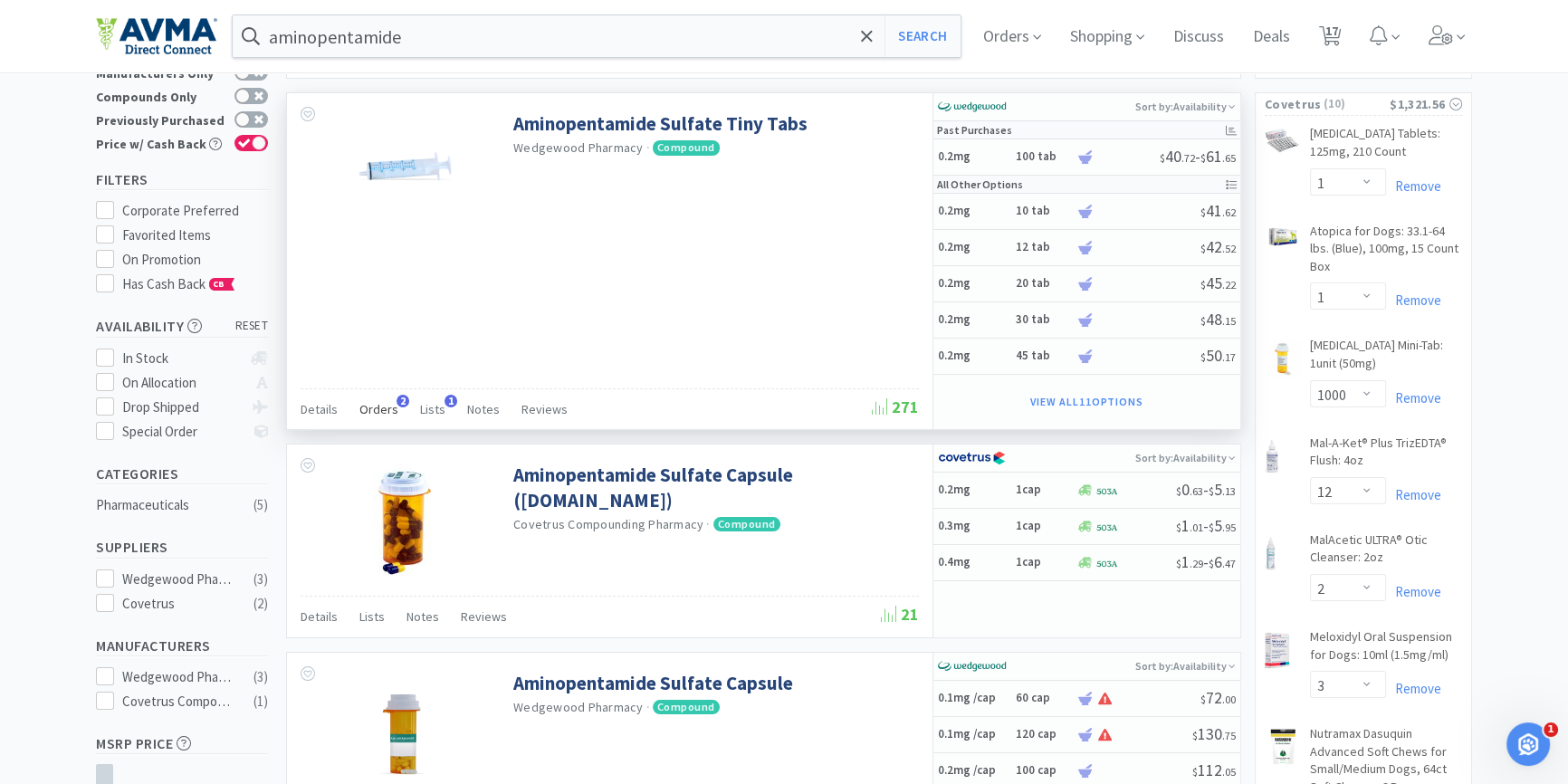
click at [401, 395] on span "2" at bounding box center [403, 402] width 13 height 13
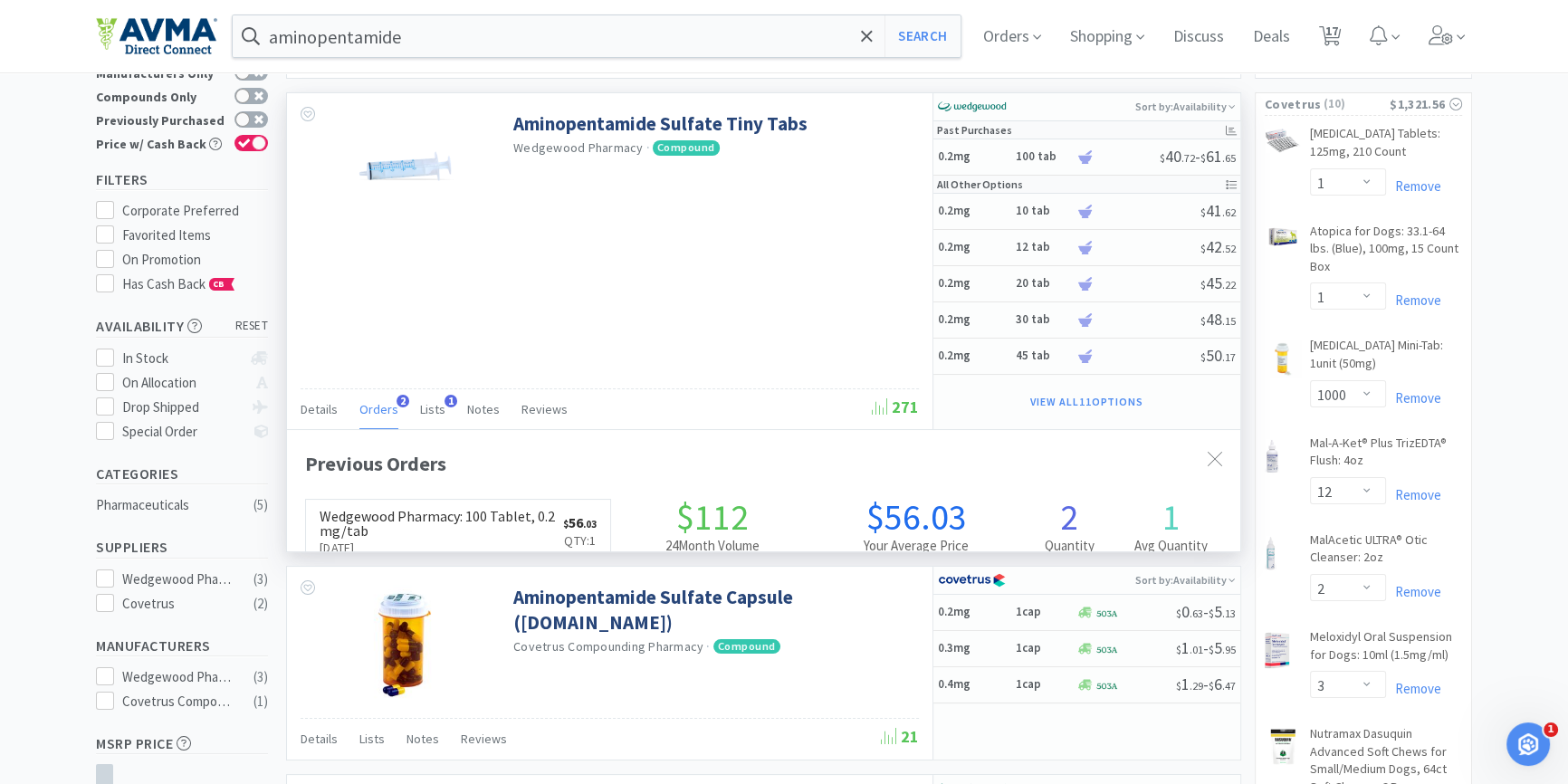
scroll to position [469, 952]
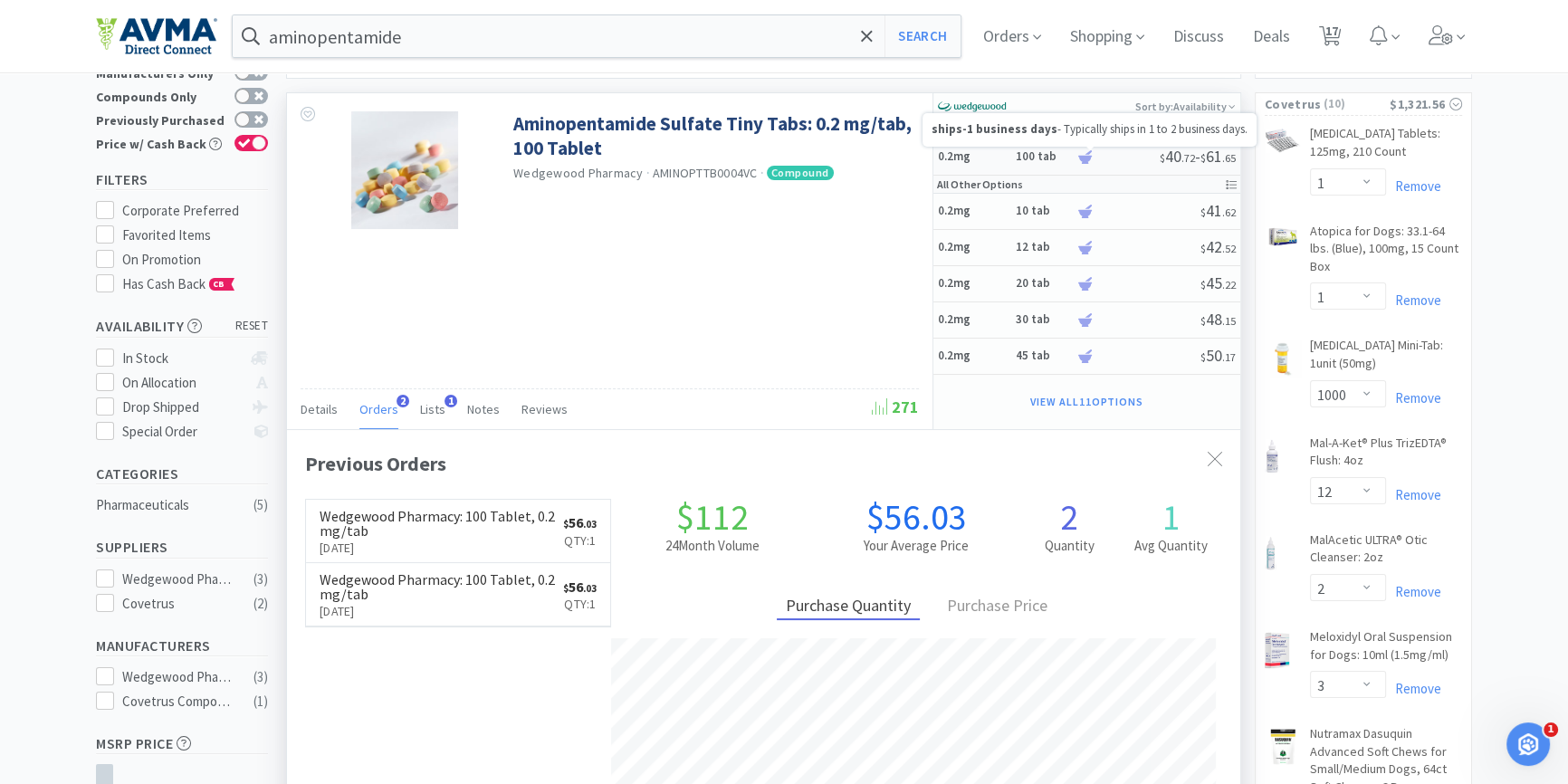
click at [1085, 161] on icon at bounding box center [1085, 157] width 13 height 13
select select "1"
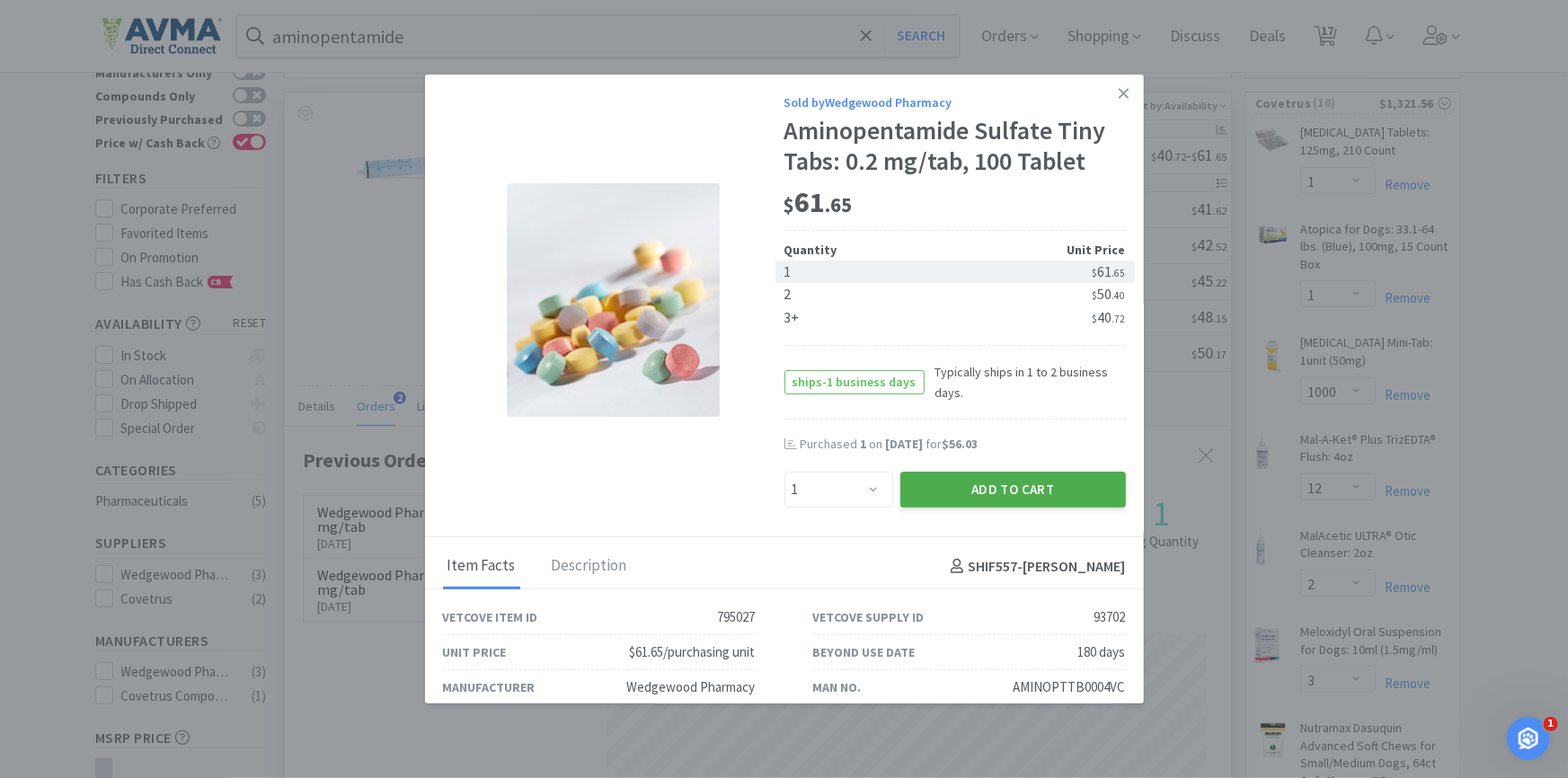
click at [1060, 494] on button "Add to Cart" at bounding box center [1014, 489] width 225 height 36
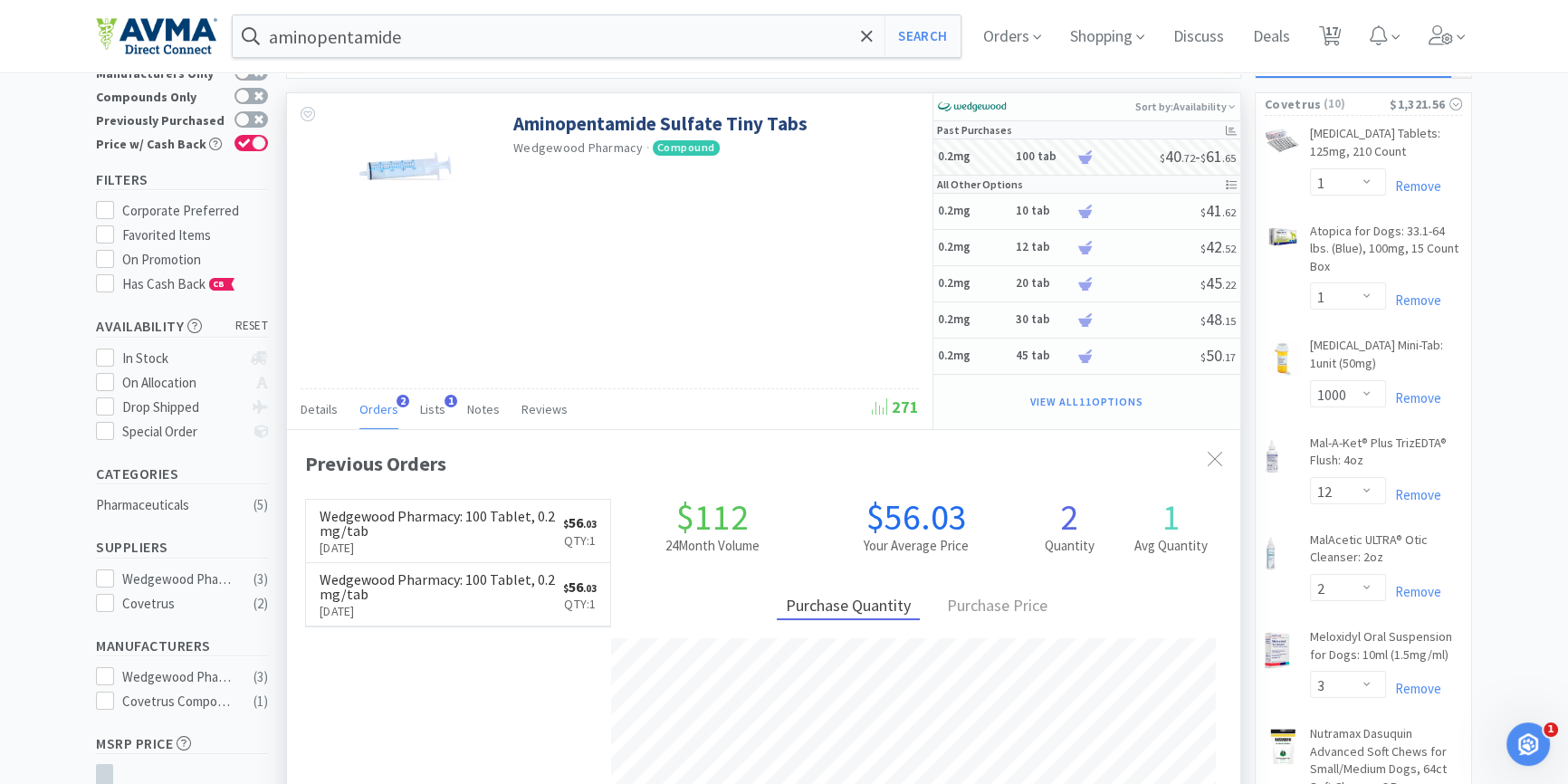
select select "1"
